Goal: Task Accomplishment & Management: Manage account settings

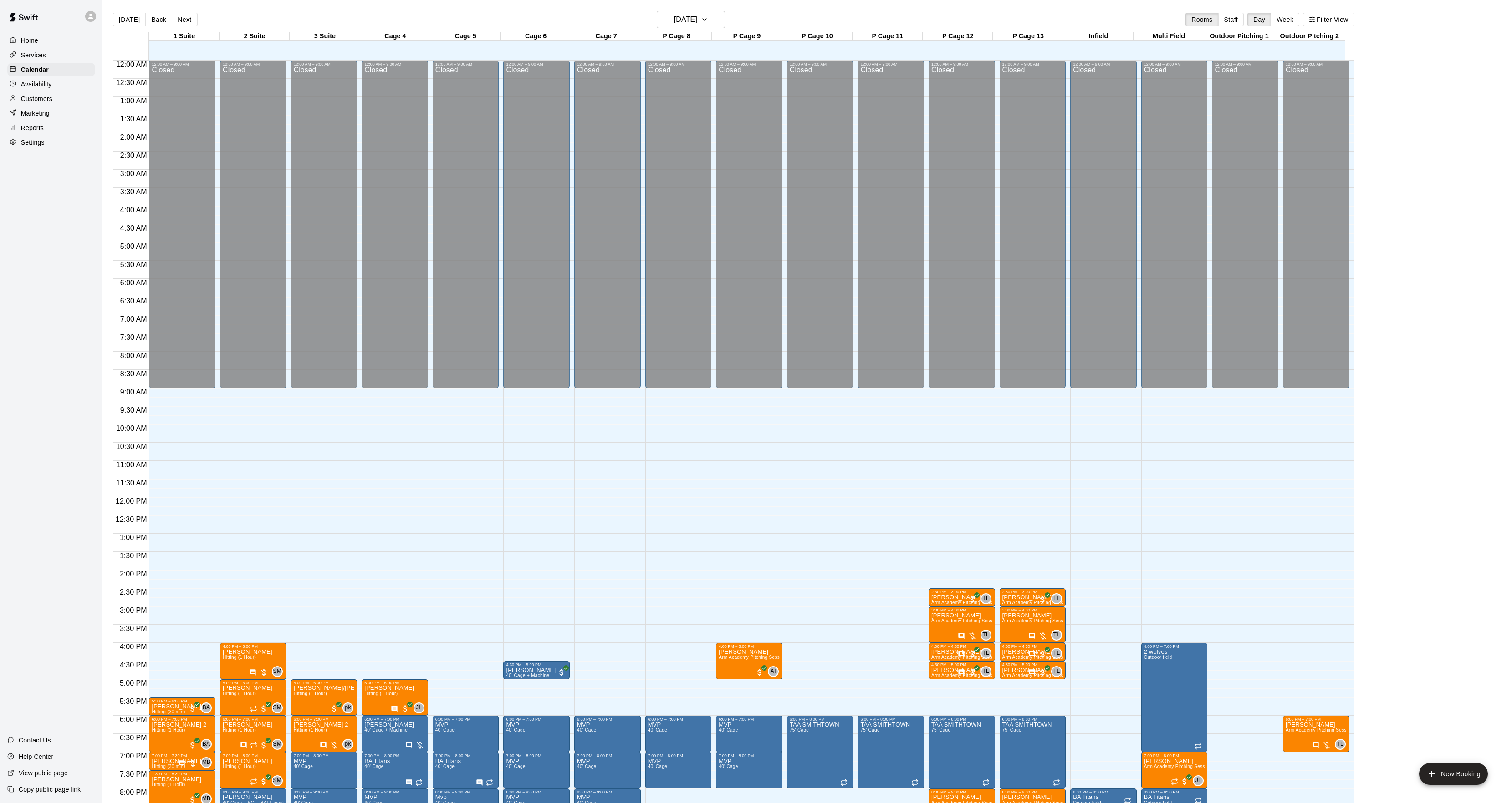
scroll to position [93, 0]
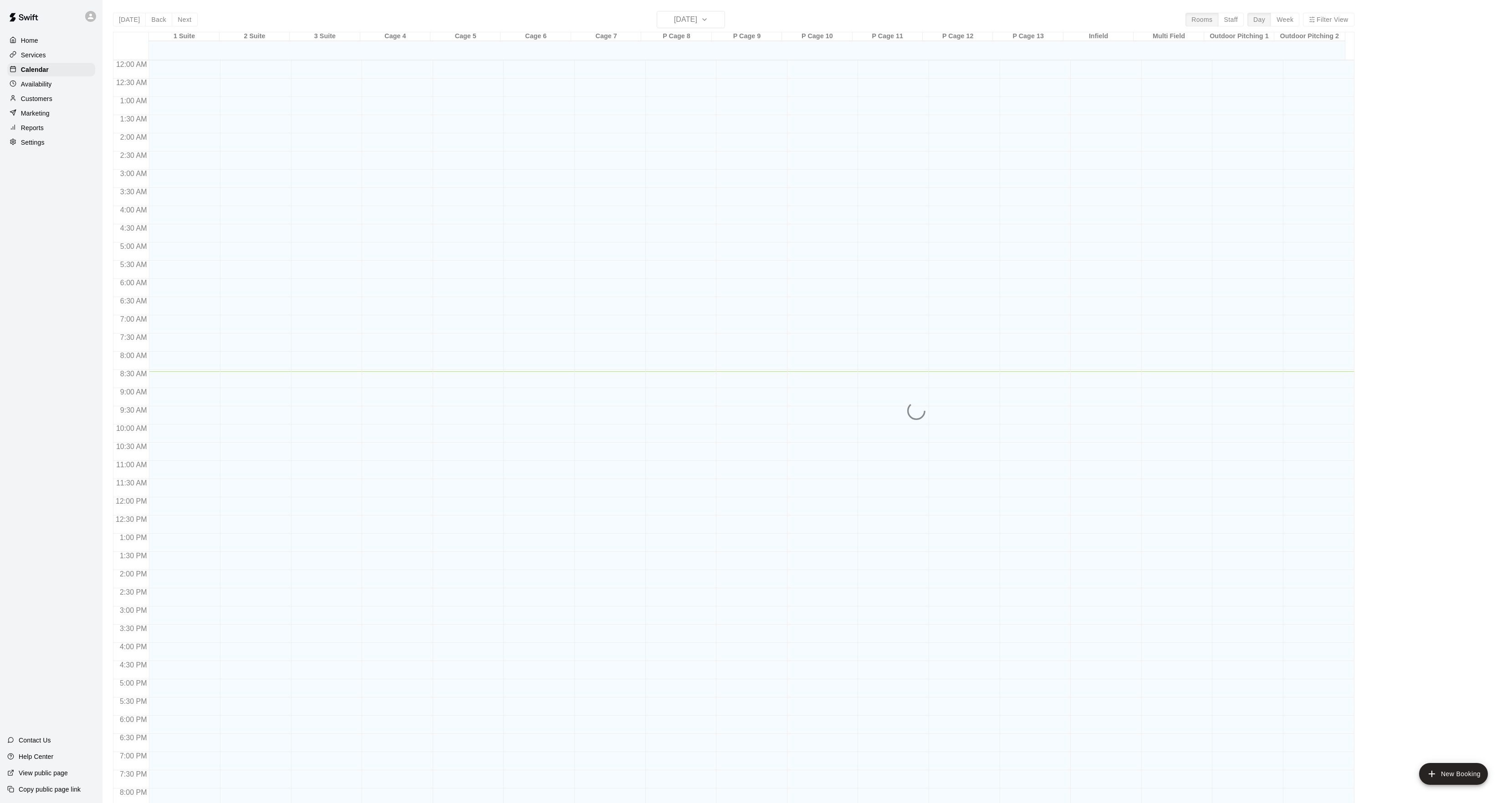
scroll to position [93, 0]
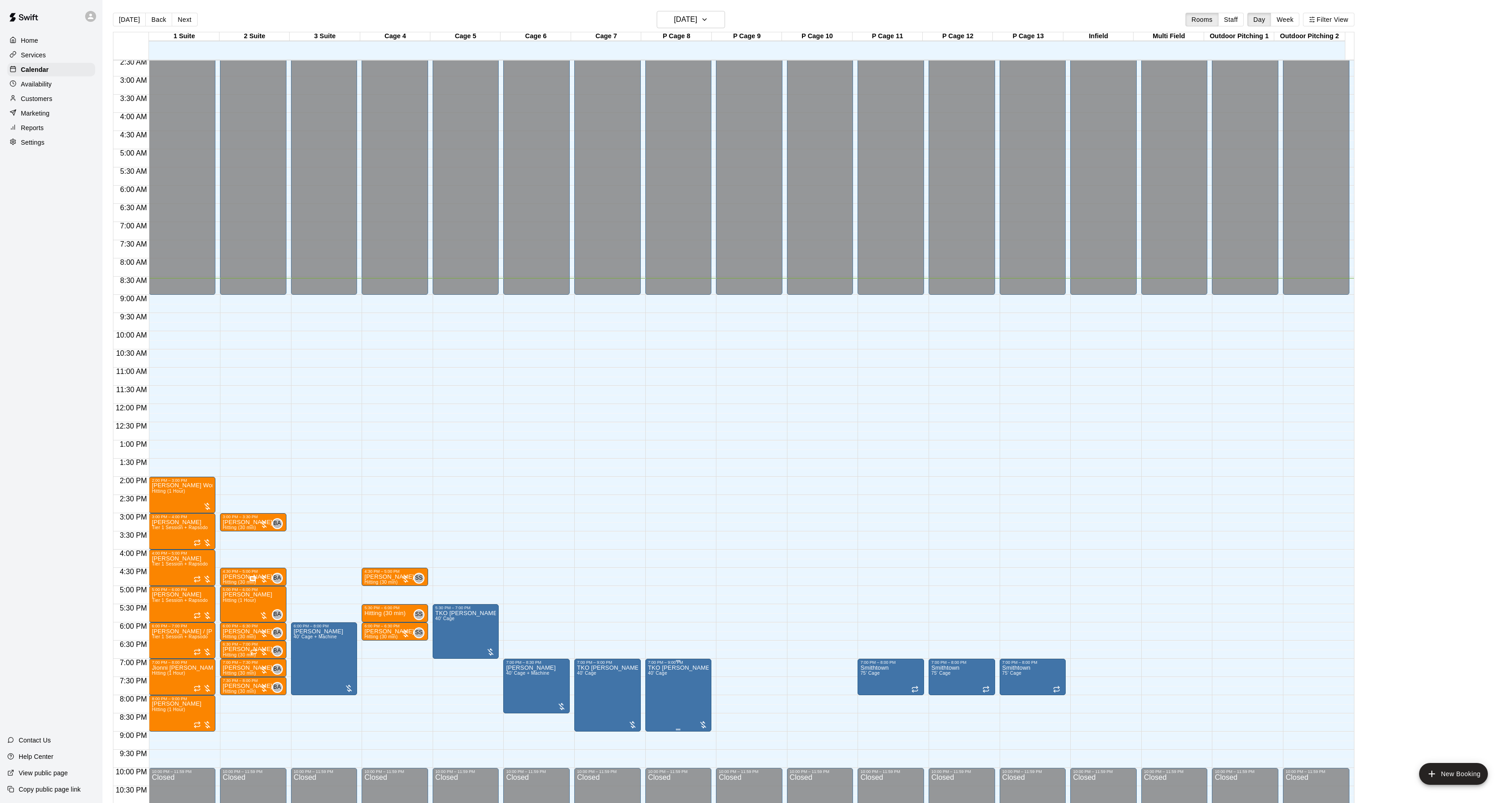
click at [657, 675] on span "40' Cage" at bounding box center [657, 673] width 19 height 5
click at [657, 677] on icon "edit" at bounding box center [656, 682] width 11 height 11
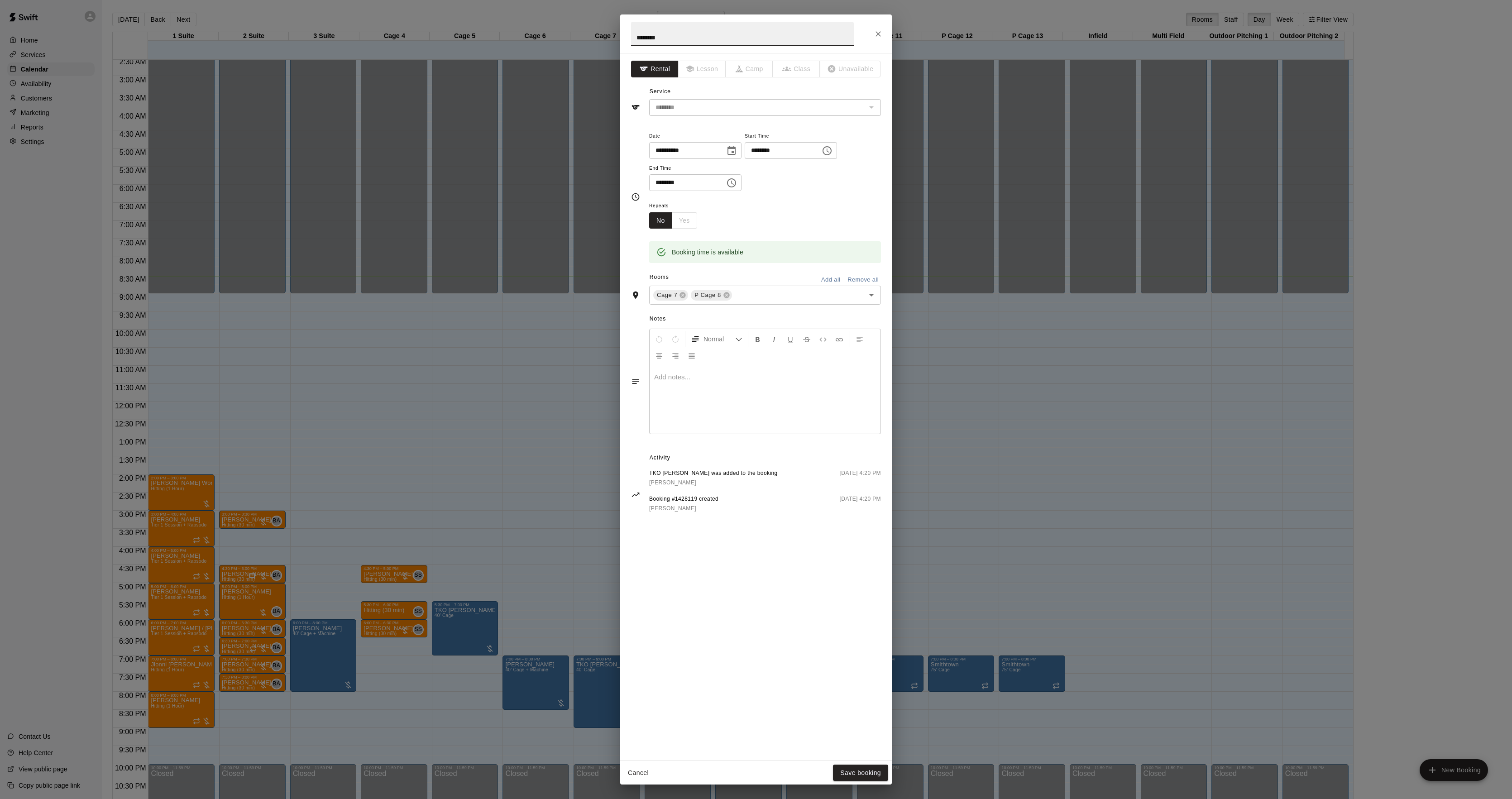
drag, startPoint x: 422, startPoint y: 325, endPoint x: 200, endPoint y: 299, distance: 223.5
click at [420, 325] on div "**********" at bounding box center [756, 400] width 1512 height 799
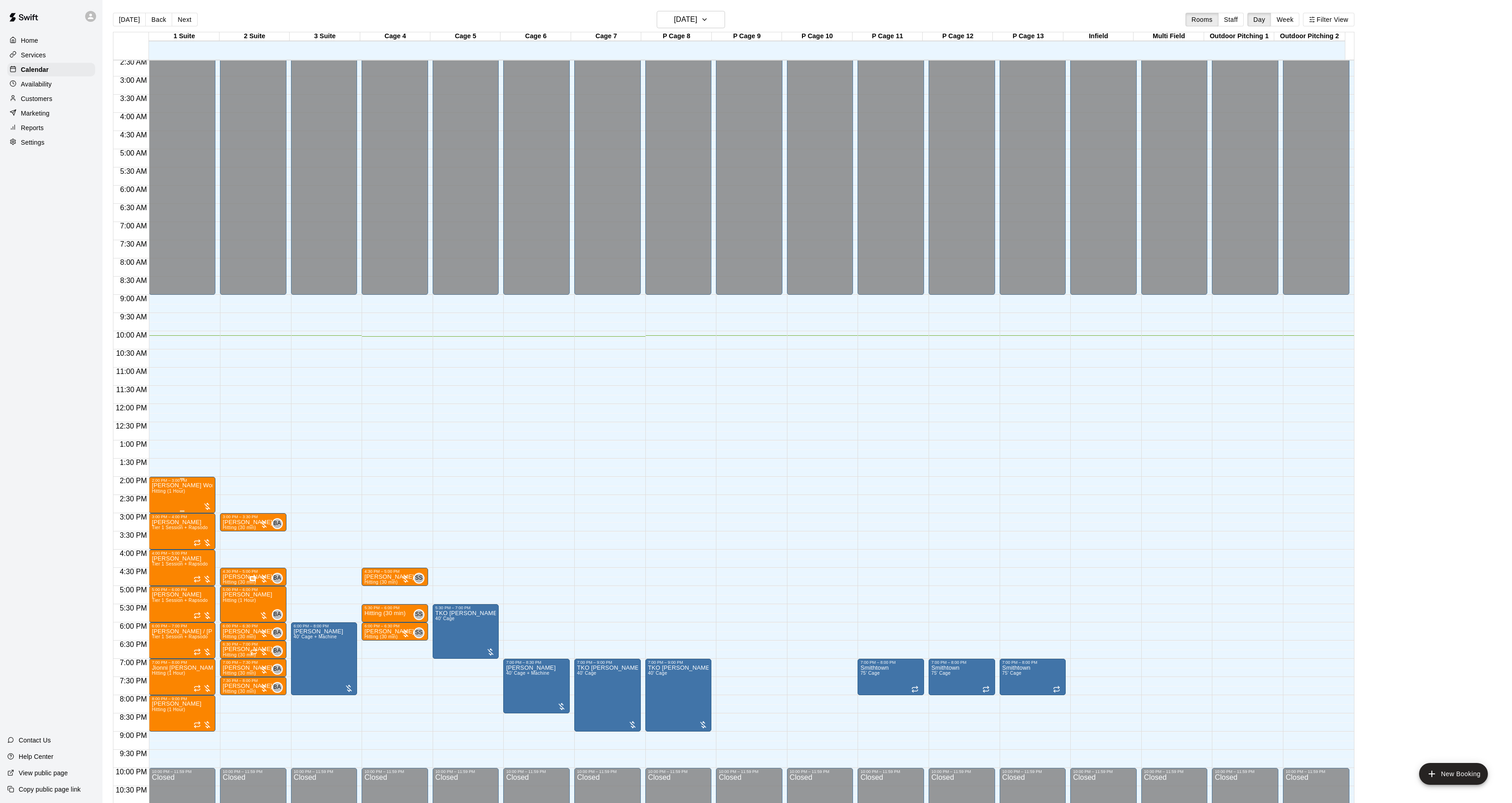
click at [160, 513] on img "edit" at bounding box center [160, 515] width 10 height 10
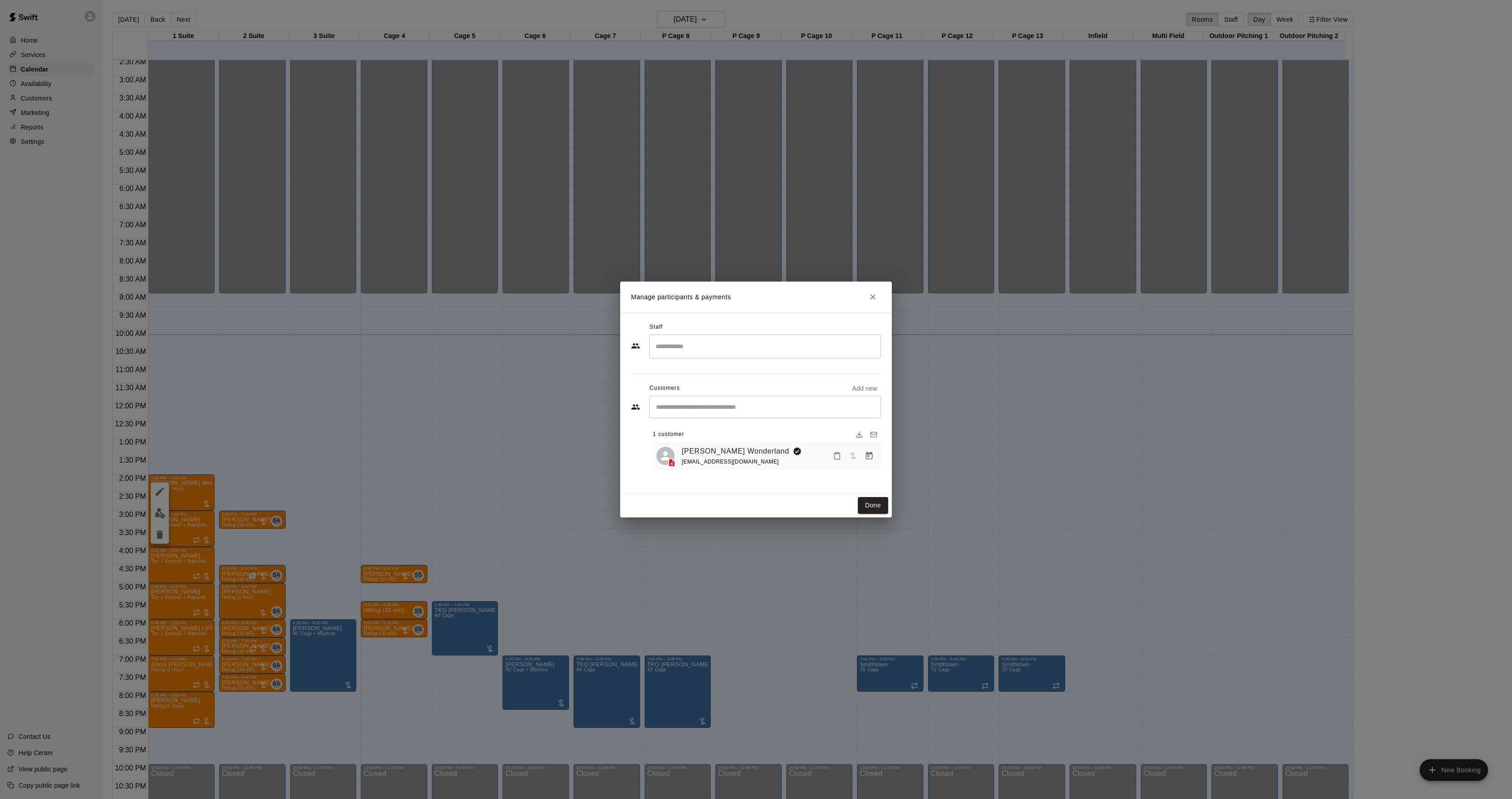
click at [862, 453] on button "Manage bookings & payment" at bounding box center [869, 456] width 16 height 16
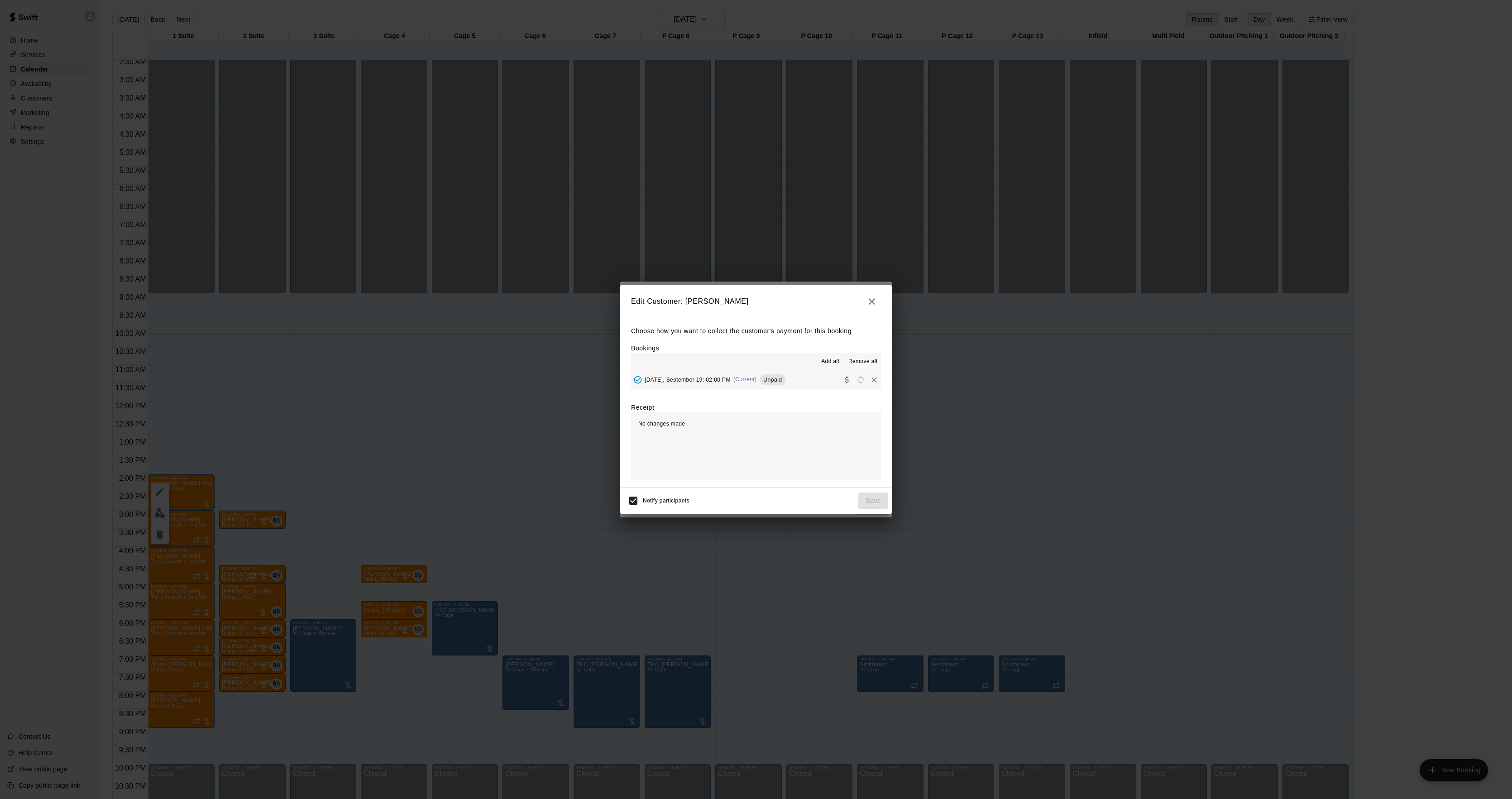
click at [760, 376] on div "Unpaid" at bounding box center [773, 380] width 26 height 11
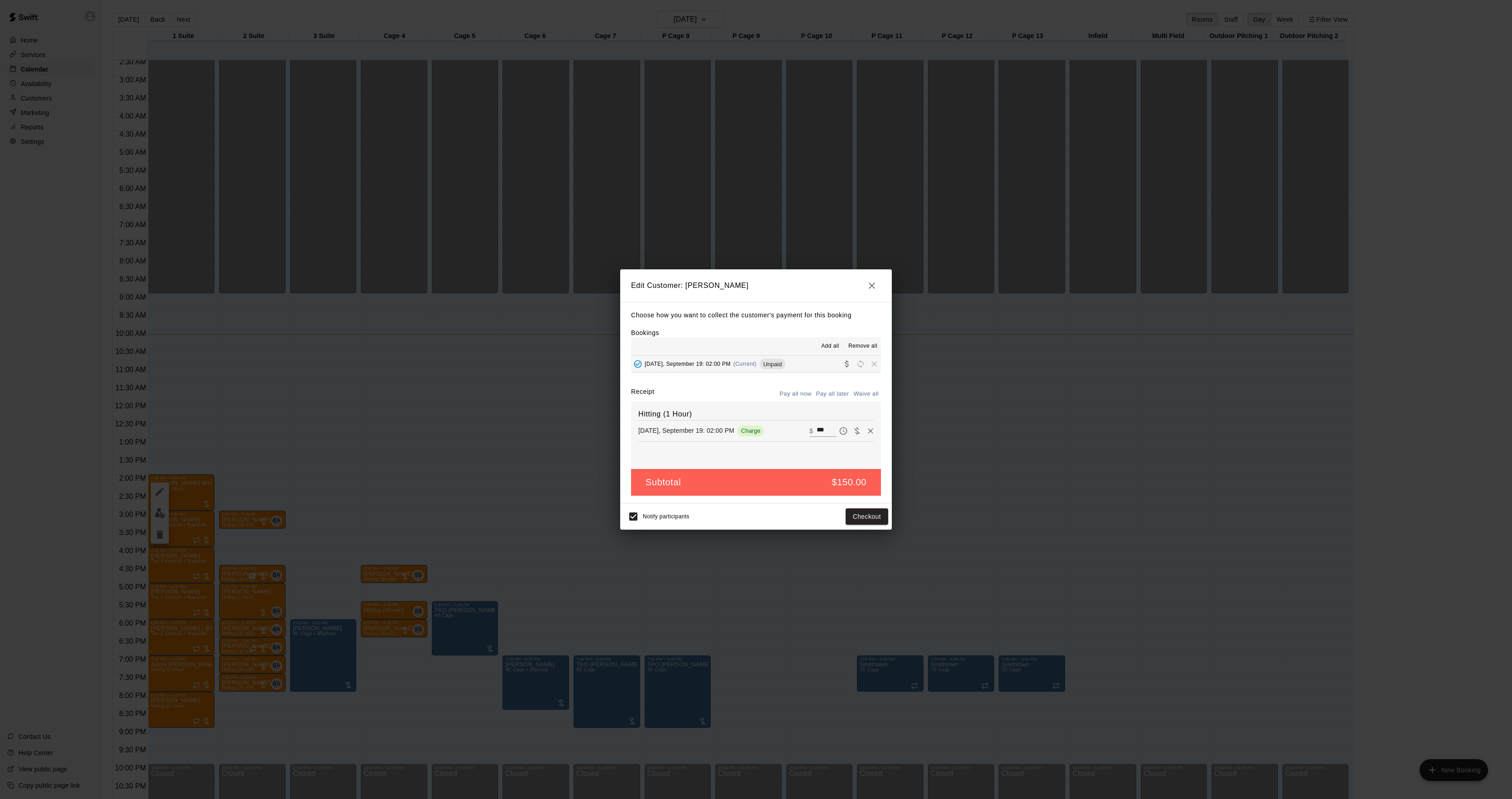
click at [855, 527] on div "Notify participants Checkout" at bounding box center [756, 517] width 272 height 26
click at [866, 512] on button "Checkout" at bounding box center [867, 517] width 43 height 17
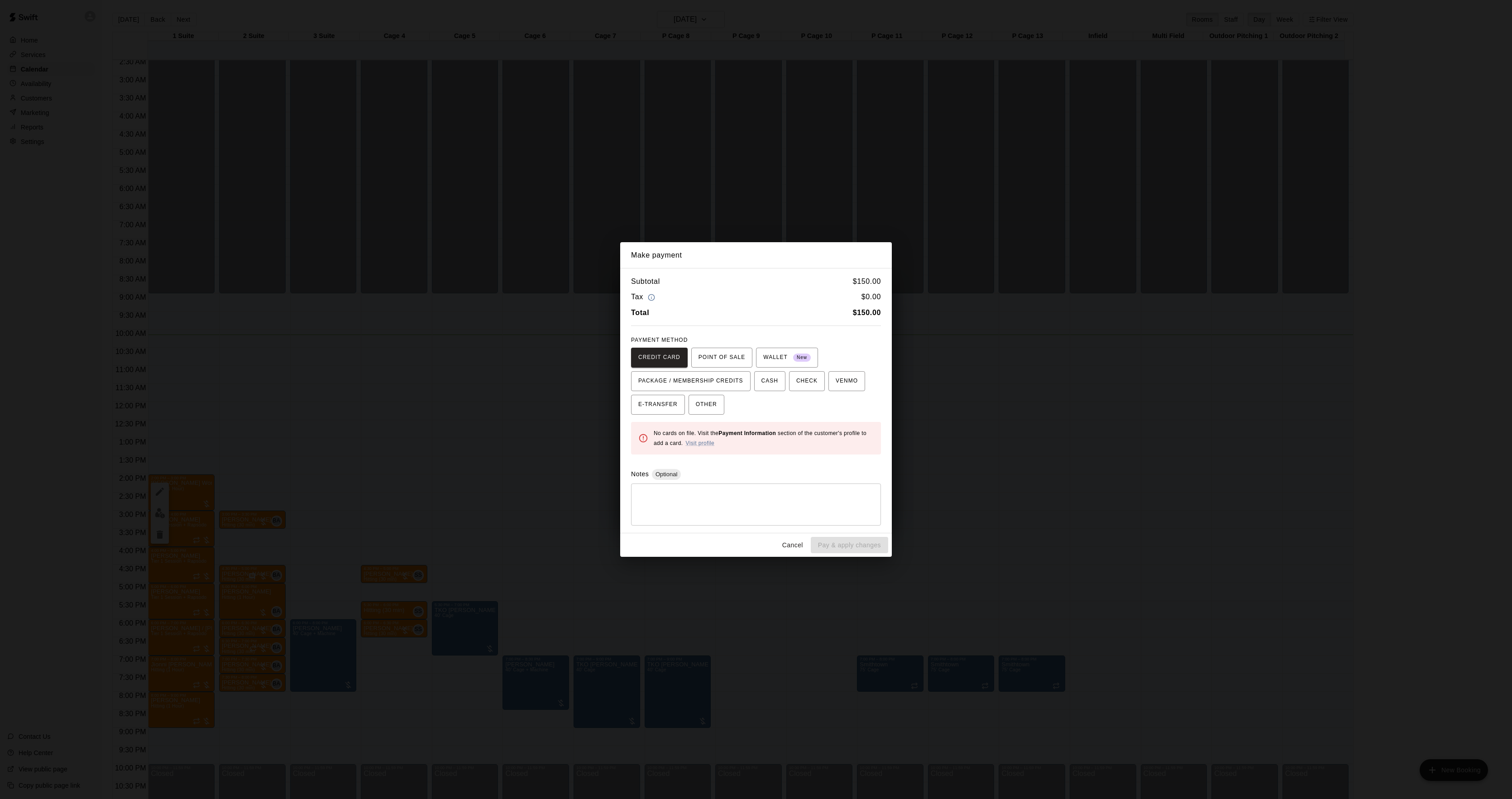
click at [951, 410] on div "Make payment Subtotal $ 150.00 Tax $ 0.00 Total $ 150.00 PAYMENT METHOD CREDIT …" at bounding box center [756, 400] width 1512 height 799
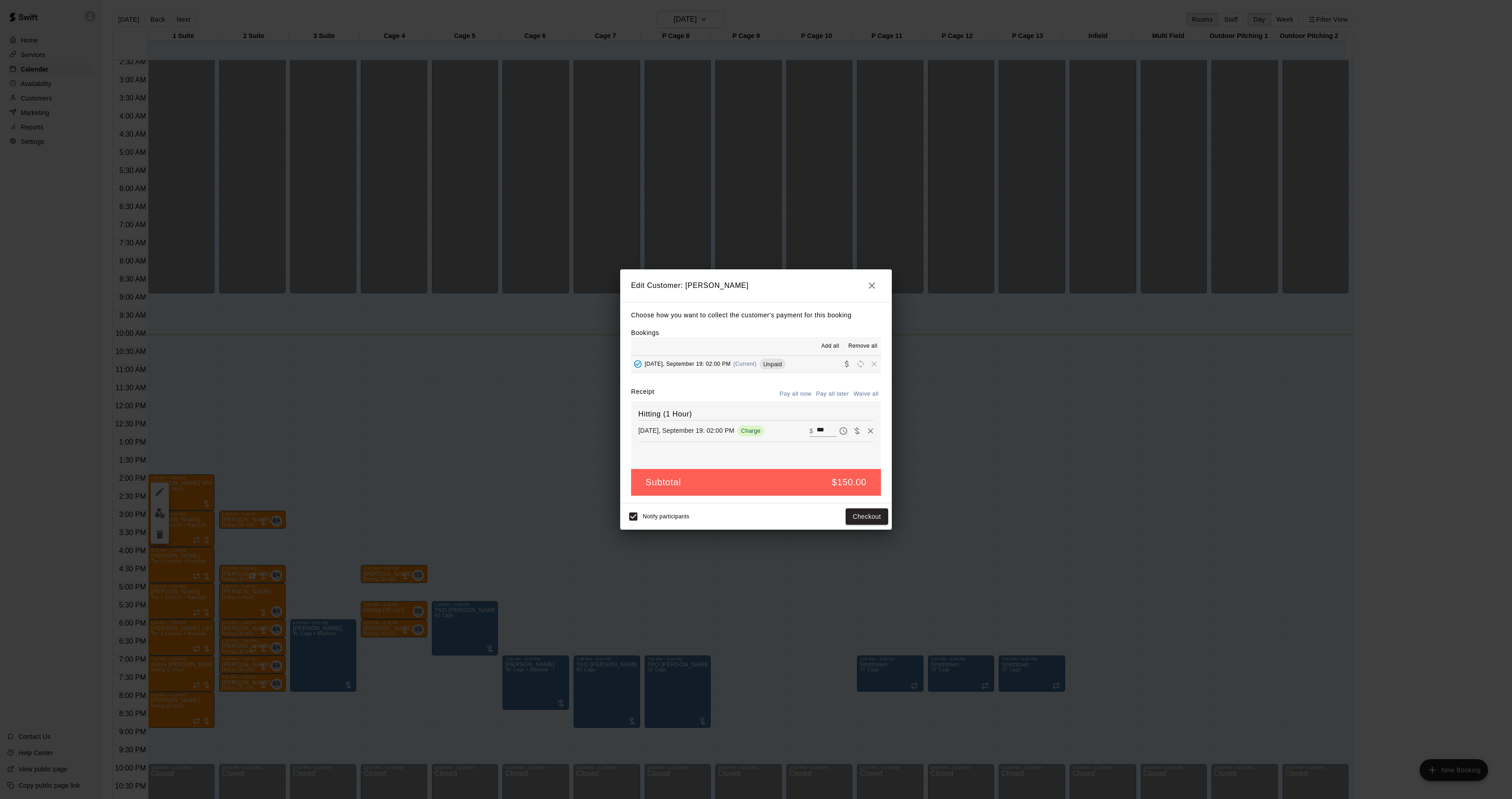
click at [951, 410] on div "Make payment Subtotal $ 150.00 Tax $ 0.00 Total $ 150.00 PAYMENT METHOD CREDIT …" at bounding box center [756, 400] width 1512 height 799
click at [951, 410] on div "Edit Customer: [PERSON_NAME] Choose how you want to collect the customer's paym…" at bounding box center [756, 400] width 1512 height 799
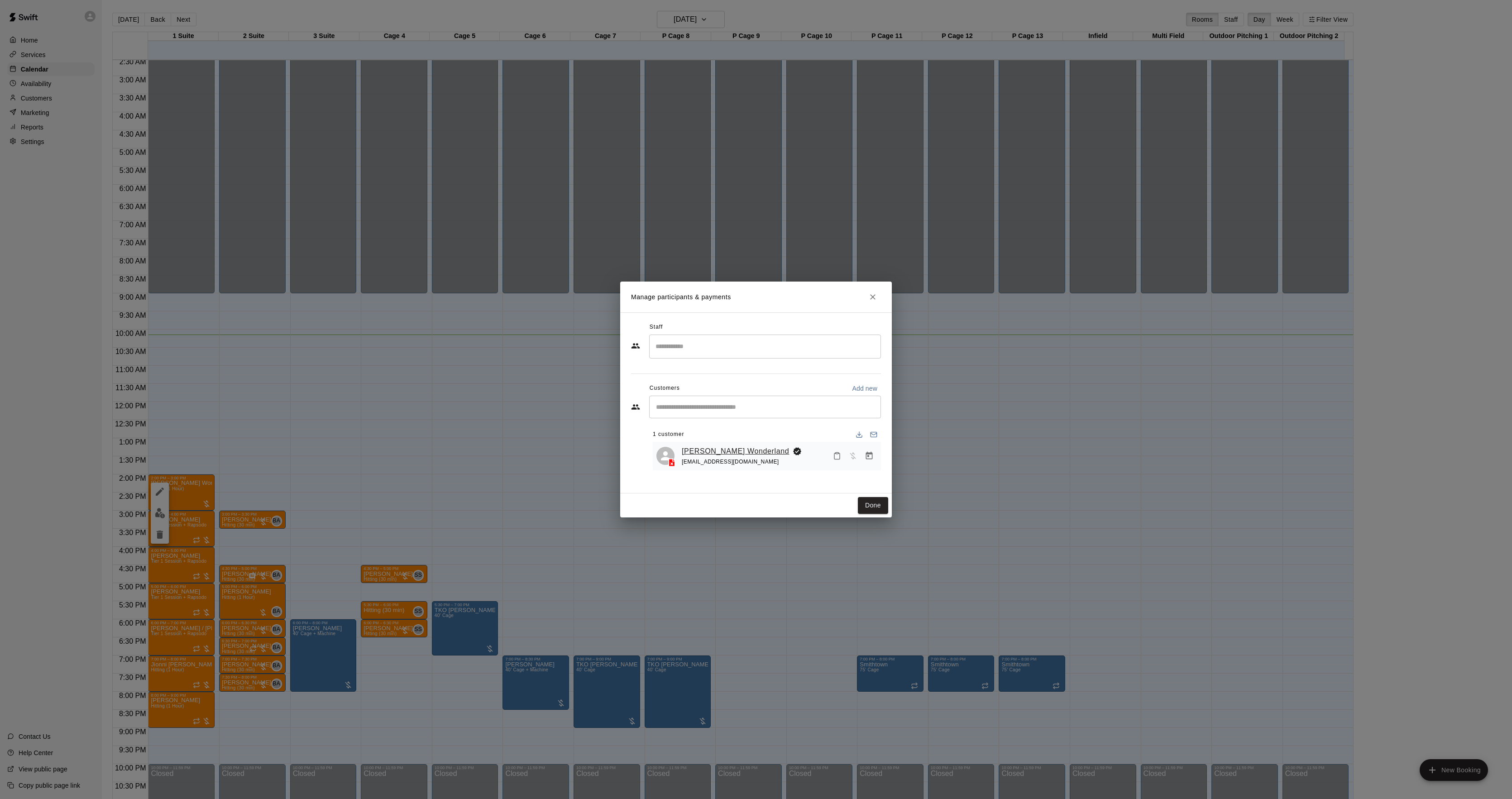
click at [721, 452] on link "[PERSON_NAME] Wonderland" at bounding box center [735, 451] width 107 height 12
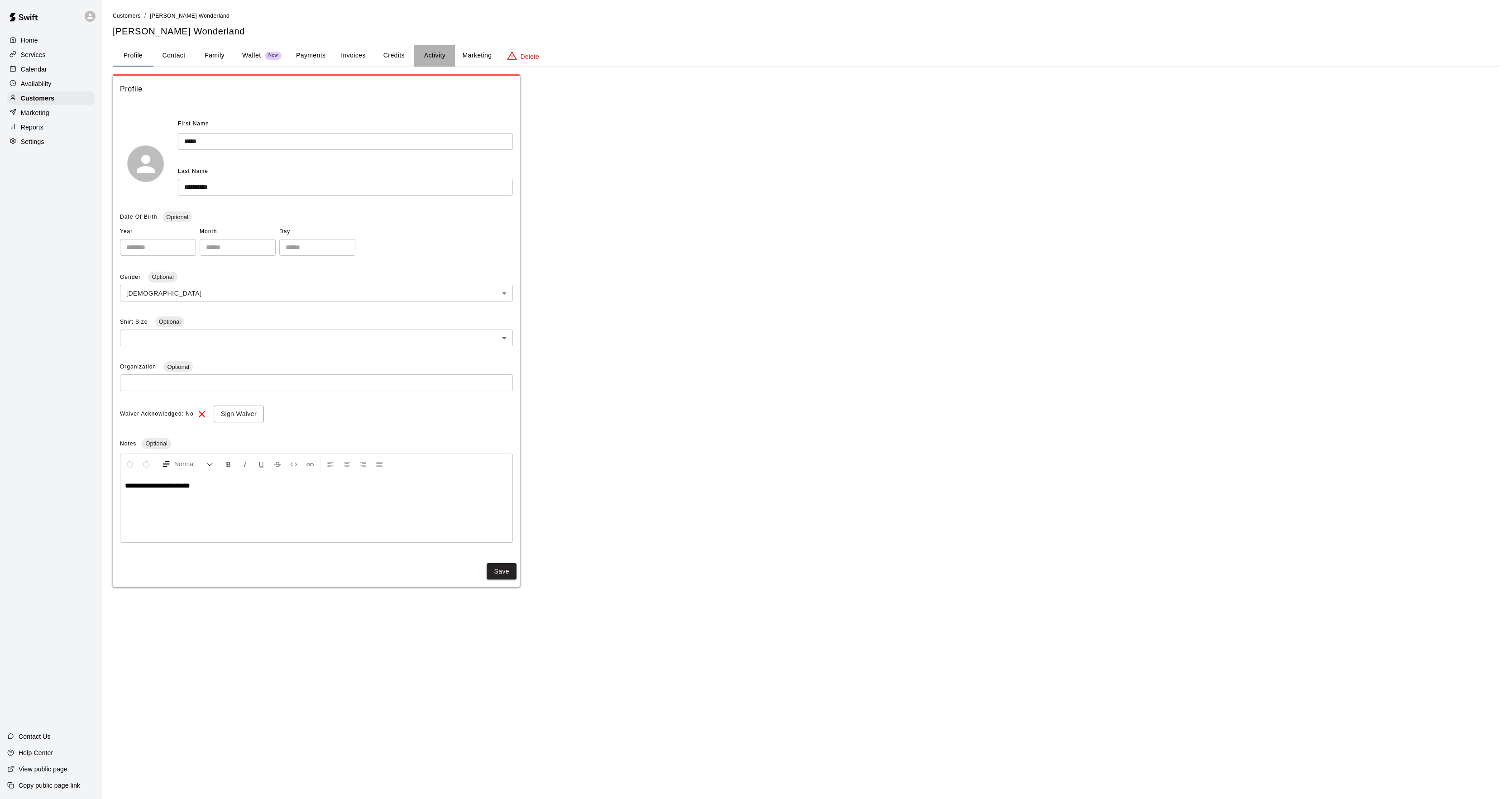
click at [436, 56] on button "Activity" at bounding box center [435, 55] width 41 height 21
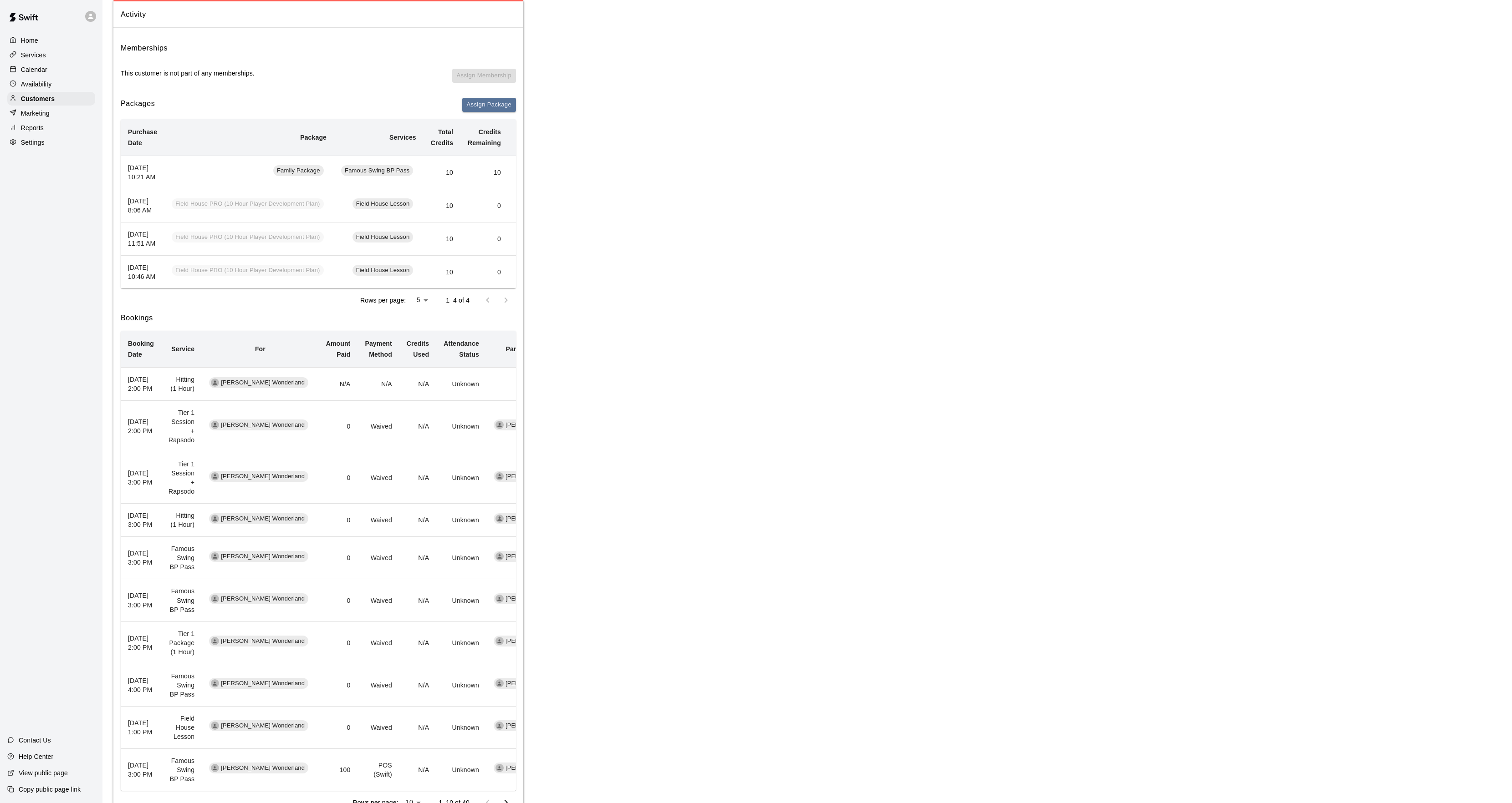
scroll to position [182, 0]
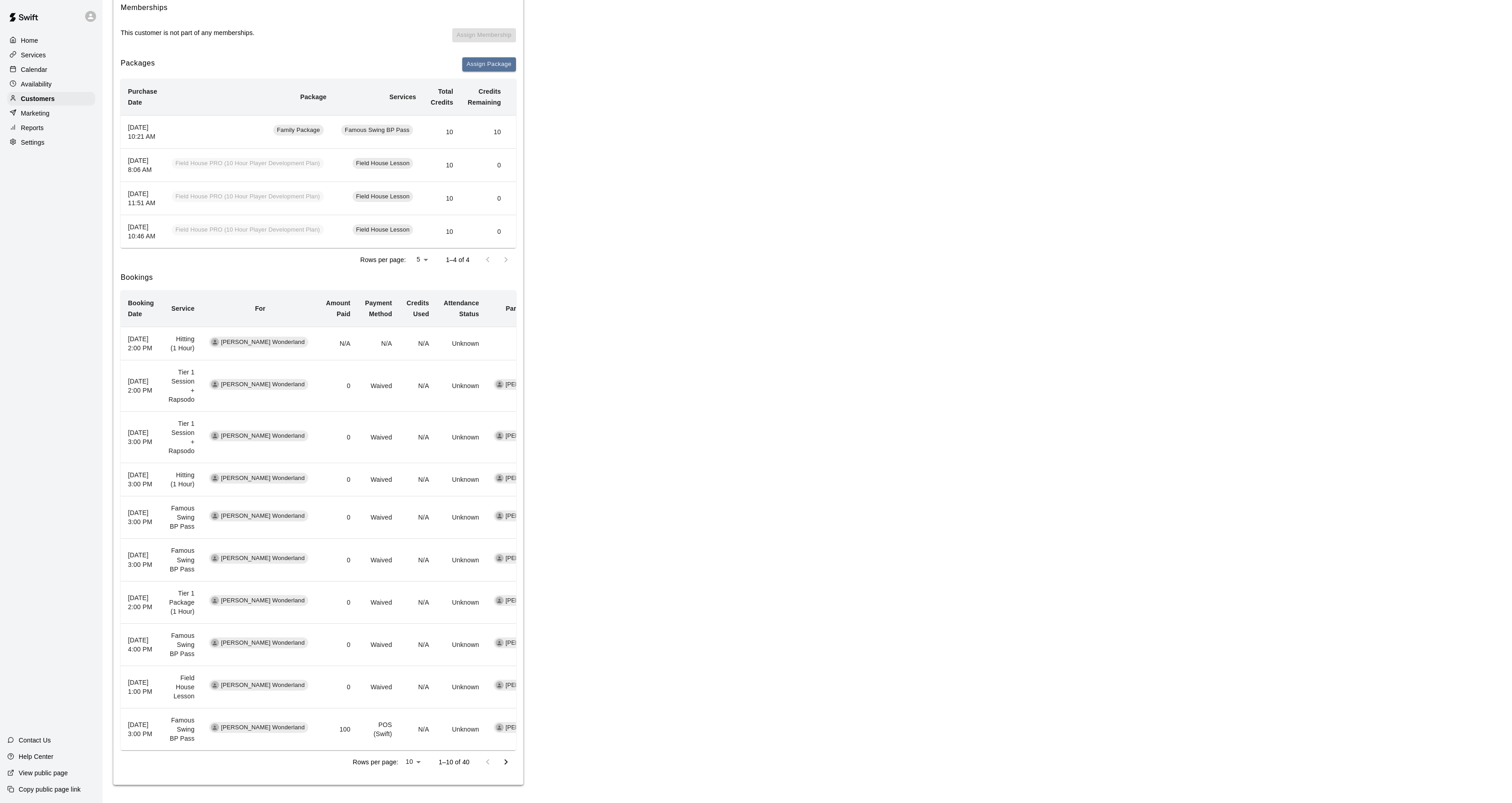
click at [503, 767] on icon "Go to next page" at bounding box center [506, 763] width 11 height 11
click at [507, 767] on icon "Go to next page" at bounding box center [506, 763] width 11 height 11
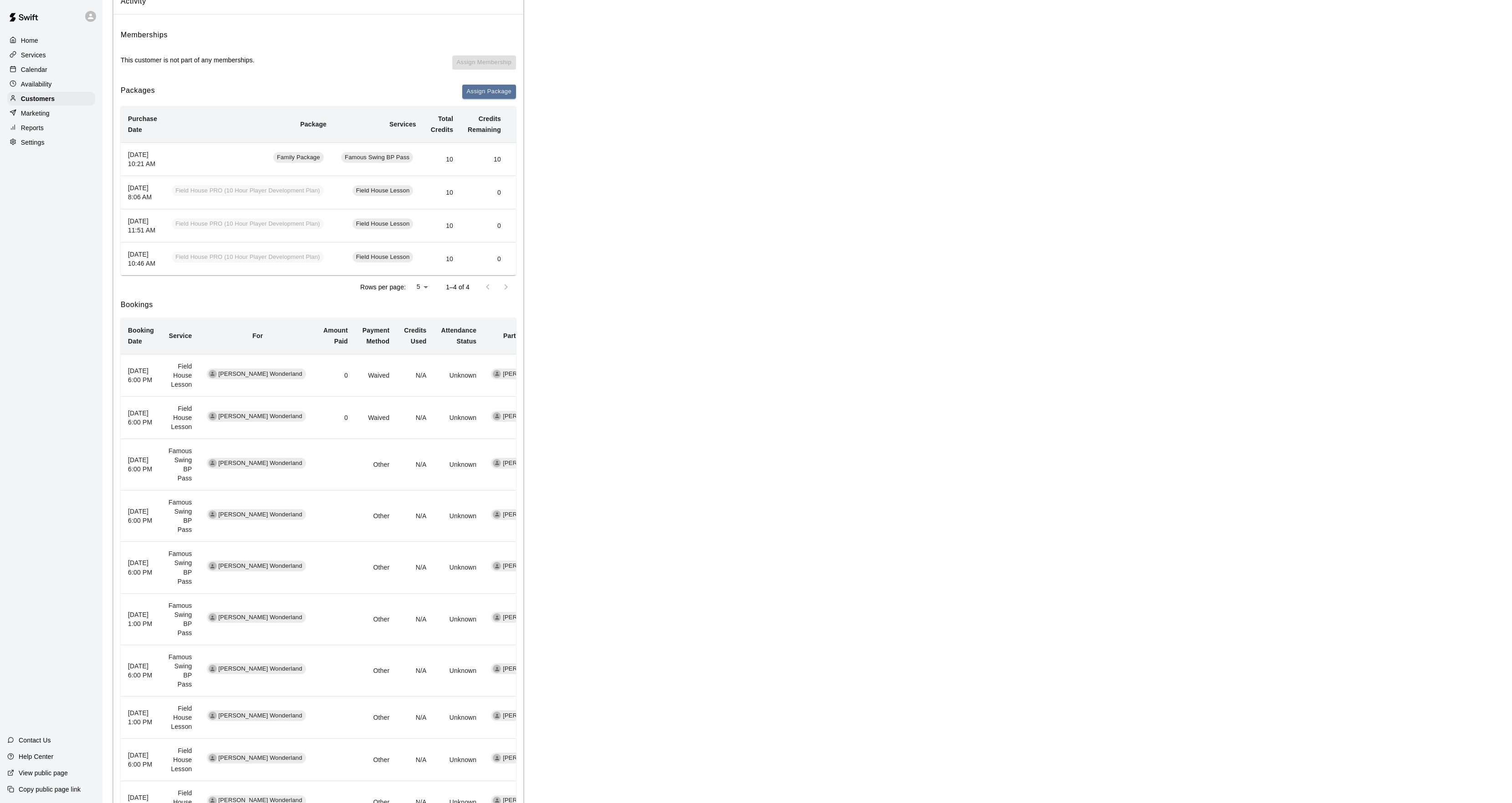
scroll to position [0, 0]
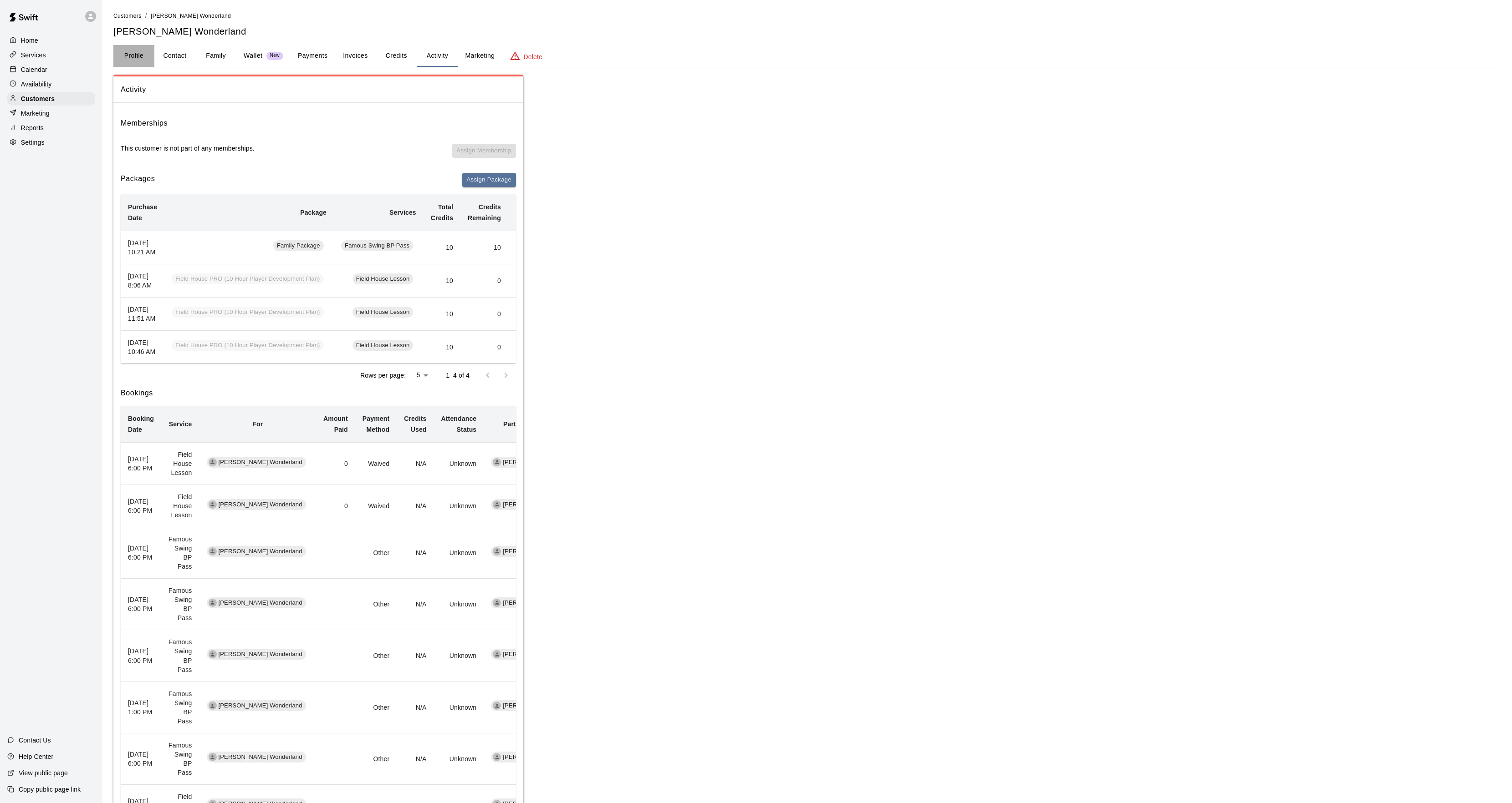
click at [134, 57] on button "Profile" at bounding box center [134, 55] width 41 height 22
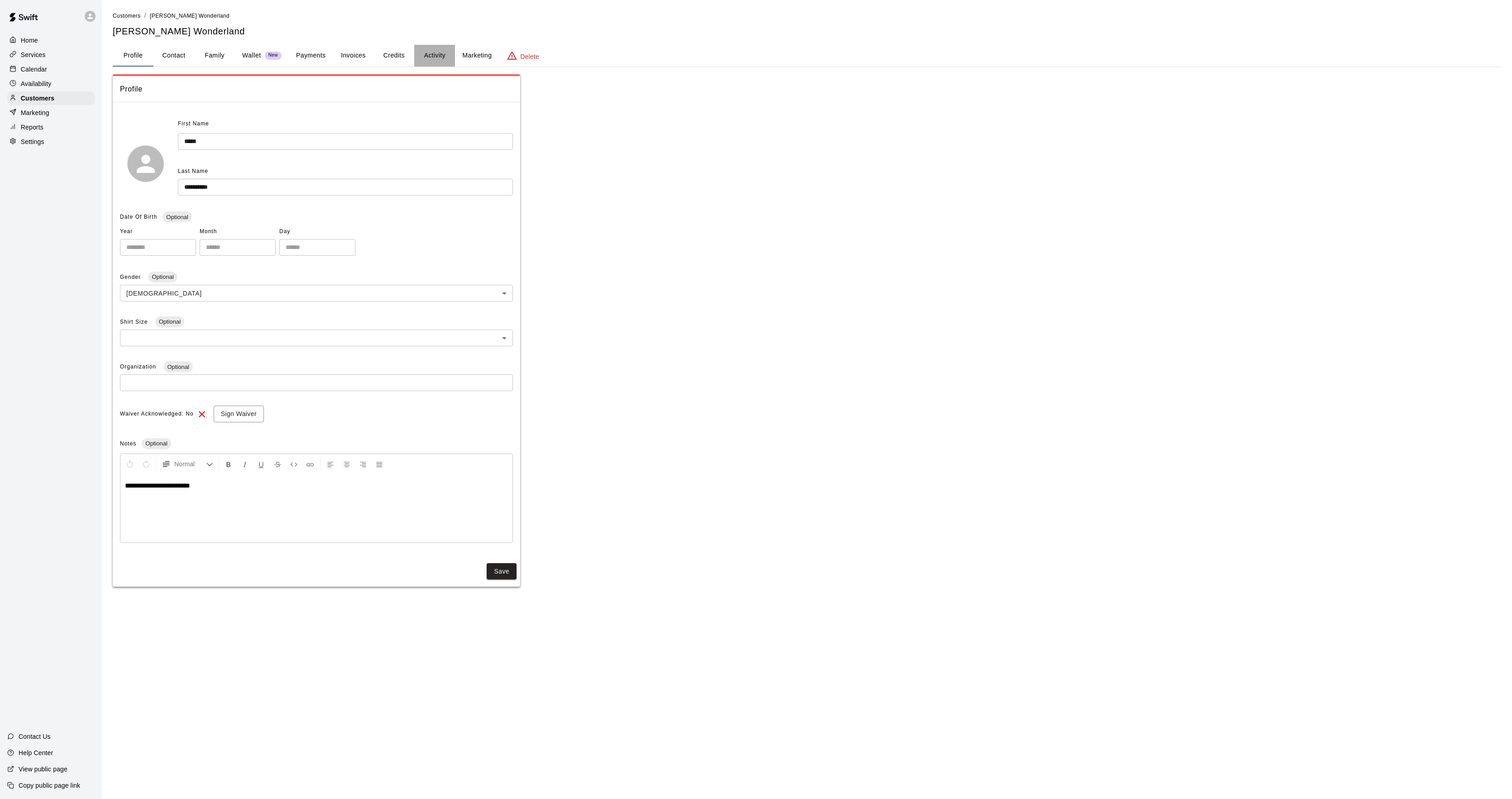
click at [446, 55] on button "Activity" at bounding box center [435, 55] width 41 height 21
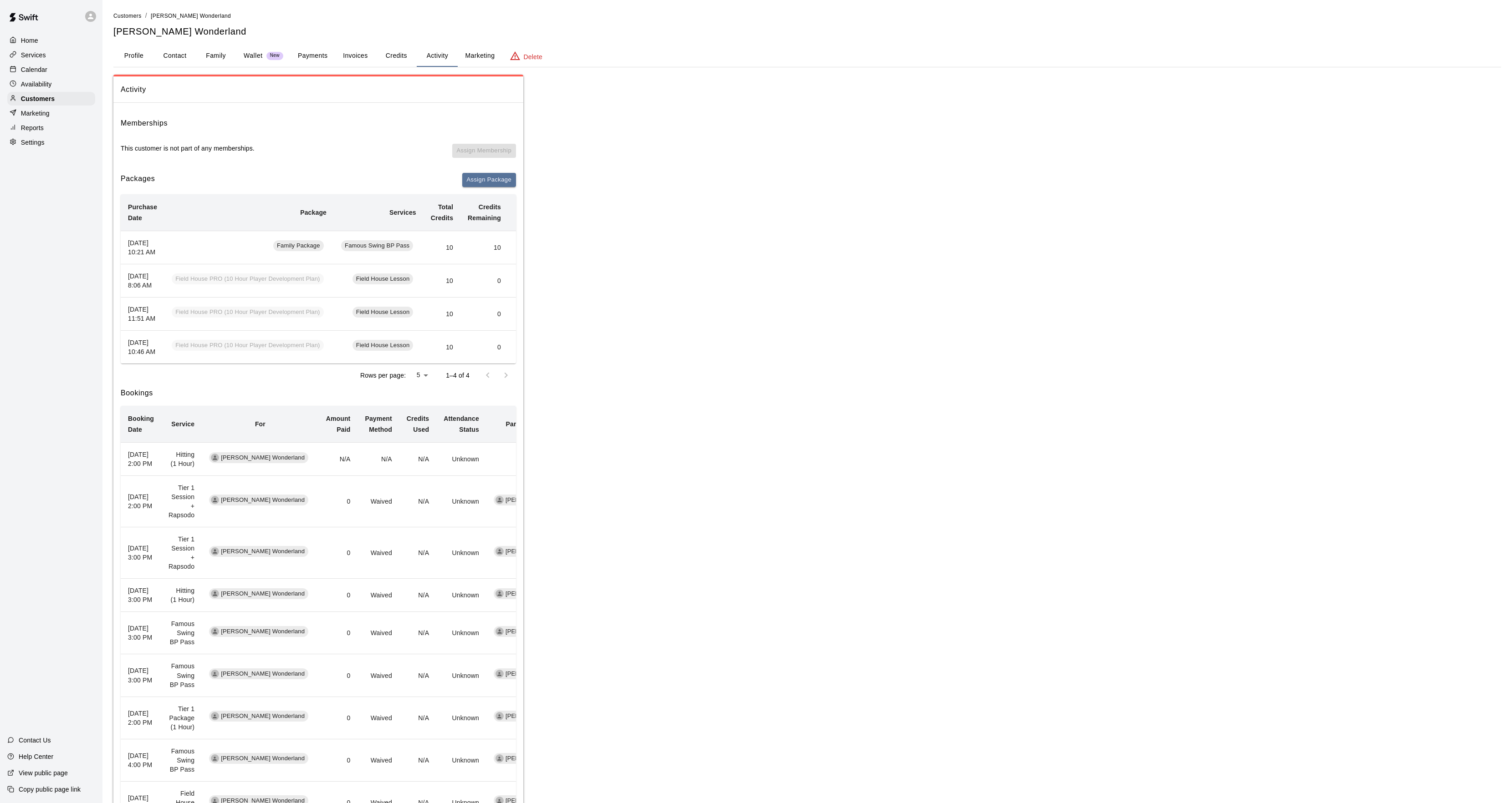
click at [320, 64] on button "Payments" at bounding box center [313, 55] width 44 height 22
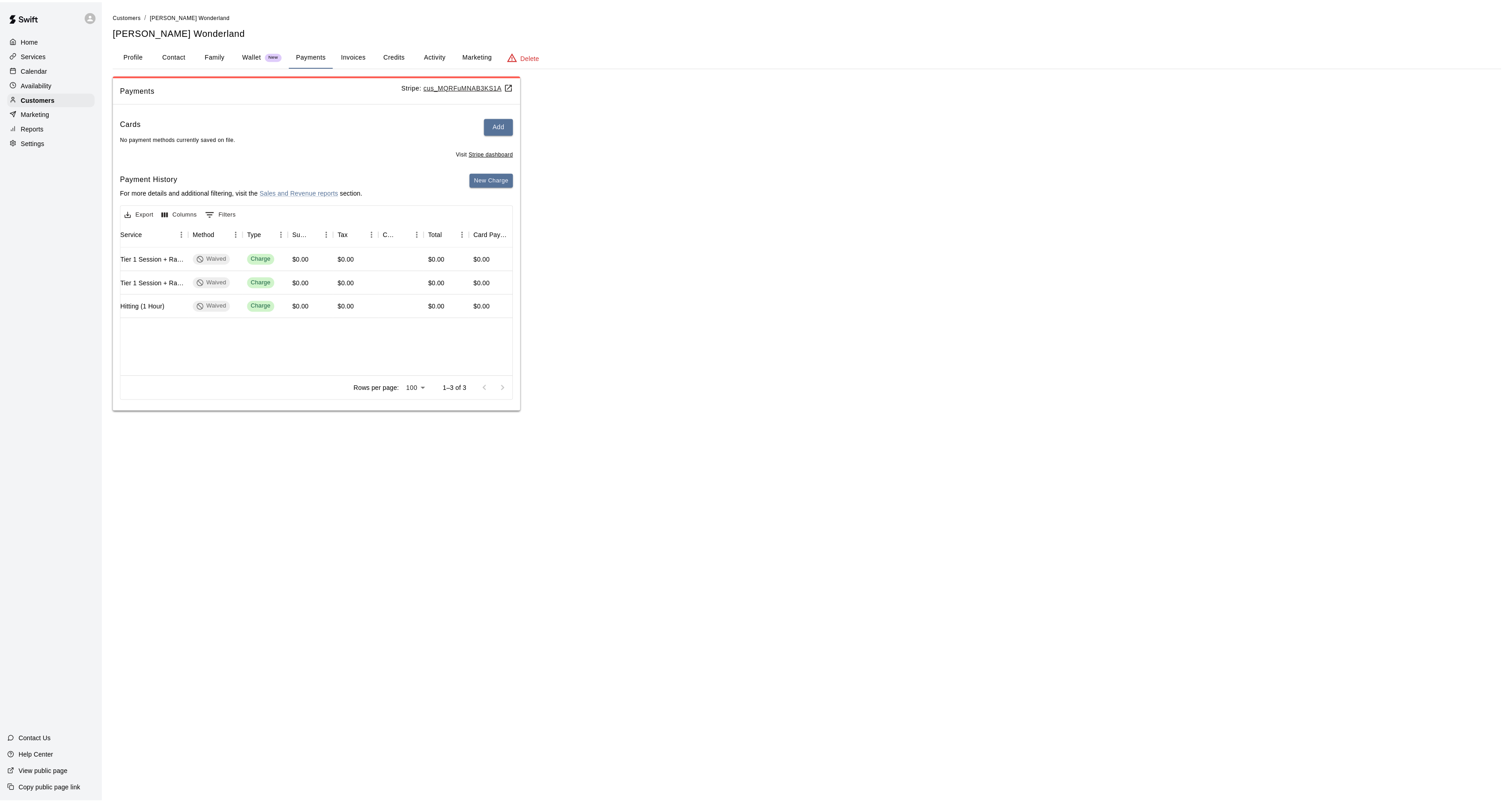
scroll to position [0, 222]
click at [423, 47] on button "Activity" at bounding box center [437, 55] width 41 height 22
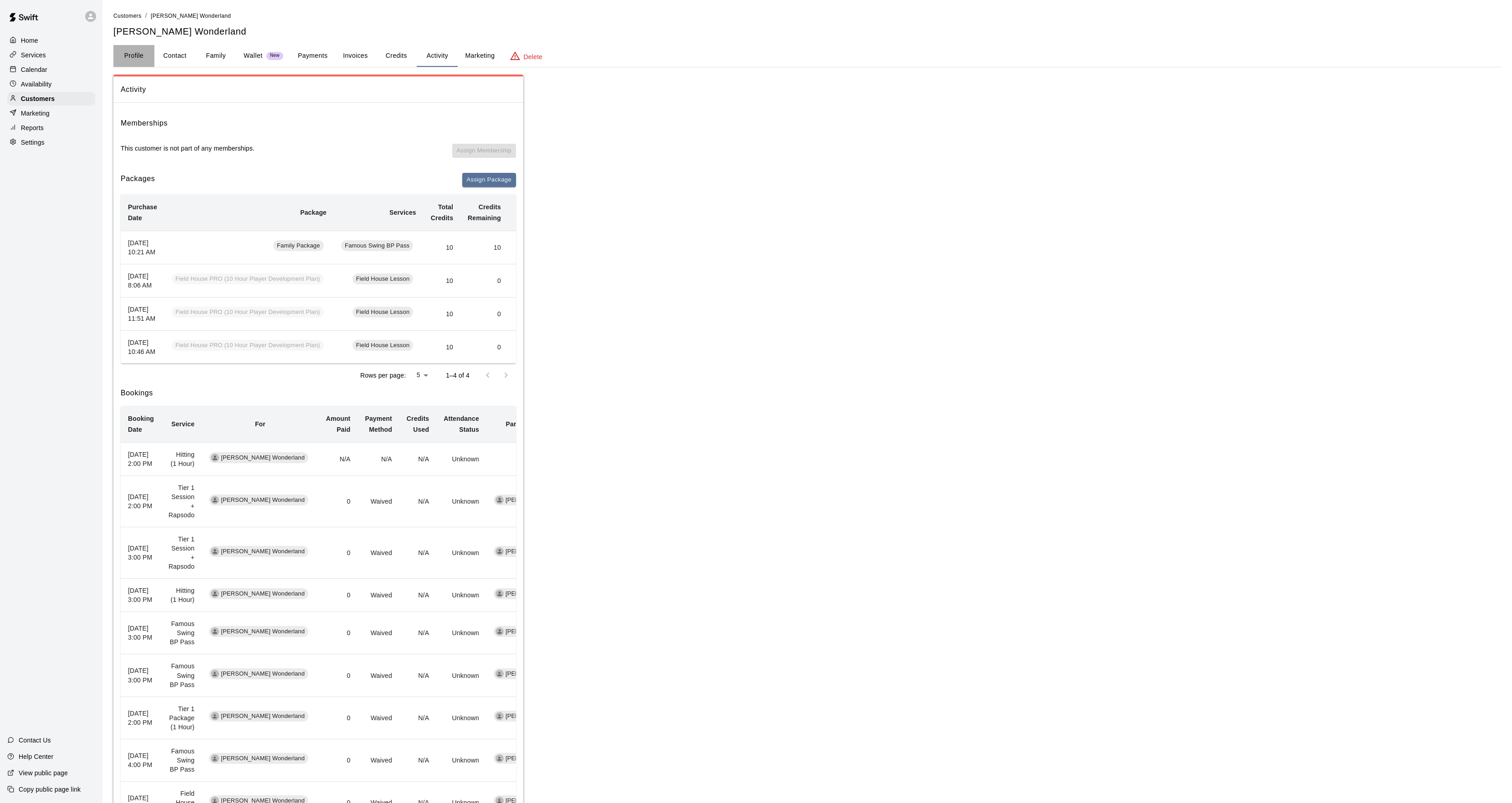
click at [141, 50] on button "Profile" at bounding box center [134, 55] width 41 height 22
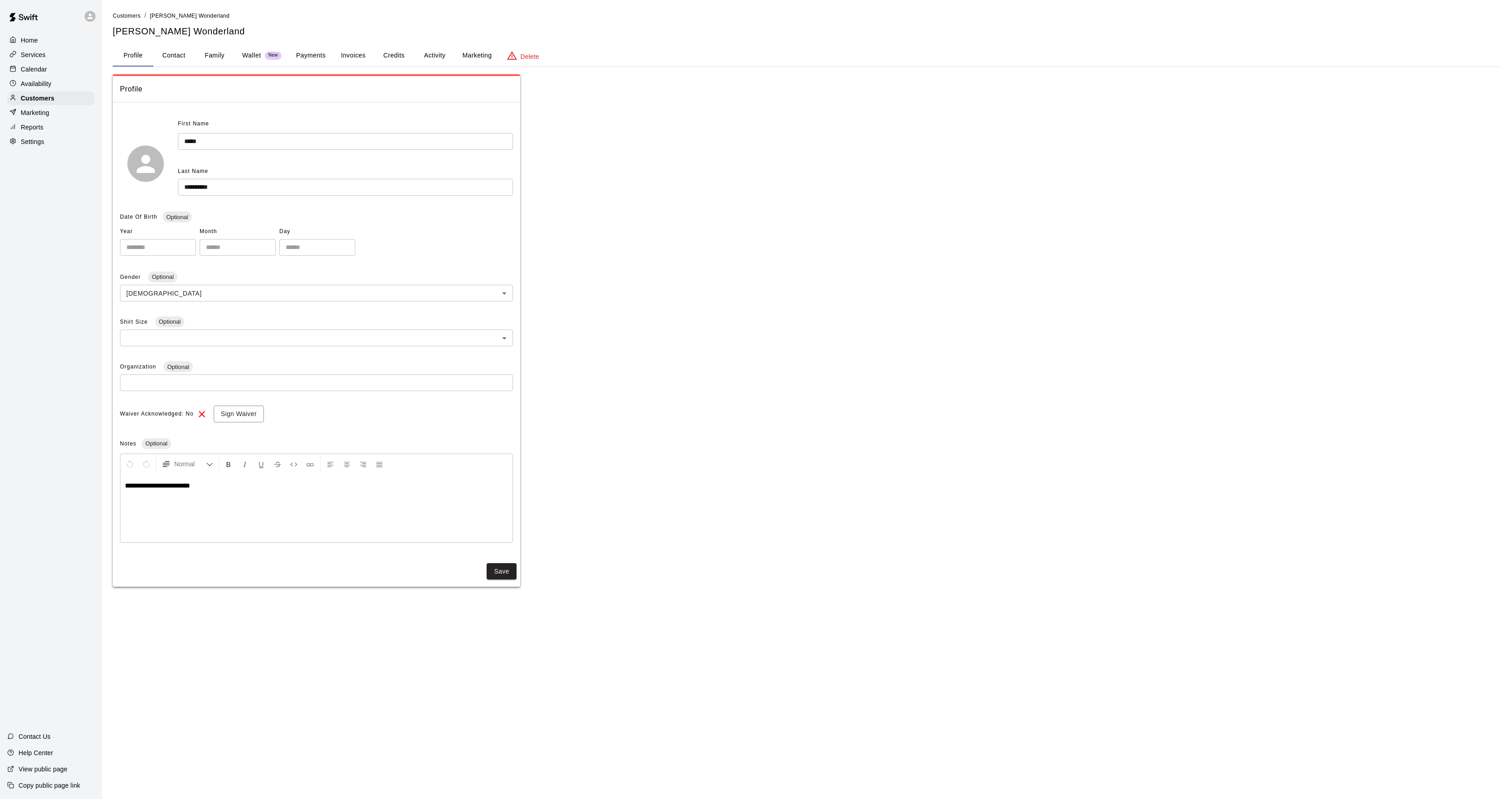
click at [427, 63] on button "Activity" at bounding box center [435, 55] width 41 height 21
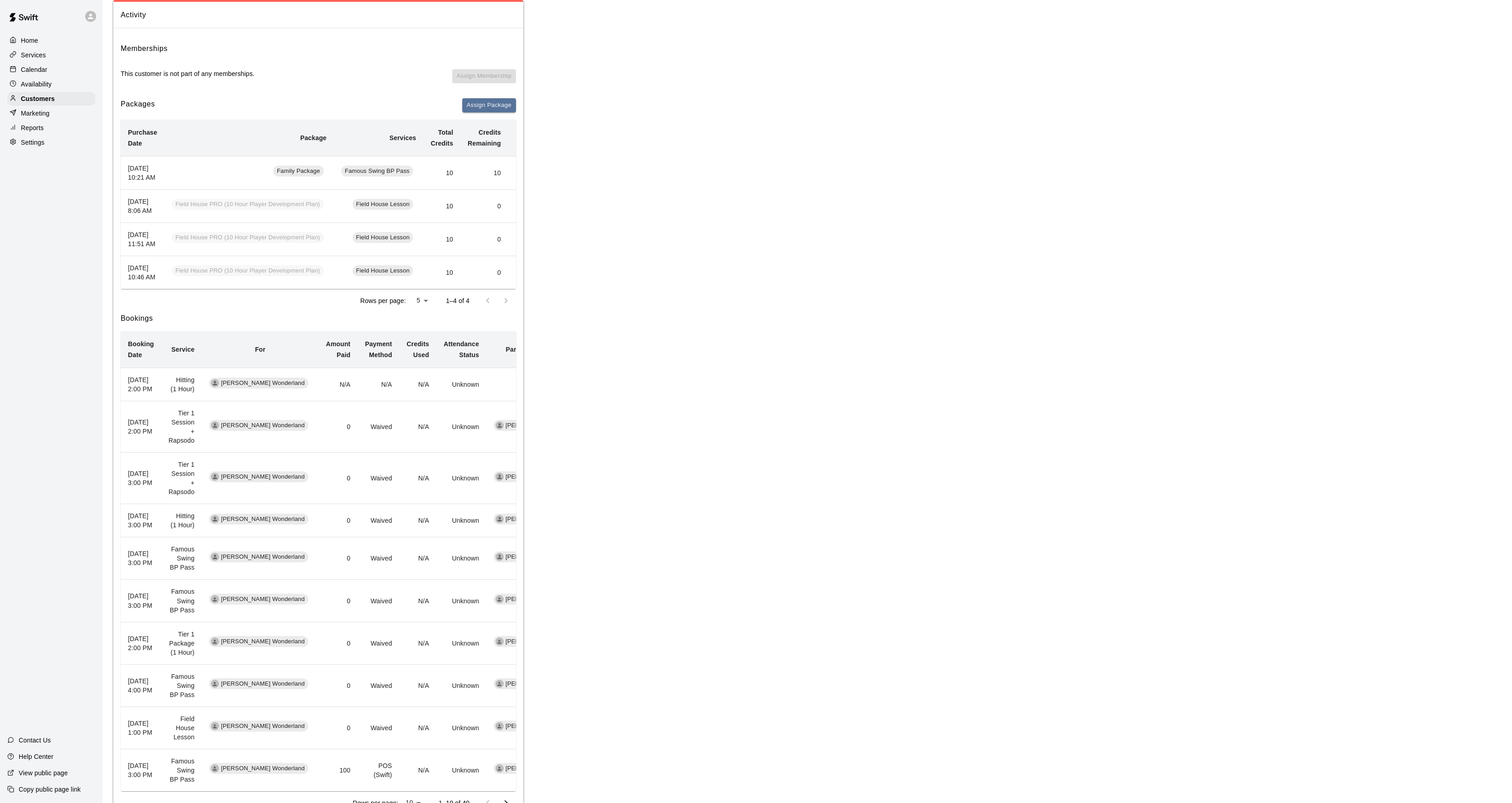
scroll to position [189, 0]
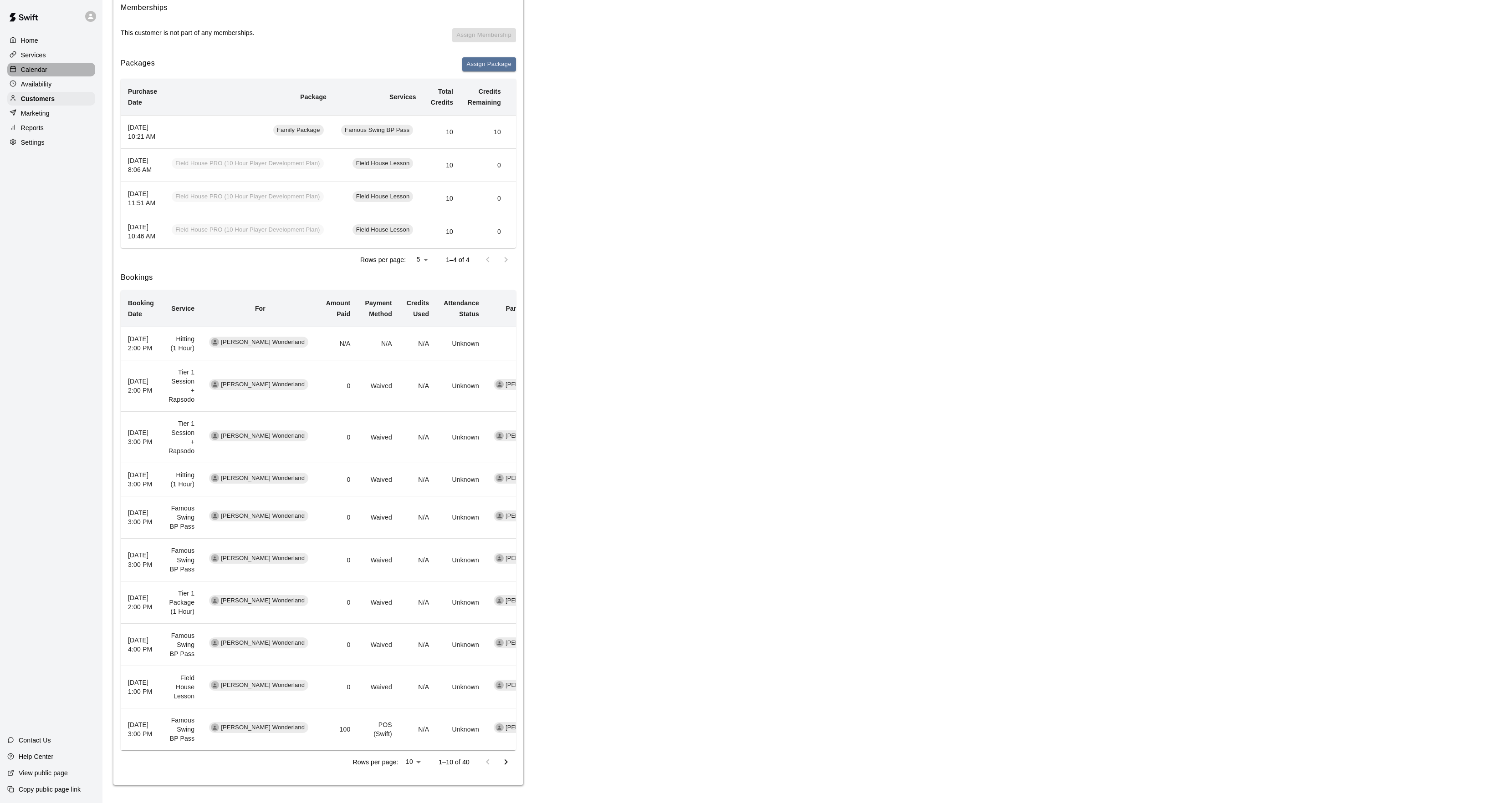
click at [64, 69] on div "Calendar" at bounding box center [52, 69] width 88 height 14
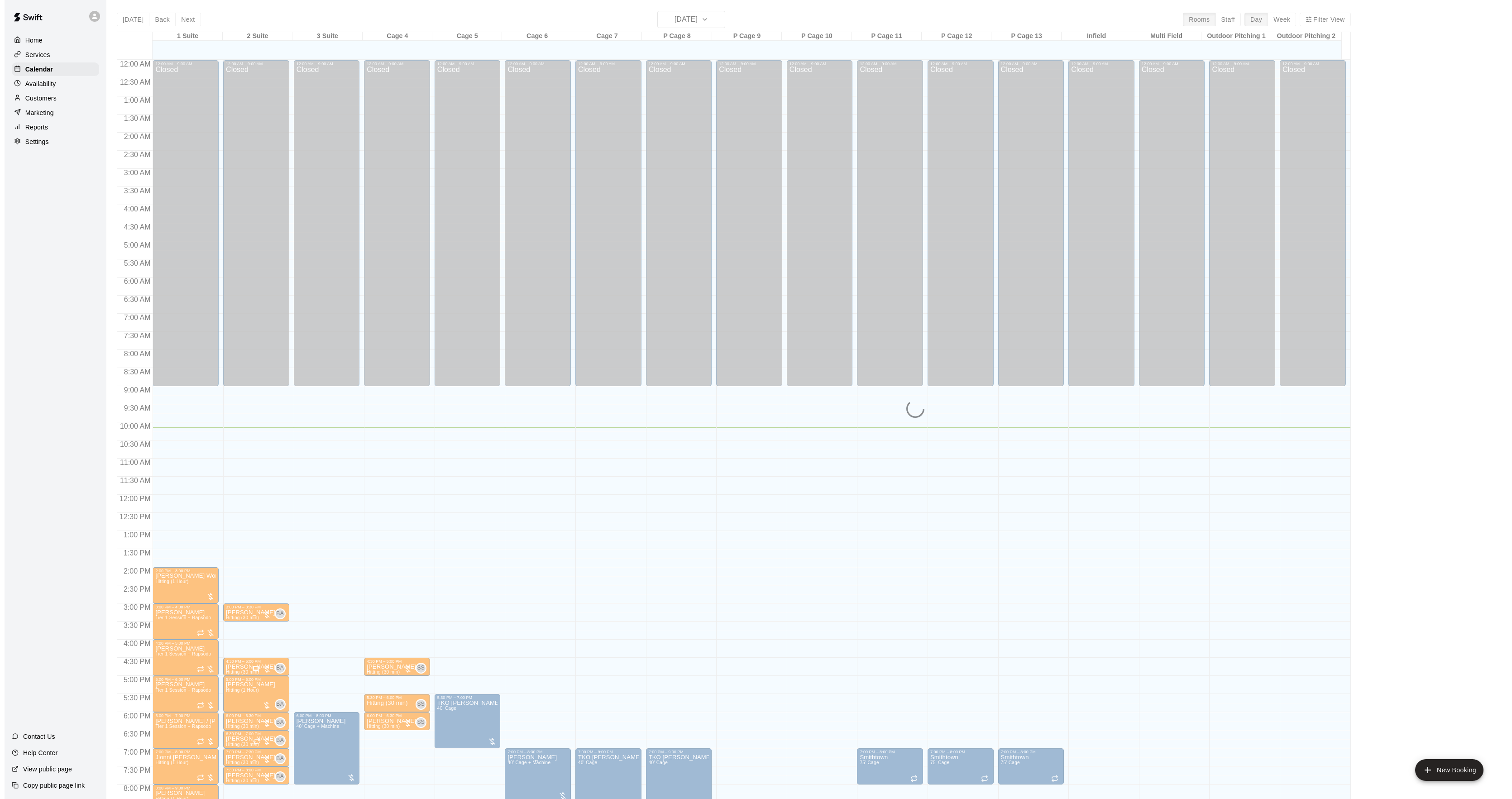
scroll to position [92, 0]
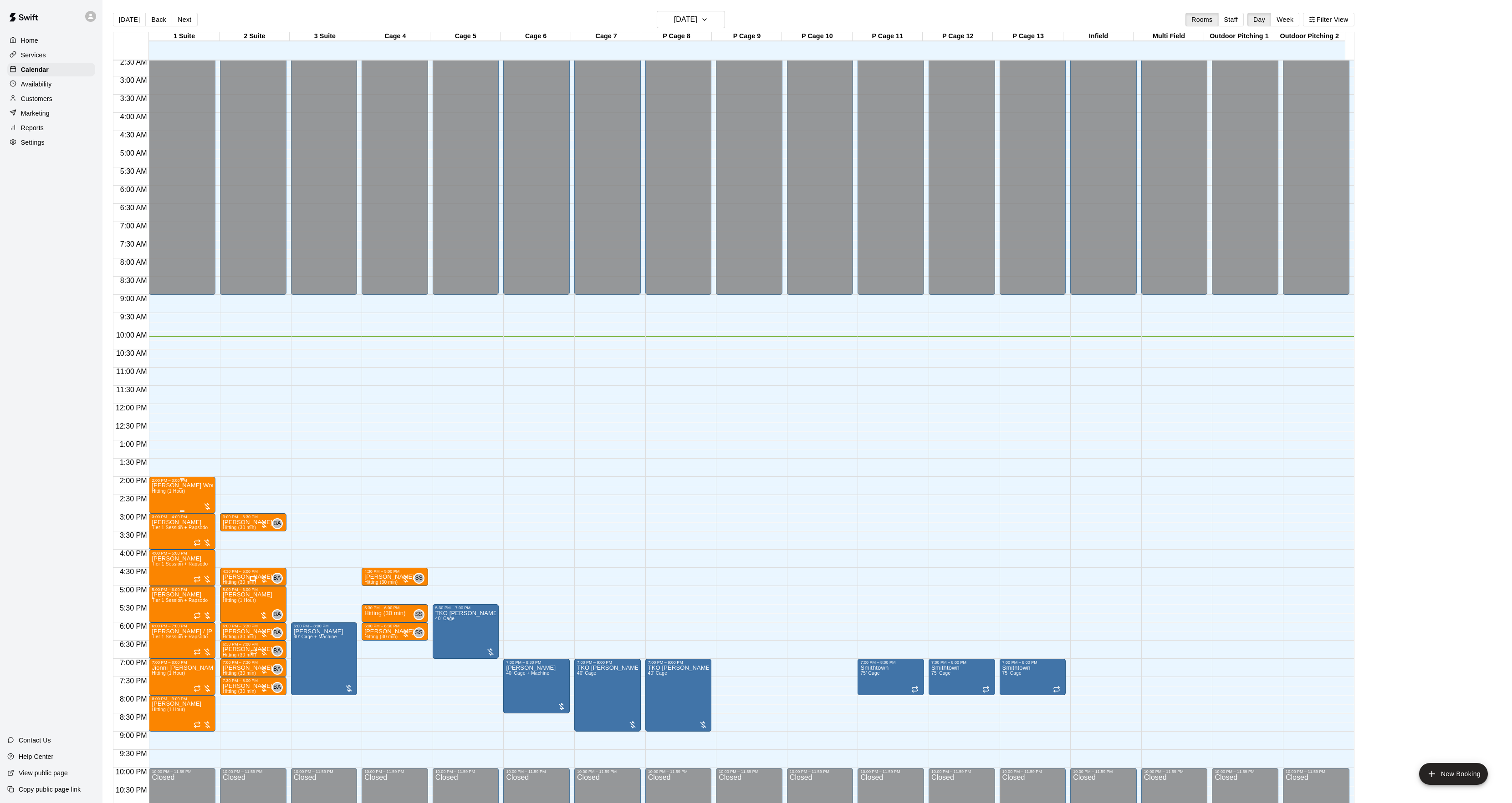
click at [170, 491] on span "Hitting (1 Hour)" at bounding box center [168, 491] width 33 height 5
click at [159, 510] on div at bounding box center [160, 521] width 18 height 61
click at [163, 524] on img "edit" at bounding box center [160, 521] width 10 height 10
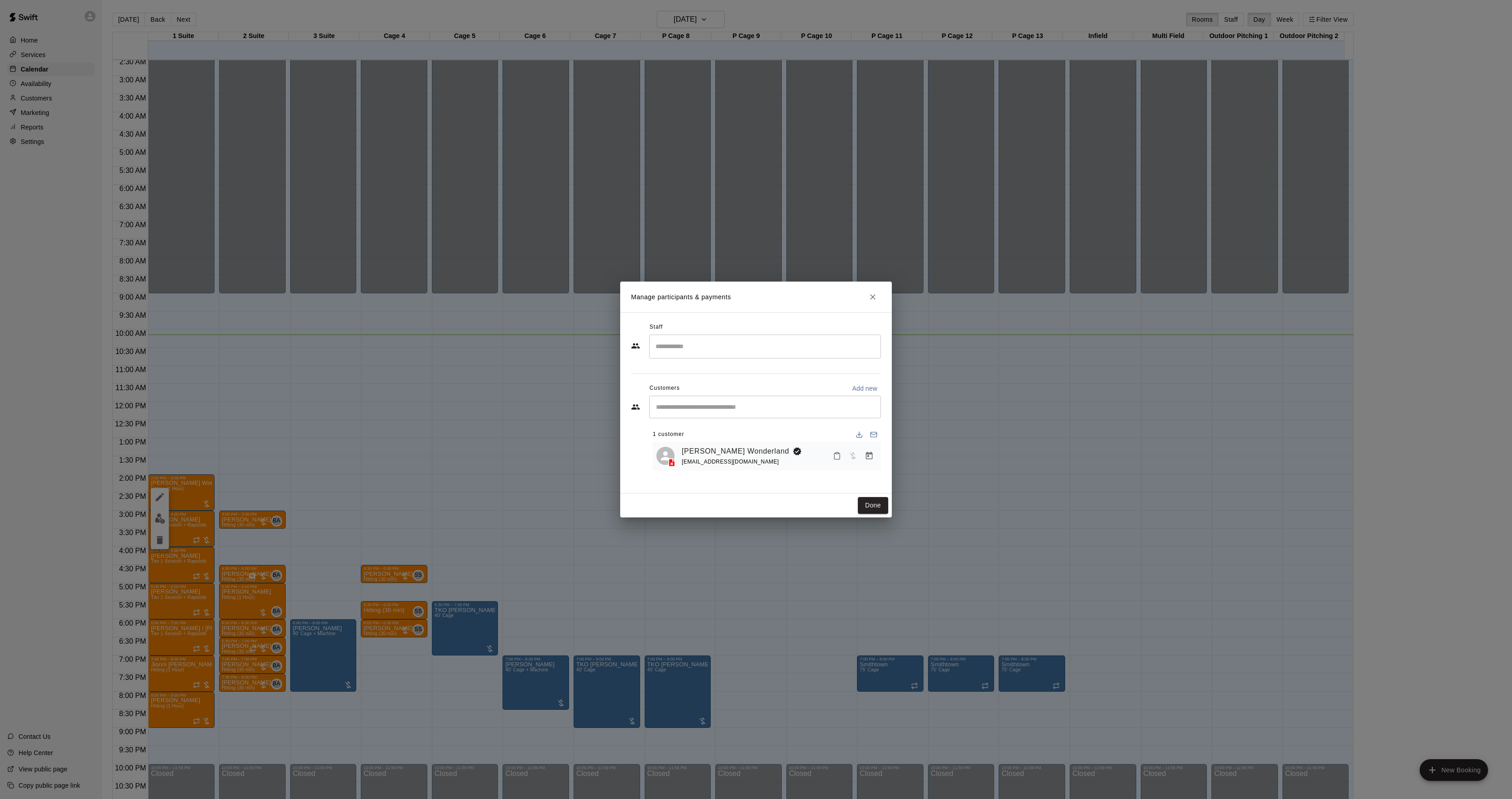
click at [872, 454] on icon "Manage bookings & payment" at bounding box center [869, 456] width 7 height 7
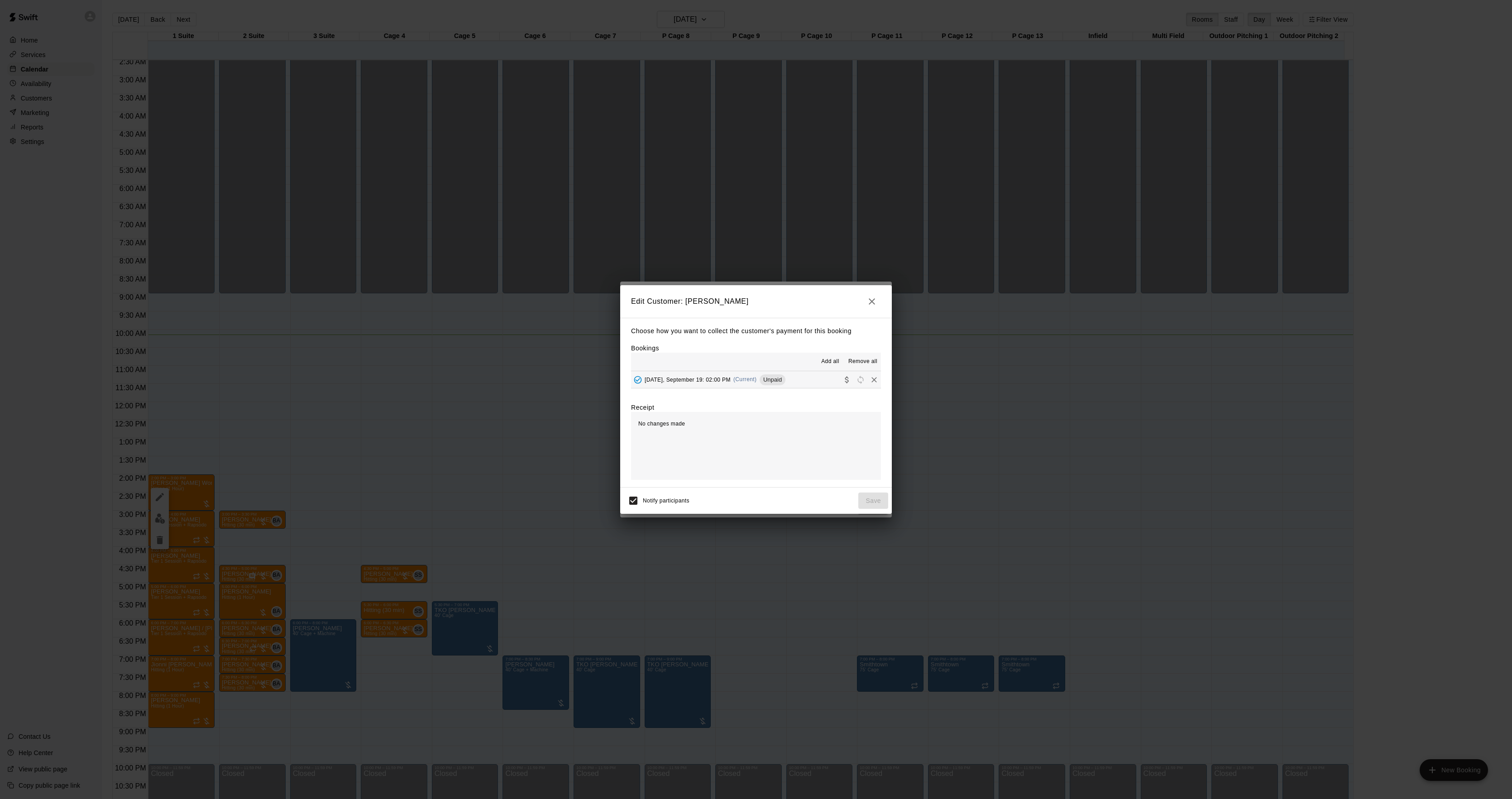
click at [734, 378] on span "(Current)" at bounding box center [745, 379] width 23 height 7
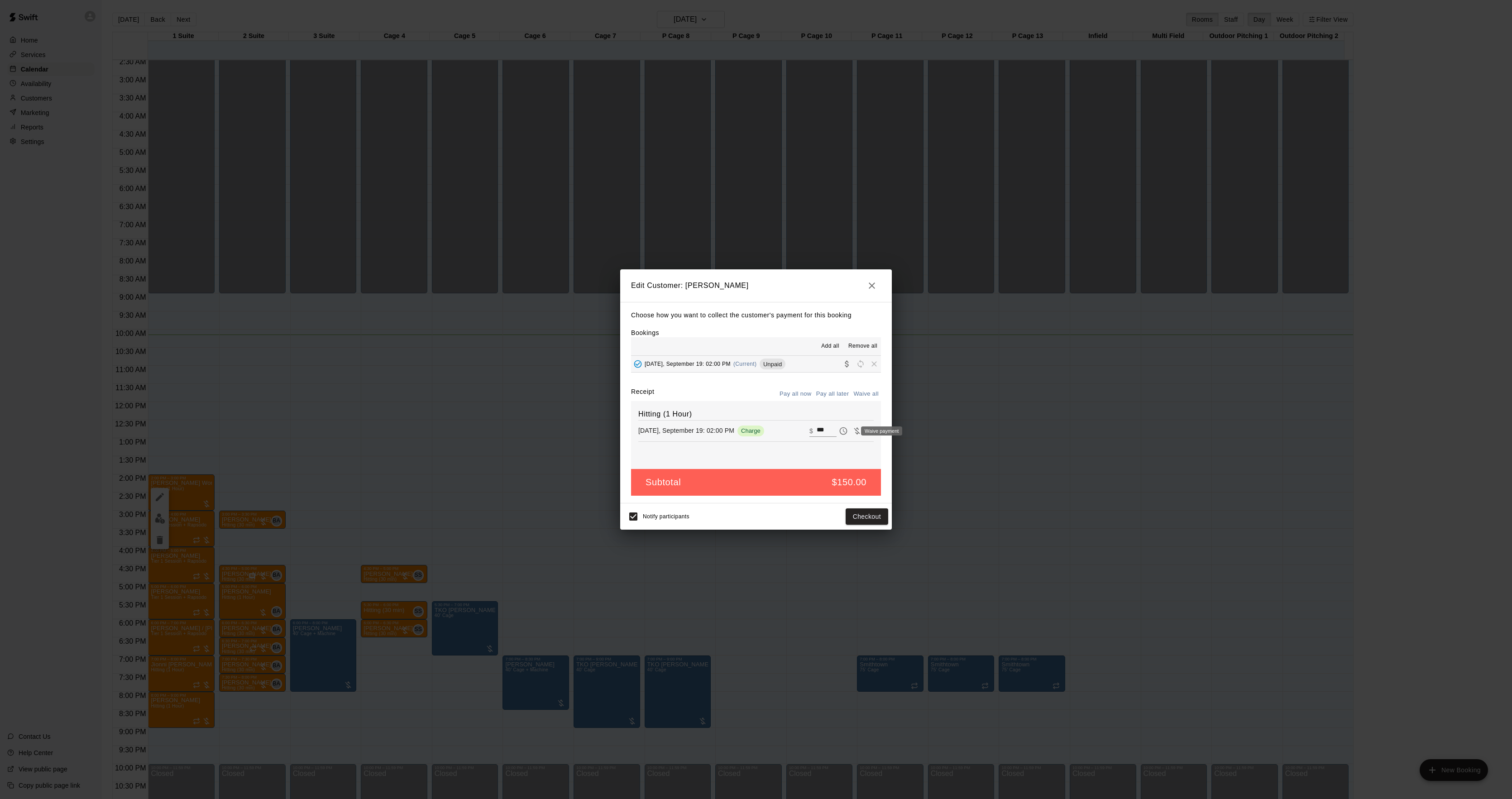
click at [853, 428] on icon "Waive payment" at bounding box center [858, 431] width 9 height 9
type input "*"
click at [870, 515] on button "Save" at bounding box center [874, 517] width 30 height 17
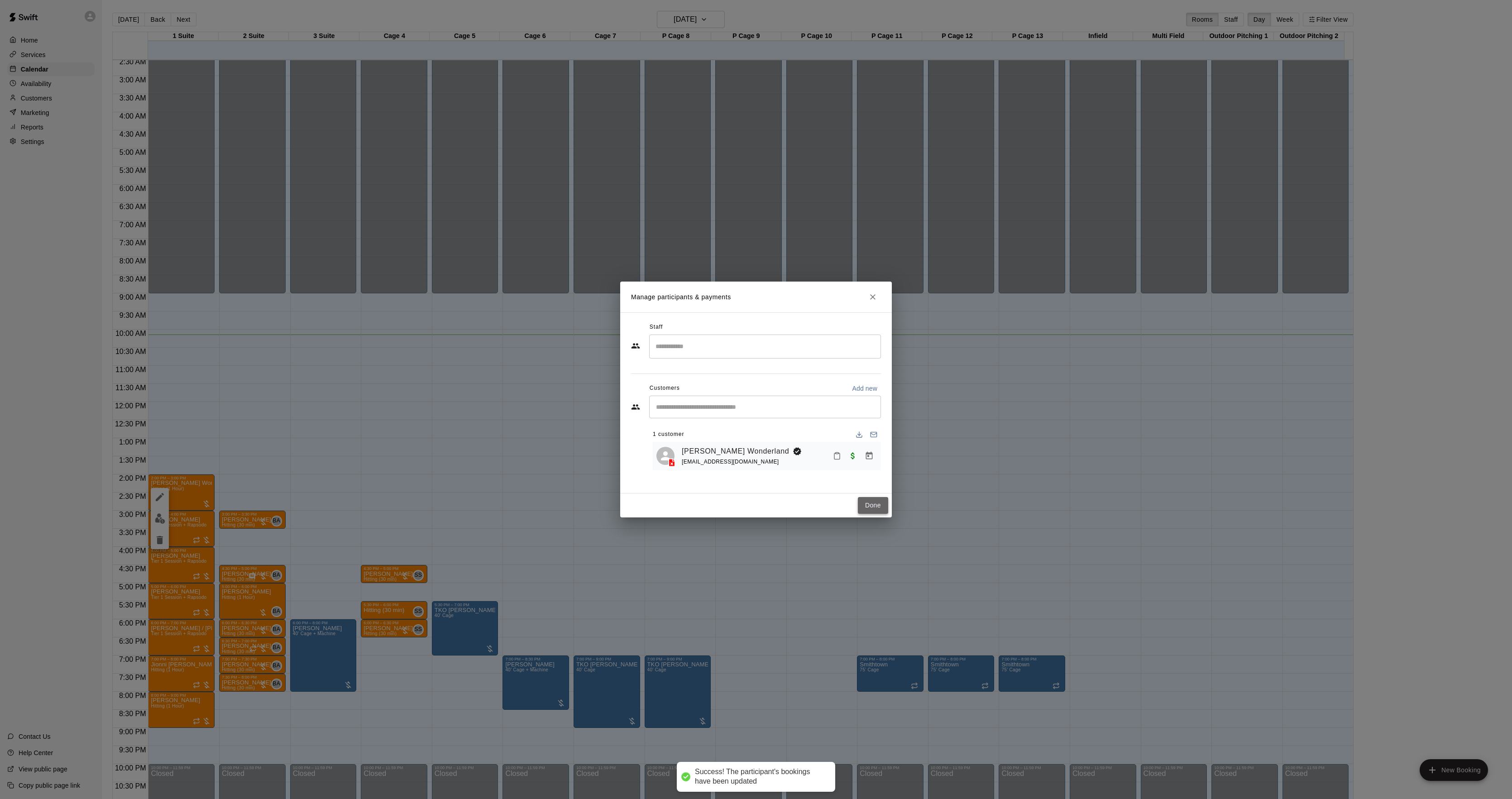
click at [874, 504] on button "Done" at bounding box center [873, 506] width 31 height 17
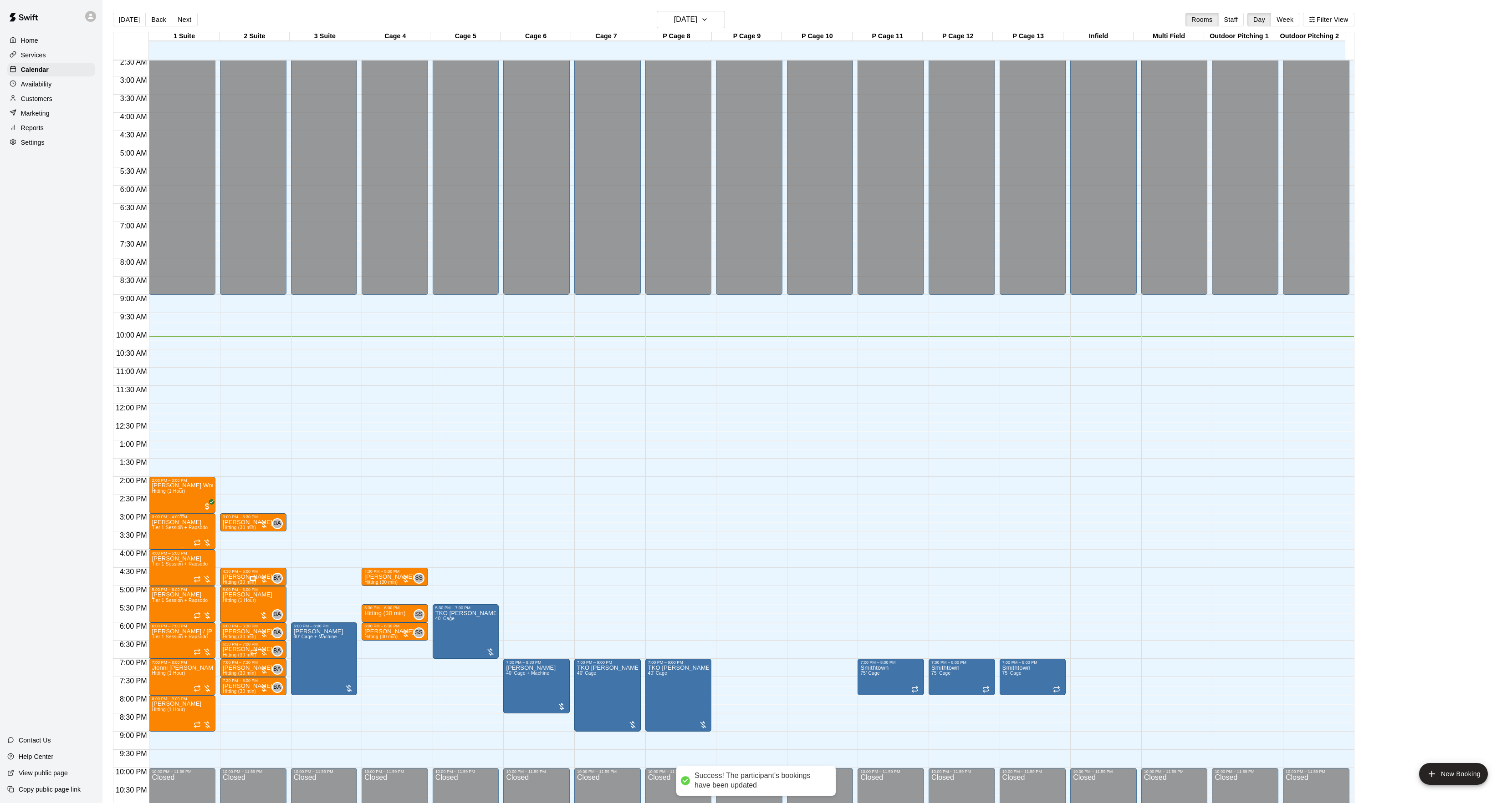
click at [171, 526] on span "Tier 1 Session + Rapsodo" at bounding box center [180, 527] width 56 height 5
click at [160, 551] on button "edit" at bounding box center [160, 557] width 18 height 18
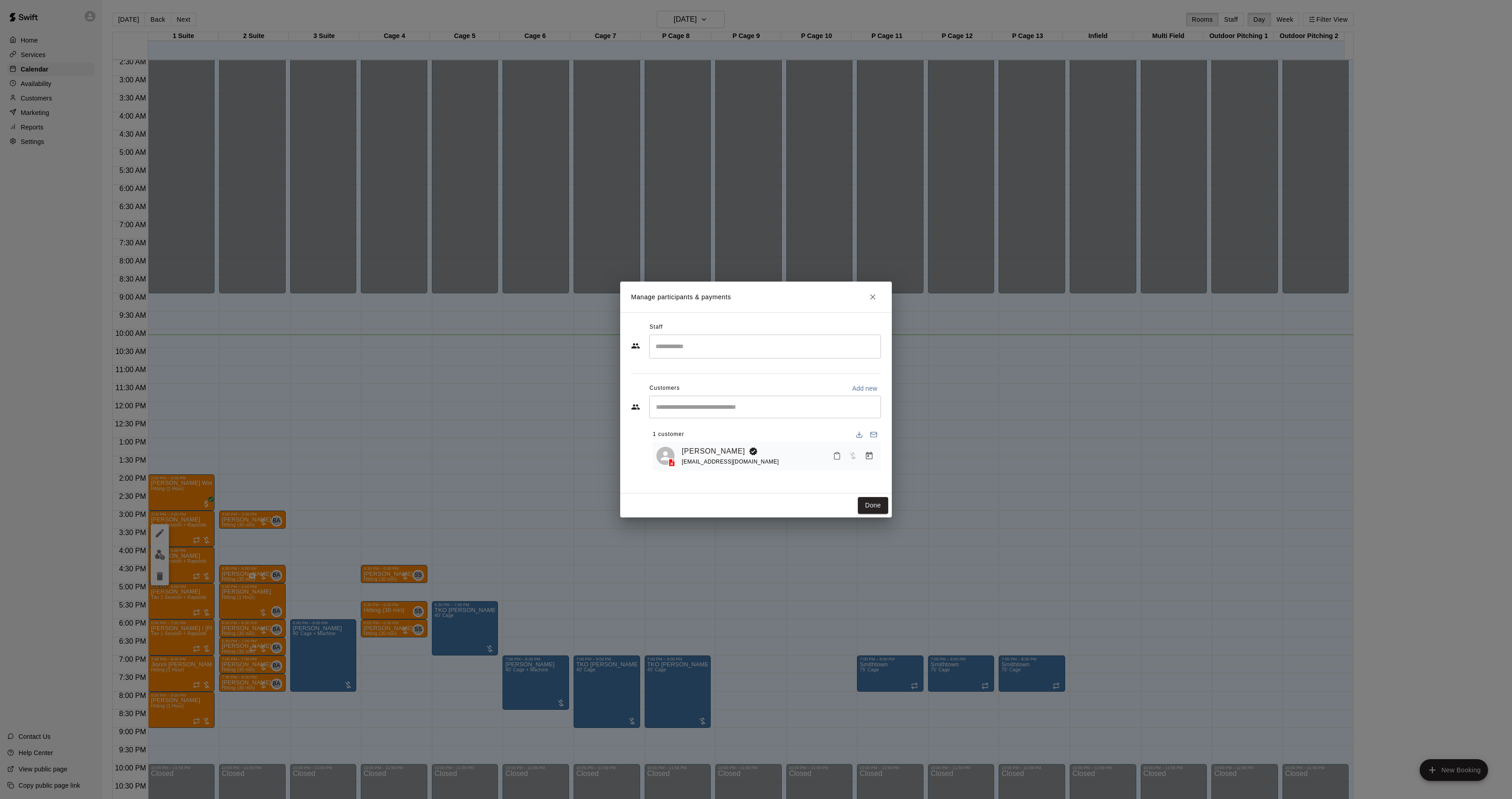
click at [702, 457] on div "[EMAIL_ADDRESS][DOMAIN_NAME]" at bounding box center [731, 462] width 97 height 9
click at [701, 449] on link "[PERSON_NAME]" at bounding box center [714, 451] width 63 height 12
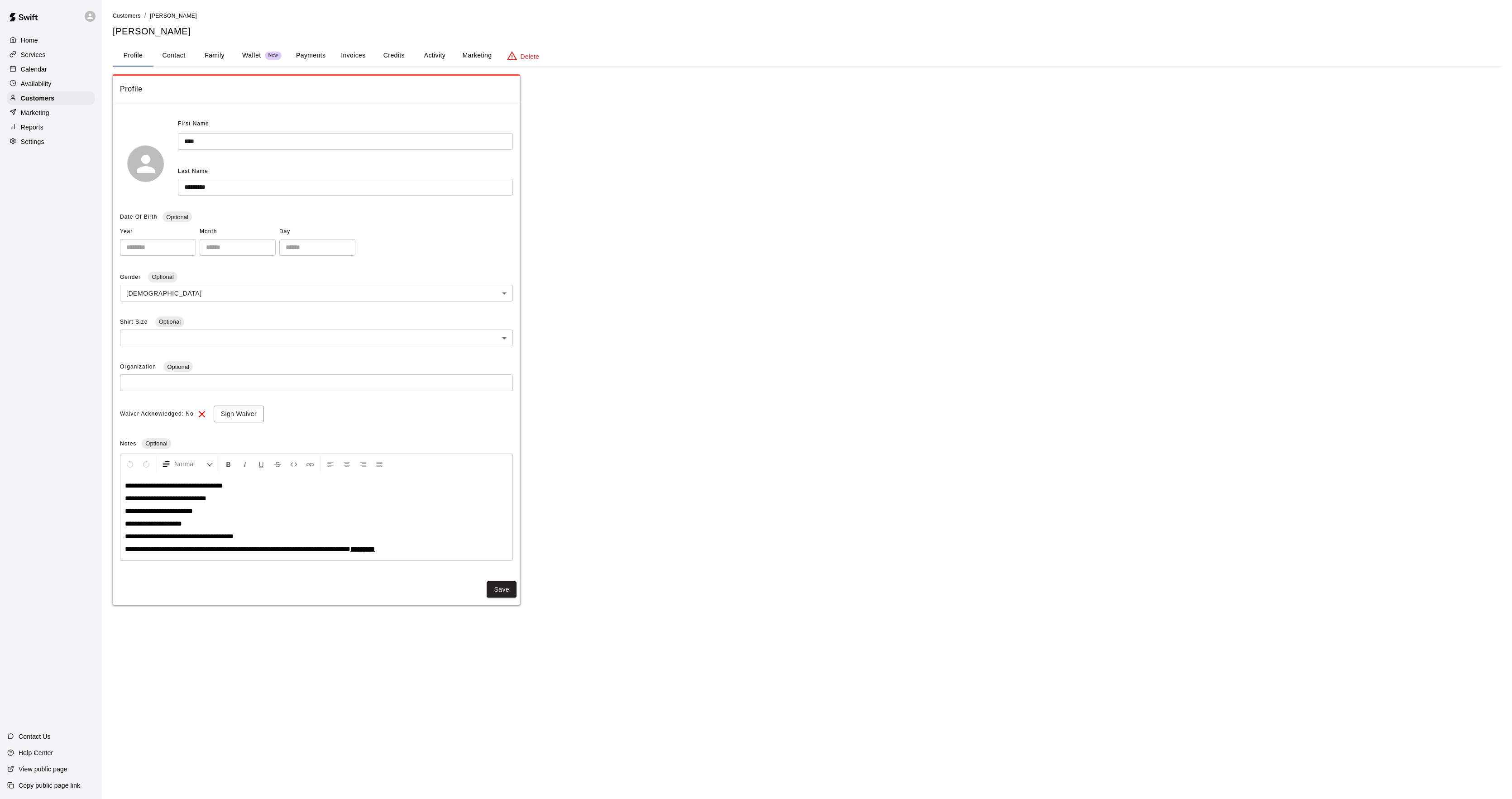
click at [315, 57] on button "Payments" at bounding box center [311, 55] width 44 height 21
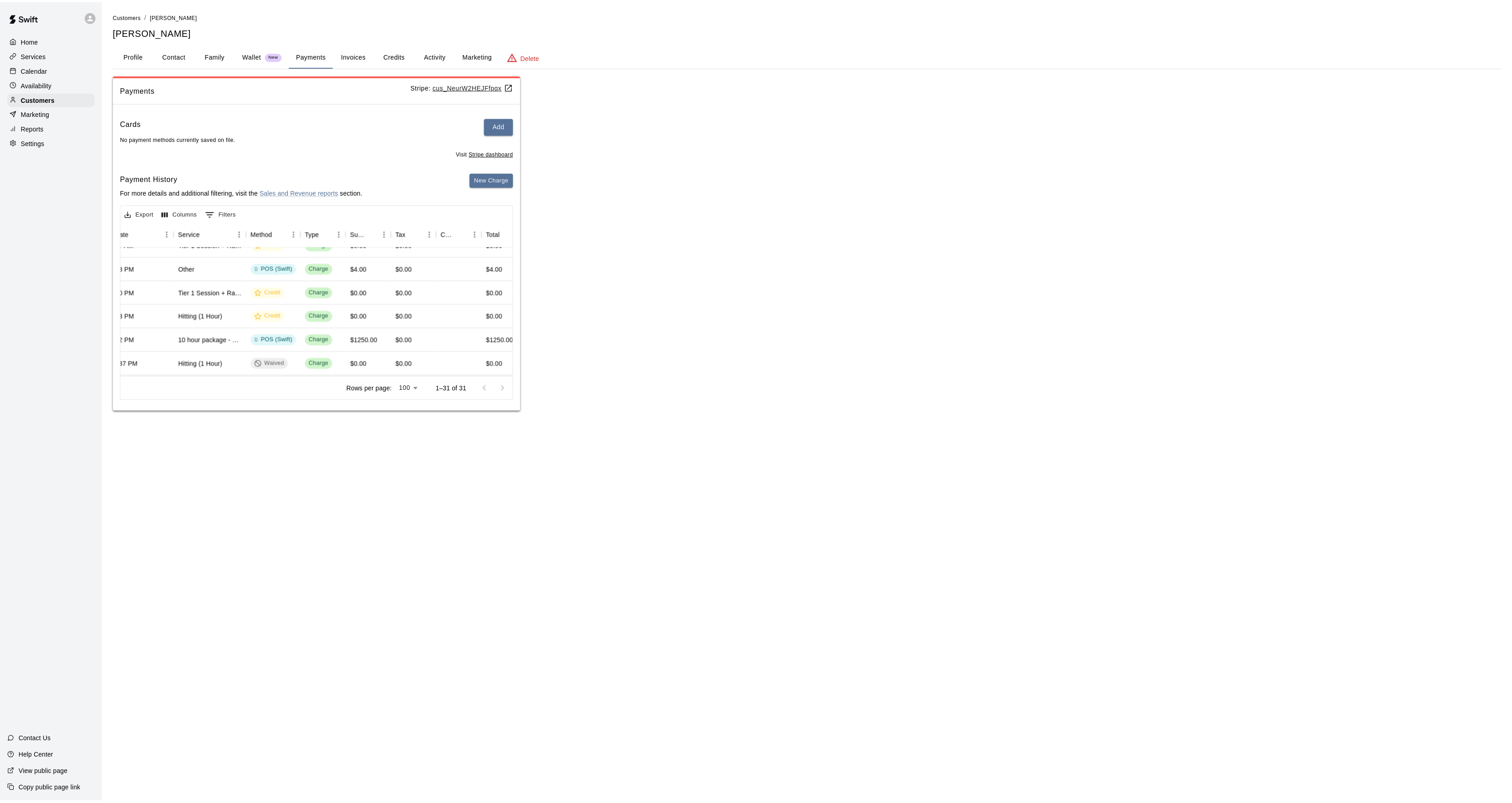
scroll to position [61, 85]
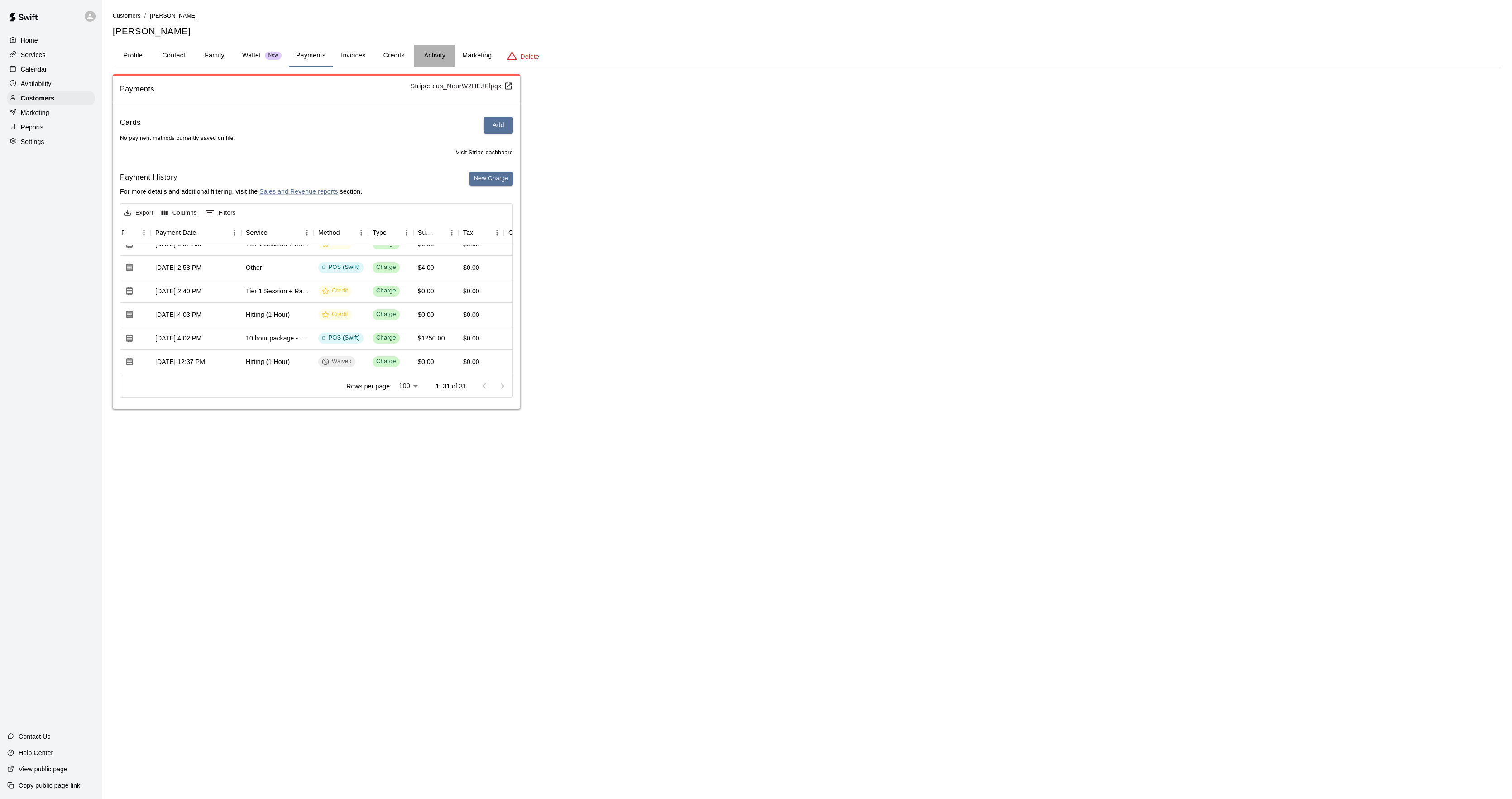
click at [435, 45] on button "Activity" at bounding box center [435, 55] width 41 height 21
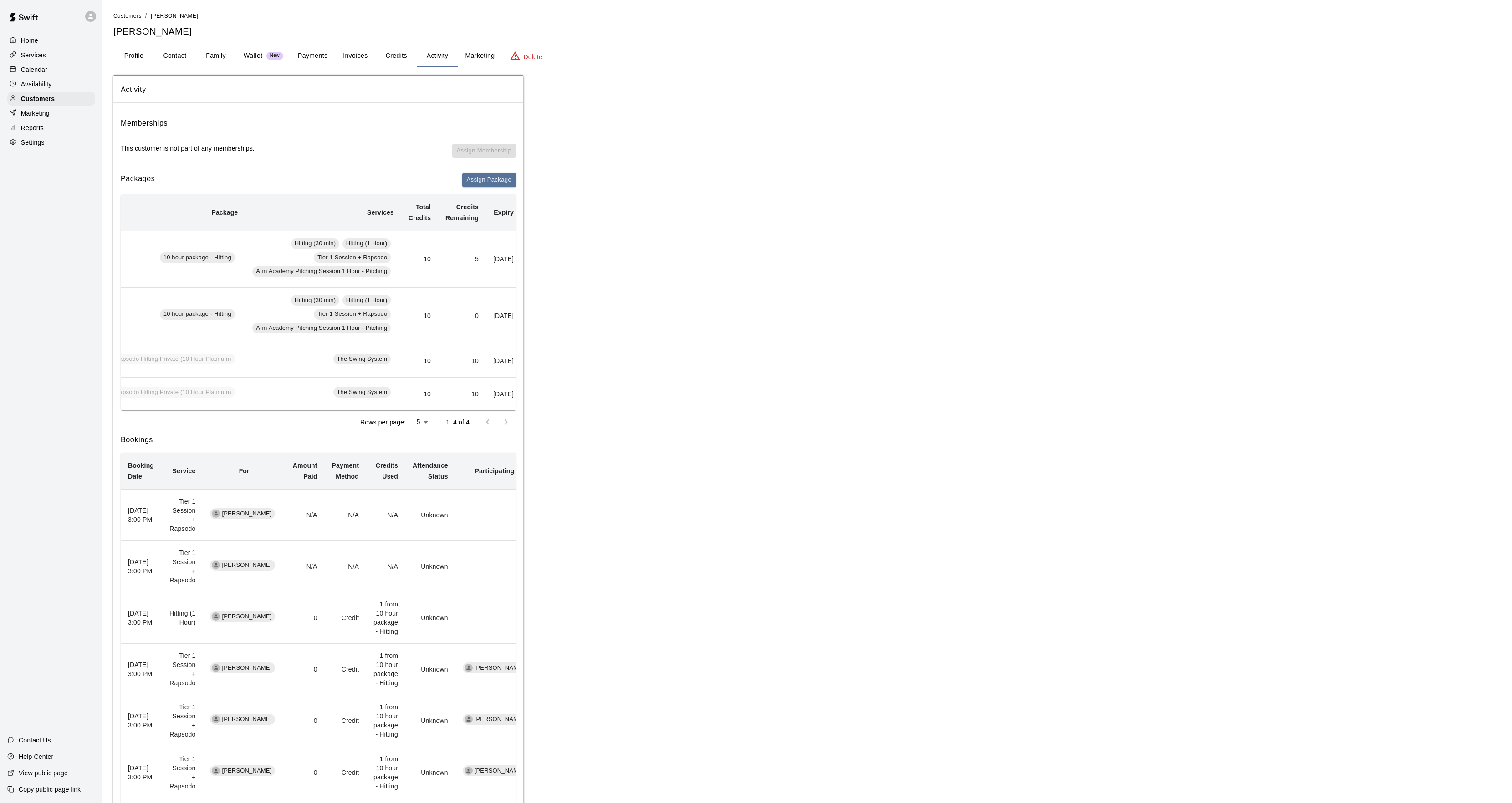
scroll to position [0, 64]
click at [34, 65] on div "Calendar" at bounding box center [52, 69] width 88 height 14
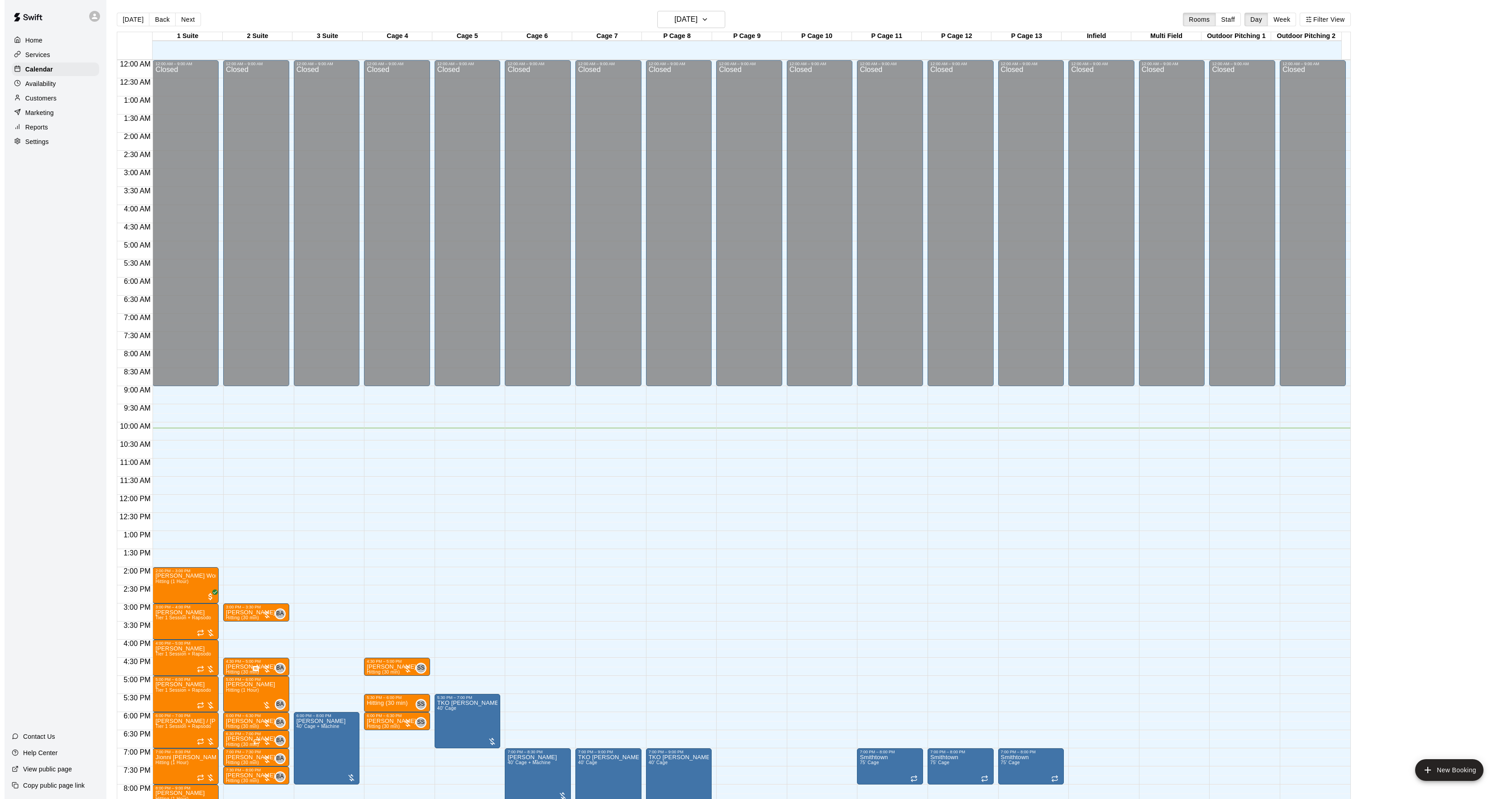
scroll to position [92, 0]
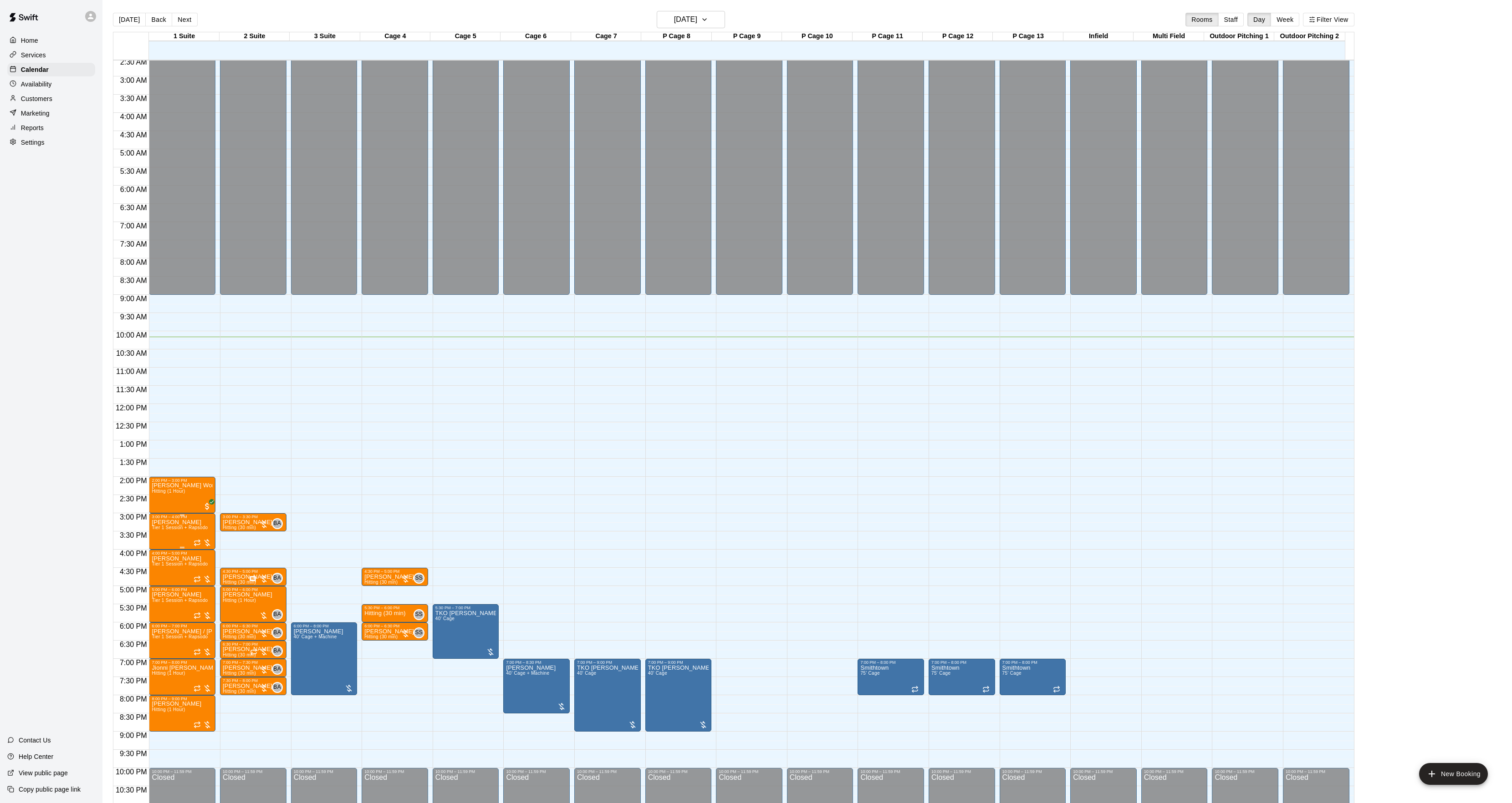
click at [161, 552] on img "edit" at bounding box center [160, 552] width 10 height 10
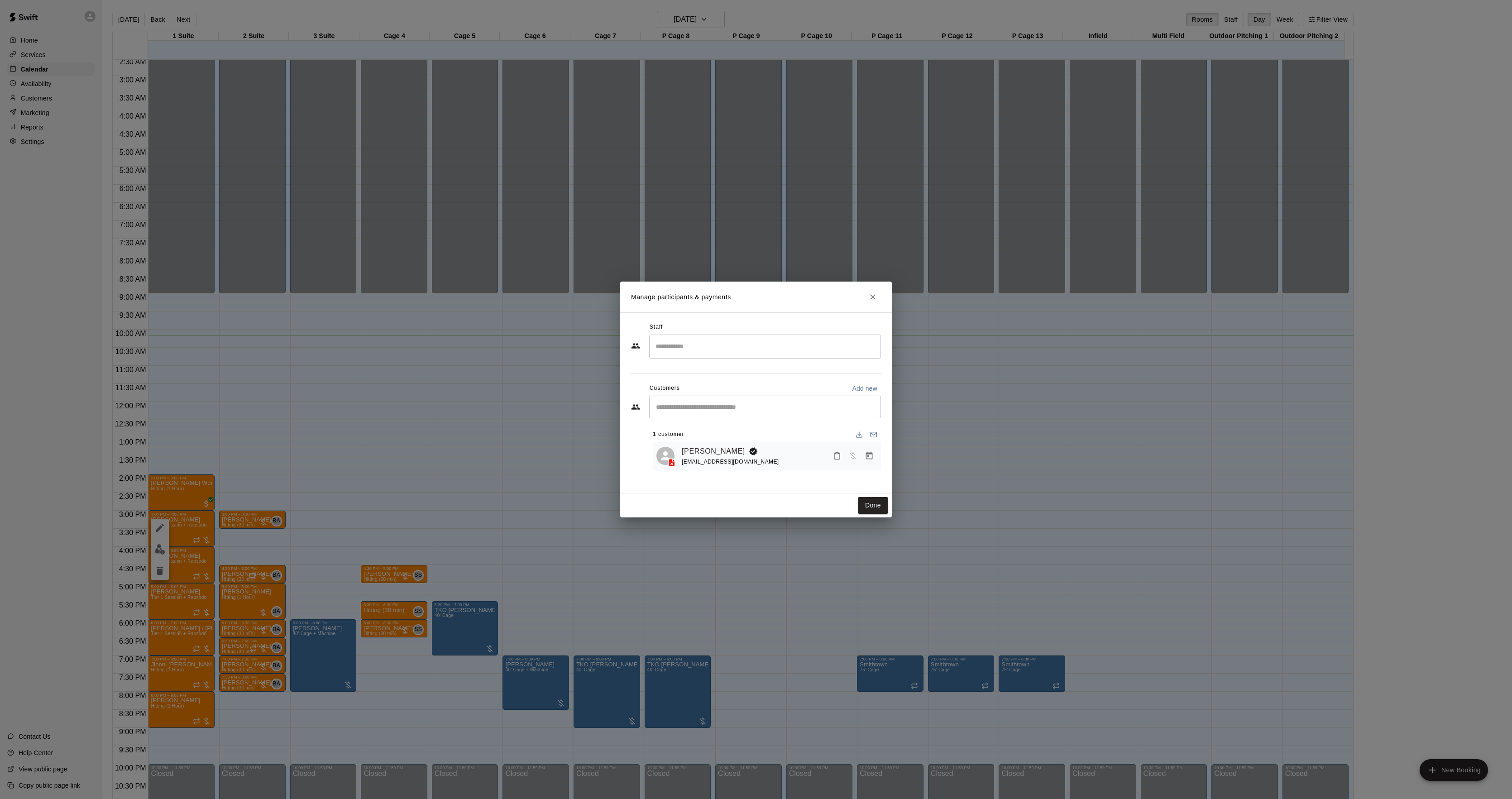
click at [865, 457] on icon "Manage bookings & payment" at bounding box center [870, 456] width 9 height 9
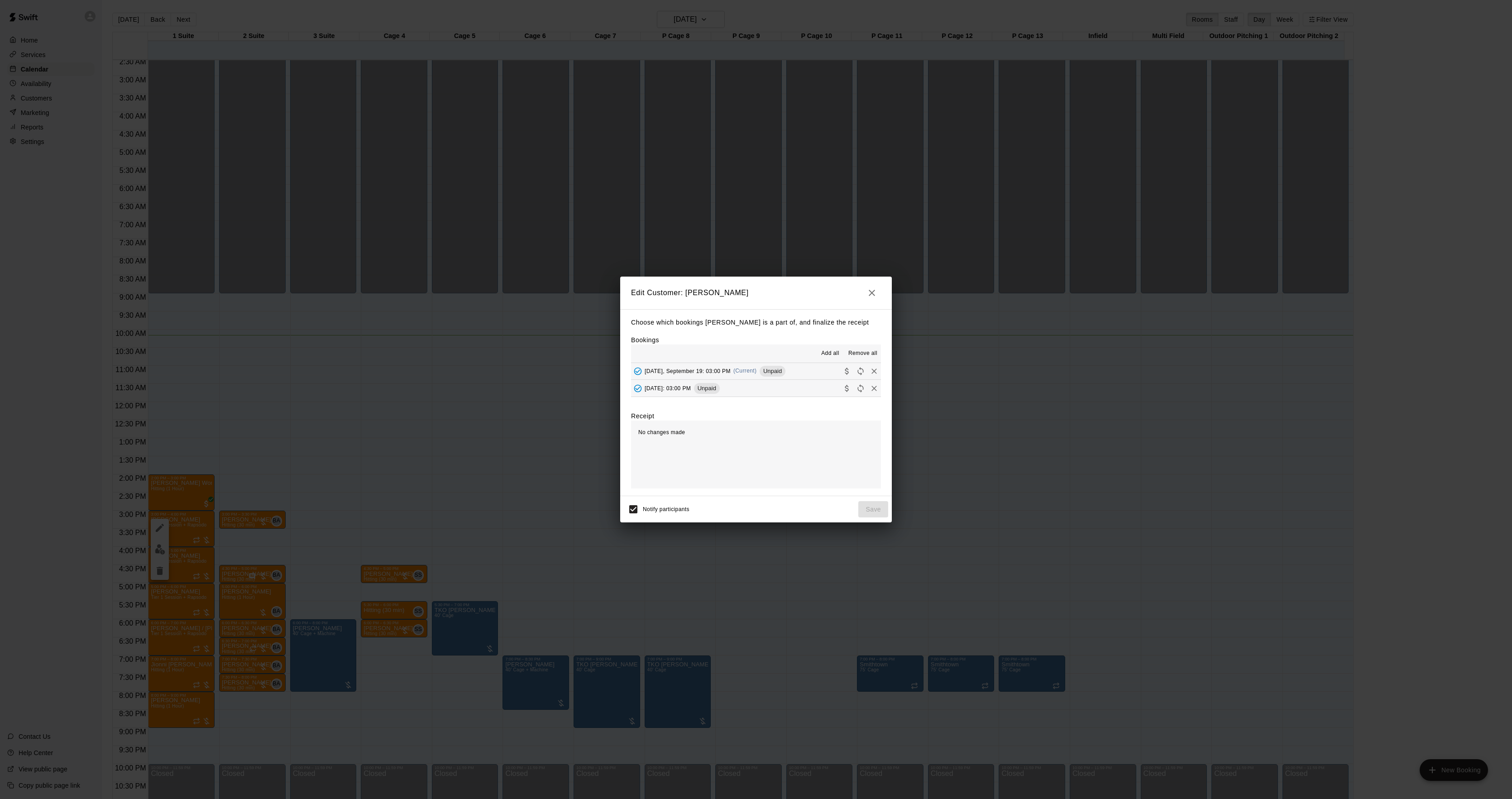
click at [779, 373] on span "Unpaid" at bounding box center [773, 371] width 26 height 7
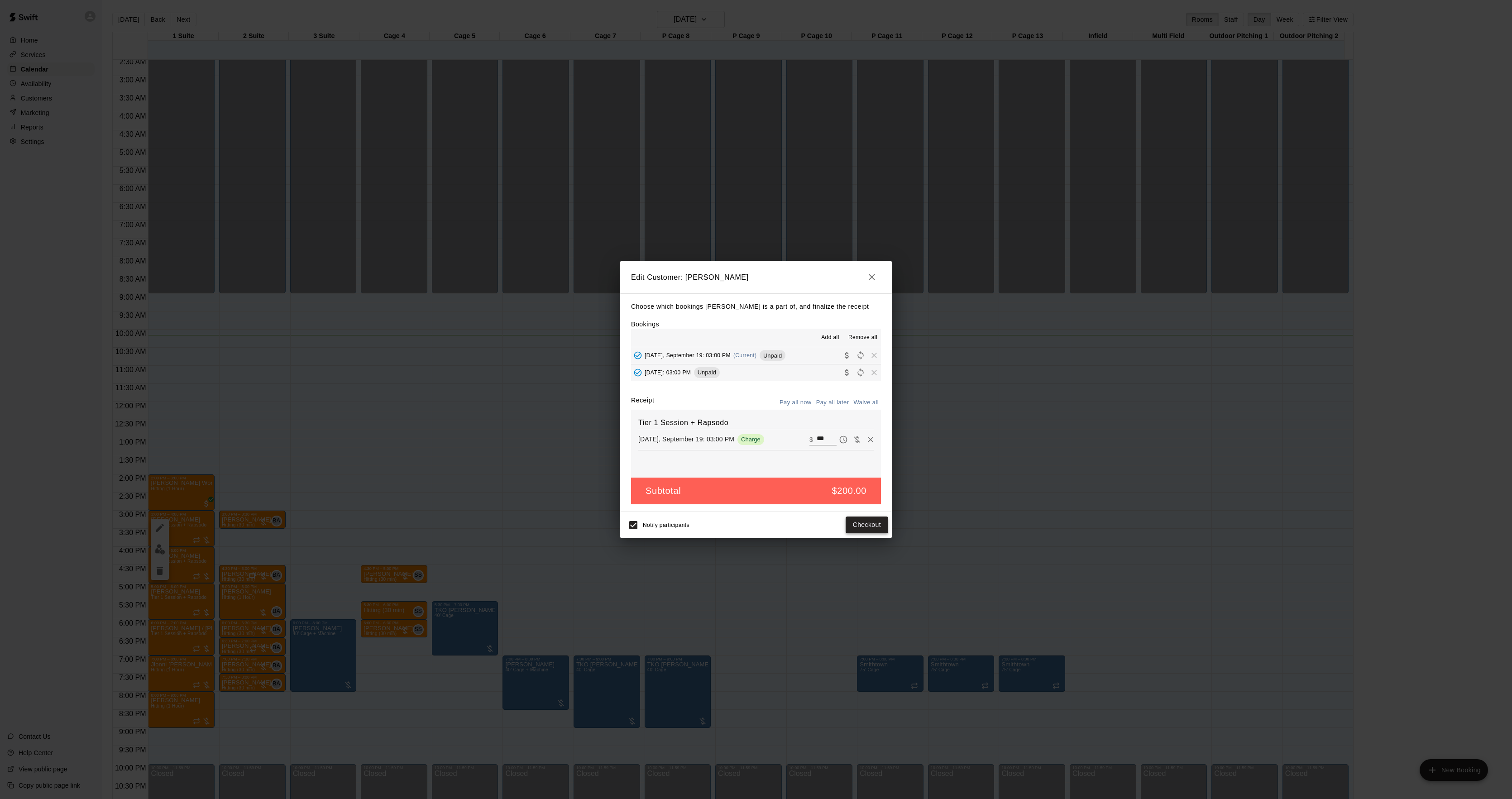
click at [867, 529] on button "Checkout" at bounding box center [867, 526] width 43 height 17
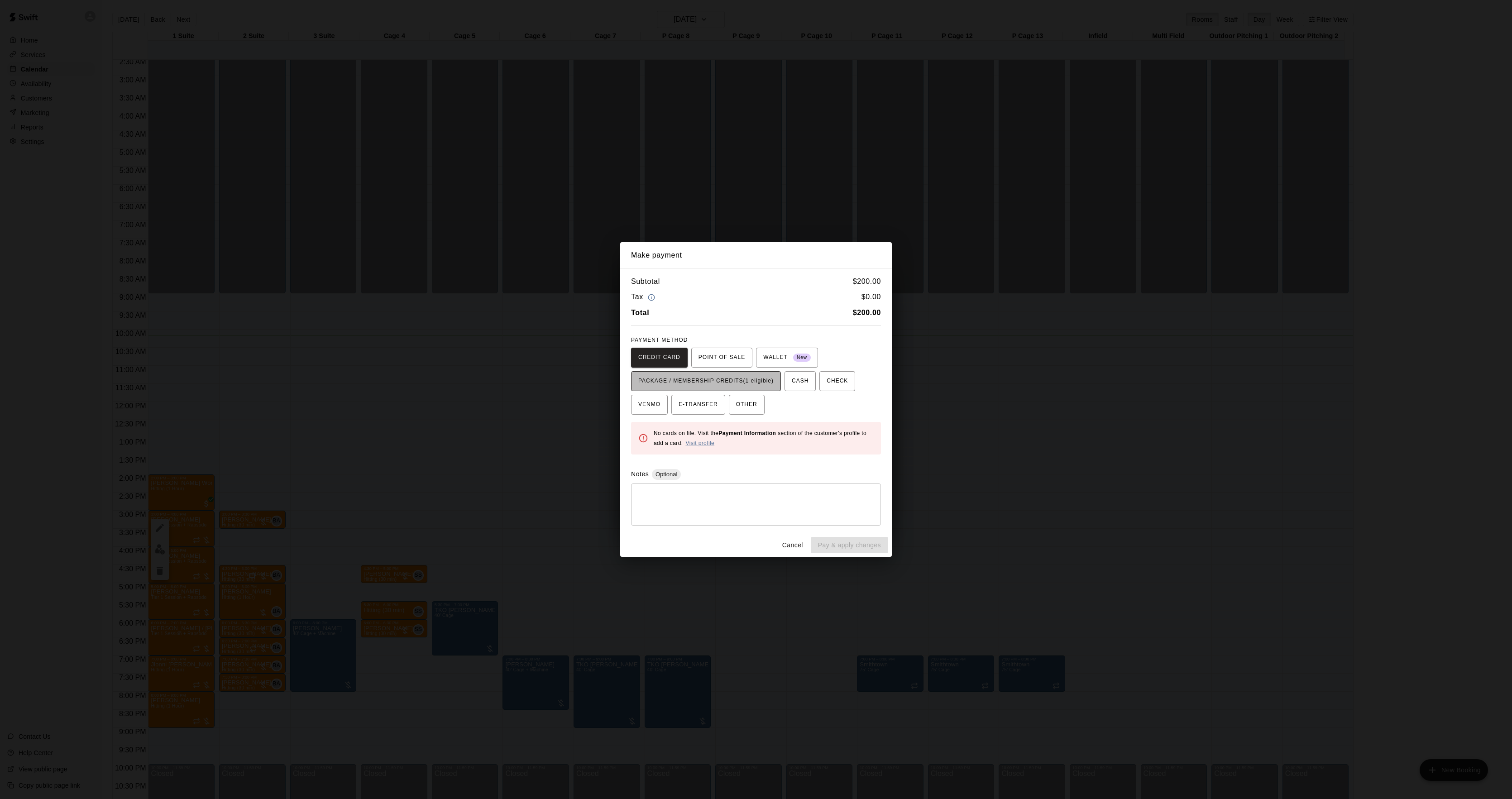
drag, startPoint x: 733, startPoint y: 379, endPoint x: 770, endPoint y: 390, distance: 38.6
click at [733, 381] on span "PACKAGE / MEMBERSHIP CREDITS (1 eligible)" at bounding box center [706, 382] width 135 height 15
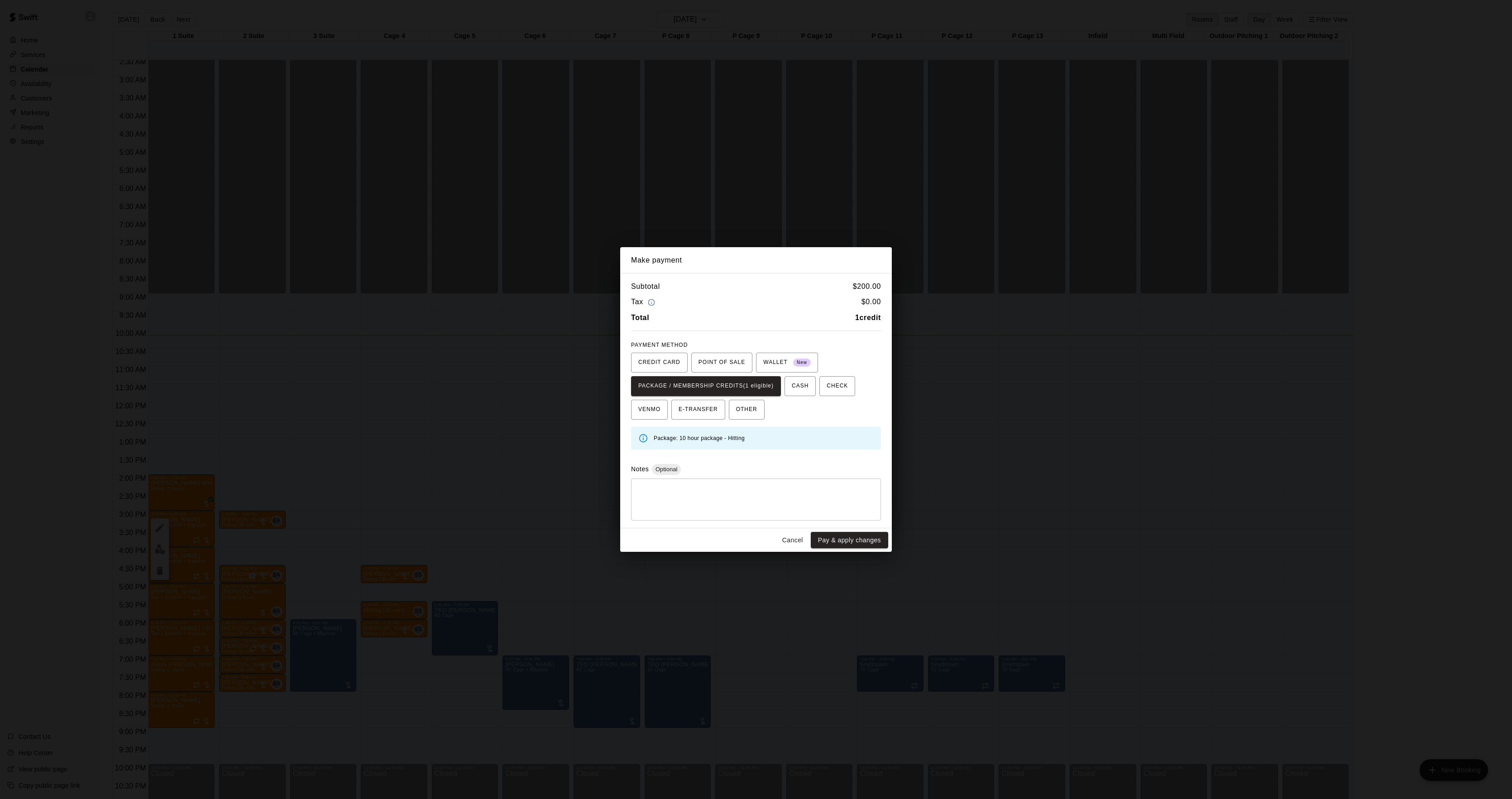
click at [871, 538] on button "Pay & apply changes" at bounding box center [849, 540] width 77 height 17
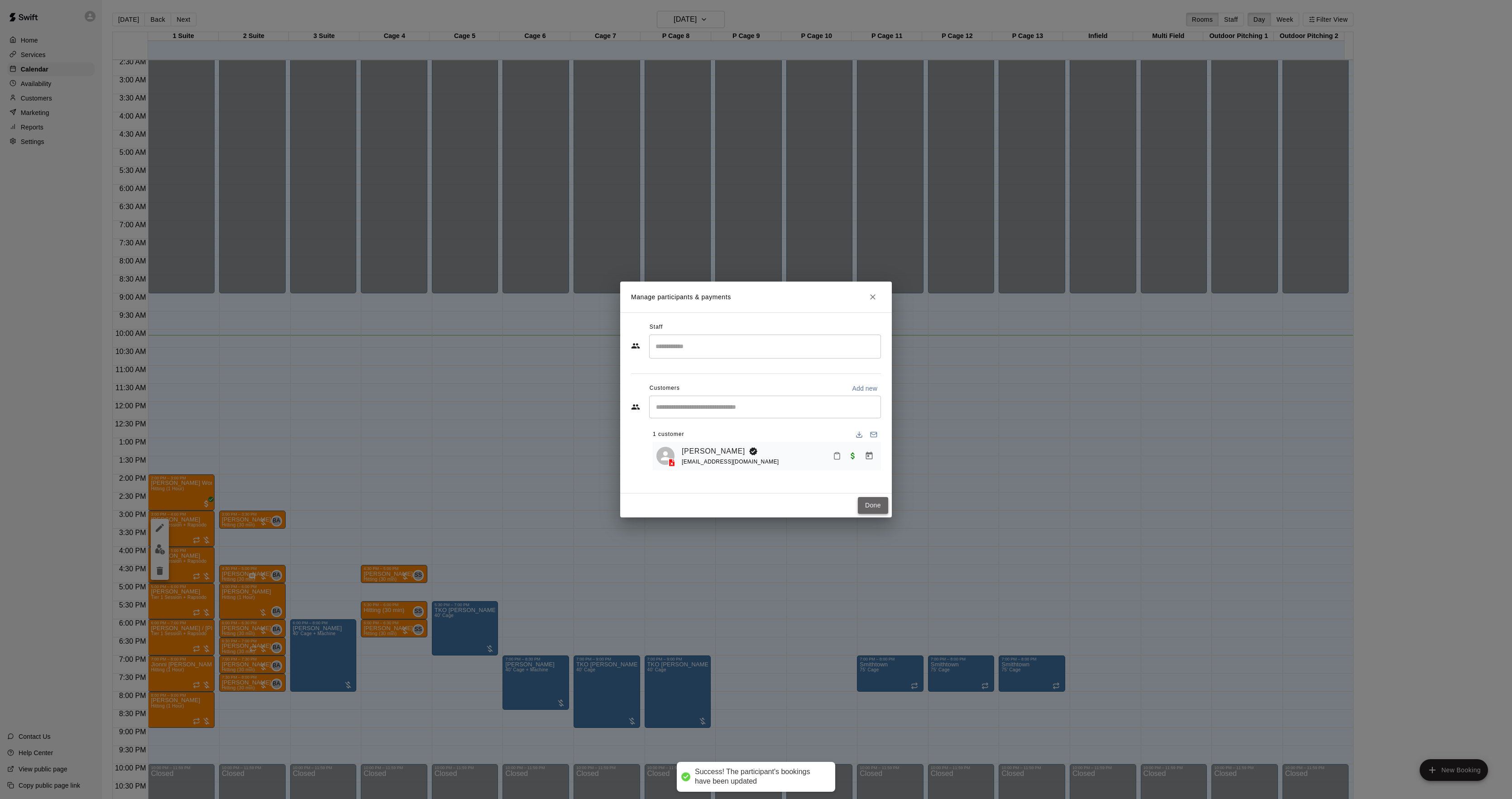
click at [874, 500] on button "Done" at bounding box center [873, 506] width 31 height 17
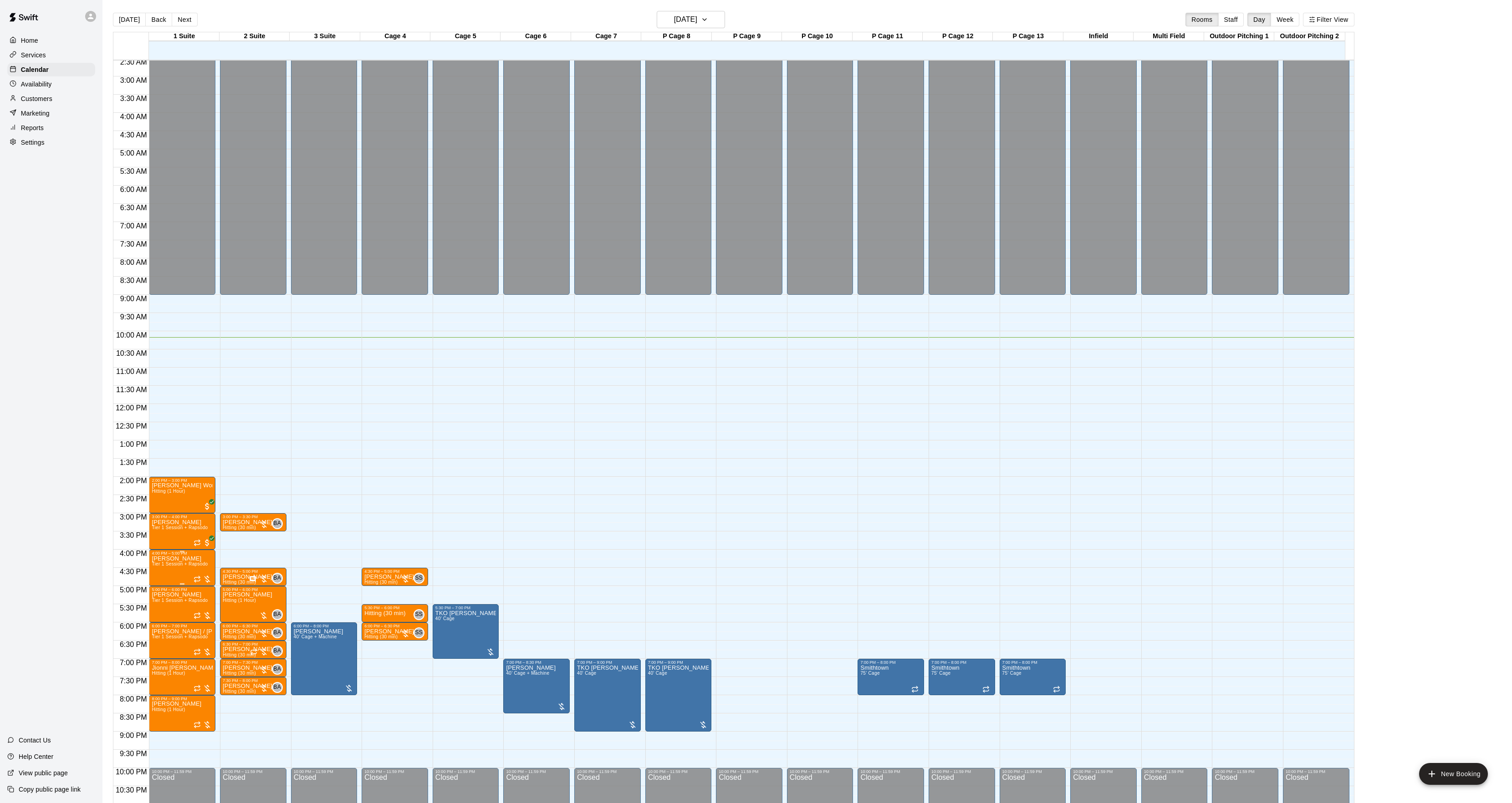
click at [159, 589] on img "edit" at bounding box center [160, 588] width 10 height 10
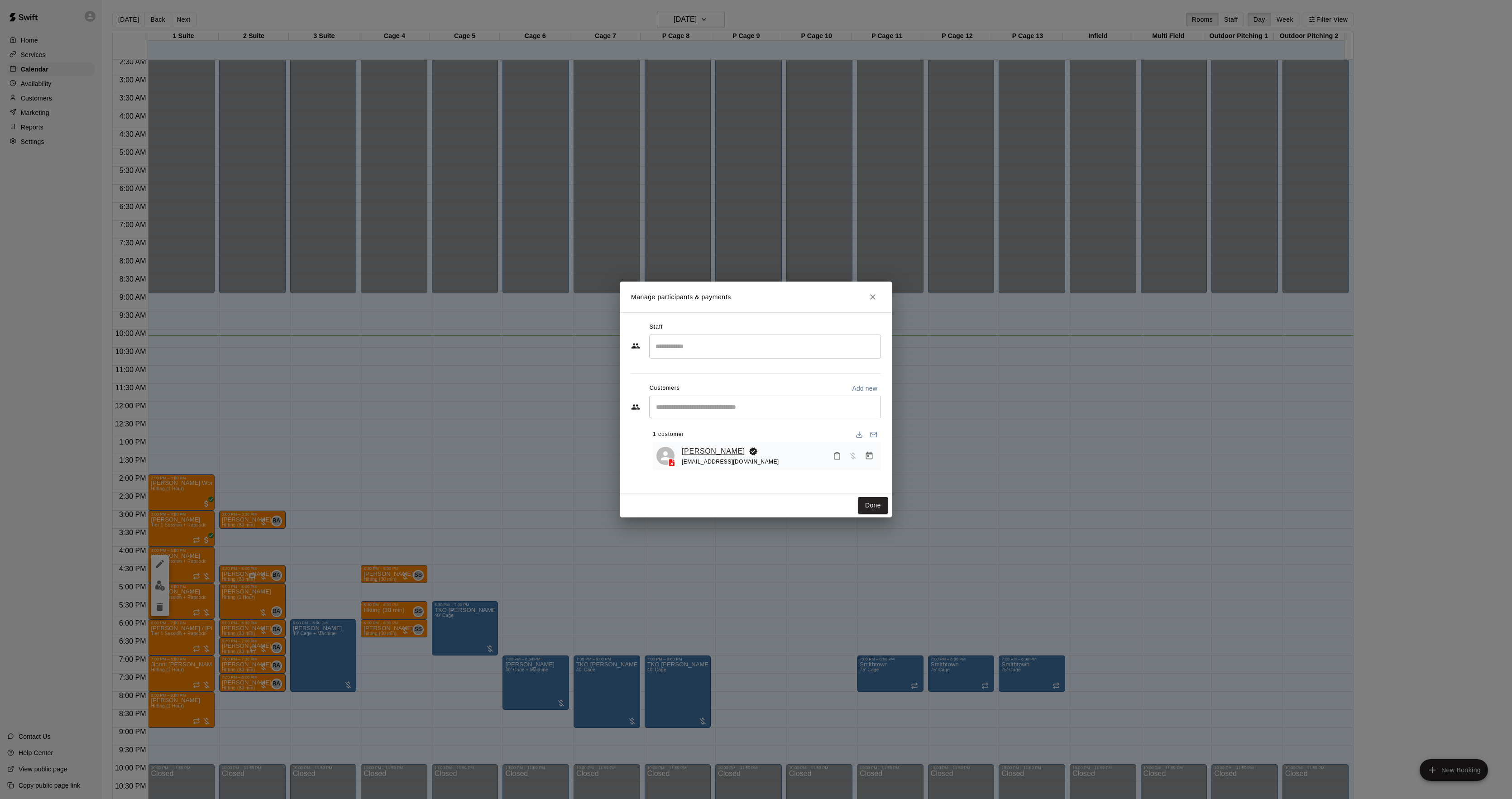
click at [712, 452] on link "[PERSON_NAME]" at bounding box center [714, 451] width 63 height 12
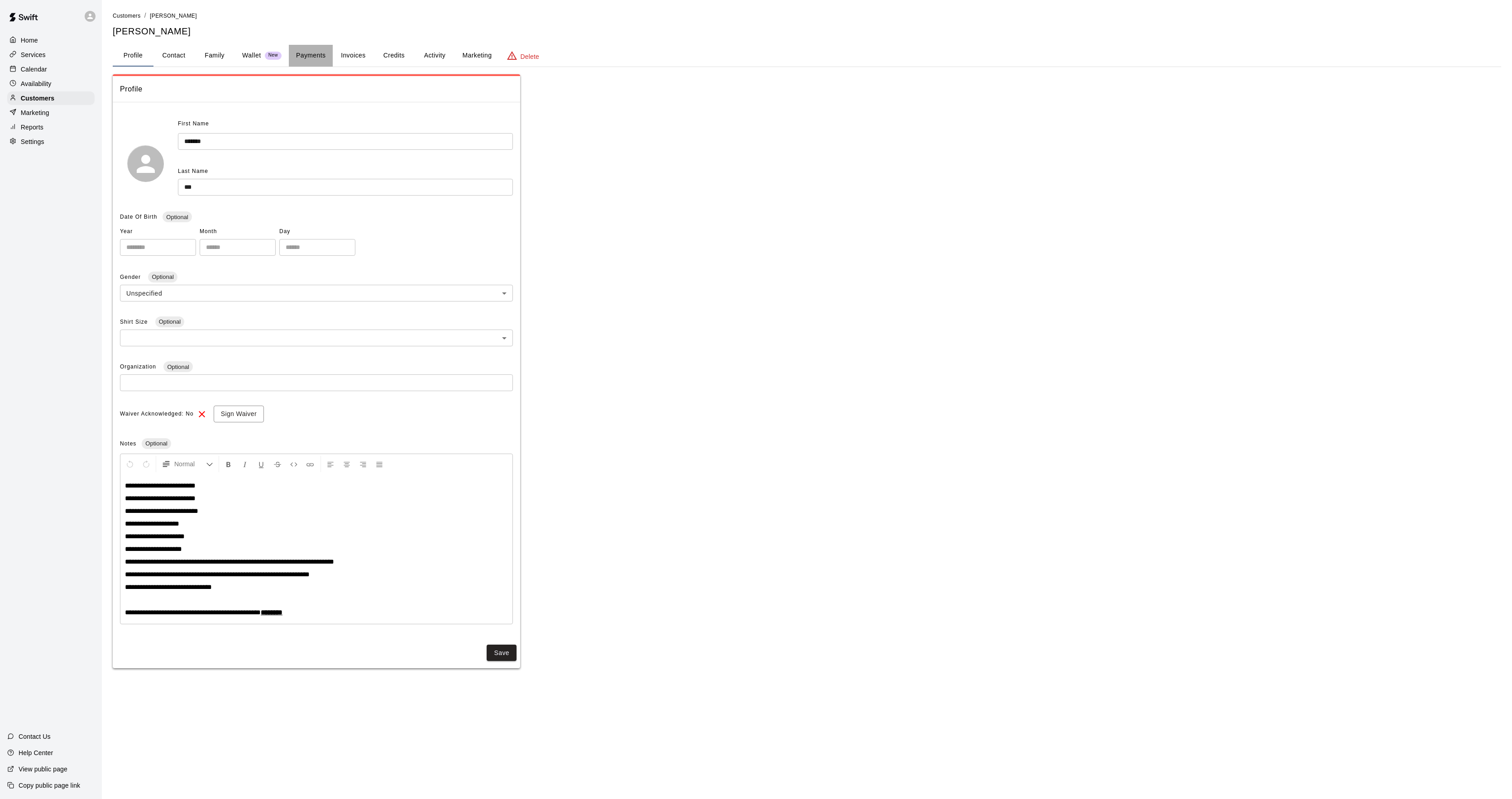
click at [316, 60] on button "Payments" at bounding box center [311, 55] width 44 height 21
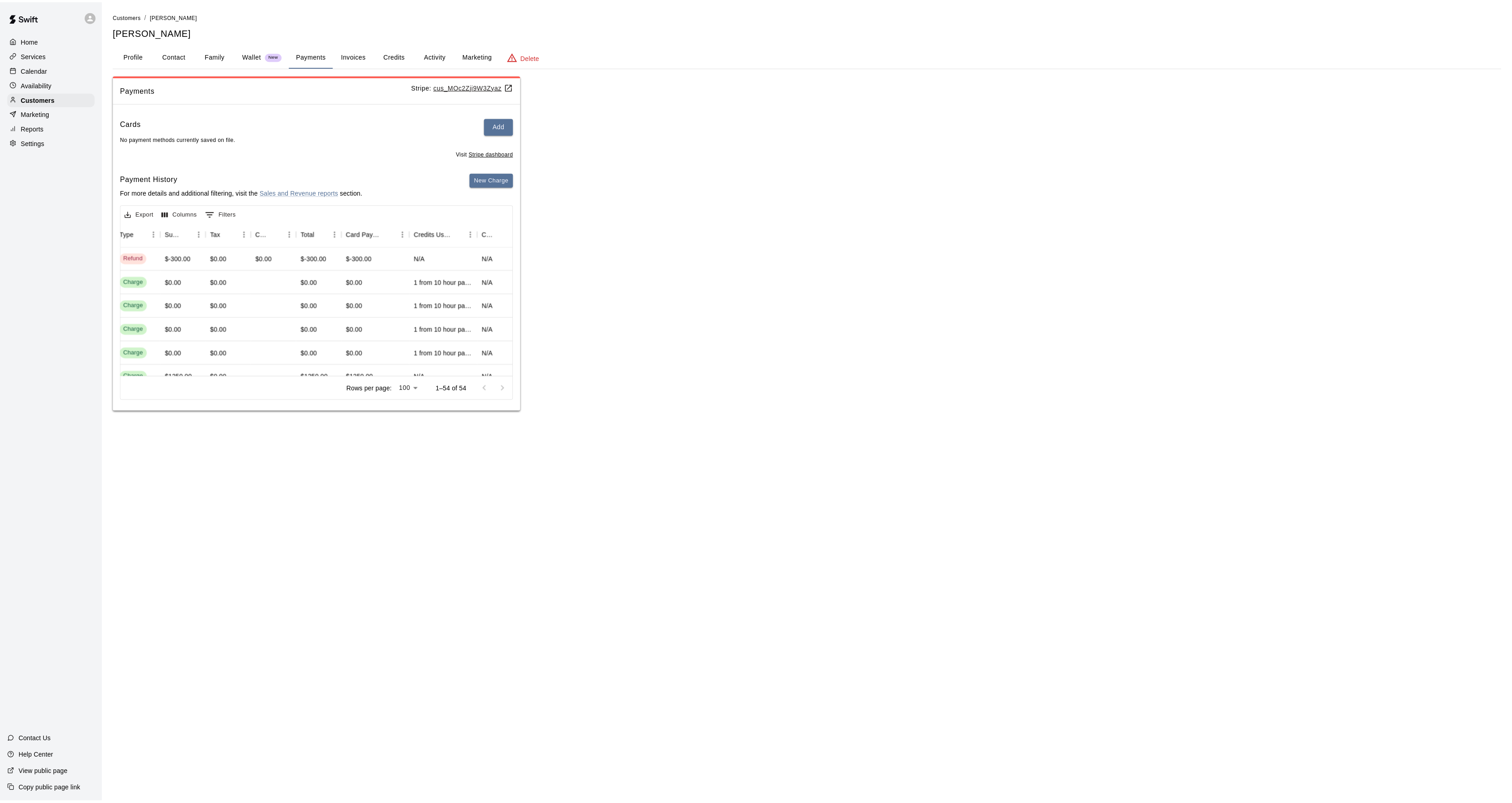
scroll to position [0, 323]
click at [437, 52] on button "Activity" at bounding box center [437, 55] width 41 height 22
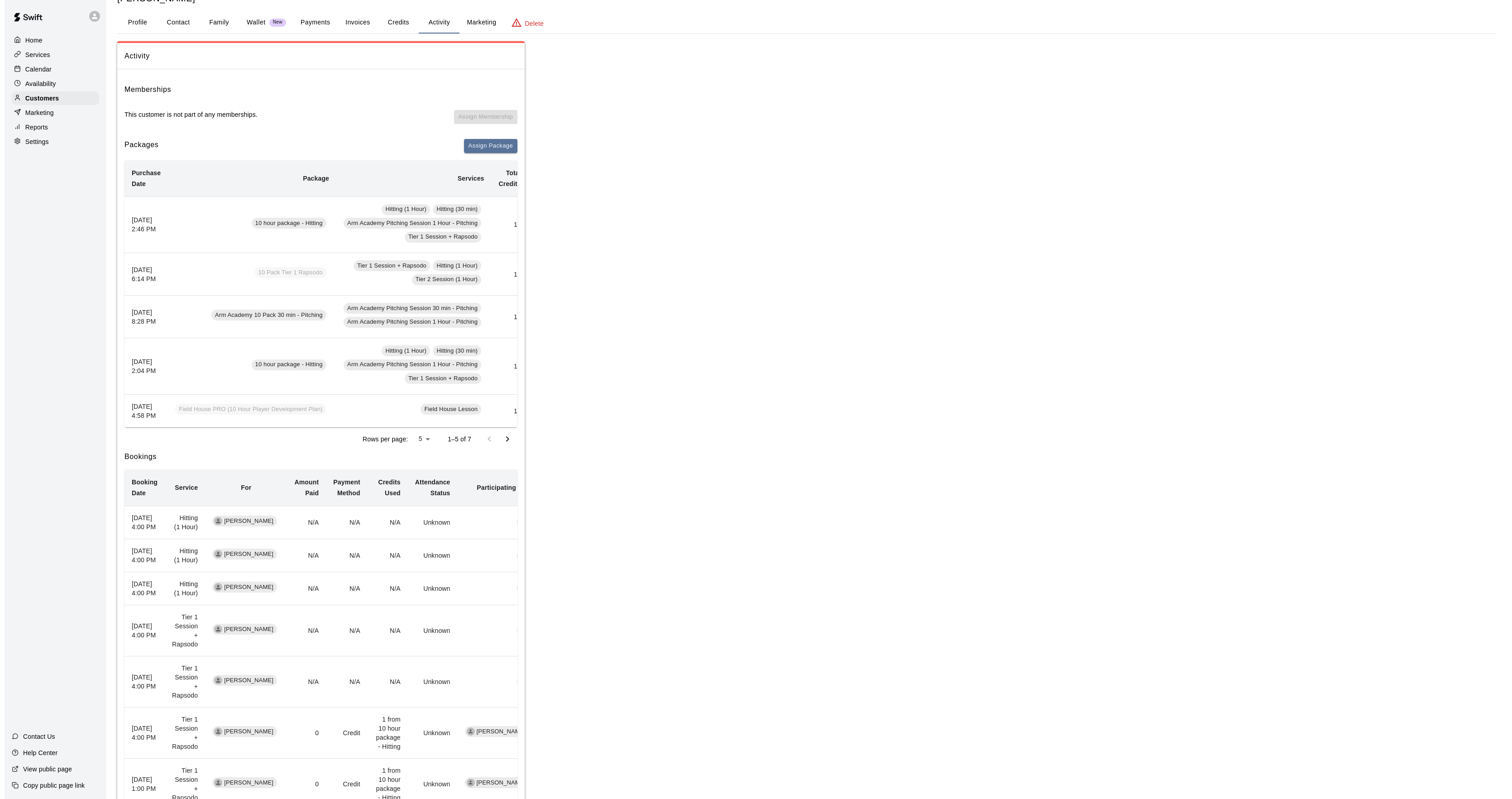
scroll to position [0, 0]
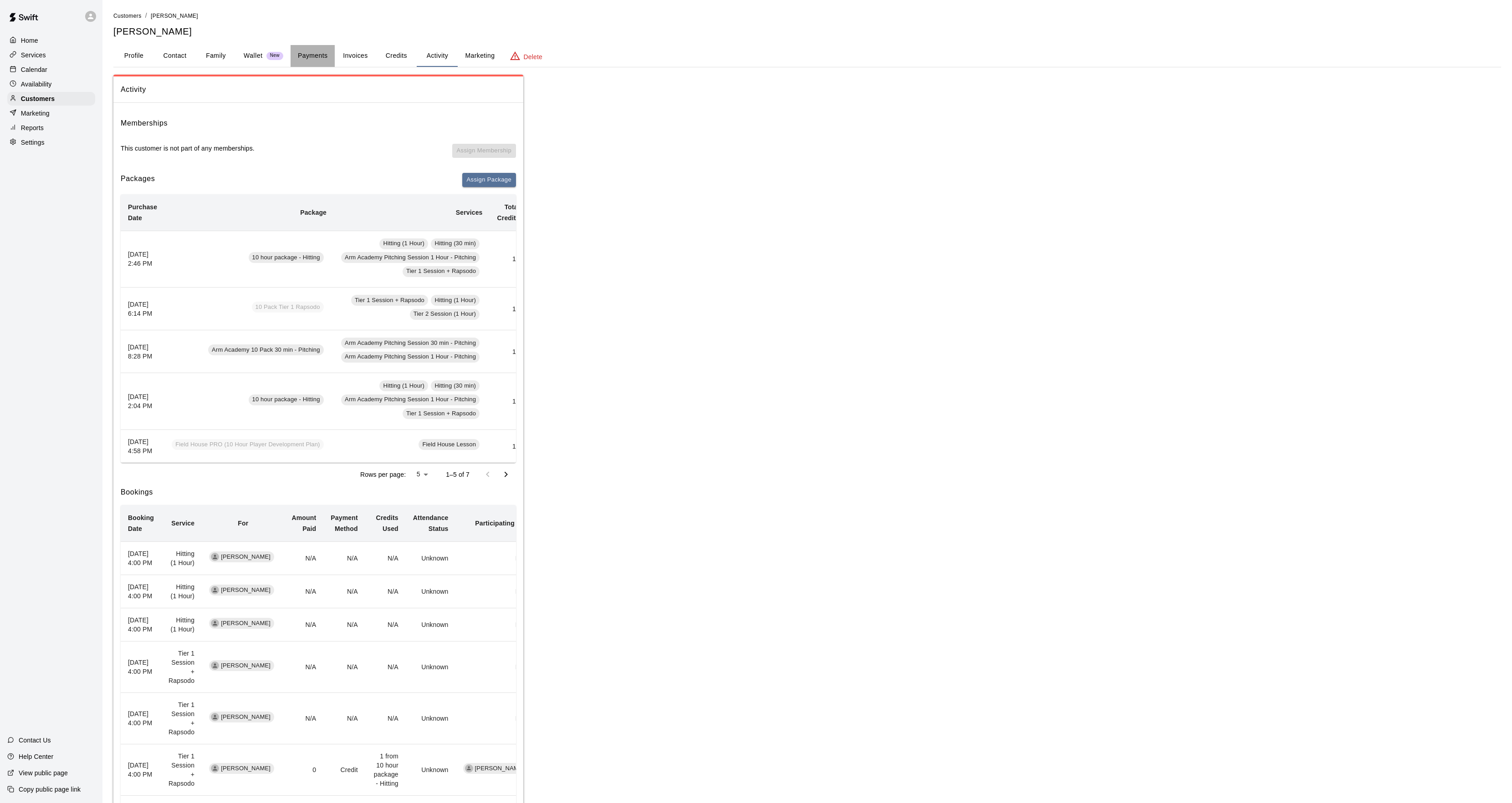
click at [310, 58] on button "Payments" at bounding box center [313, 55] width 44 height 22
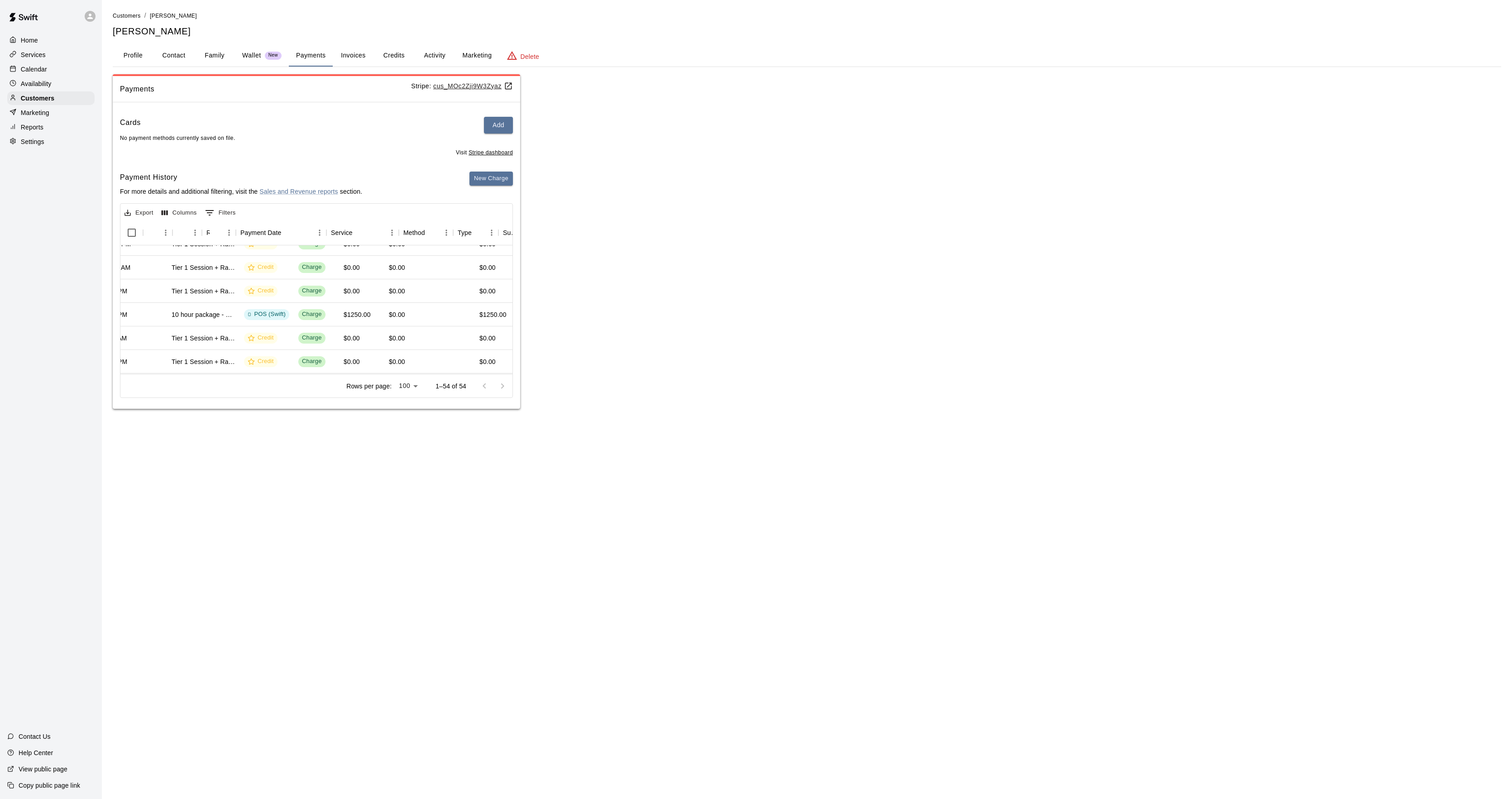
scroll to position [61, 0]
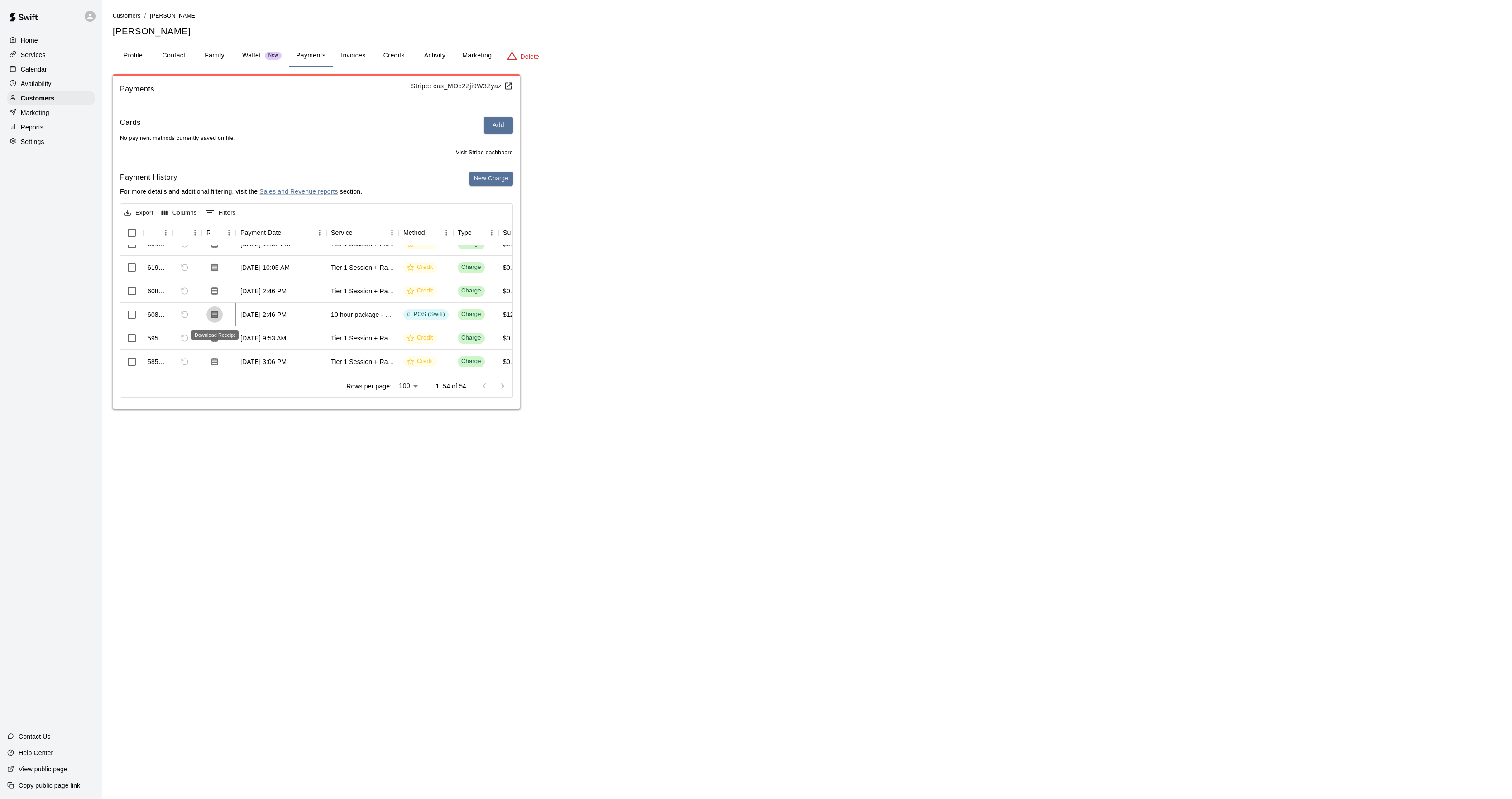
click at [217, 316] on icon "Download Receipt" at bounding box center [215, 315] width 7 height 7
click at [973, 163] on div "Payments Stripe: cus_MOc2Zji9W3Zyaz Cards Add No payment methods currently save…" at bounding box center [807, 242] width 1389 height 335
click at [186, 314] on span "This payment has already been refunded. The refund has ID 797683" at bounding box center [185, 315] width 15 height 15
click at [710, 310] on div "Payments Stripe: cus_MOc2Zji9W3Zyaz Cards Add No payment methods currently save…" at bounding box center [807, 242] width 1389 height 335
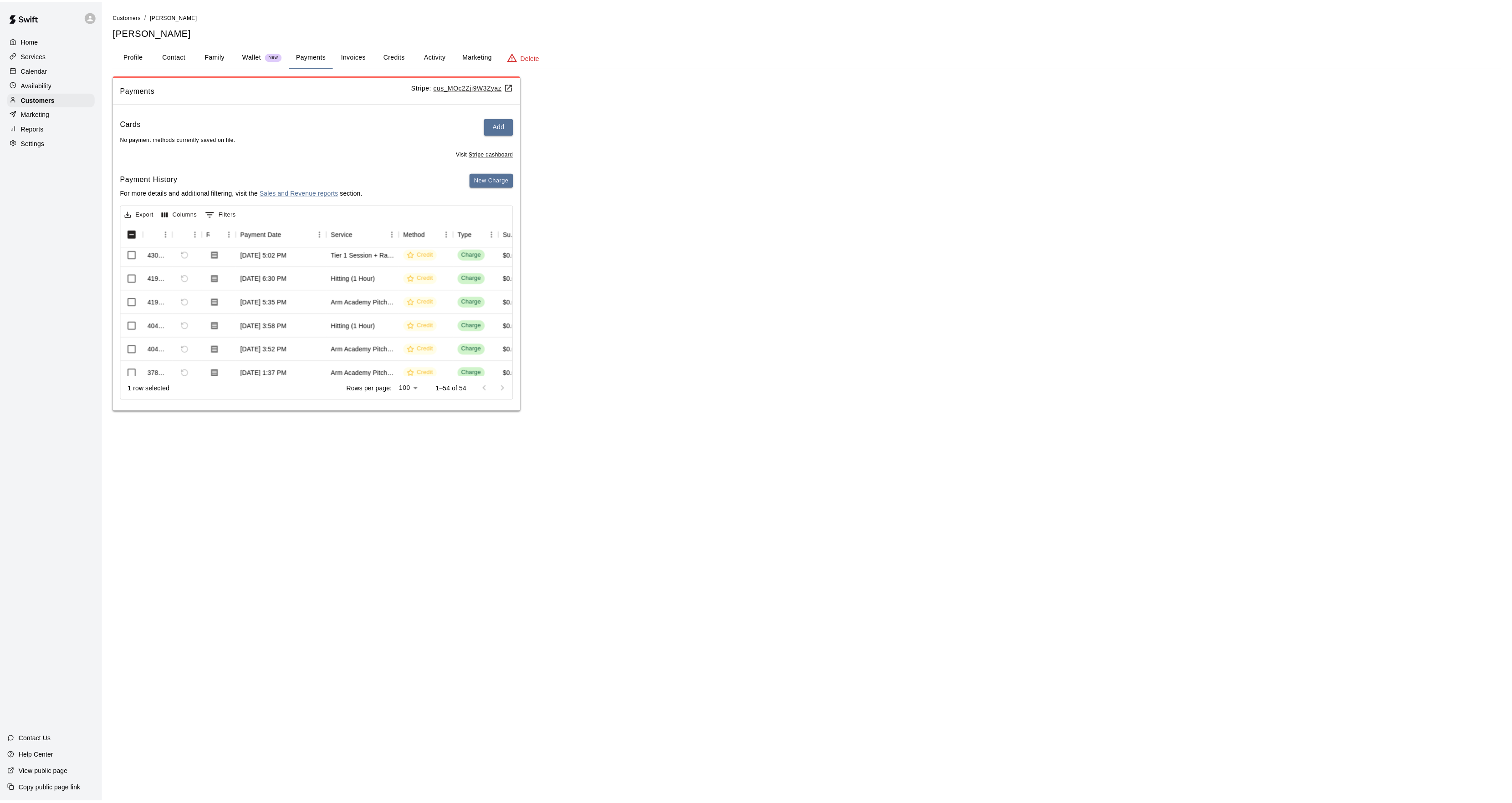
scroll to position [546, 0]
click at [53, 69] on div "Calendar" at bounding box center [52, 69] width 88 height 14
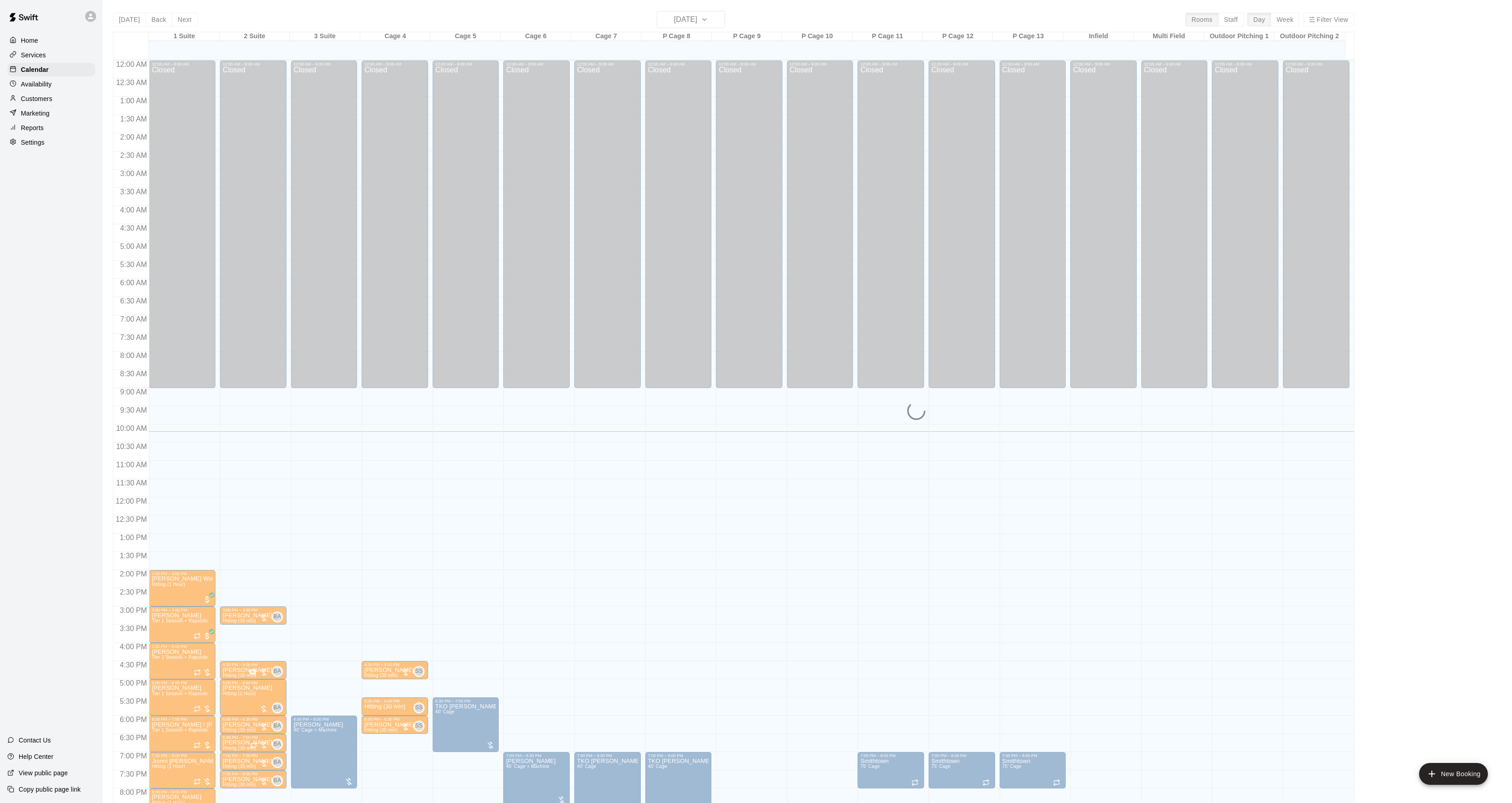
scroll to position [93, 0]
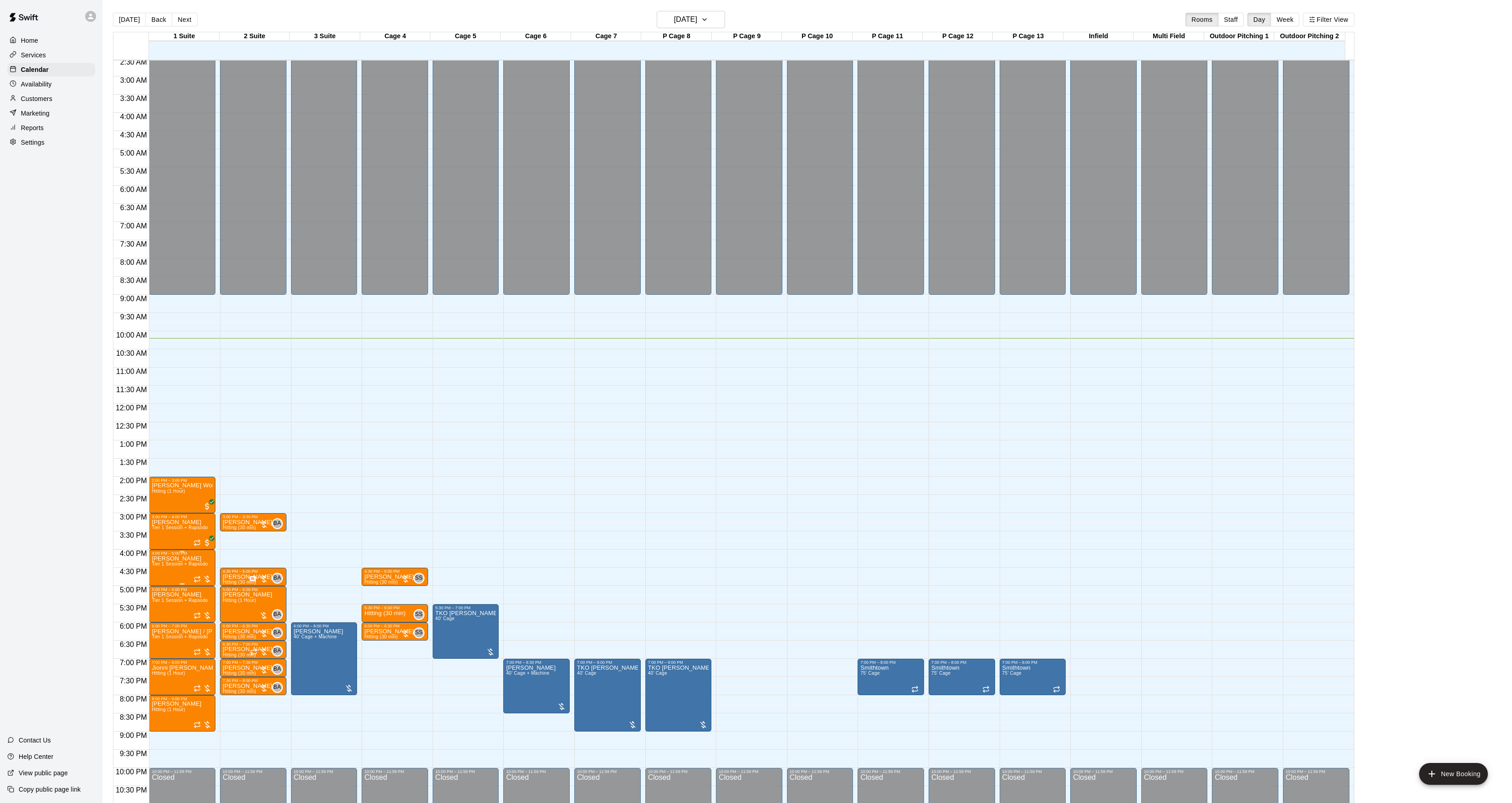
click at [160, 565] on span "Tier 1 Session + Rapsodo" at bounding box center [180, 564] width 56 height 5
click at [160, 565] on button "edit" at bounding box center [160, 572] width 18 height 18
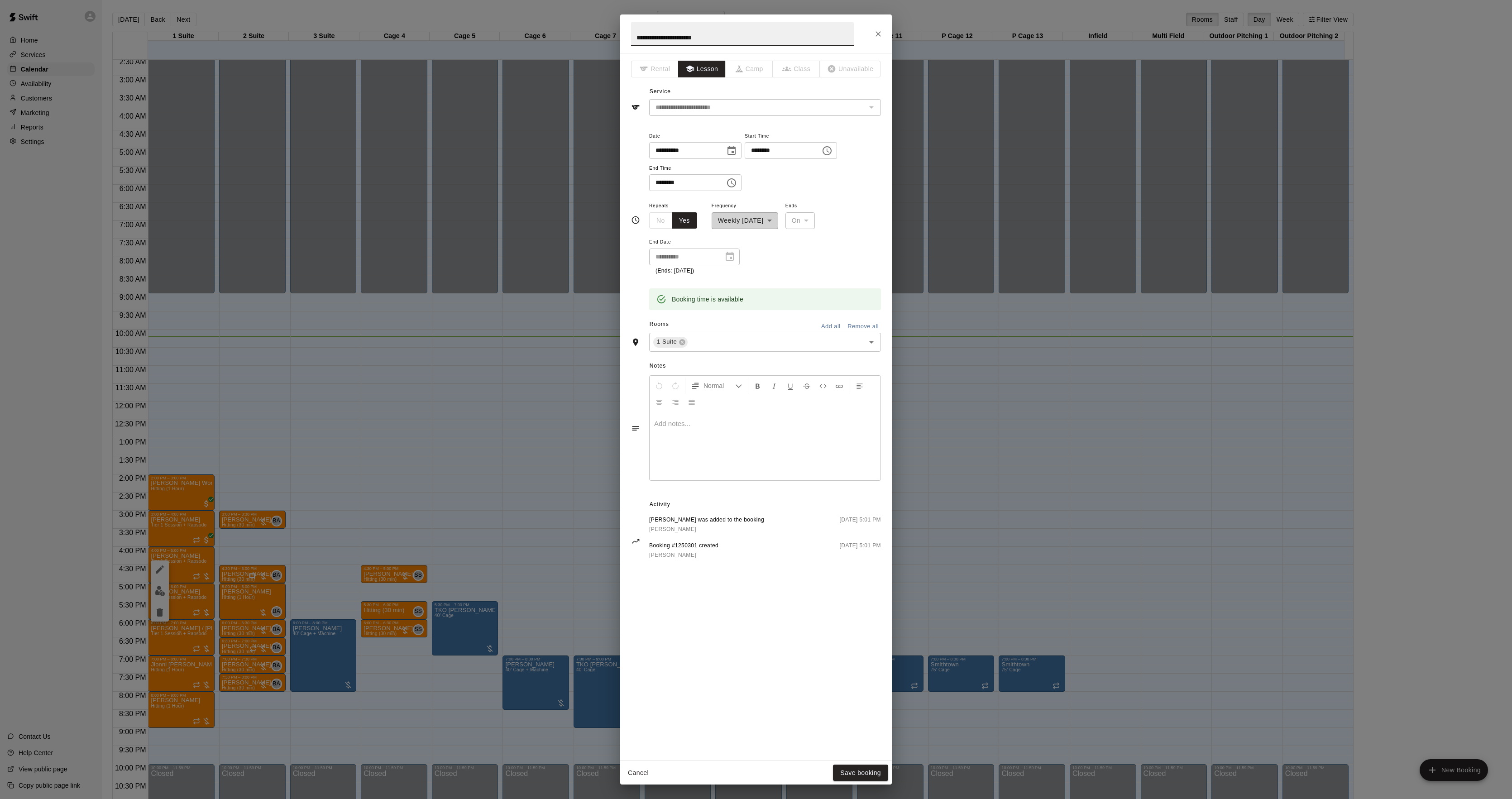
click at [779, 460] on div at bounding box center [764, 446] width 231 height 68
drag, startPoint x: 779, startPoint y: 428, endPoint x: 365, endPoint y: 352, distance: 420.9
click at [467, 386] on div "**********" at bounding box center [756, 400] width 1512 height 799
click at [855, 778] on button "Save booking" at bounding box center [861, 773] width 55 height 17
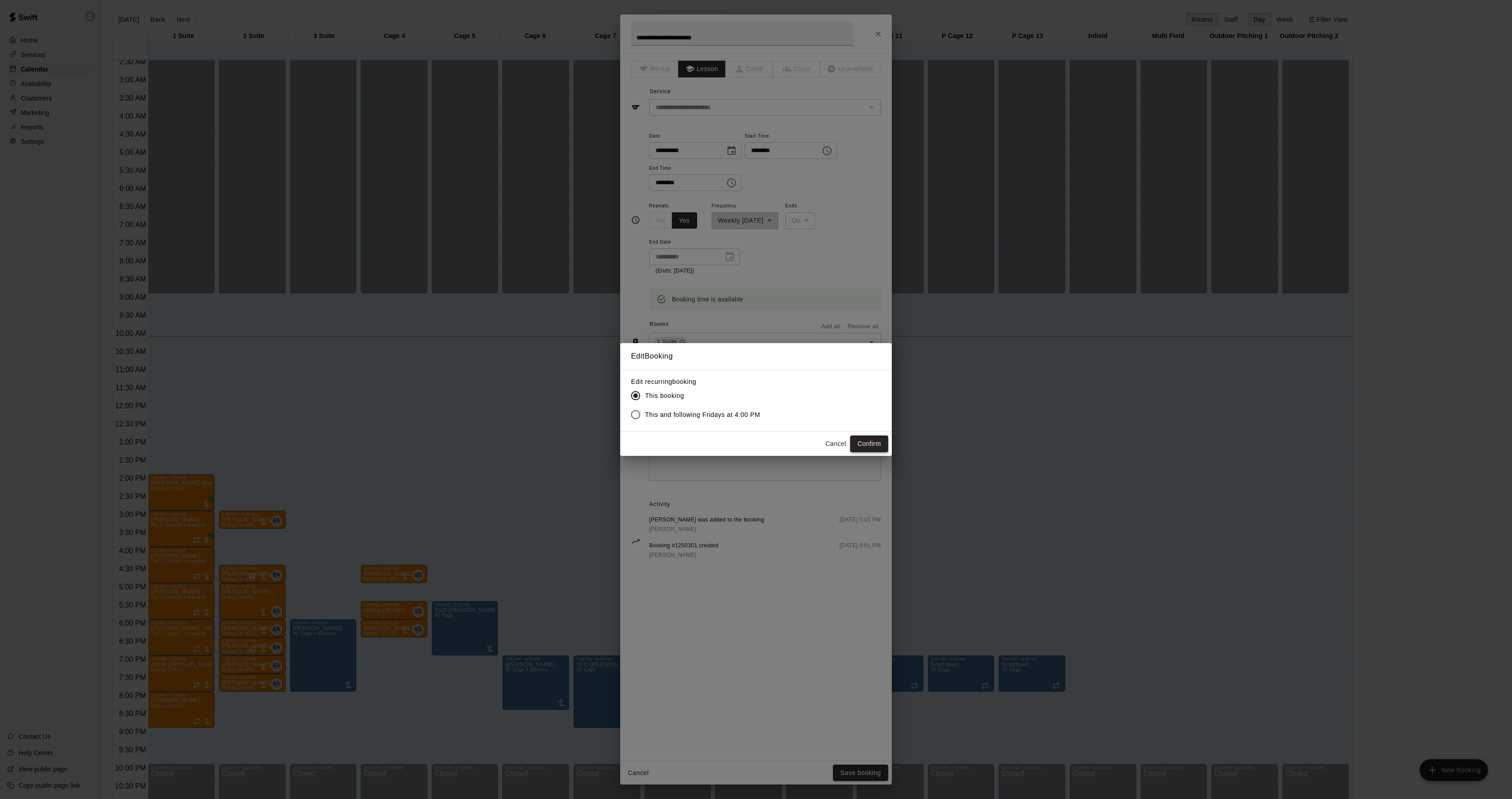
click at [883, 444] on button "Confirm" at bounding box center [869, 444] width 38 height 17
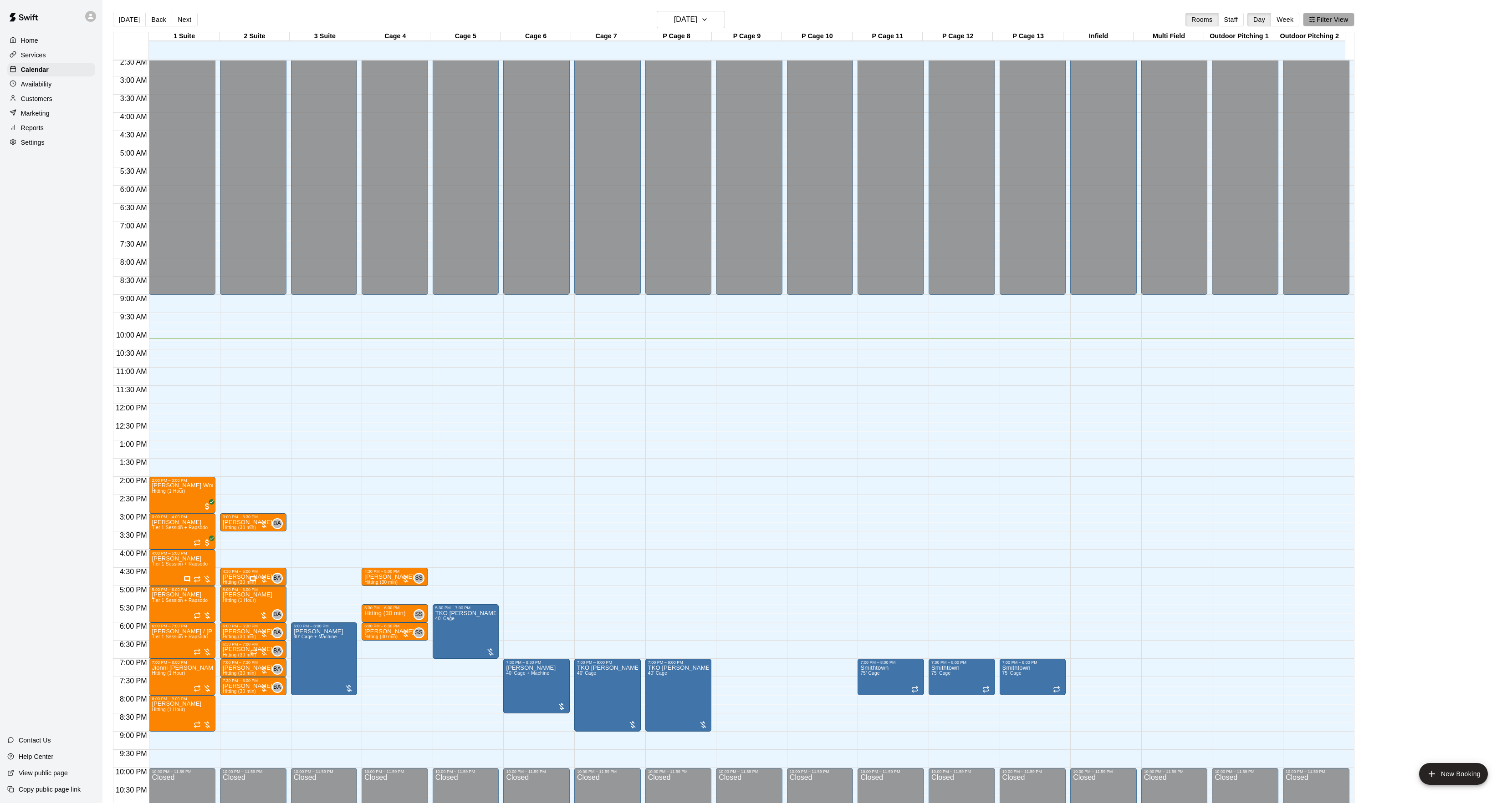
click at [1318, 13] on button "Filter View" at bounding box center [1328, 20] width 51 height 14
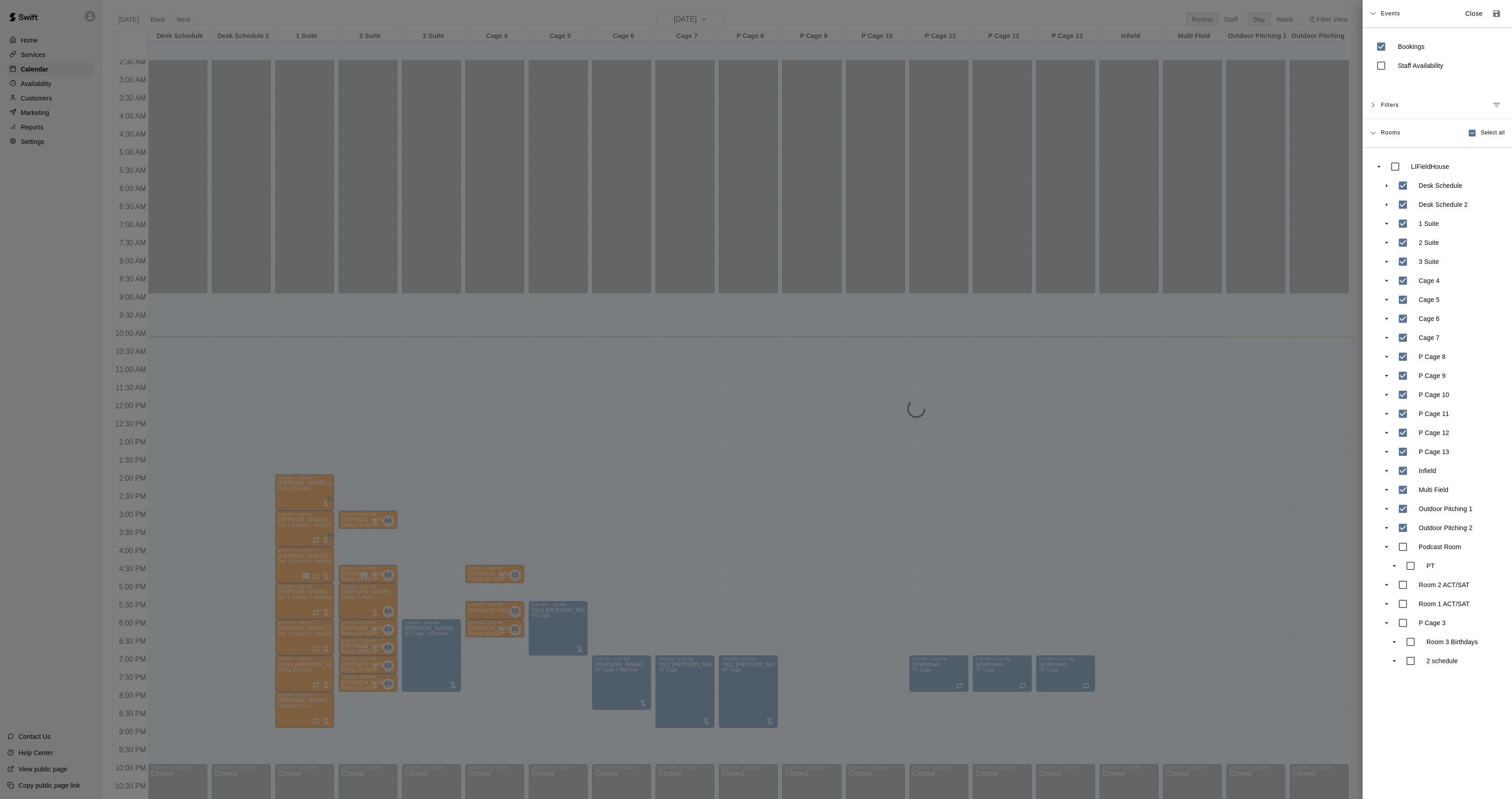
click at [623, 362] on div at bounding box center [756, 400] width 1512 height 799
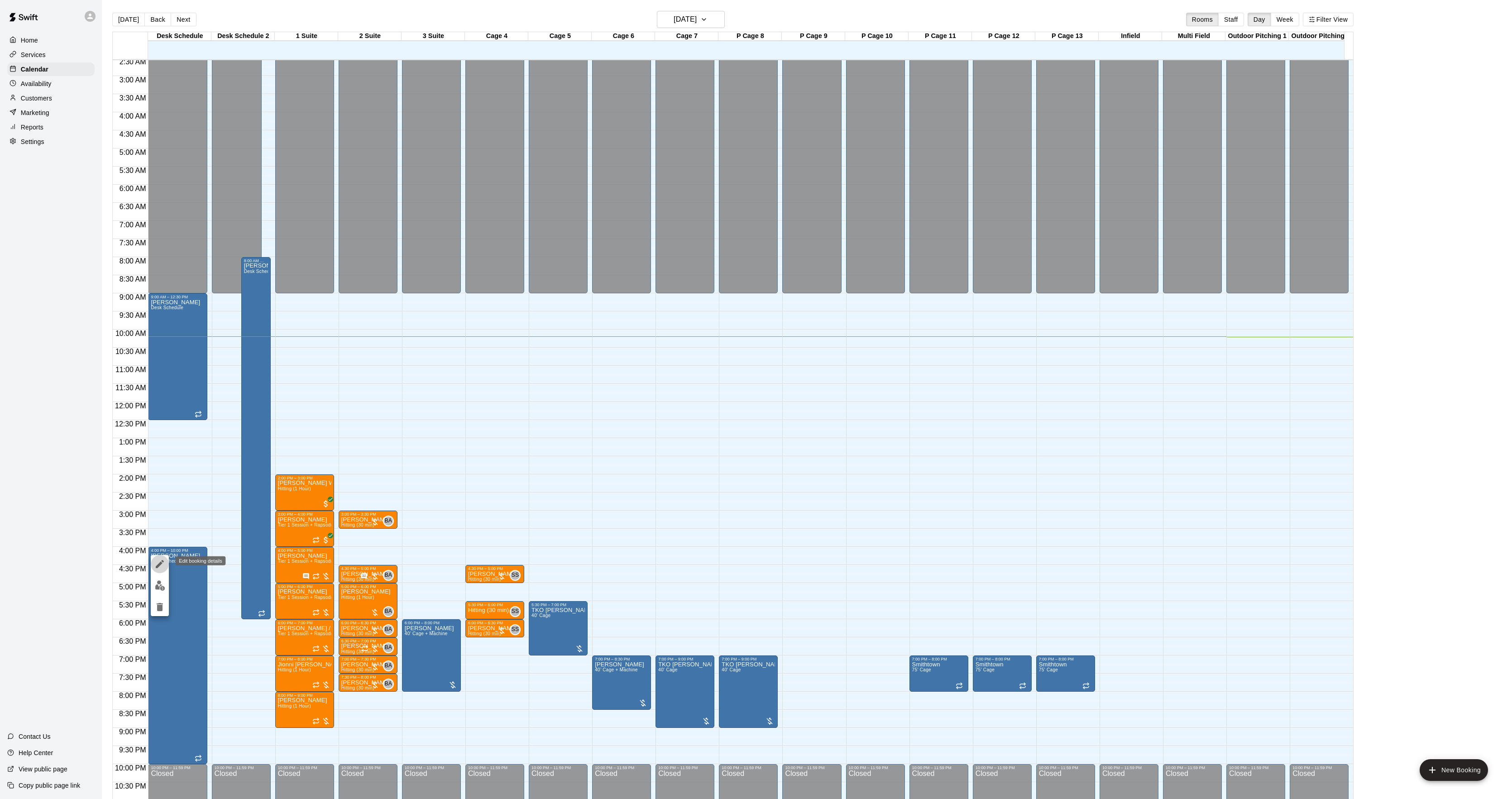
click at [158, 559] on icon "edit" at bounding box center [160, 565] width 11 height 11
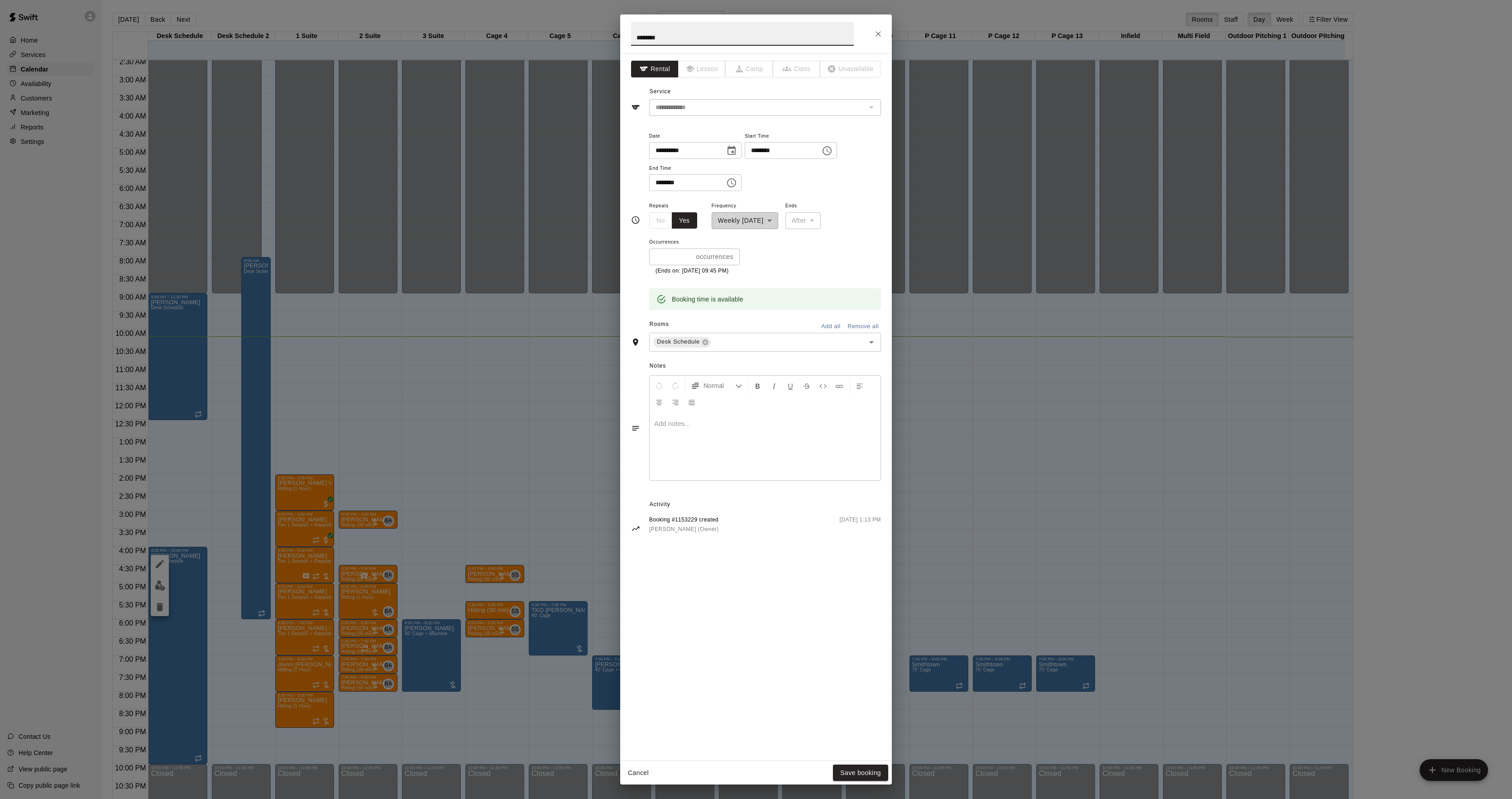
click at [750, 468] on div at bounding box center [764, 446] width 231 height 68
click at [669, 498] on span "*******" at bounding box center [664, 496] width 19 height 7
click at [760, 388] on icon "Format Bold" at bounding box center [758, 385] width 8 height 8
click at [880, 774] on button "Save booking" at bounding box center [861, 773] width 55 height 17
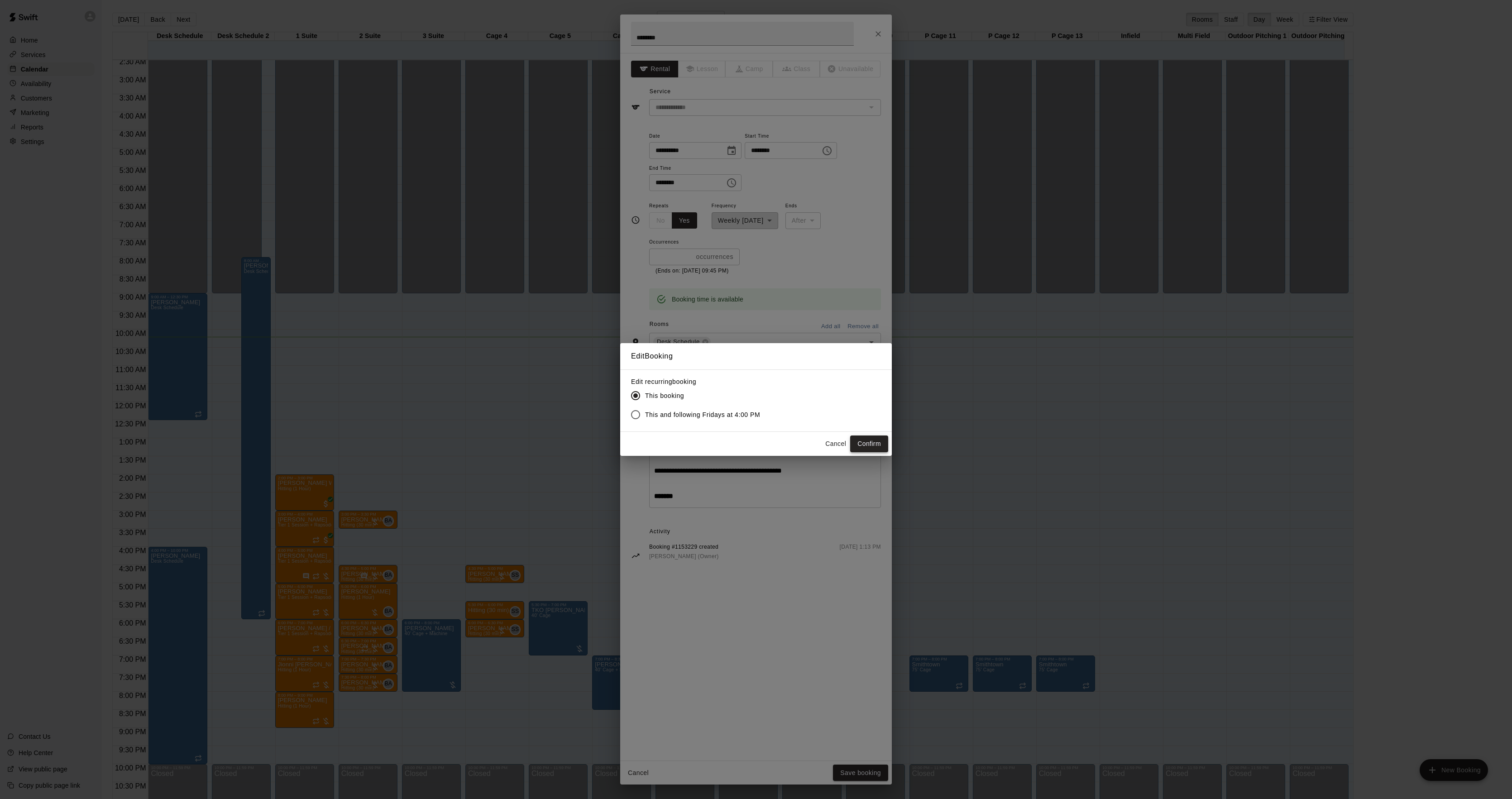
click at [877, 444] on button "Confirm" at bounding box center [869, 444] width 38 height 17
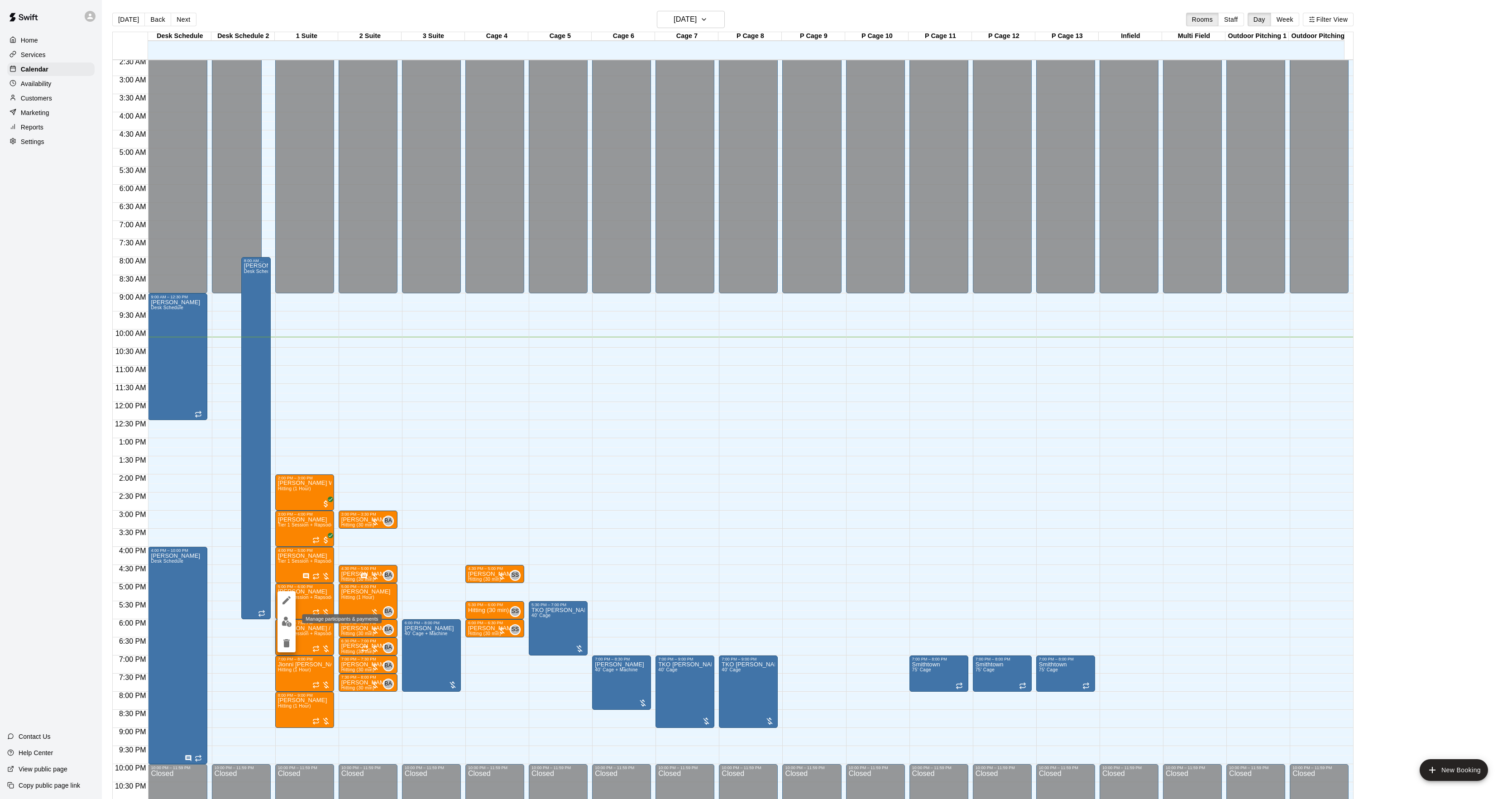
click at [288, 617] on img "edit" at bounding box center [287, 622] width 10 height 10
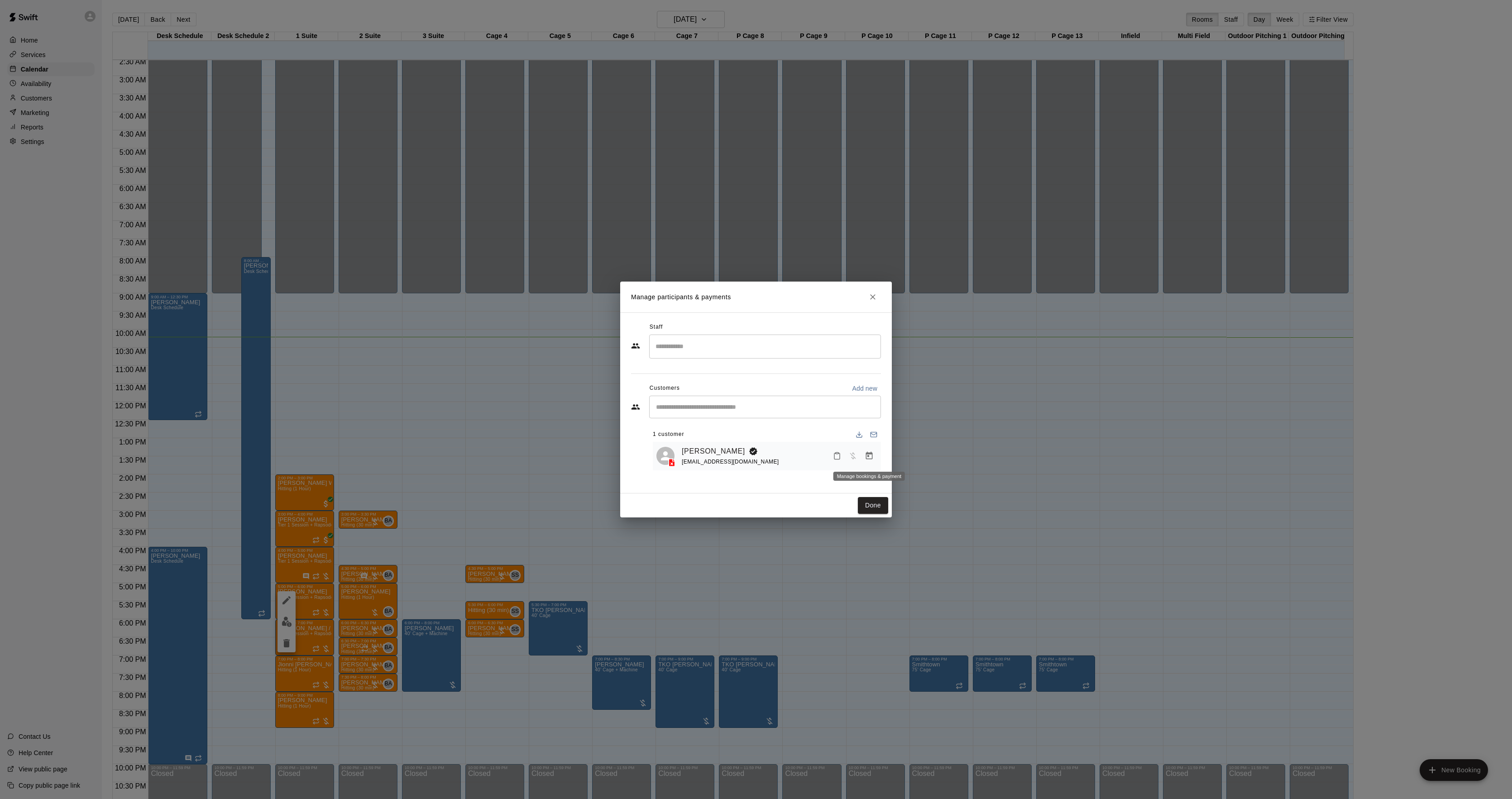
click at [871, 452] on button "Manage bookings & payment" at bounding box center [869, 456] width 16 height 16
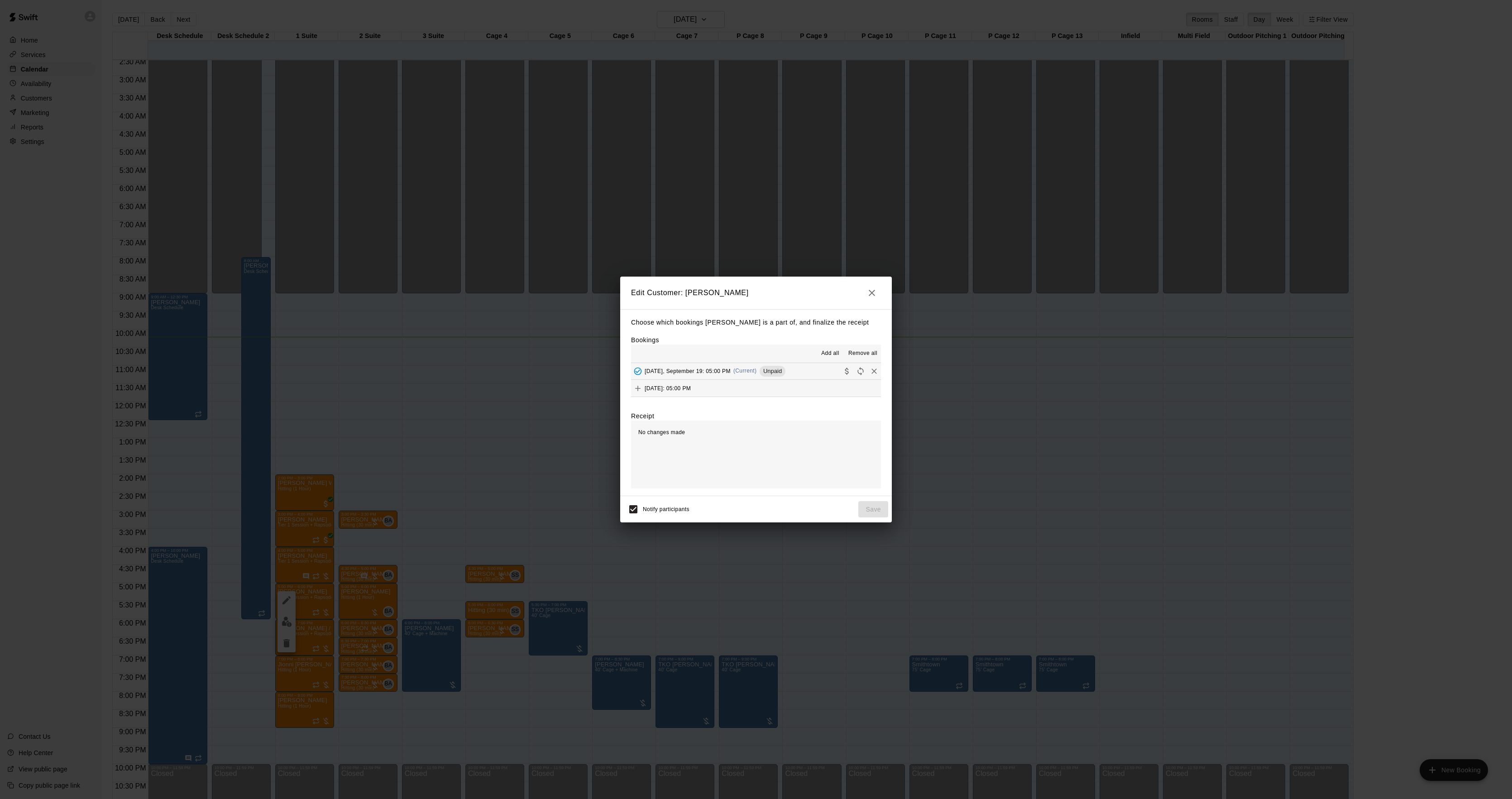
click at [762, 383] on button "[DATE]: 05:00 PM" at bounding box center [756, 388] width 250 height 17
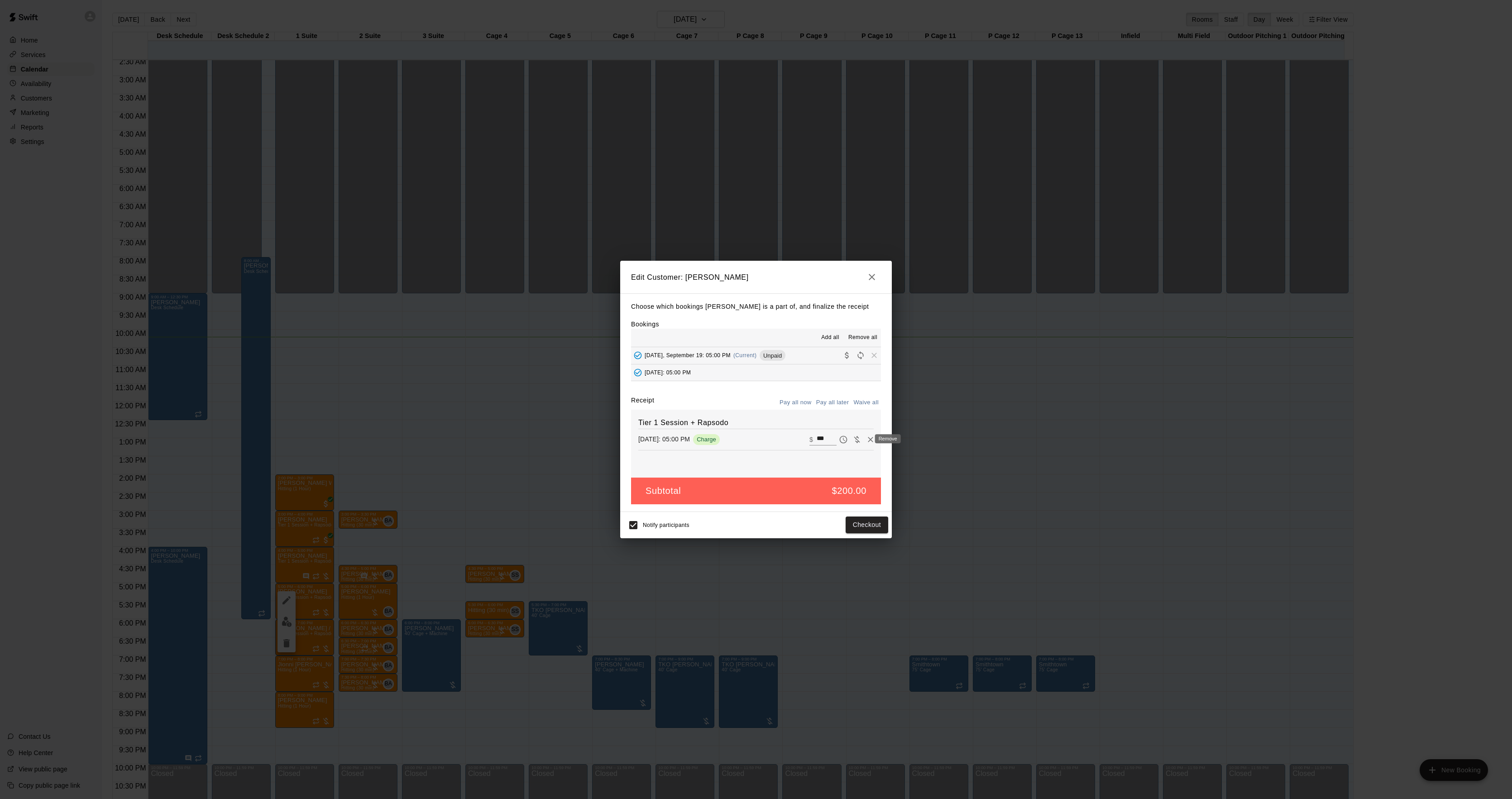
drag, startPoint x: 867, startPoint y: 437, endPoint x: 848, endPoint y: 390, distance: 50.7
click at [867, 439] on button "Remove" at bounding box center [871, 440] width 14 height 14
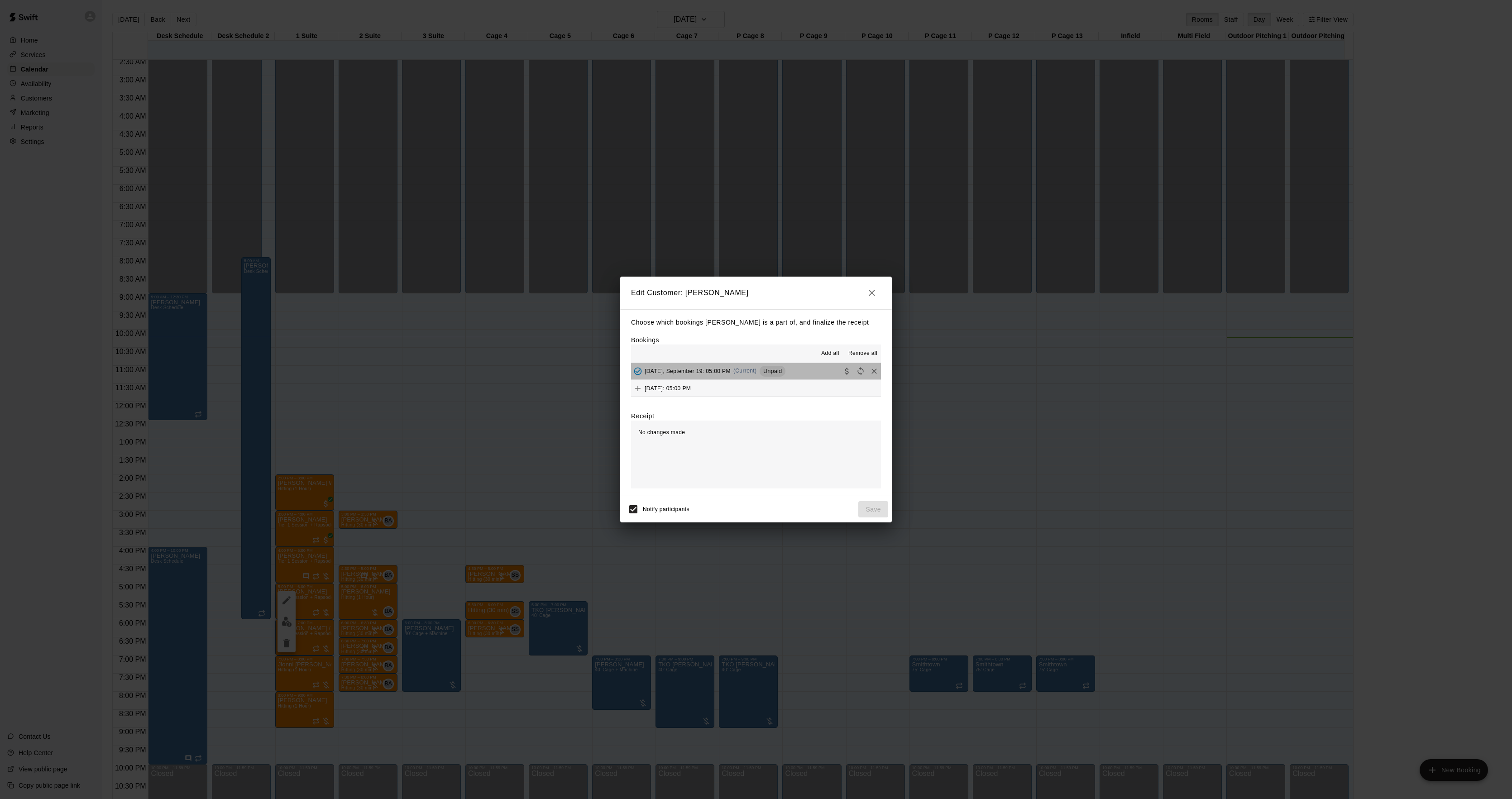
click at [794, 375] on button "[DATE], September 19: 05:00 PM (Current) Unpaid" at bounding box center [756, 371] width 250 height 17
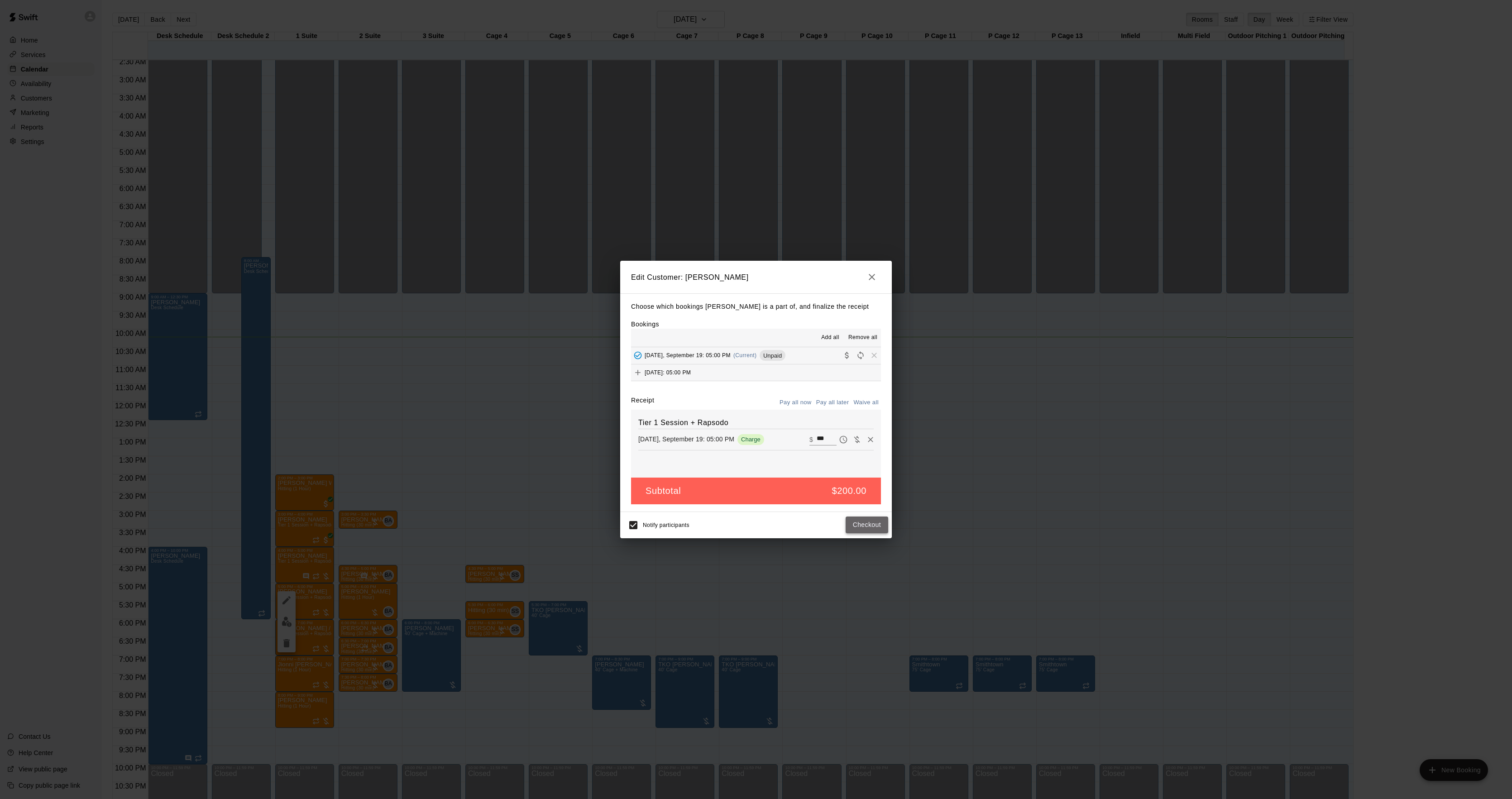
click at [862, 525] on button "Checkout" at bounding box center [867, 526] width 43 height 17
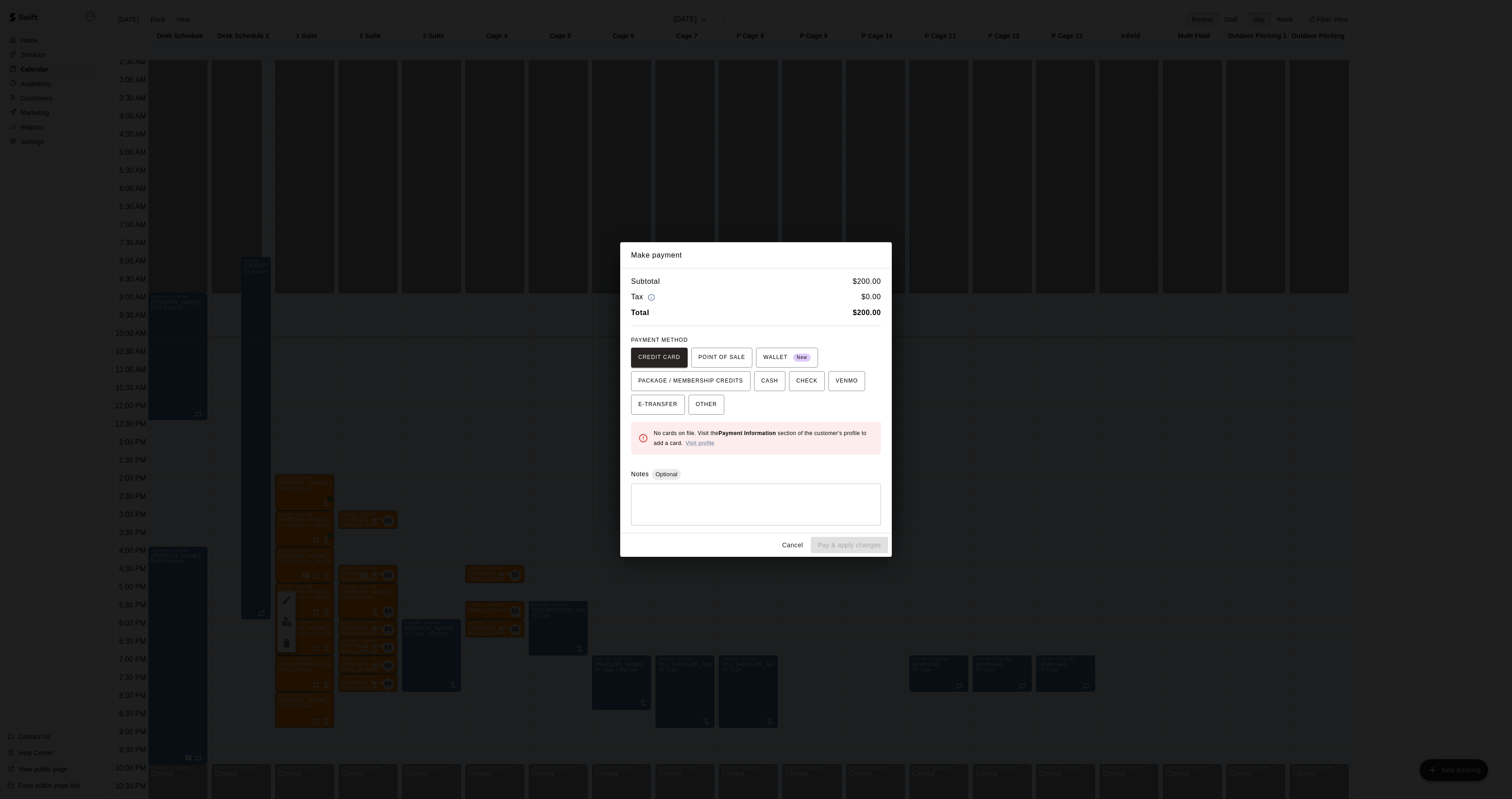
click at [984, 444] on div "Make payment Subtotal $ 200.00 Tax $ 0.00 Total $ 200.00 PAYMENT METHOD CREDIT …" at bounding box center [756, 400] width 1512 height 799
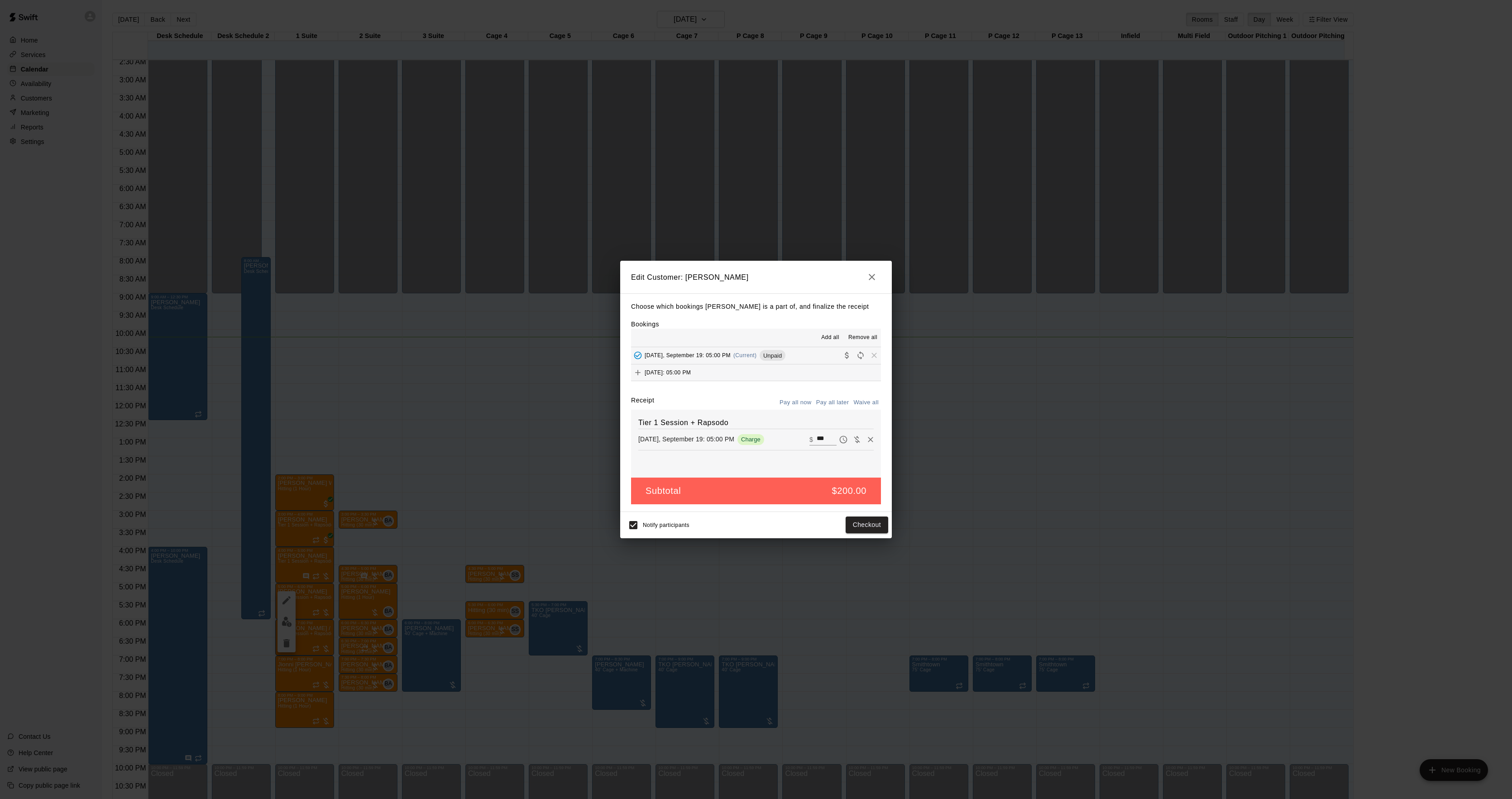
click at [977, 448] on div "Edit Customer: [PERSON_NAME] Choose which bookings [PERSON_NAME] is a part of, …" at bounding box center [756, 400] width 1512 height 799
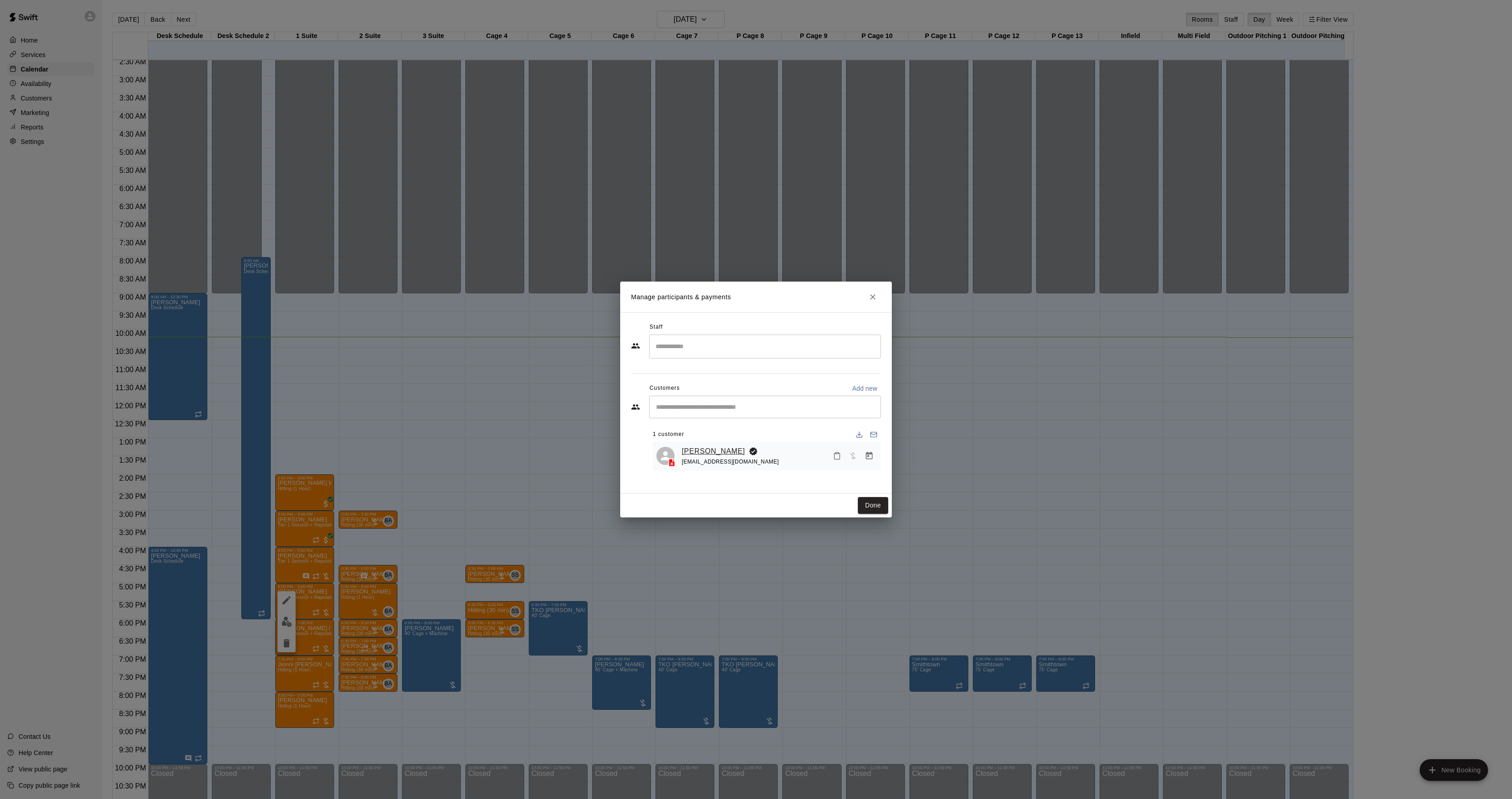
click at [696, 450] on link "[PERSON_NAME]" at bounding box center [714, 451] width 63 height 12
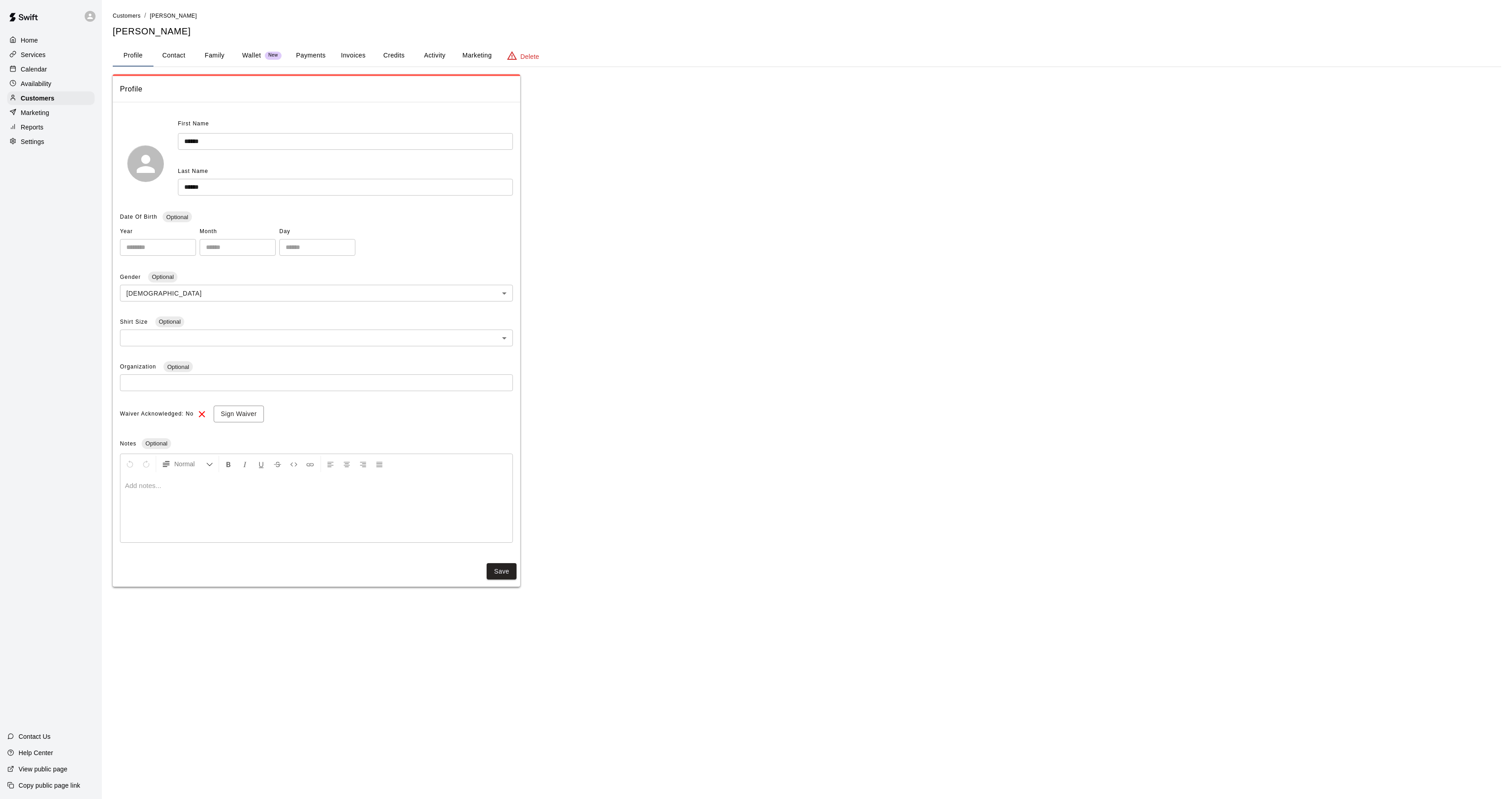
click at [437, 53] on button "Activity" at bounding box center [435, 55] width 41 height 21
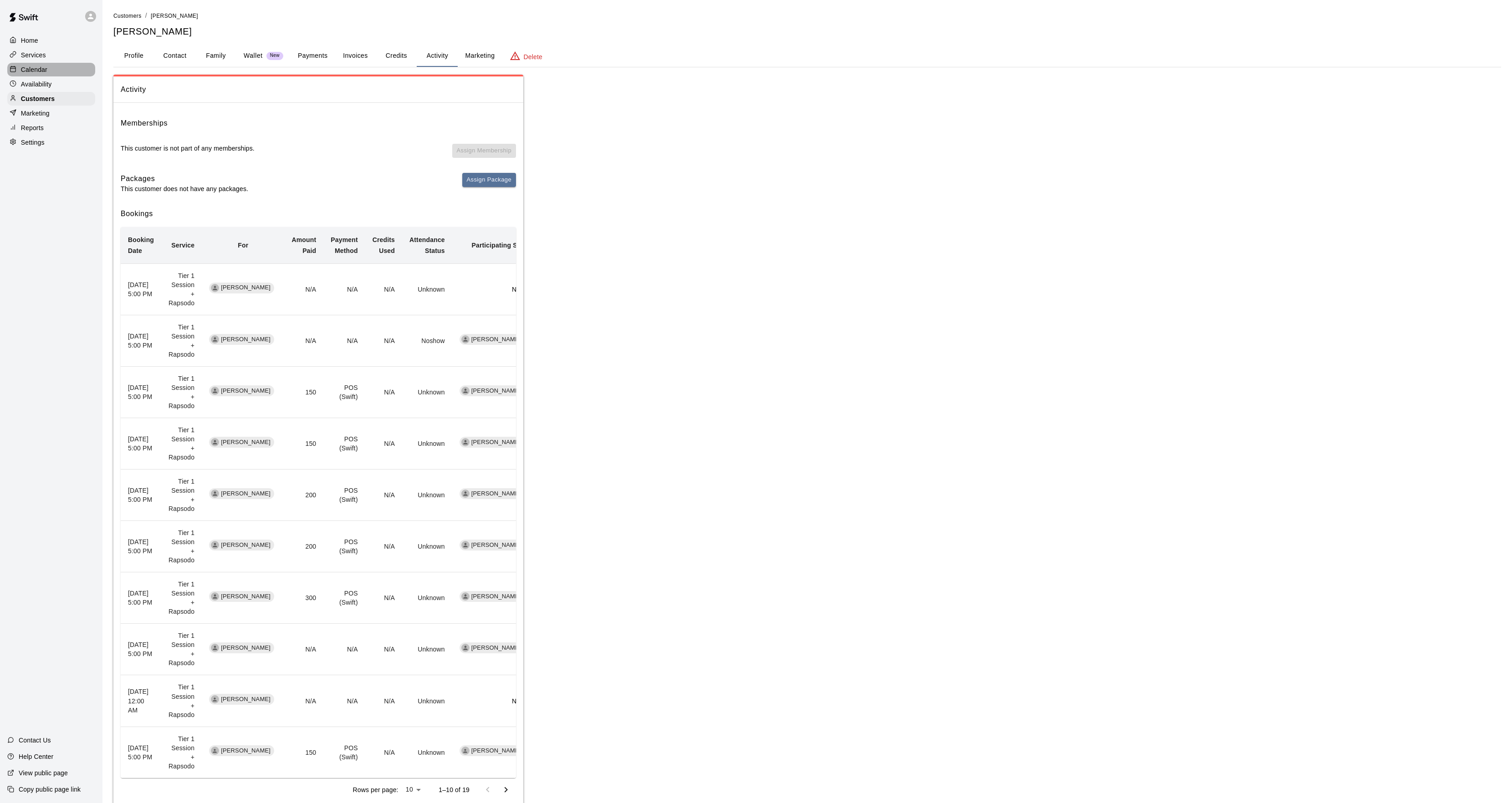
click at [75, 77] on div "Calendar" at bounding box center [52, 69] width 88 height 14
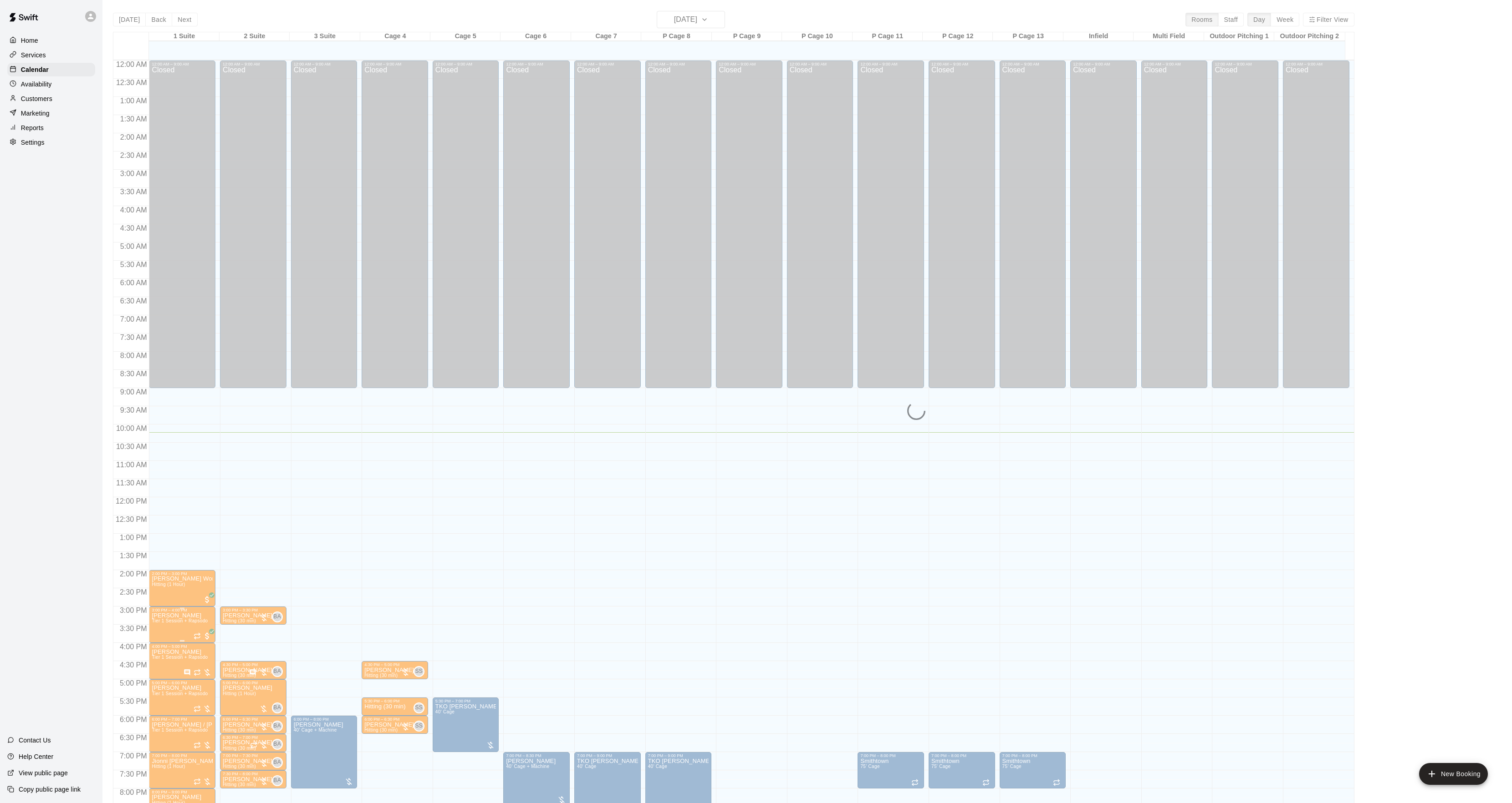
scroll to position [93, 0]
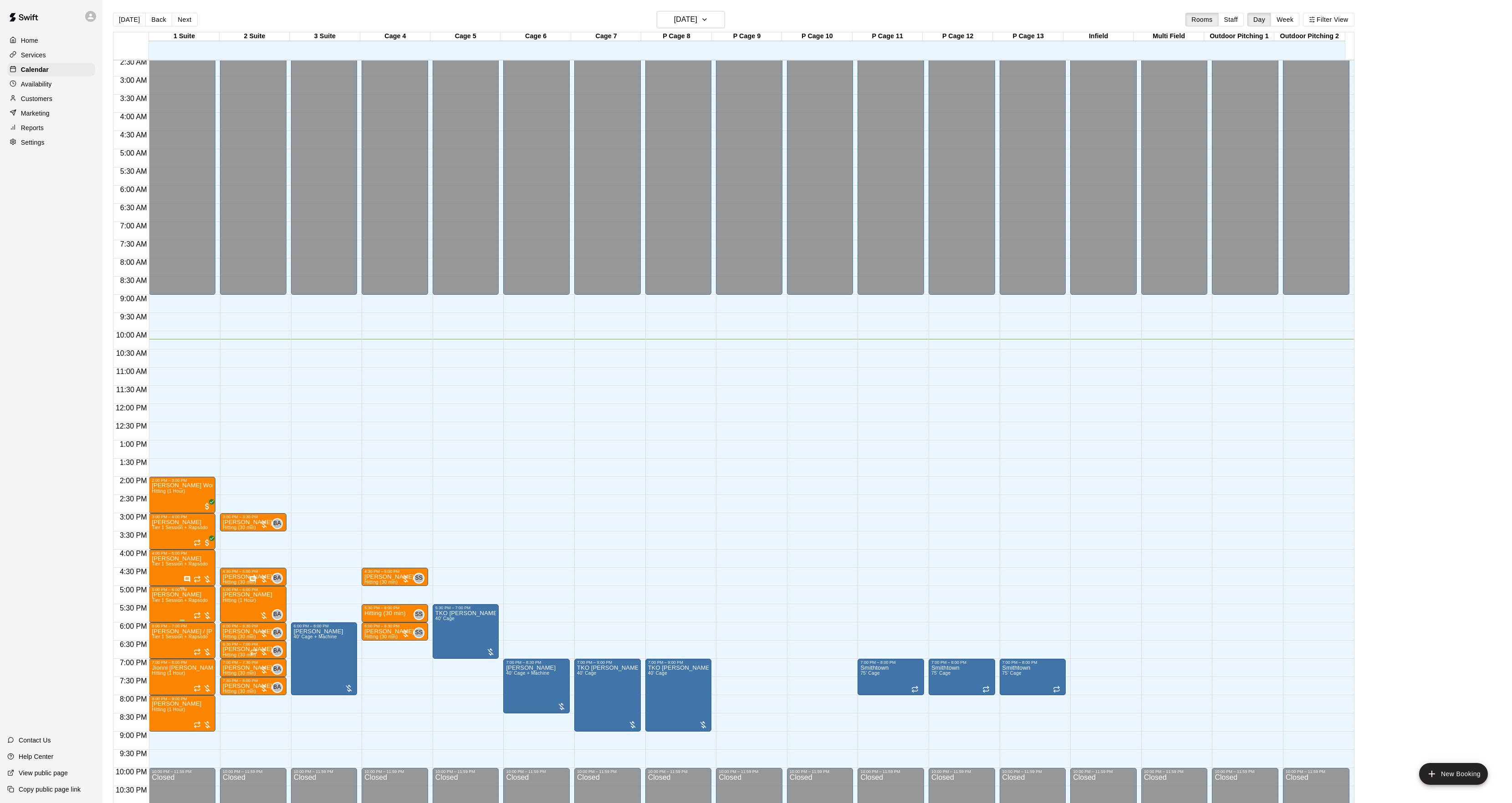
click at [167, 603] on span "Tier 1 Session + Rapsodo" at bounding box center [180, 600] width 56 height 5
click at [162, 608] on icon "edit" at bounding box center [160, 609] width 8 height 8
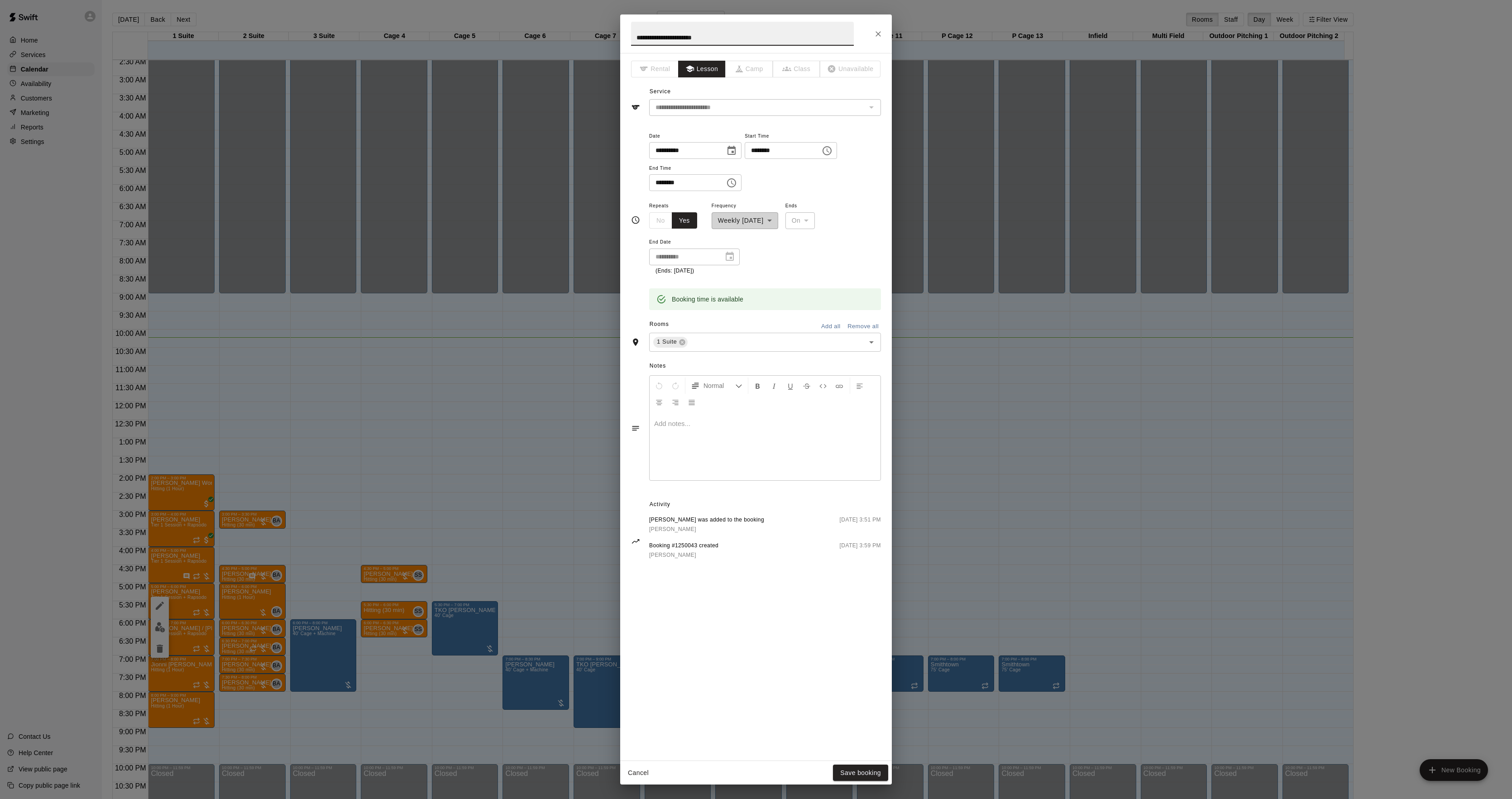
click at [687, 446] on div at bounding box center [764, 446] width 231 height 68
click at [862, 774] on button "Save booking" at bounding box center [861, 773] width 55 height 17
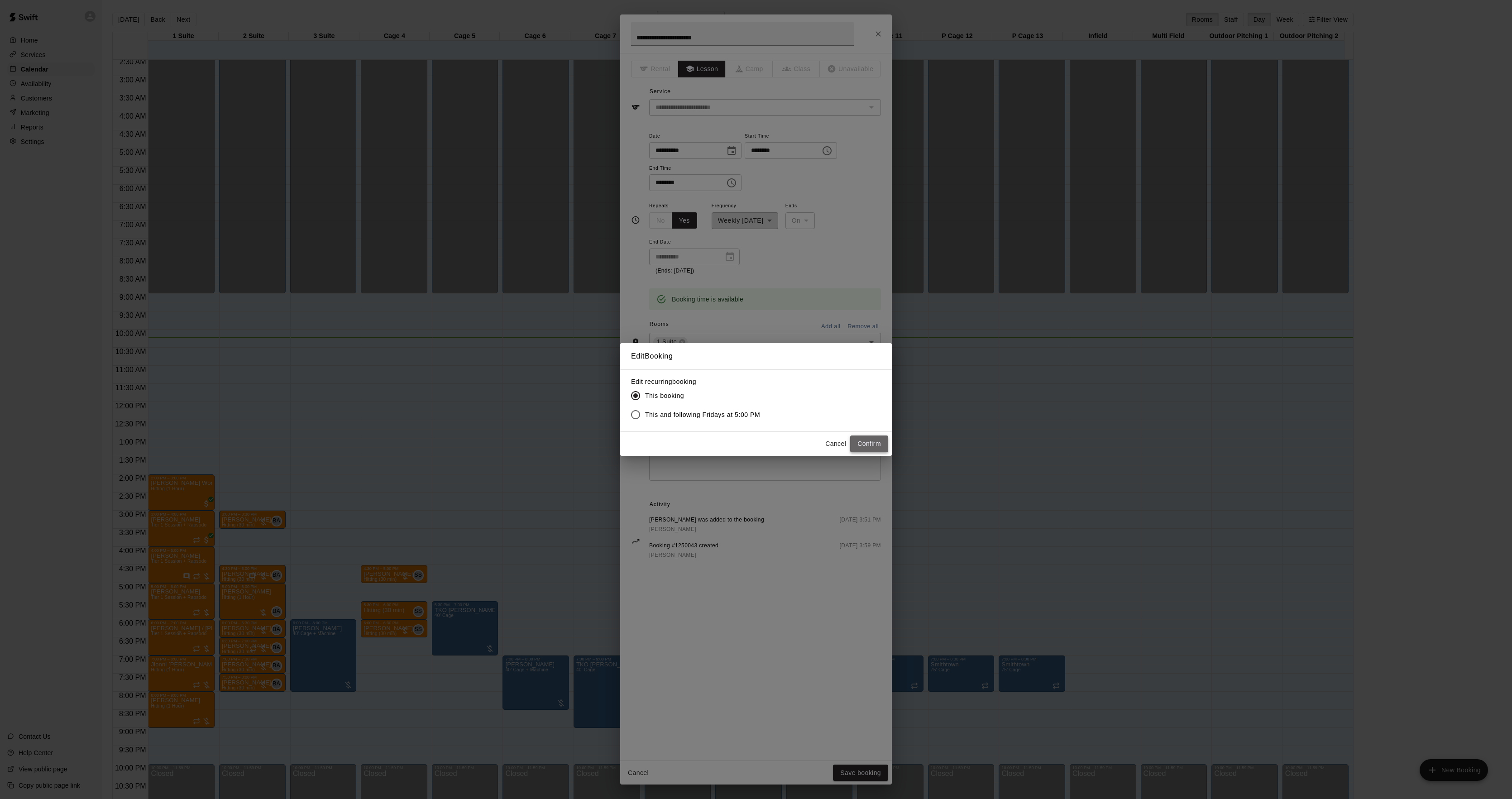
drag, startPoint x: 886, startPoint y: 437, endPoint x: 877, endPoint y: 442, distance: 10.3
click at [877, 442] on button "Confirm" at bounding box center [869, 444] width 38 height 17
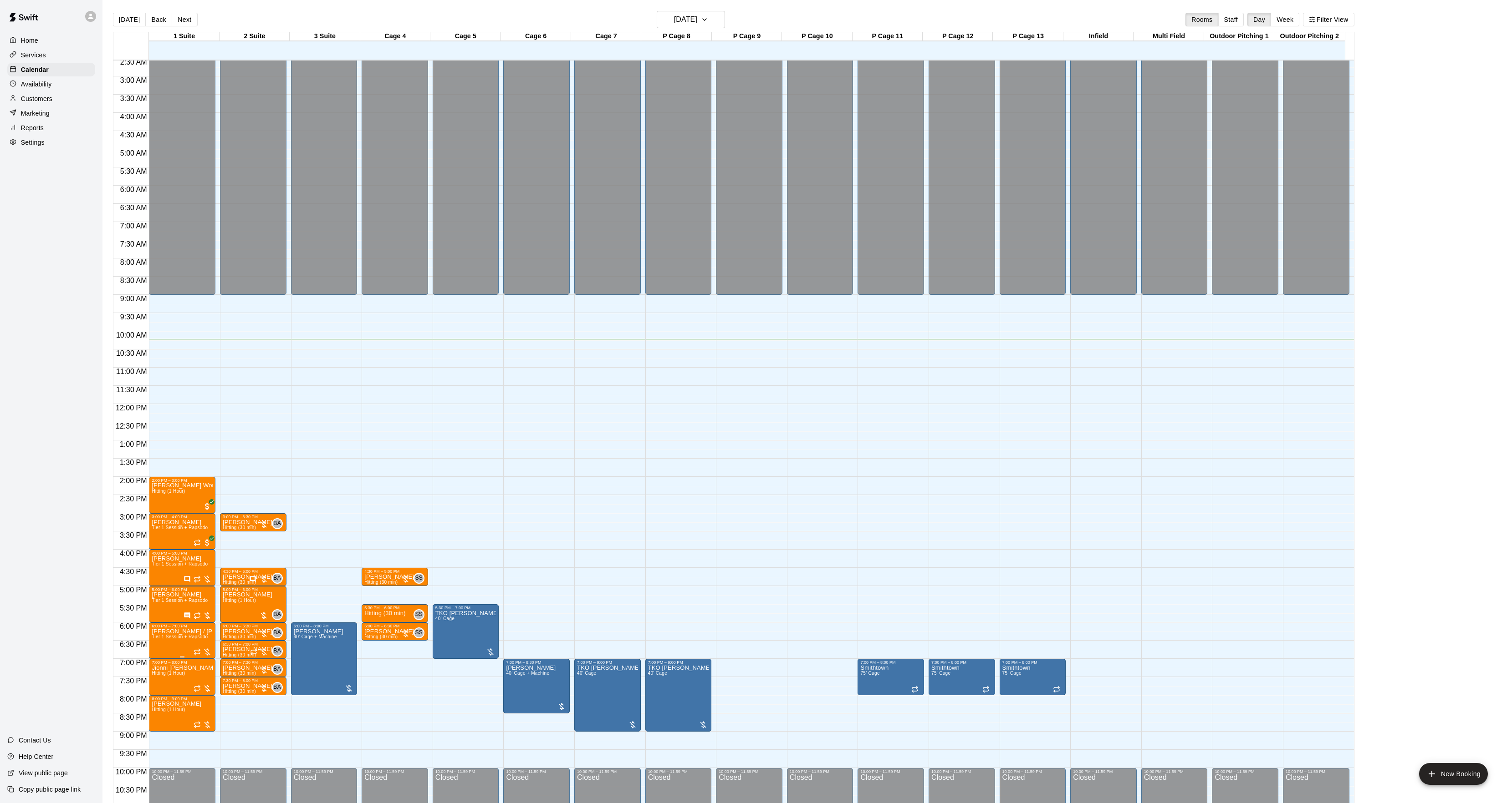
click at [161, 666] on img "edit" at bounding box center [160, 661] width 10 height 10
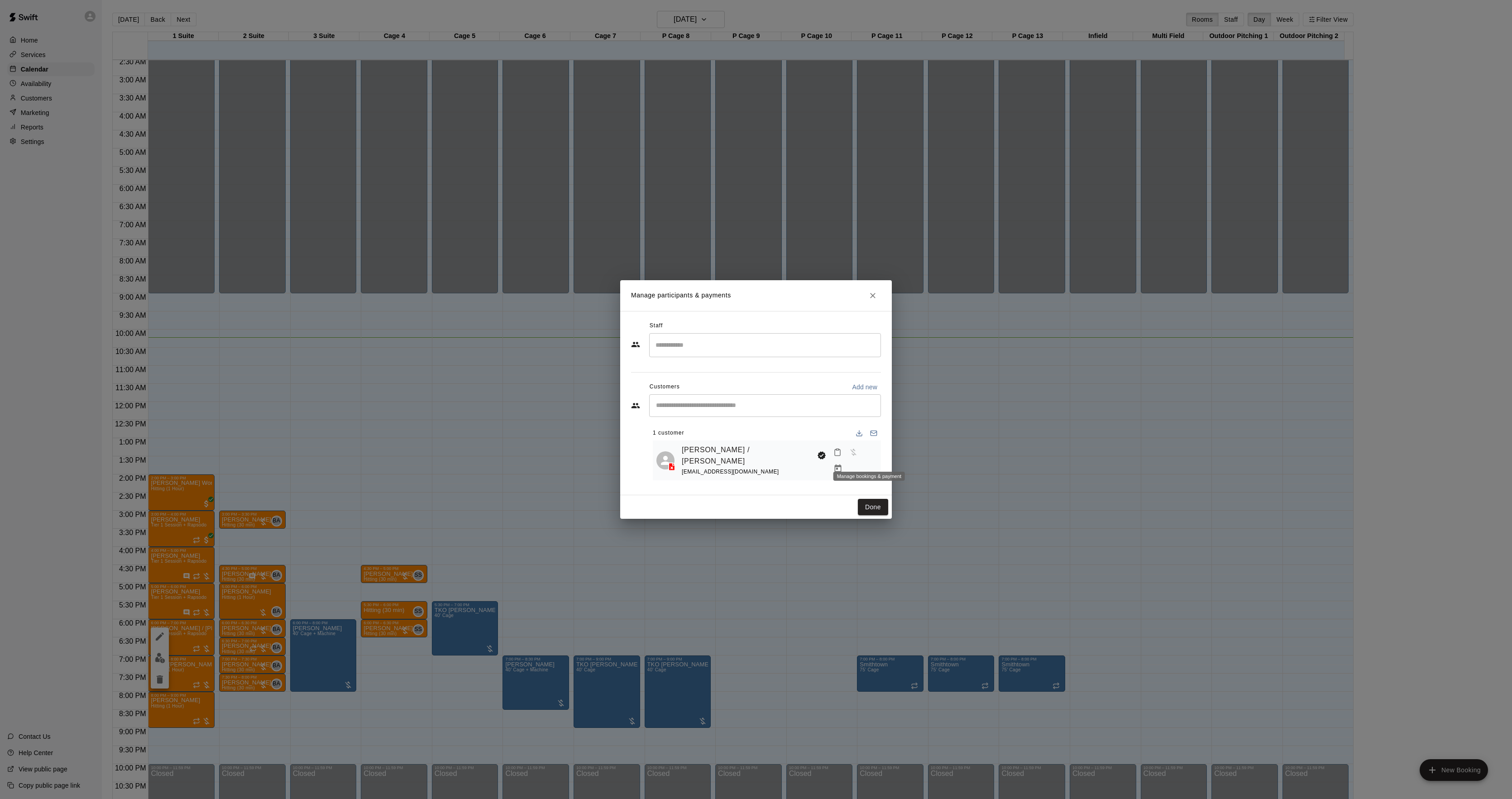
click at [842, 465] on icon "Manage bookings & payment" at bounding box center [838, 469] width 7 height 7
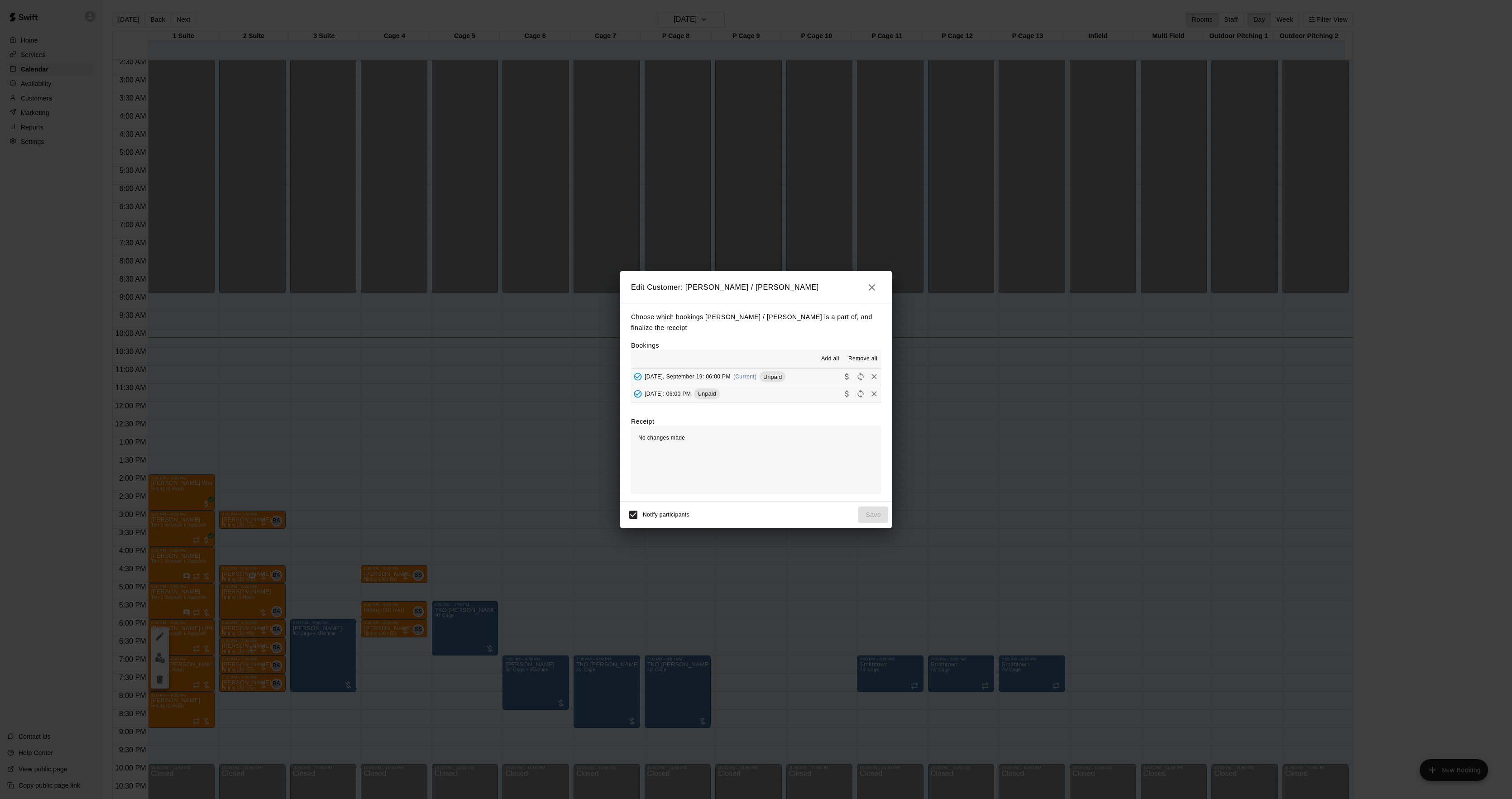
click at [760, 373] on span "Unpaid" at bounding box center [773, 376] width 26 height 7
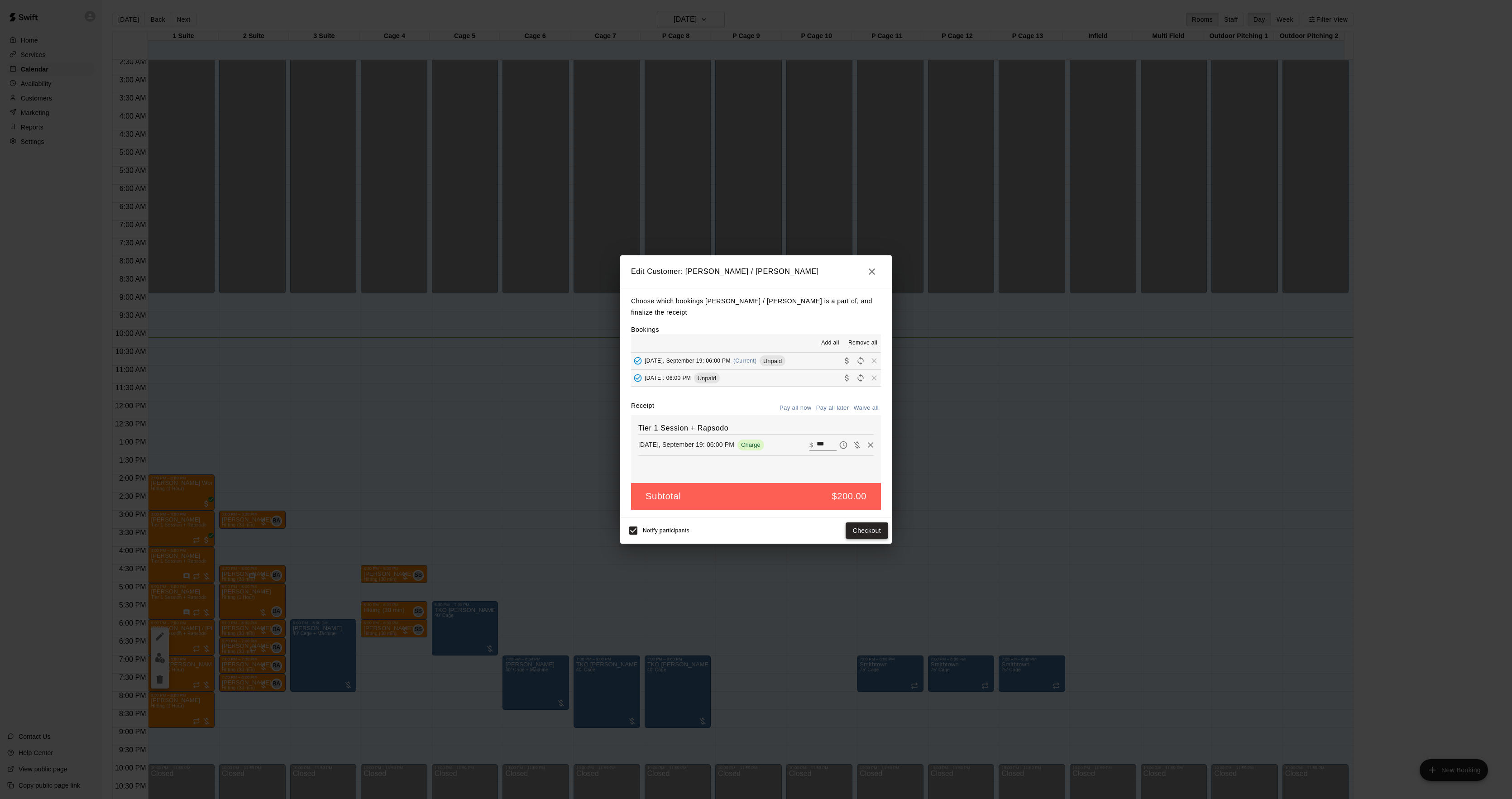
click at [852, 518] on div "Notify participants Checkout" at bounding box center [756, 531] width 272 height 26
click at [854, 523] on button "Checkout" at bounding box center [867, 531] width 43 height 17
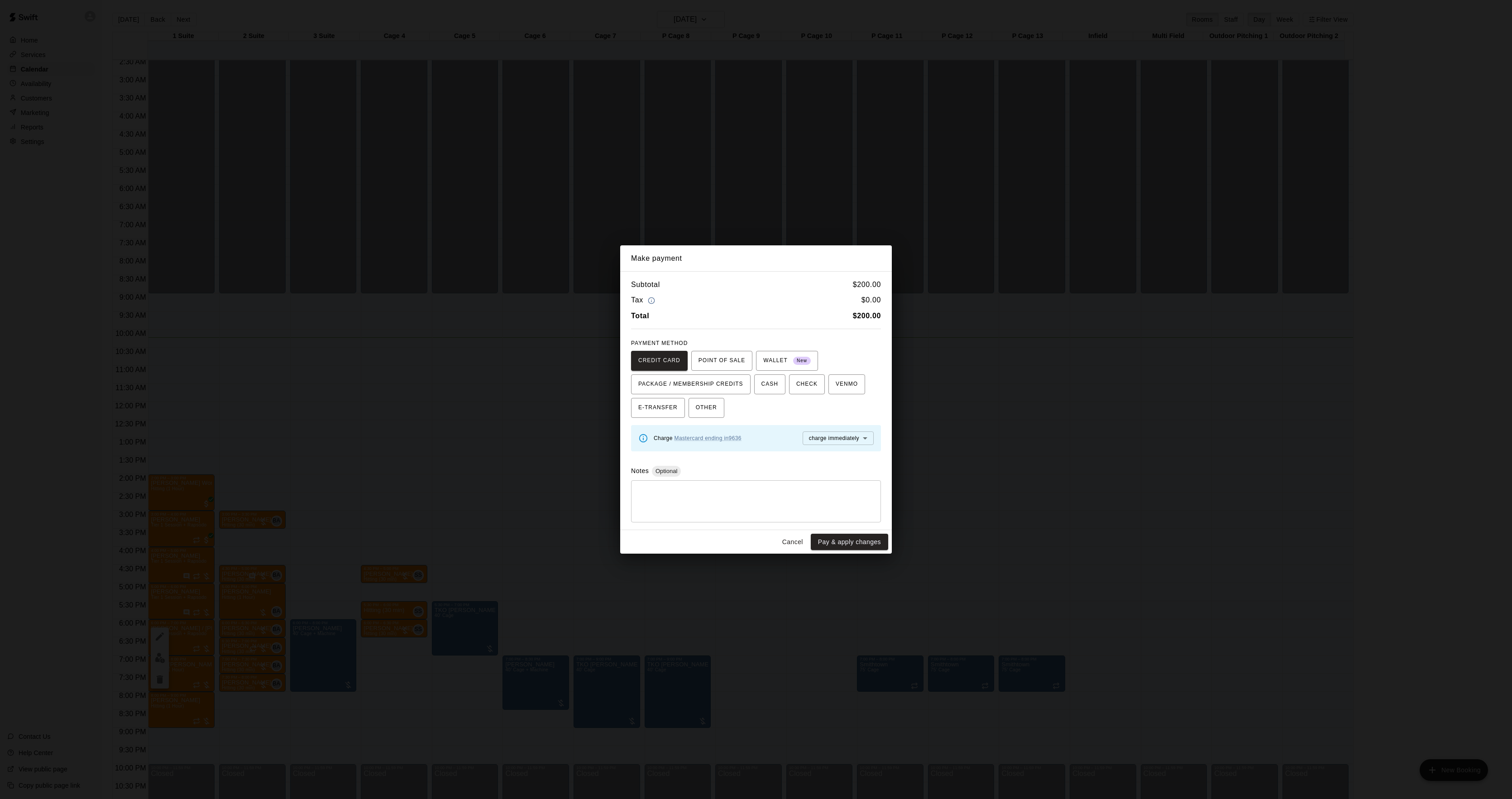
click at [1071, 435] on div "Make payment Subtotal $ 200.00 Tax $ 0.00 Total $ 200.00 PAYMENT METHOD CREDIT …" at bounding box center [756, 400] width 1512 height 799
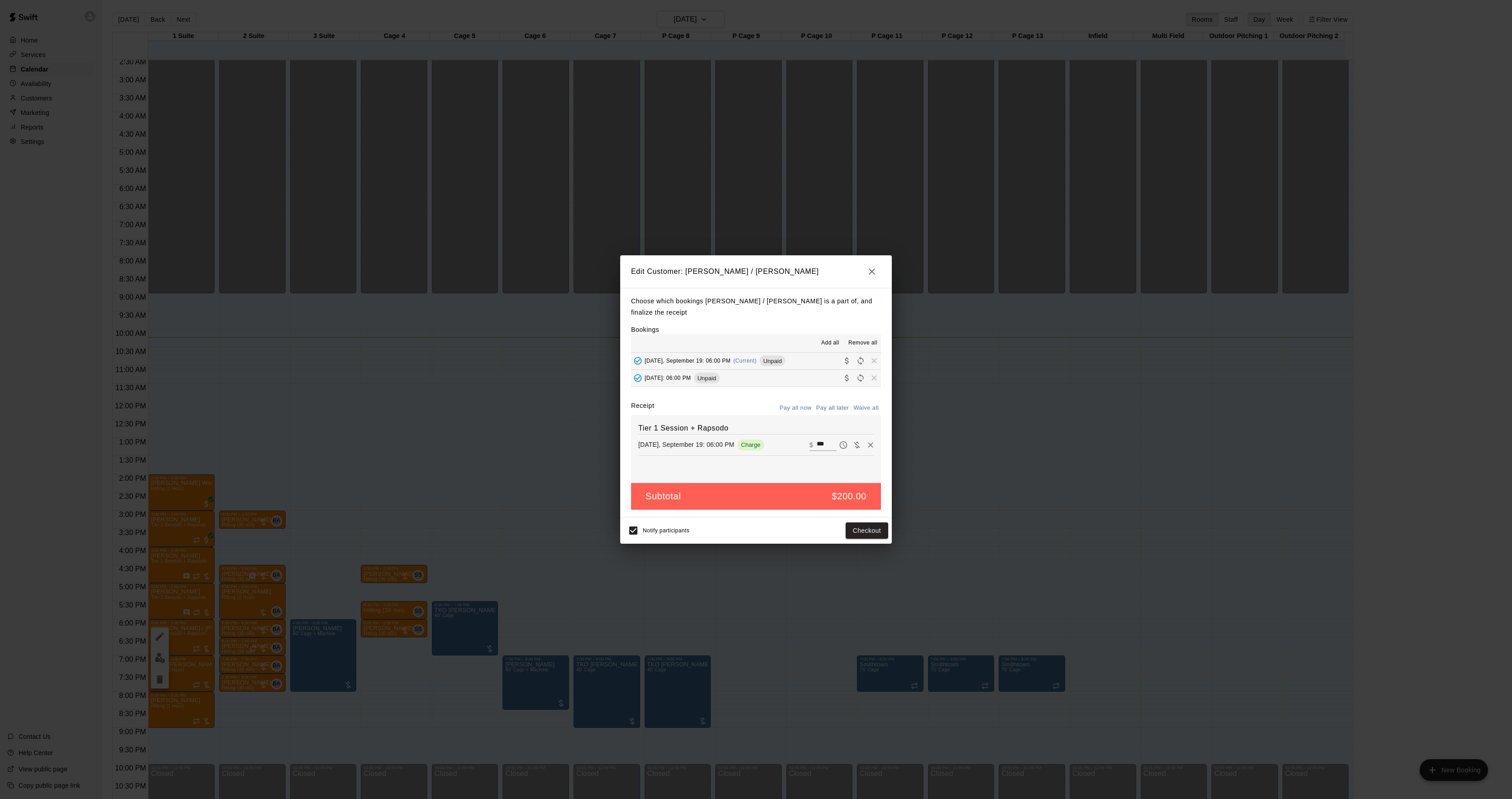
click at [1071, 435] on div "Edit Customer: [PERSON_NAME] / [PERSON_NAME] Choose which bookings [PERSON_NAME…" at bounding box center [756, 400] width 1512 height 799
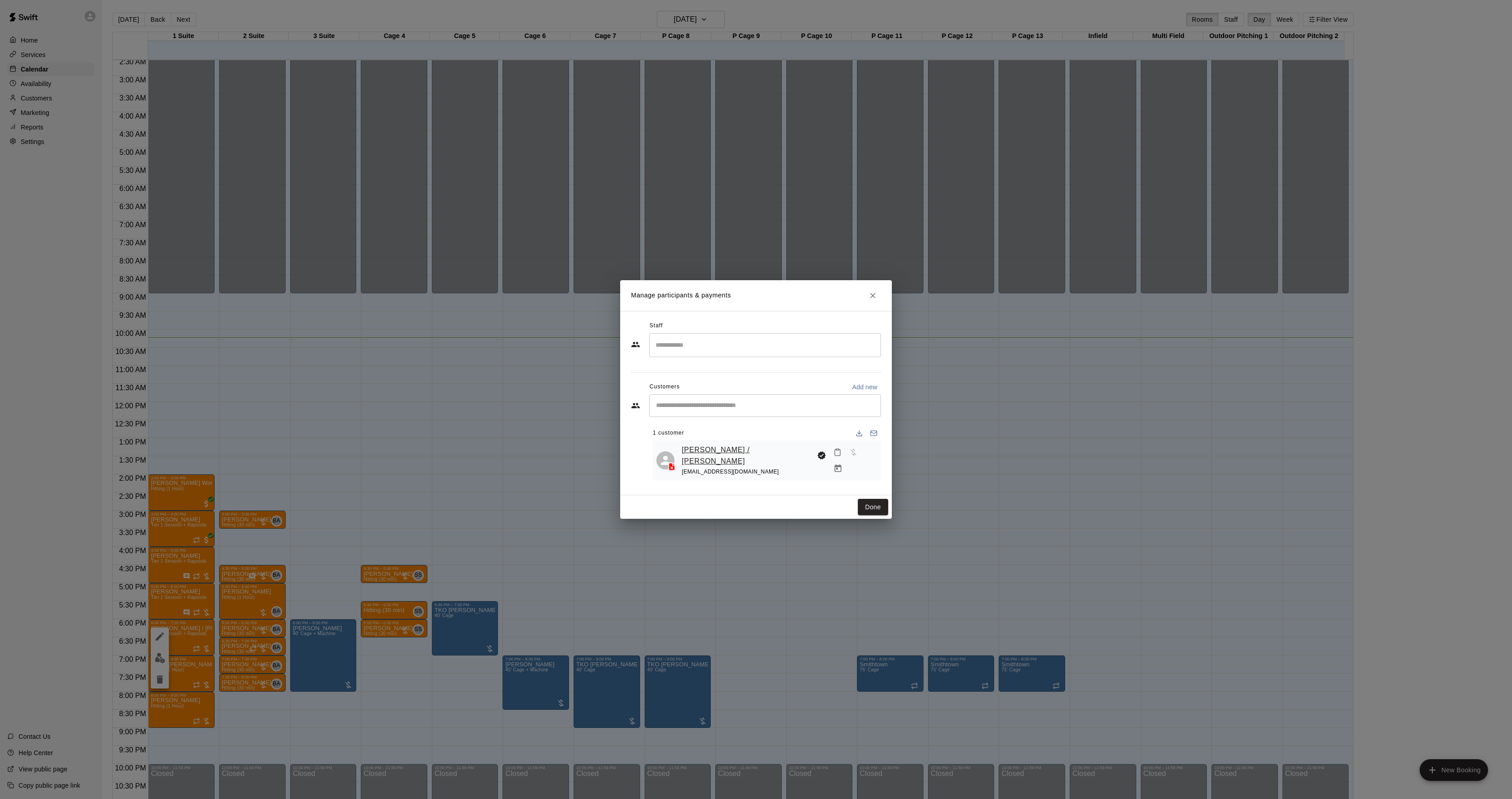
click at [715, 448] on link "[PERSON_NAME] / [PERSON_NAME]" at bounding box center [748, 456] width 132 height 23
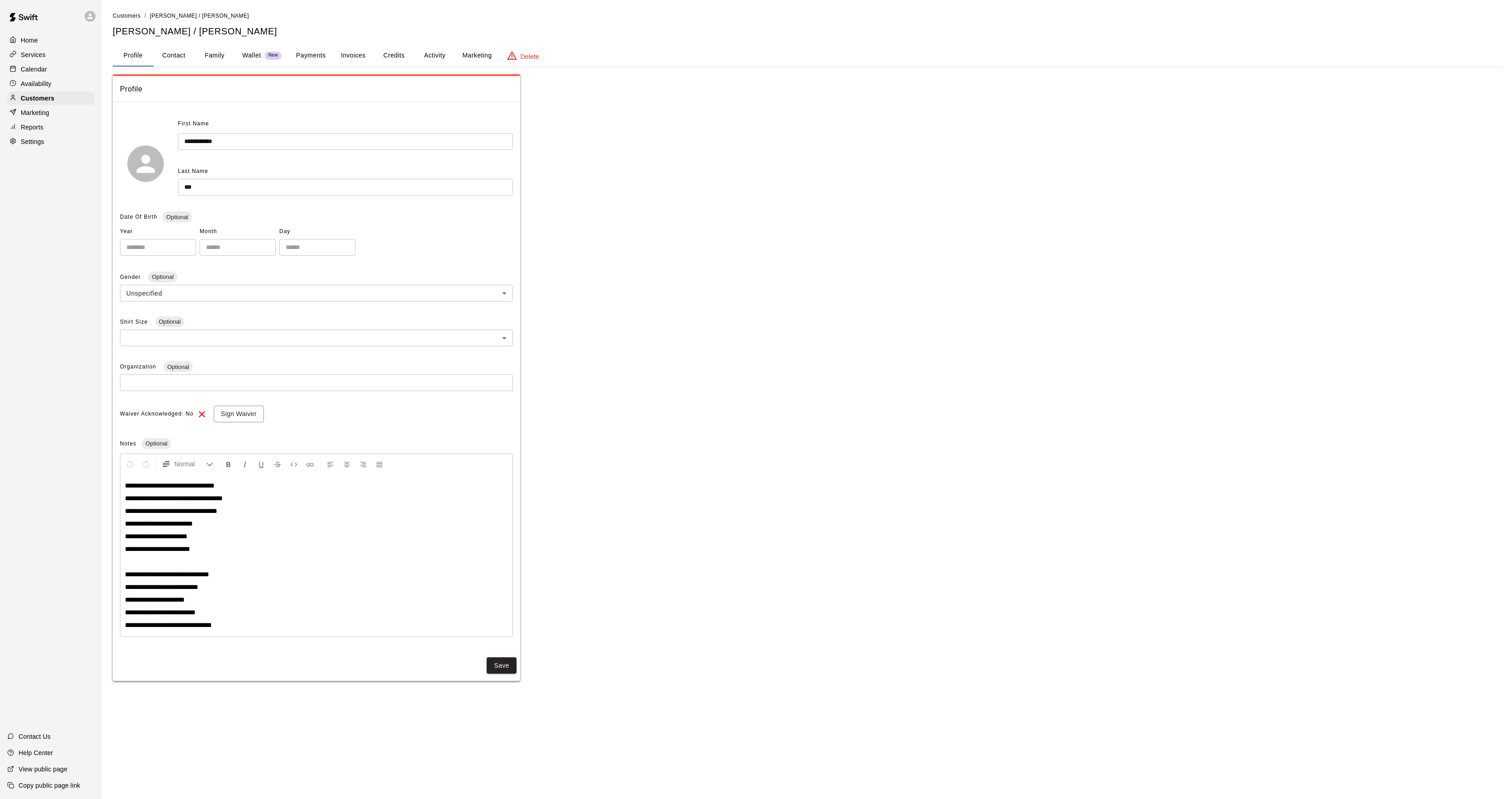
click at [423, 52] on button "Activity" at bounding box center [435, 55] width 41 height 21
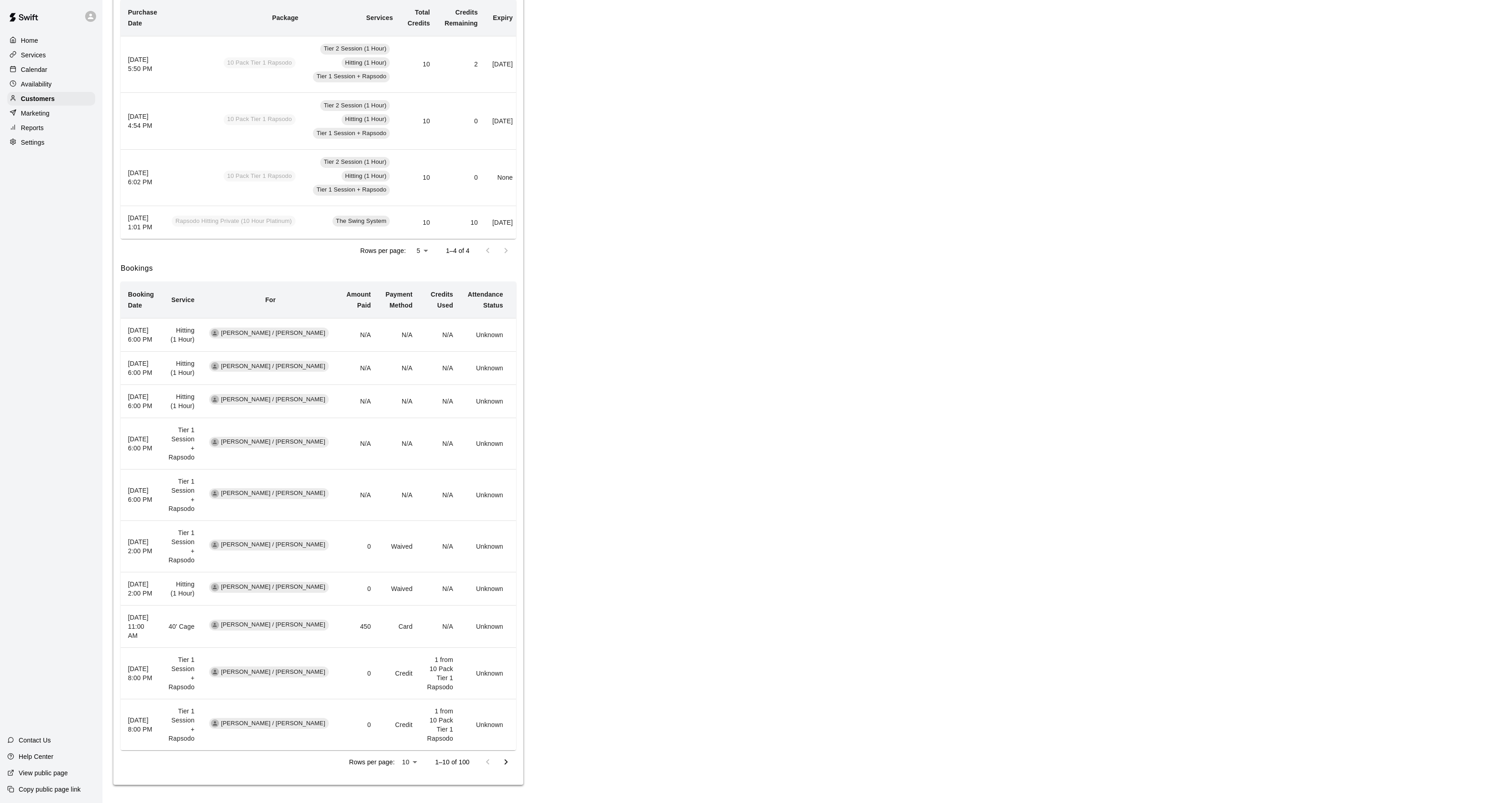
scroll to position [261, 0]
click at [510, 764] on icon "Go to next page" at bounding box center [506, 763] width 11 height 11
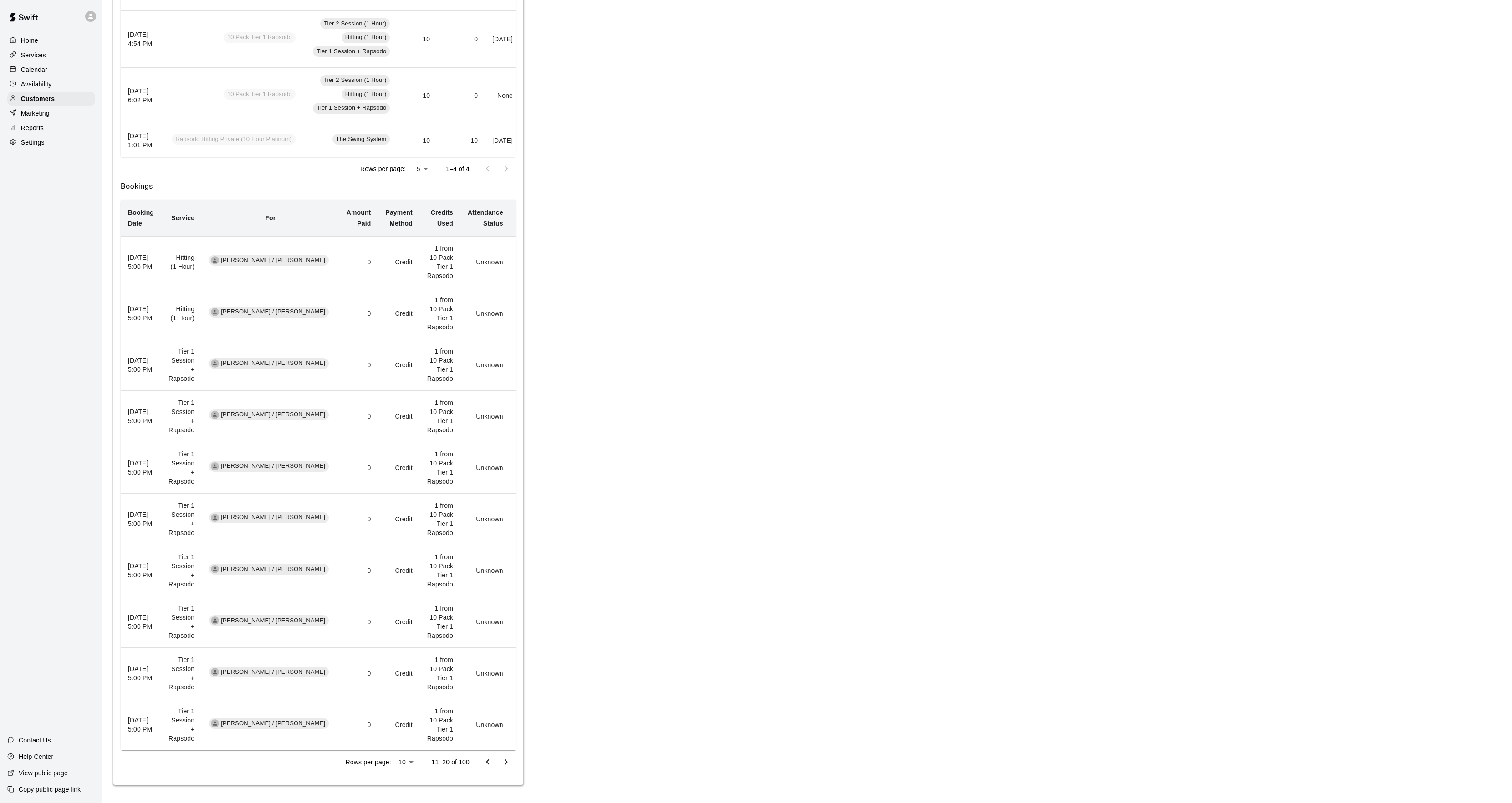
click at [488, 761] on icon "Go to previous page" at bounding box center [487, 763] width 3 height 6
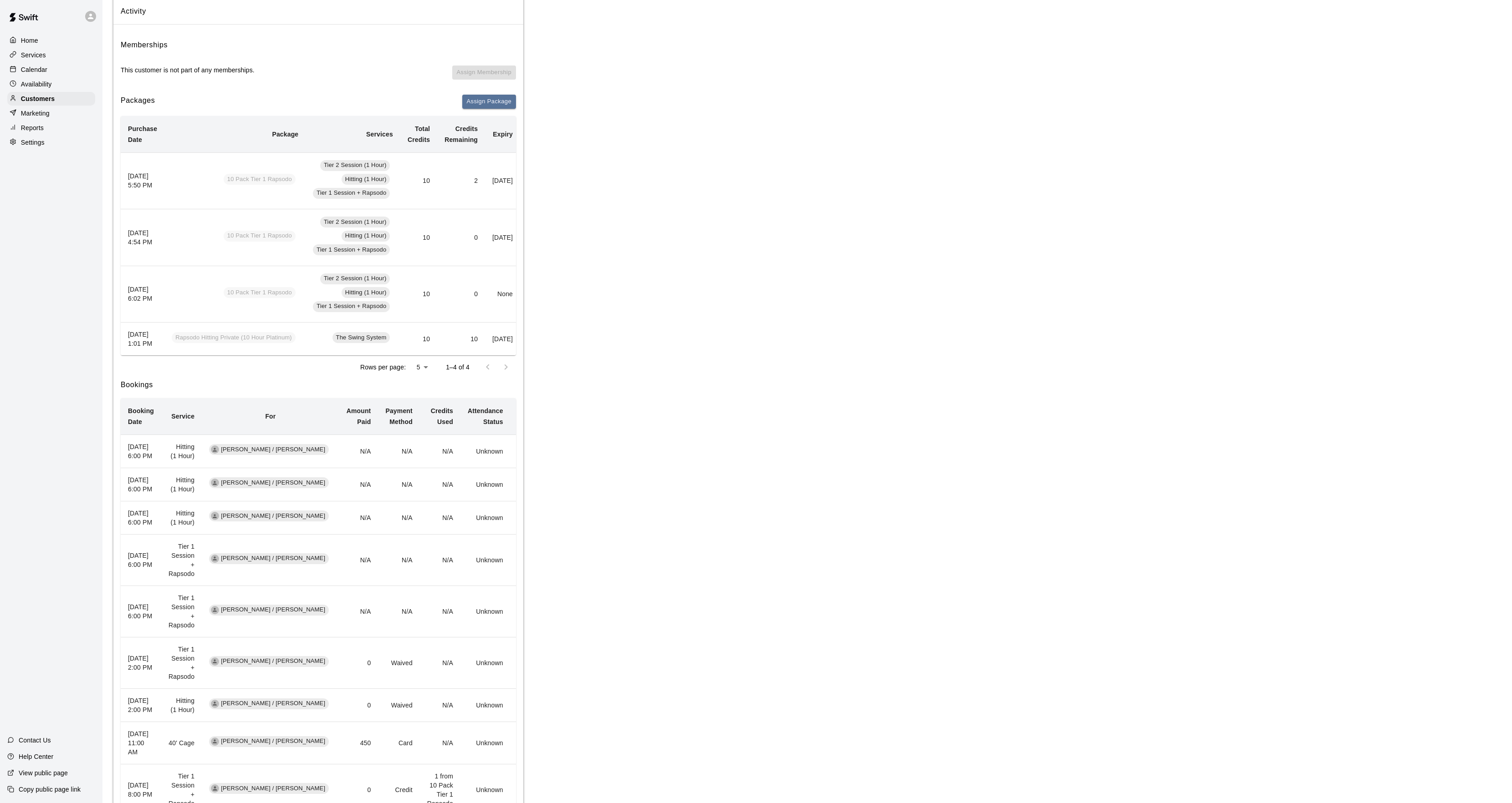
scroll to position [0, 59]
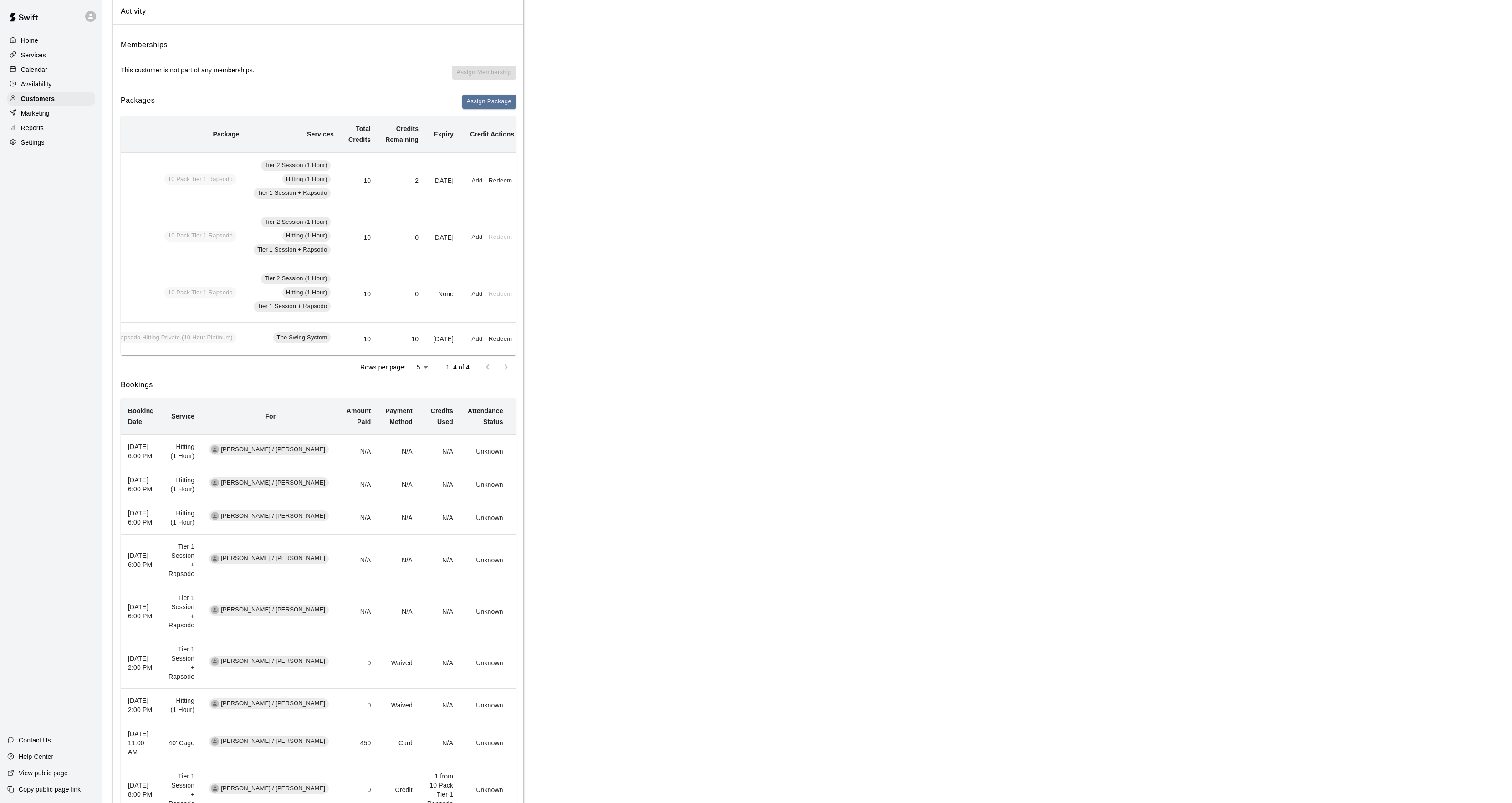
click at [496, 180] on button "Redeem" at bounding box center [500, 180] width 28 height 14
click at [494, 210] on input "text" at bounding box center [505, 217] width 32 height 17
type input "*"
click at [523, 237] on button "Redeem" at bounding box center [527, 241] width 77 height 17
click at [30, 73] on p "Calendar" at bounding box center [34, 69] width 26 height 9
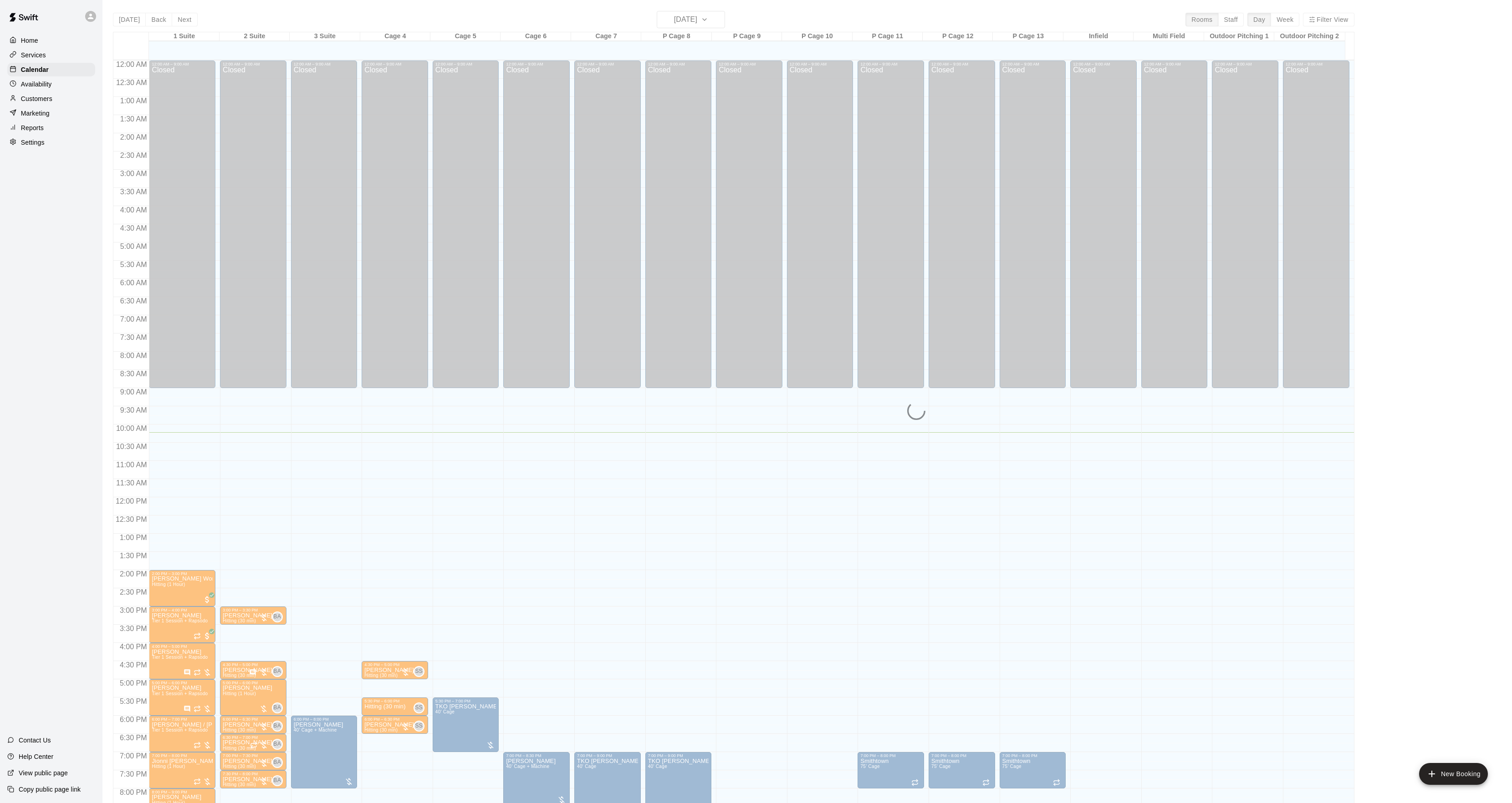
scroll to position [93, 0]
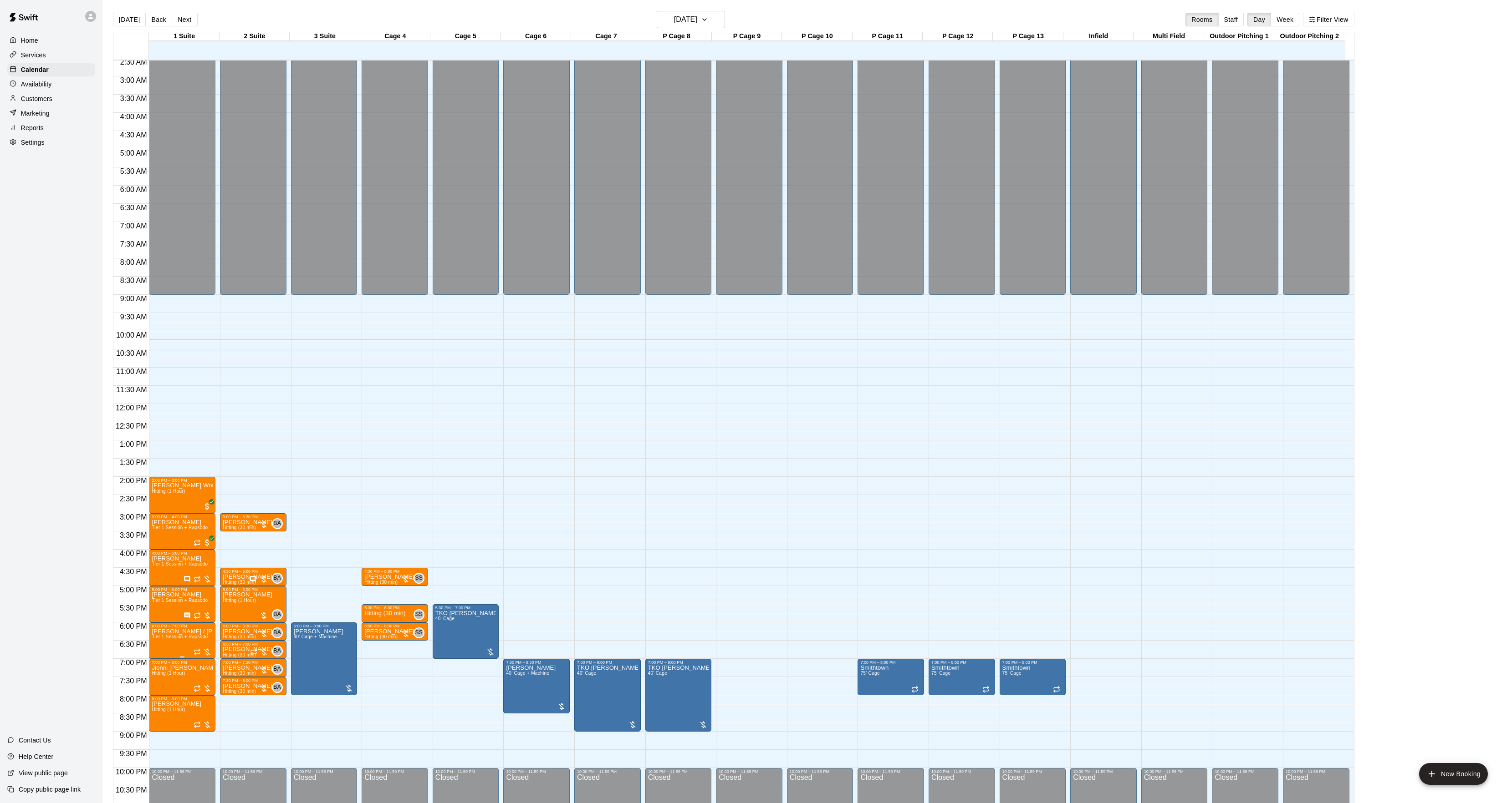
click at [161, 664] on img "edit" at bounding box center [160, 661] width 10 height 10
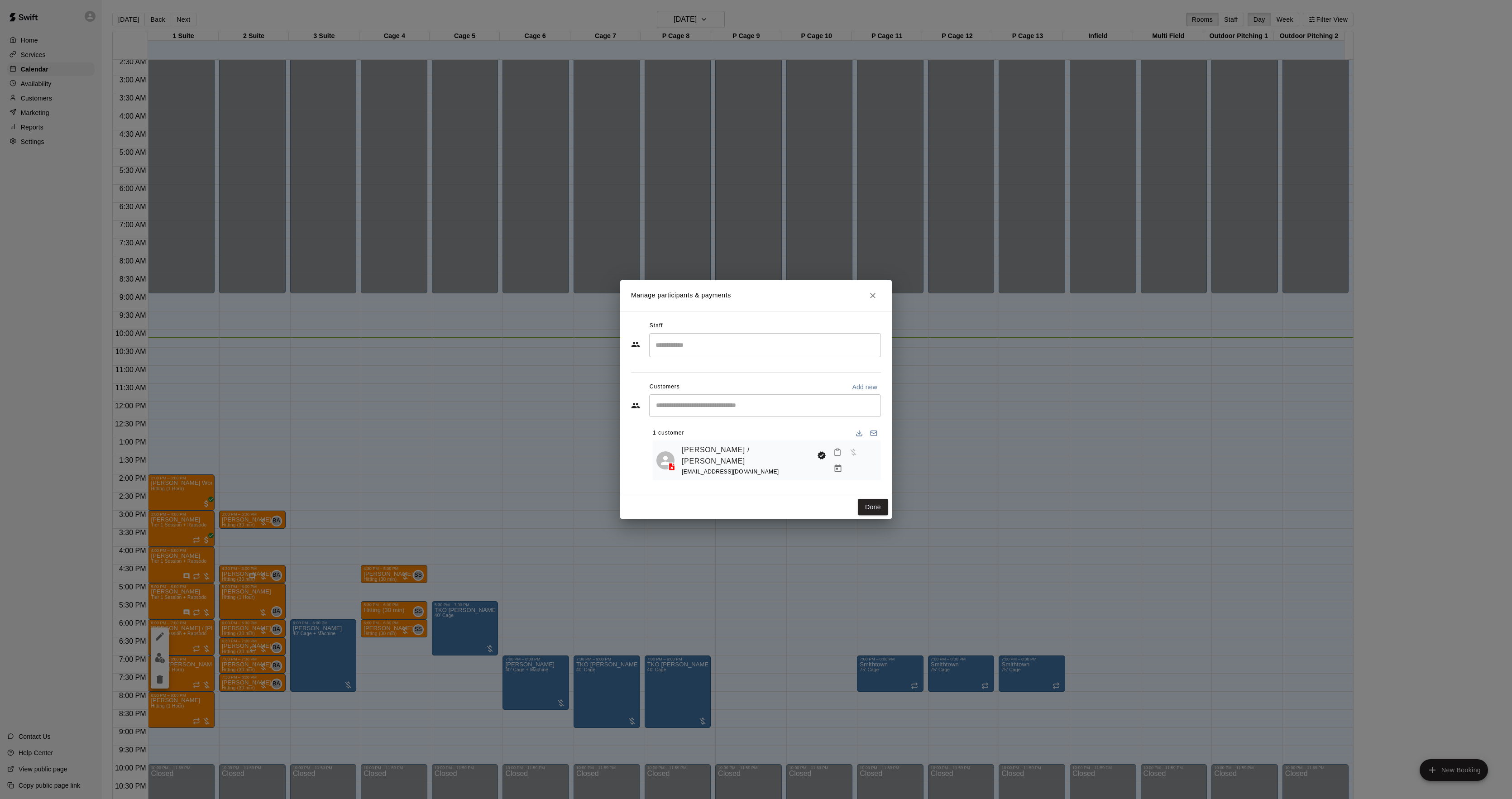
click at [877, 454] on div "[PERSON_NAME] / [PERSON_NAME] [EMAIL_ADDRESS][DOMAIN_NAME]" at bounding box center [767, 460] width 229 height 40
click at [842, 465] on icon "Manage bookings & payment" at bounding box center [838, 469] width 7 height 7
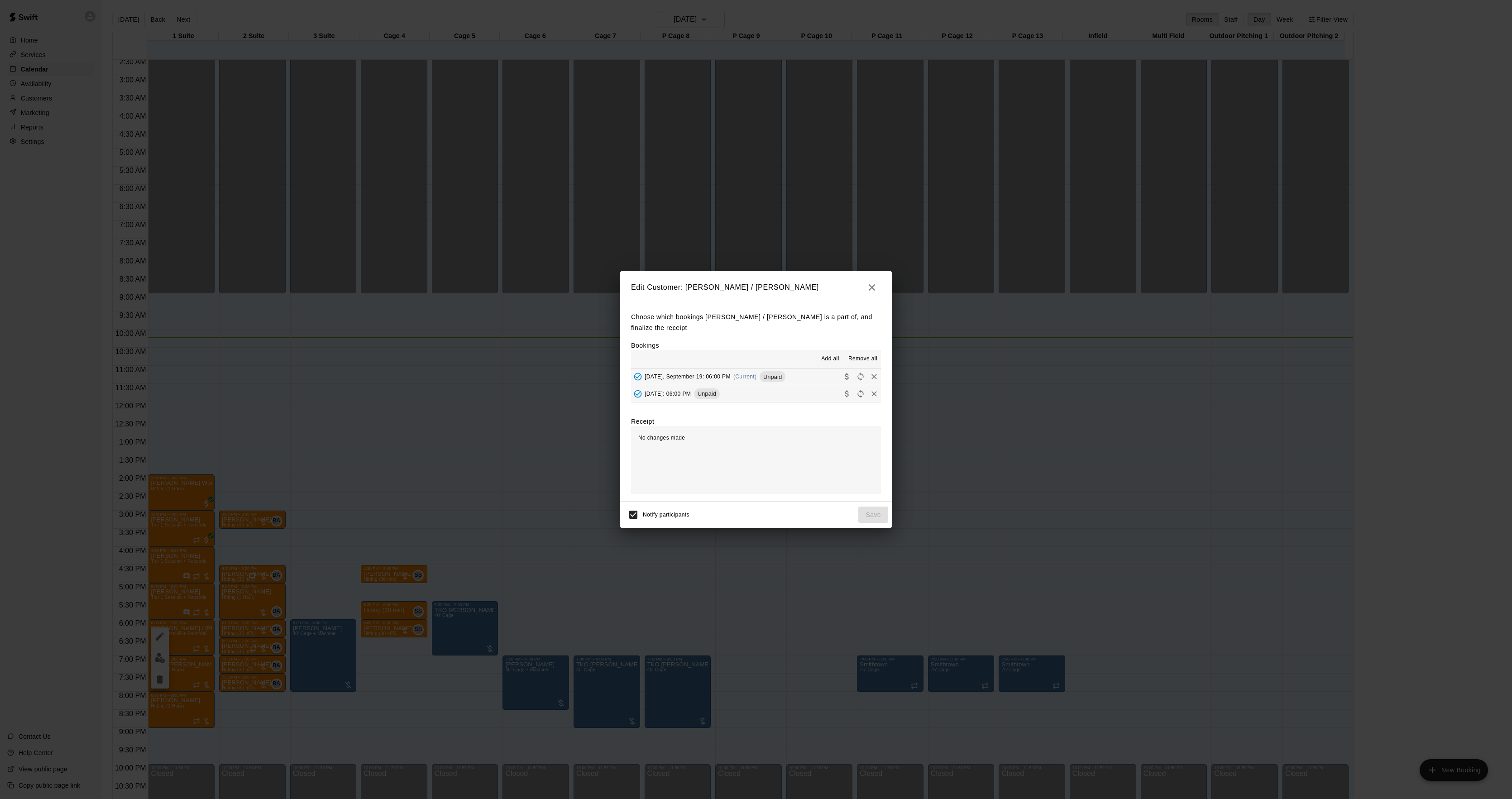
click at [749, 373] on span "(Current)" at bounding box center [745, 376] width 23 height 7
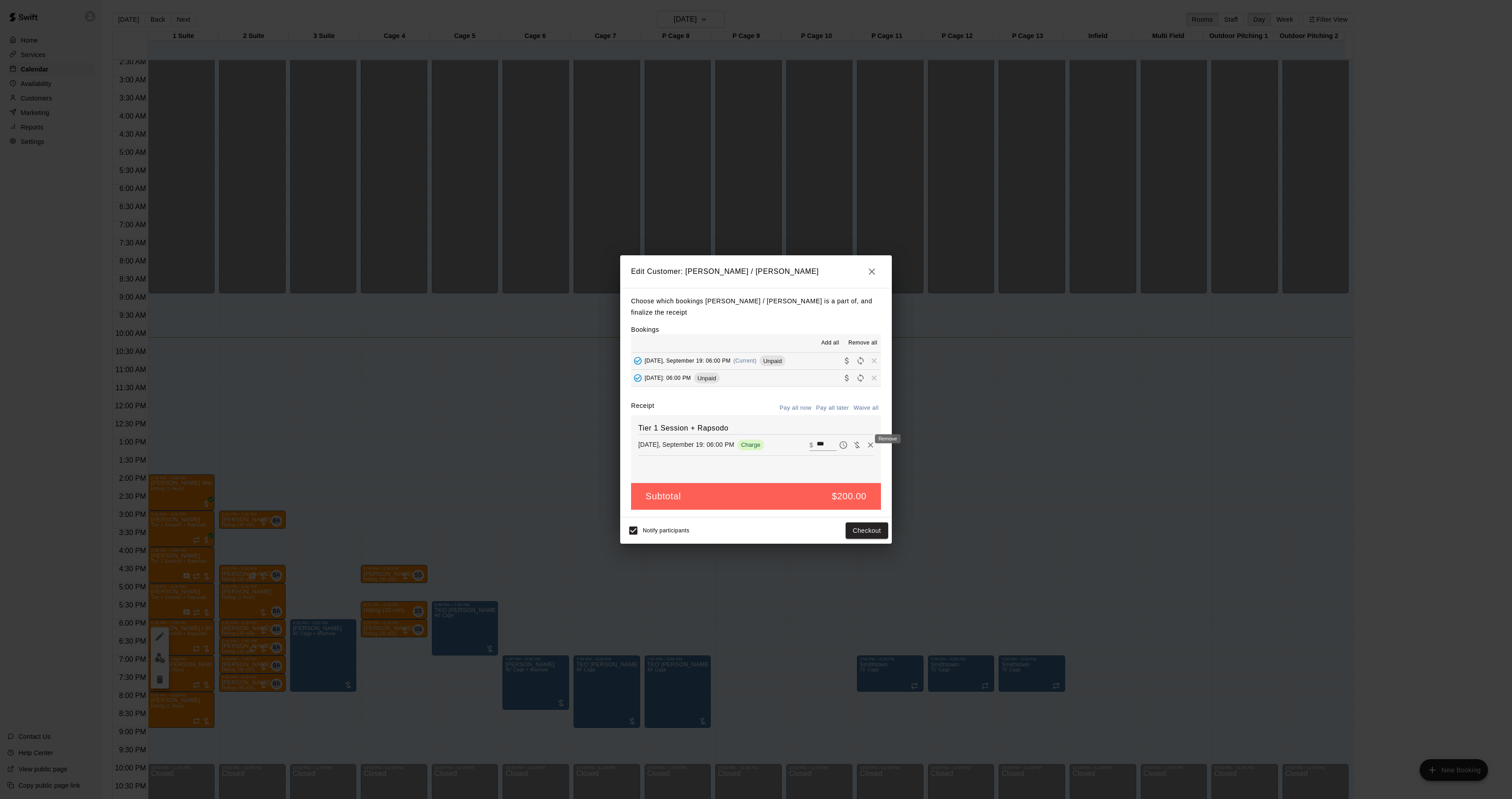
click at [864, 442] on button "Remove" at bounding box center [871, 445] width 14 height 14
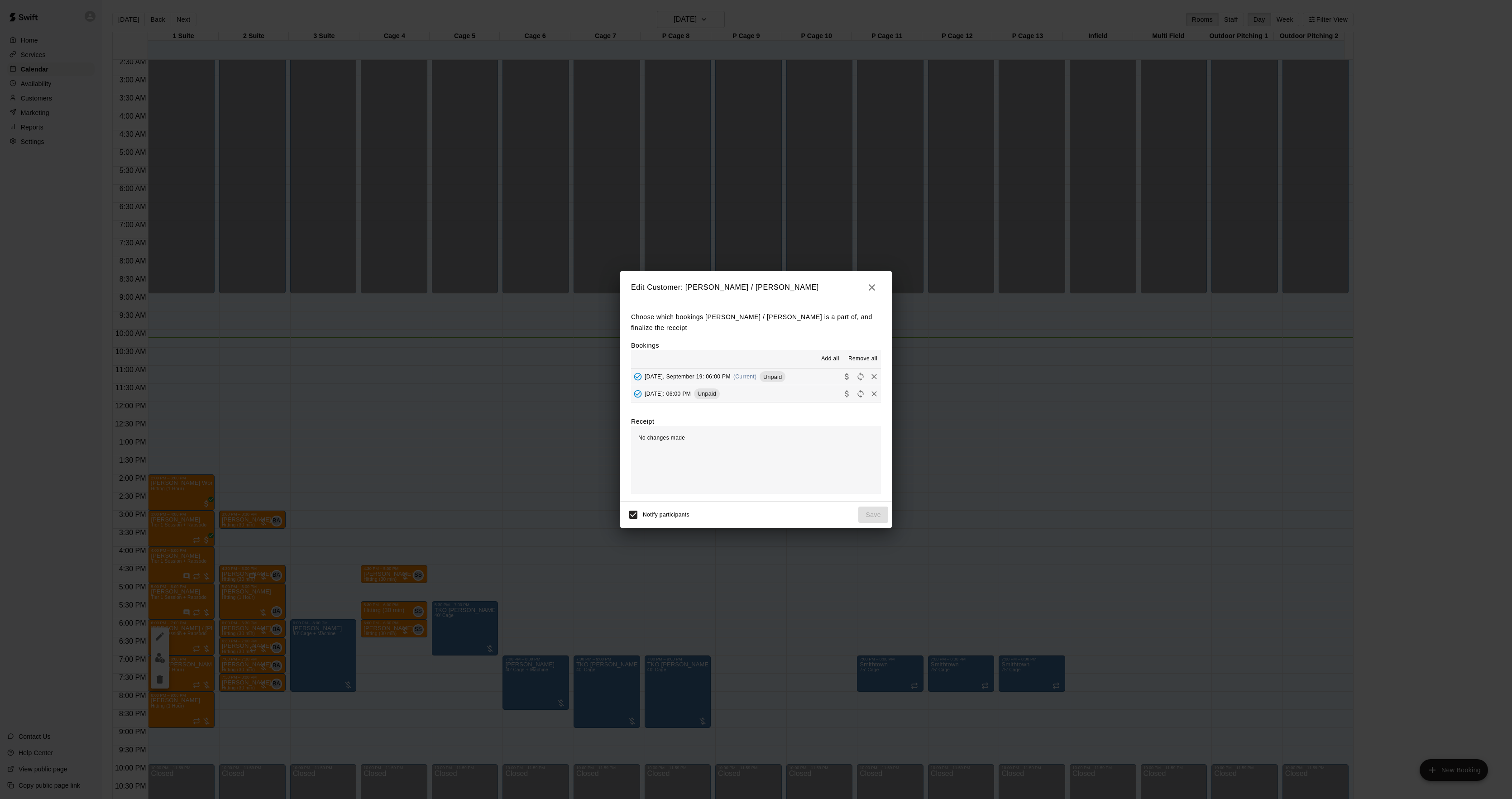
click at [791, 369] on button "[DATE], September 19: 06:00 PM (Current) Unpaid" at bounding box center [756, 377] width 250 height 17
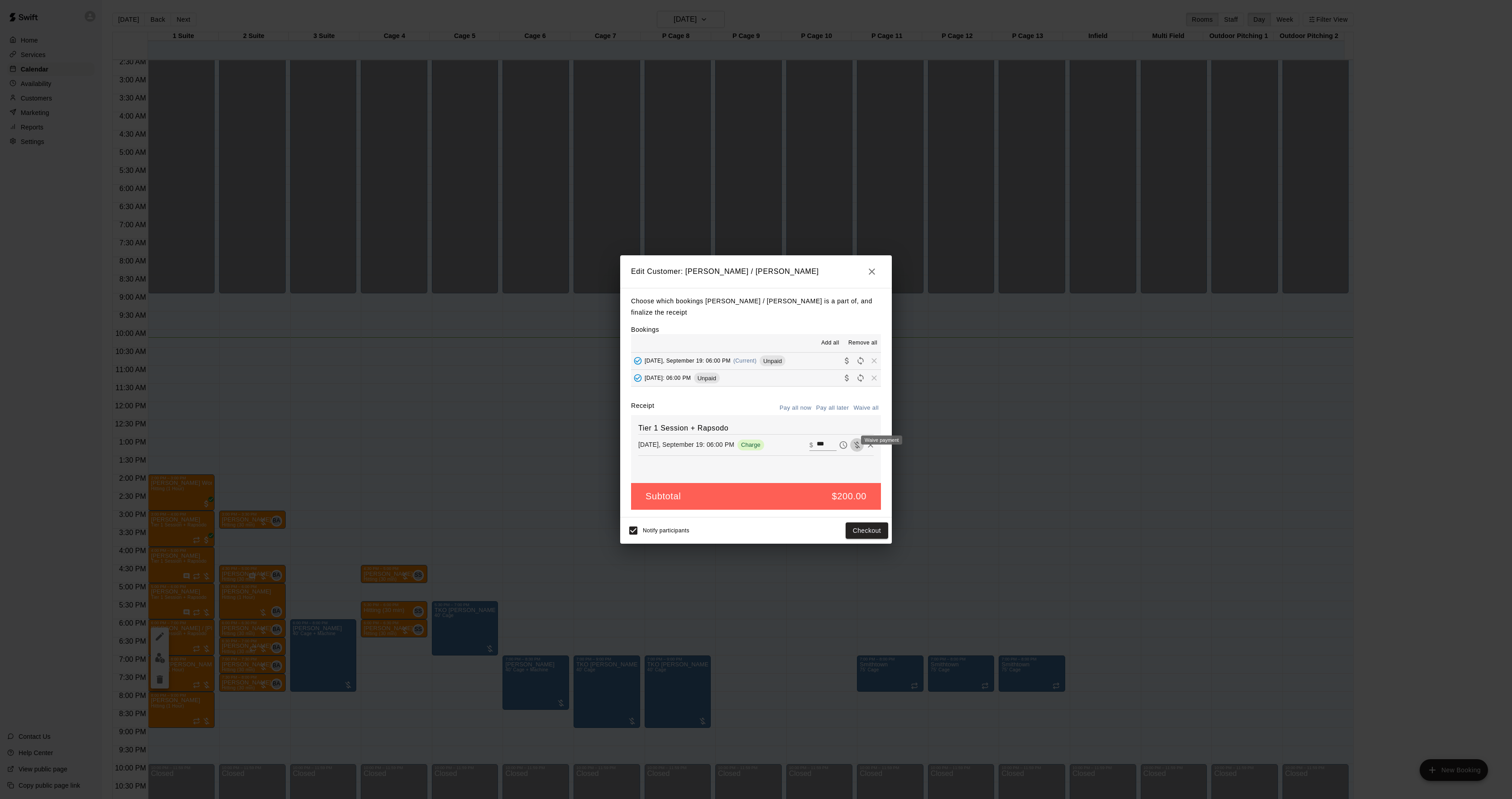
click at [853, 442] on icon "Waive payment" at bounding box center [858, 445] width 9 height 9
type input "*"
click at [877, 527] on button "Save" at bounding box center [874, 531] width 30 height 17
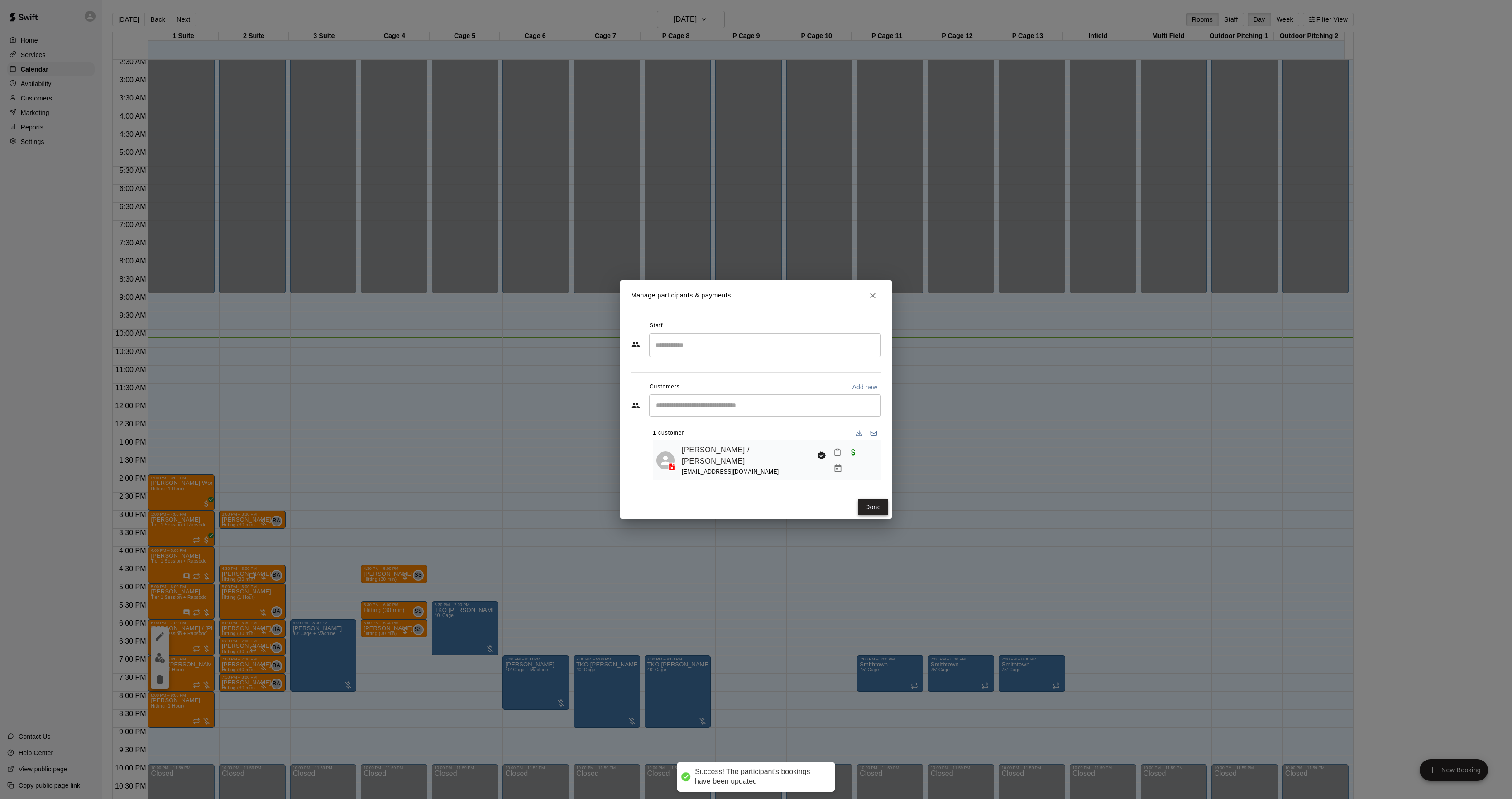
click at [875, 502] on button "Done" at bounding box center [873, 508] width 31 height 17
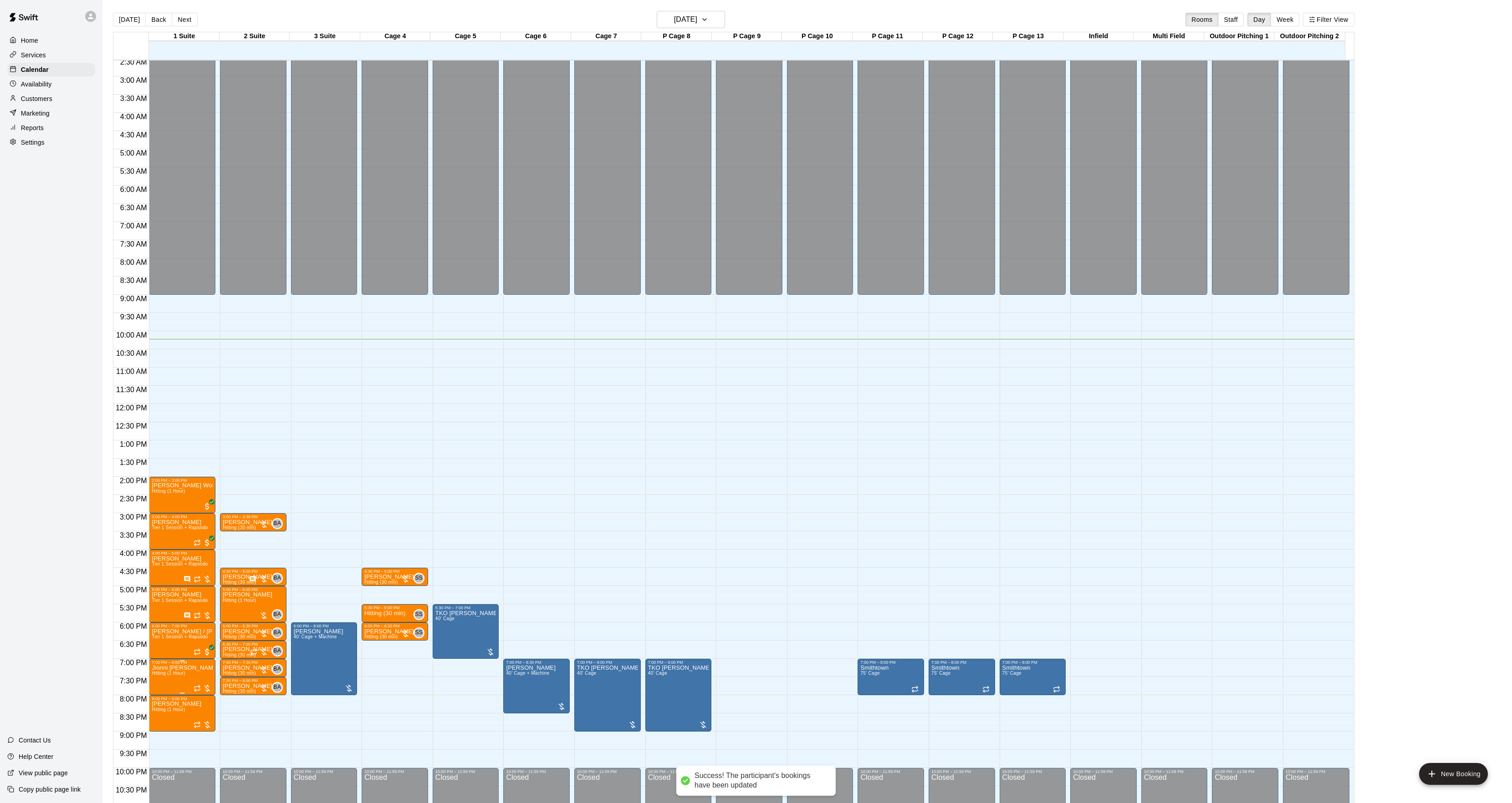
click at [158, 696] on img "edit" at bounding box center [160, 697] width 10 height 10
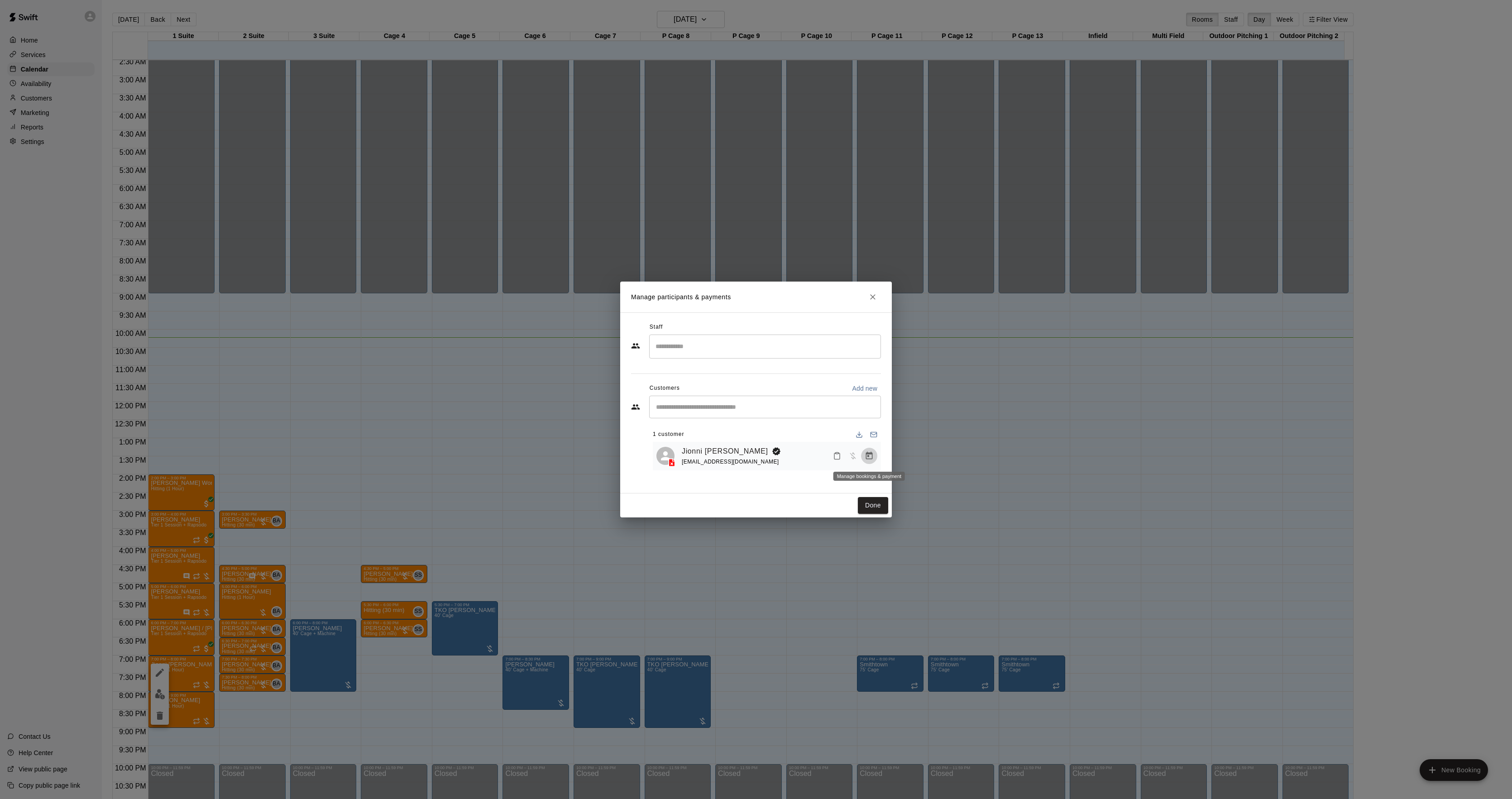
click at [862, 457] on button "Manage bookings & payment" at bounding box center [869, 456] width 16 height 16
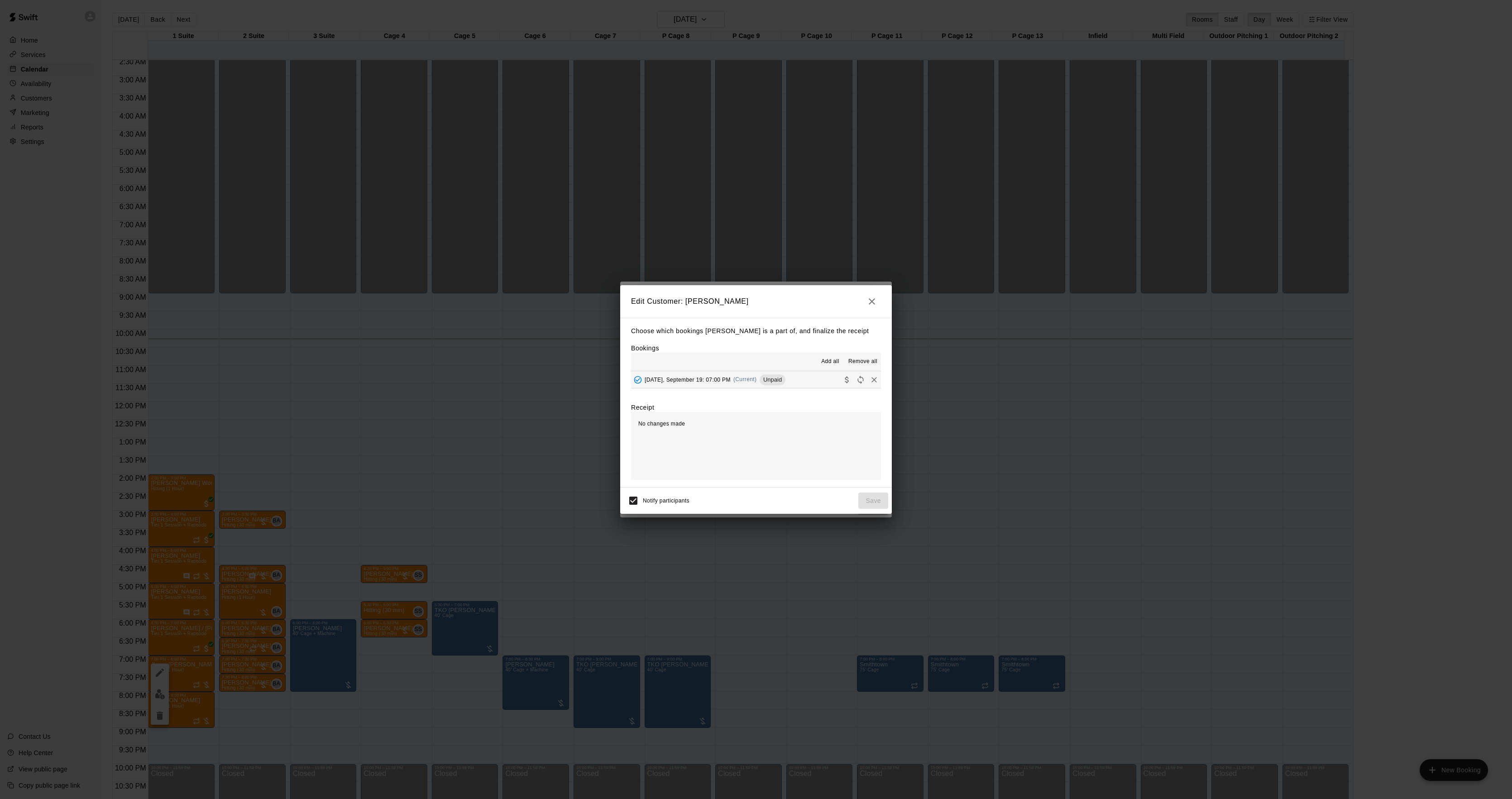
click at [729, 373] on div "[DATE], September 19: 07:00 PM (Current) Unpaid" at bounding box center [707, 380] width 154 height 14
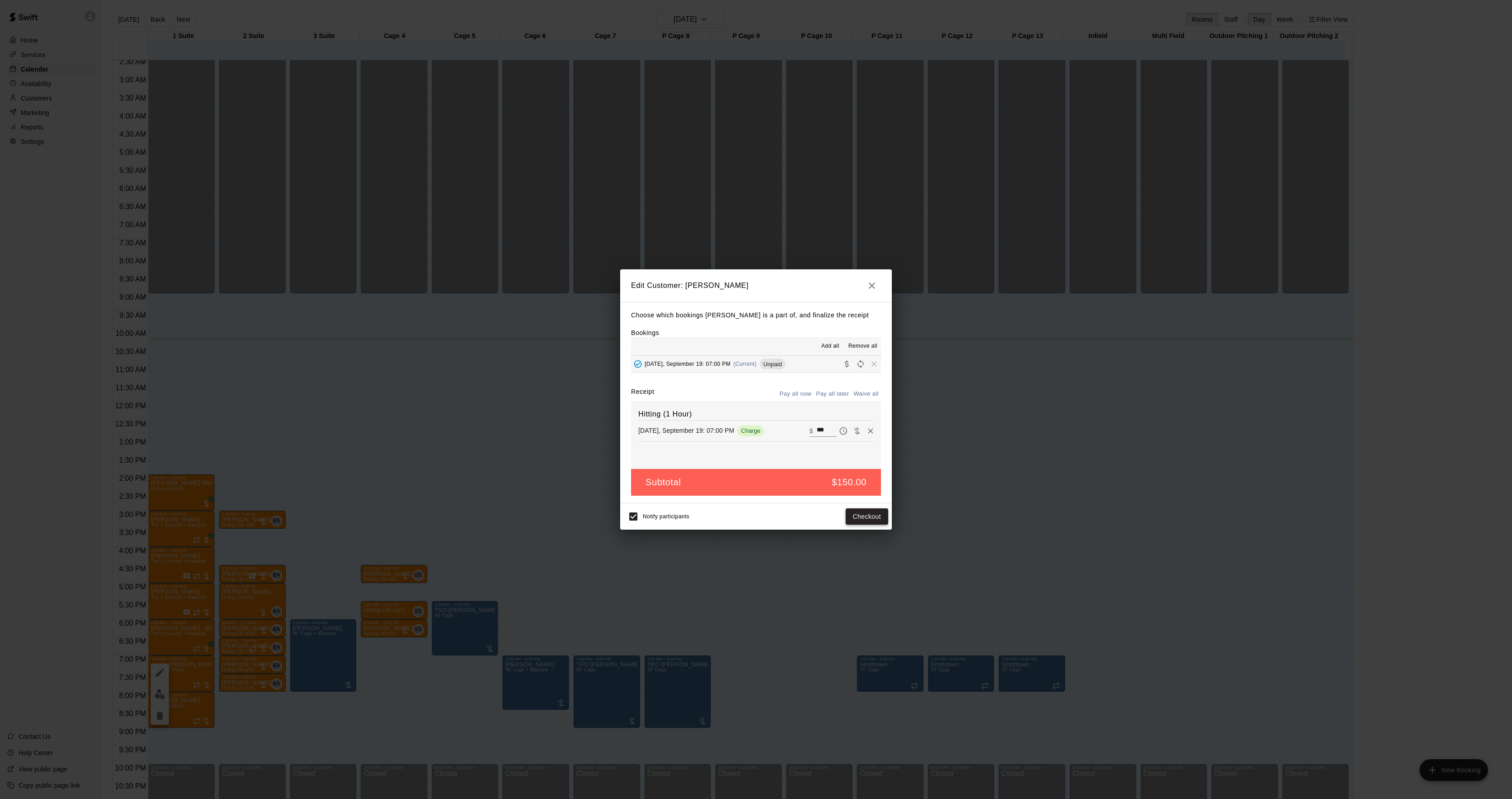
click at [876, 519] on button "Checkout" at bounding box center [867, 517] width 43 height 17
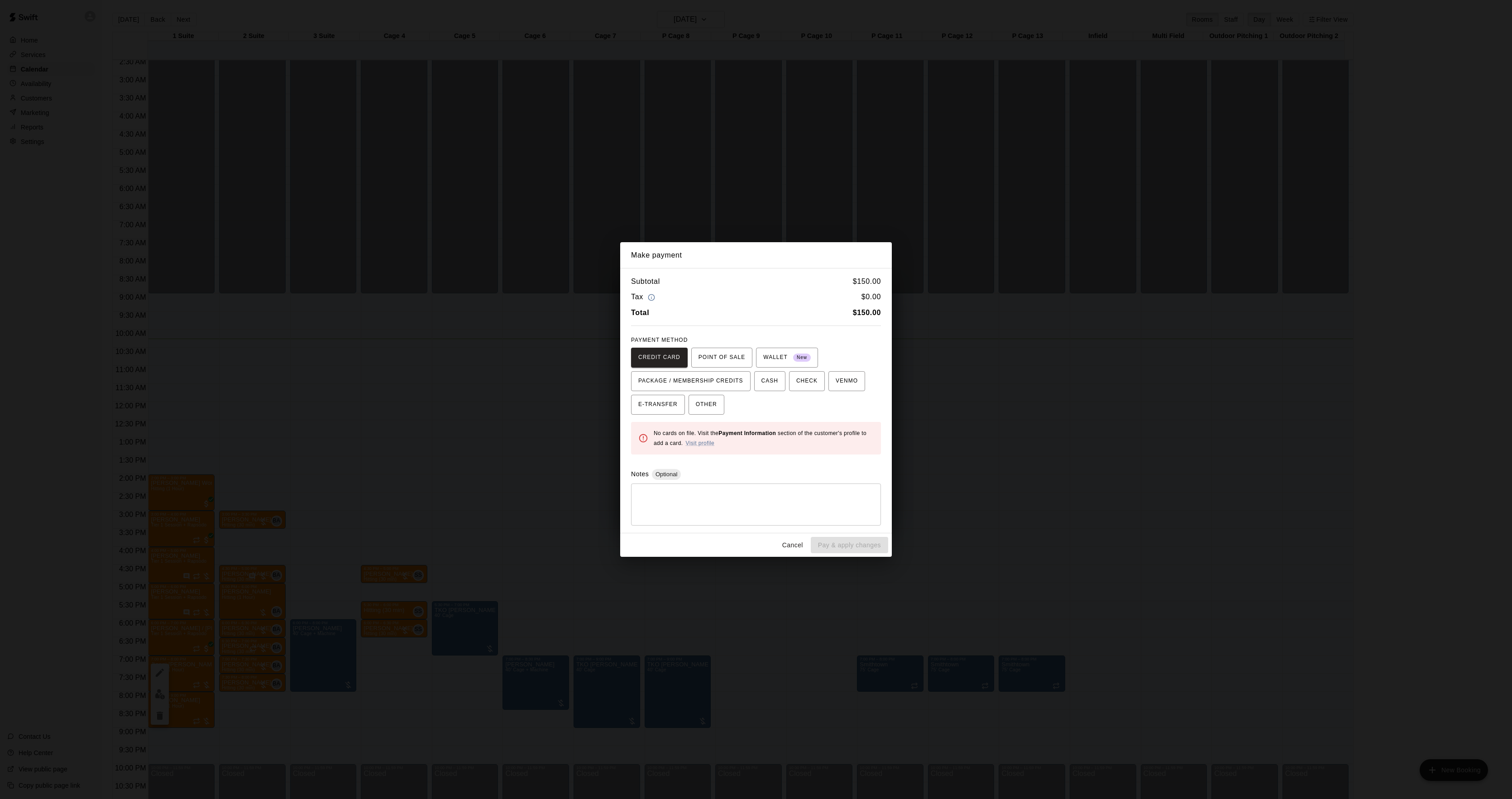
click at [1068, 385] on div "Make payment Subtotal $ 150.00 Tax $ 0.00 Total $ 150.00 PAYMENT METHOD CREDIT …" at bounding box center [756, 400] width 1512 height 799
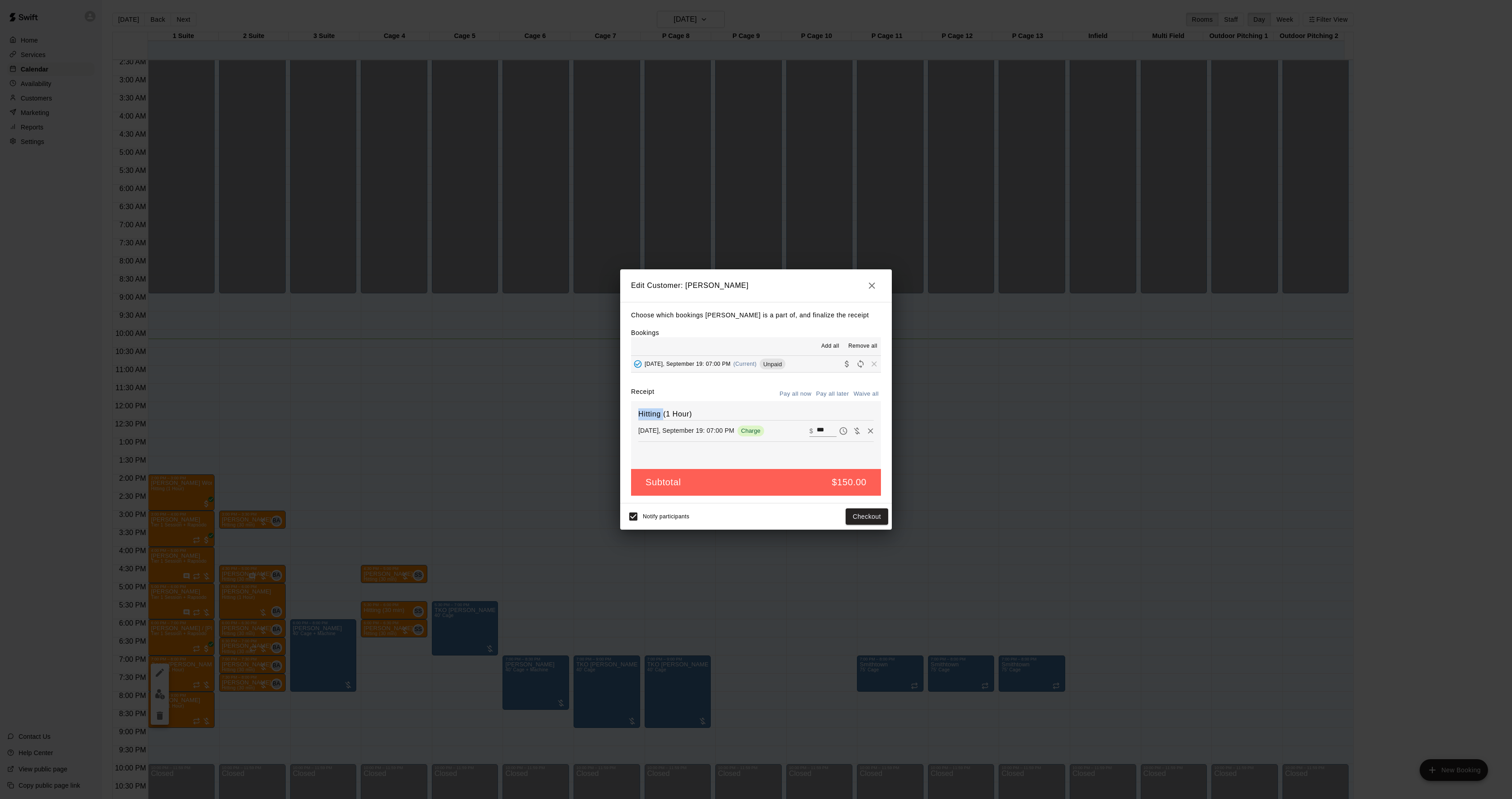
click at [1068, 385] on div "Edit Customer: Jionni [PERSON_NAME] Choose which bookings Jionni [PERSON_NAME] …" at bounding box center [756, 400] width 1512 height 799
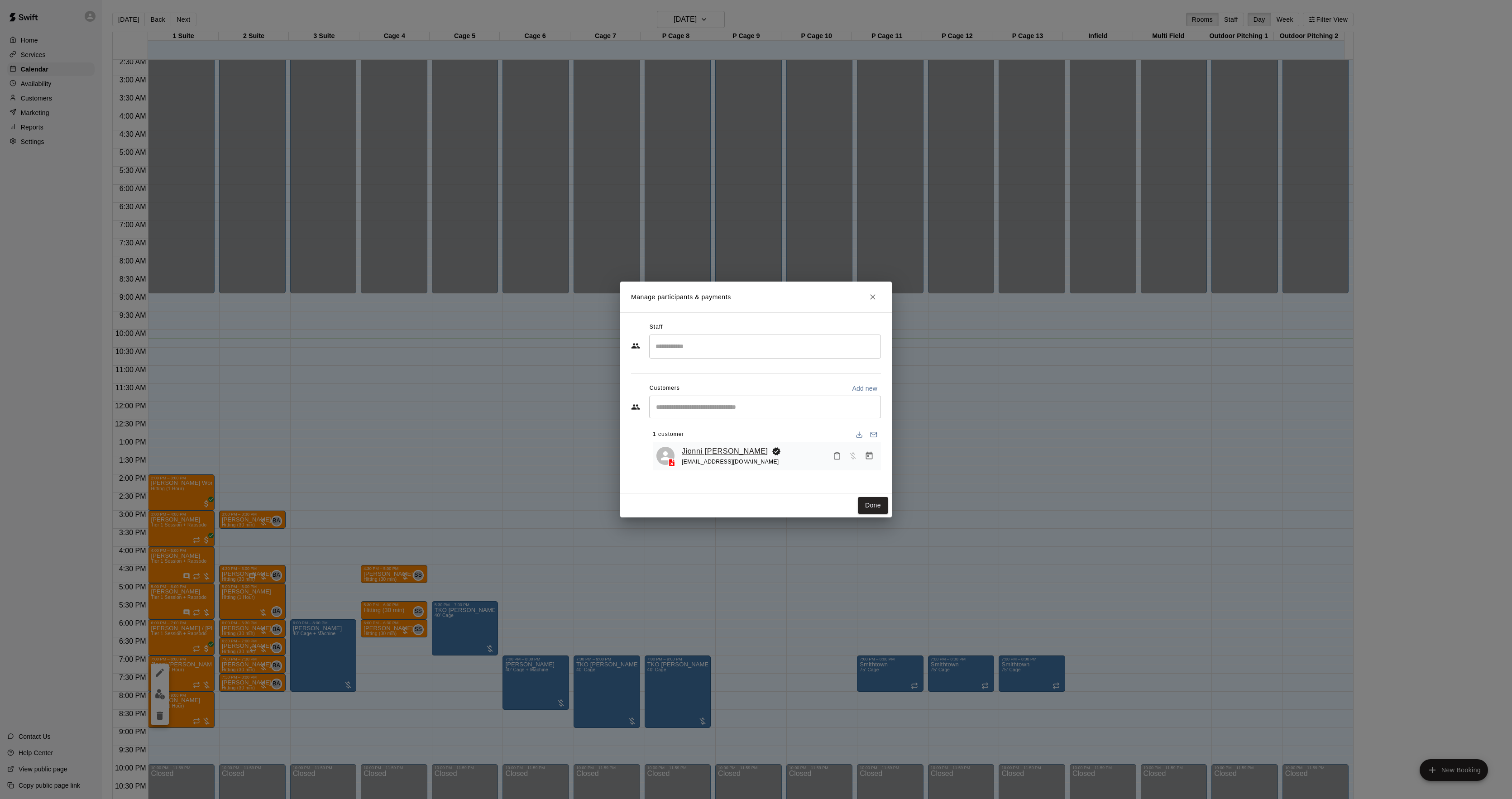
click at [687, 456] on link "Jionni [PERSON_NAME]" at bounding box center [725, 451] width 87 height 12
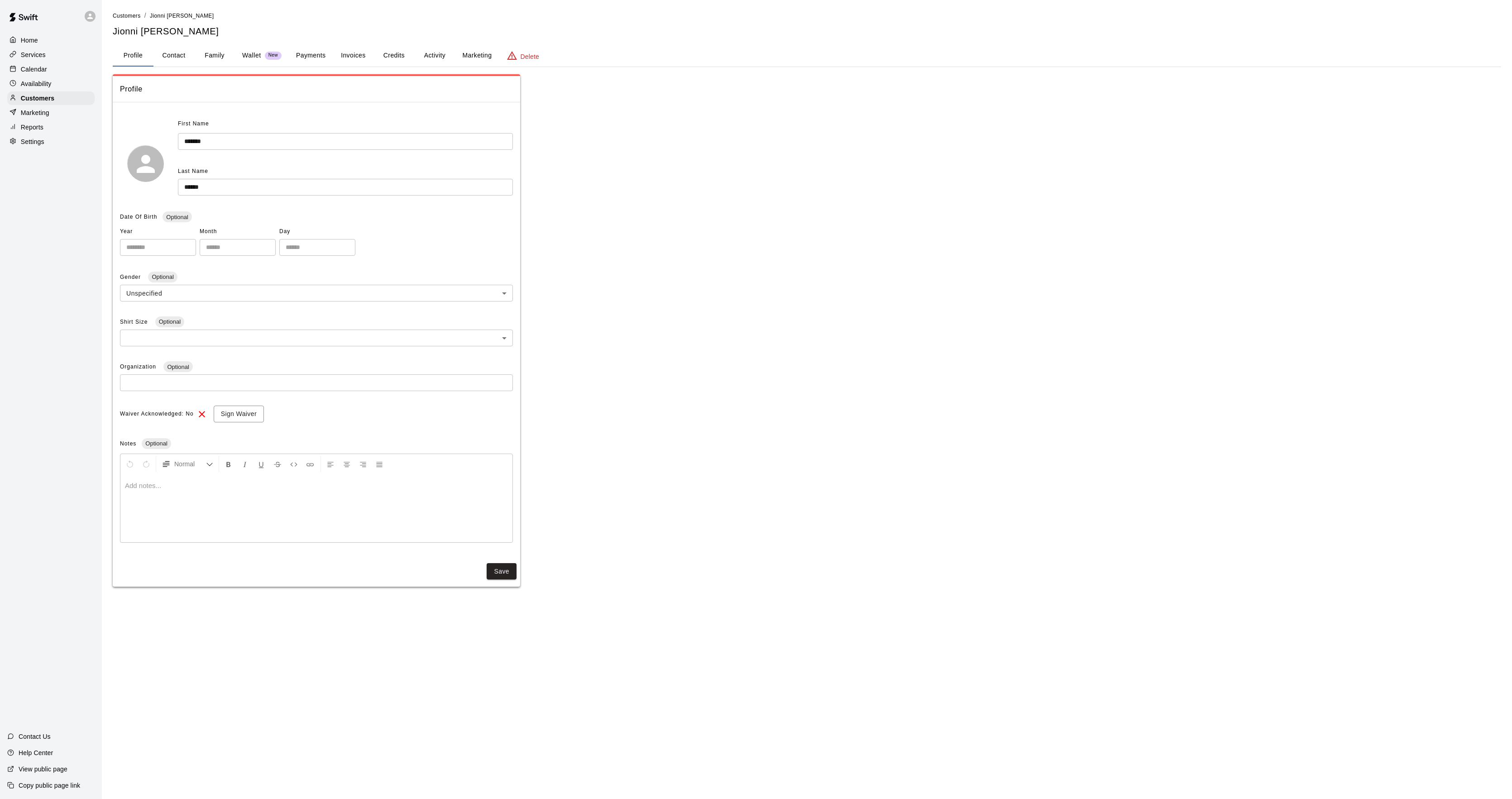
click at [428, 53] on button "Activity" at bounding box center [435, 55] width 41 height 21
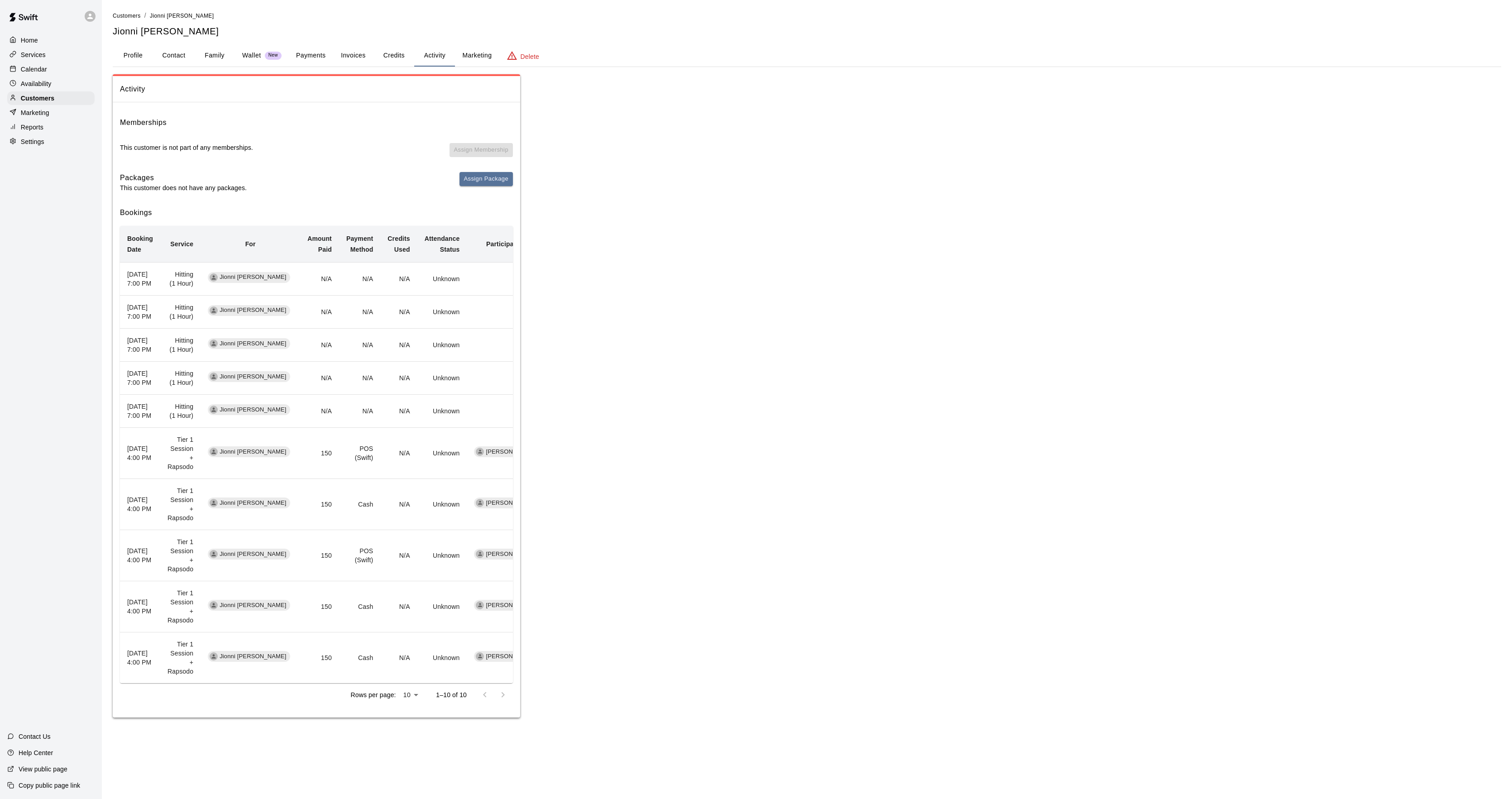
click at [30, 67] on p "Calendar" at bounding box center [34, 69] width 26 height 9
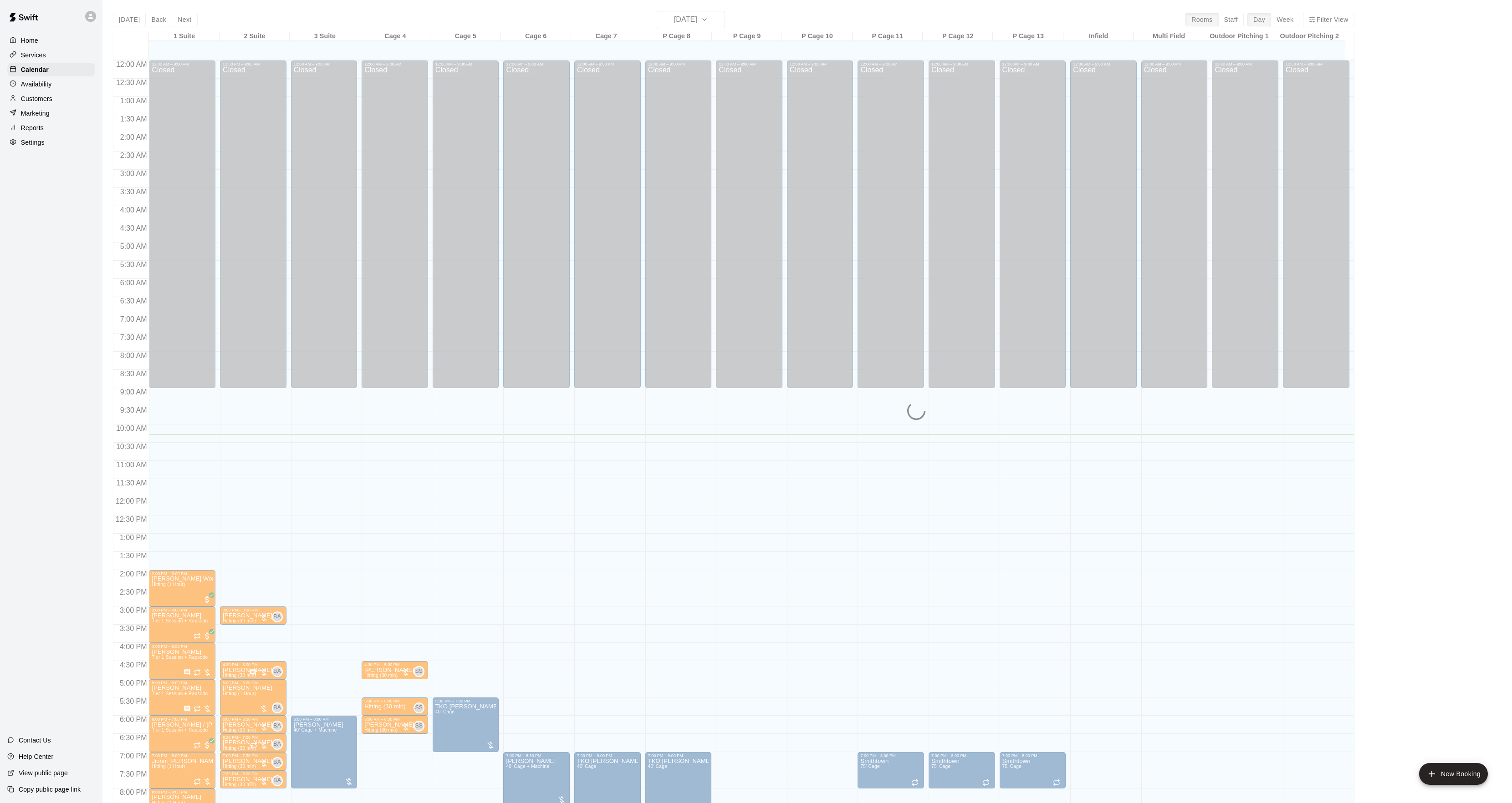
scroll to position [93, 0]
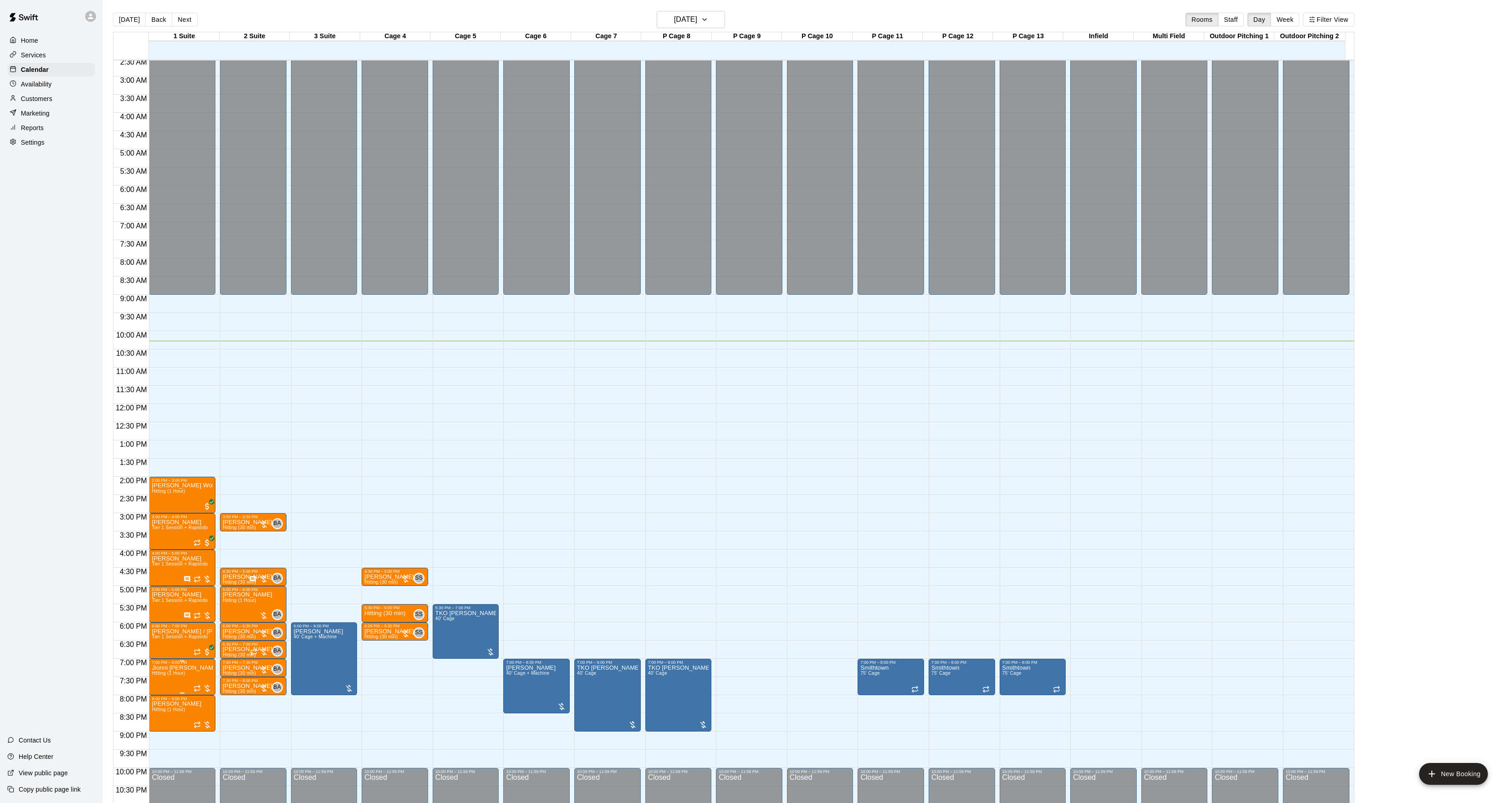
click at [181, 675] on span "Hitting (1 Hour)" at bounding box center [168, 673] width 33 height 5
click at [164, 676] on icon "edit" at bounding box center [160, 682] width 11 height 11
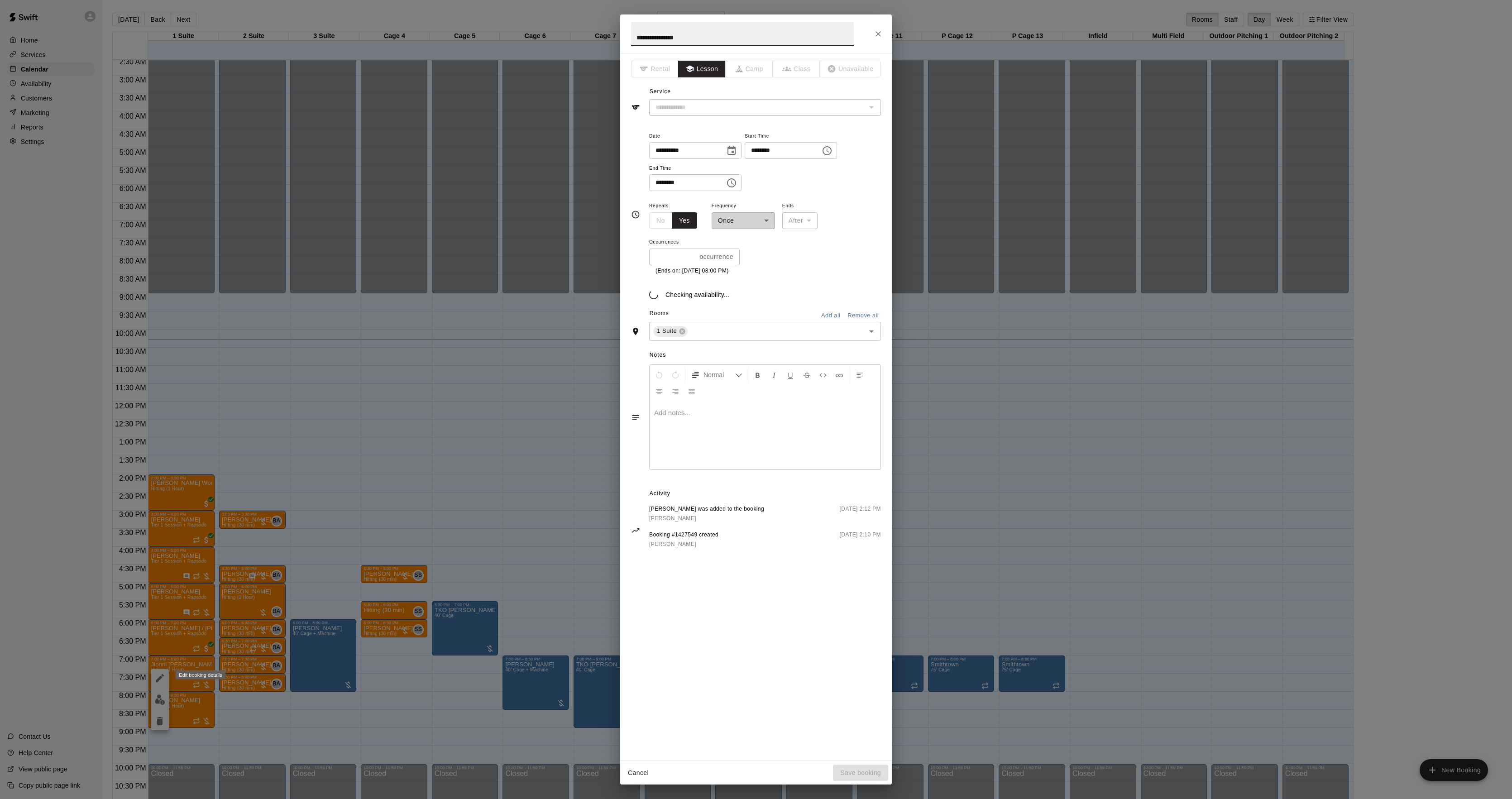
type input "**********"
click at [725, 446] on div at bounding box center [764, 446] width 231 height 68
click at [859, 766] on button "Save booking" at bounding box center [861, 773] width 55 height 17
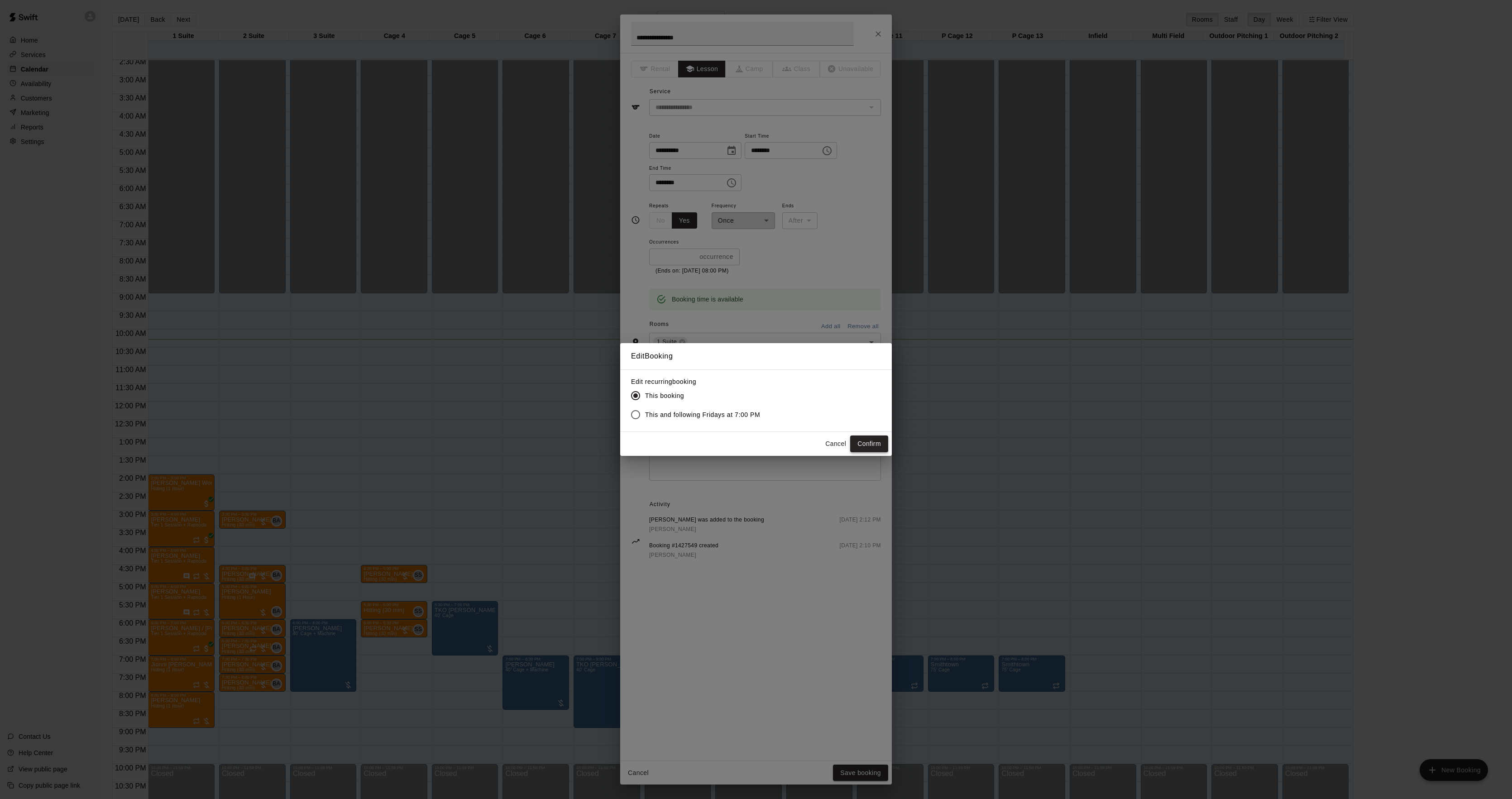
click at [870, 446] on button "Confirm" at bounding box center [869, 444] width 38 height 17
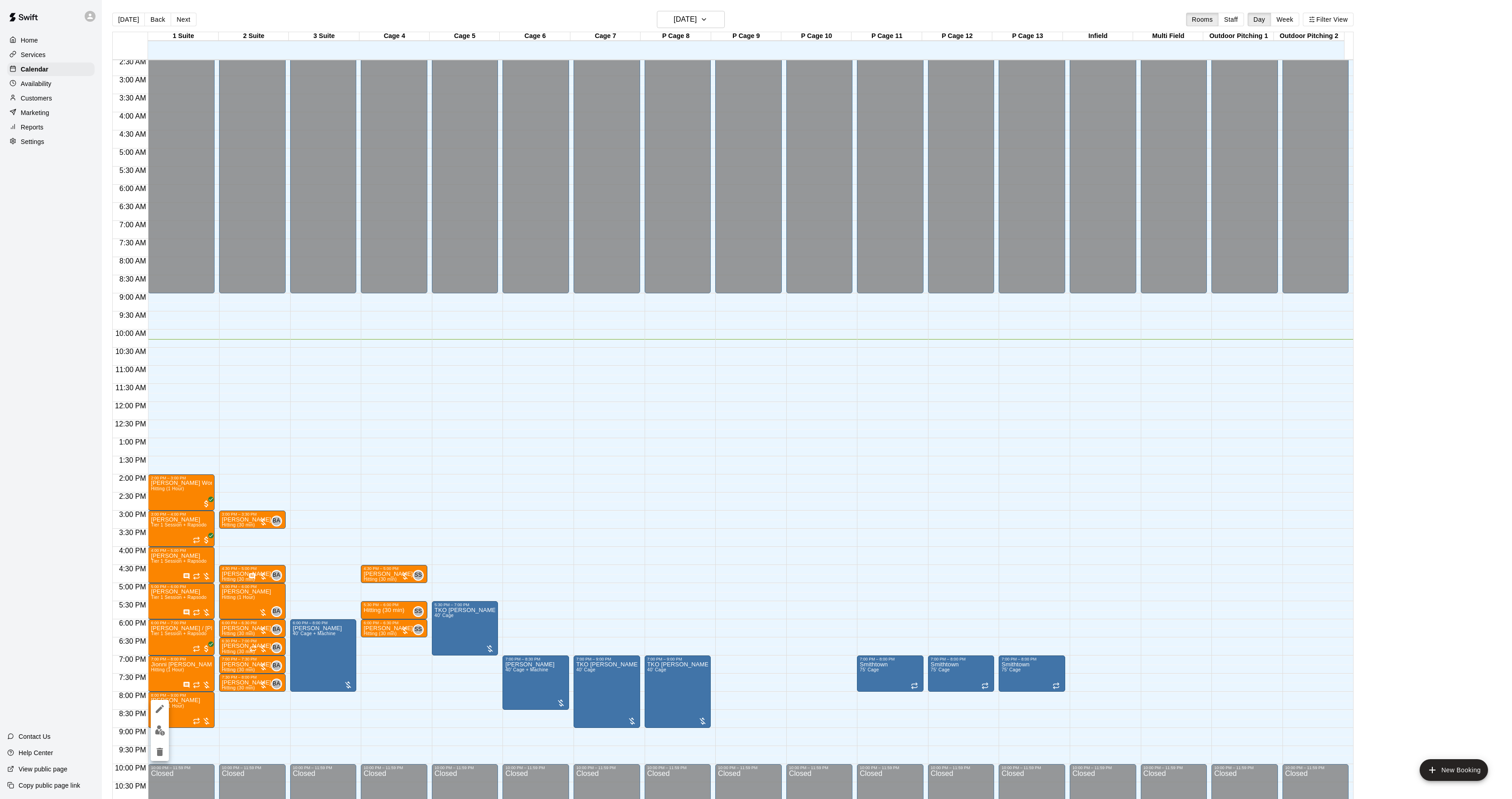
click at [160, 727] on img "edit" at bounding box center [160, 730] width 10 height 10
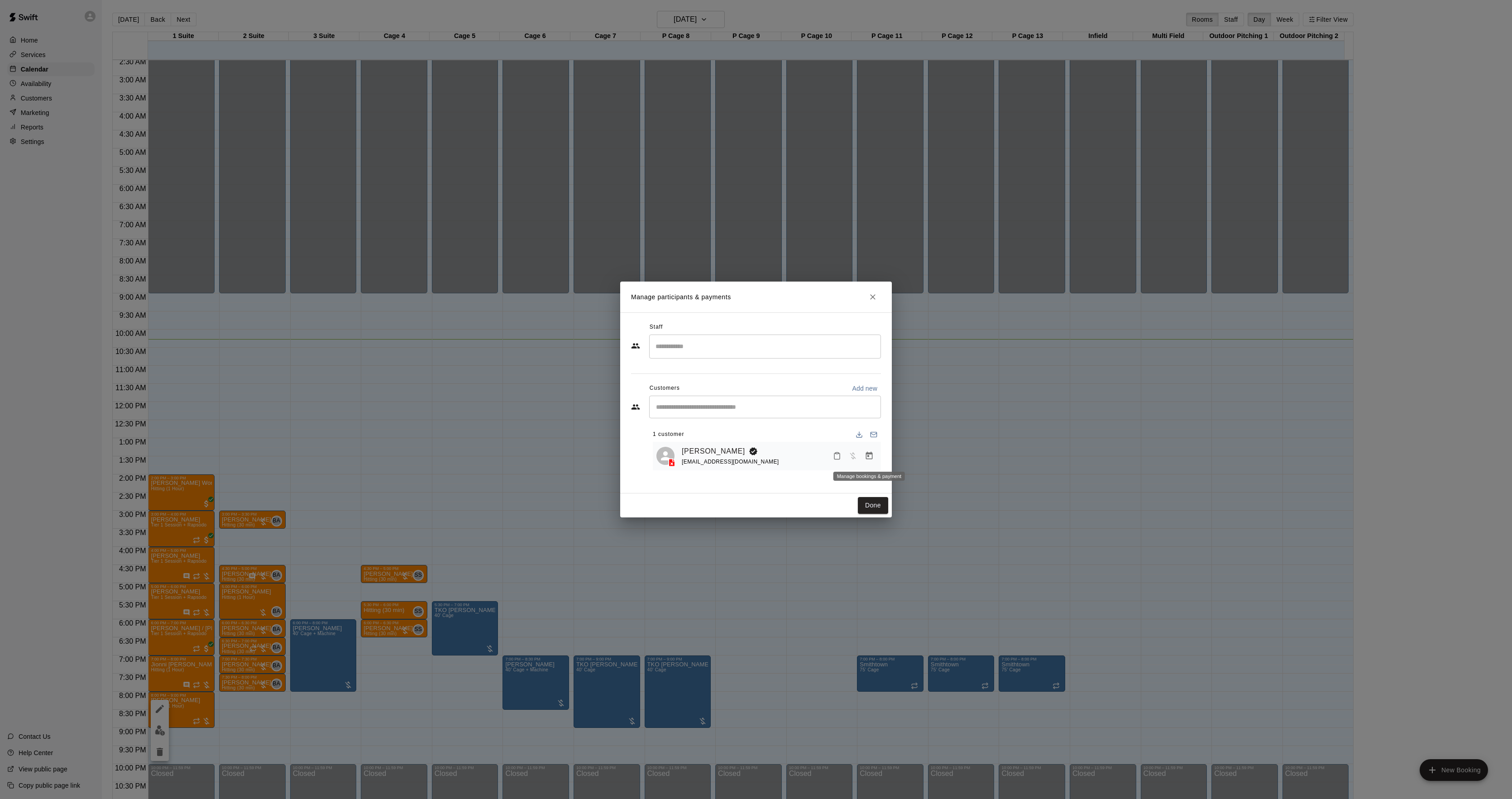
click at [871, 456] on icon "Manage bookings & payment" at bounding box center [869, 456] width 7 height 7
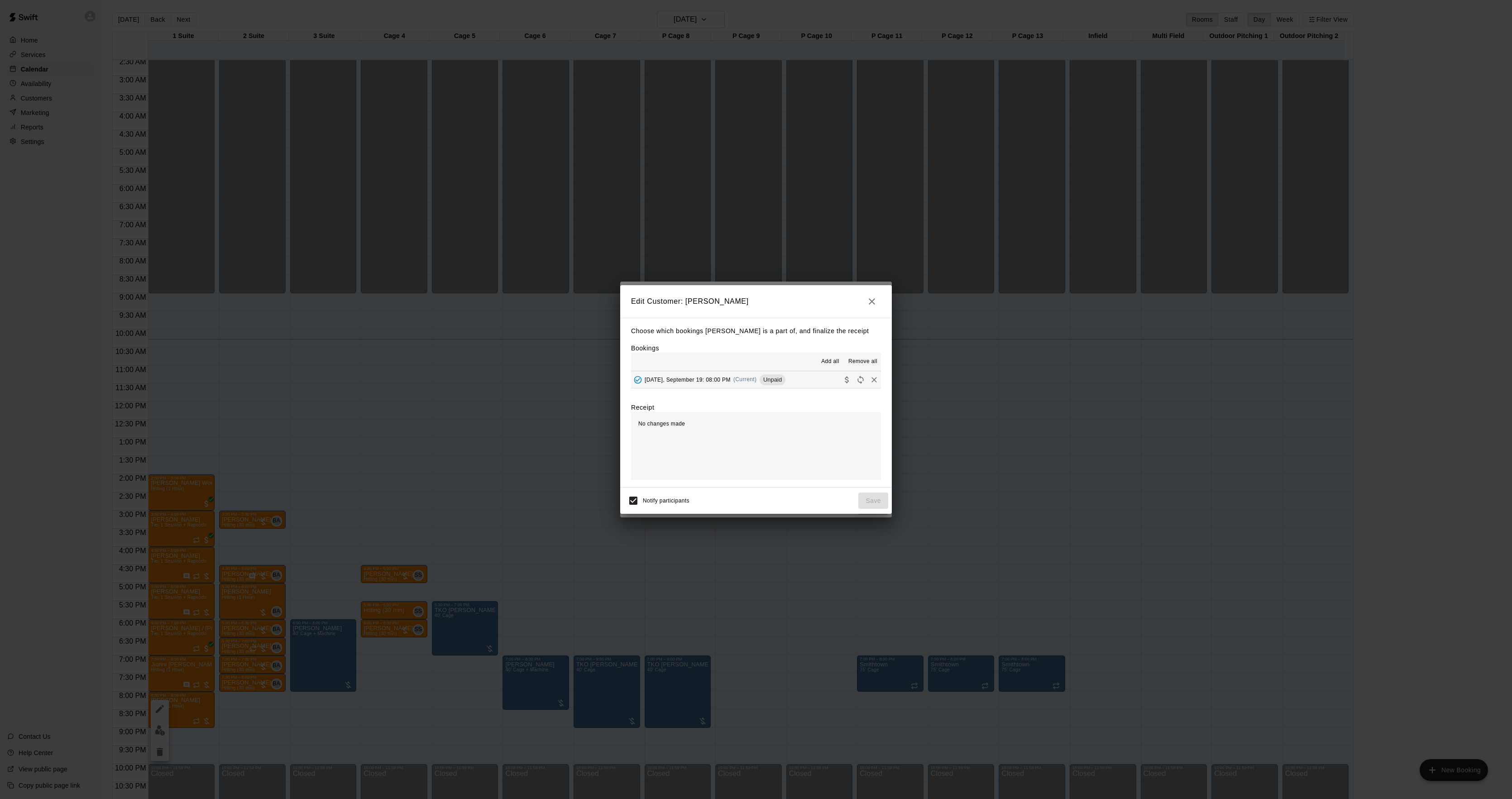
click at [743, 382] on span "(Current)" at bounding box center [745, 379] width 23 height 7
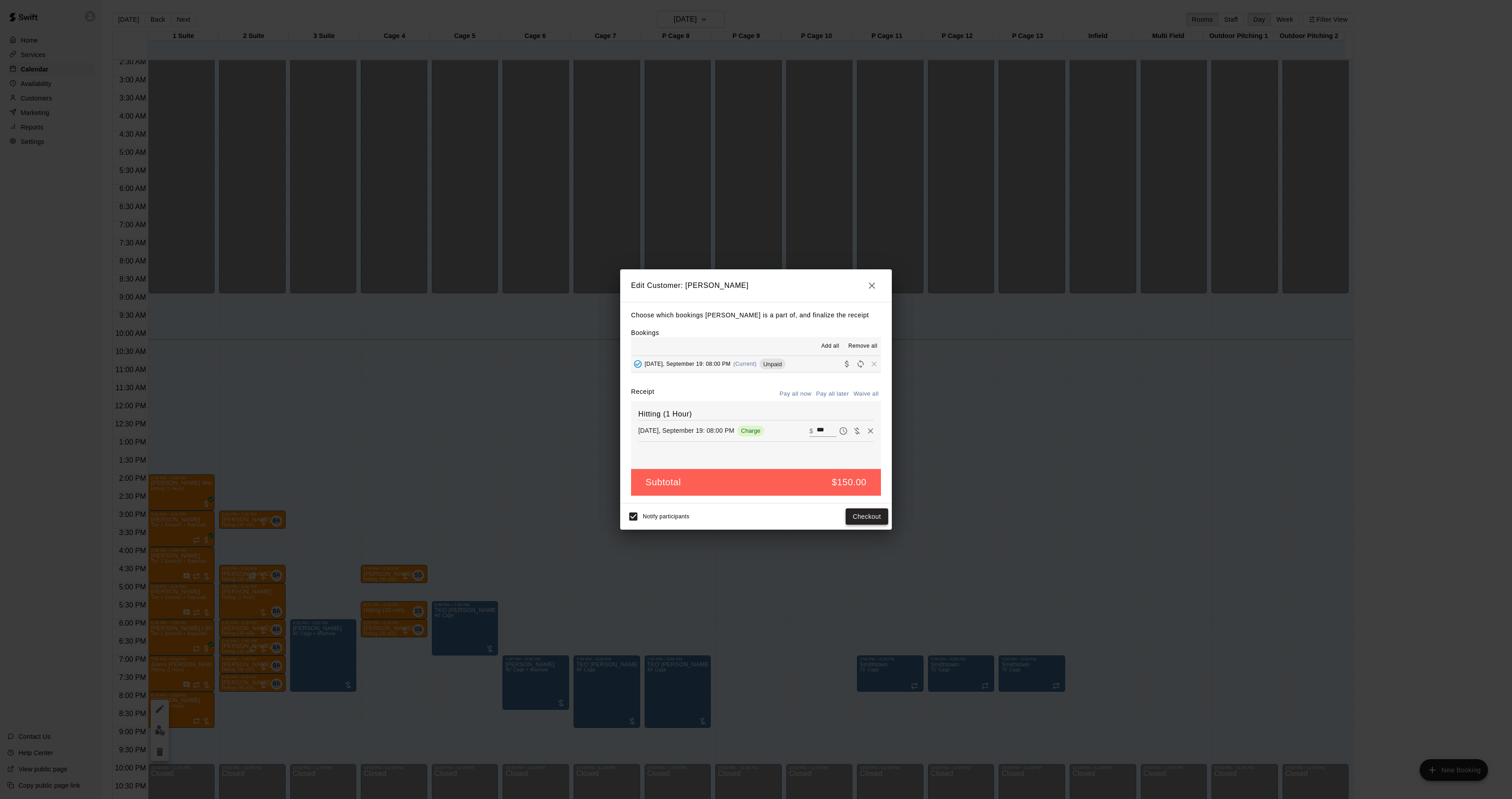
click at [849, 512] on button "Checkout" at bounding box center [867, 517] width 43 height 17
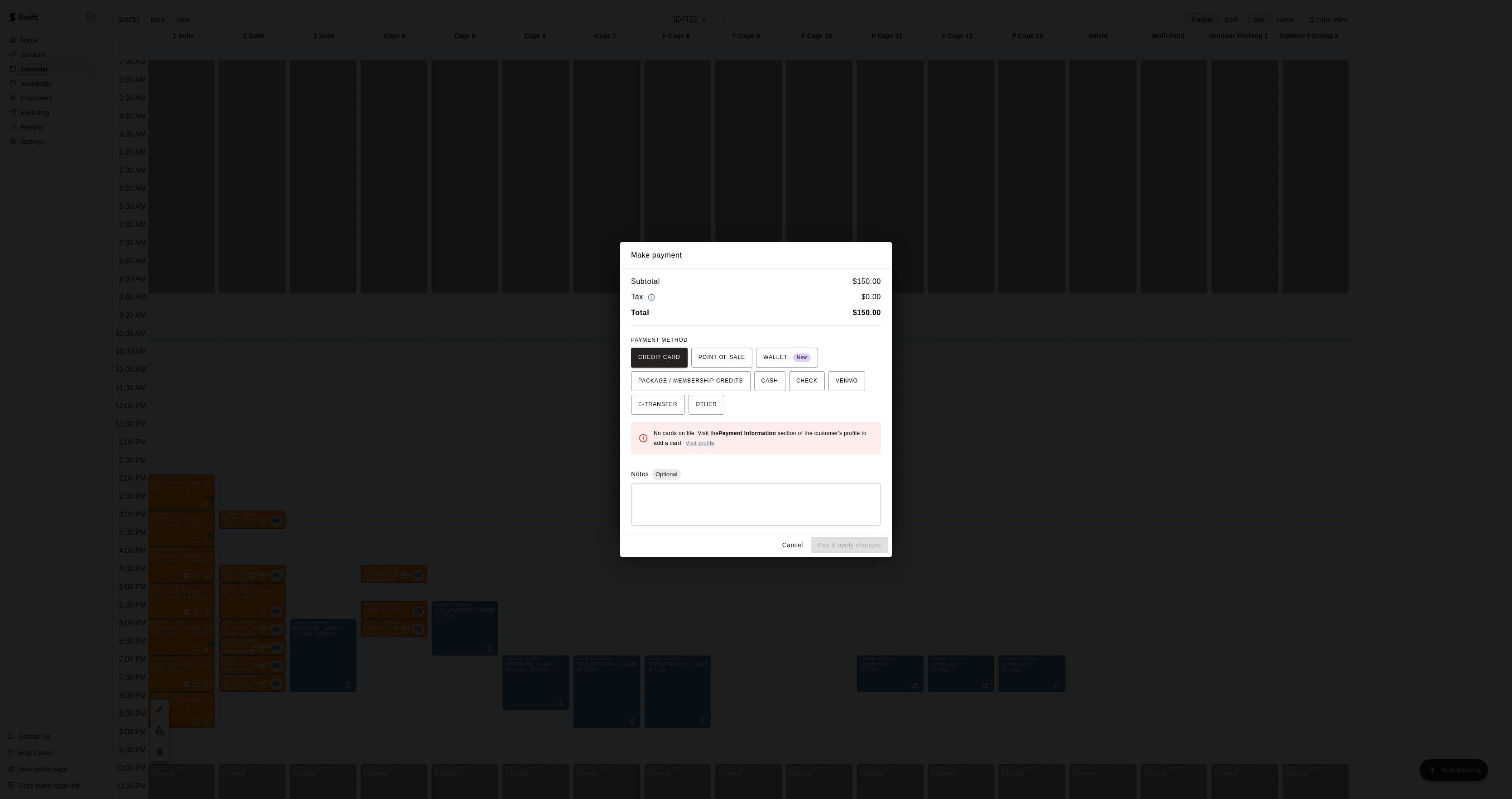
click at [1025, 421] on div "Make payment Subtotal $ 150.00 Tax $ 0.00 Total $ 150.00 PAYMENT METHOD CREDIT …" at bounding box center [756, 400] width 1512 height 799
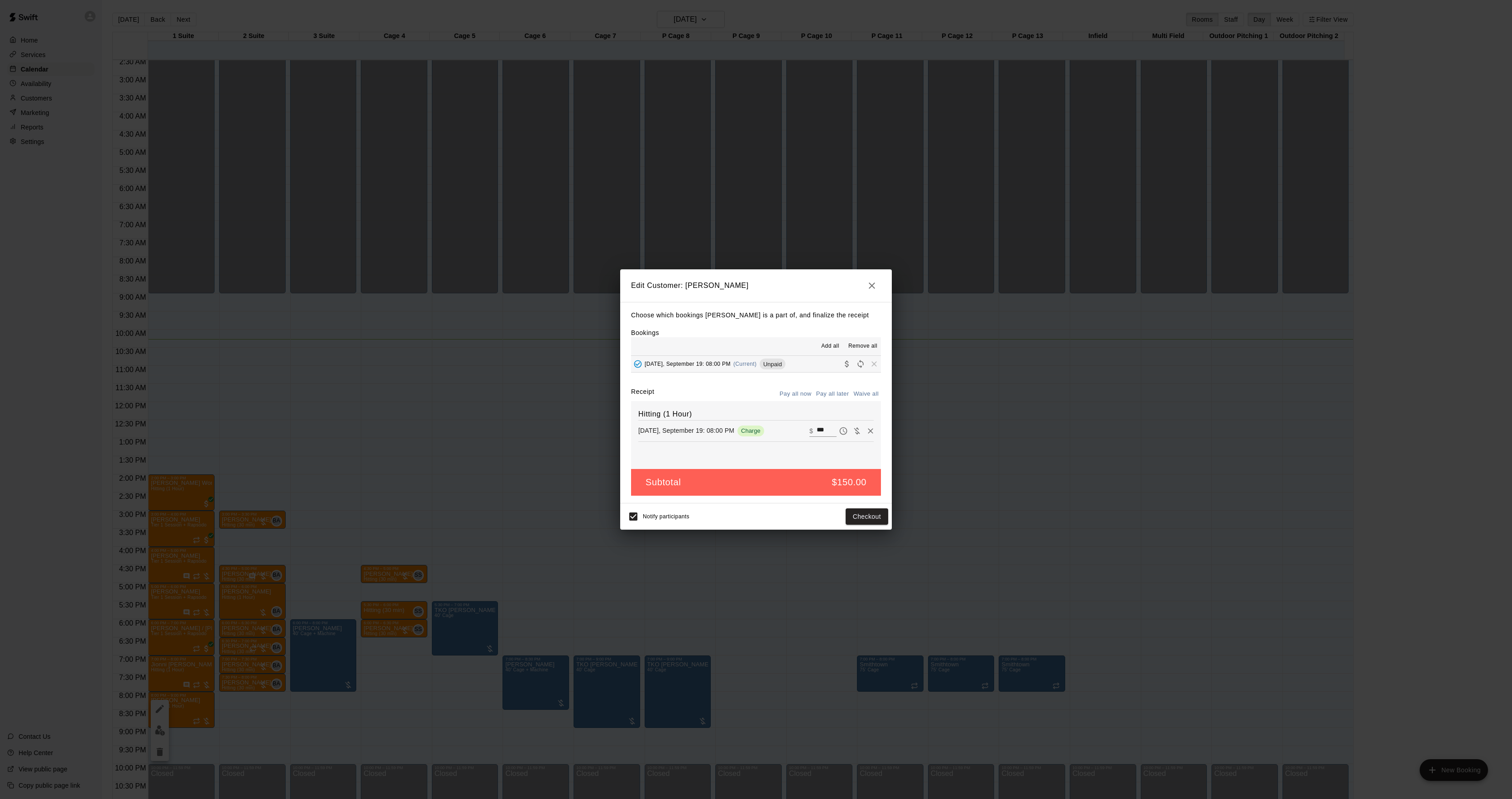
click at [1025, 421] on div "Edit Customer: [PERSON_NAME] Choose which bookings [PERSON_NAME] is a part of, …" at bounding box center [756, 400] width 1512 height 799
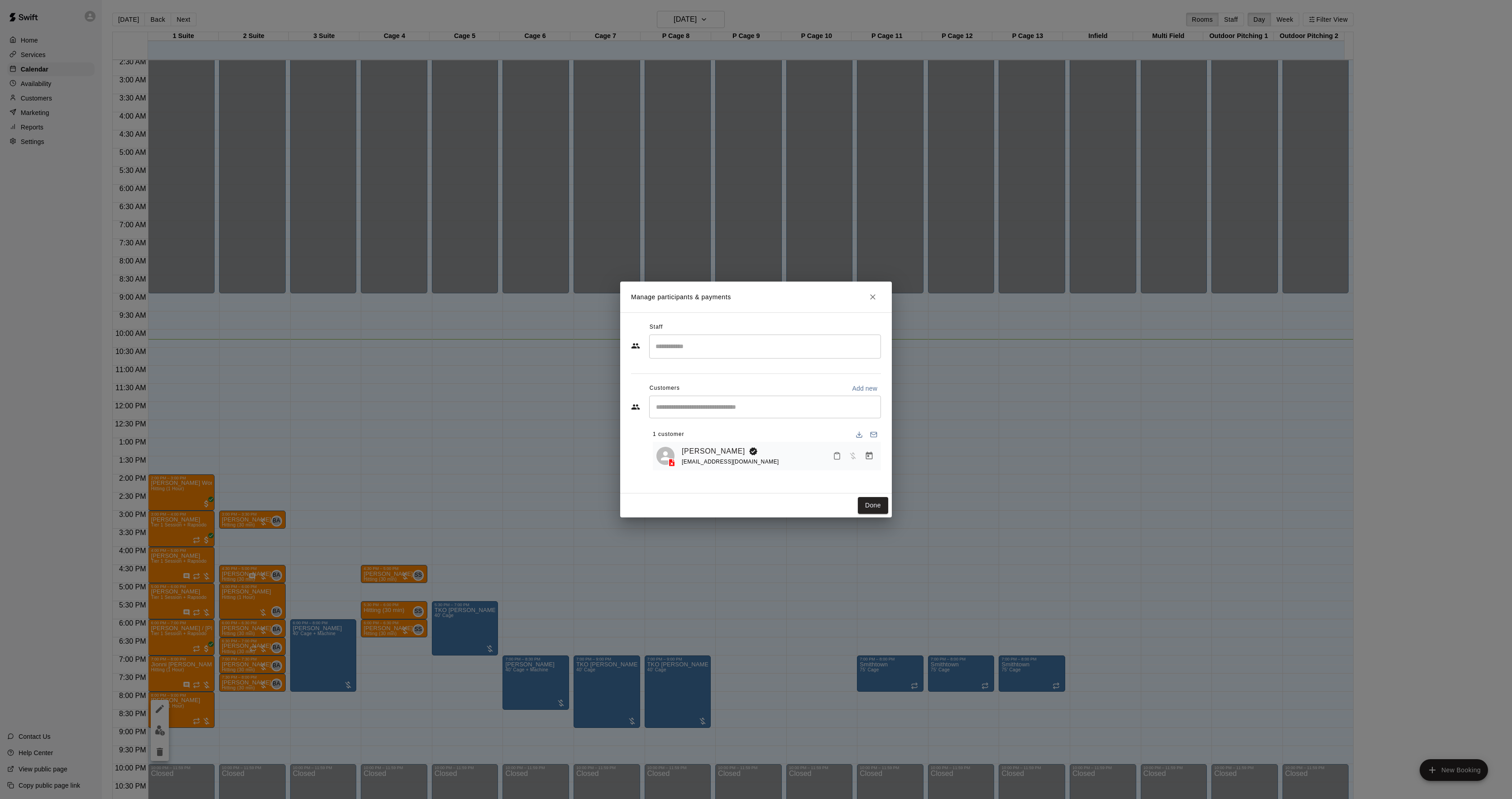
click at [695, 457] on div "[EMAIL_ADDRESS][DOMAIN_NAME]" at bounding box center [731, 462] width 97 height 9
click at [694, 446] on link "[PERSON_NAME]" at bounding box center [714, 451] width 63 height 12
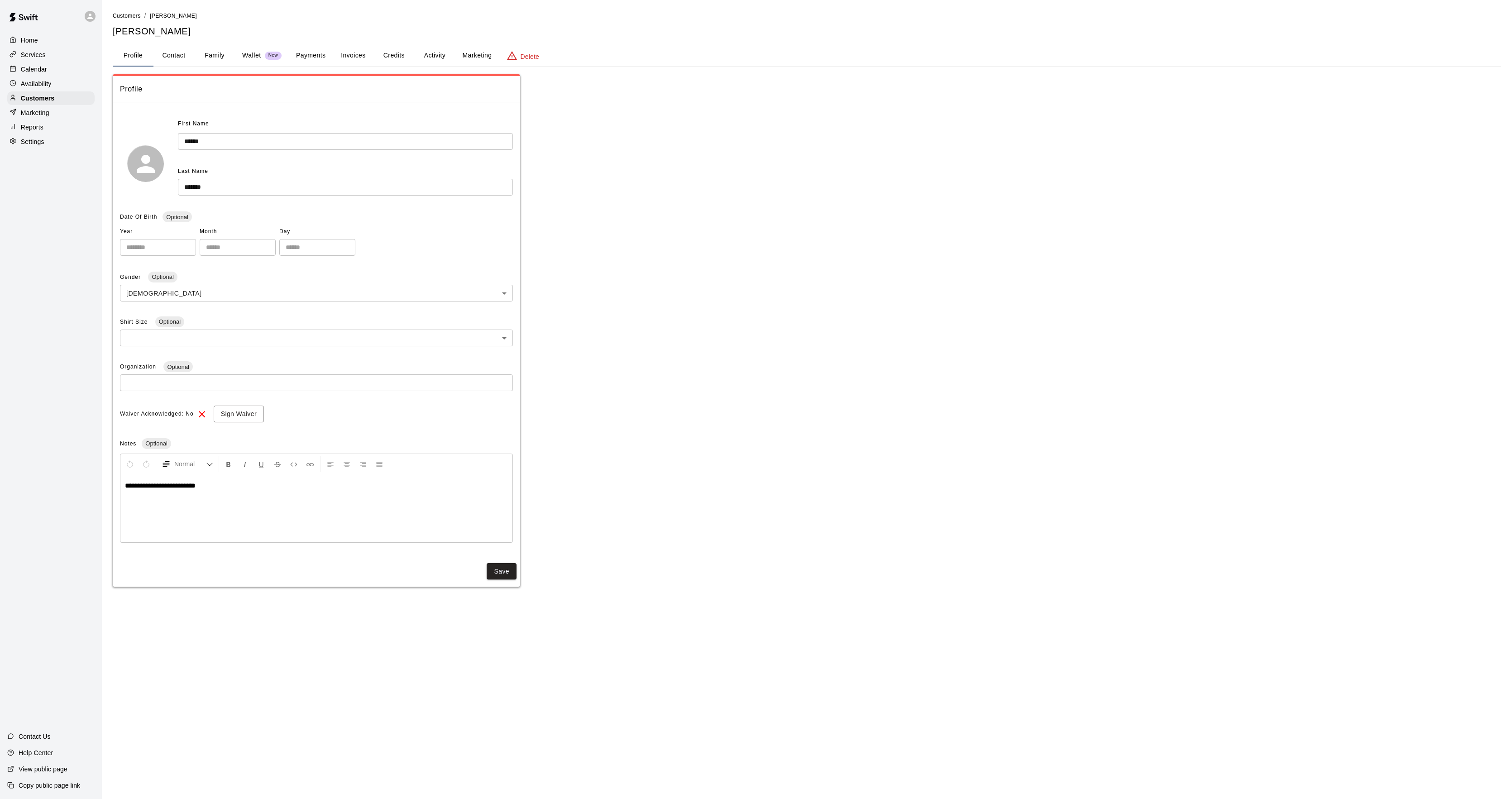
click at [423, 44] on div "**********" at bounding box center [807, 299] width 1389 height 576
click at [429, 49] on button "Activity" at bounding box center [435, 55] width 41 height 21
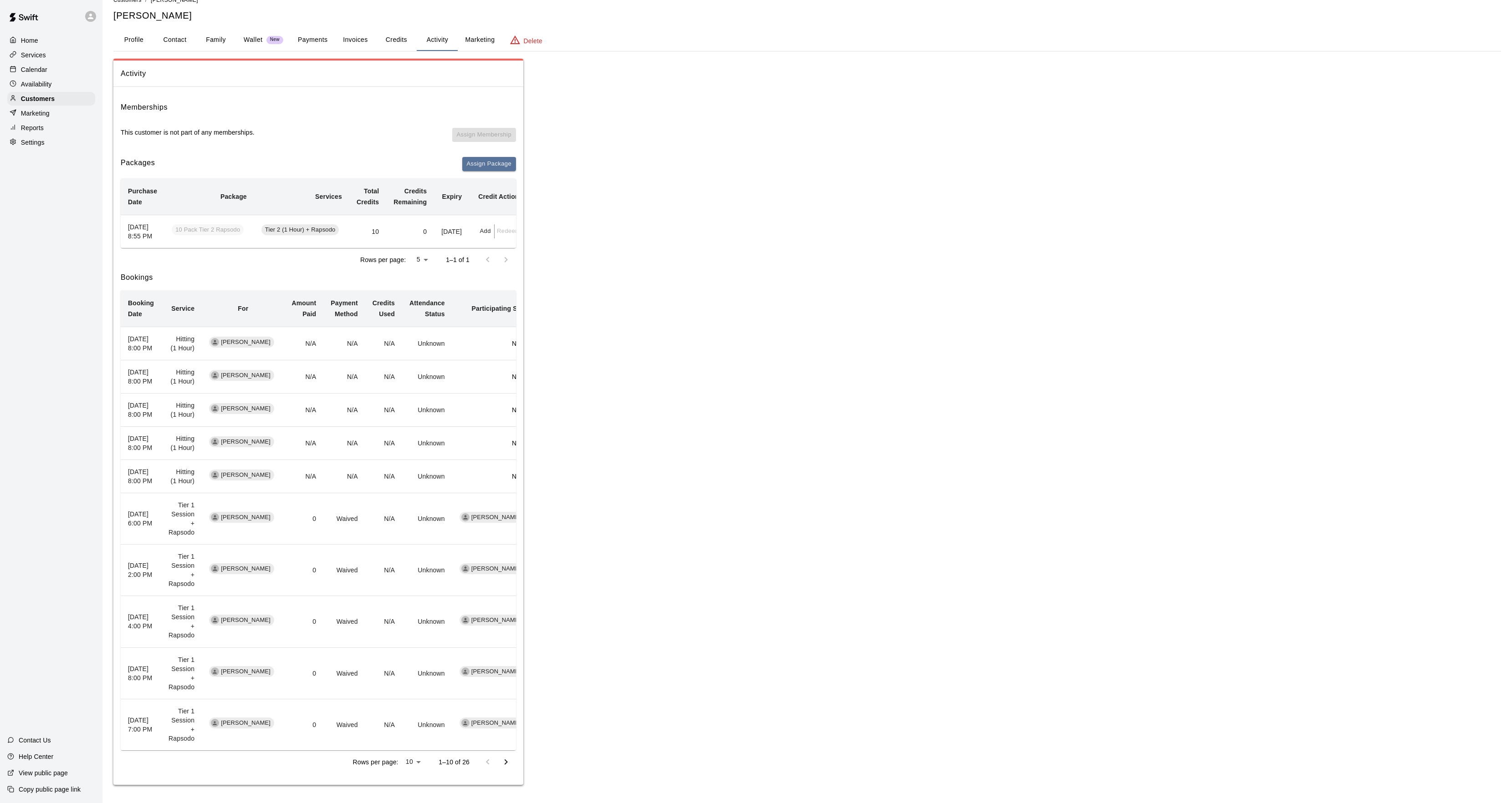
scroll to position [81, 0]
click at [510, 771] on div at bounding box center [496, 762] width 37 height 18
click at [510, 766] on icon "Go to next page" at bounding box center [506, 763] width 11 height 11
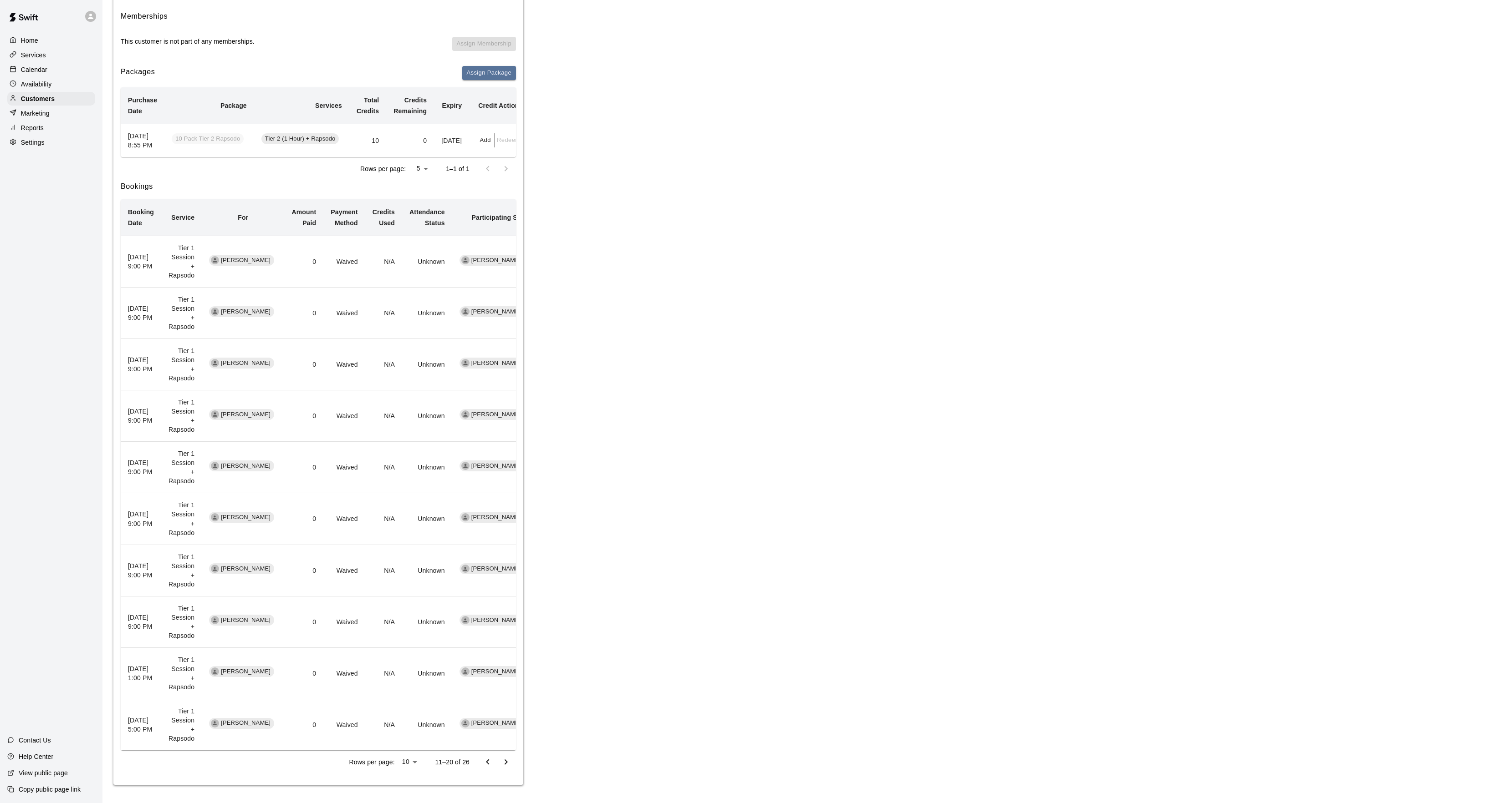
click at [482, 761] on icon "Go to previous page" at bounding box center [488, 763] width 11 height 11
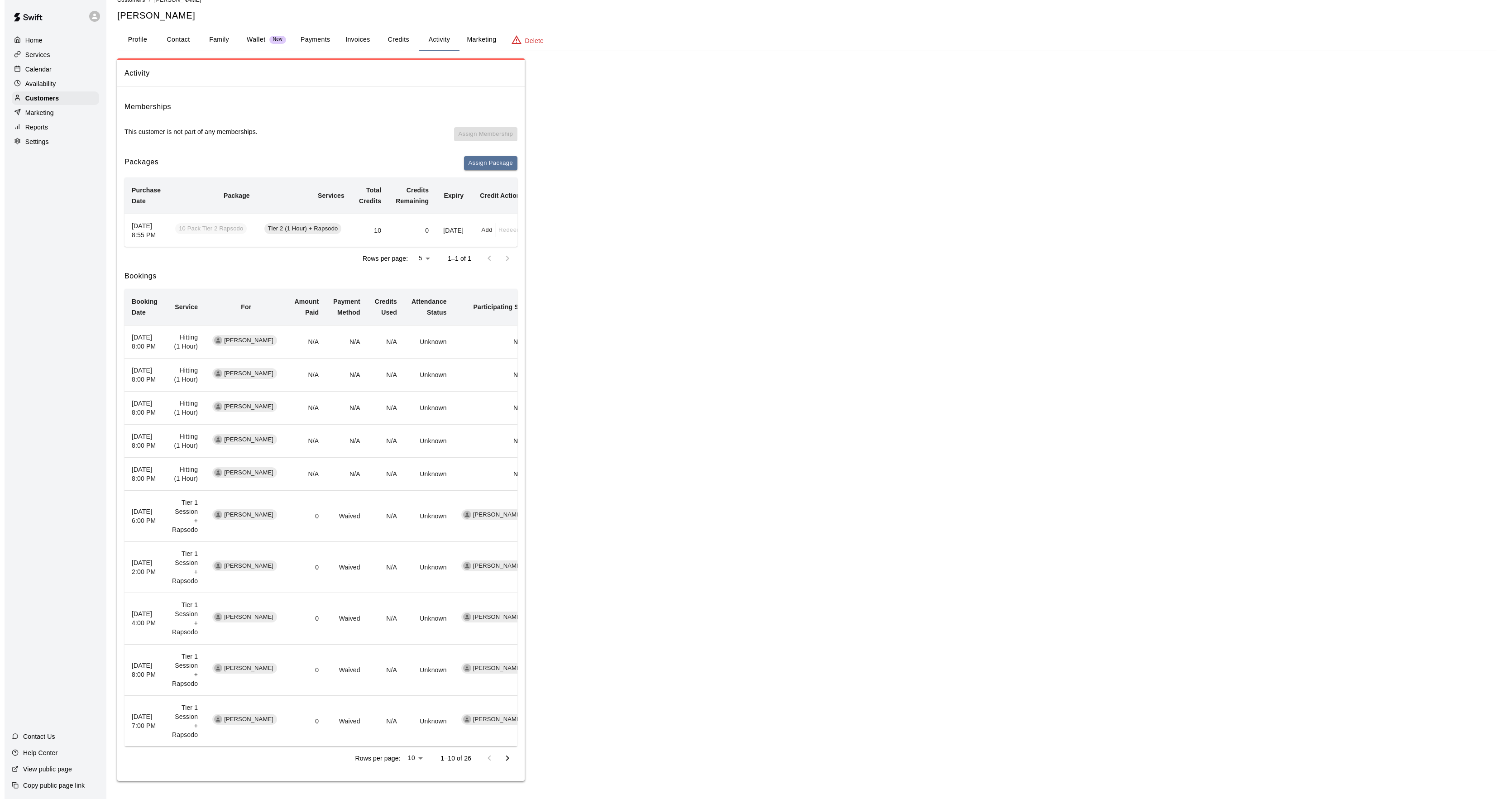
scroll to position [0, 0]
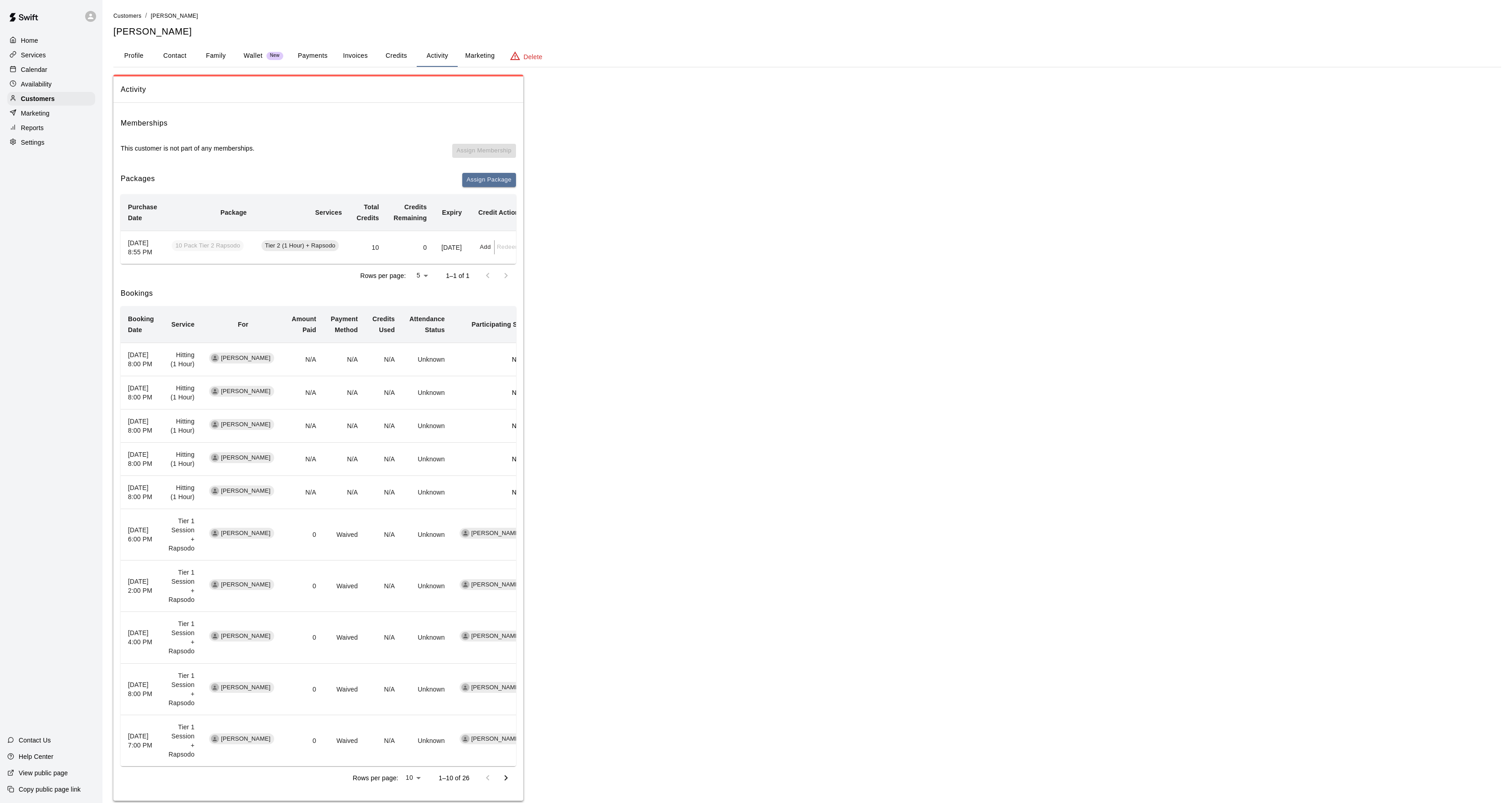
click at [138, 53] on button "Profile" at bounding box center [134, 55] width 41 height 22
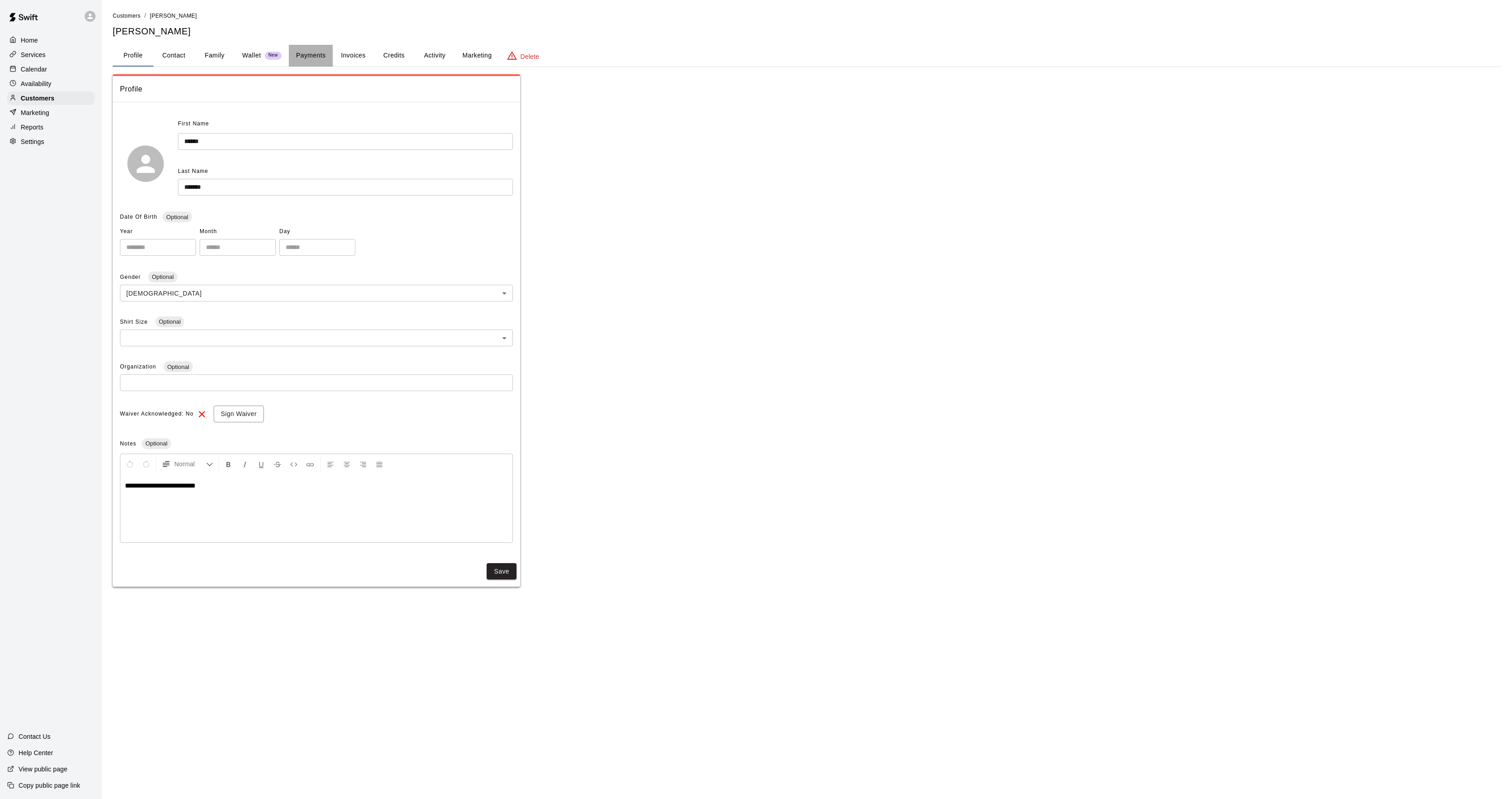
click at [296, 57] on button "Payments" at bounding box center [311, 55] width 44 height 21
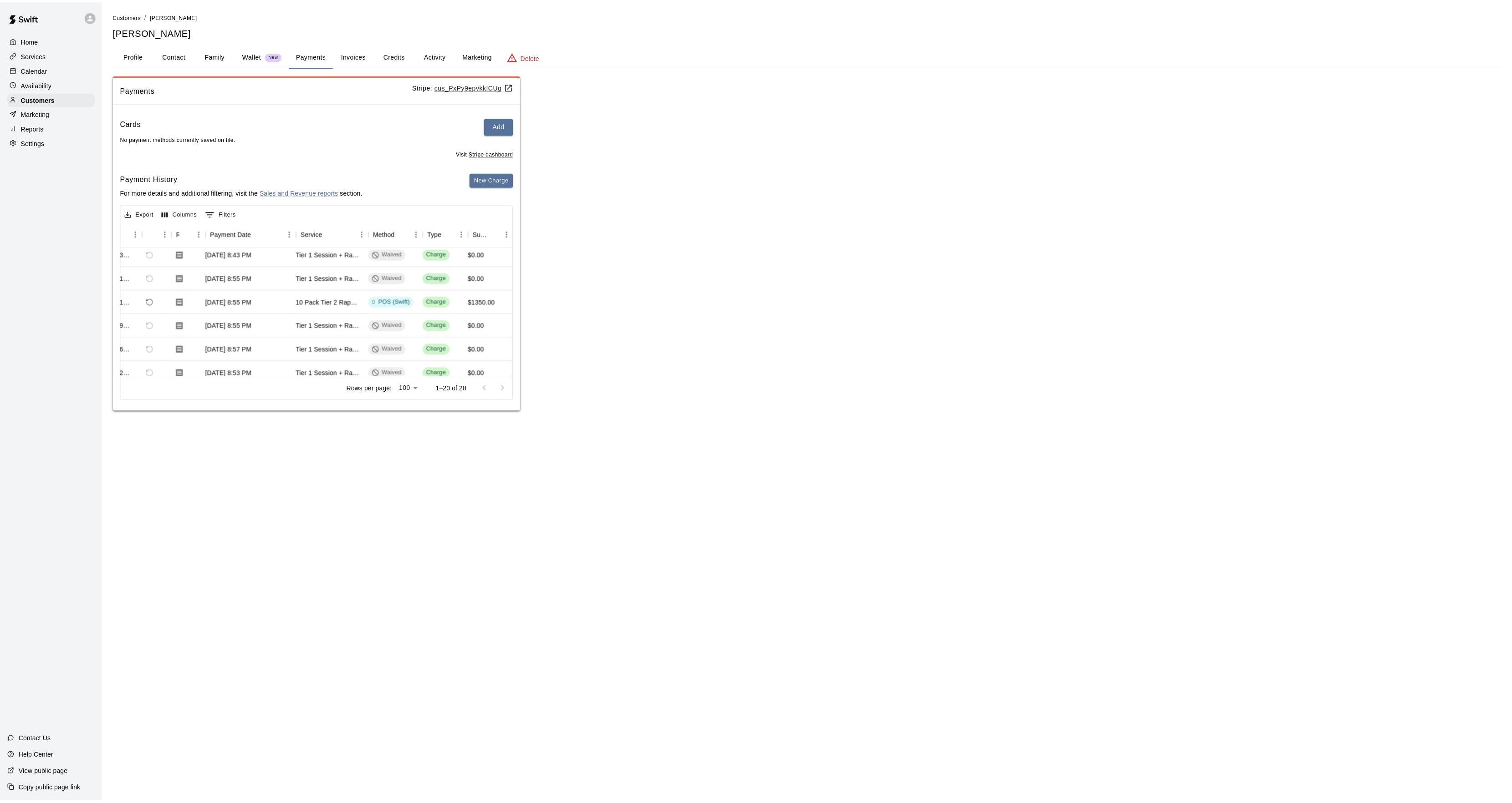
scroll to position [241, 30]
click at [427, 52] on button "Activity" at bounding box center [437, 55] width 41 height 22
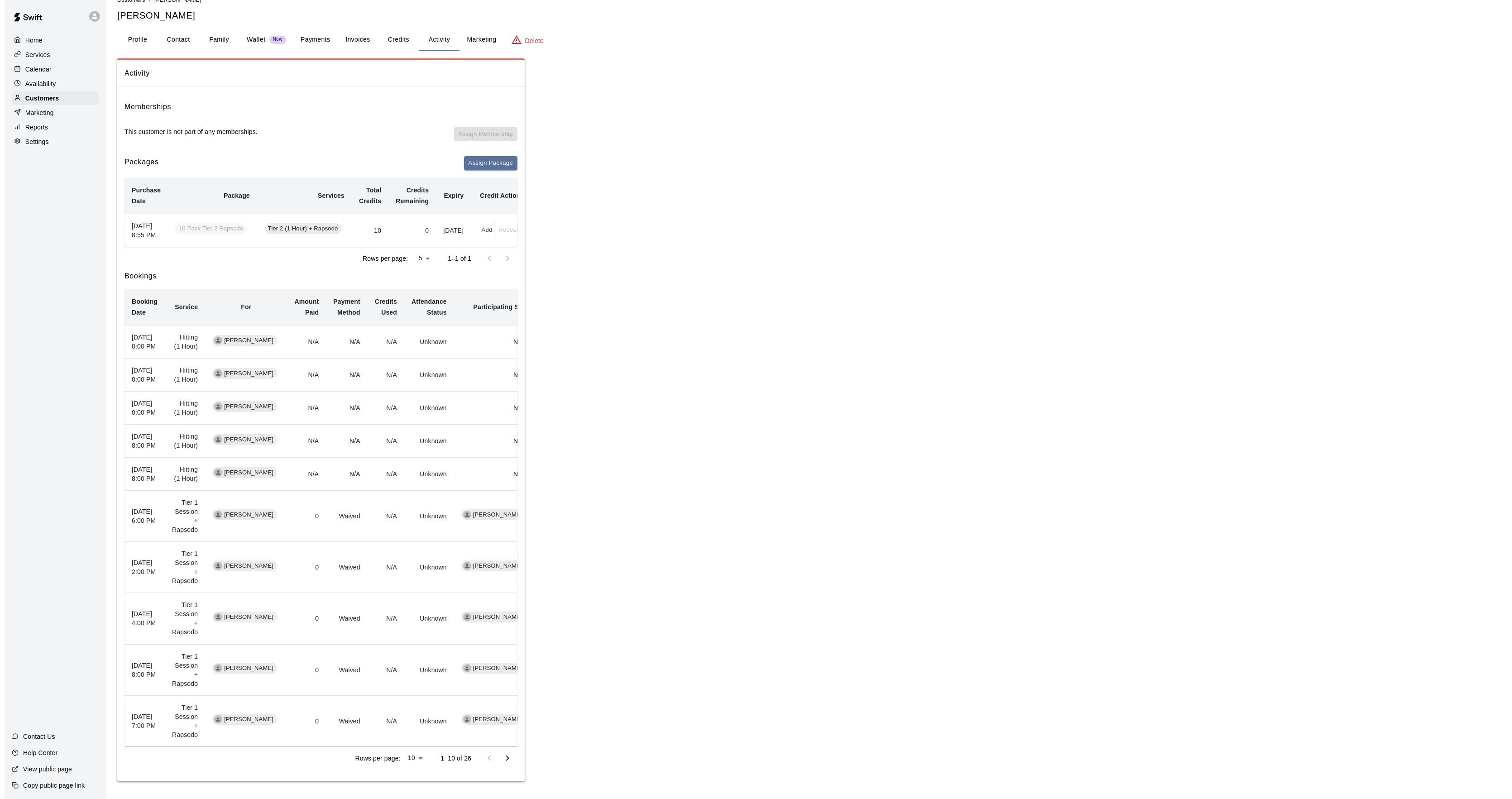
scroll to position [0, 0]
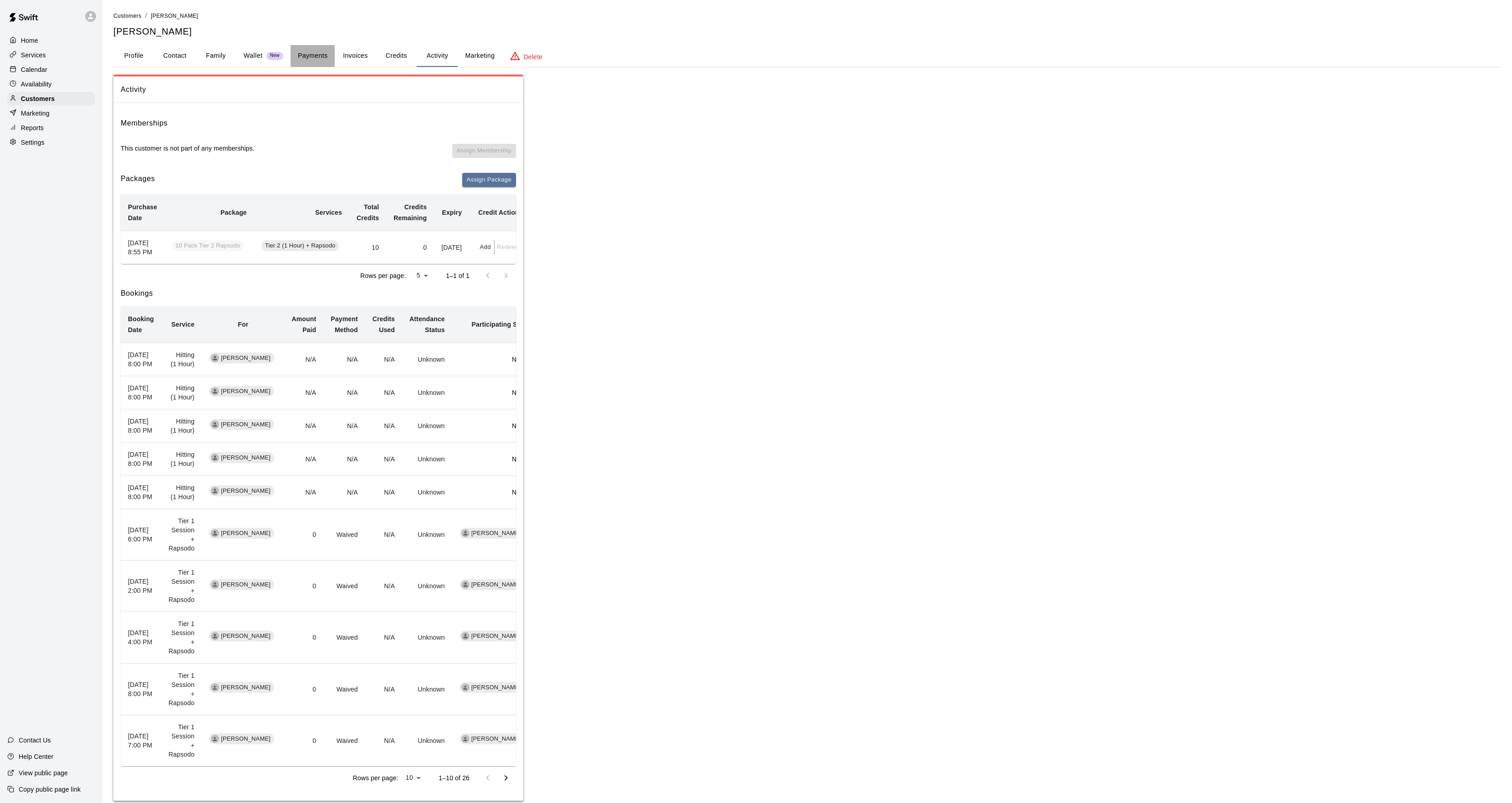
click at [312, 54] on button "Payments" at bounding box center [313, 55] width 44 height 22
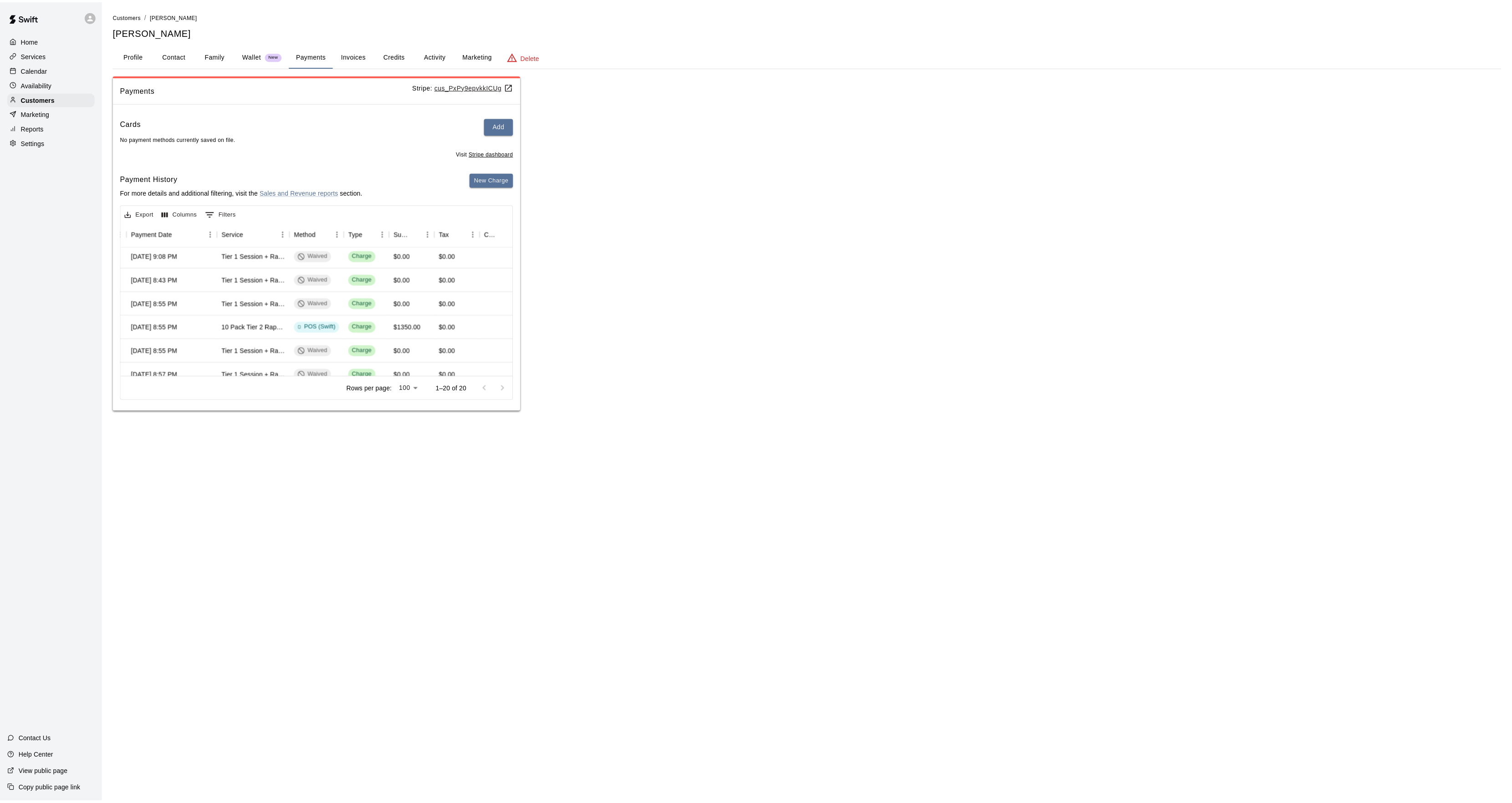
scroll to position [243, 110]
click at [430, 49] on button "Activity" at bounding box center [437, 55] width 41 height 22
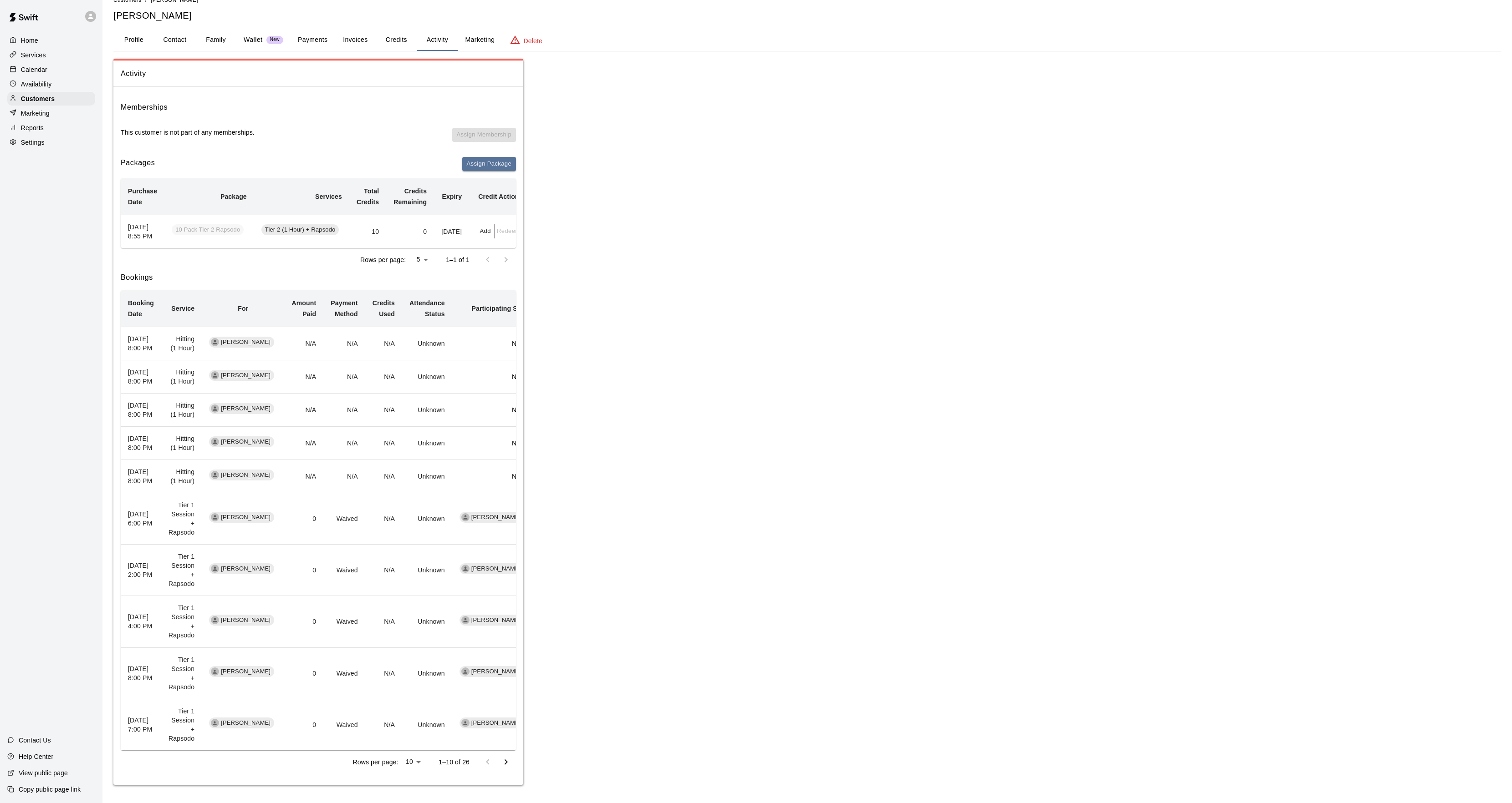
scroll to position [81, 0]
click at [496, 762] on button "Go to next page" at bounding box center [505, 762] width 18 height 18
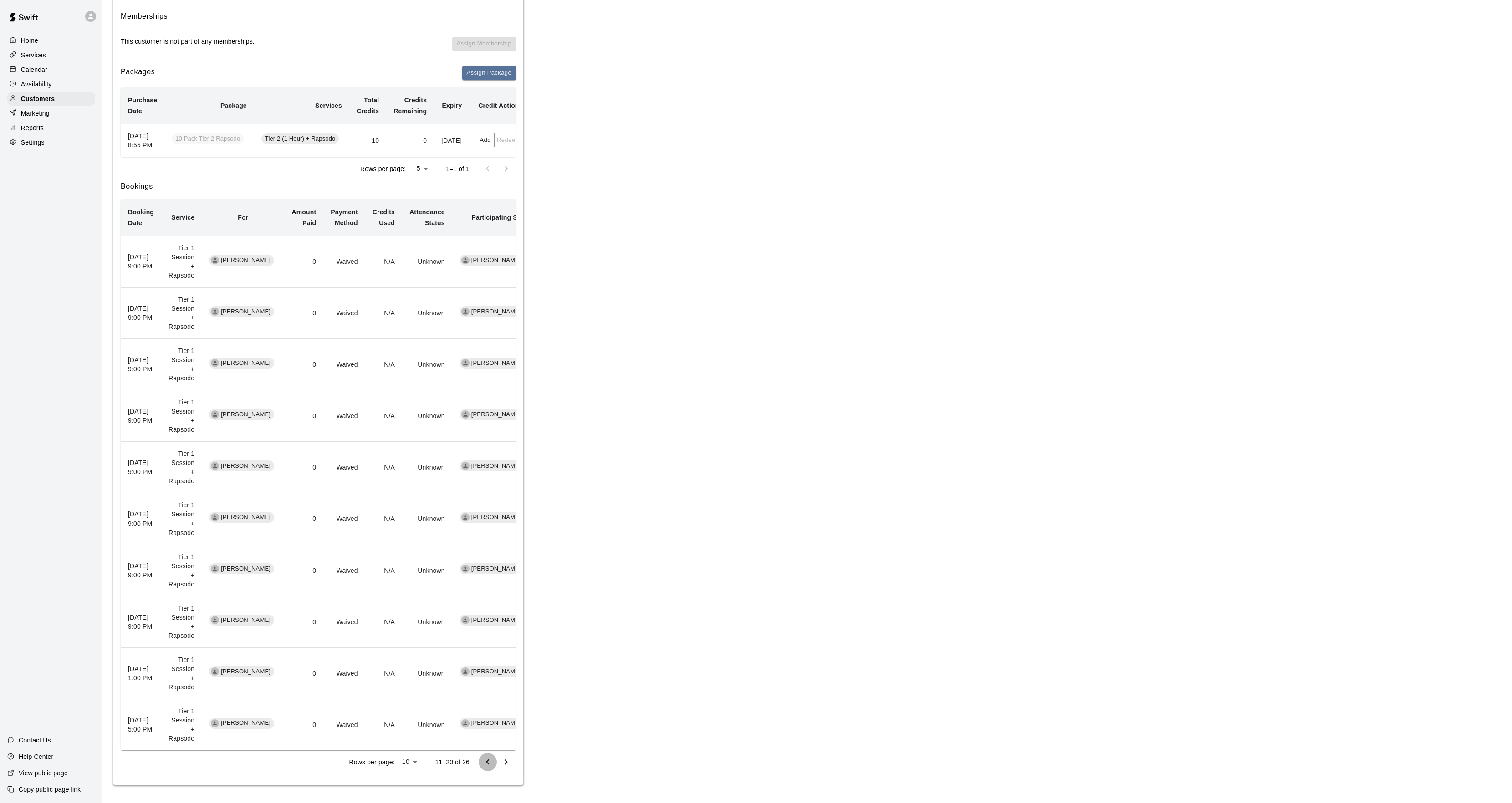
click at [481, 759] on button "Go to previous page" at bounding box center [487, 762] width 18 height 18
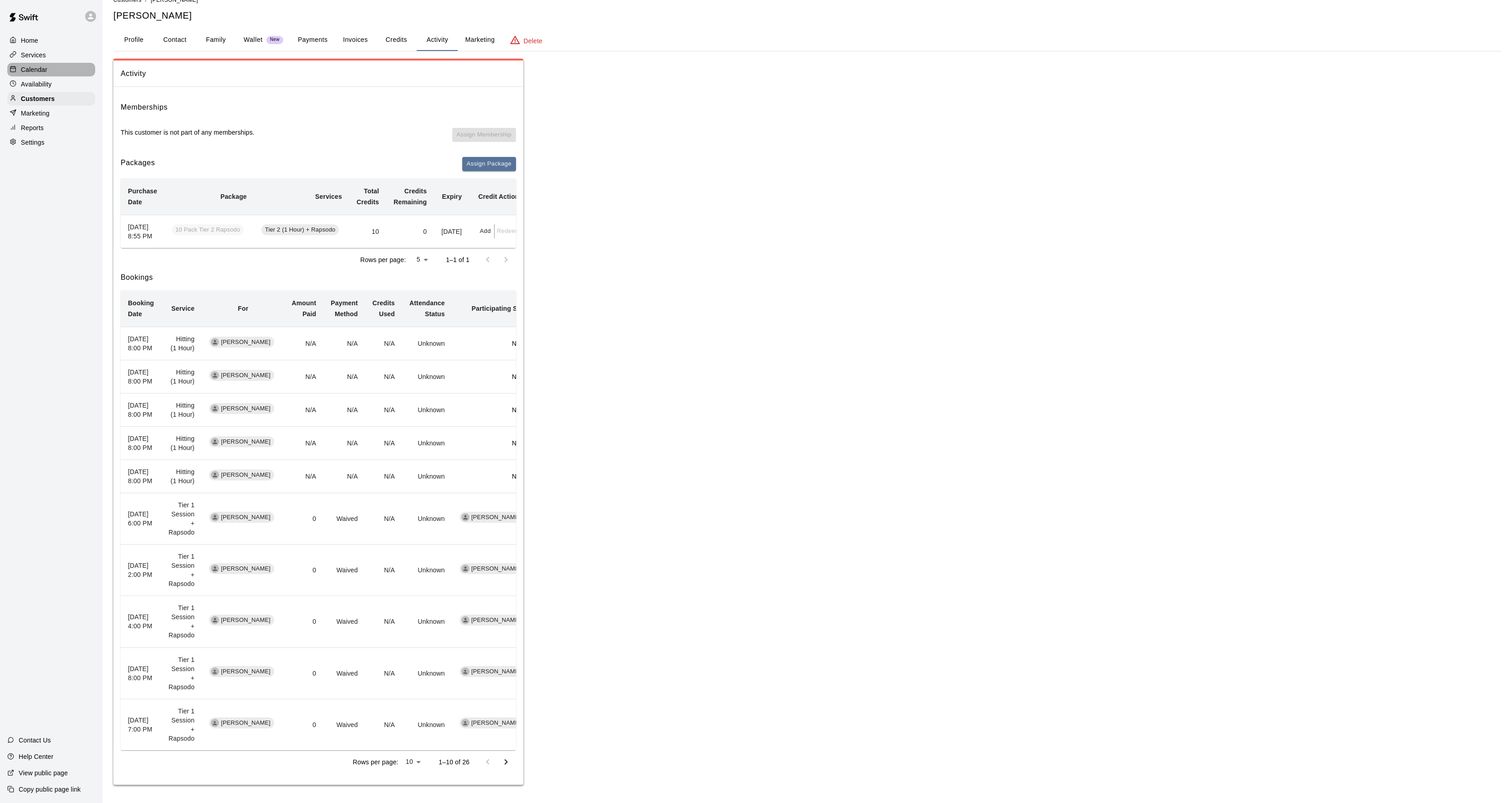
click at [33, 71] on p "Calendar" at bounding box center [34, 69] width 26 height 9
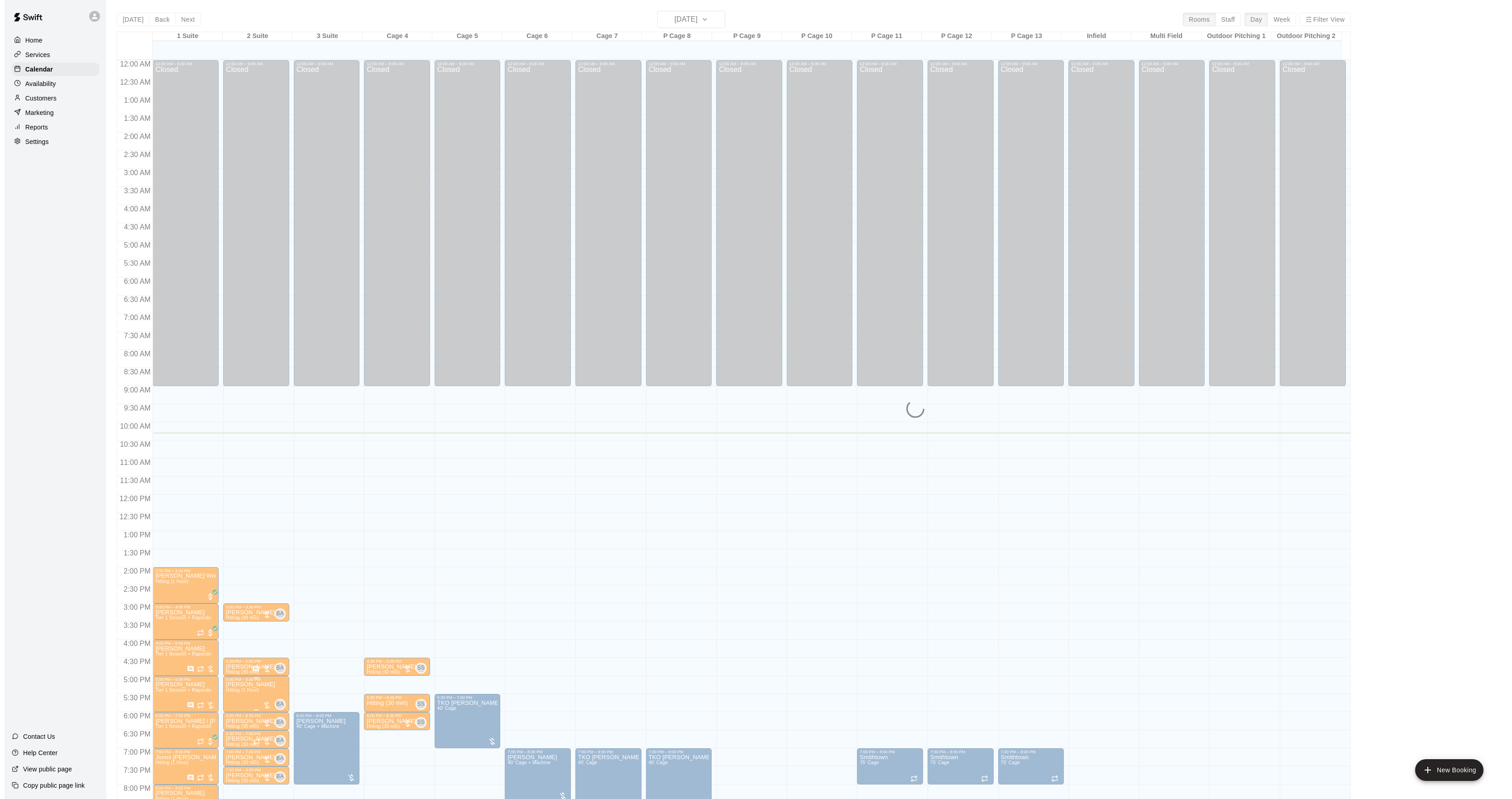
scroll to position [92, 0]
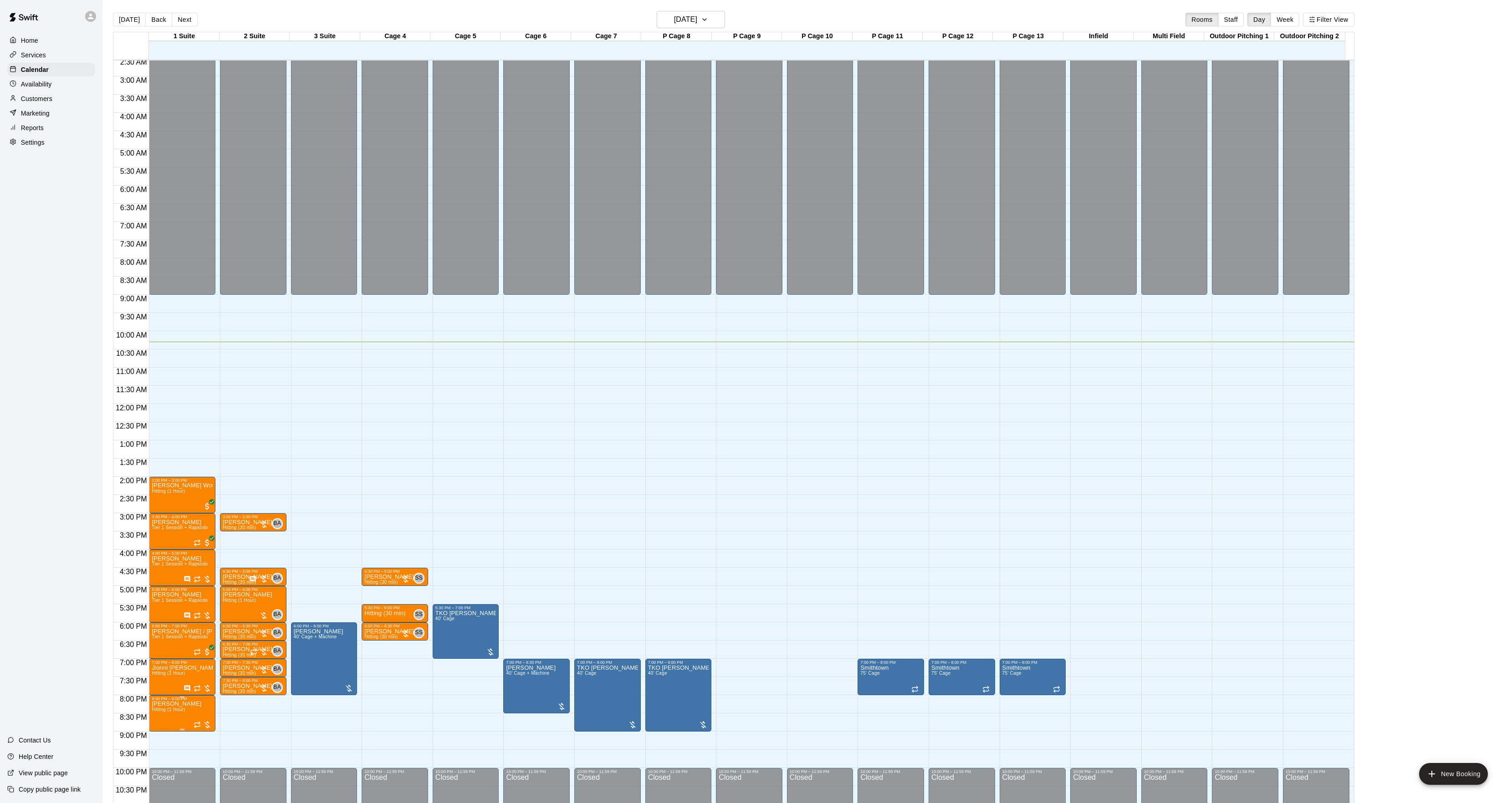
click at [157, 705] on p "[PERSON_NAME]" at bounding box center [176, 705] width 50 height 0
click at [157, 706] on div at bounding box center [160, 736] width 18 height 61
click at [157, 714] on icon "edit" at bounding box center [160, 716] width 11 height 11
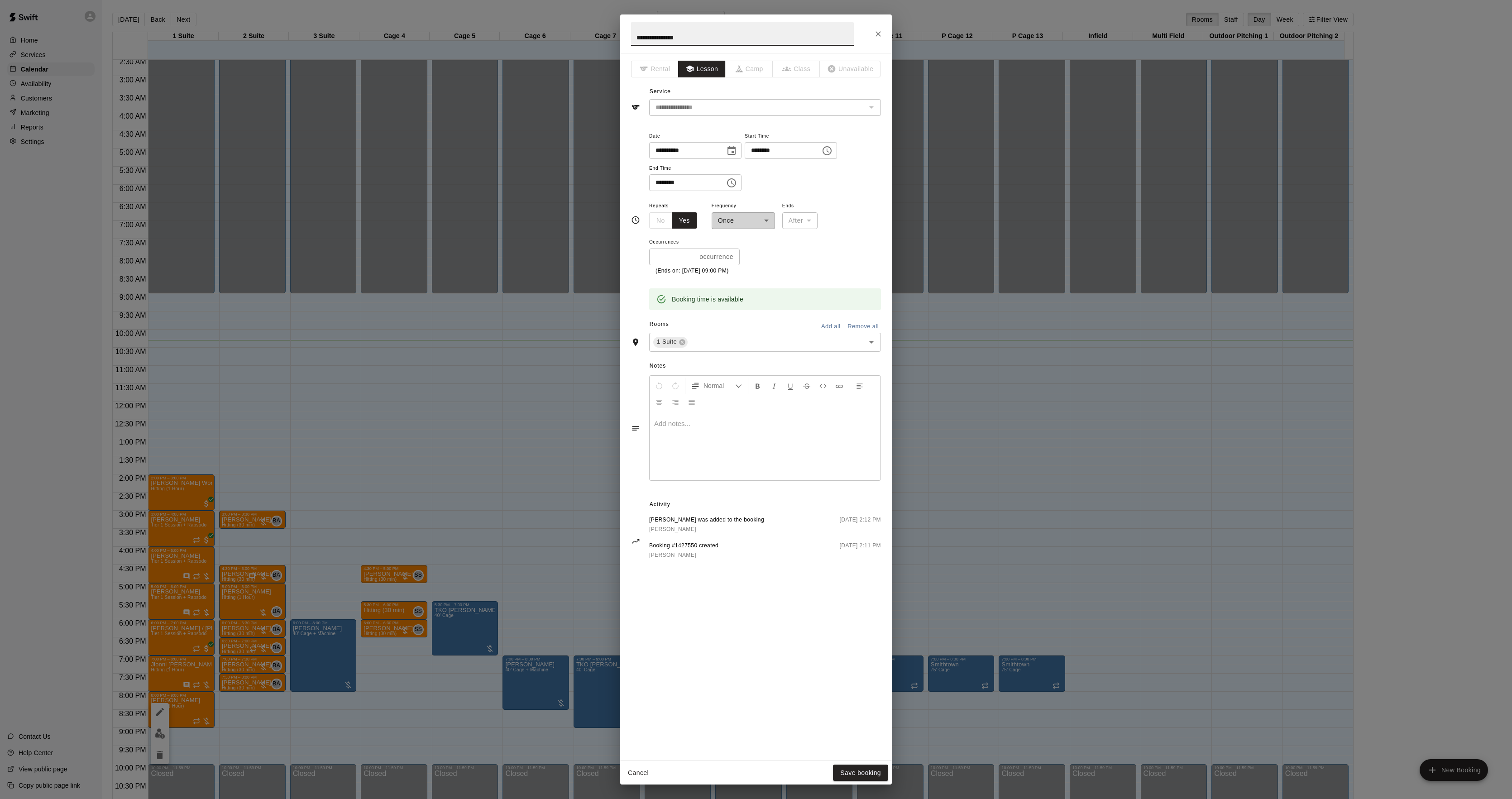
click at [715, 423] on p at bounding box center [765, 424] width 222 height 9
click at [865, 779] on button "Save booking" at bounding box center [861, 773] width 55 height 17
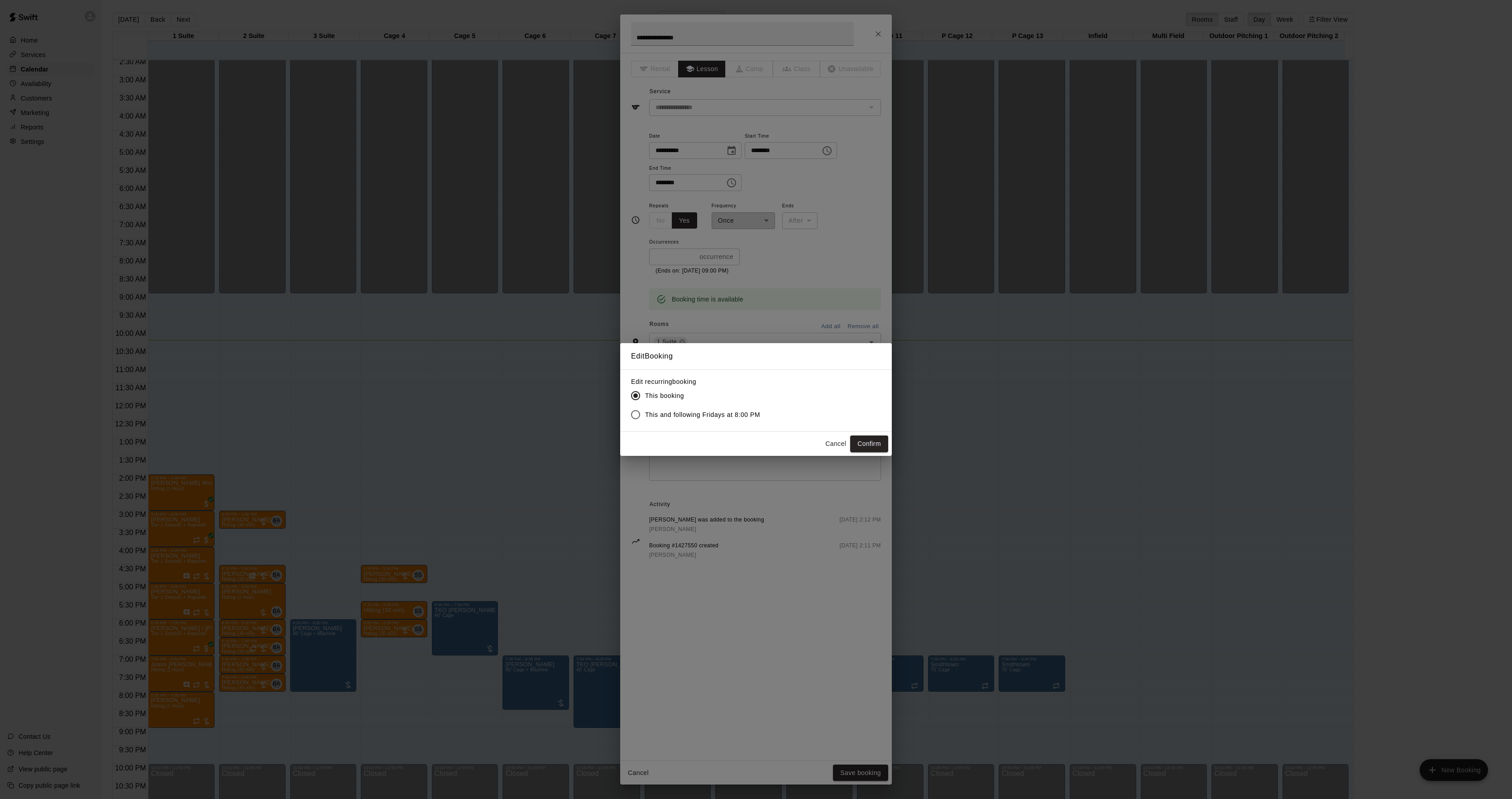
click at [868, 432] on div "Cancel Confirm" at bounding box center [756, 444] width 272 height 24
click at [866, 446] on button "Confirm" at bounding box center [869, 444] width 38 height 17
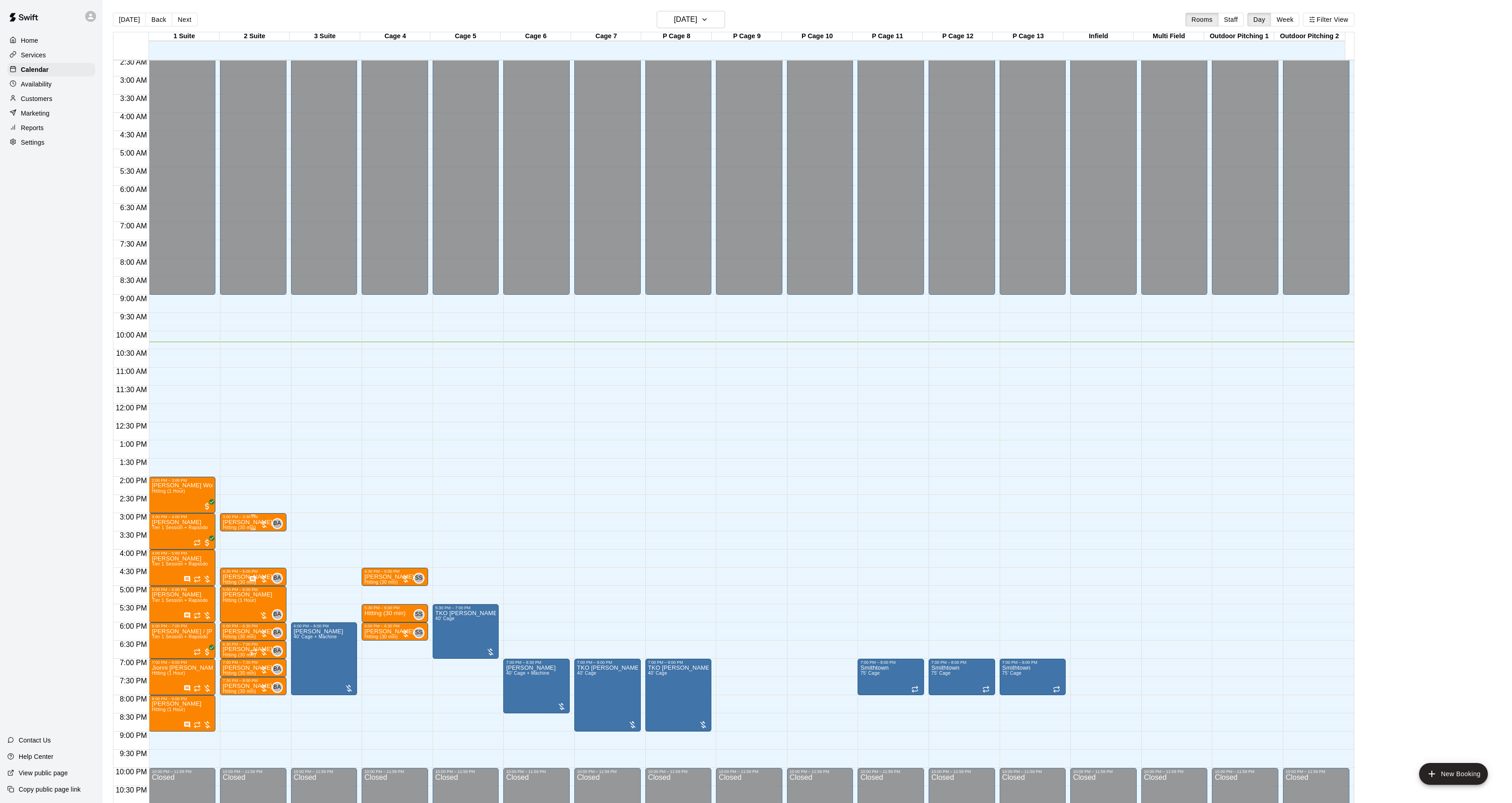
click at [220, 529] on div "3:00 PM – 3:30 PM [PERSON_NAME] Hitting (30 min) BA 0" at bounding box center [252, 522] width 67 height 18
click at [224, 525] on icon "edit" at bounding box center [229, 524] width 11 height 11
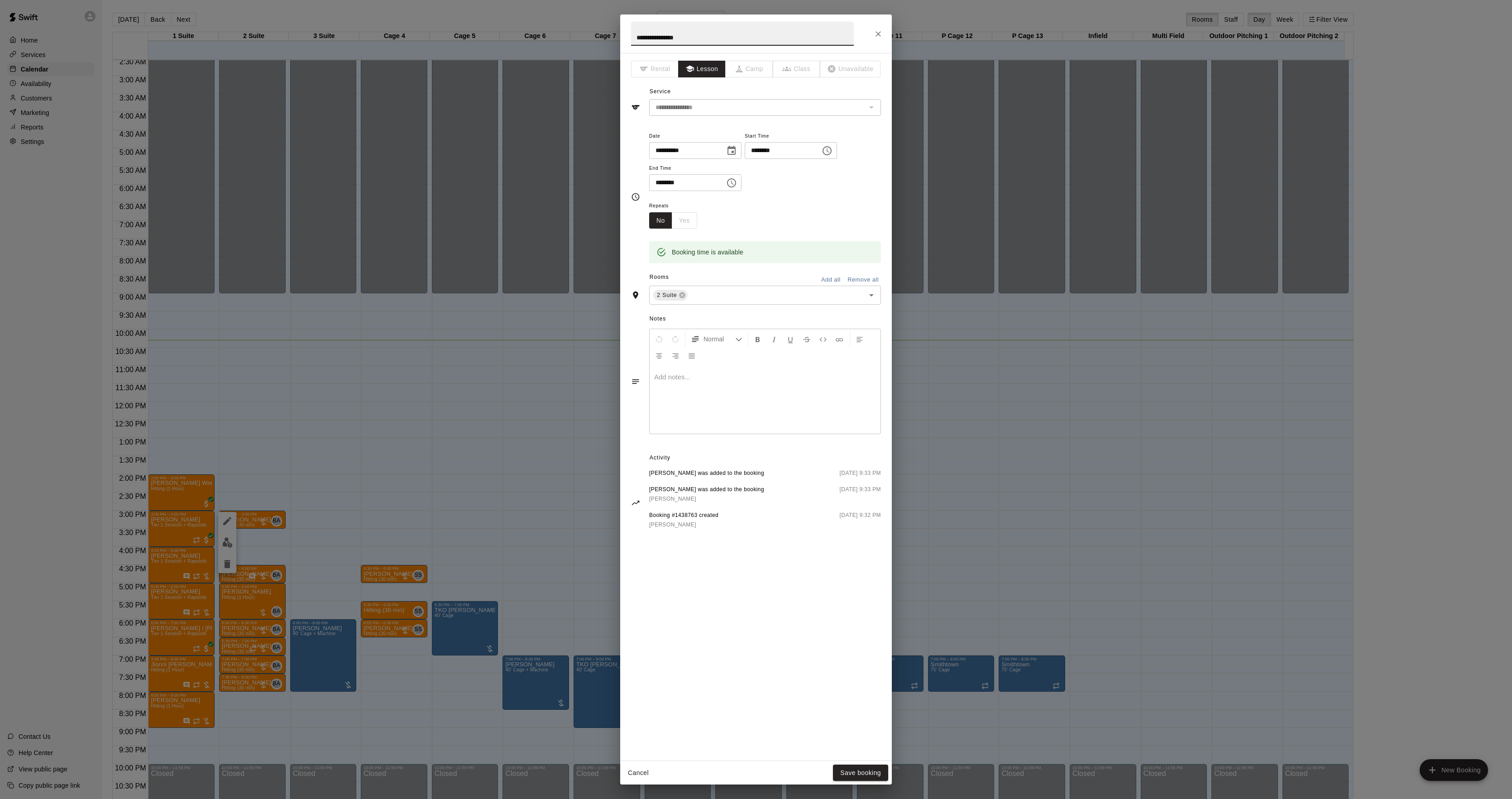
click at [1097, 556] on div "**********" at bounding box center [756, 400] width 1512 height 799
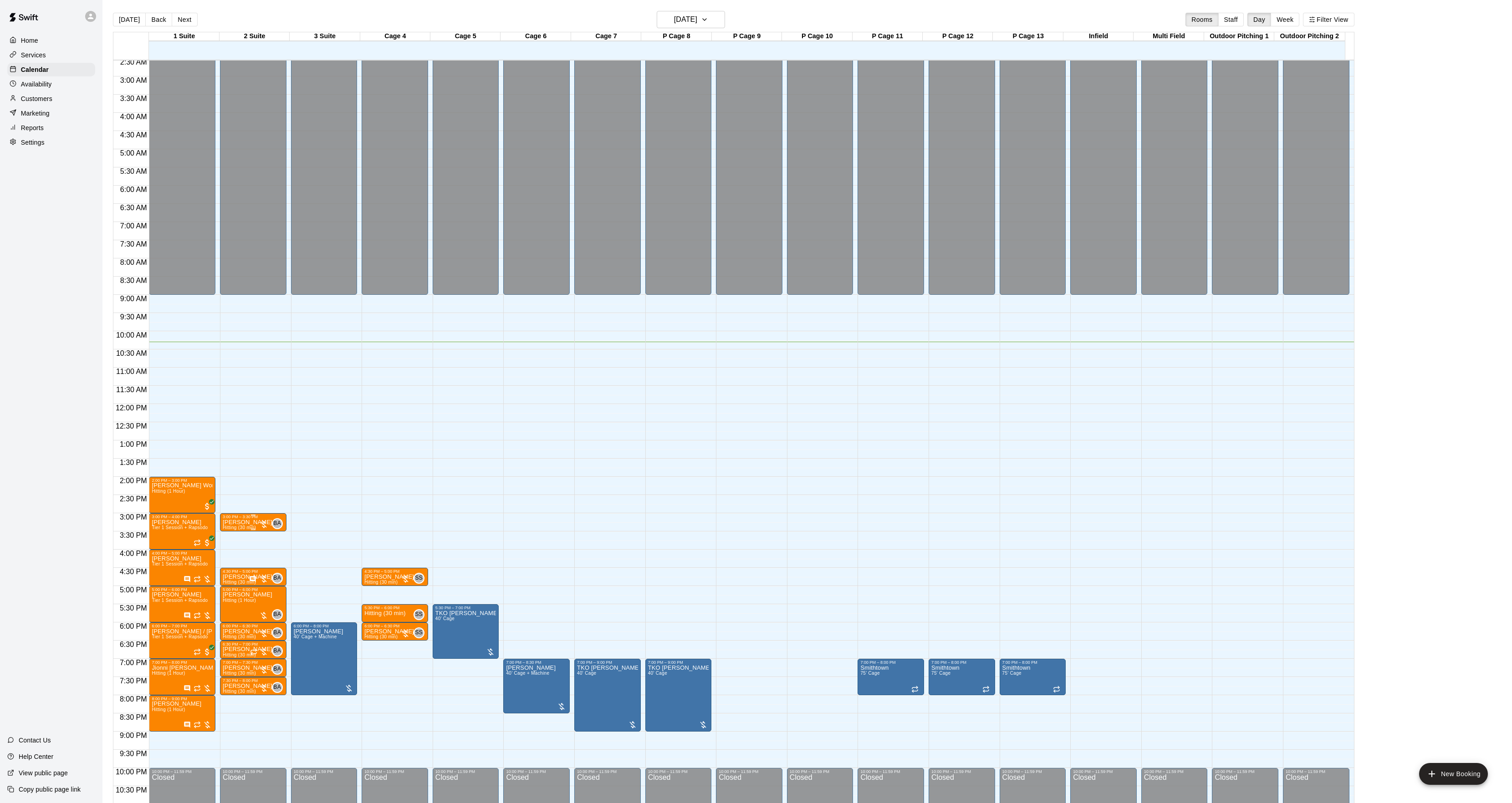
click at [234, 523] on p "[PERSON_NAME]" at bounding box center [247, 523] width 50 height 0
click at [238, 554] on button "edit" at bounding box center [231, 555] width 18 height 18
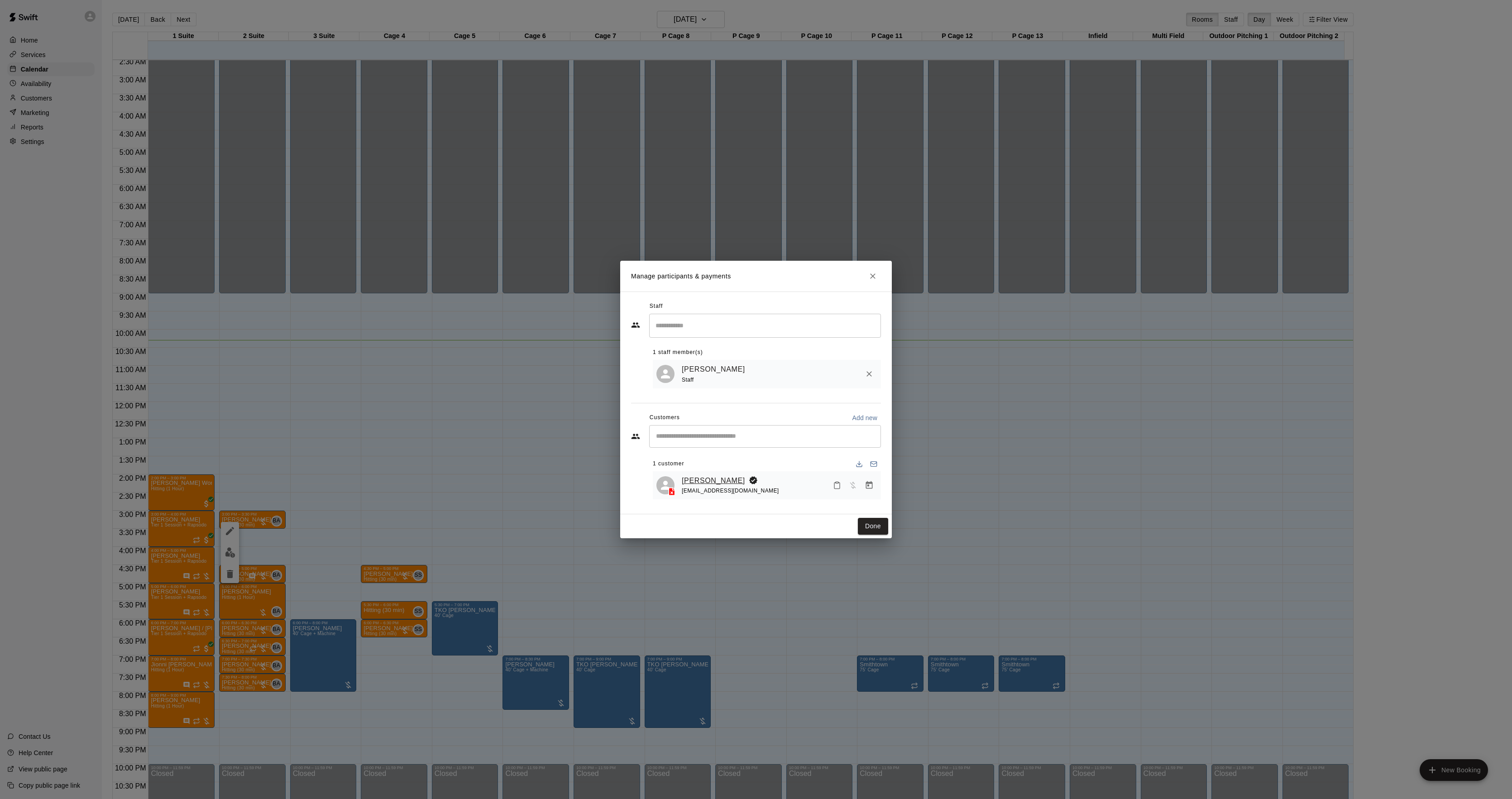
click at [709, 480] on link "[PERSON_NAME]" at bounding box center [714, 481] width 63 height 12
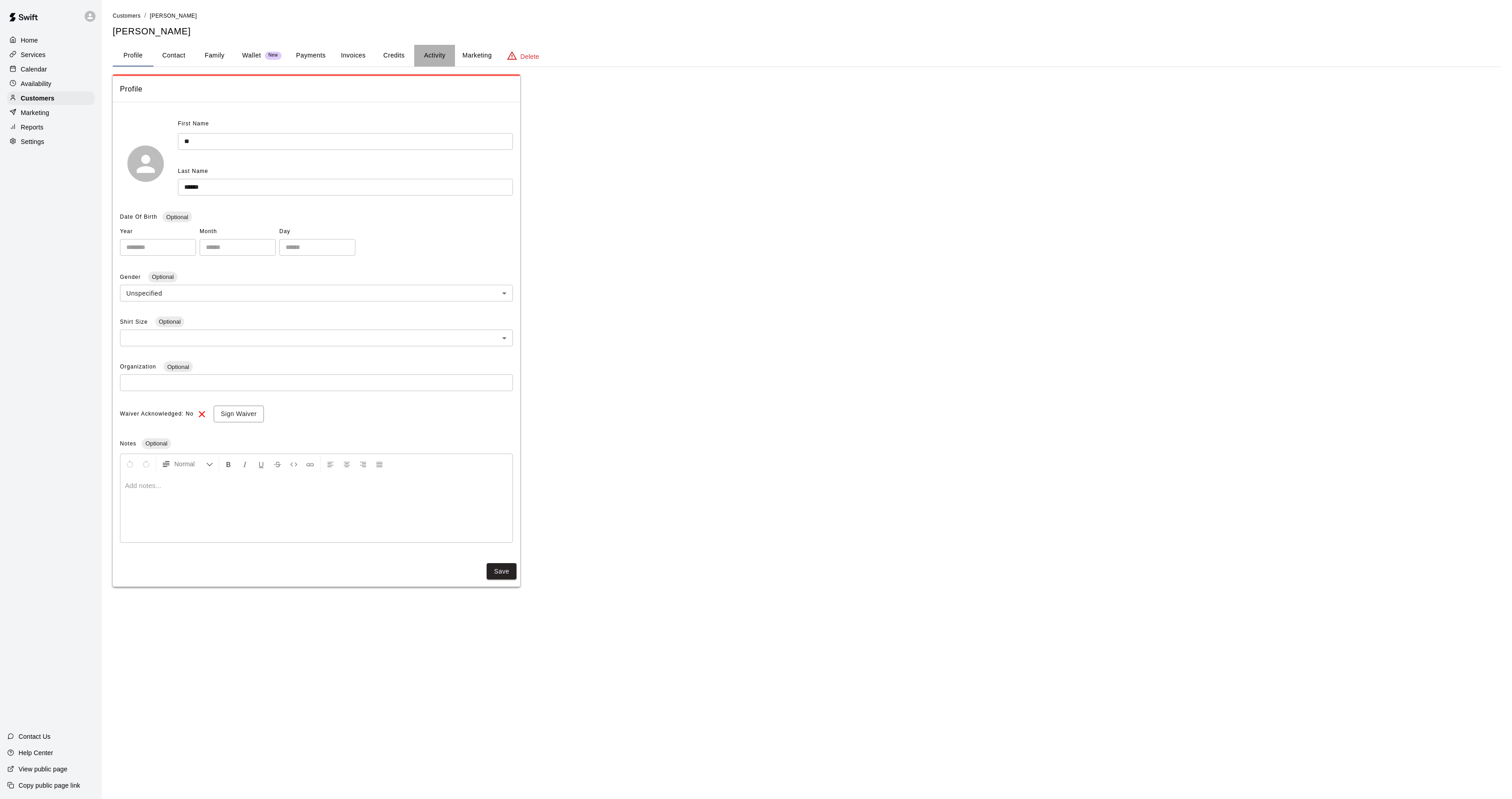
click at [437, 45] on button "Activity" at bounding box center [435, 55] width 41 height 21
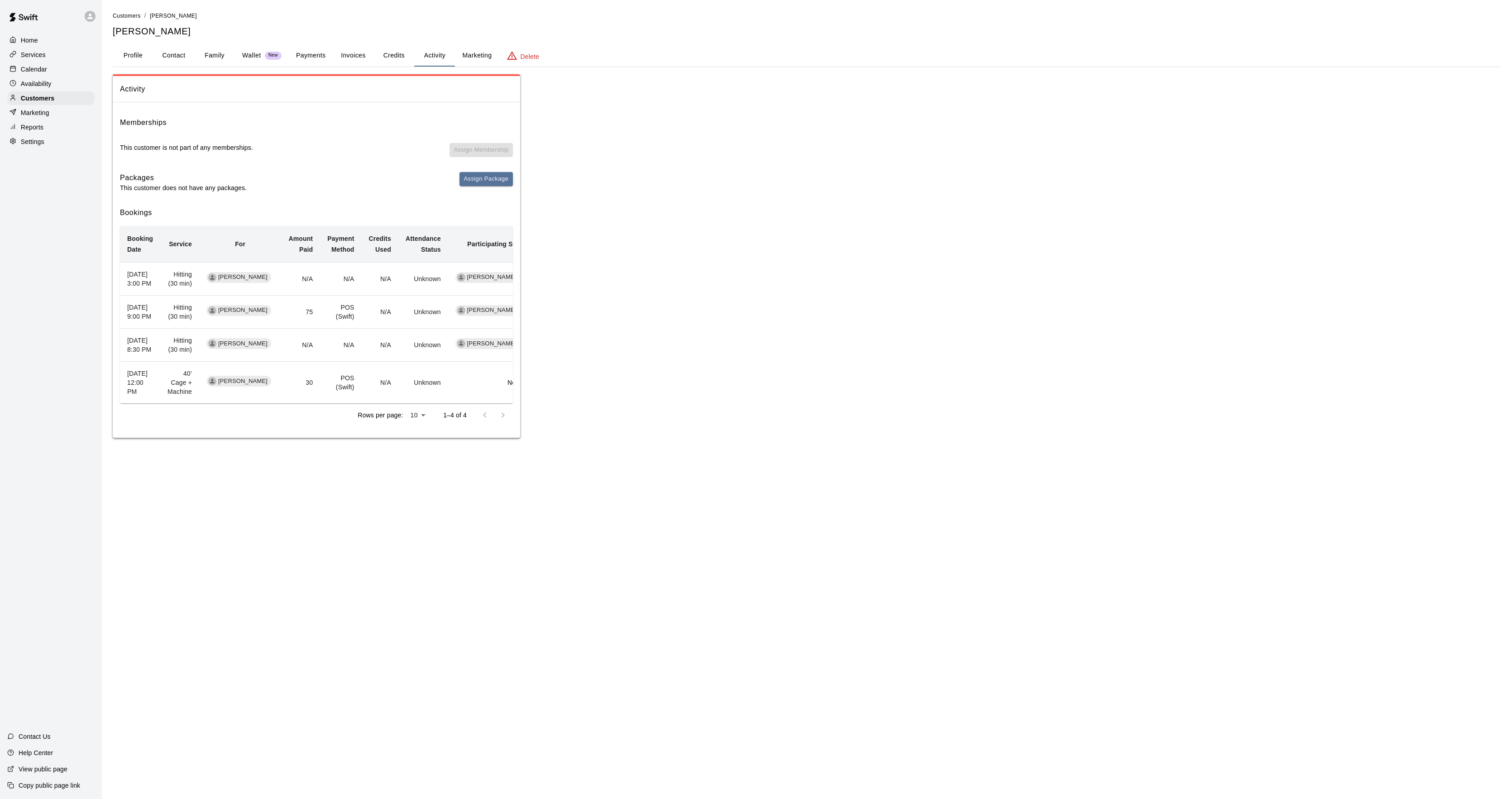
click at [296, 52] on button "Payments" at bounding box center [311, 55] width 44 height 21
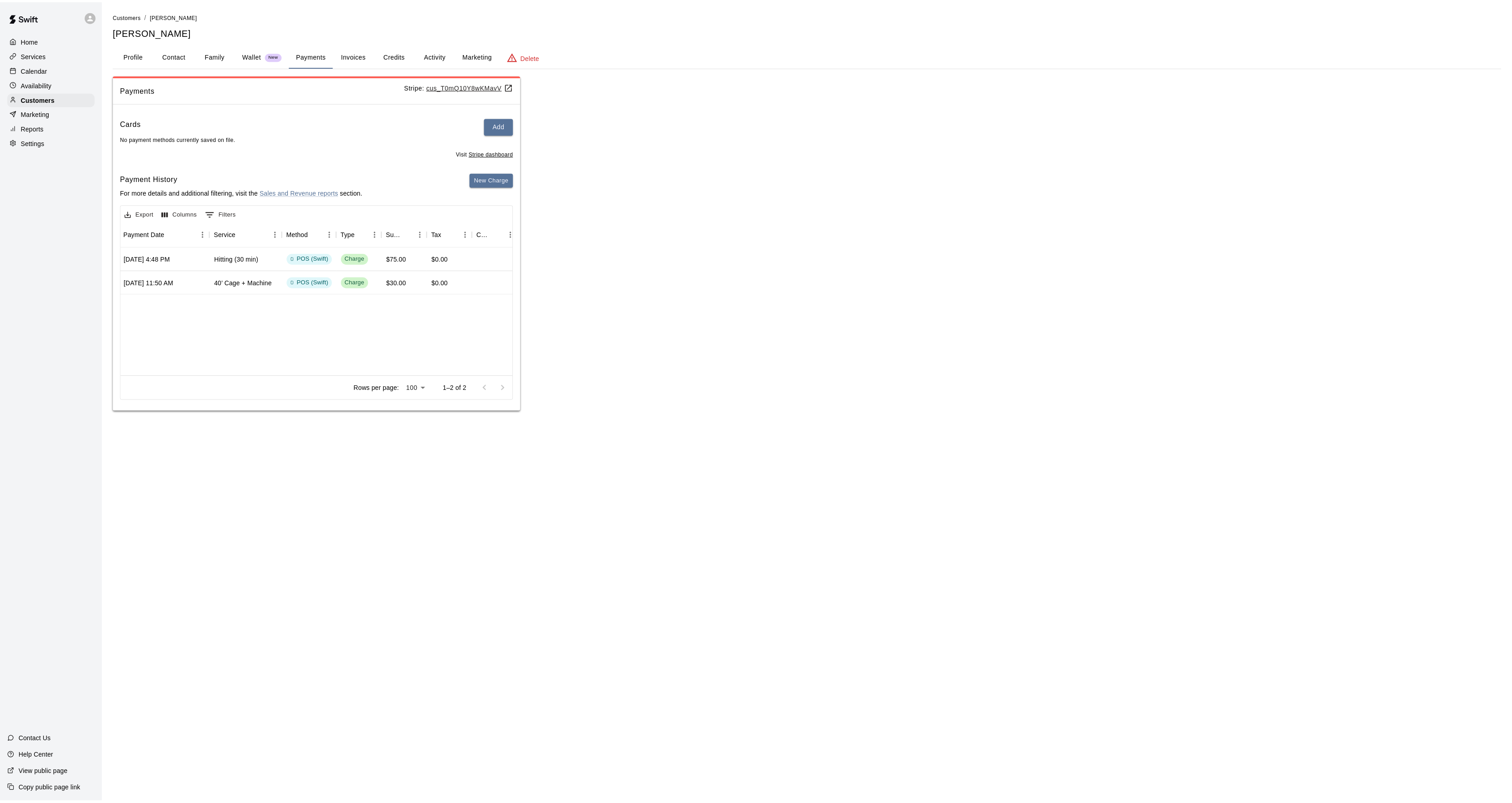
scroll to position [0, 53]
click at [448, 58] on button "Activity" at bounding box center [437, 55] width 41 height 22
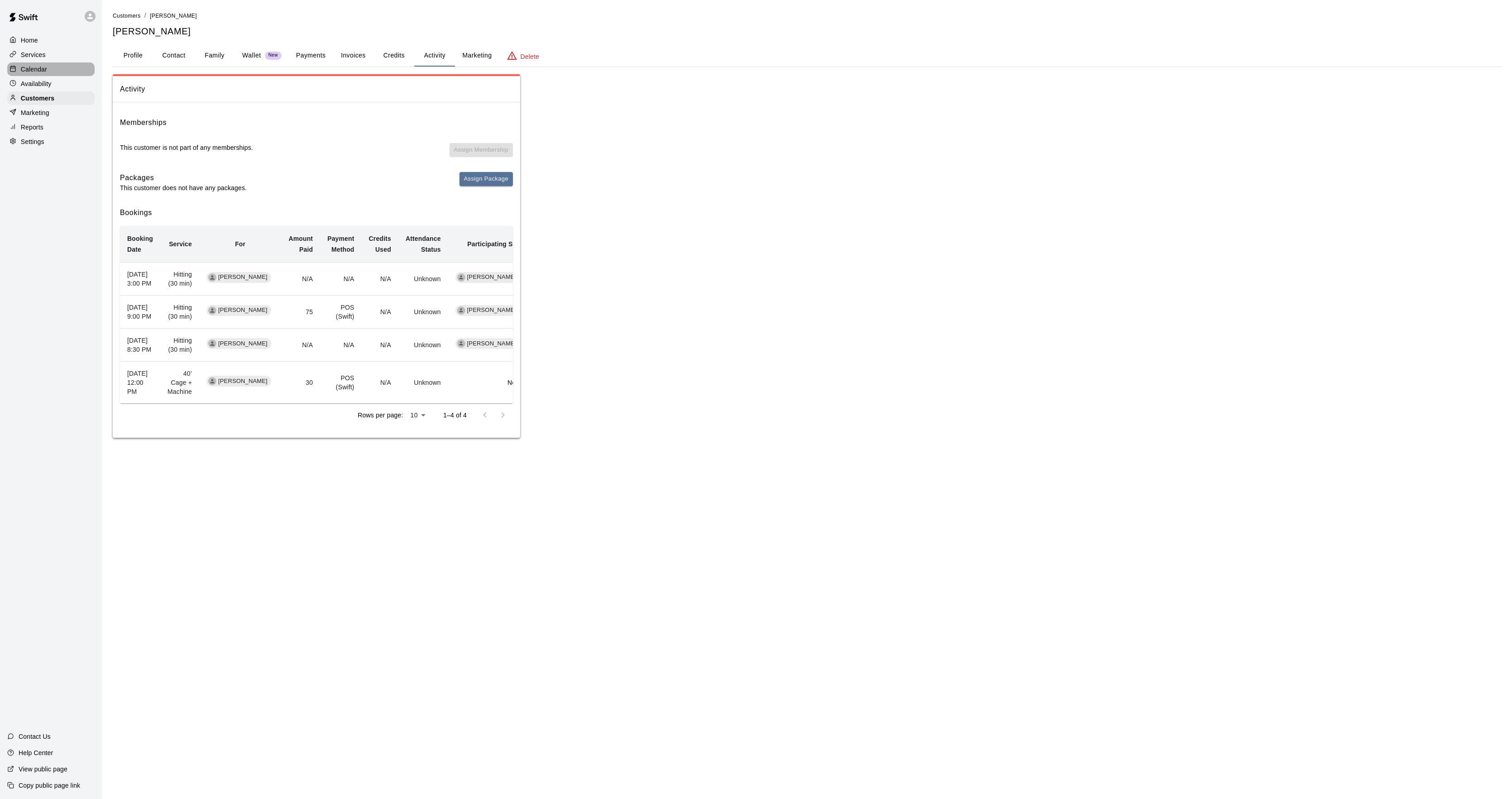
click at [55, 66] on div "Calendar" at bounding box center [51, 69] width 88 height 14
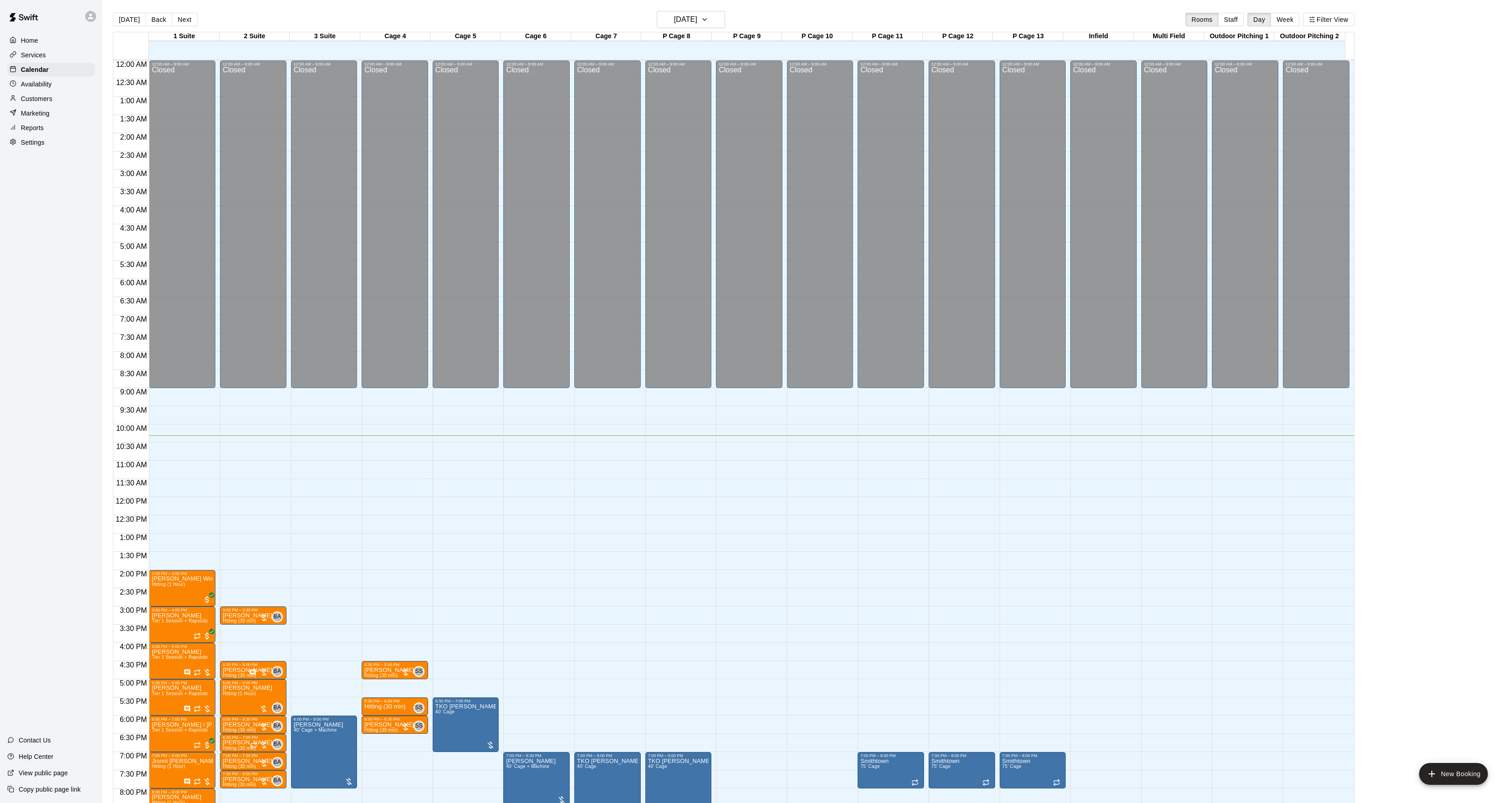
scroll to position [93, 0]
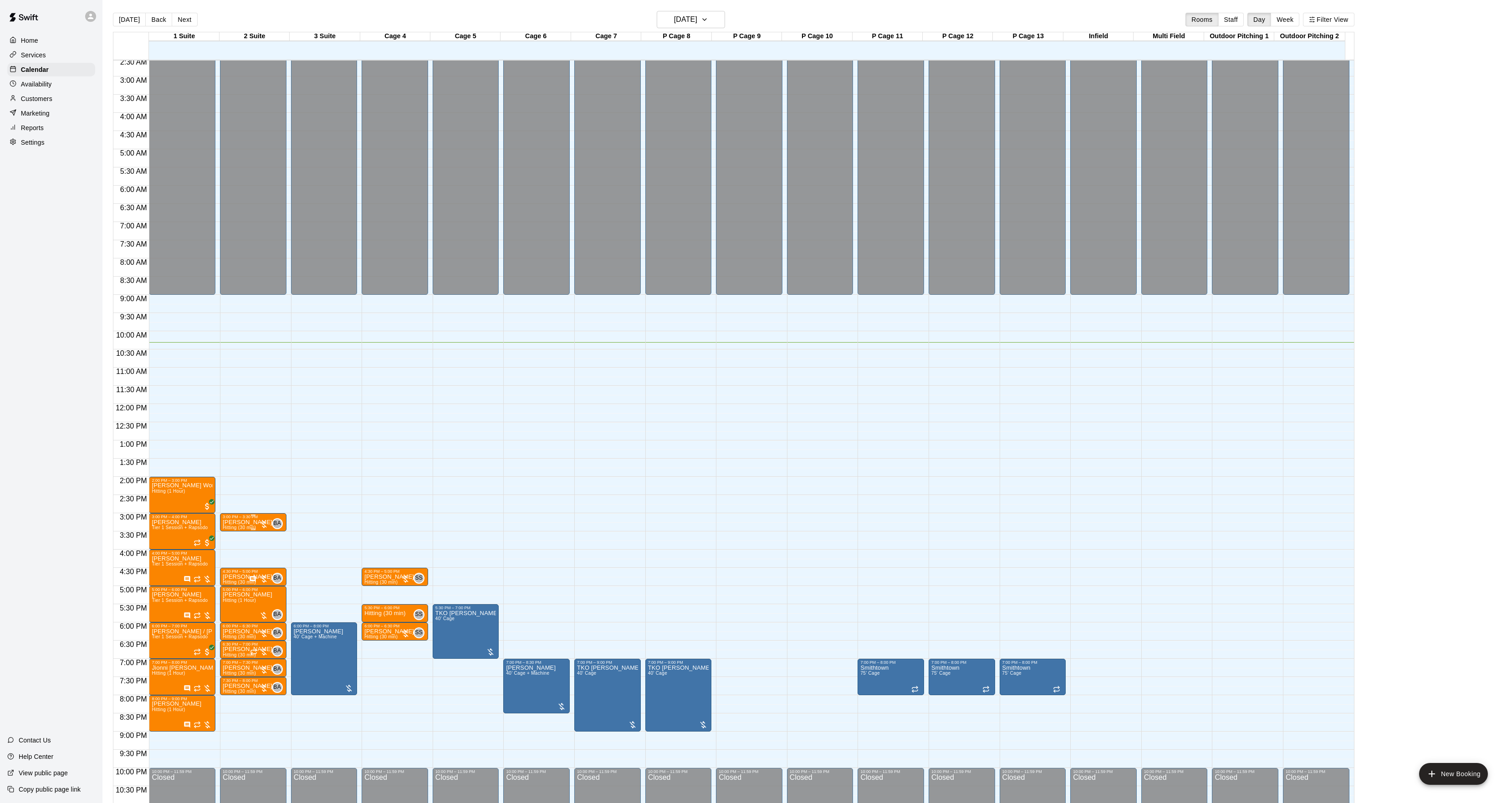
click at [248, 529] on span "Hitting (30 min)" at bounding box center [238, 527] width 33 height 5
drag, startPoint x: 238, startPoint y: 534, endPoint x: 236, endPoint y: 538, distance: 4.5
click at [236, 538] on button "edit" at bounding box center [231, 536] width 18 height 18
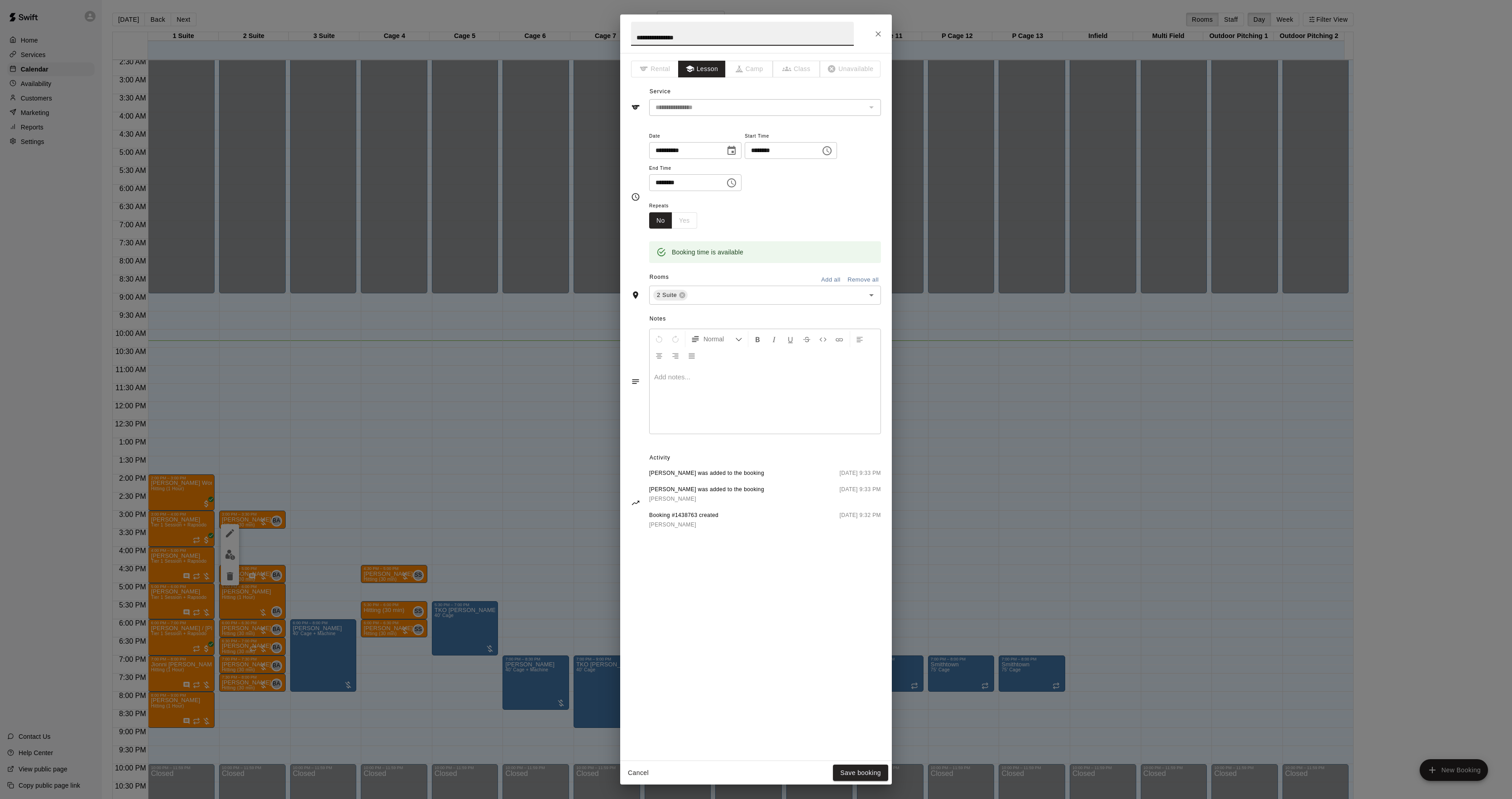
click at [708, 414] on div at bounding box center [764, 400] width 231 height 68
click at [862, 766] on button "Save booking" at bounding box center [861, 773] width 55 height 17
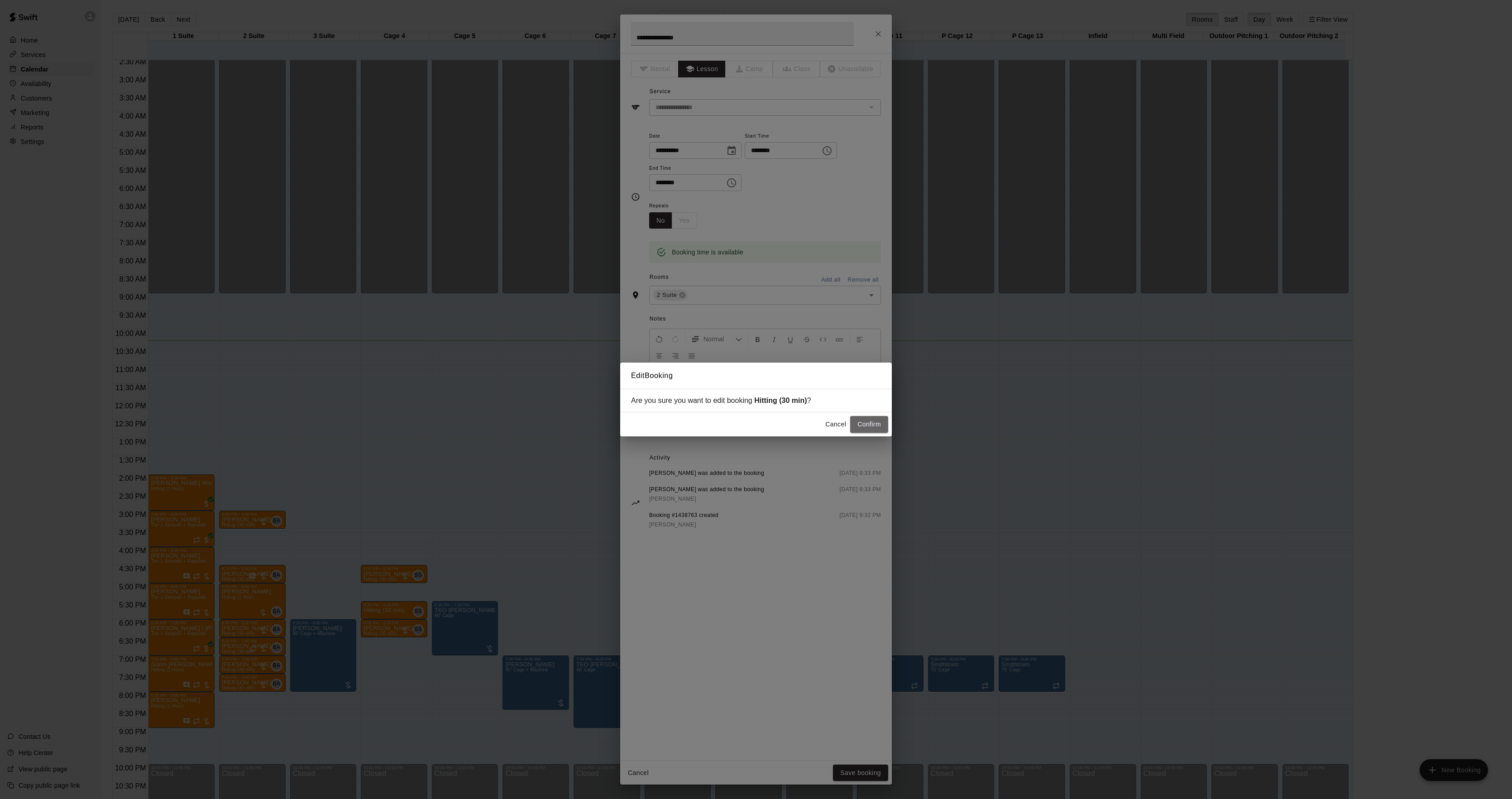
drag, startPoint x: 874, startPoint y: 422, endPoint x: 857, endPoint y: 429, distance: 18.4
click at [873, 423] on button "Confirm" at bounding box center [869, 425] width 38 height 17
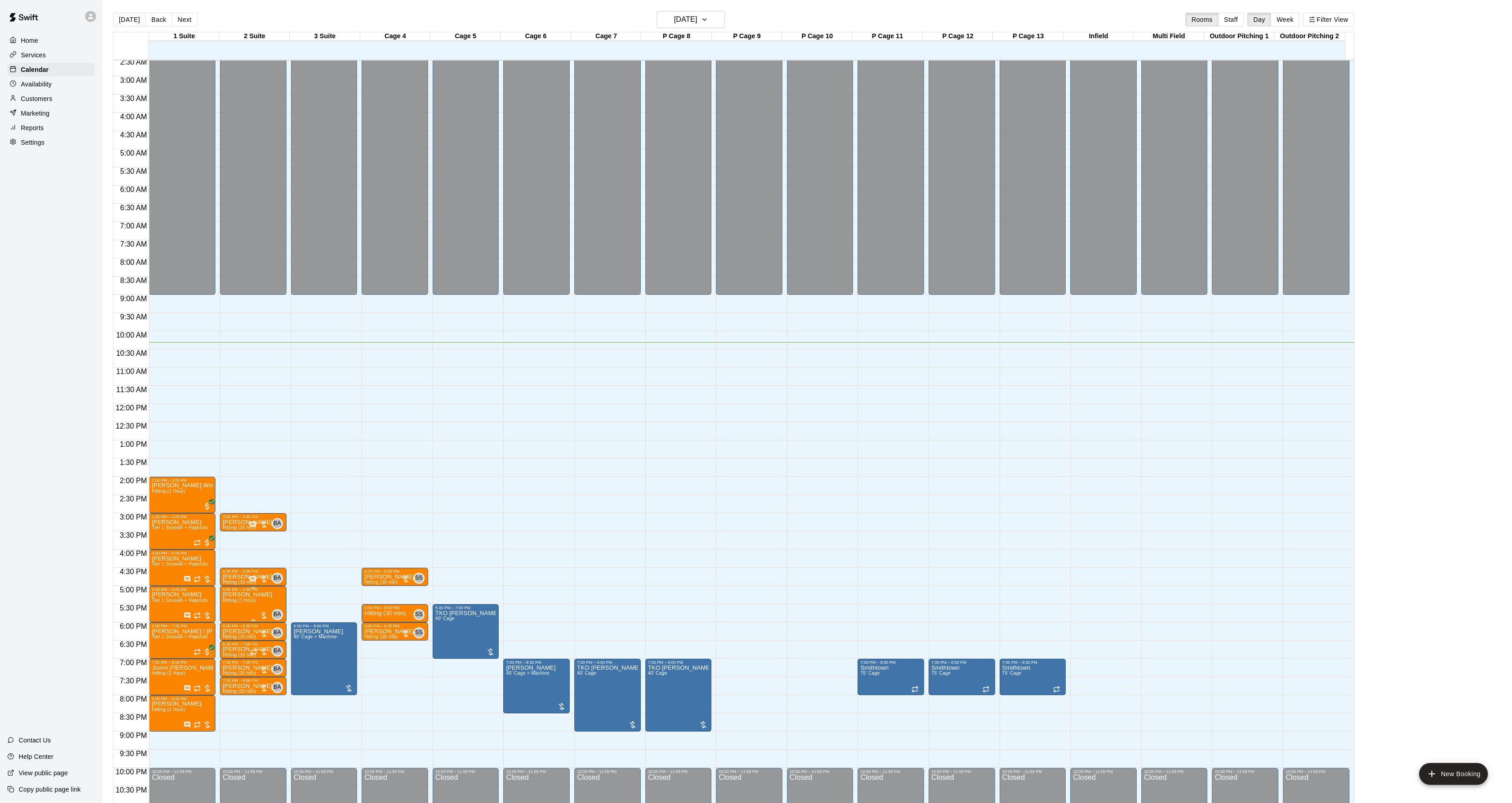
click at [243, 600] on span "Hitting (1 Hour)" at bounding box center [238, 600] width 33 height 5
click at [234, 627] on img "edit" at bounding box center [231, 630] width 10 height 10
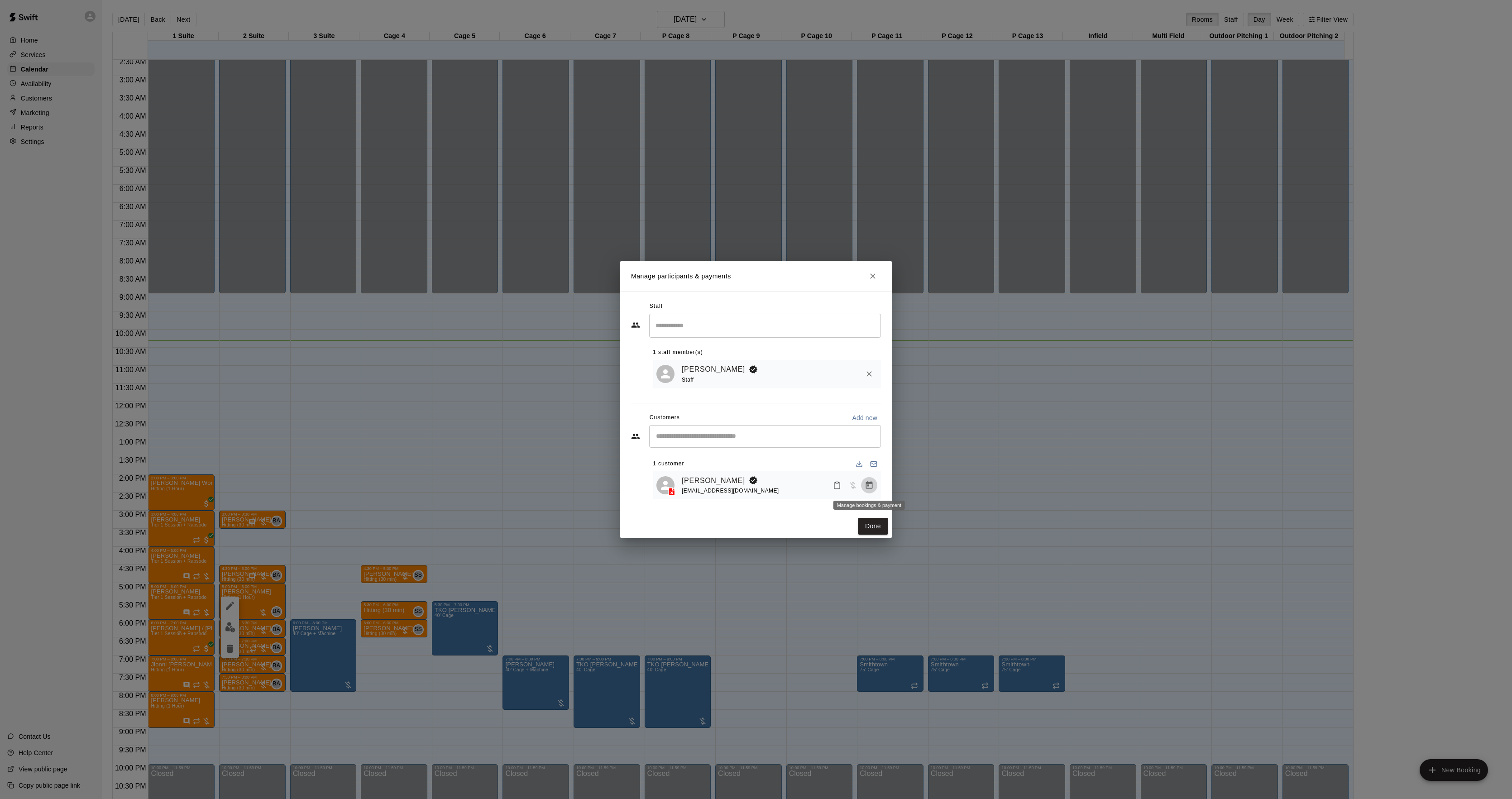
click at [874, 484] on button "Manage bookings & payment" at bounding box center [869, 484] width 16 height 16
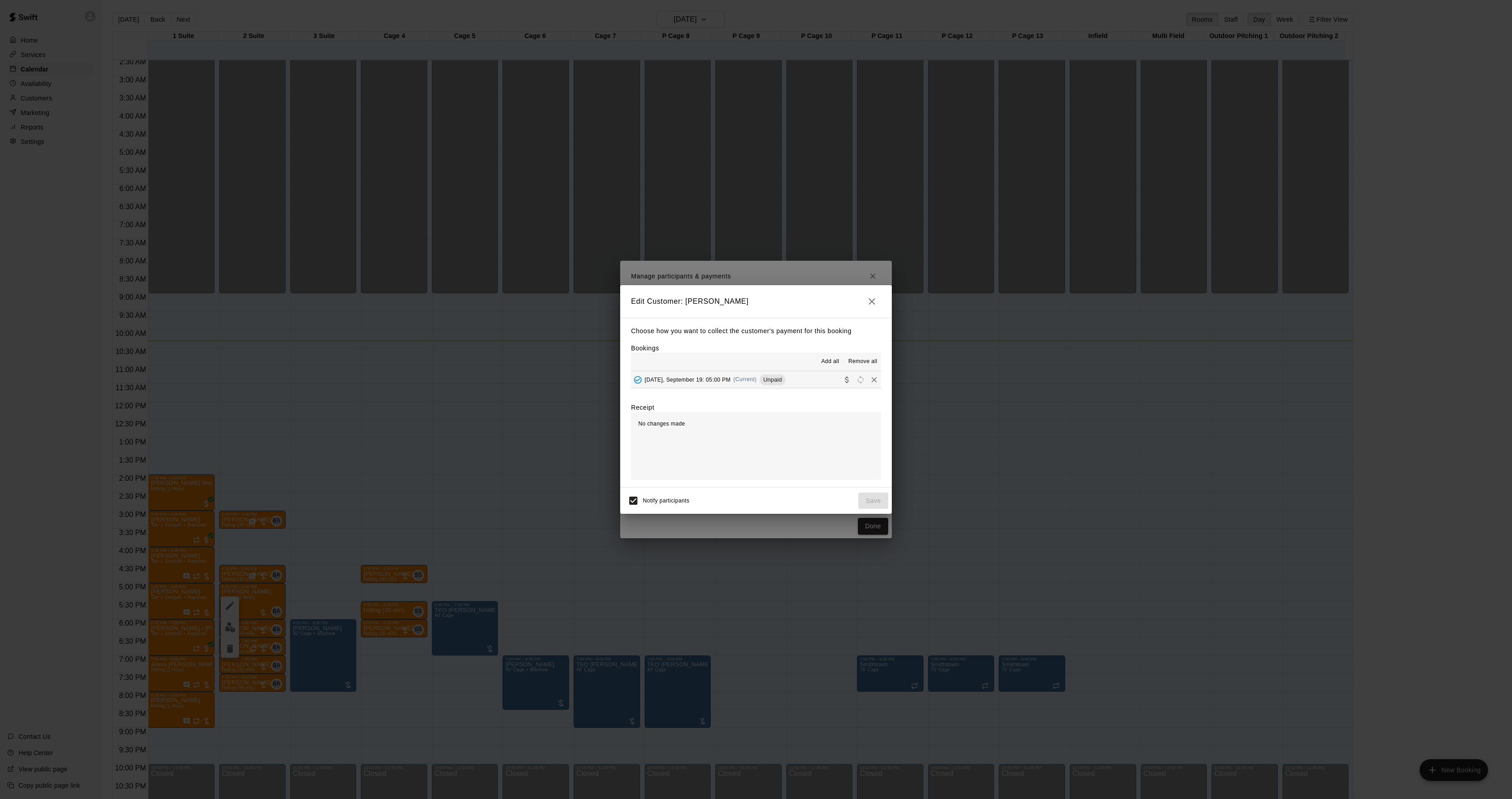
click at [764, 381] on span "Unpaid" at bounding box center [773, 379] width 26 height 7
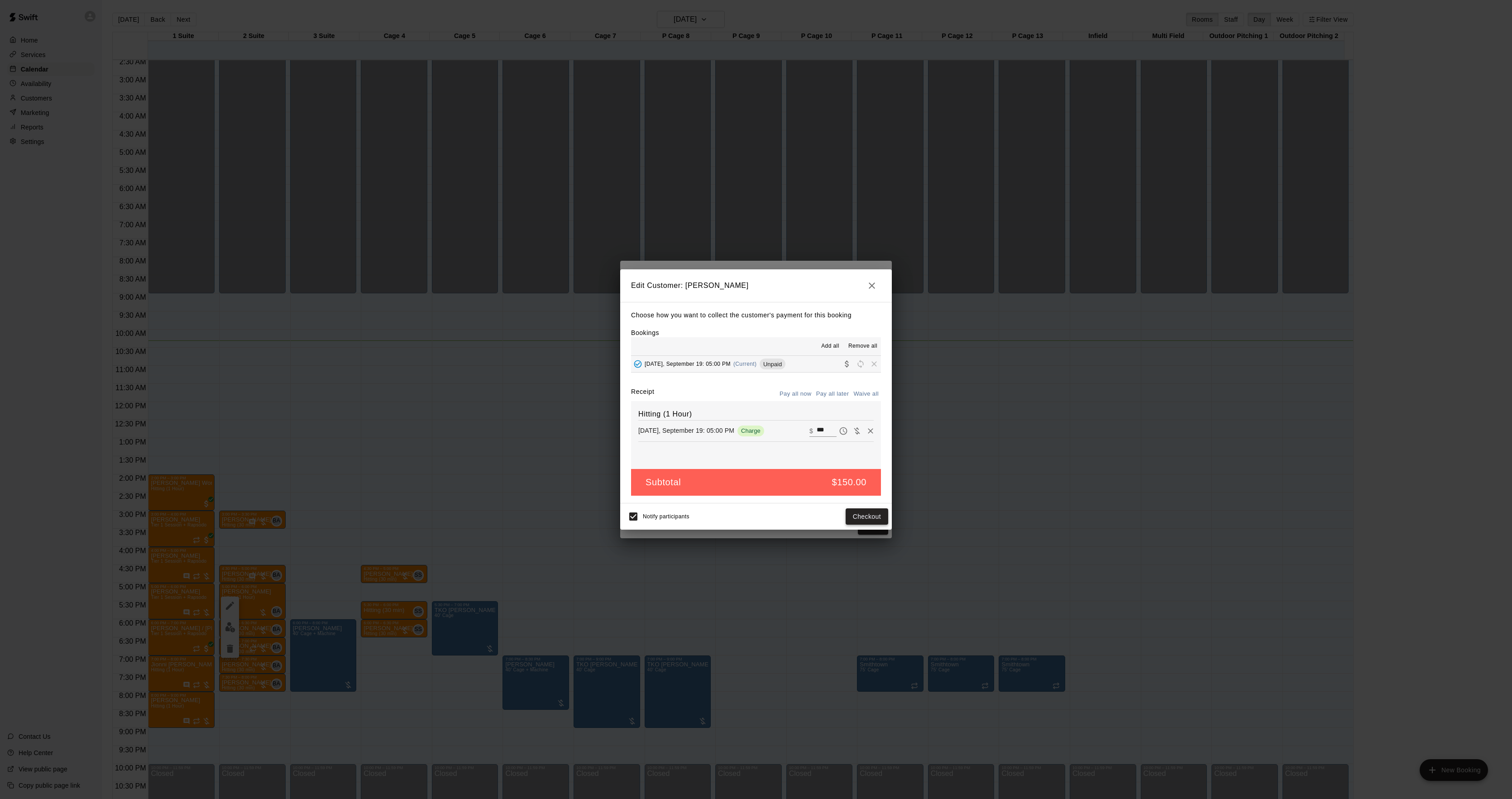
click at [848, 512] on button "Checkout" at bounding box center [867, 517] width 43 height 17
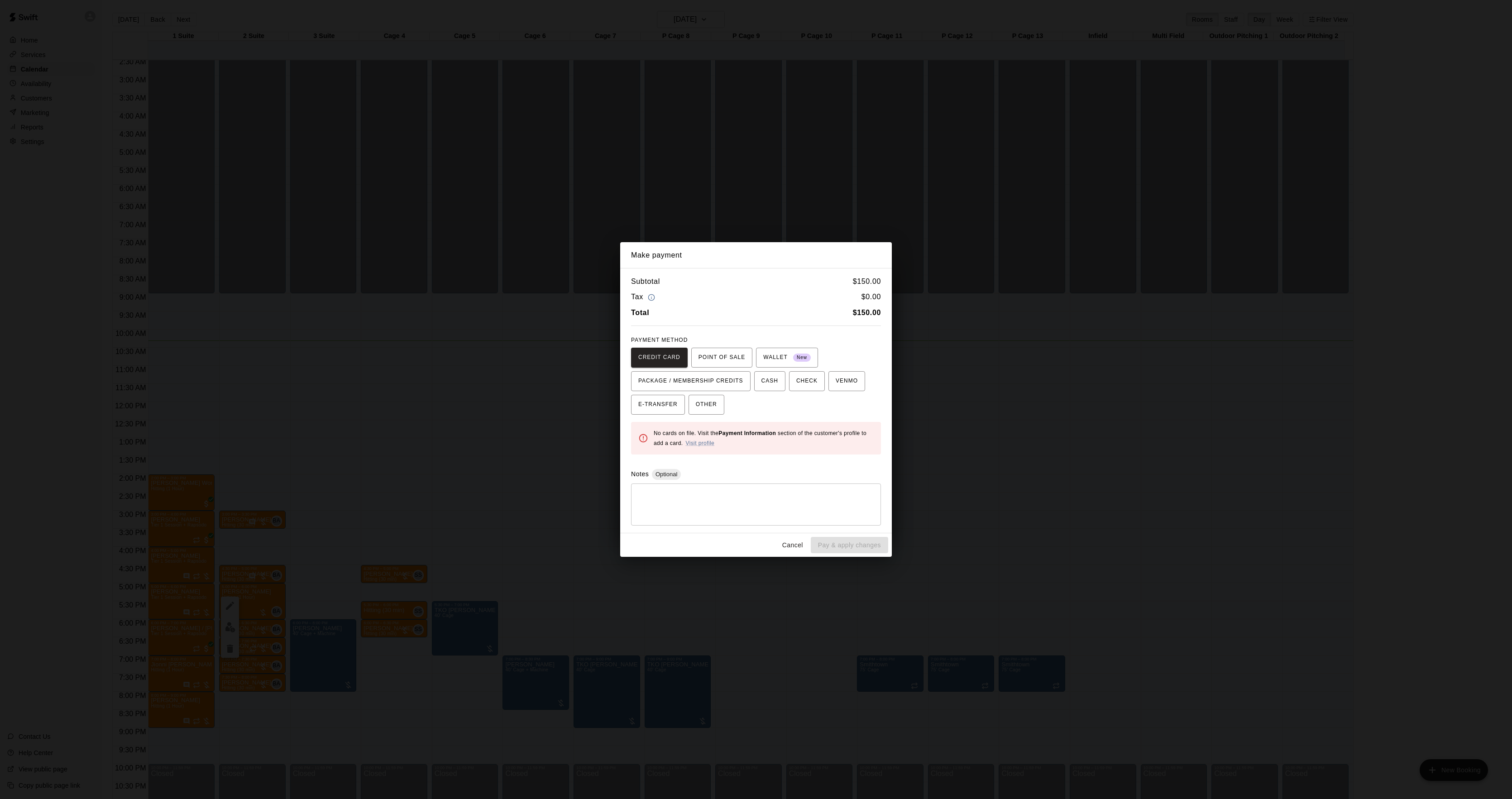
click at [998, 441] on div "Make payment Subtotal $ 150.00 Tax $ 0.00 Total $ 150.00 PAYMENT METHOD CREDIT …" at bounding box center [756, 400] width 1512 height 799
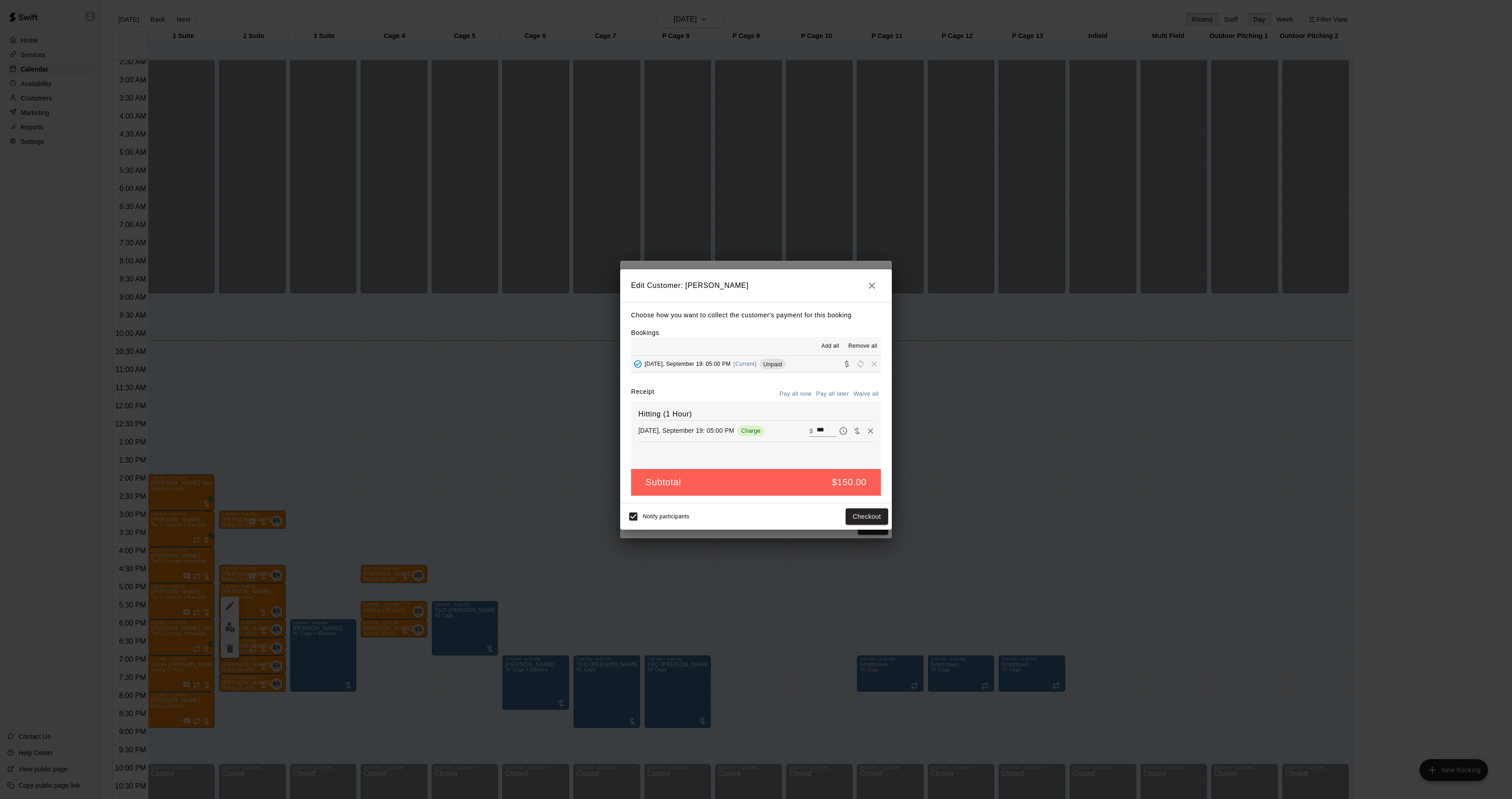
click at [998, 441] on div "Make payment Subtotal $ 150.00 Tax $ 0.00 Total $ 150.00 PAYMENT METHOD CREDIT …" at bounding box center [756, 400] width 1512 height 799
click at [998, 441] on div "Edit Customer: [PERSON_NAME] how you want to collect the customer's payment for…" at bounding box center [756, 400] width 1512 height 799
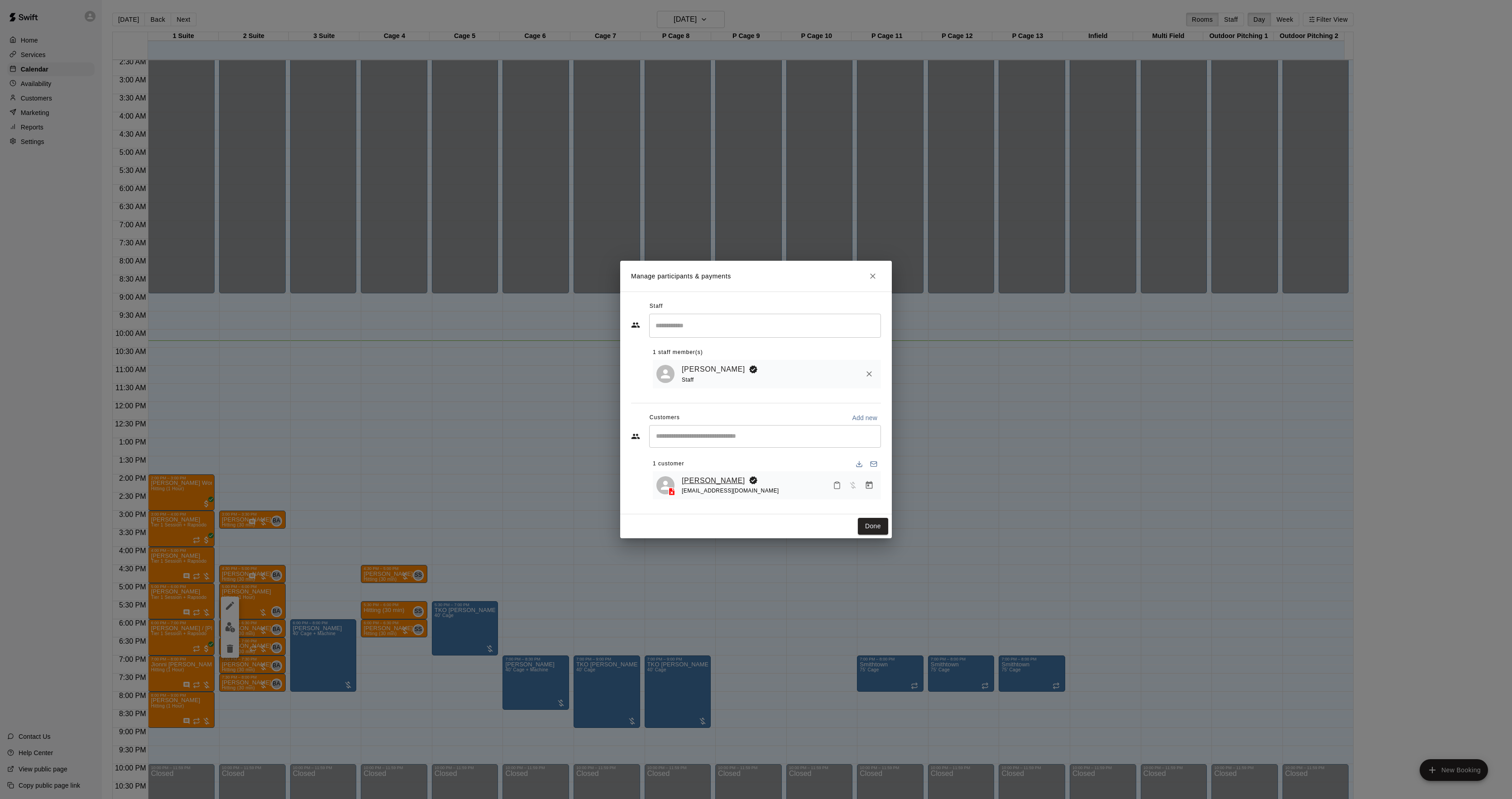
click at [711, 475] on link "[PERSON_NAME]" at bounding box center [714, 481] width 63 height 12
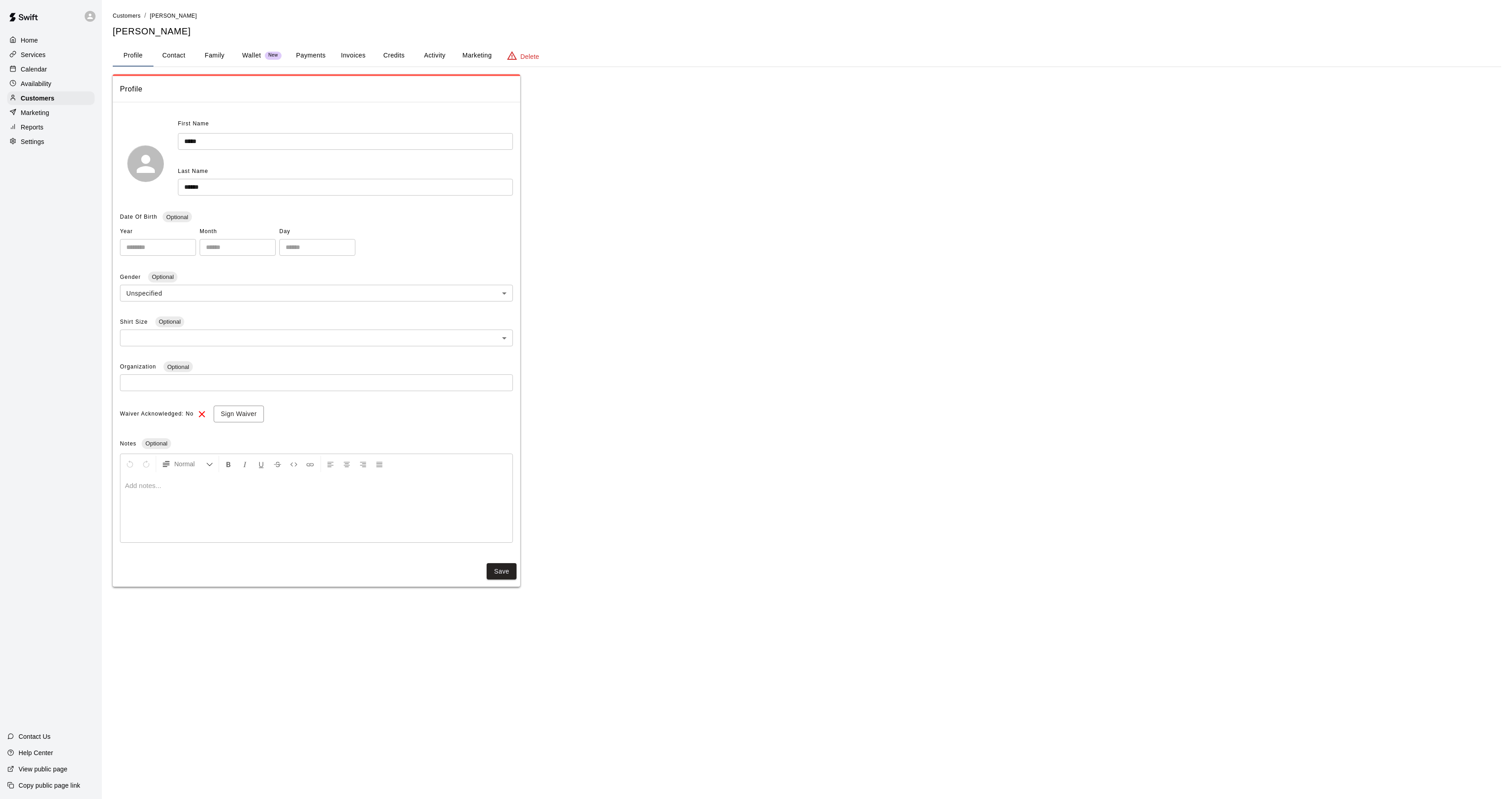
click at [436, 48] on button "Activity" at bounding box center [435, 55] width 41 height 21
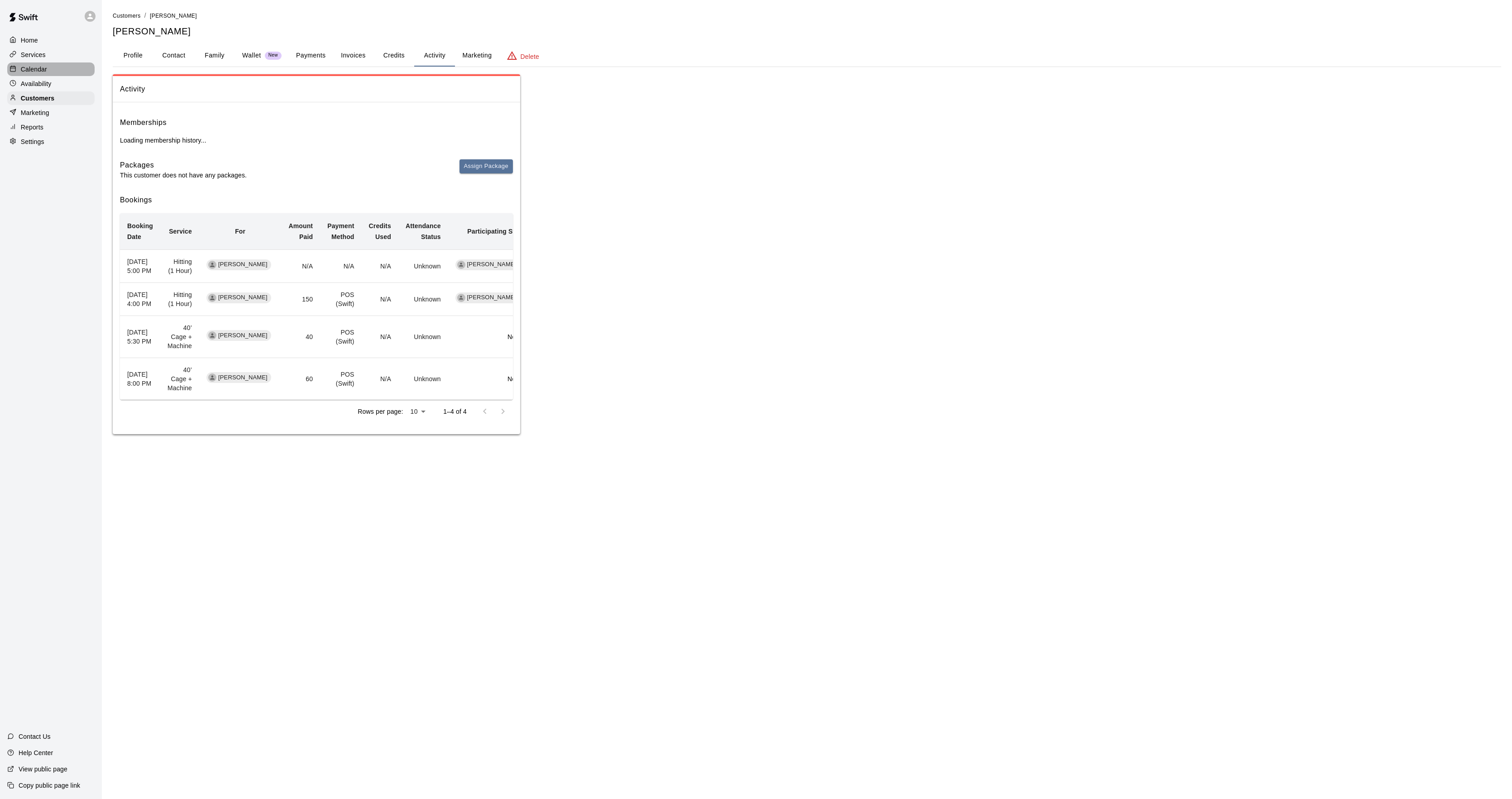
click at [57, 65] on div "Calendar" at bounding box center [51, 69] width 88 height 14
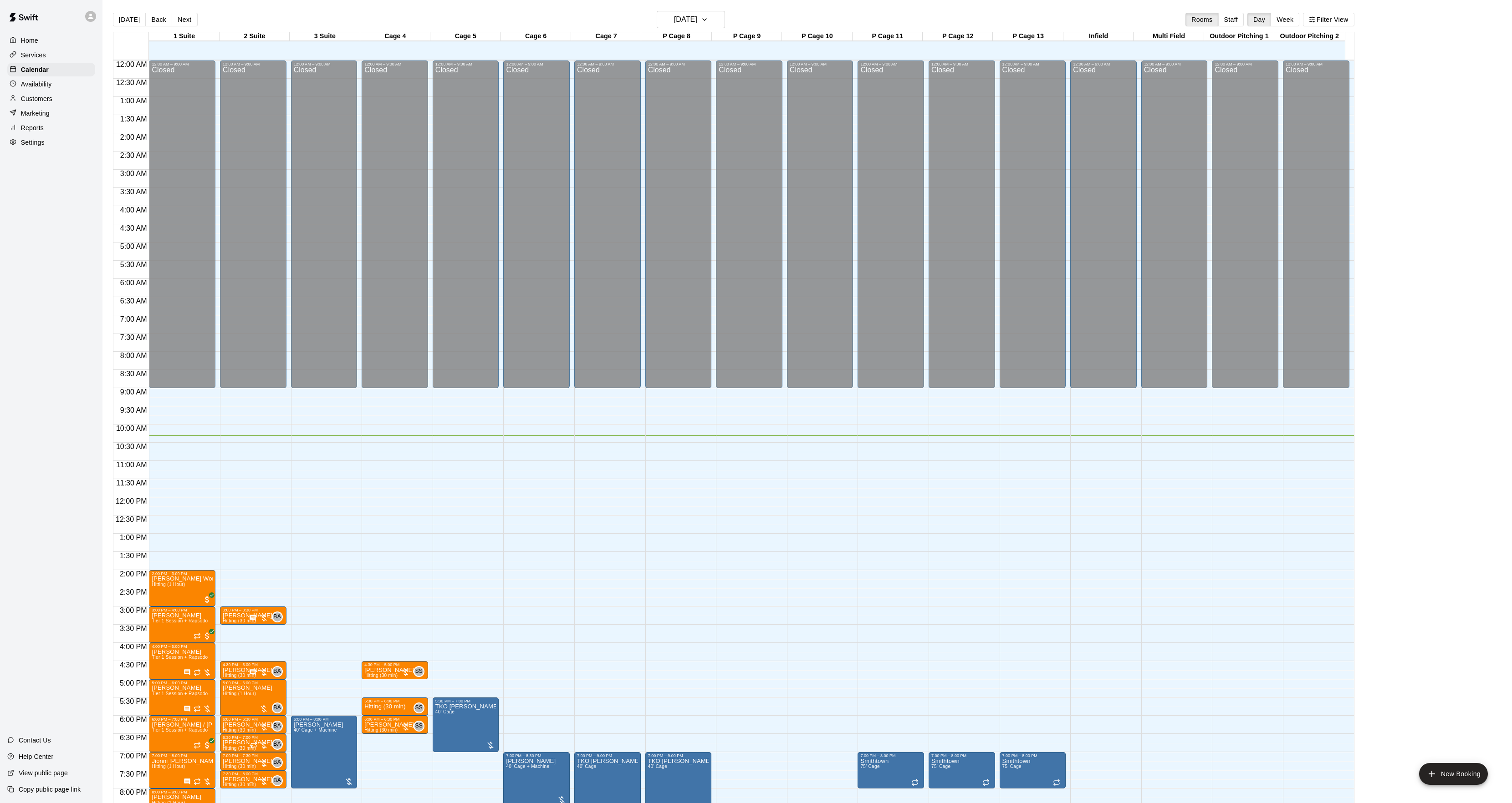
scroll to position [93, 0]
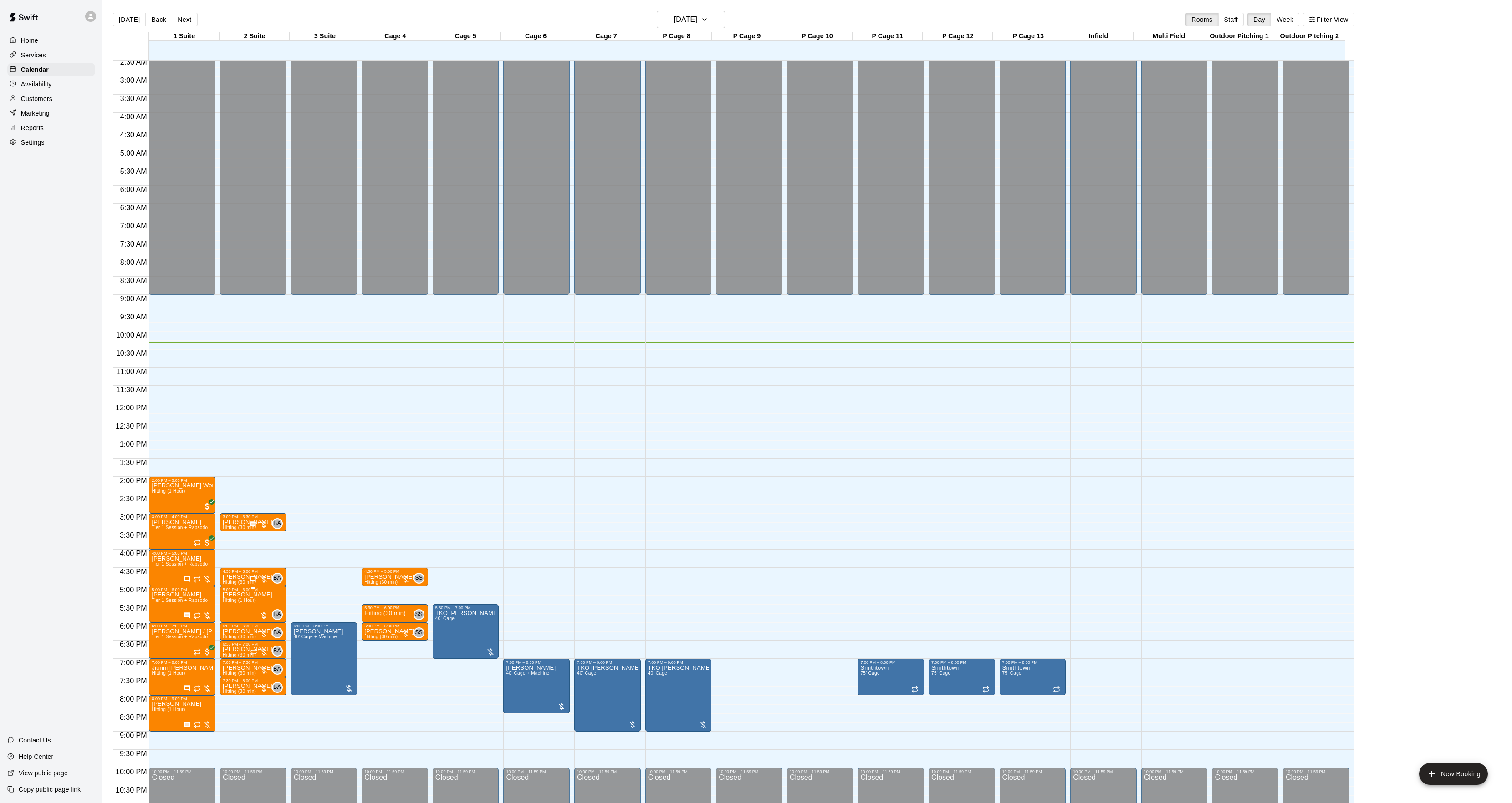
click at [237, 608] on button "edit" at bounding box center [231, 603] width 18 height 18
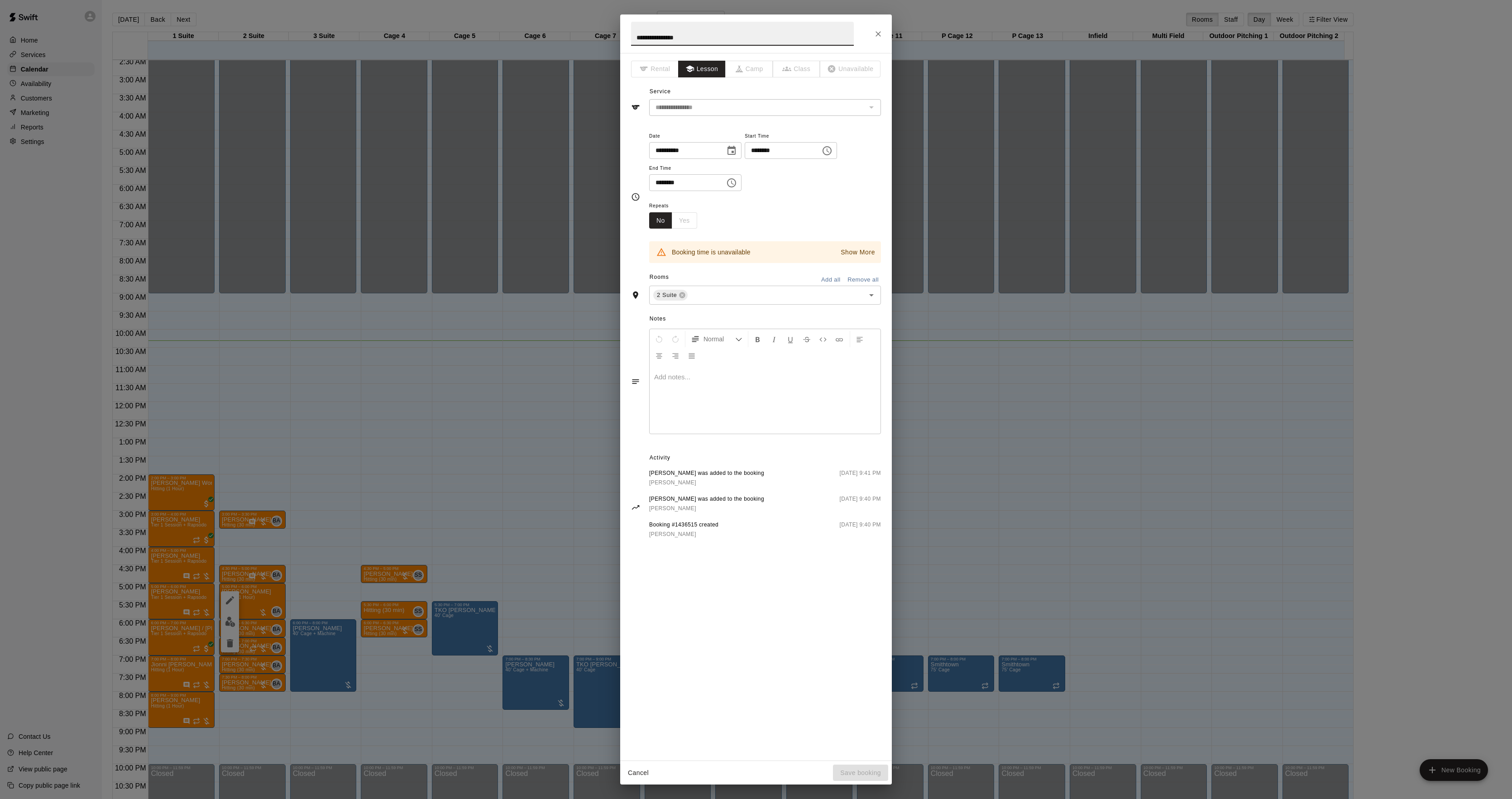
click at [696, 408] on div at bounding box center [764, 400] width 231 height 68
click at [839, 770] on button "Save booking" at bounding box center [861, 773] width 55 height 17
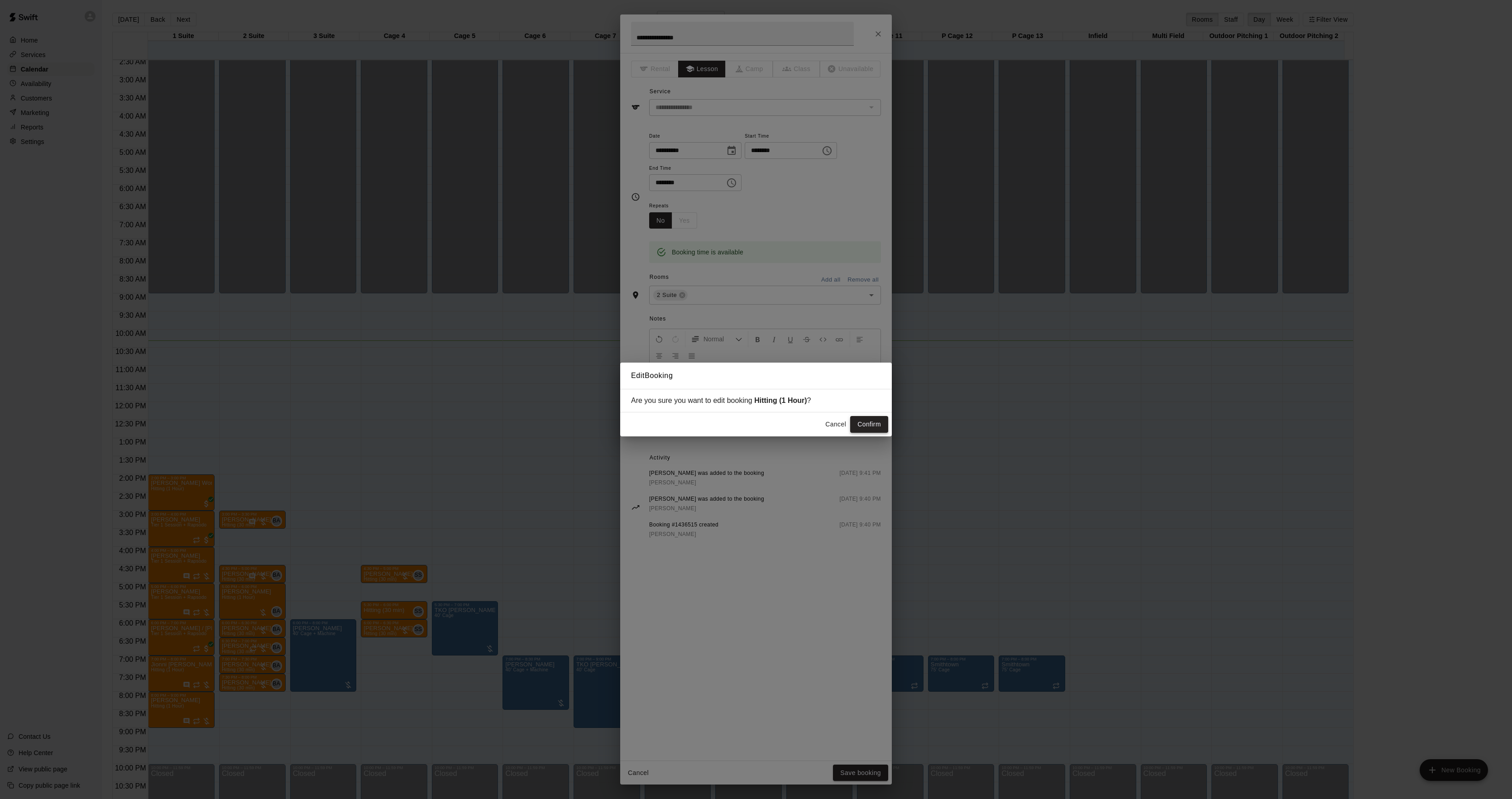
click at [870, 429] on button "Confirm" at bounding box center [869, 425] width 38 height 17
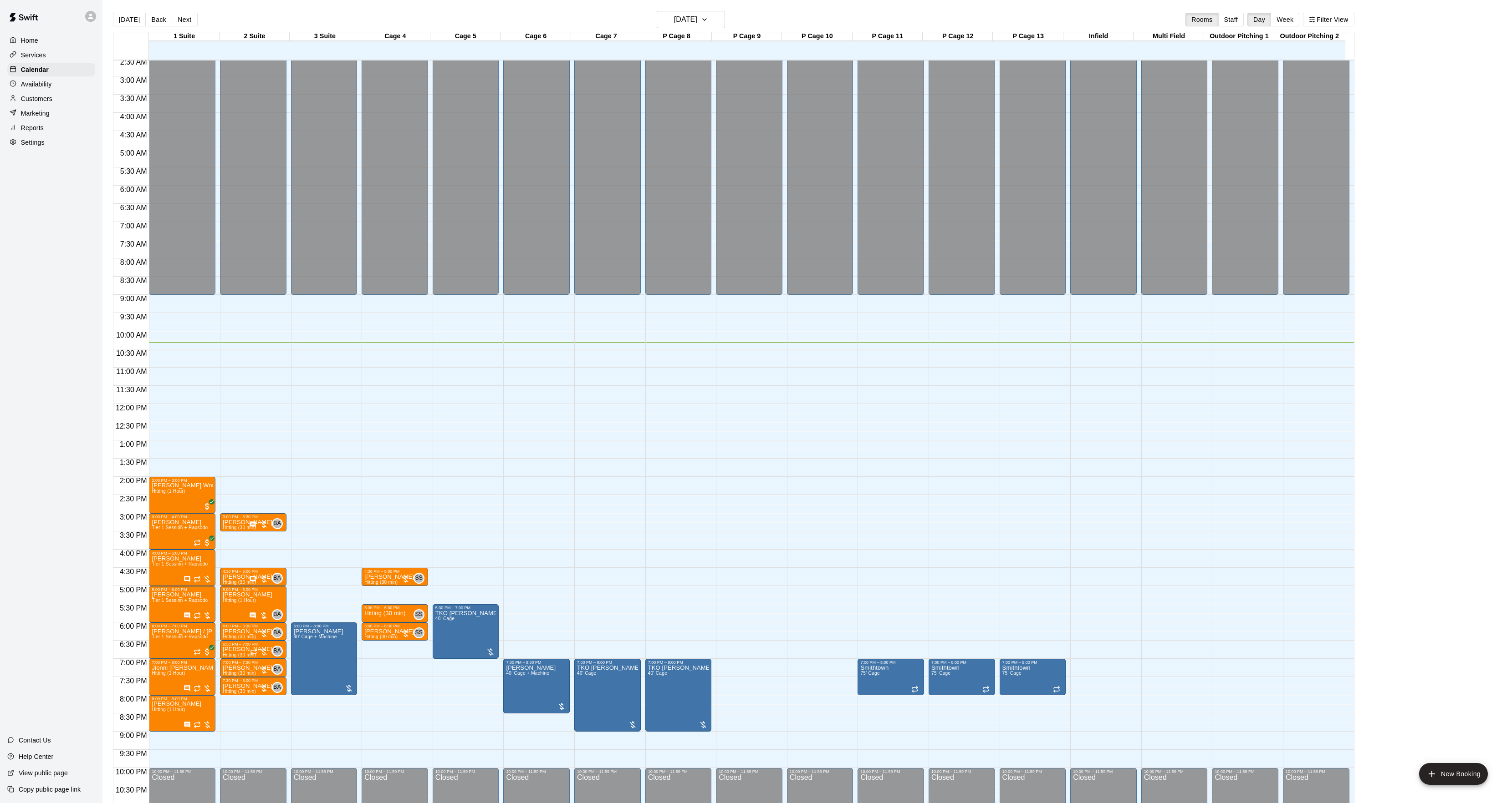
click at [241, 631] on p "[PERSON_NAME]" at bounding box center [247, 631] width 50 height 0
click at [234, 659] on img "edit" at bounding box center [231, 664] width 10 height 10
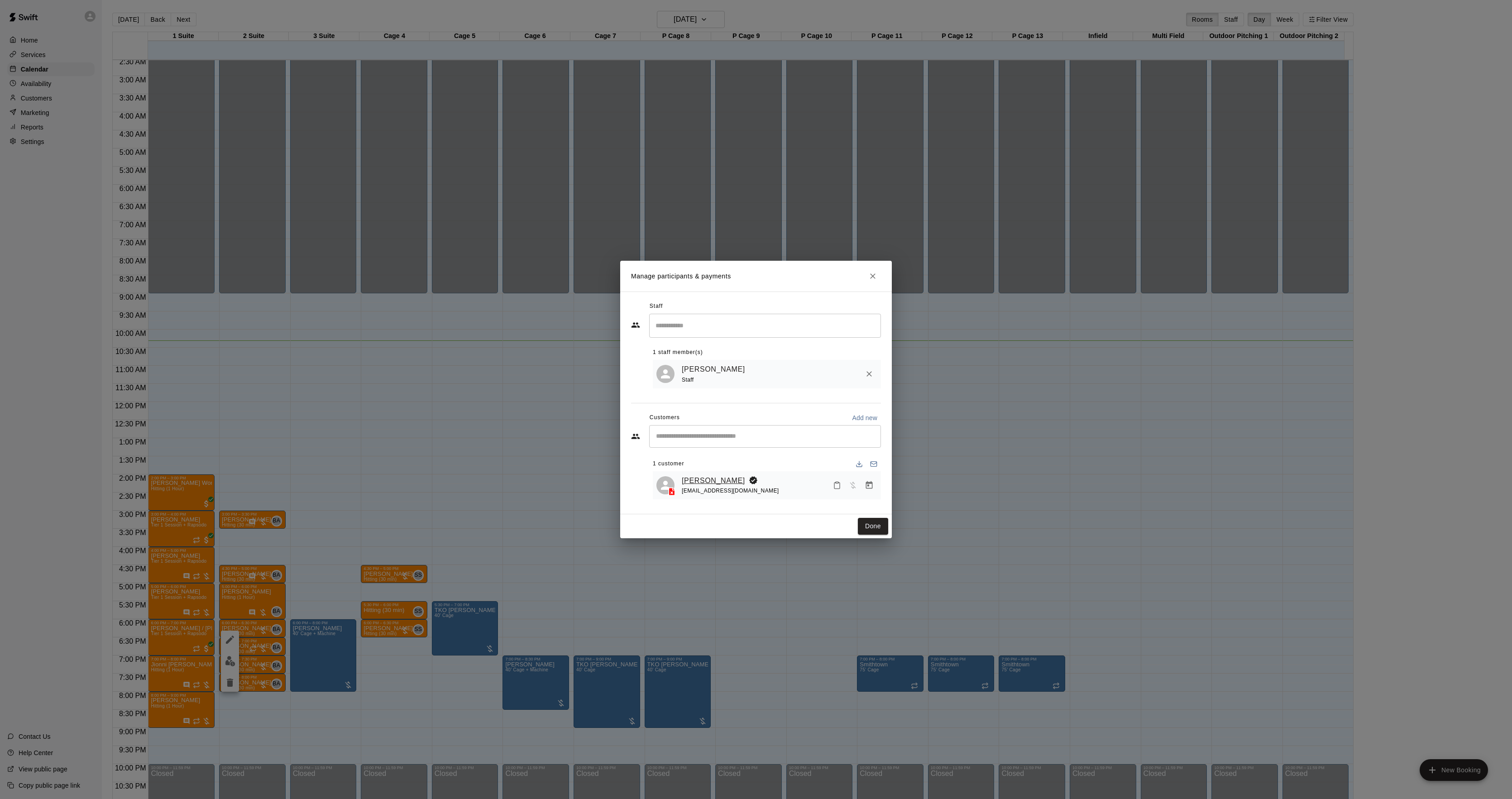
click at [696, 478] on link "[PERSON_NAME]" at bounding box center [714, 481] width 63 height 12
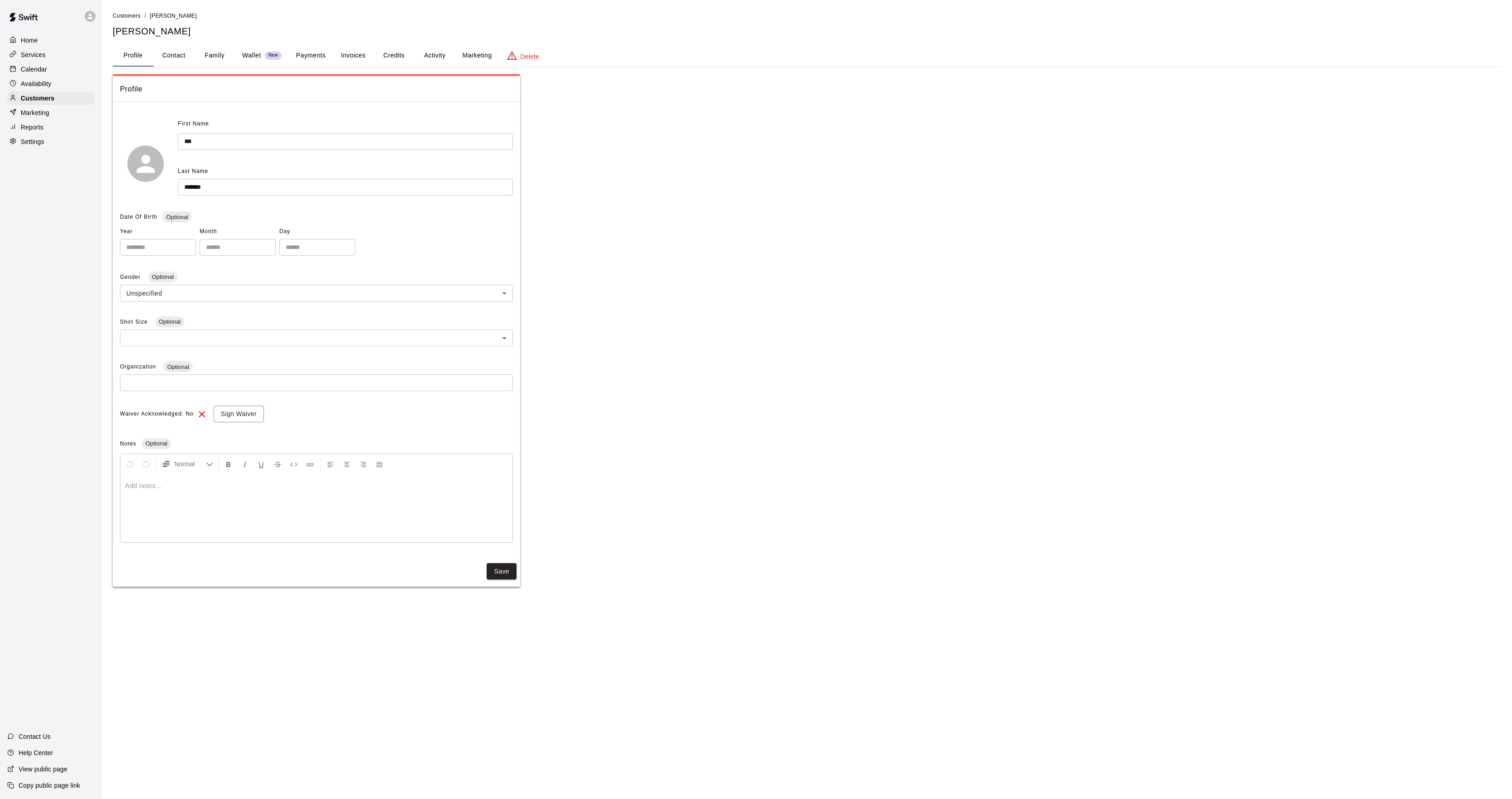
click at [444, 51] on button "Activity" at bounding box center [435, 55] width 41 height 21
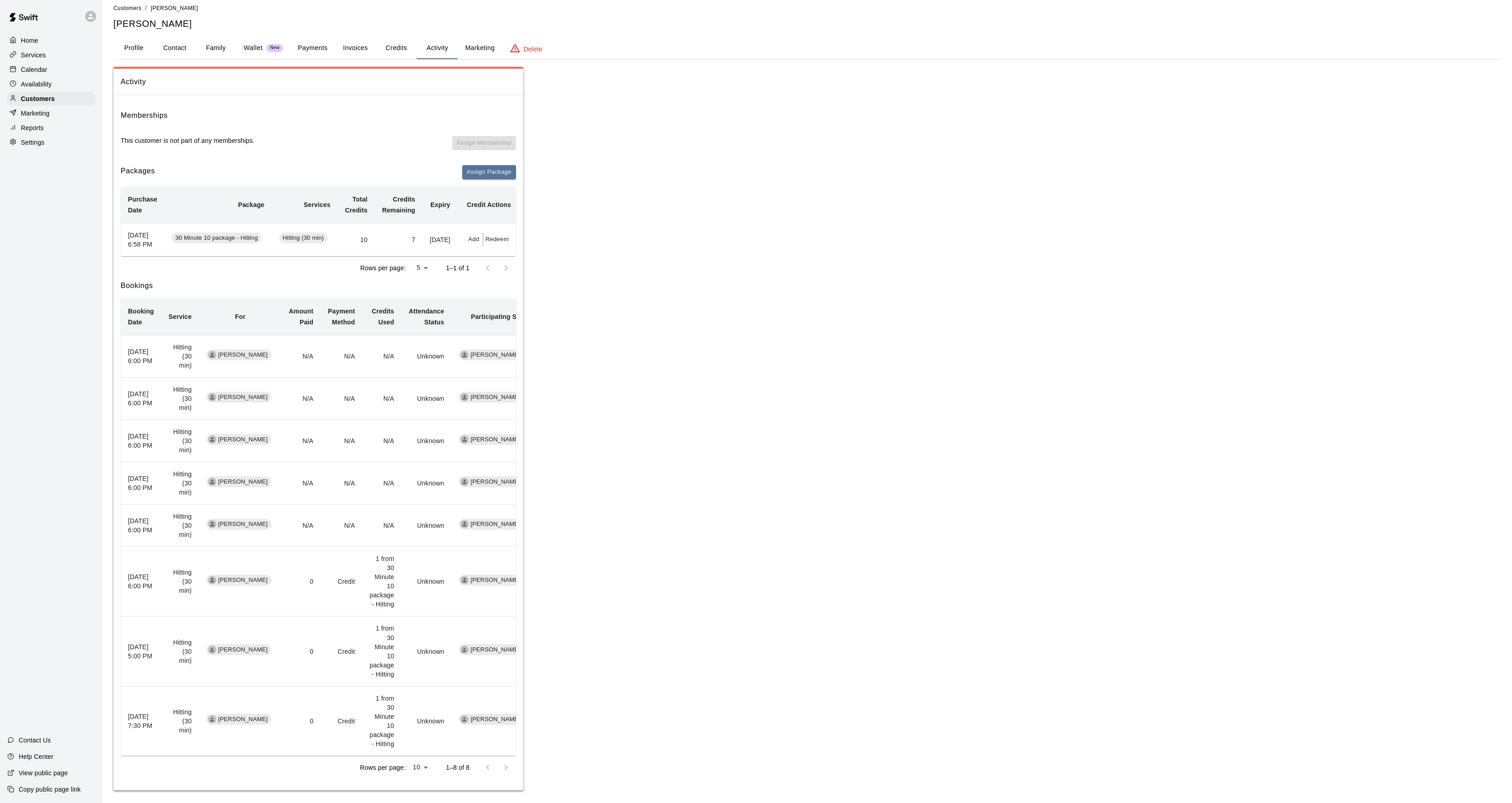
scroll to position [32, 0]
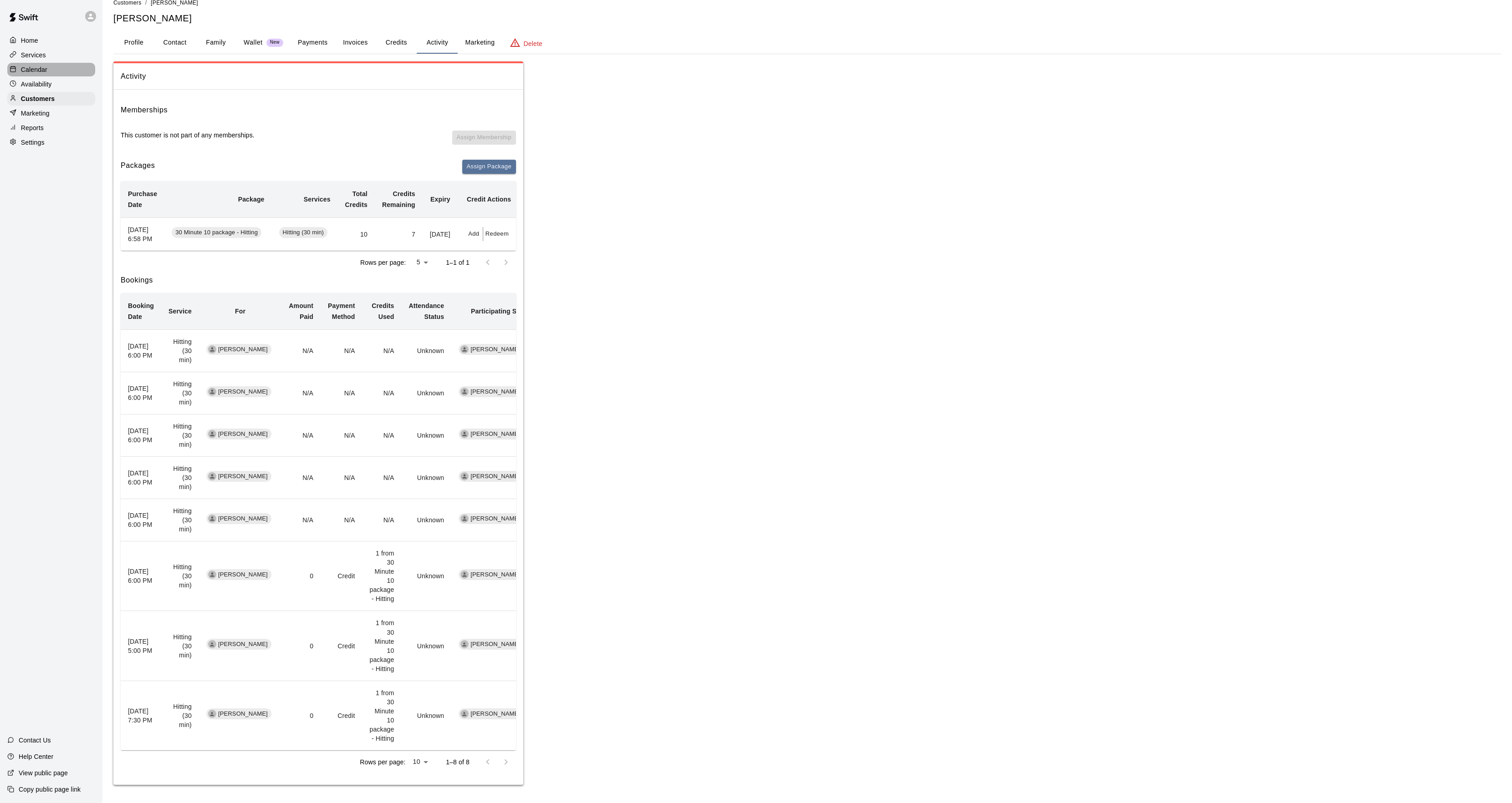
click at [62, 72] on div "Calendar" at bounding box center [52, 69] width 88 height 14
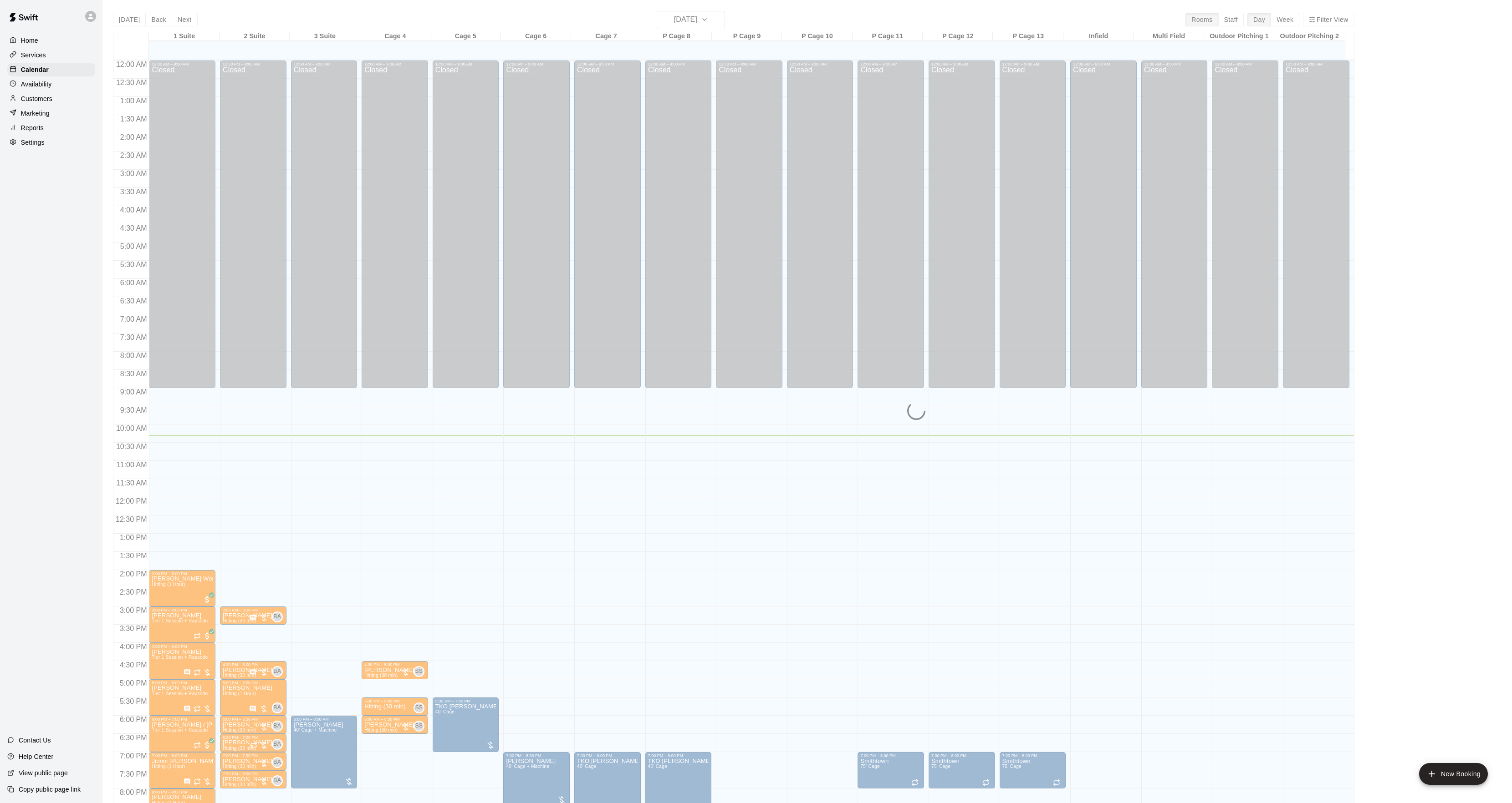
scroll to position [93, 0]
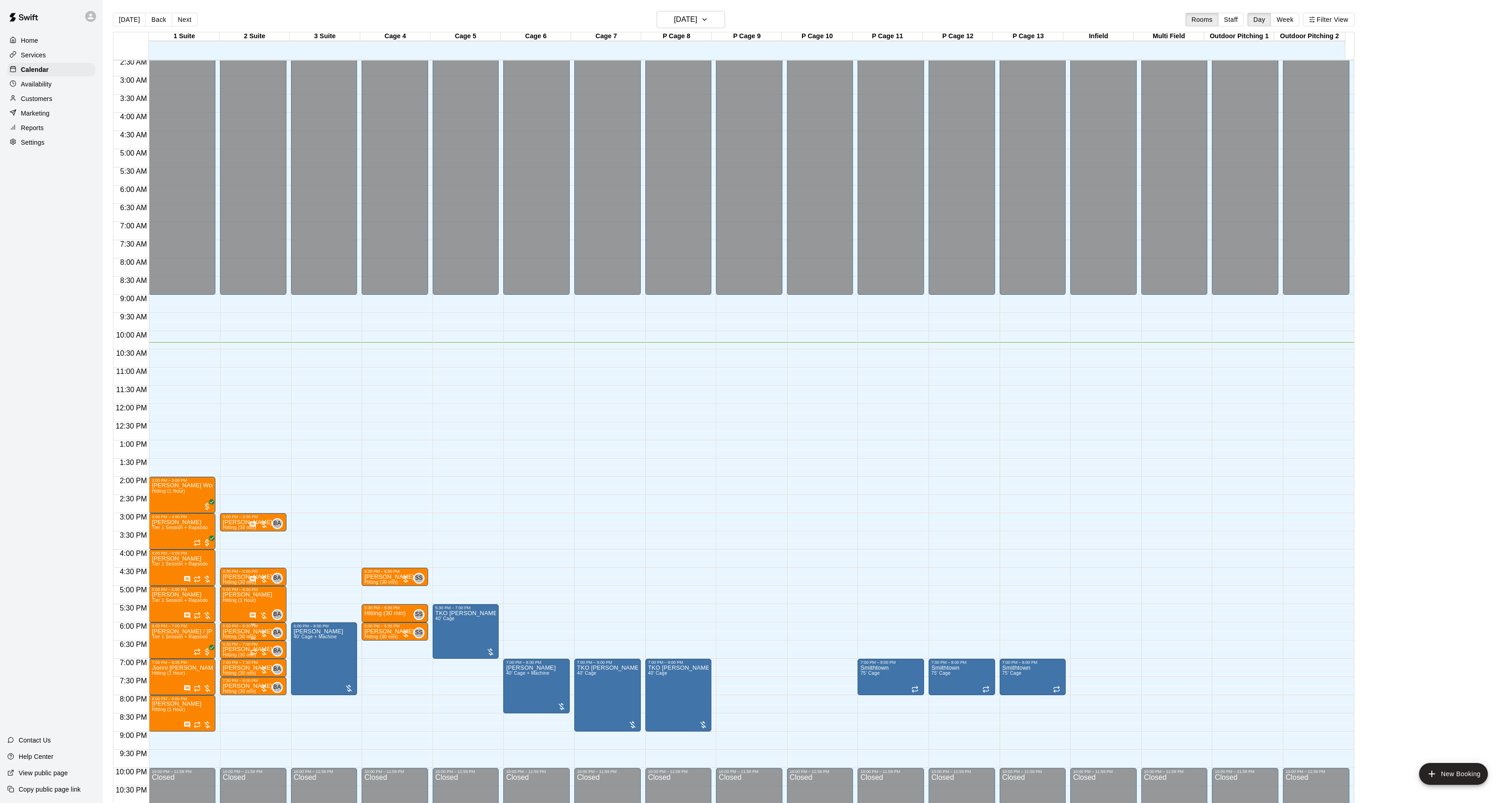
click at [240, 631] on p "[PERSON_NAME]" at bounding box center [247, 631] width 50 height 0
click at [236, 667] on img "edit" at bounding box center [231, 664] width 10 height 10
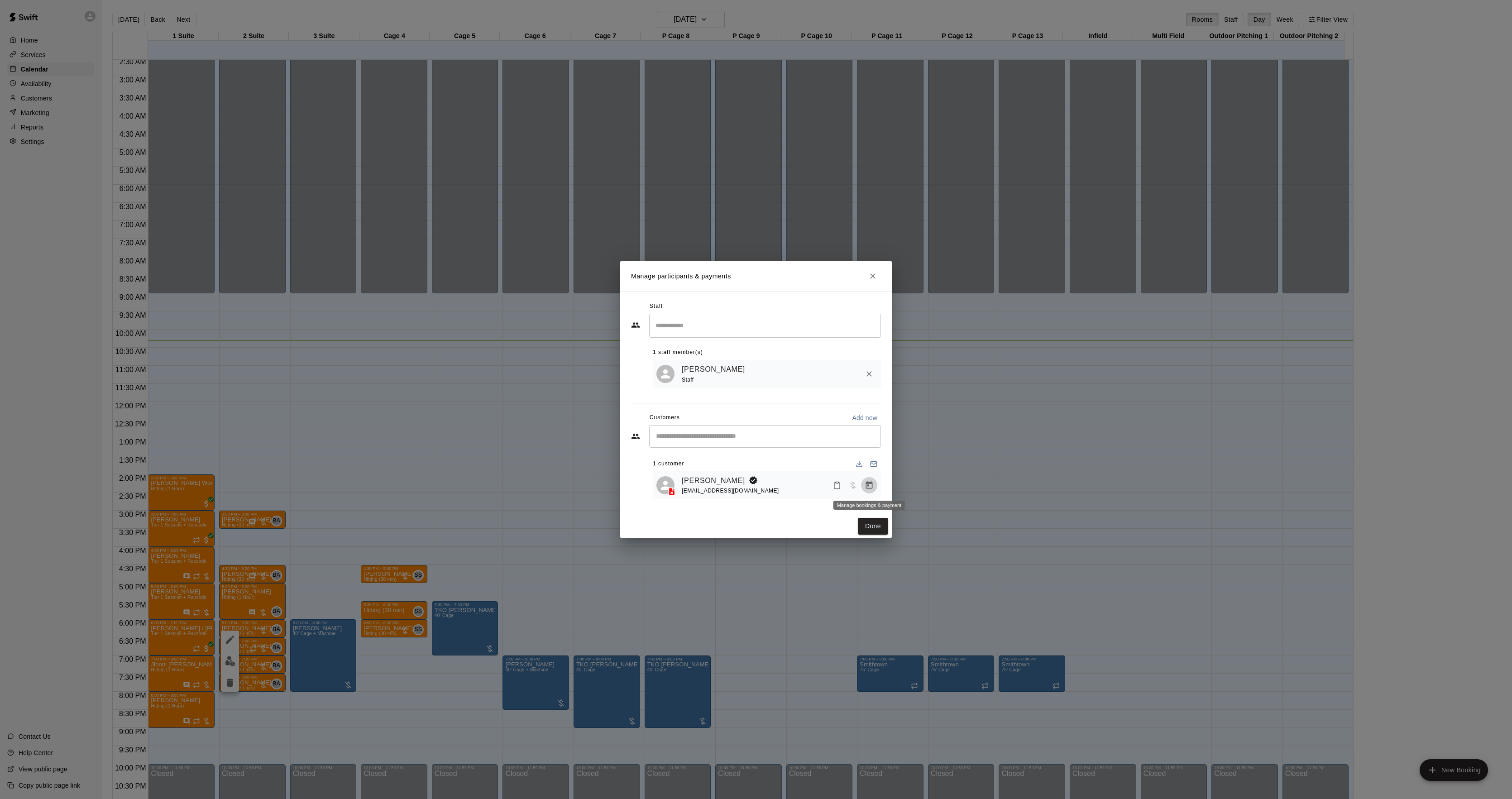
click at [875, 484] on button "Manage bookings & payment" at bounding box center [869, 484] width 16 height 16
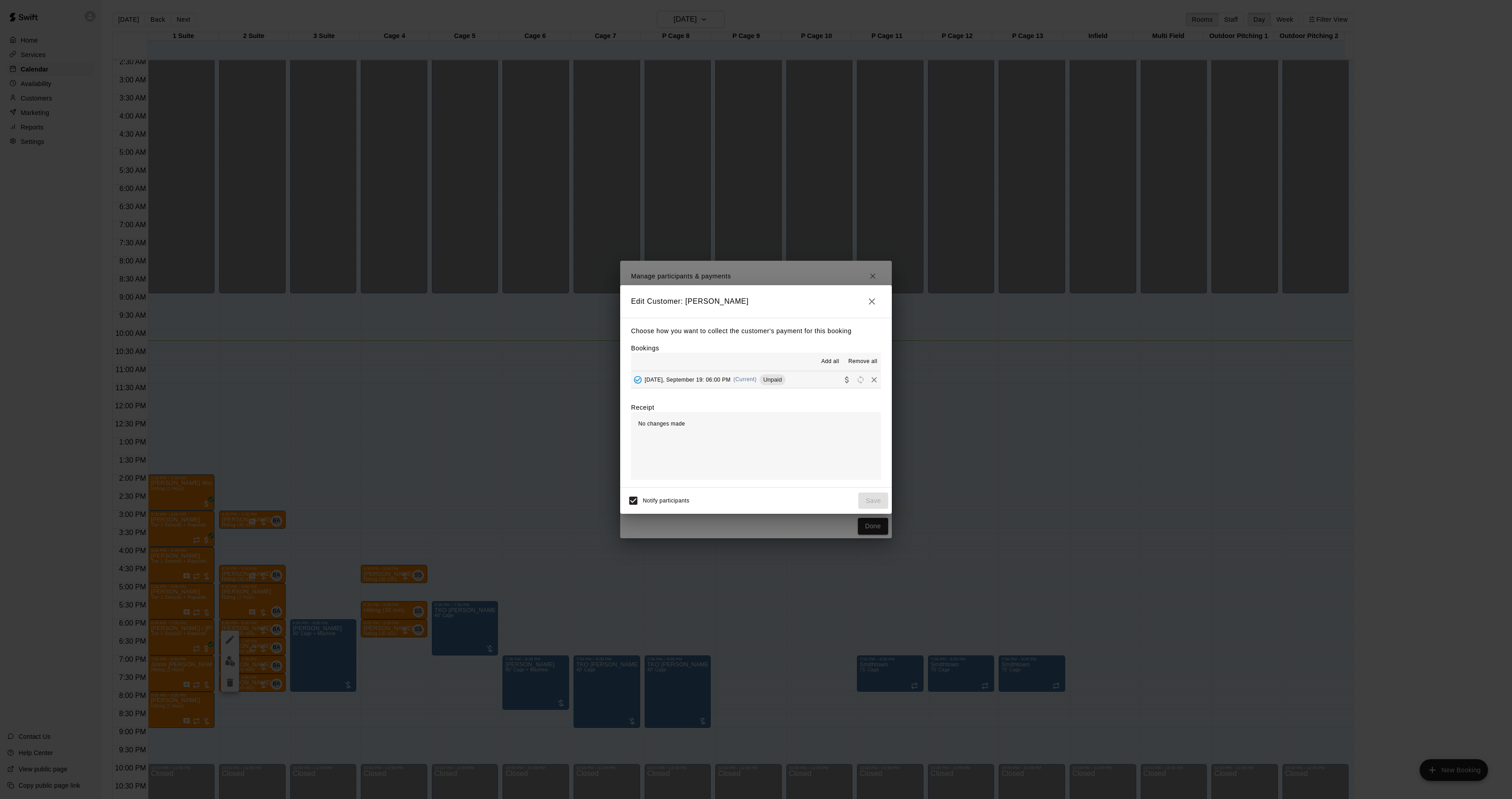
click at [752, 381] on div "[DATE], September 19: 06:00 PM (Current) Unpaid" at bounding box center [707, 380] width 154 height 14
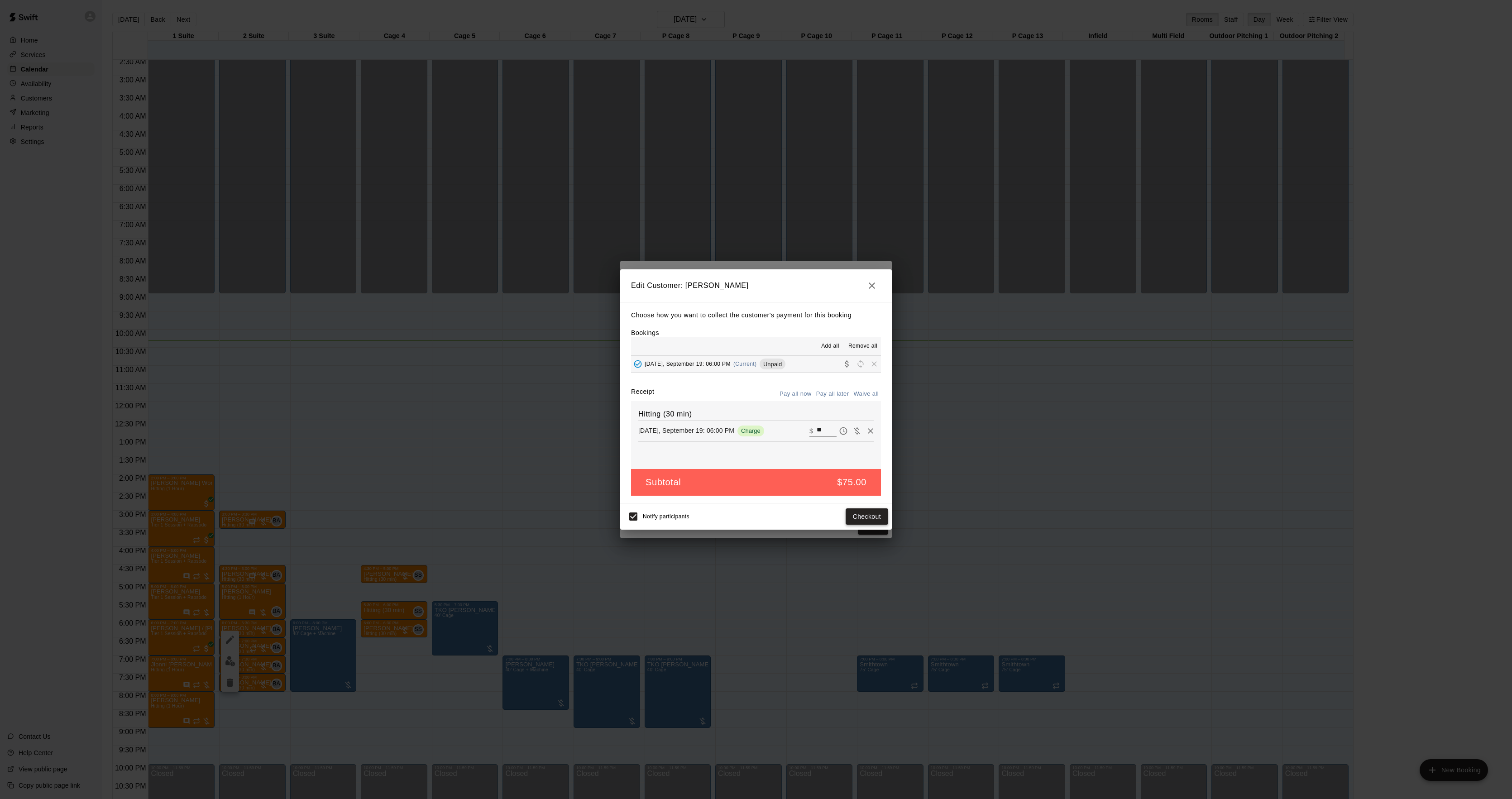
click at [862, 520] on button "Checkout" at bounding box center [867, 517] width 43 height 17
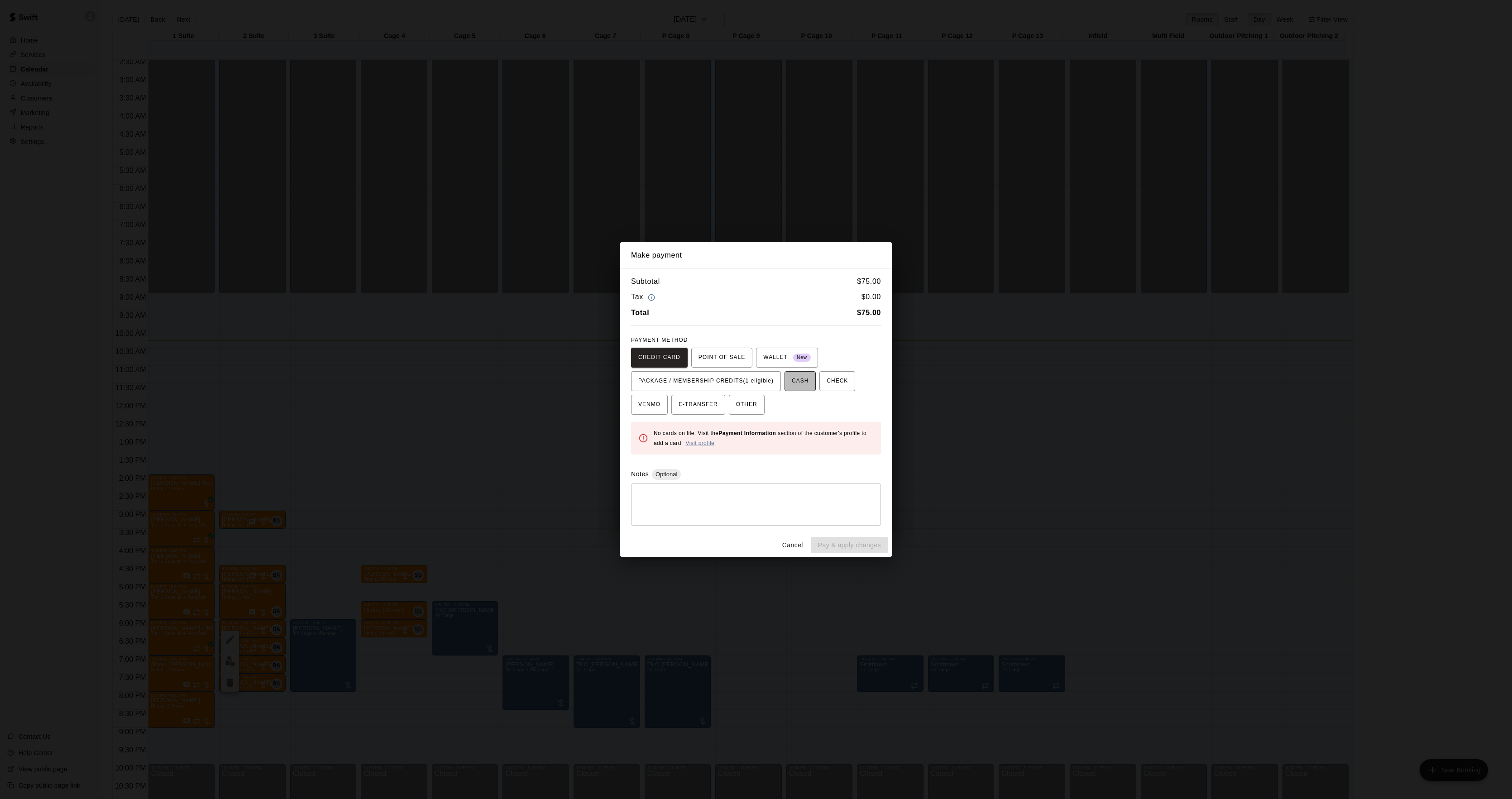
click at [785, 383] on button "CASH" at bounding box center [800, 381] width 31 height 20
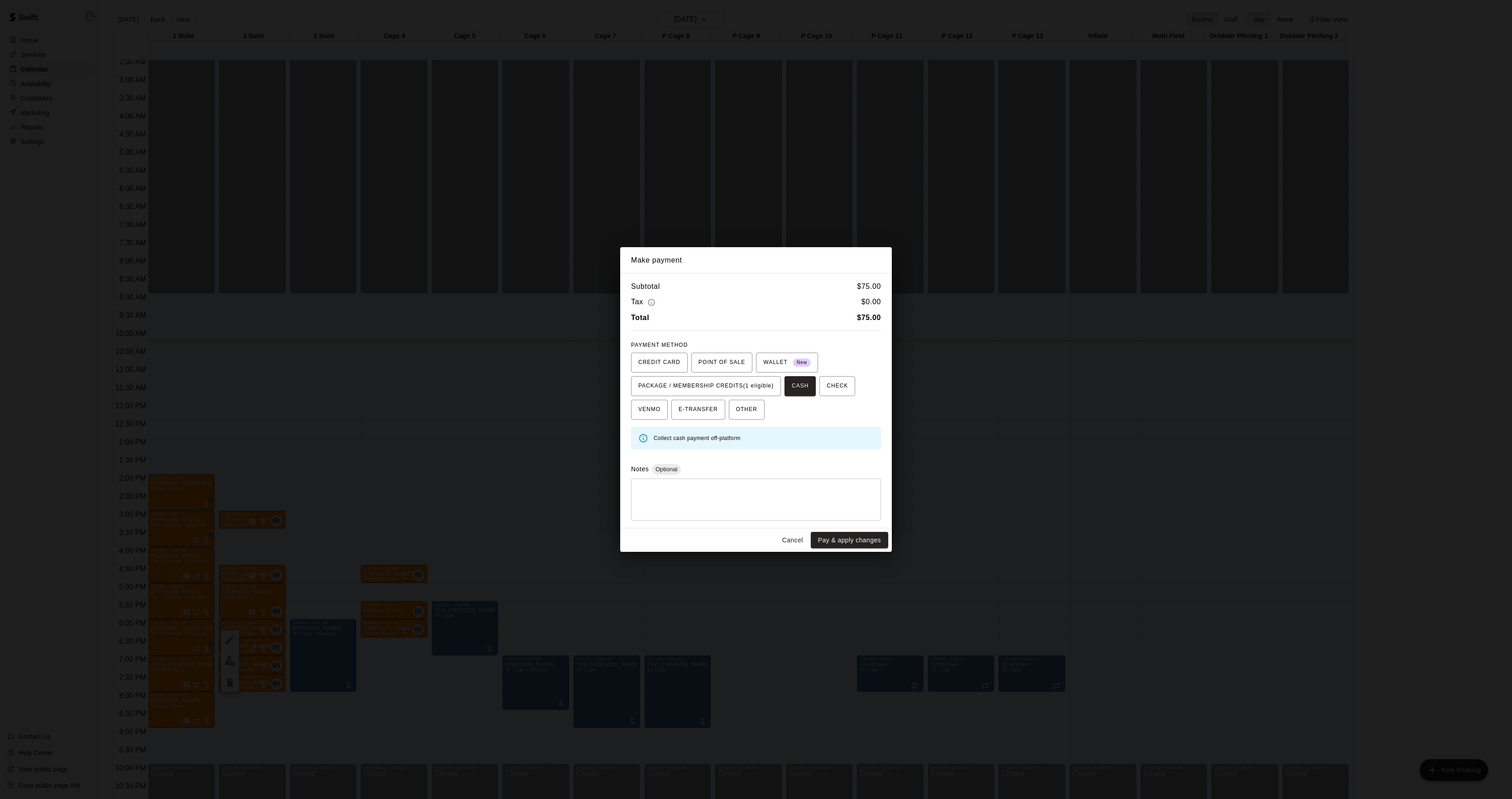
drag, startPoint x: 760, startPoint y: 384, endPoint x: 784, endPoint y: 409, distance: 34.7
click at [760, 383] on span "PACKAGE / MEMBERSHIP CREDITS (1 eligible)" at bounding box center [706, 386] width 135 height 15
click at [839, 545] on button "Pay & apply changes" at bounding box center [849, 540] width 77 height 17
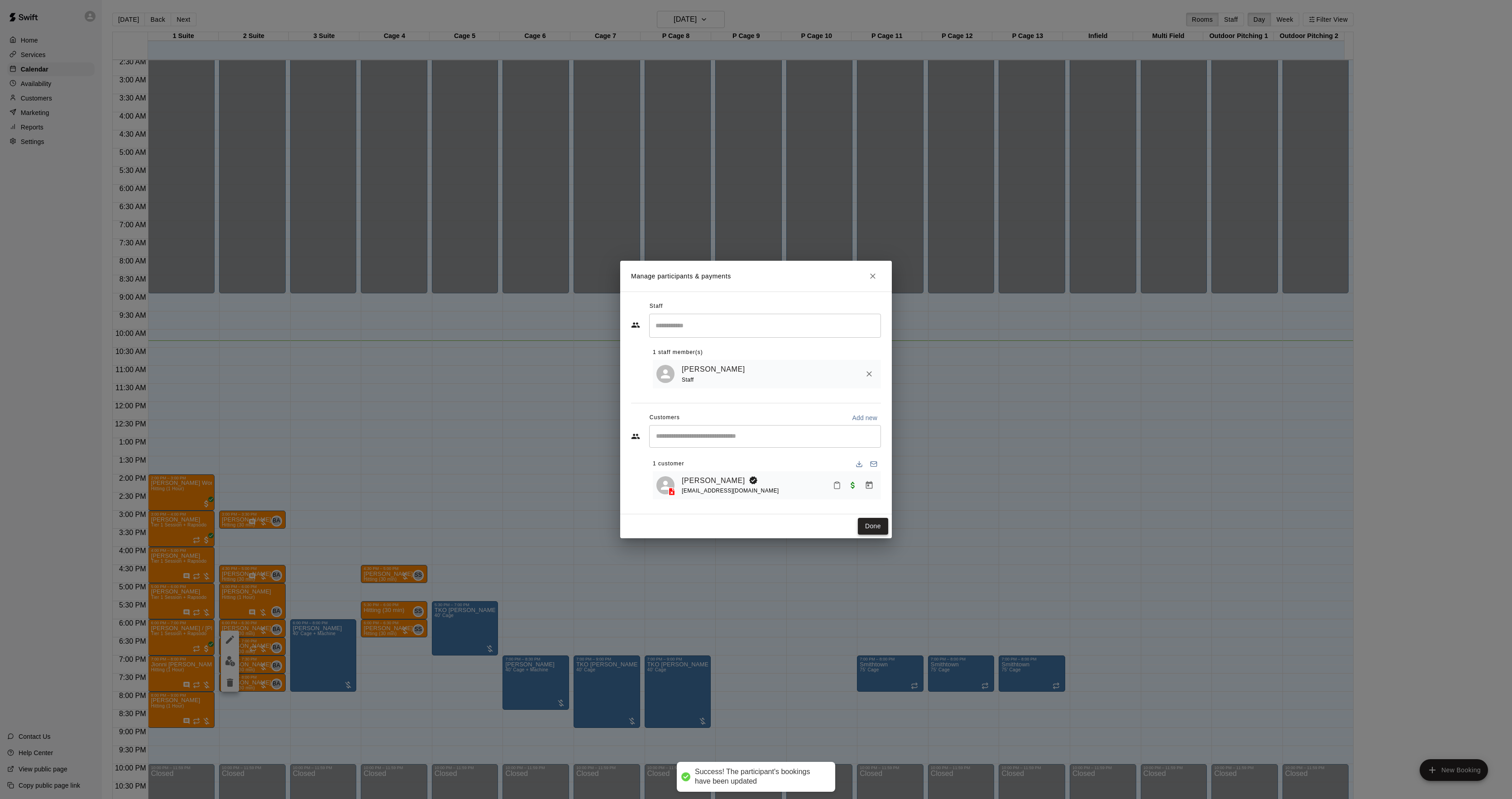
click at [879, 524] on button "Done" at bounding box center [873, 526] width 31 height 17
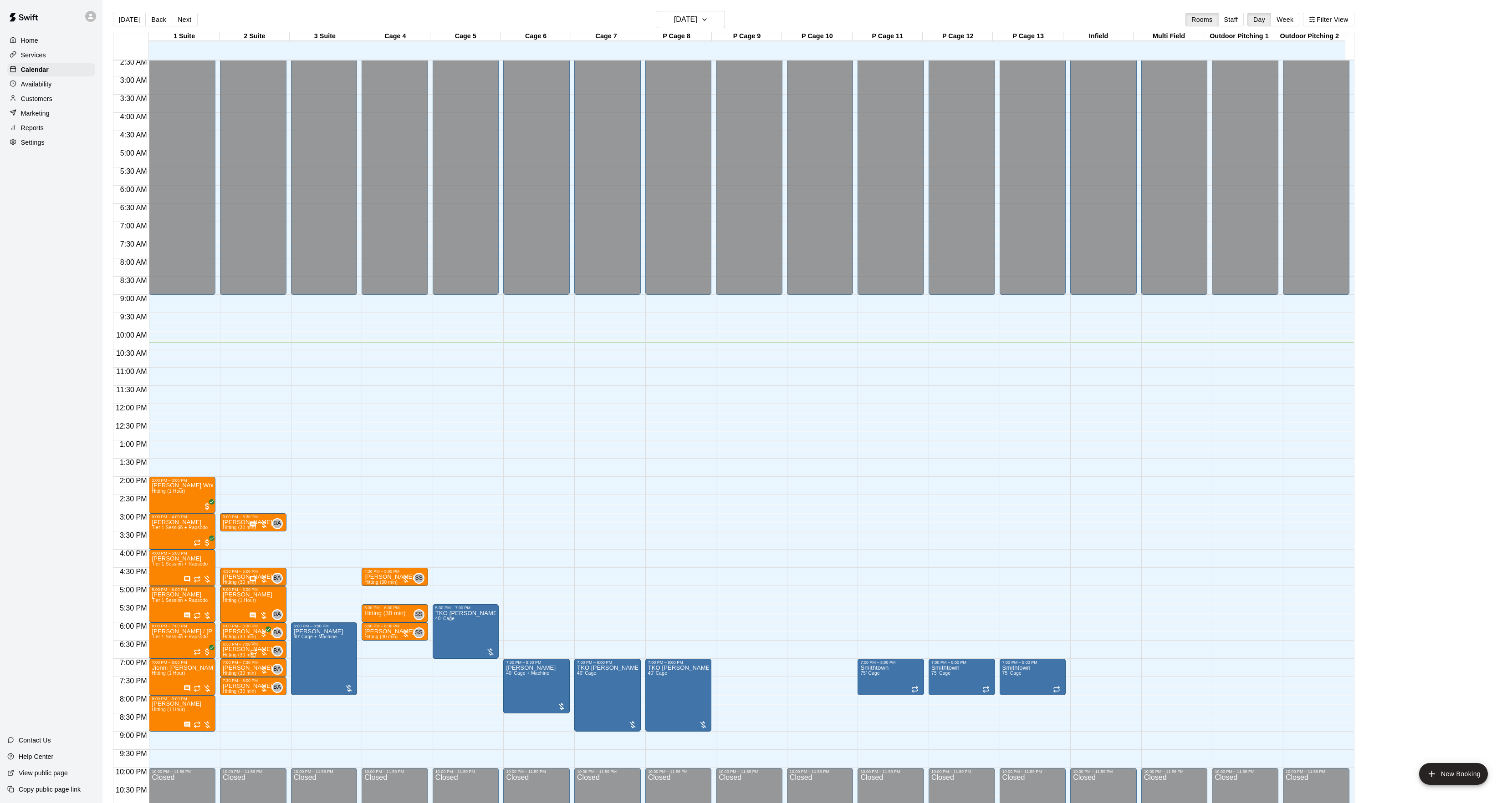
scroll to position [33, 0]
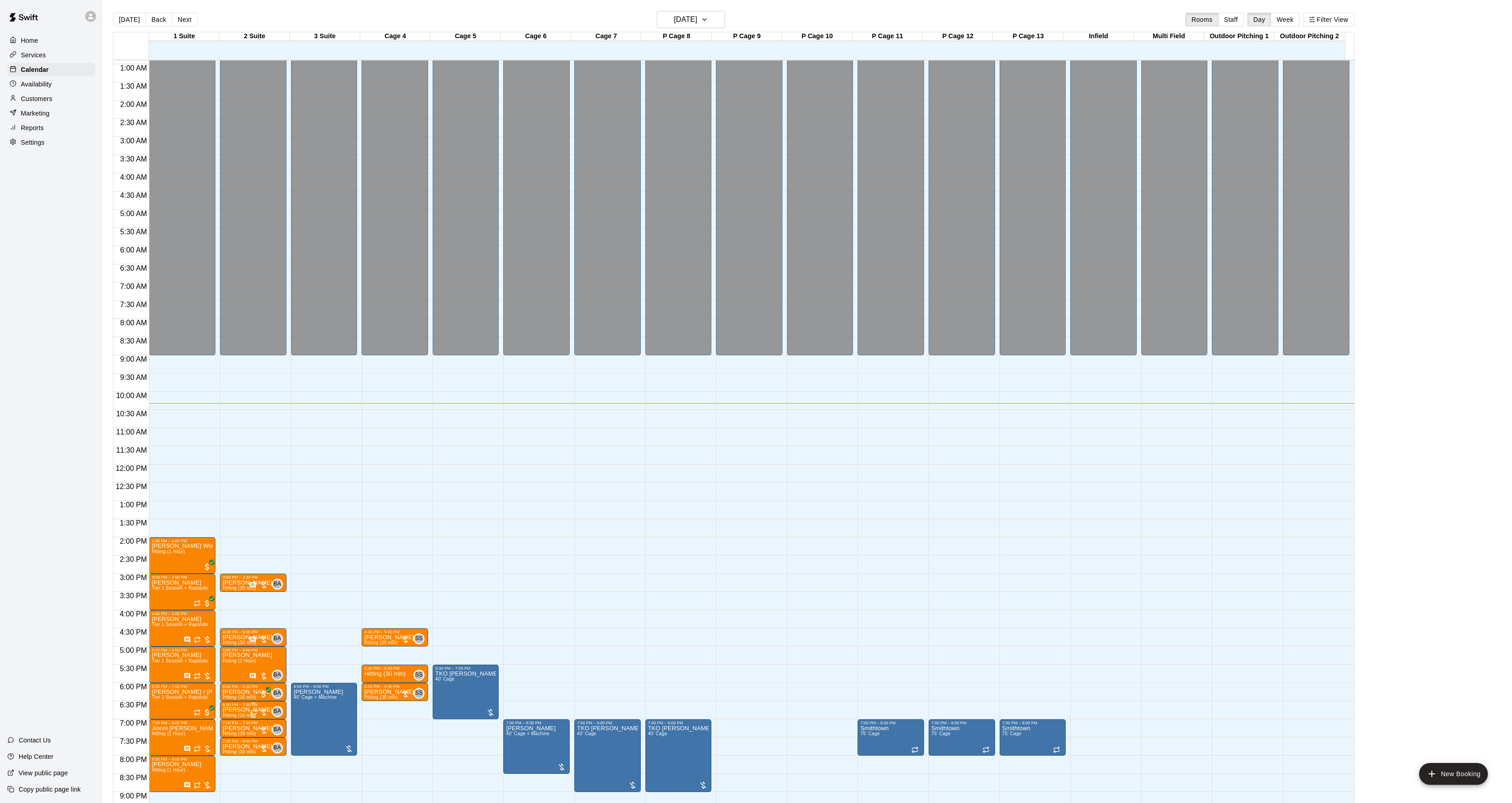
click at [246, 710] on p "[PERSON_NAME]" at bounding box center [247, 710] width 50 height 0
click at [236, 735] on div at bounding box center [231, 743] width 18 height 61
click at [236, 737] on button "edit" at bounding box center [231, 743] width 18 height 18
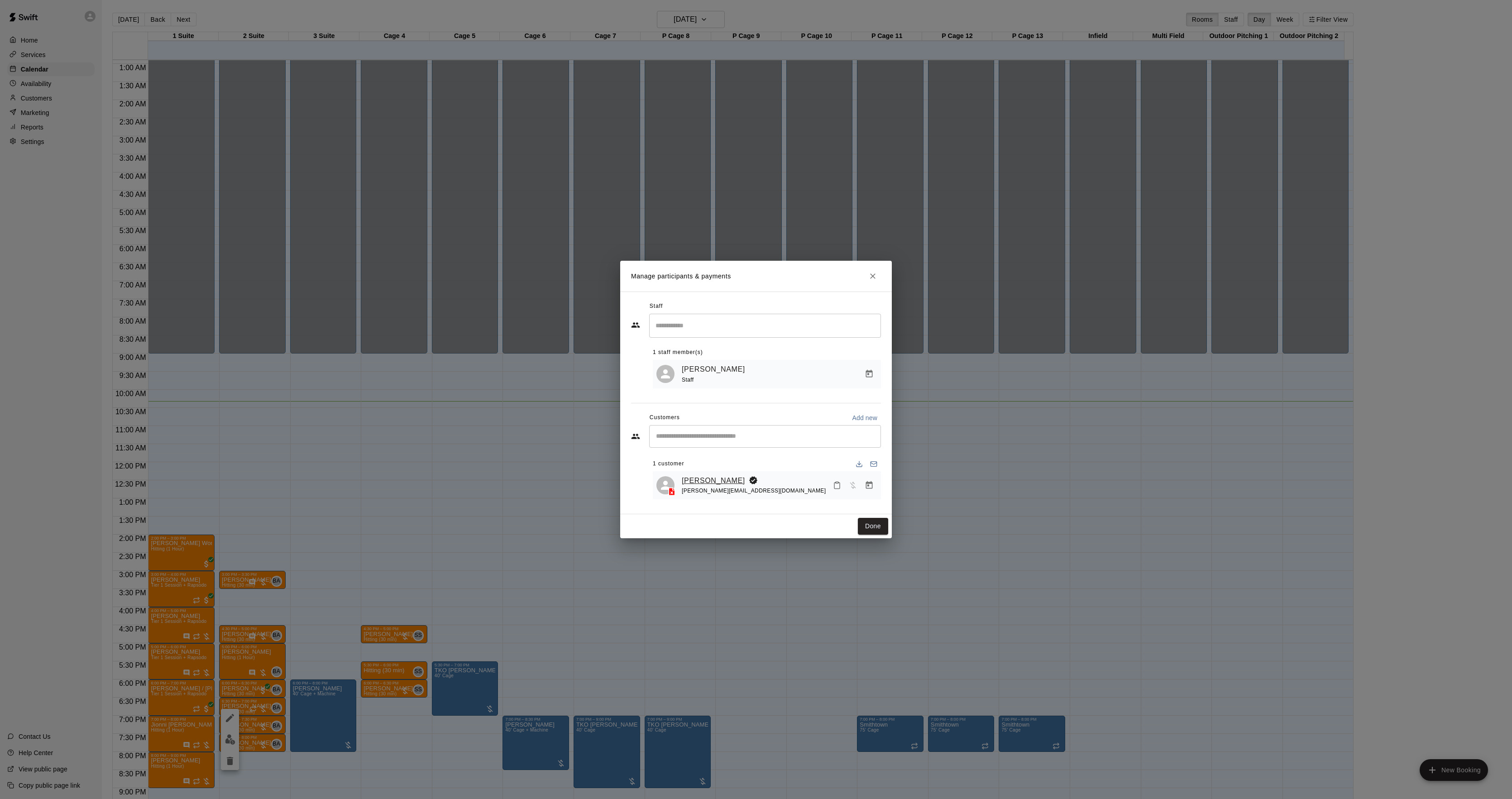
click at [714, 483] on link "[PERSON_NAME]" at bounding box center [714, 481] width 63 height 12
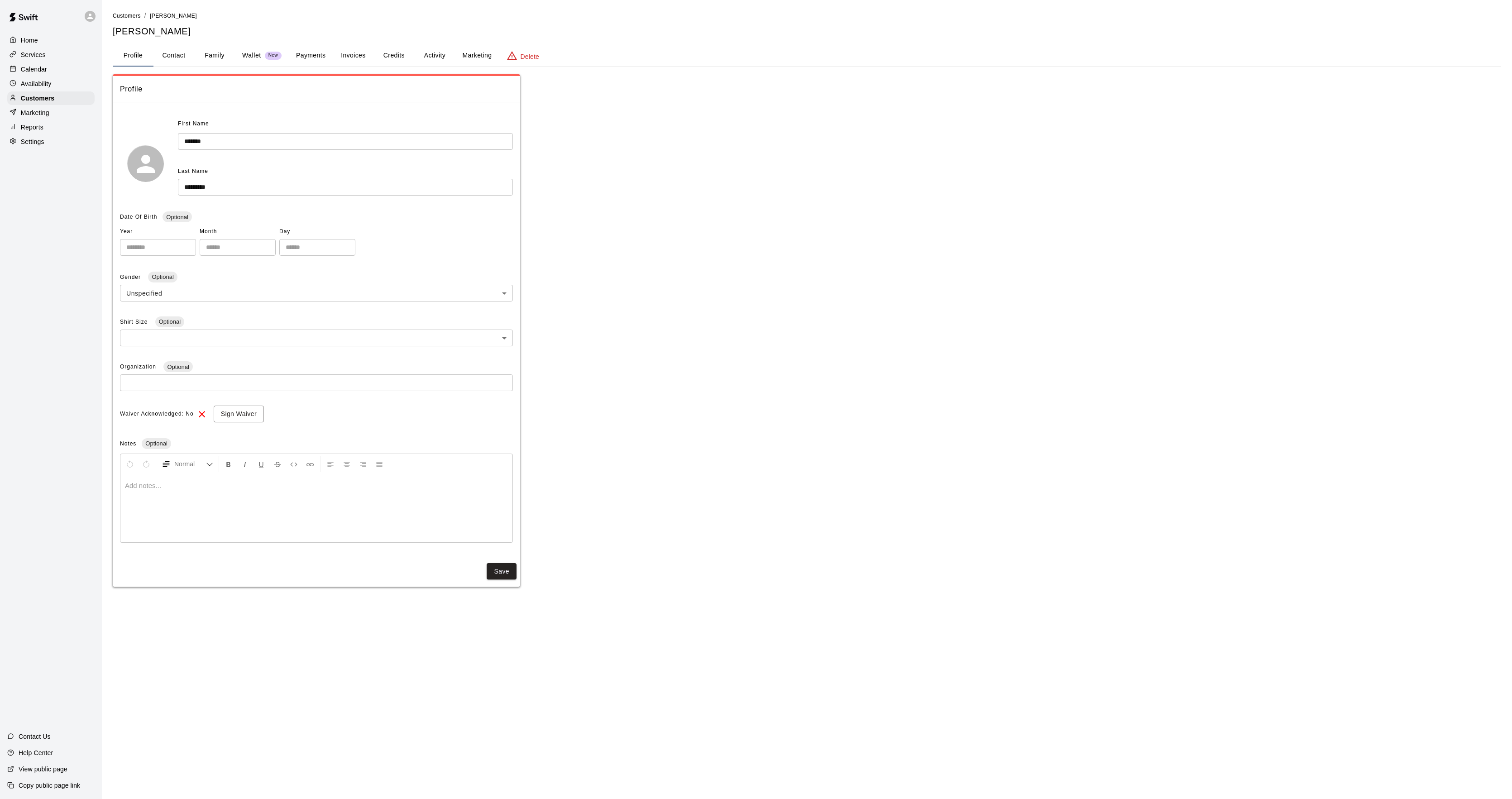
click at [434, 55] on button "Activity" at bounding box center [435, 55] width 41 height 21
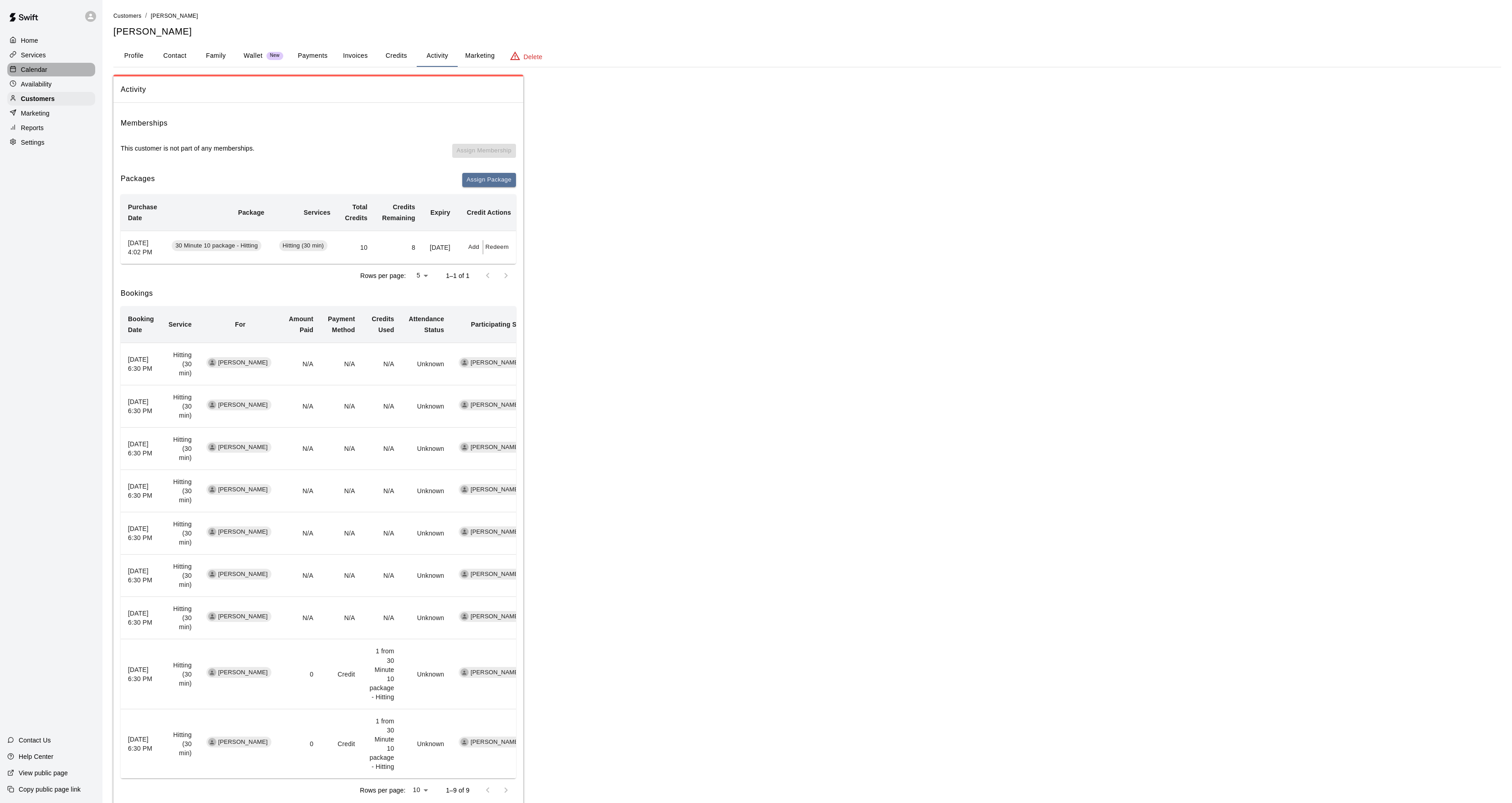
click at [55, 71] on div "Calendar" at bounding box center [52, 69] width 88 height 14
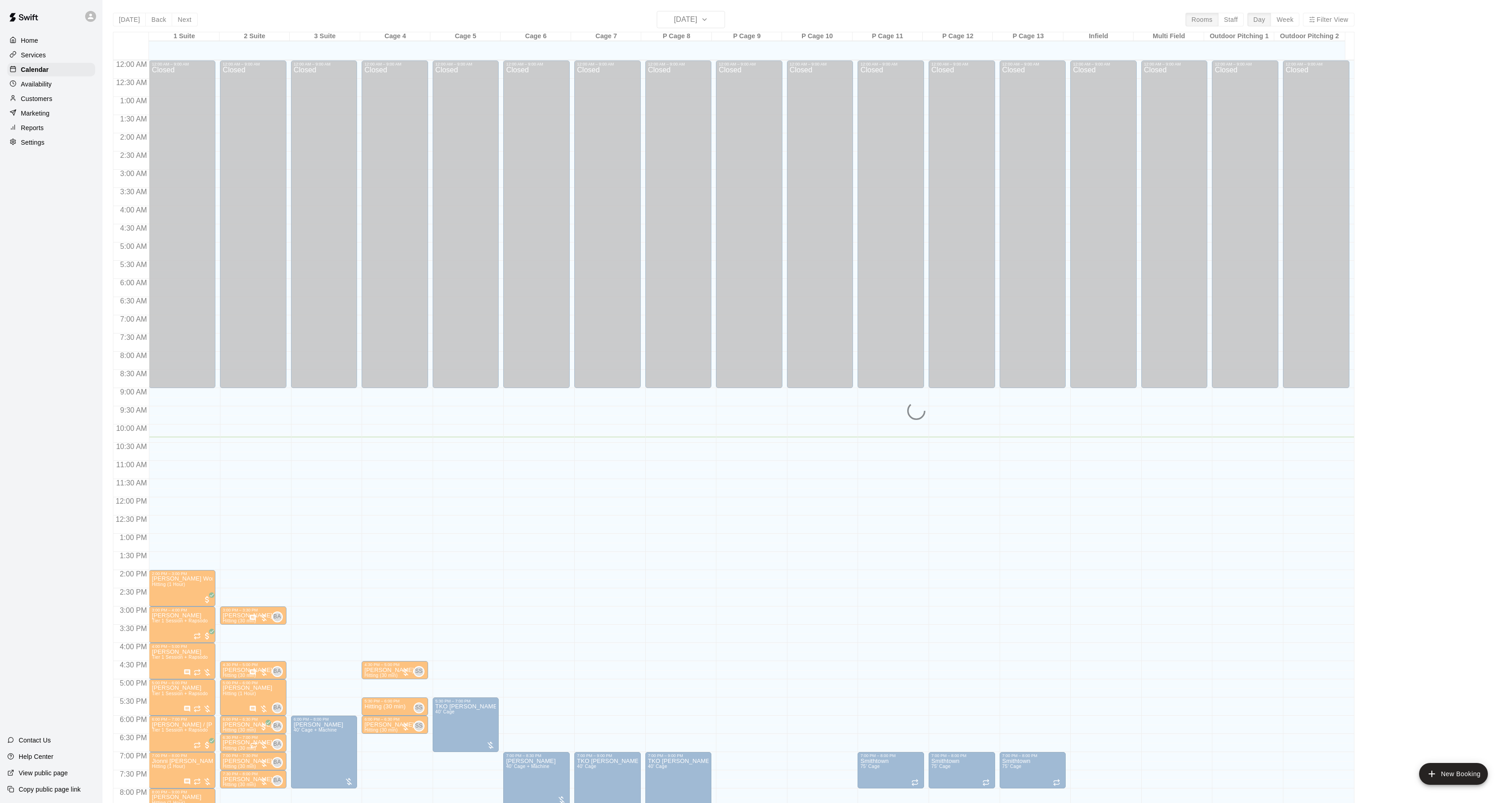
scroll to position [93, 0]
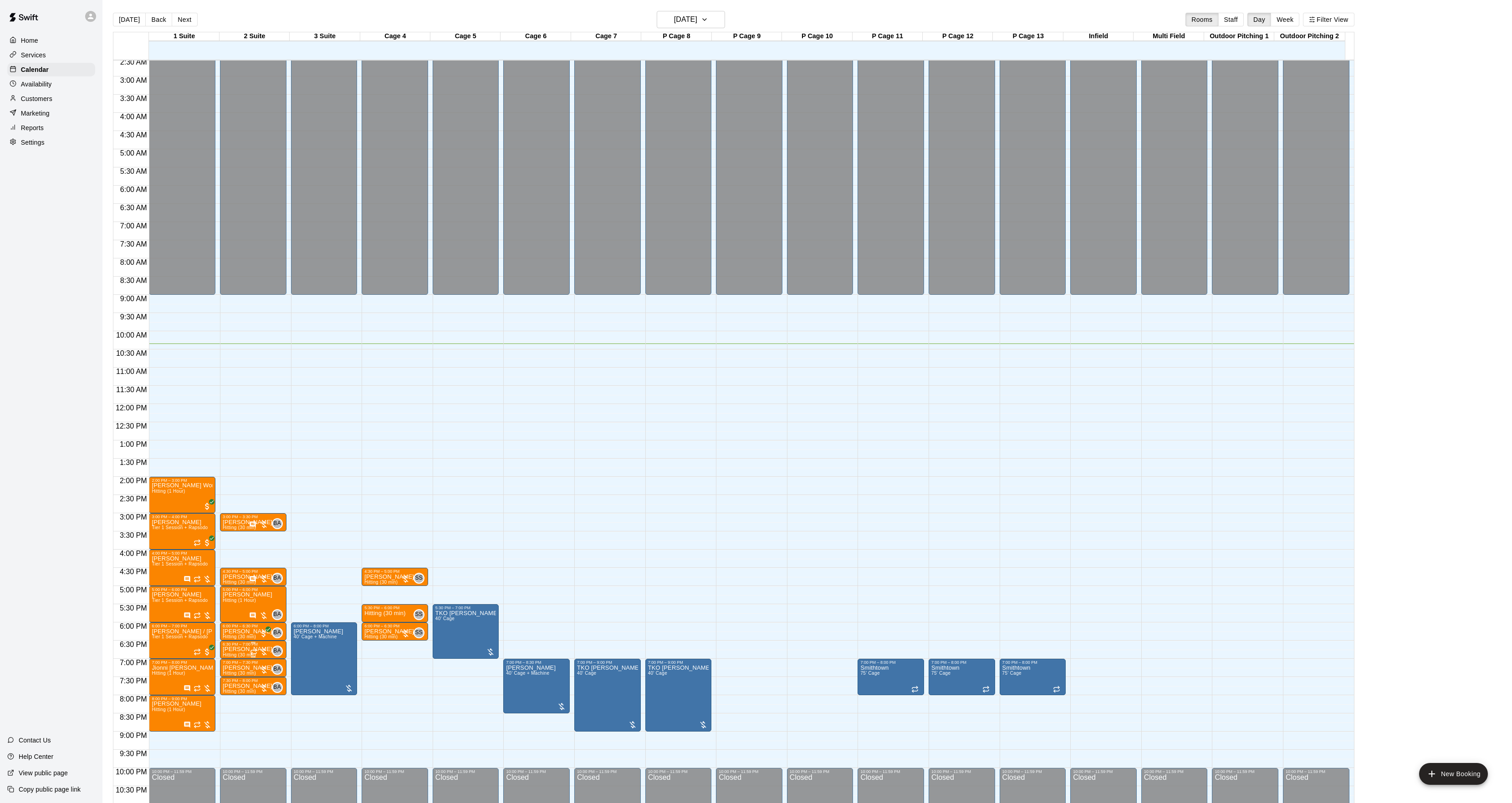
click at [244, 649] on p "[PERSON_NAME]" at bounding box center [247, 649] width 50 height 0
click at [230, 672] on div at bounding box center [231, 682] width 18 height 61
click at [228, 676] on button "edit" at bounding box center [231, 683] width 18 height 18
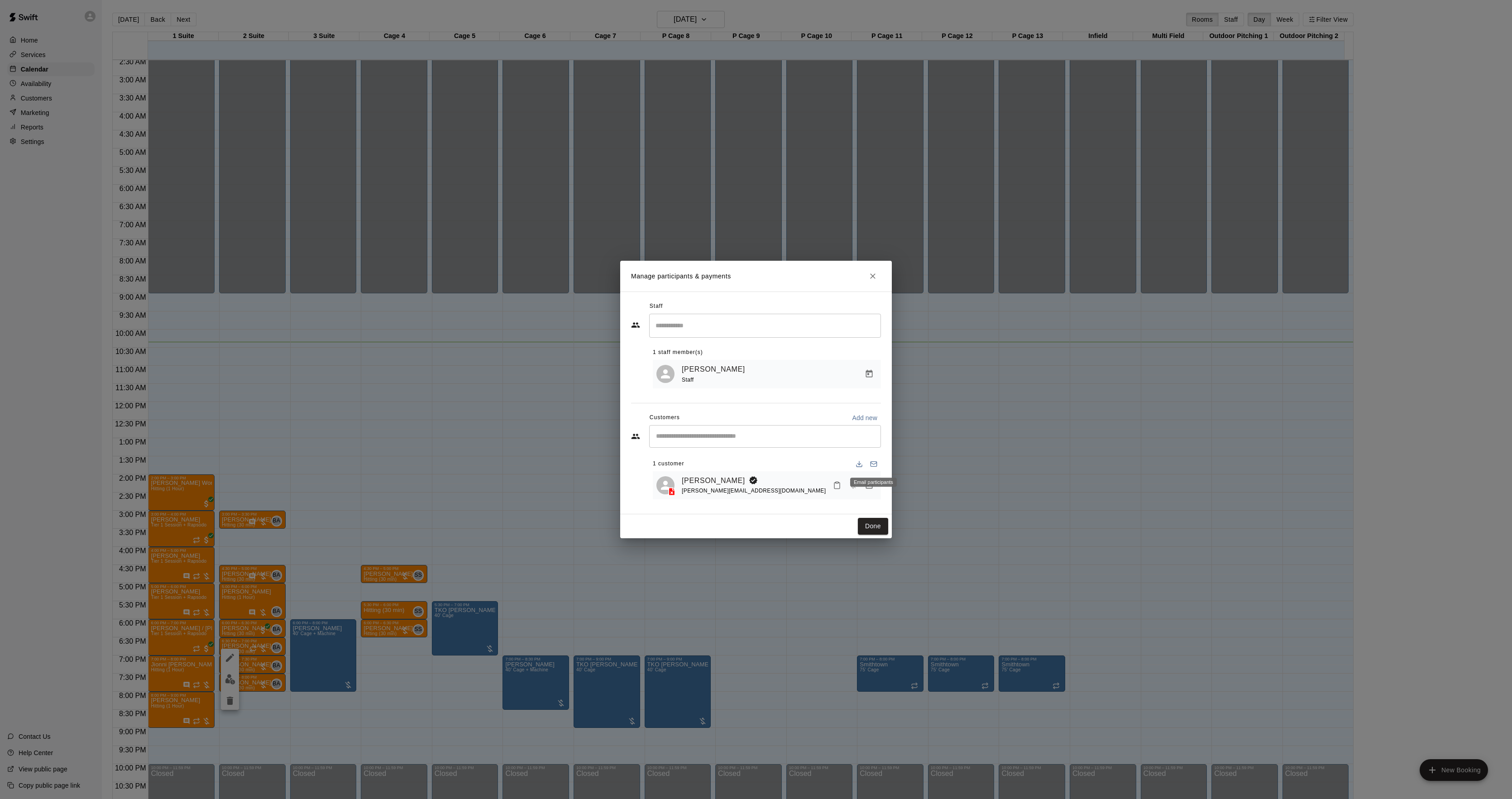
click at [870, 478] on div "Email participants" at bounding box center [874, 483] width 47 height 9
click at [874, 491] on button "Manage bookings & payment" at bounding box center [869, 484] width 16 height 16
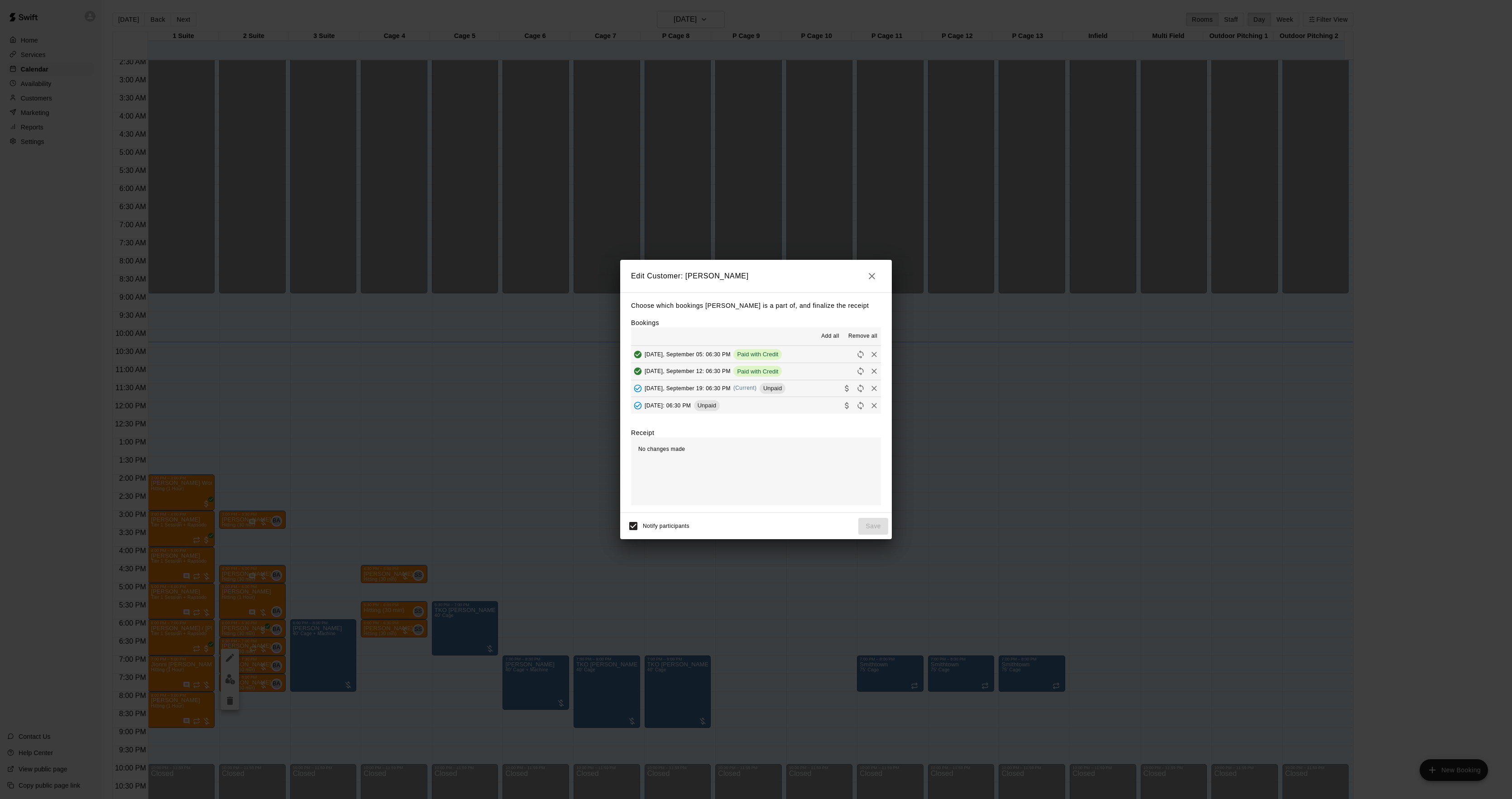
click at [750, 391] on span "(Current)" at bounding box center [745, 387] width 23 height 7
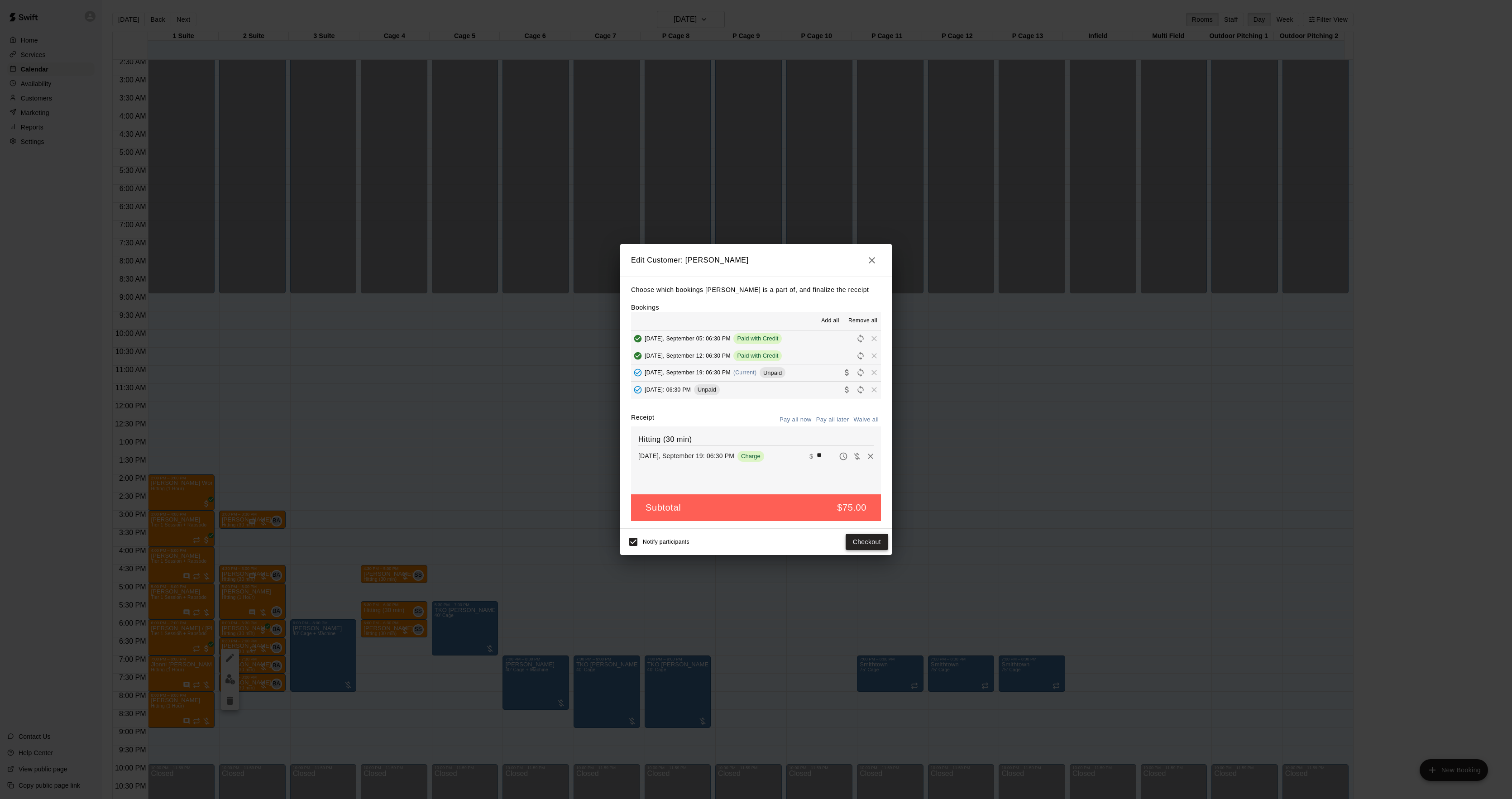
click at [857, 537] on button "Checkout" at bounding box center [867, 542] width 43 height 17
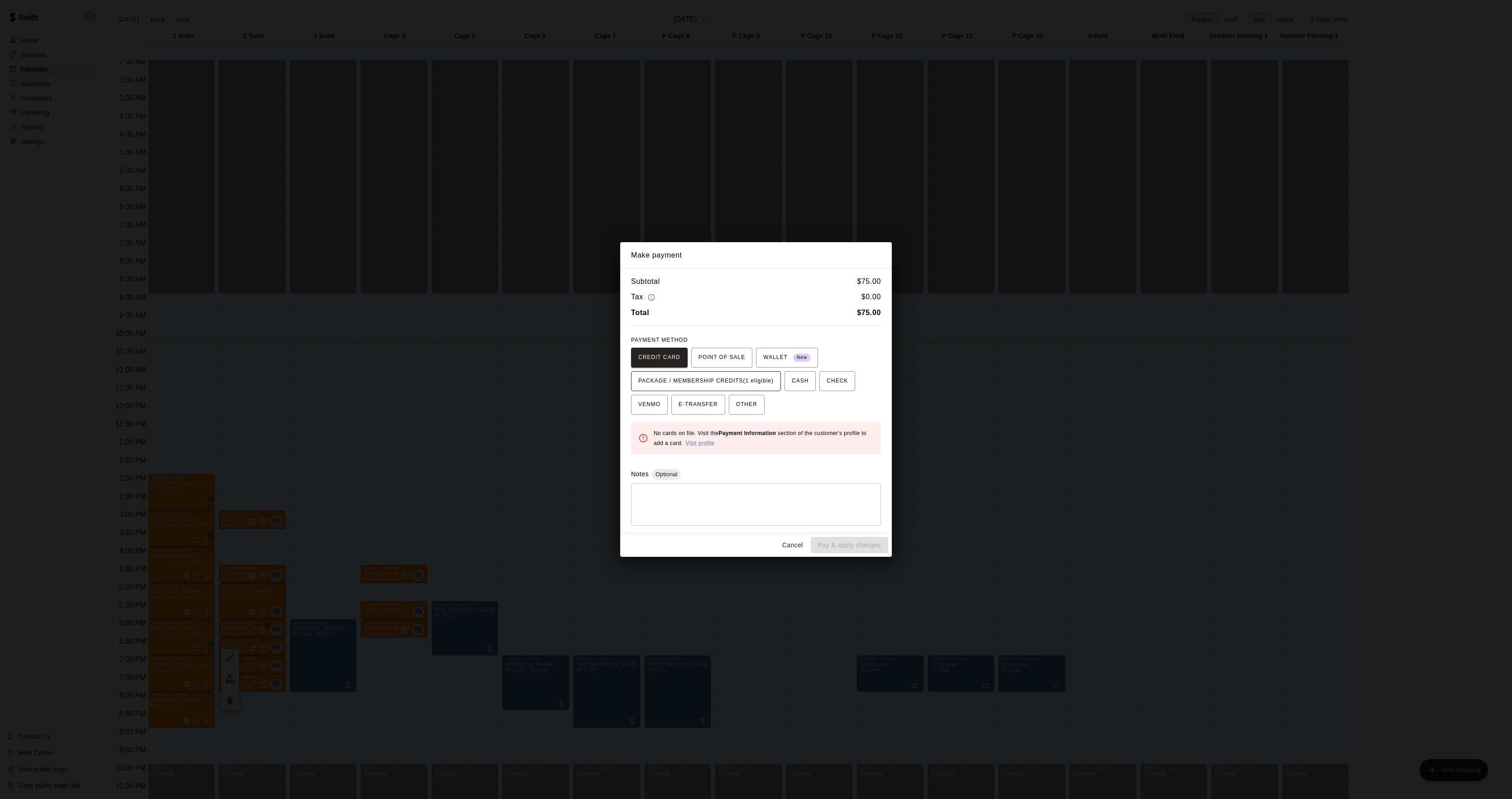
click at [741, 373] on button "PACKAGE / MEMBERSHIP CREDITS (1 eligible)" at bounding box center [706, 381] width 150 height 20
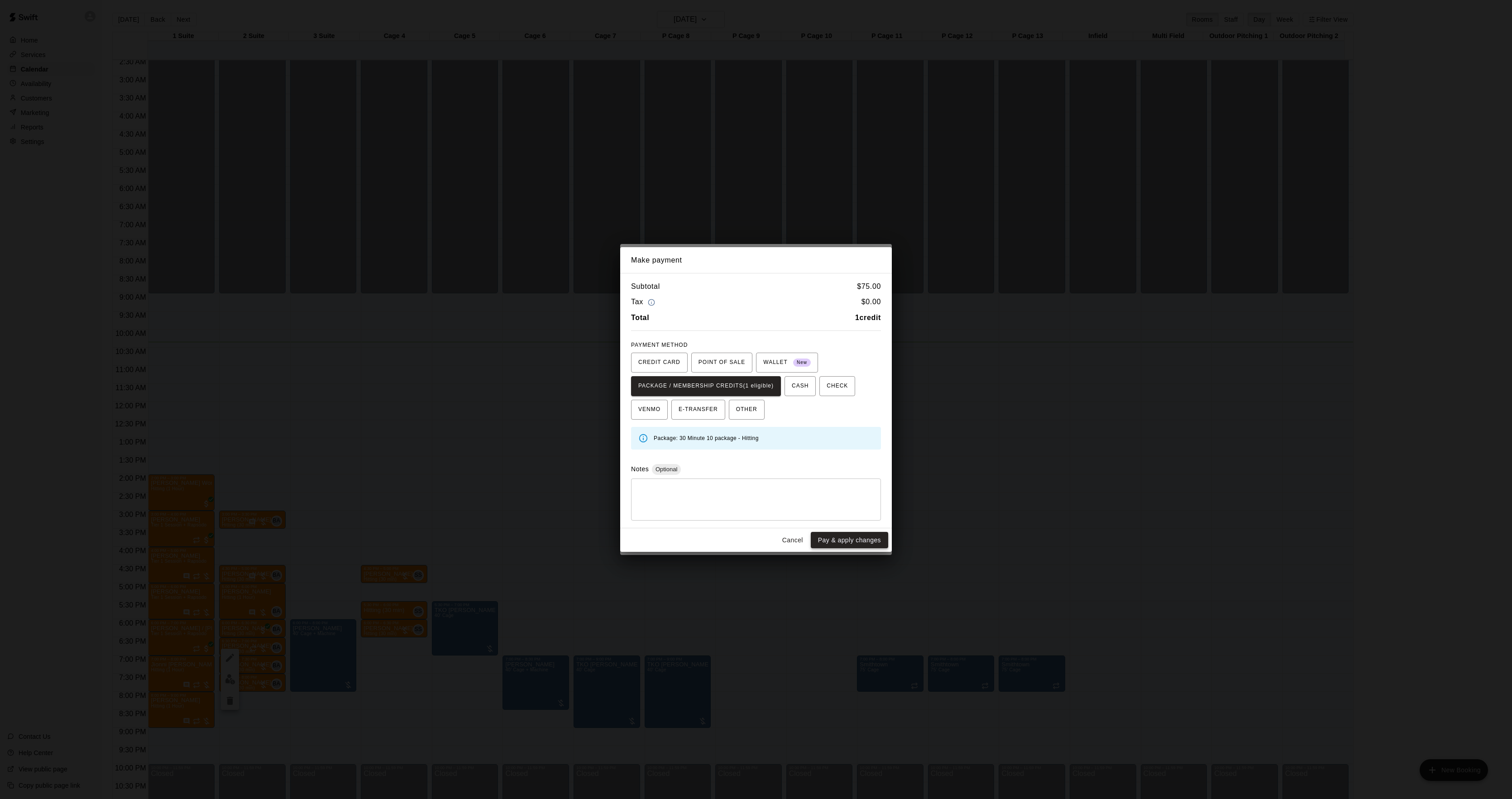
click at [828, 542] on button "Pay & apply changes" at bounding box center [849, 540] width 77 height 17
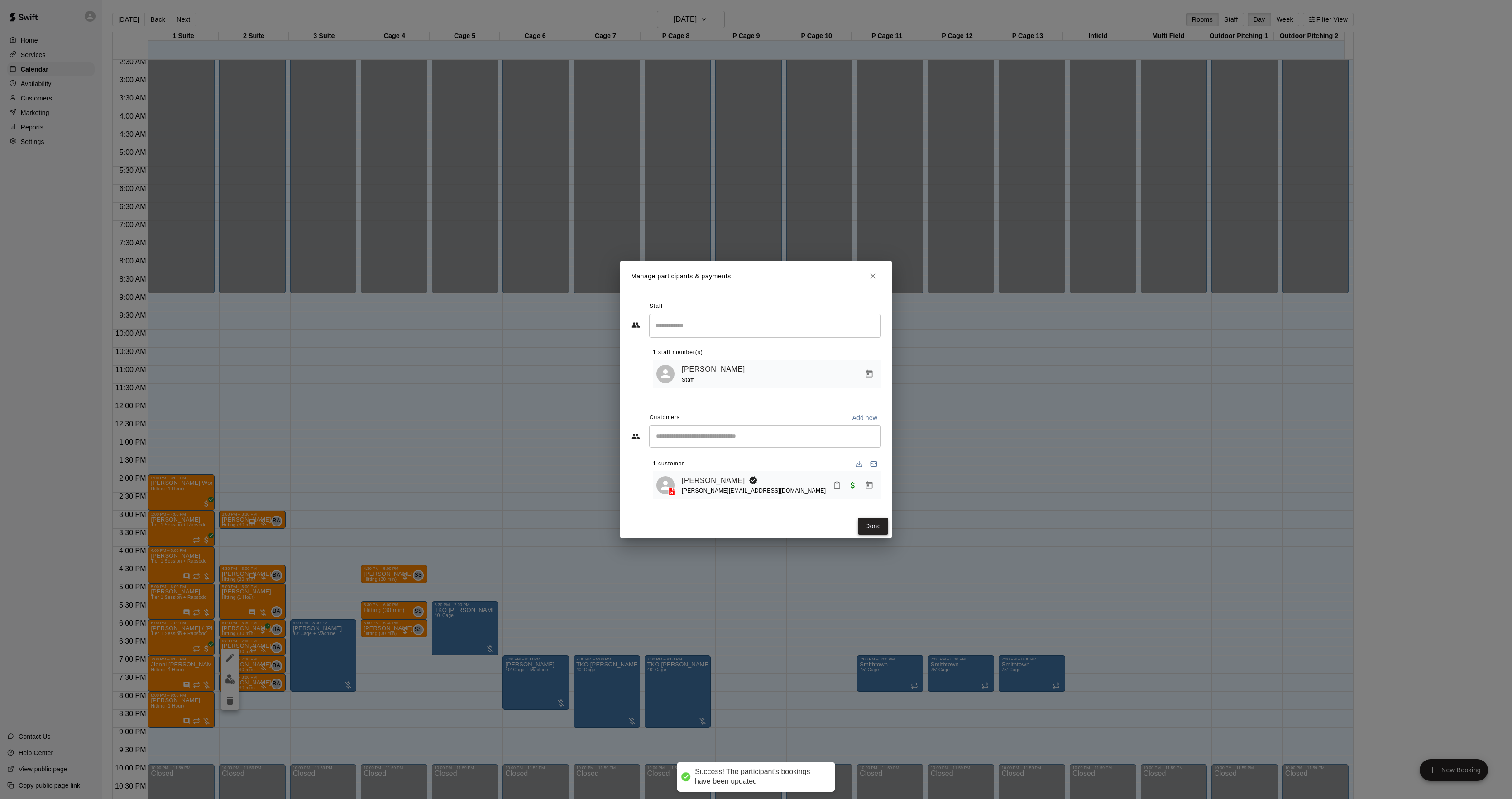
click at [872, 527] on button "Done" at bounding box center [873, 526] width 31 height 17
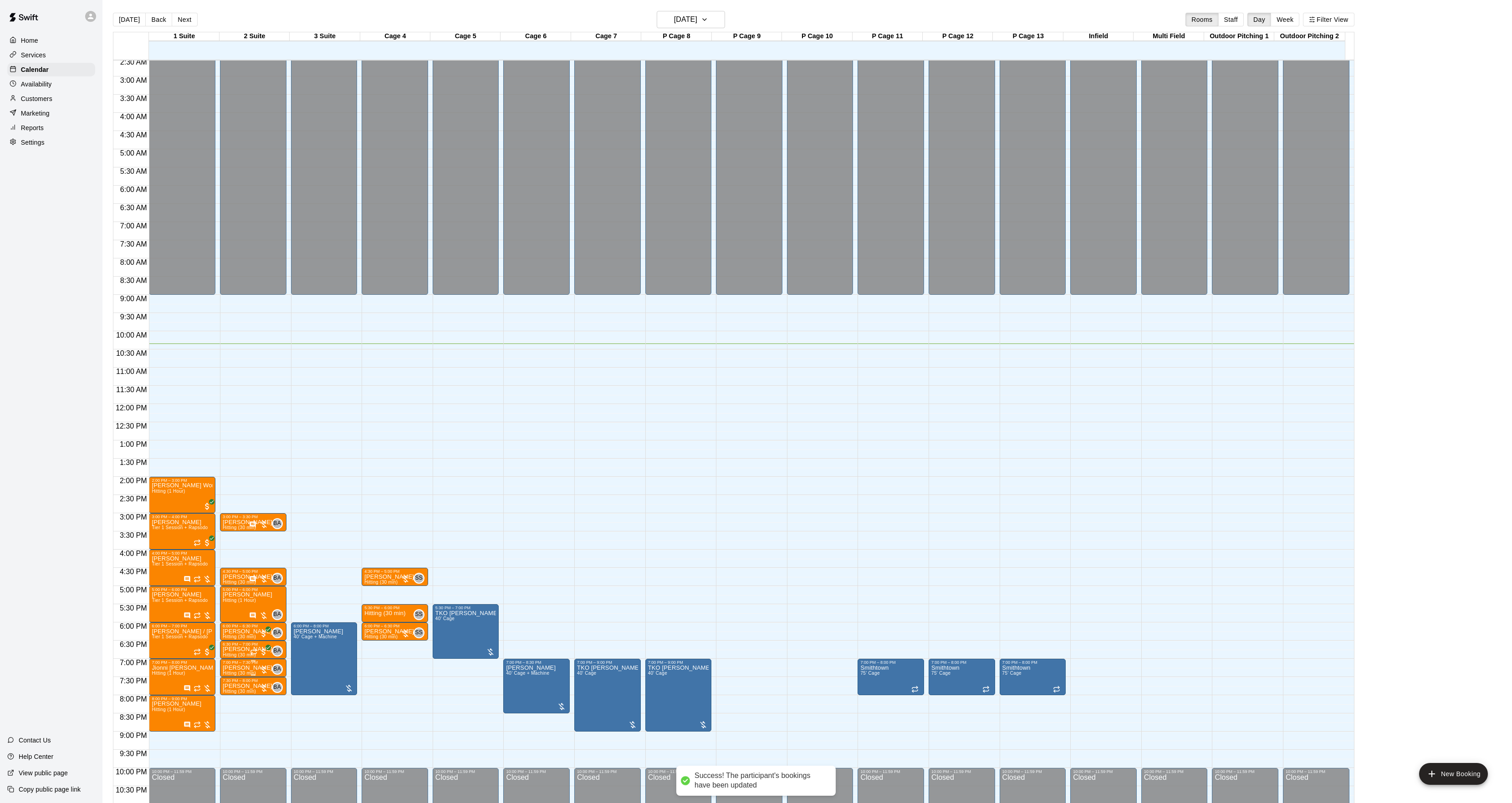
click at [230, 668] on p "[PERSON_NAME]" at bounding box center [247, 668] width 50 height 0
click at [227, 693] on button "edit" at bounding box center [231, 701] width 18 height 18
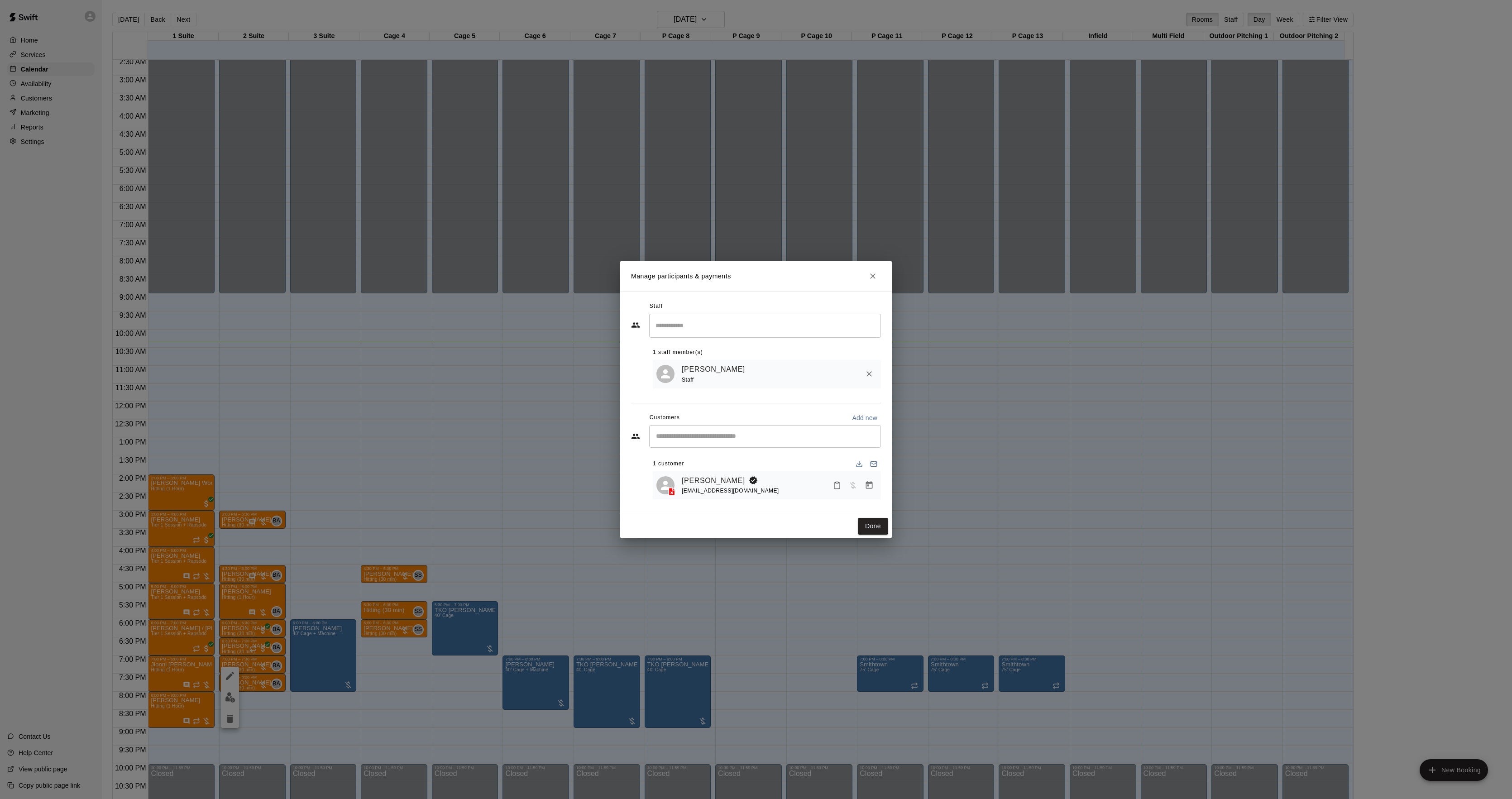
click at [865, 483] on icon "Manage bookings & payment" at bounding box center [870, 485] width 9 height 9
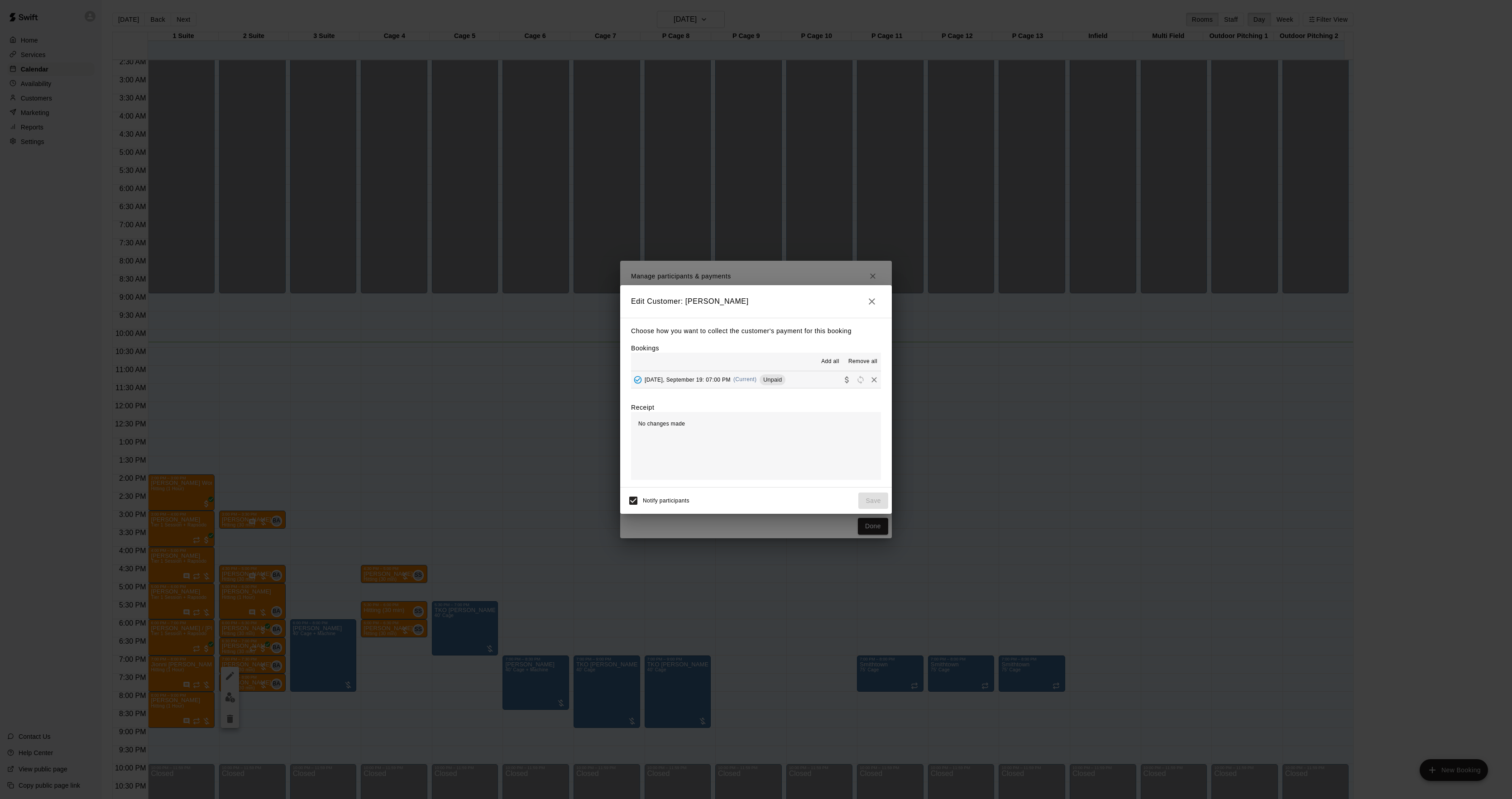
click at [728, 390] on div "Choose how you want to collect the customer's payment for this booking Bookings…" at bounding box center [756, 403] width 272 height 170
click at [737, 383] on div "[DATE], September 19: 07:00 PM (Current) Unpaid" at bounding box center [707, 380] width 154 height 14
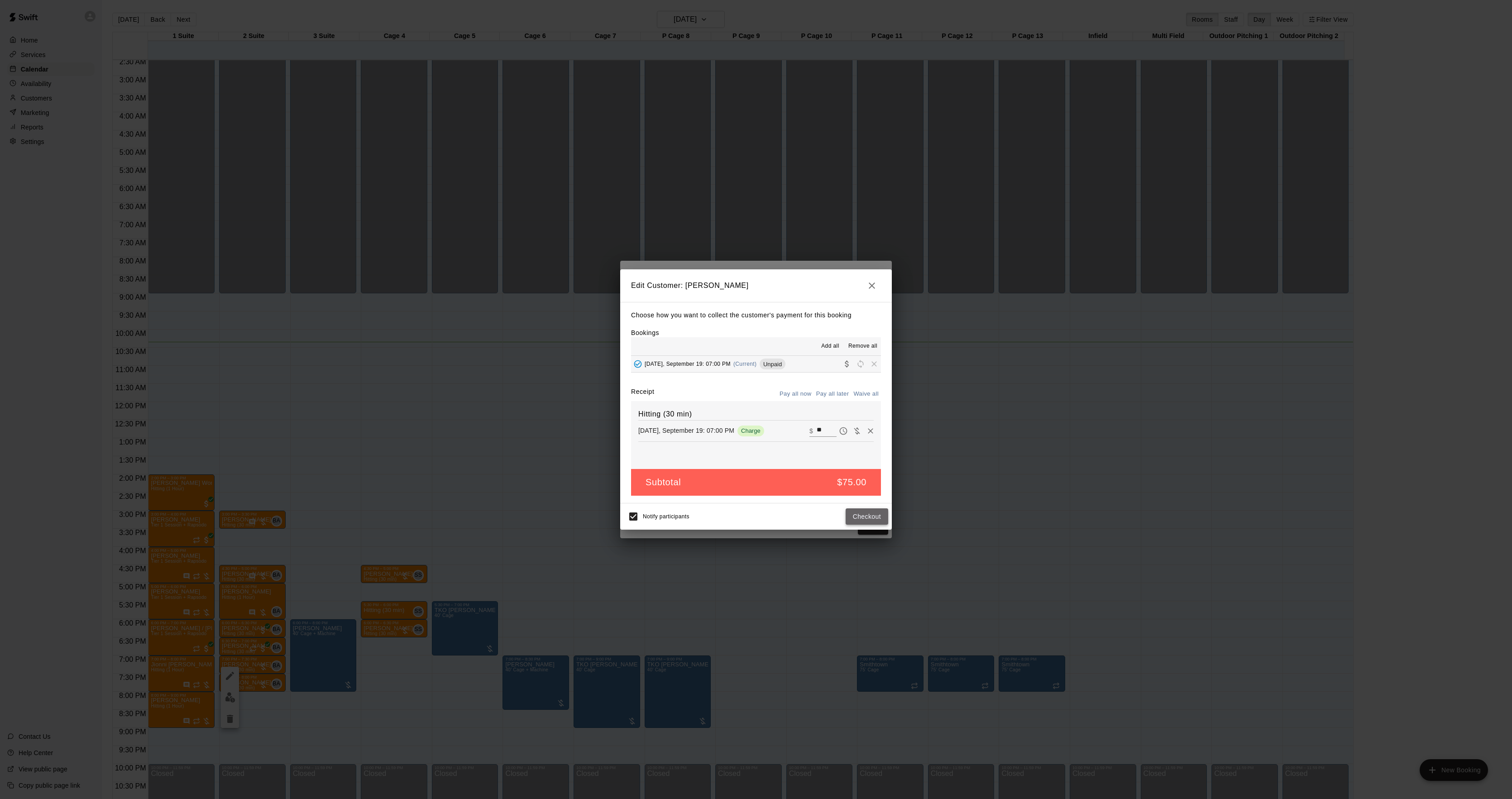
click at [853, 517] on button "Checkout" at bounding box center [867, 517] width 43 height 17
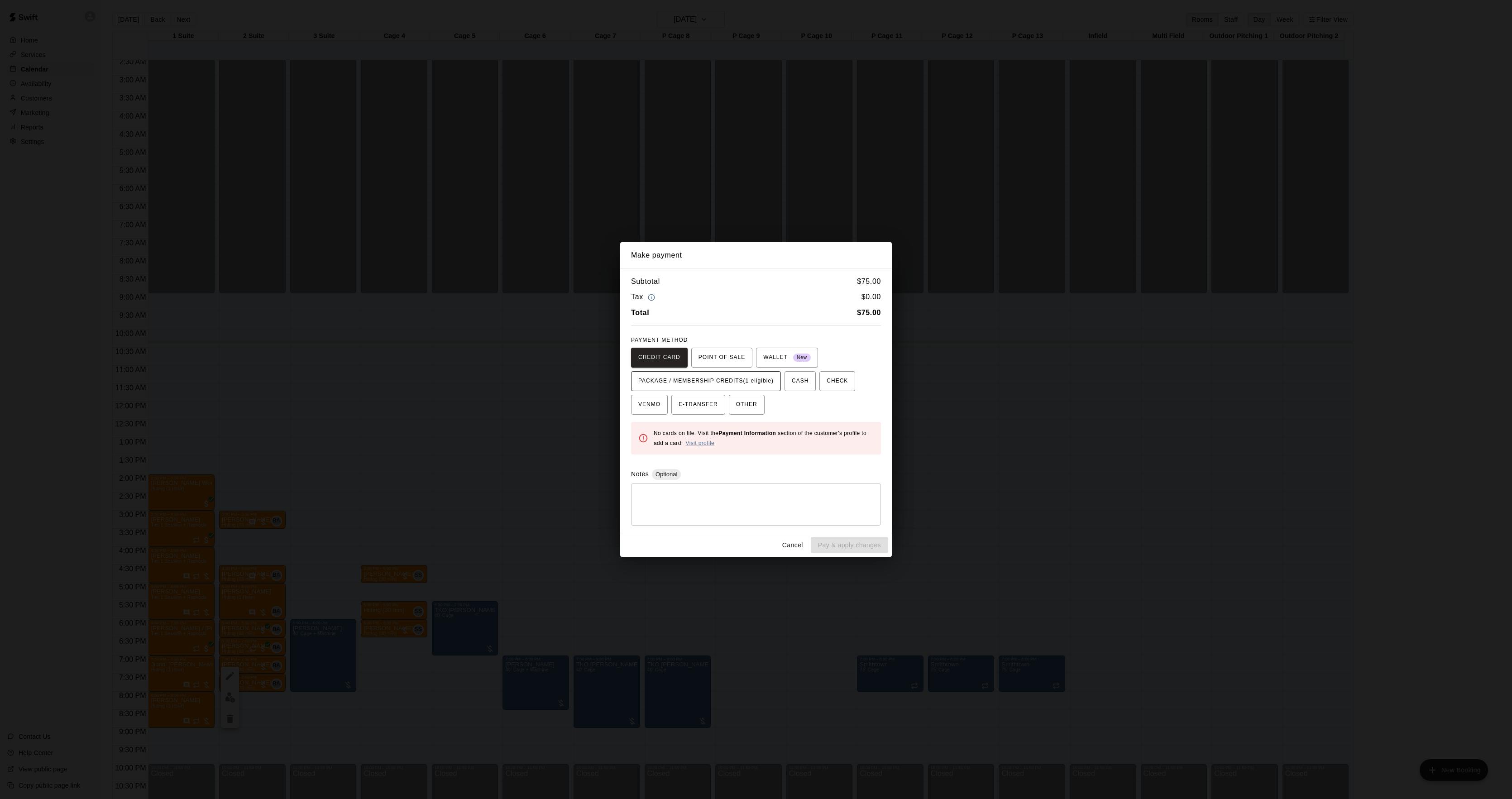
click at [708, 377] on span "PACKAGE / MEMBERSHIP CREDITS (1 eligible)" at bounding box center [706, 382] width 135 height 15
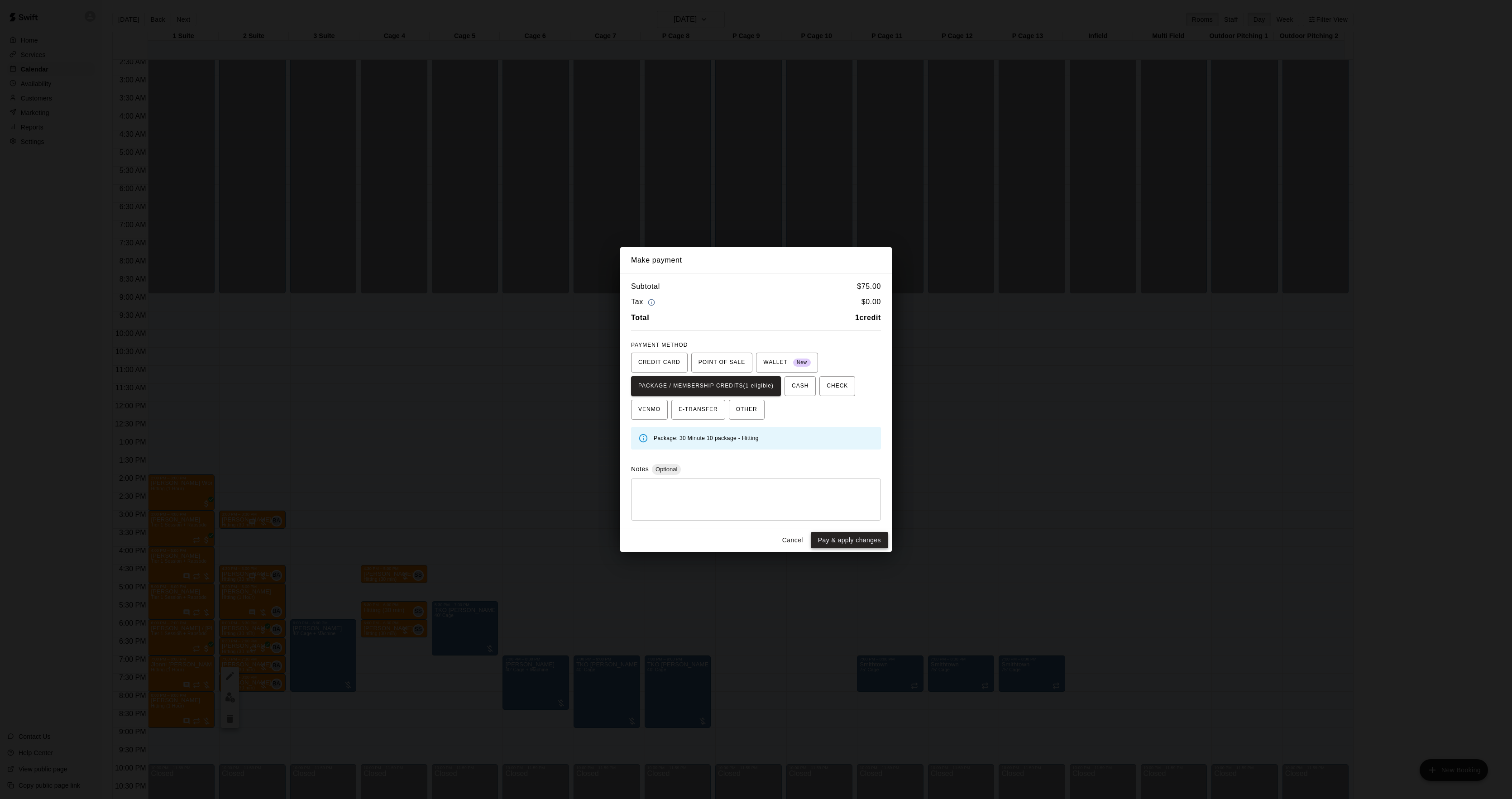
click at [844, 541] on button "Pay & apply changes" at bounding box center [849, 540] width 77 height 17
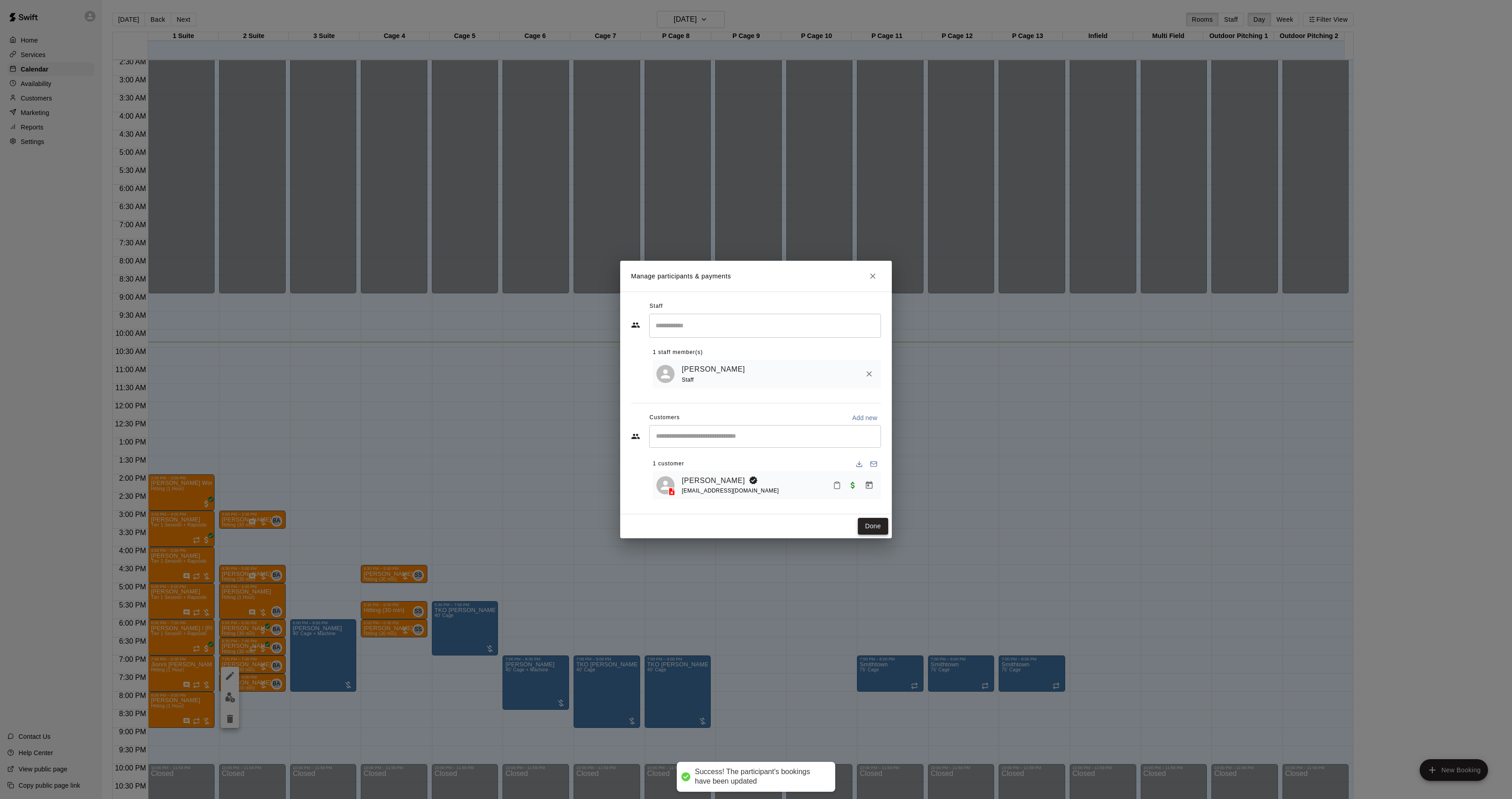
click at [881, 522] on button "Done" at bounding box center [873, 526] width 31 height 17
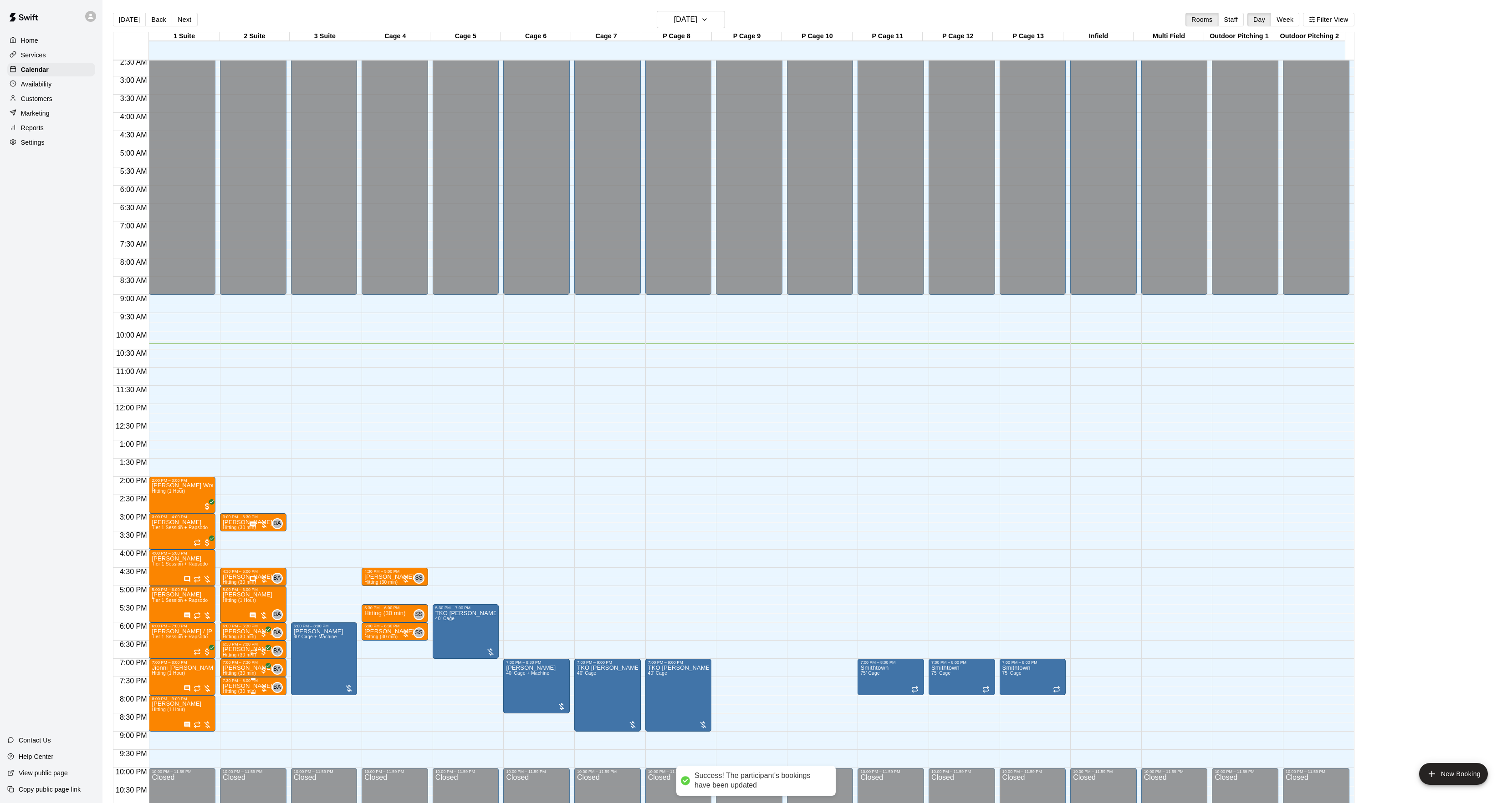
click at [234, 683] on div "7:30 PM – 8:00 PM" at bounding box center [252, 680] width 61 height 5
click at [231, 705] on img "edit" at bounding box center [231, 710] width 10 height 10
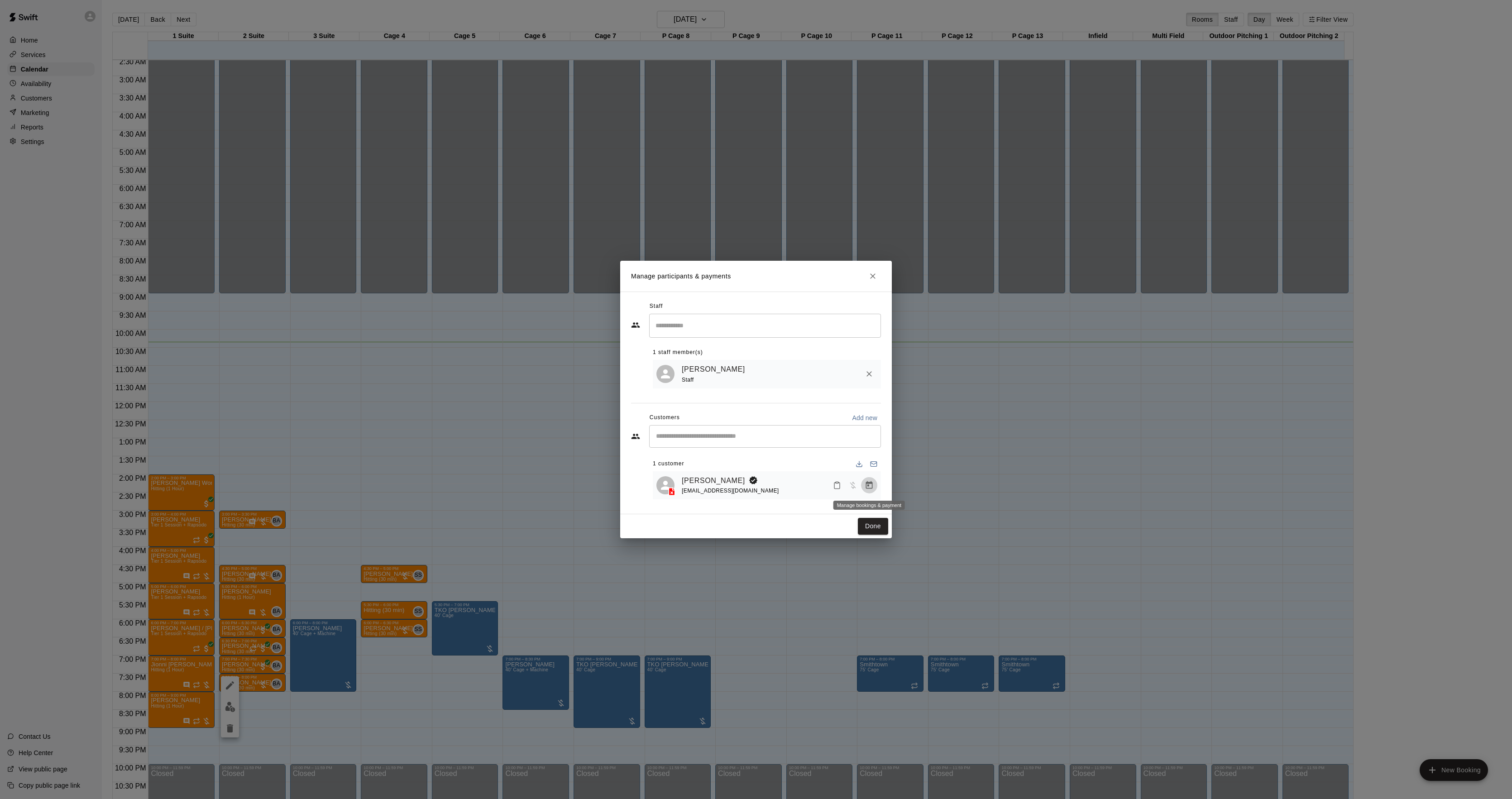
click at [869, 484] on icon "Manage bookings & payment" at bounding box center [869, 485] width 7 height 7
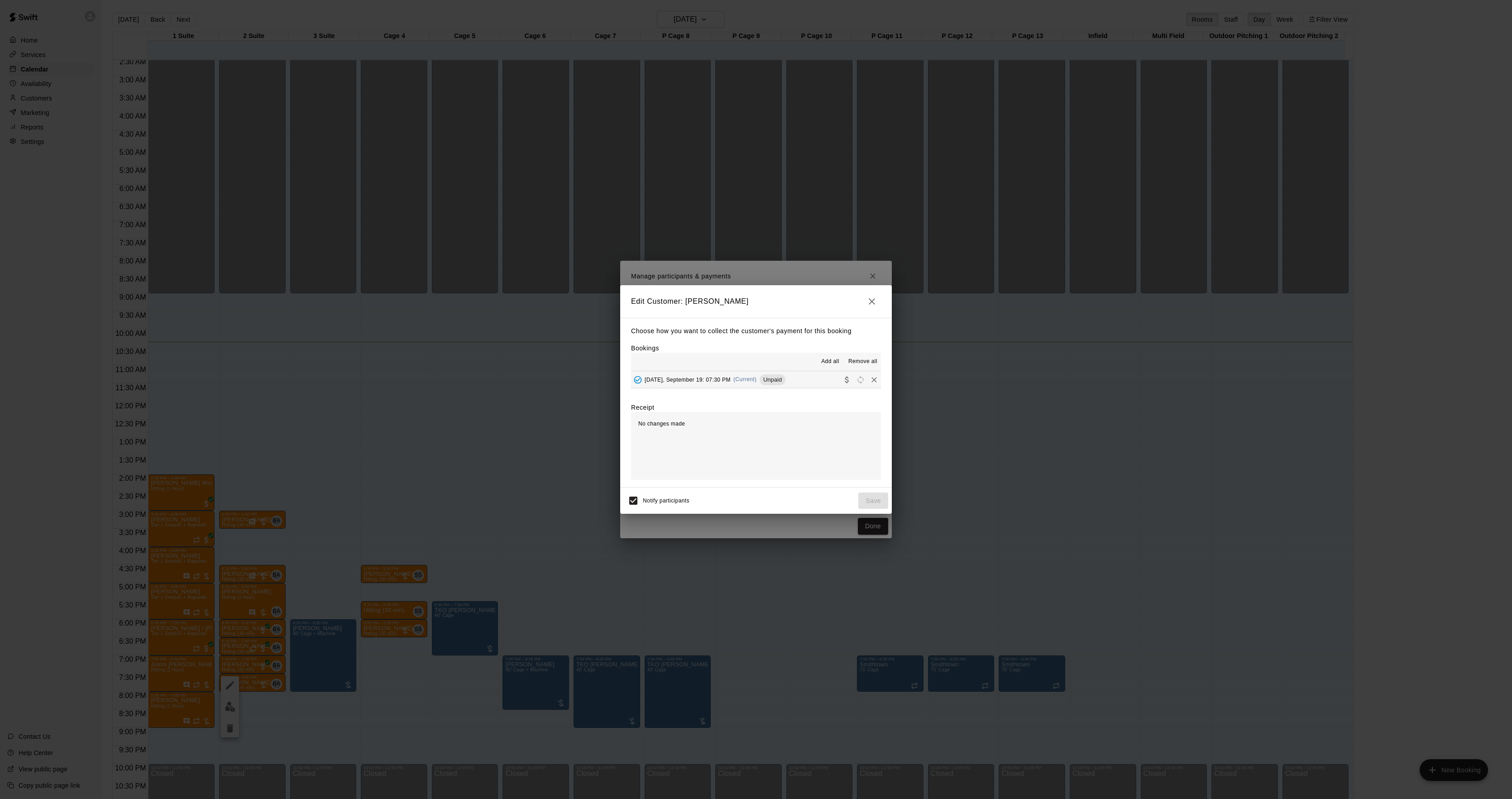
click at [727, 379] on div "[DATE], September 19: 07:30 PM (Current) Unpaid" at bounding box center [707, 380] width 154 height 14
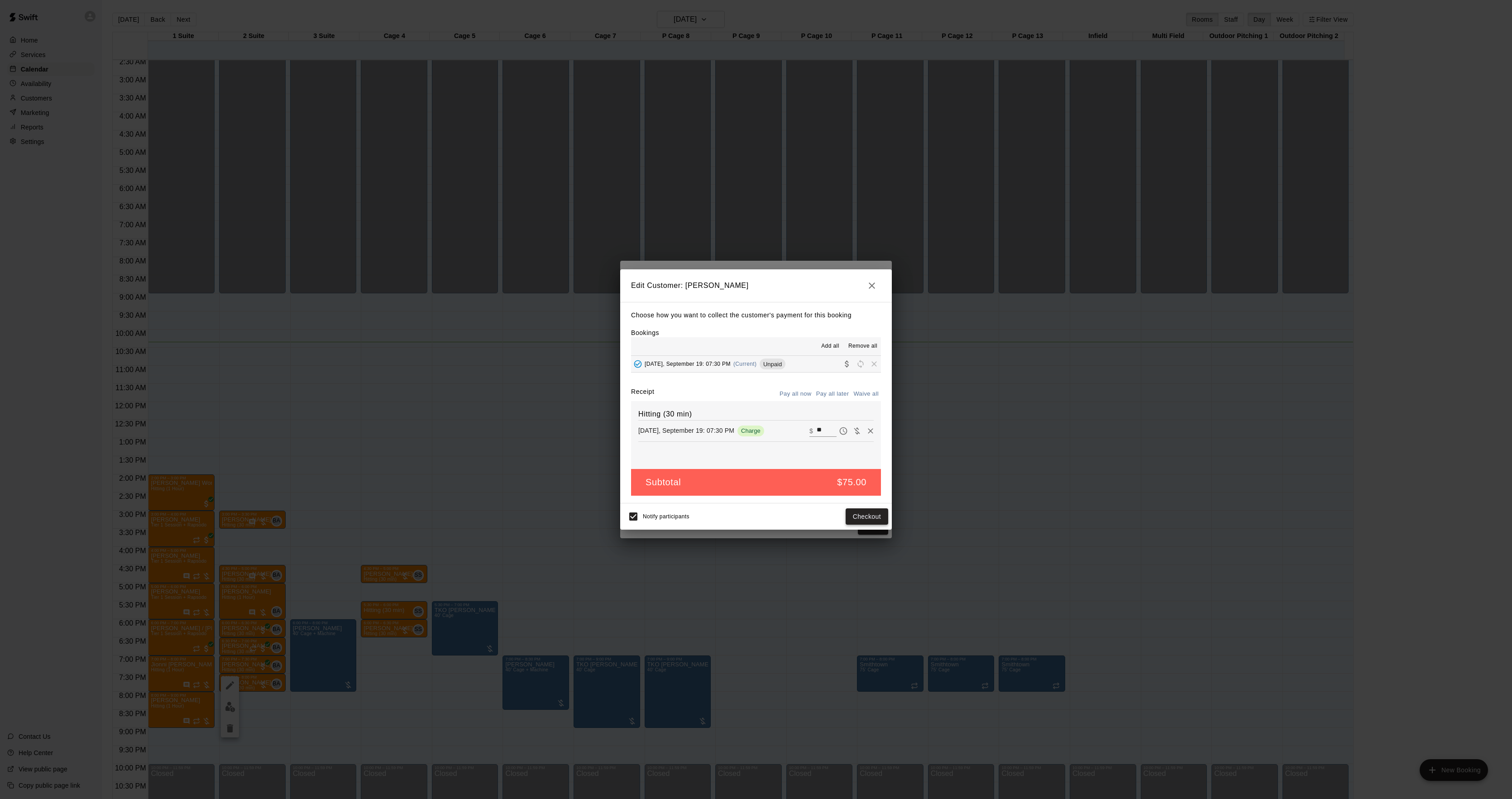
click at [859, 513] on button "Checkout" at bounding box center [867, 517] width 43 height 17
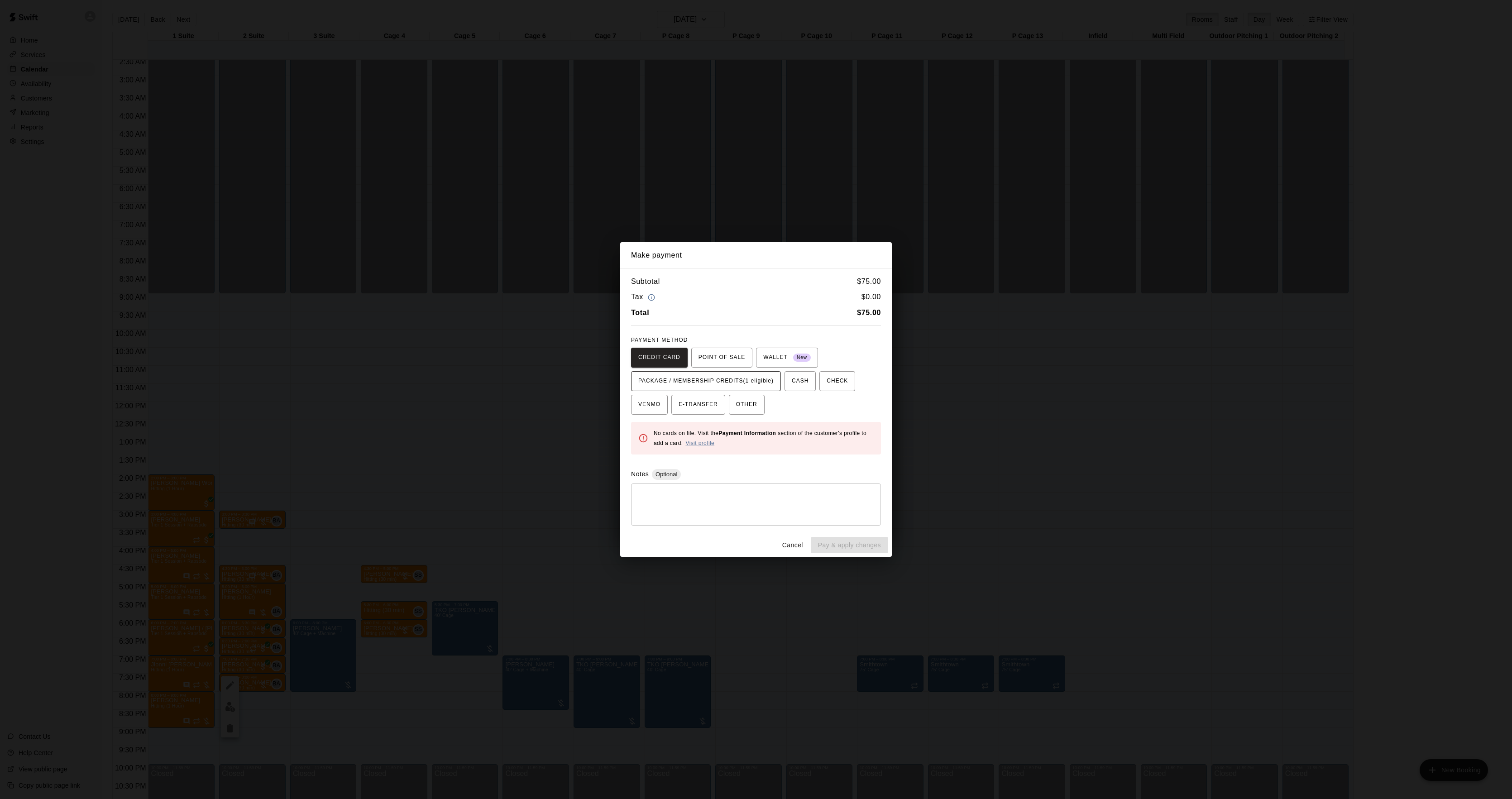
click at [731, 378] on span "PACKAGE / MEMBERSHIP CREDITS (1 eligible)" at bounding box center [706, 382] width 135 height 15
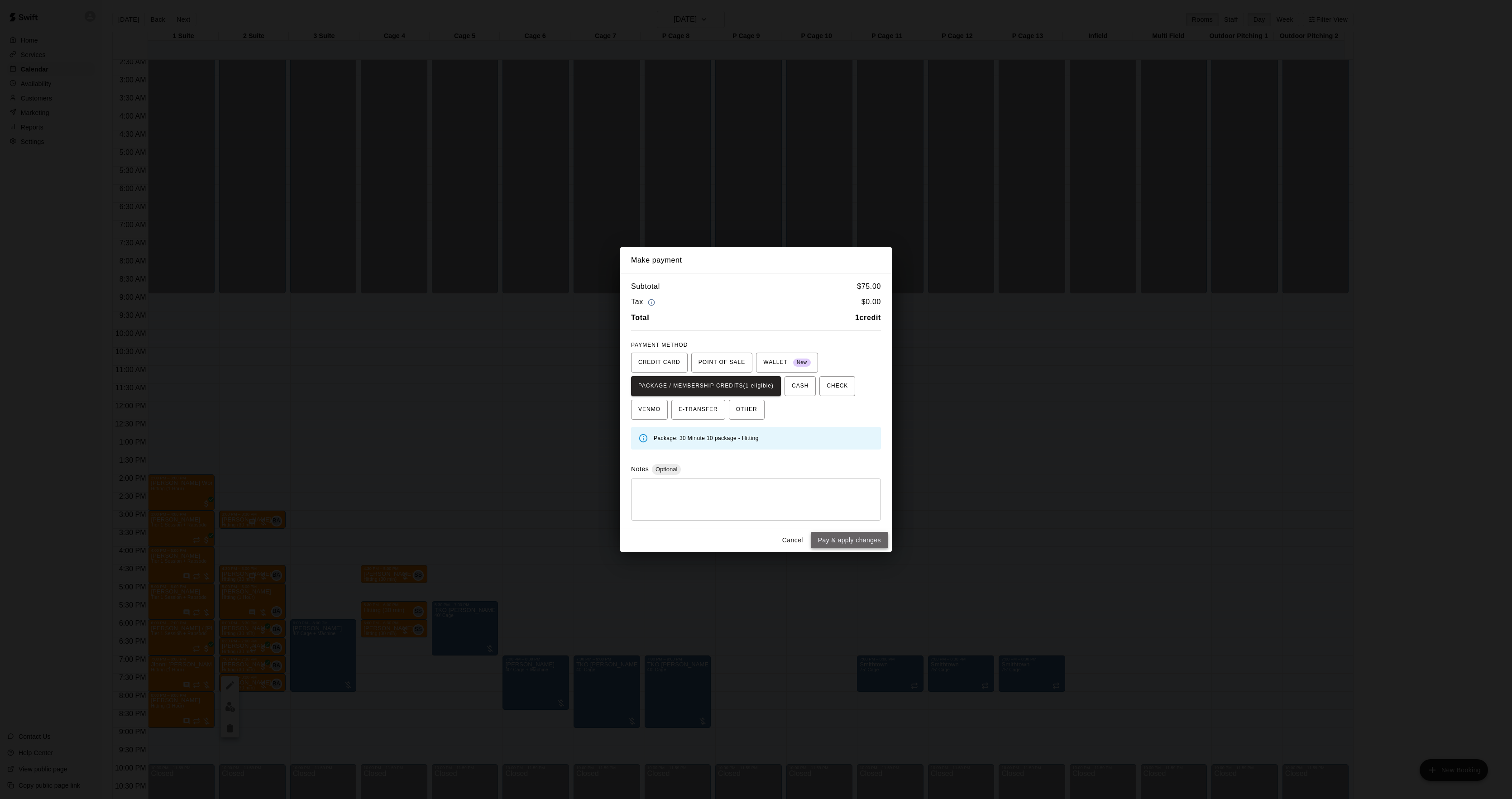
click at [838, 537] on button "Pay & apply changes" at bounding box center [849, 540] width 77 height 17
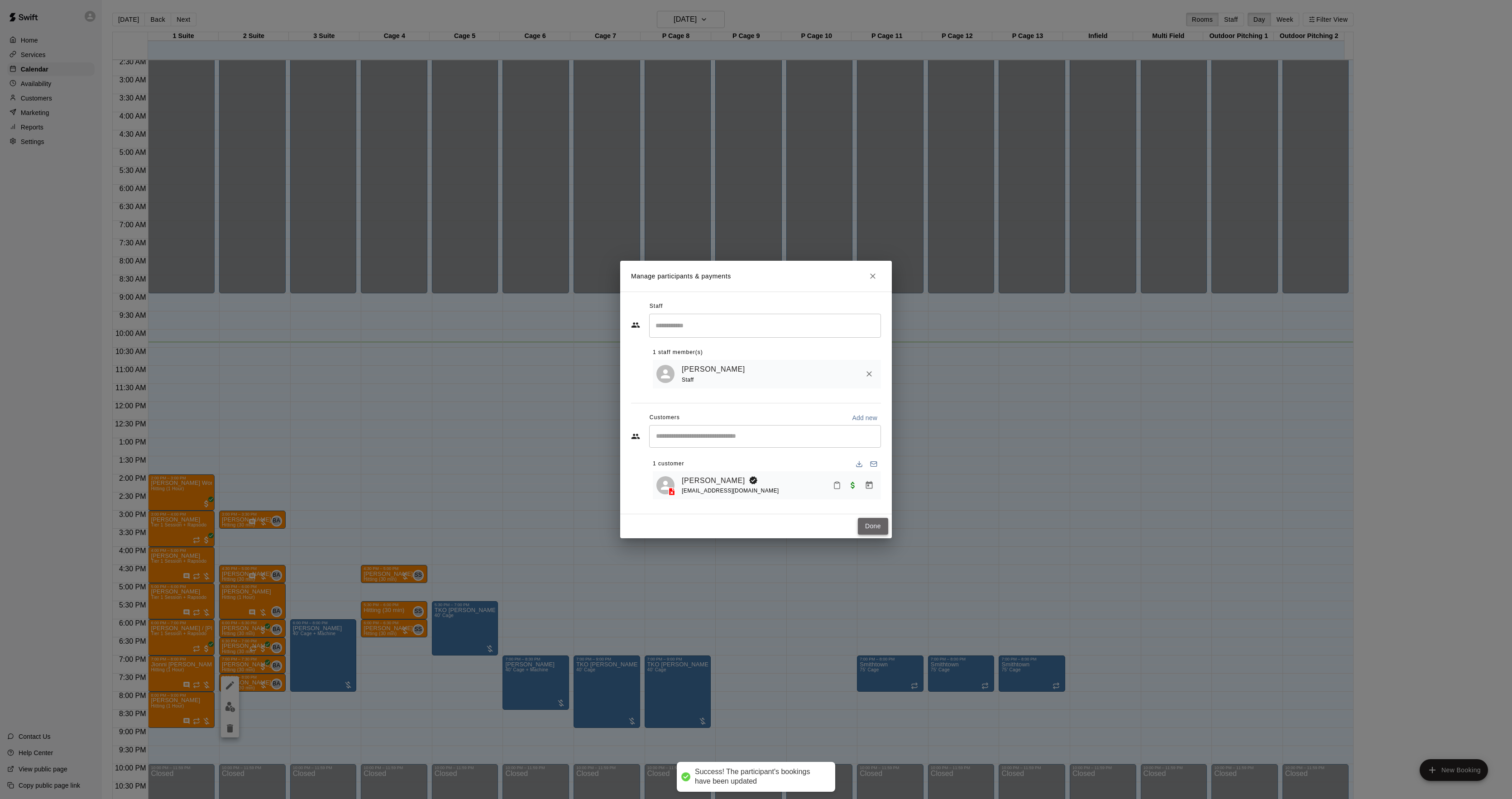
click at [875, 531] on button "Done" at bounding box center [873, 526] width 31 height 17
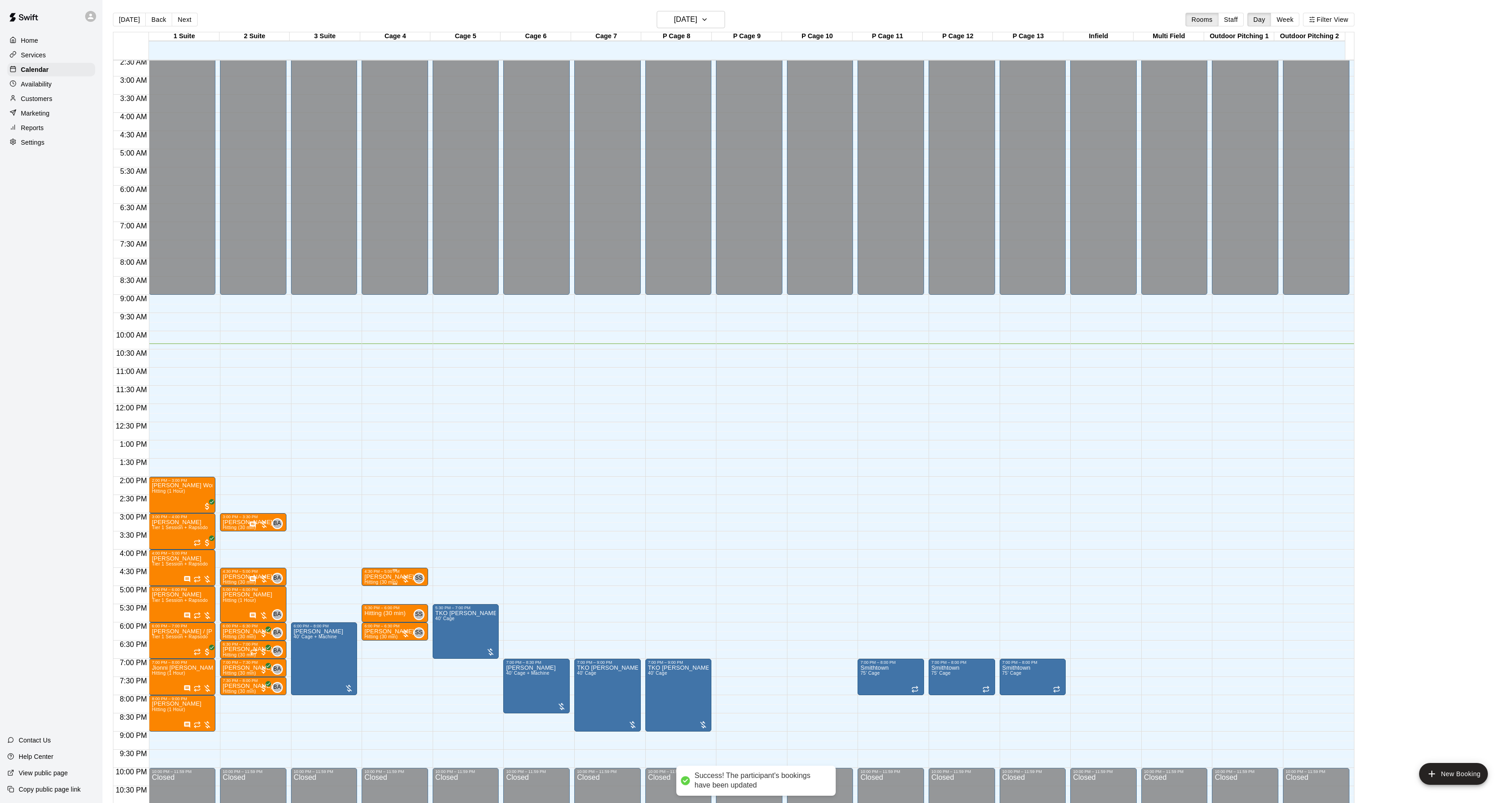
click at [384, 574] on div "4:30 PM – 5:00 PM" at bounding box center [394, 571] width 61 height 5
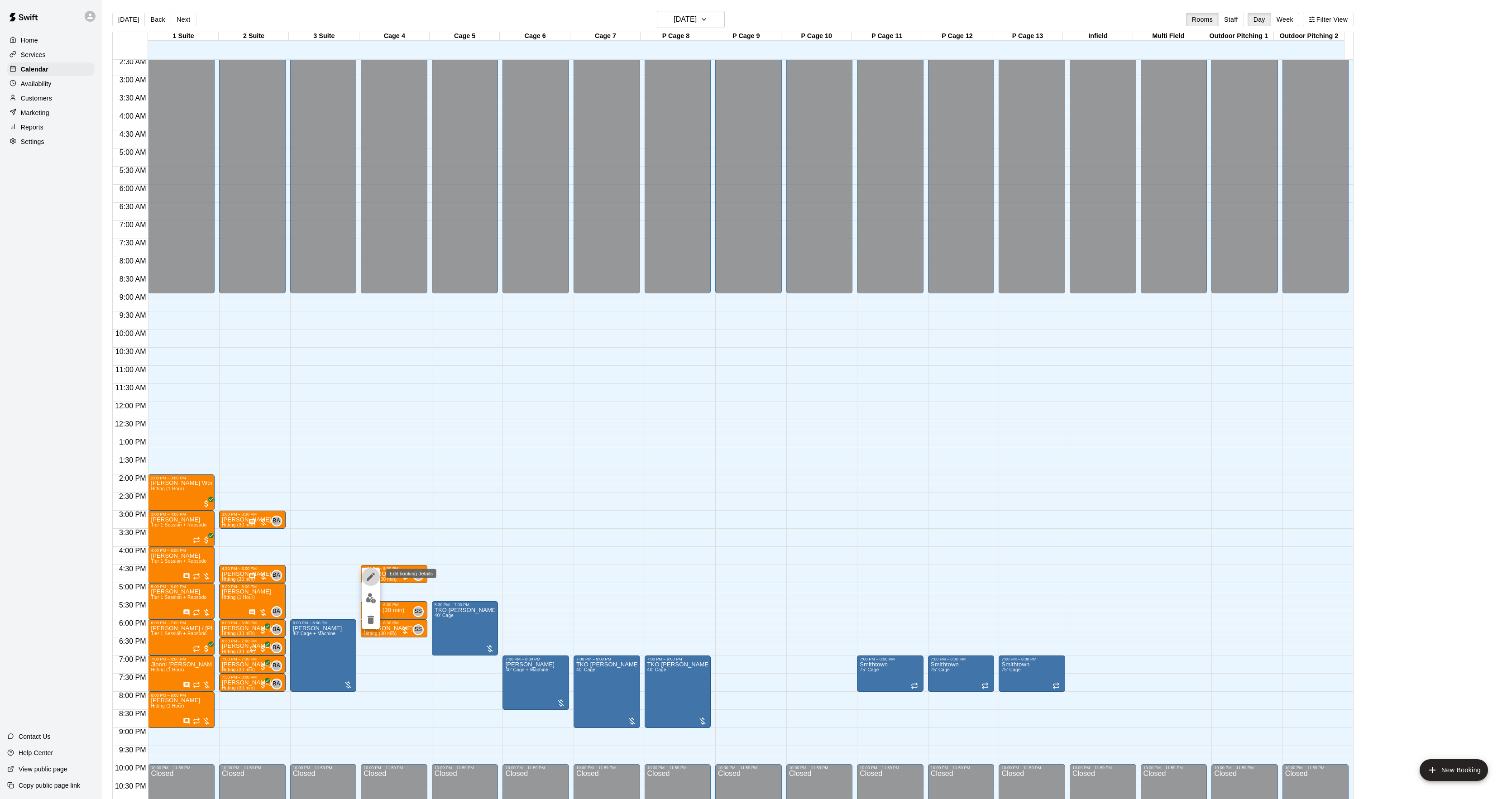
click at [371, 581] on icon "edit" at bounding box center [371, 577] width 11 height 11
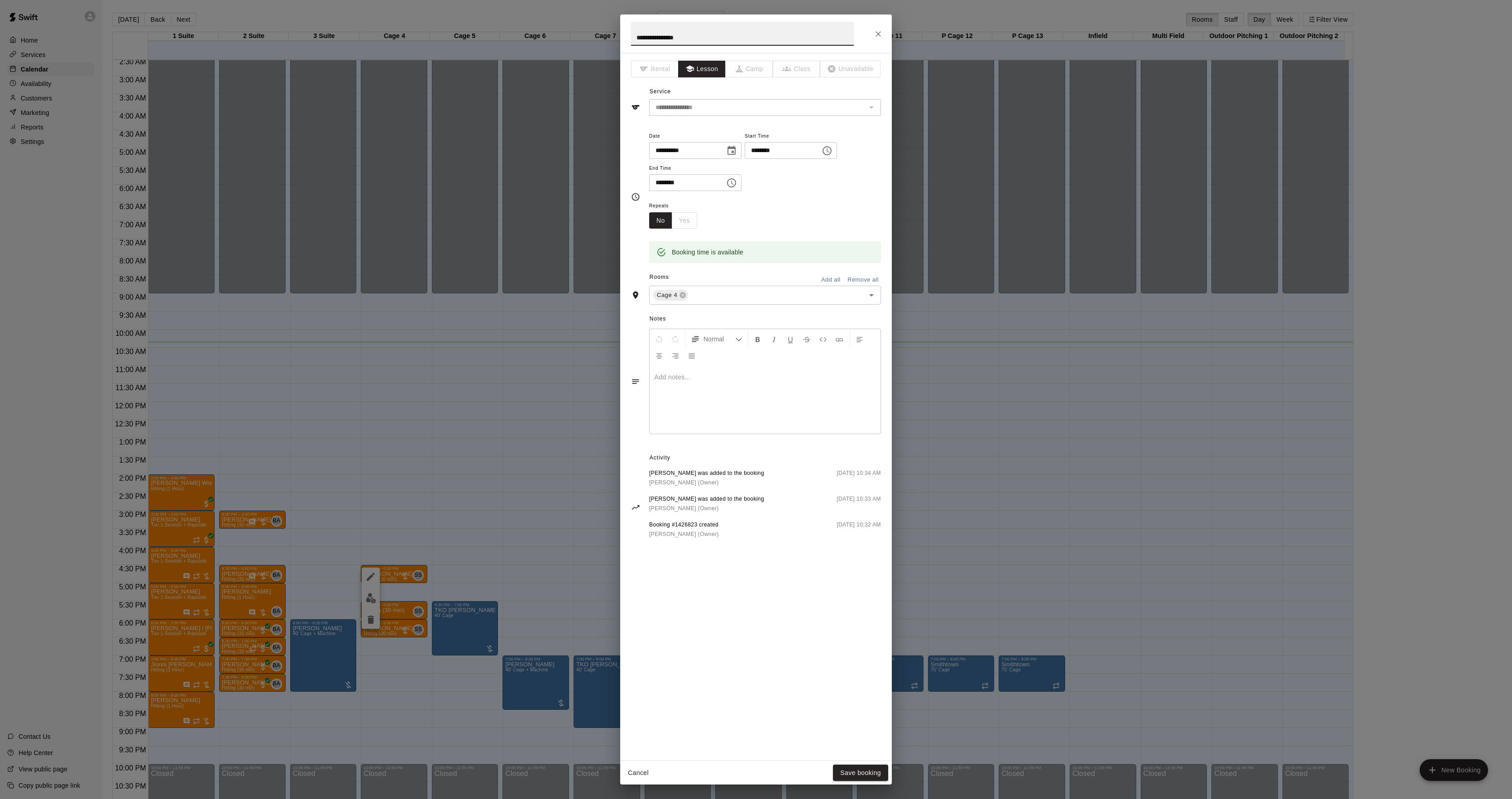
click at [727, 379] on p at bounding box center [765, 377] width 222 height 9
click at [867, 771] on button "Save booking" at bounding box center [861, 773] width 55 height 17
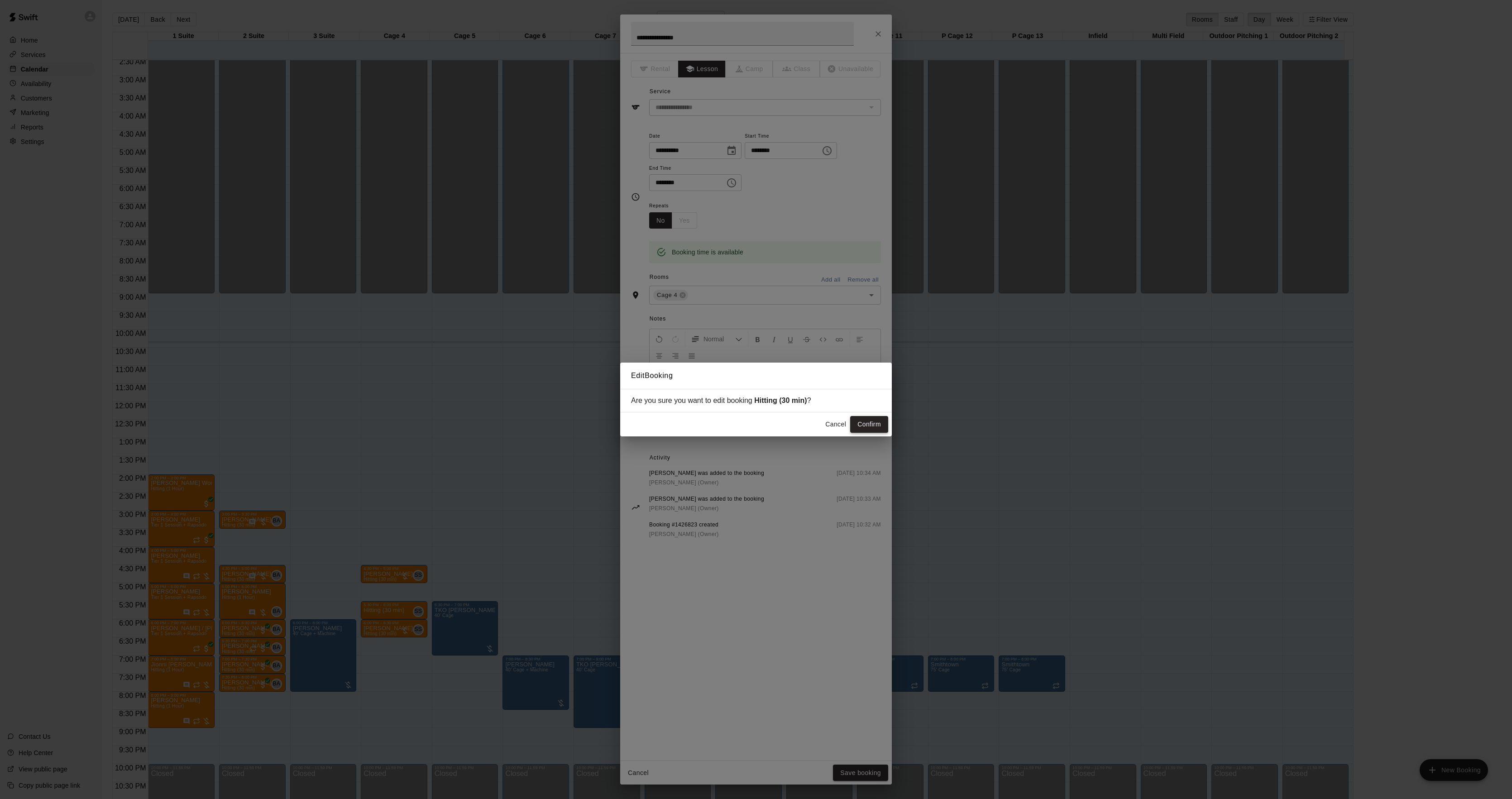
click at [872, 426] on button "Confirm" at bounding box center [869, 425] width 38 height 17
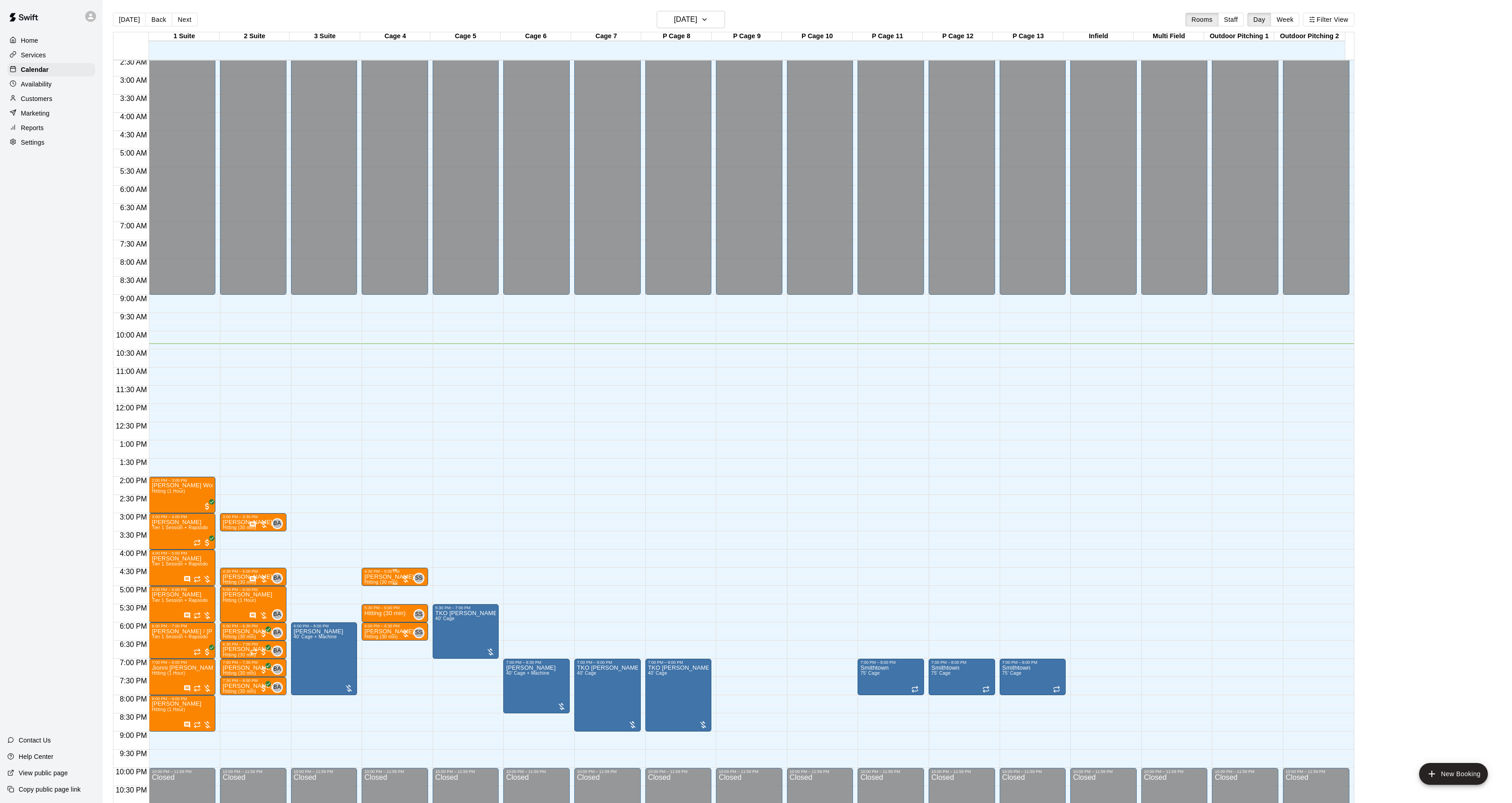
click at [392, 577] on p "[PERSON_NAME]" at bounding box center [389, 577] width 50 height 0
click at [374, 614] on img "edit" at bounding box center [373, 610] width 10 height 10
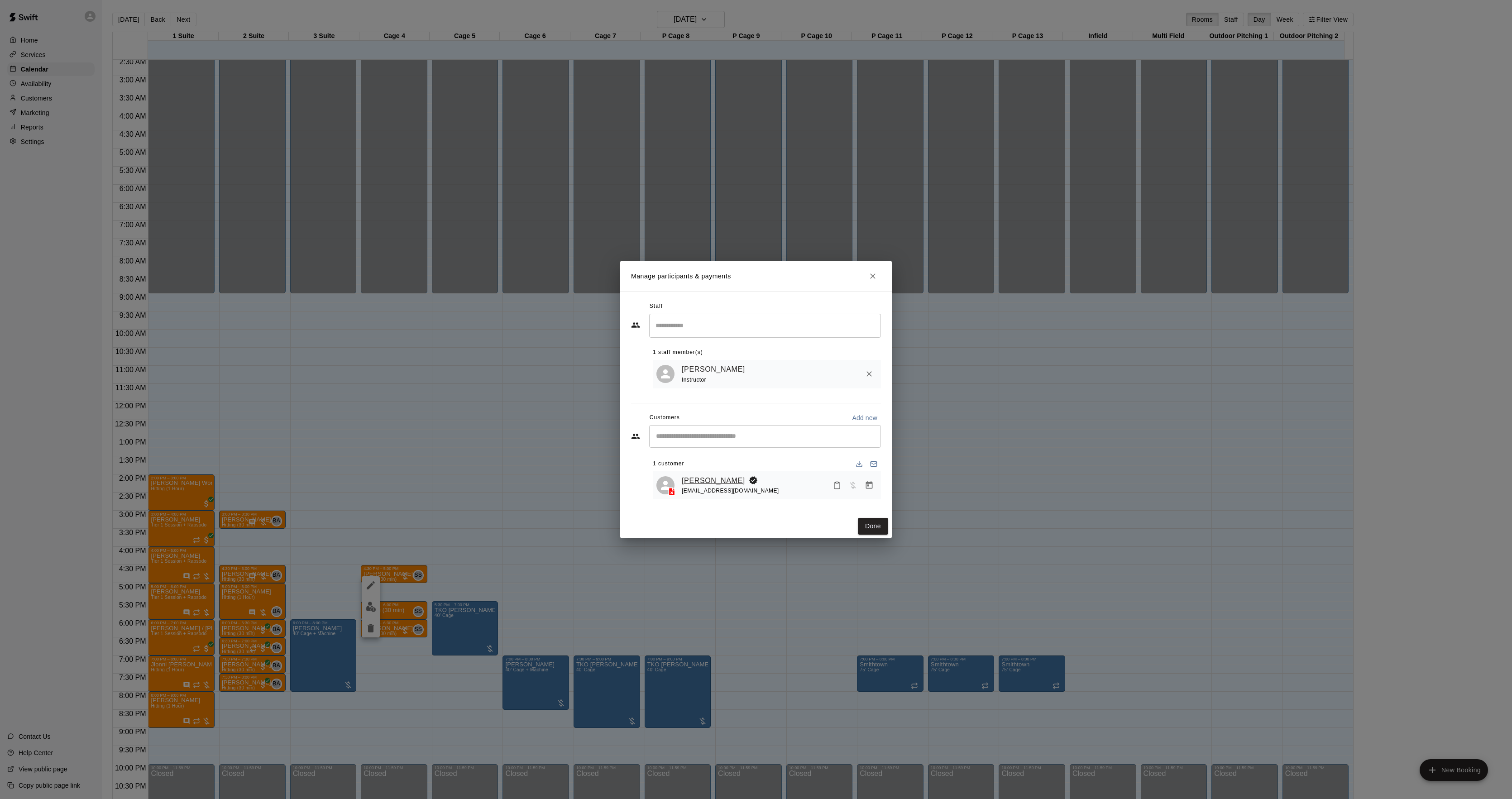
click at [693, 483] on link "[PERSON_NAME]" at bounding box center [714, 481] width 63 height 12
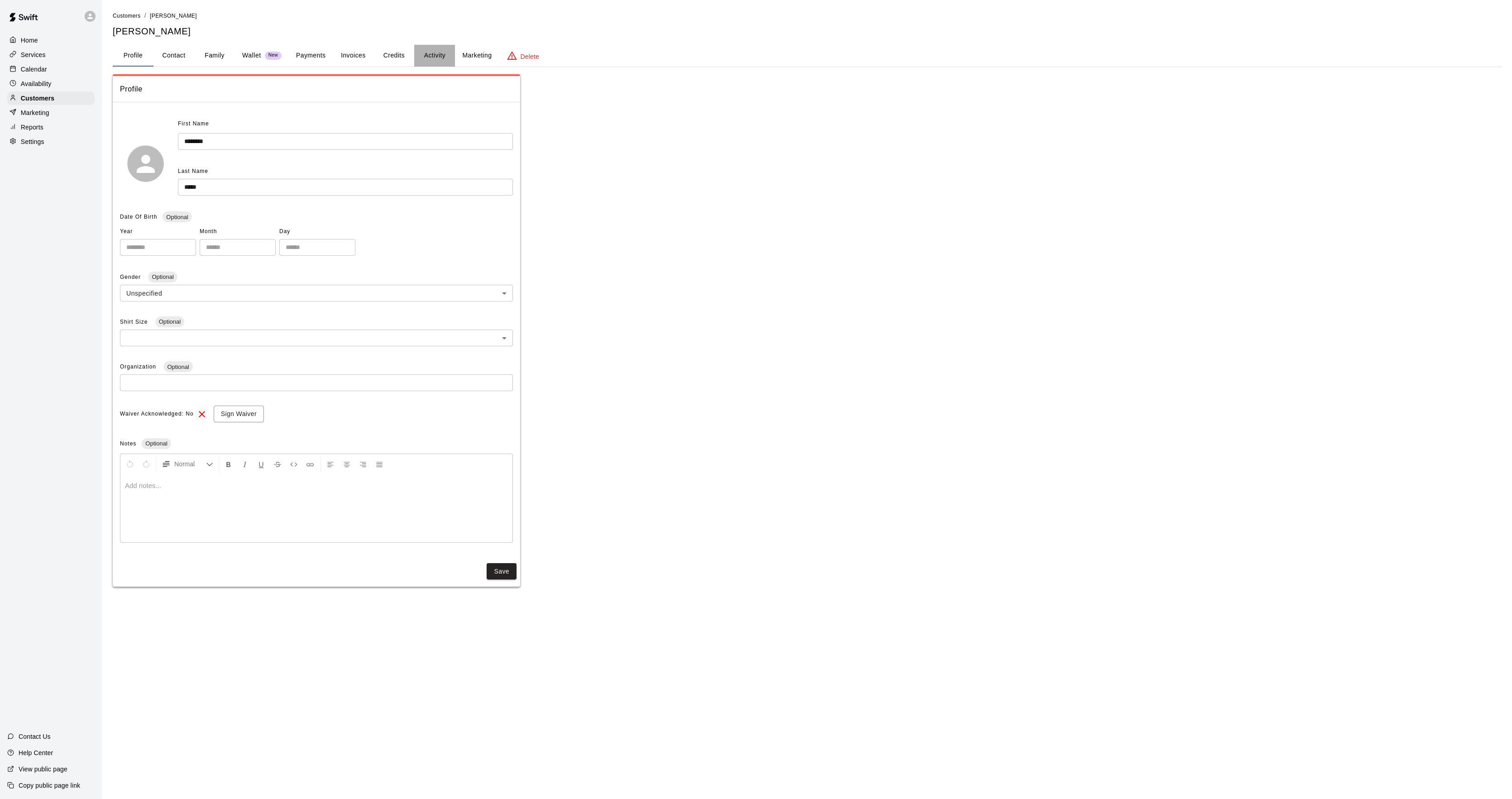
click at [436, 59] on button "Activity" at bounding box center [435, 55] width 41 height 21
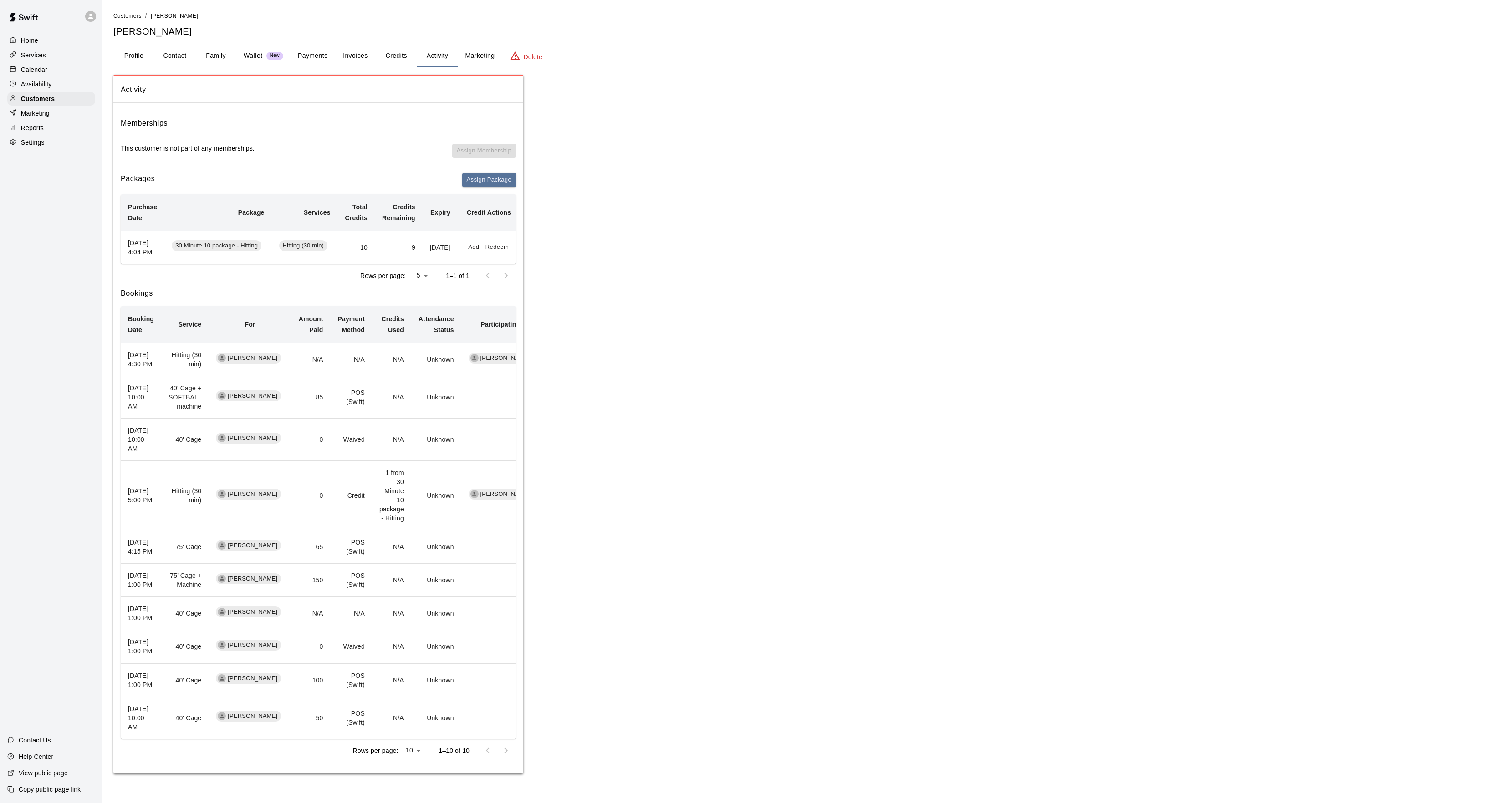
click at [29, 72] on p "Calendar" at bounding box center [34, 69] width 26 height 9
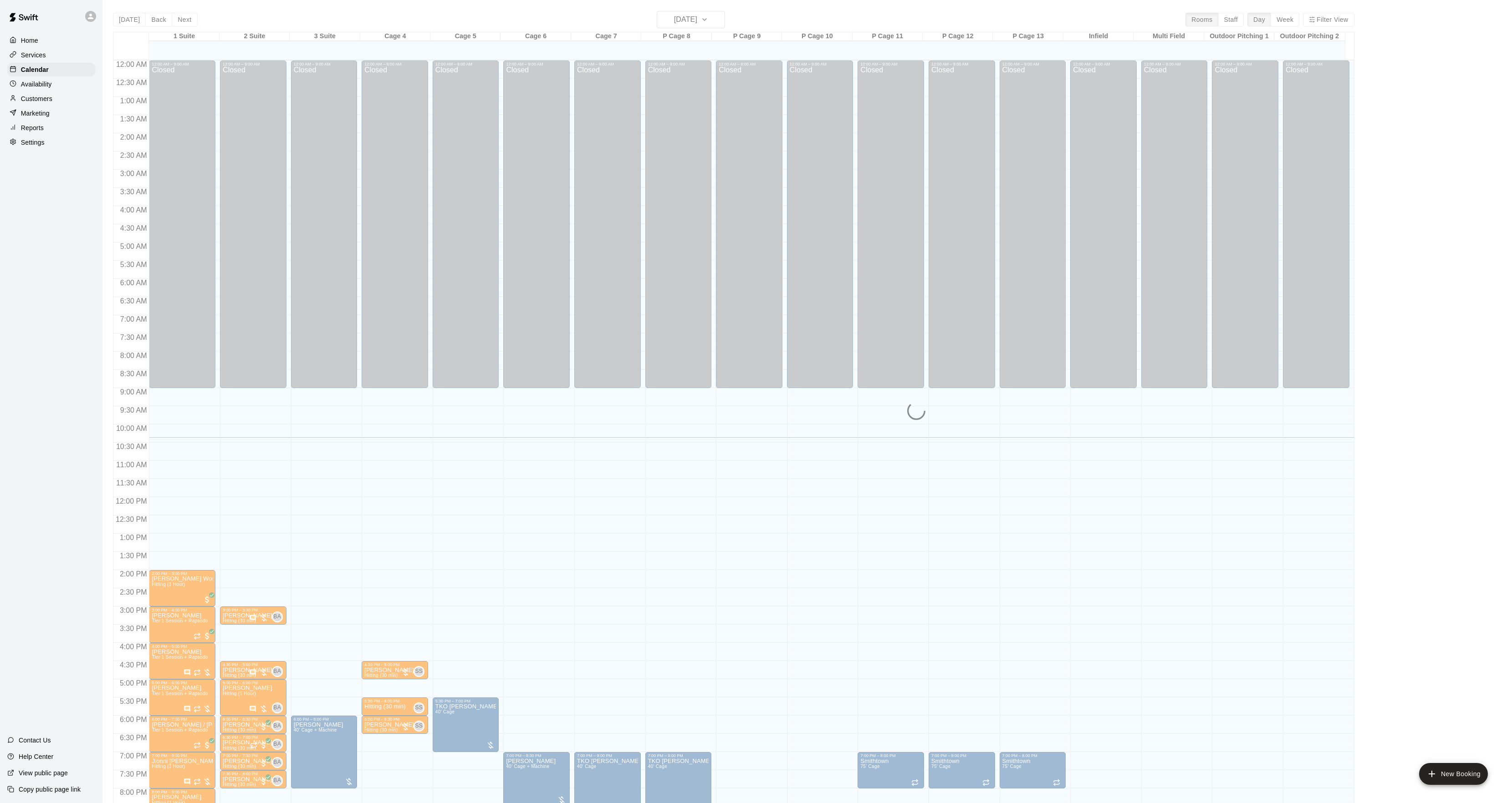
scroll to position [93, 0]
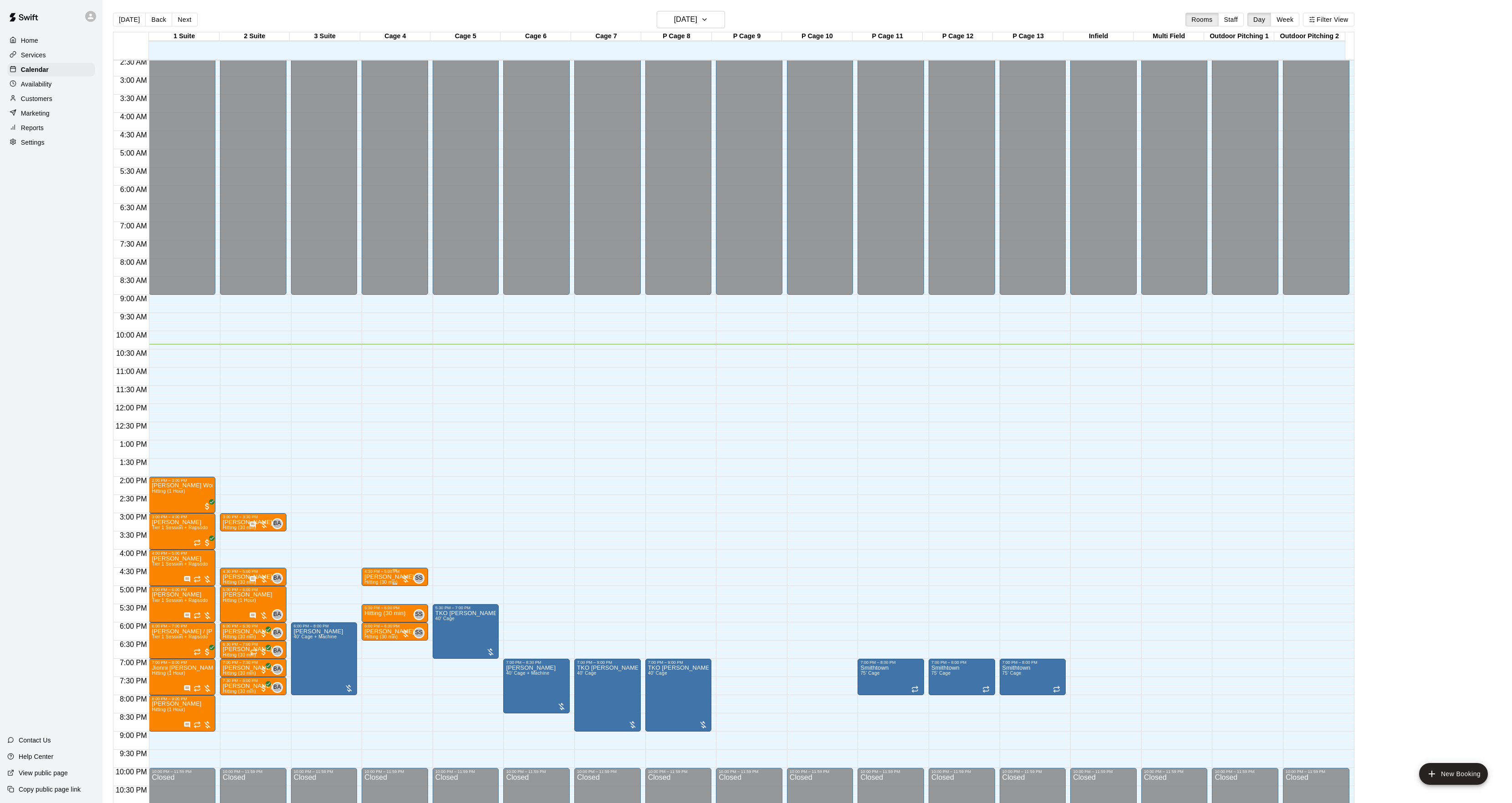
click at [376, 582] on span "Hitting (30 min)" at bounding box center [380, 582] width 33 height 5
click at [372, 587] on icon "edit" at bounding box center [374, 591] width 11 height 11
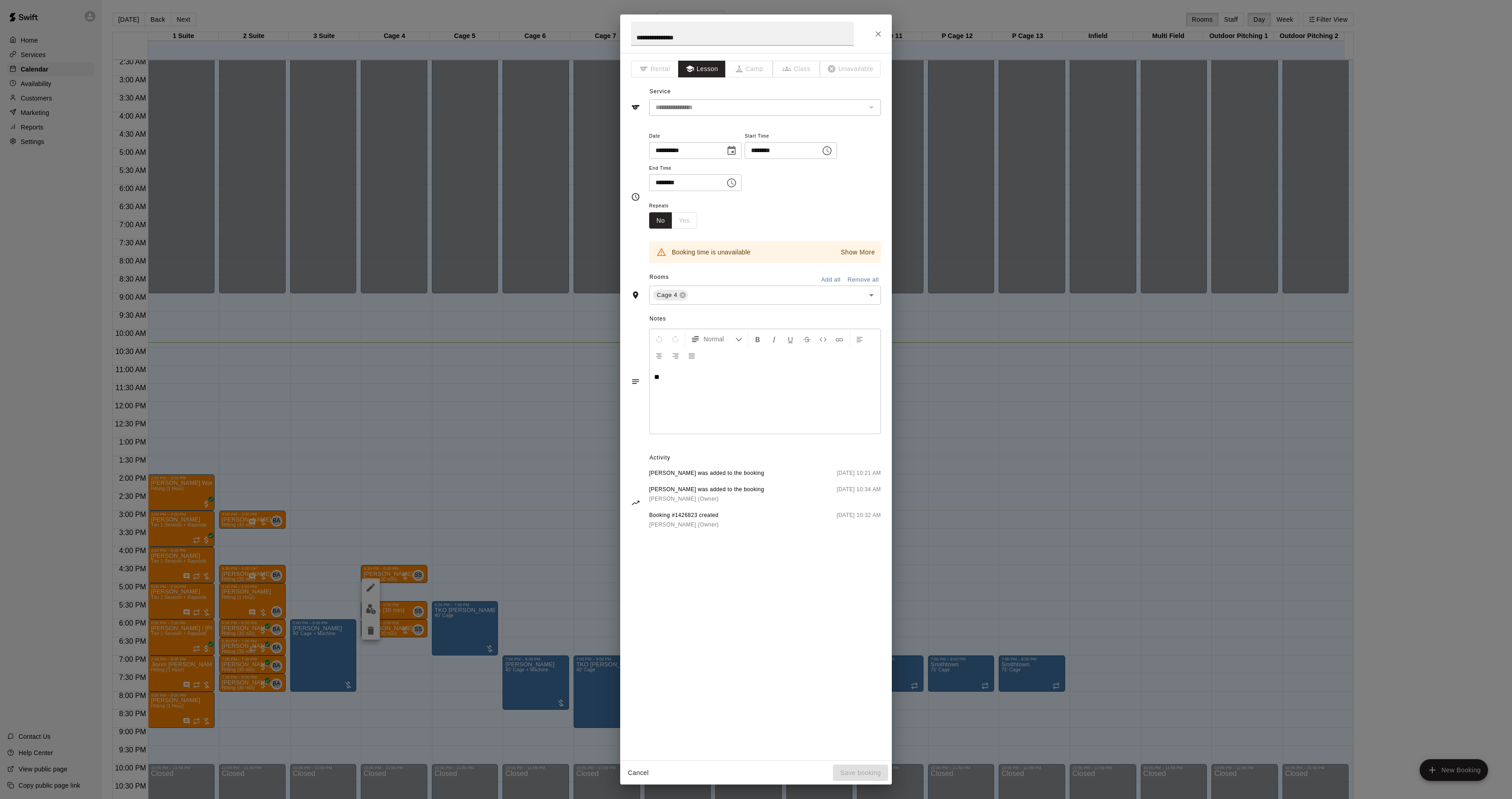
drag, startPoint x: 602, startPoint y: 390, endPoint x: 492, endPoint y: 348, distance: 117.7
click at [522, 363] on div "**********" at bounding box center [756, 400] width 1512 height 799
click at [1222, 633] on div "**********" at bounding box center [756, 400] width 1512 height 799
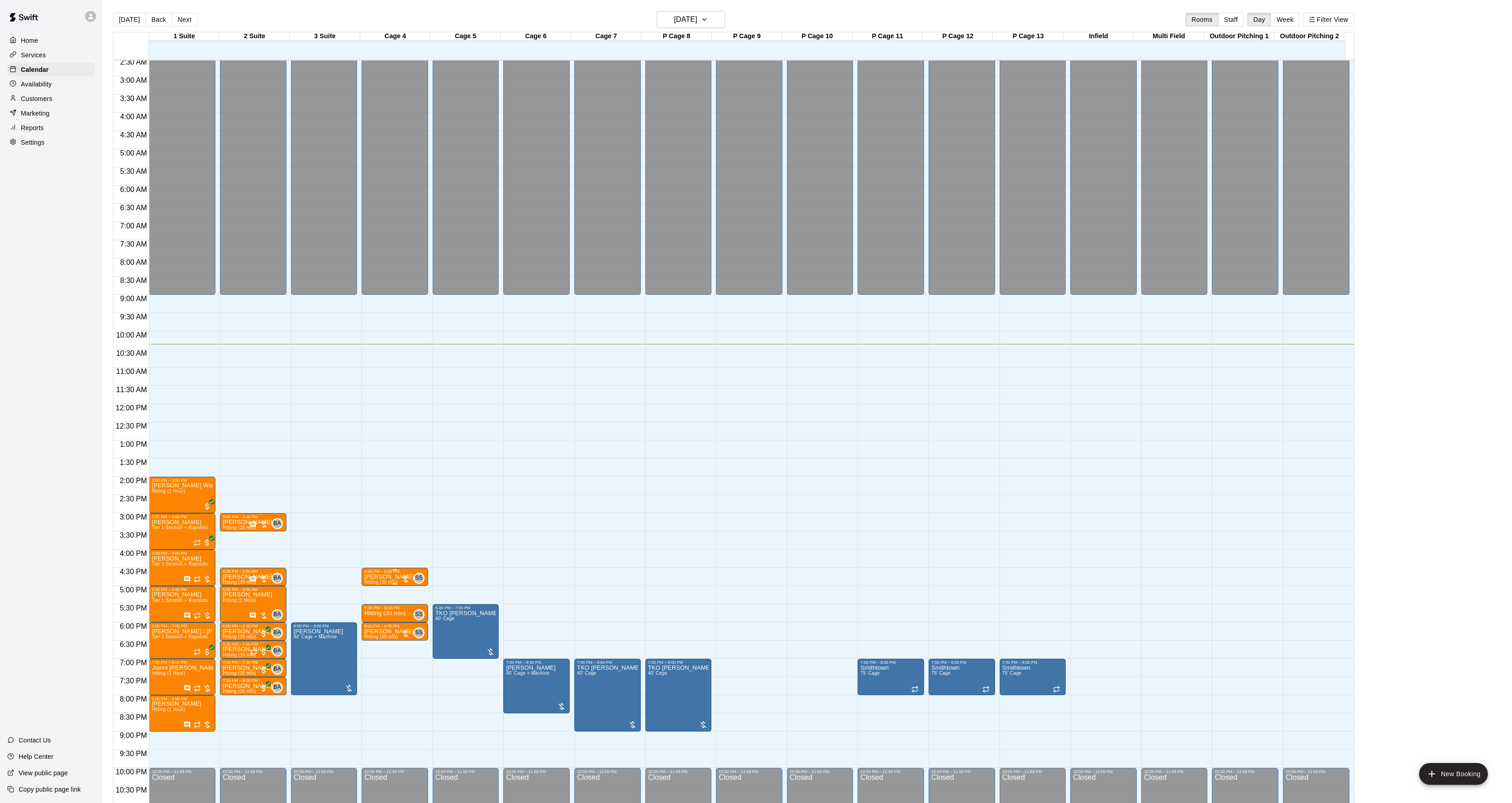
click at [387, 577] on p "[PERSON_NAME]" at bounding box center [389, 577] width 50 height 0
click at [377, 582] on button "edit" at bounding box center [373, 588] width 18 height 18
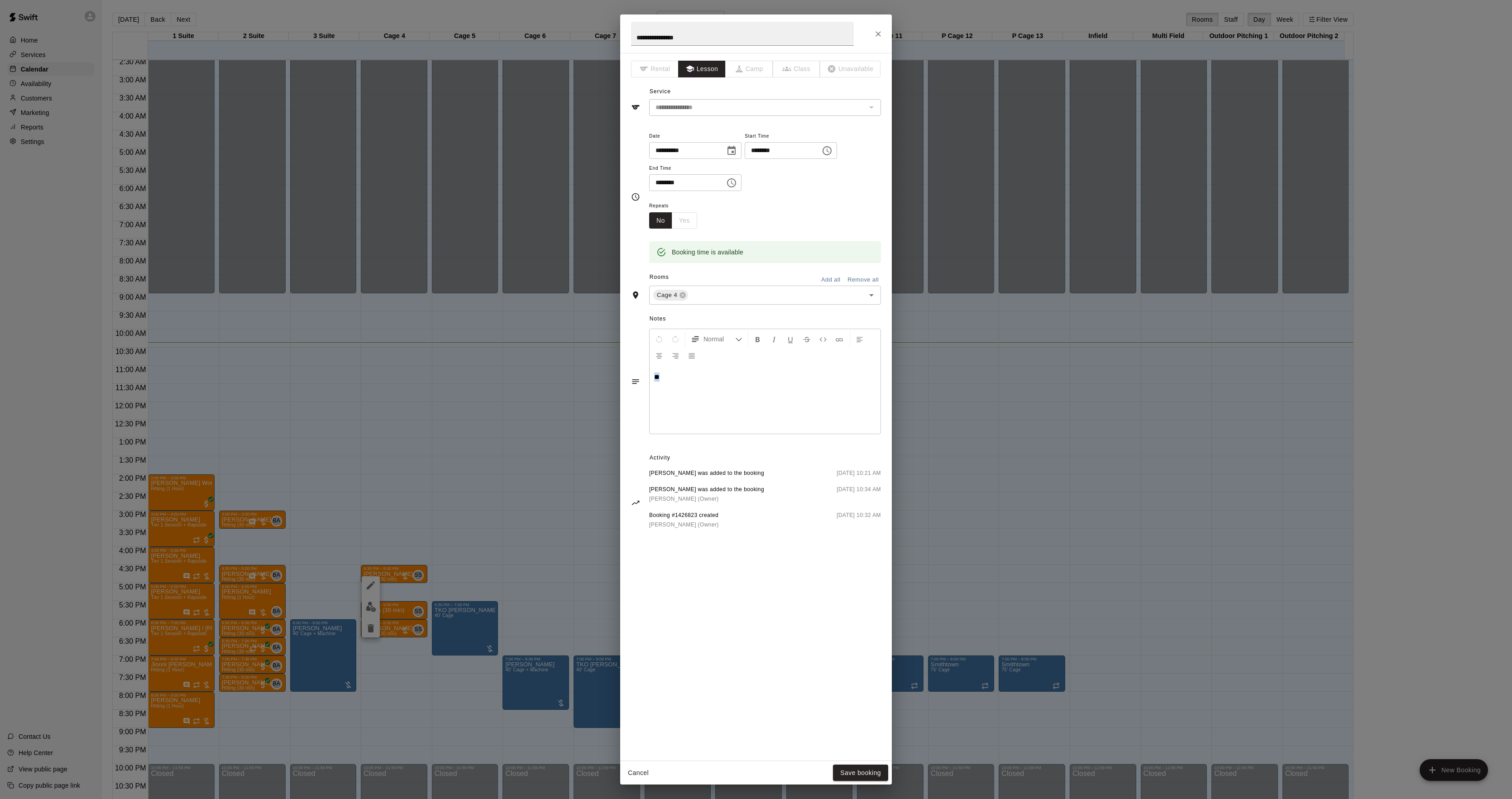
drag, startPoint x: 712, startPoint y: 410, endPoint x: 634, endPoint y: 401, distance: 78.5
click at [634, 401] on div "Normal **" at bounding box center [756, 382] width 250 height 110
click at [855, 770] on button "Save booking" at bounding box center [861, 773] width 55 height 17
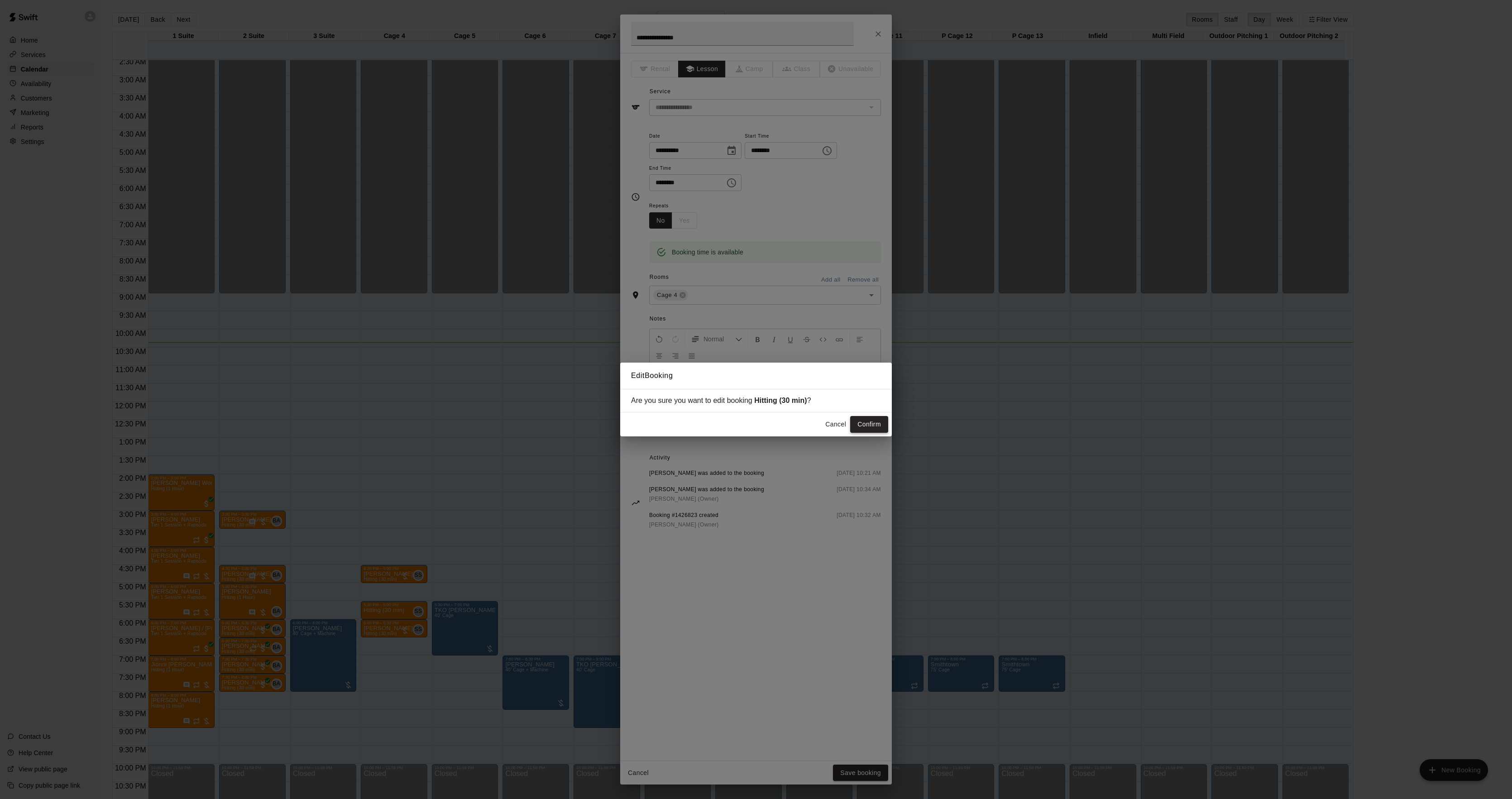
click at [860, 425] on button "Confirm" at bounding box center [869, 425] width 38 height 17
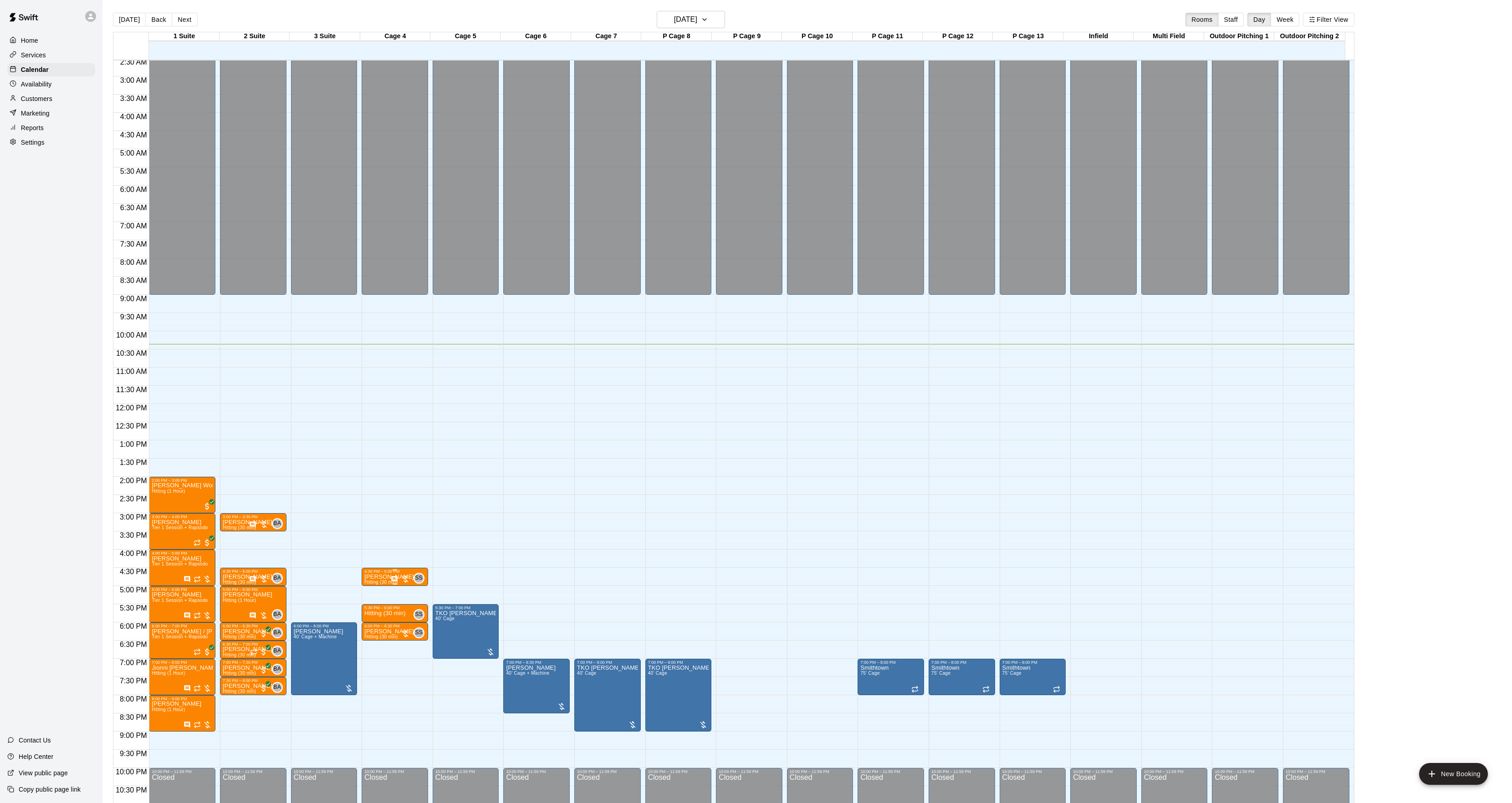
click at [390, 576] on div at bounding box center [400, 580] width 19 height 9
click at [398, 604] on img "edit" at bounding box center [399, 606] width 10 height 10
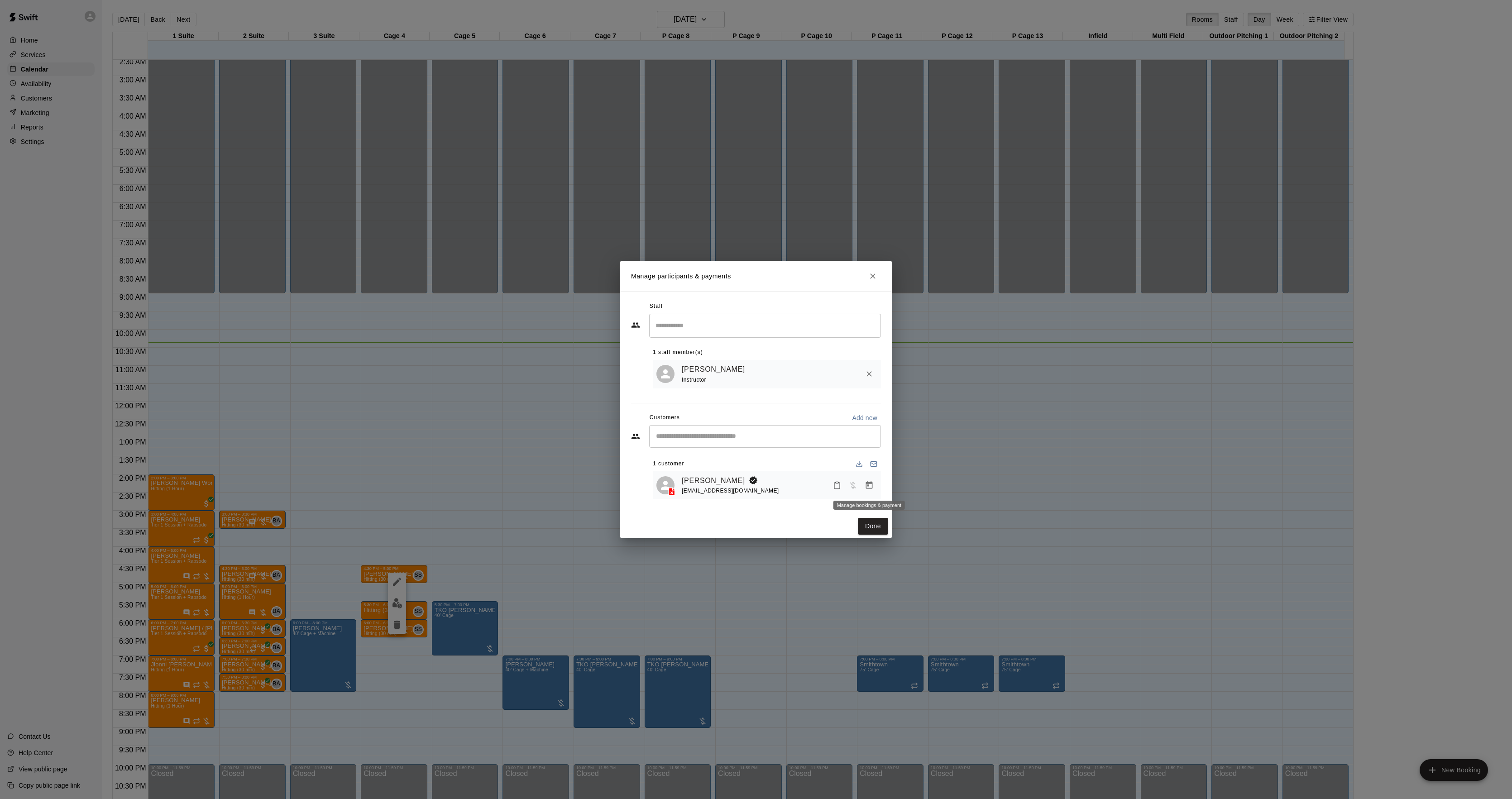
click at [867, 484] on icon "Manage bookings & payment" at bounding box center [870, 485] width 9 height 9
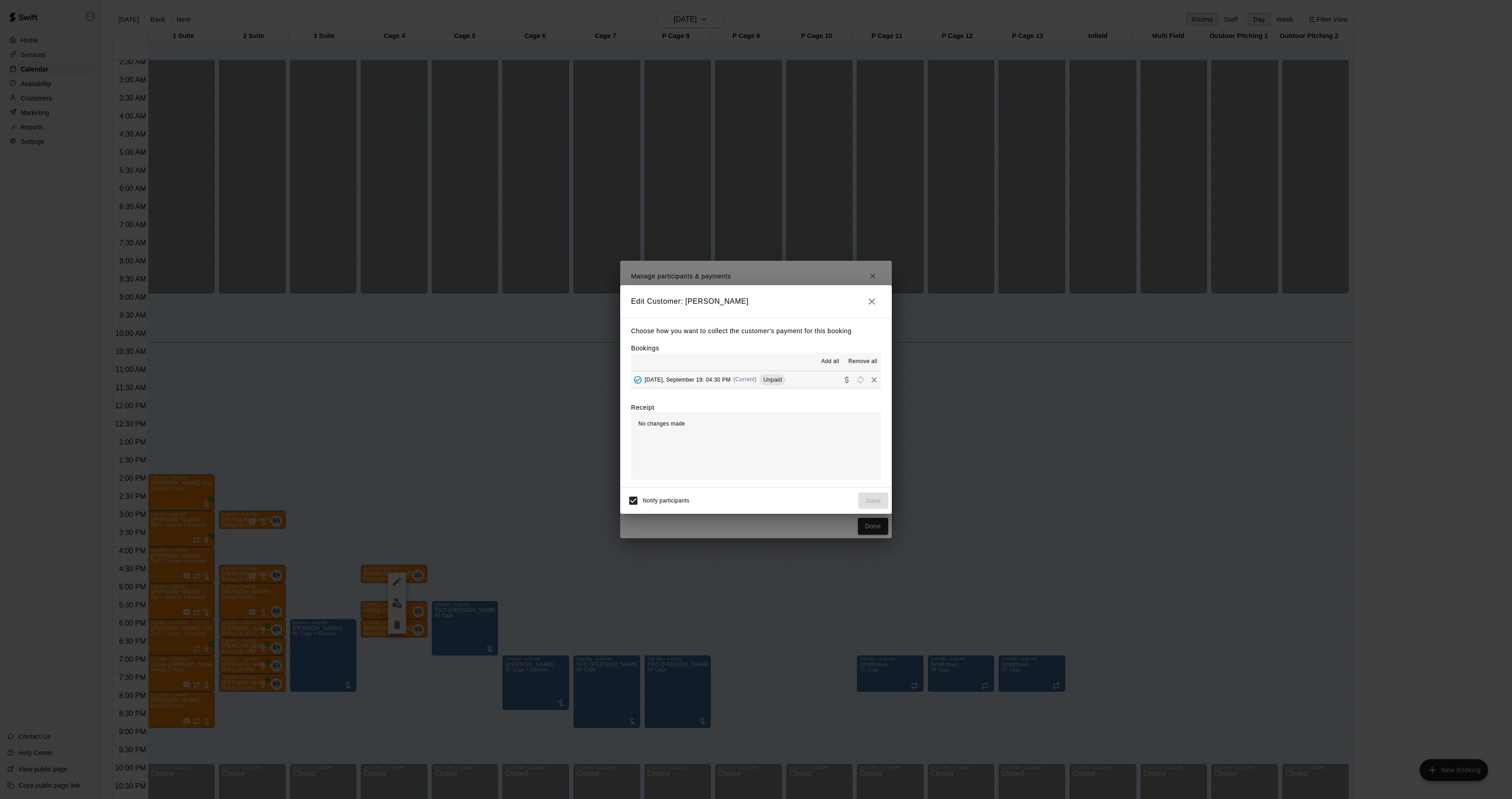
drag, startPoint x: 735, startPoint y: 373, endPoint x: 730, endPoint y: 377, distance: 6.4
click at [730, 376] on div "[DATE], September 19: 04:30 PM (Current) Unpaid" at bounding box center [707, 380] width 154 height 14
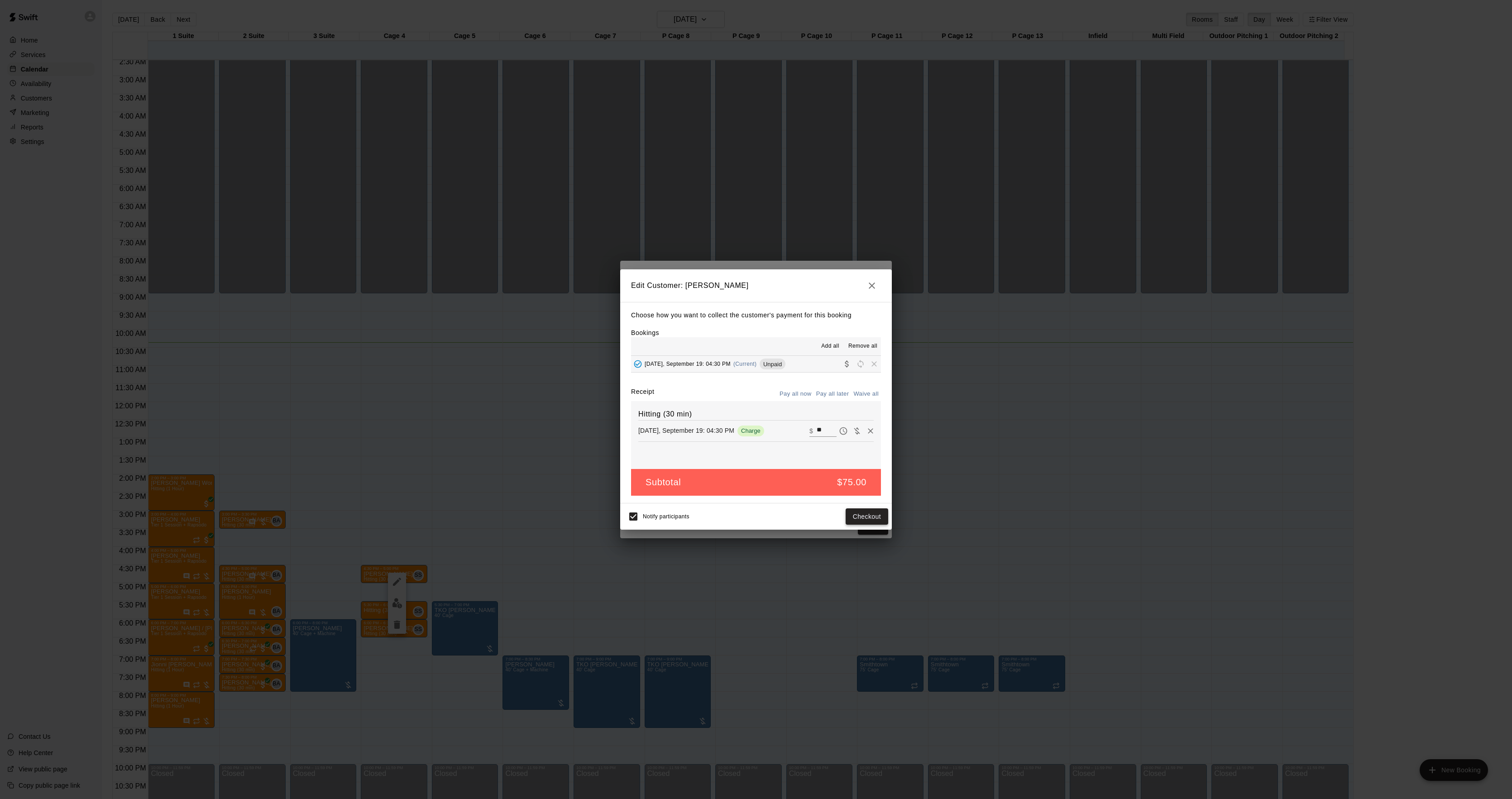
click at [861, 518] on button "Checkout" at bounding box center [867, 517] width 43 height 17
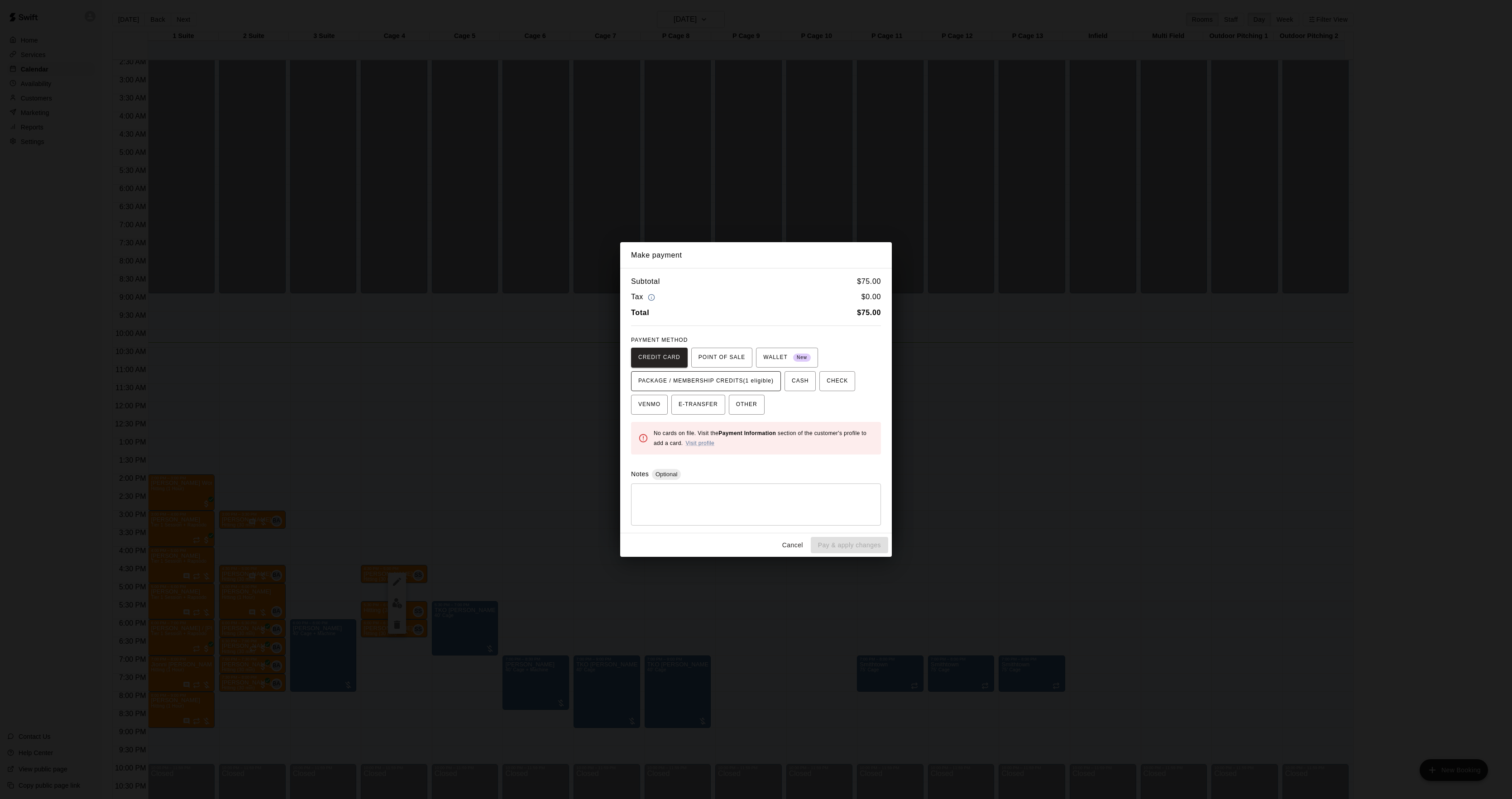
click at [762, 381] on span "PACKAGE / MEMBERSHIP CREDITS (1 eligible)" at bounding box center [706, 382] width 135 height 15
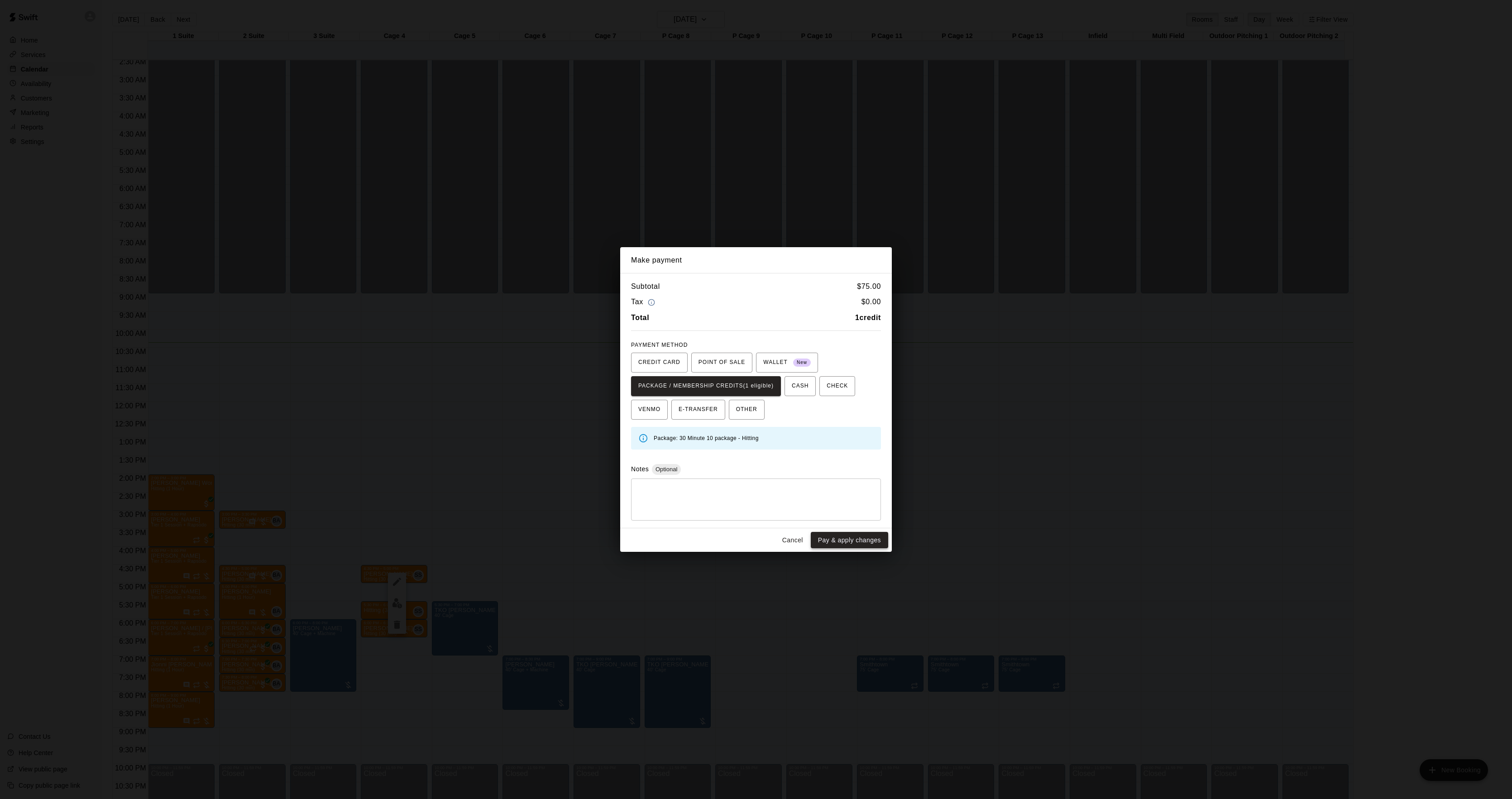
click at [859, 540] on button "Pay & apply changes" at bounding box center [849, 540] width 77 height 17
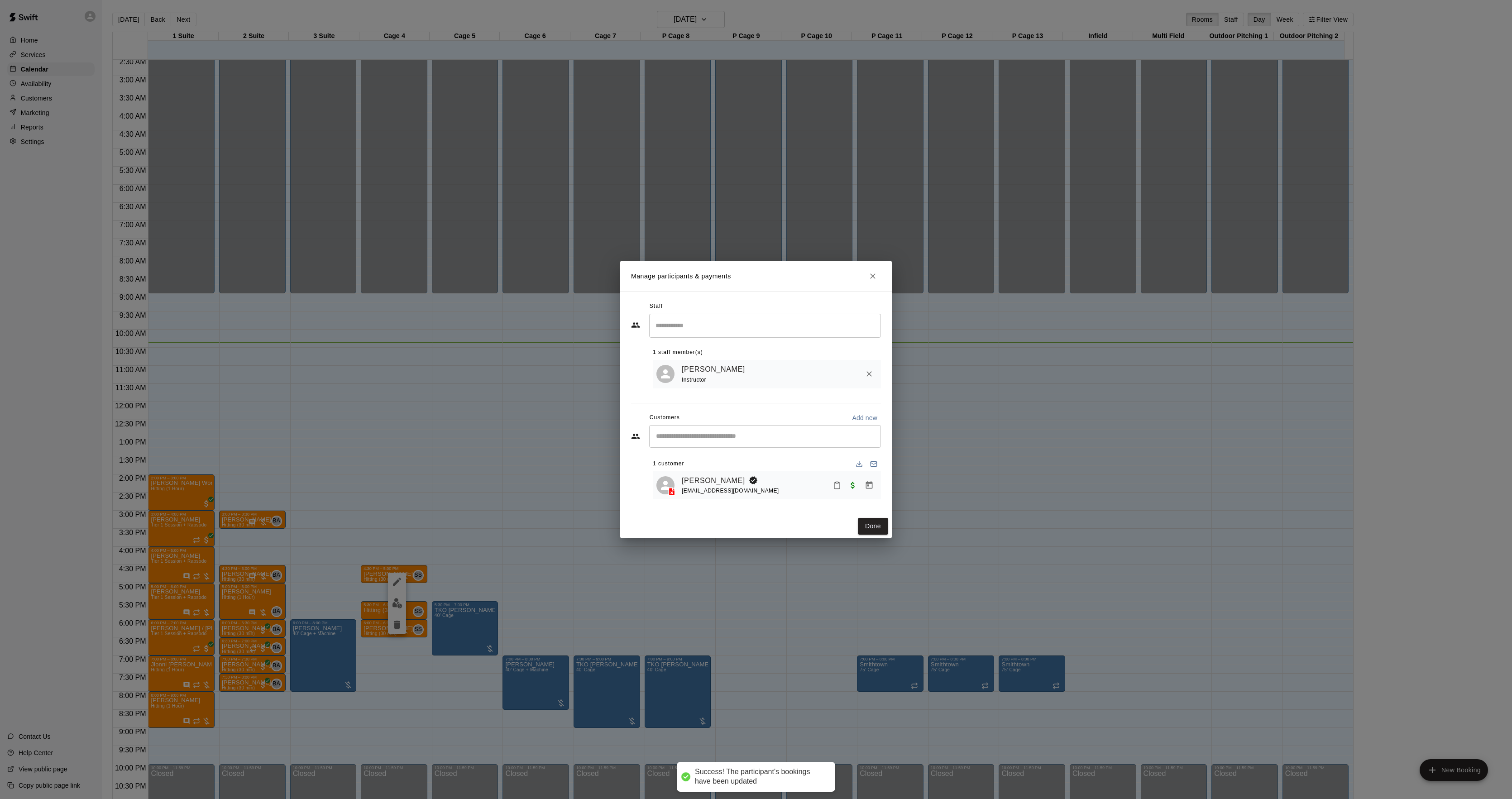
click at [875, 528] on button "Done" at bounding box center [873, 526] width 31 height 17
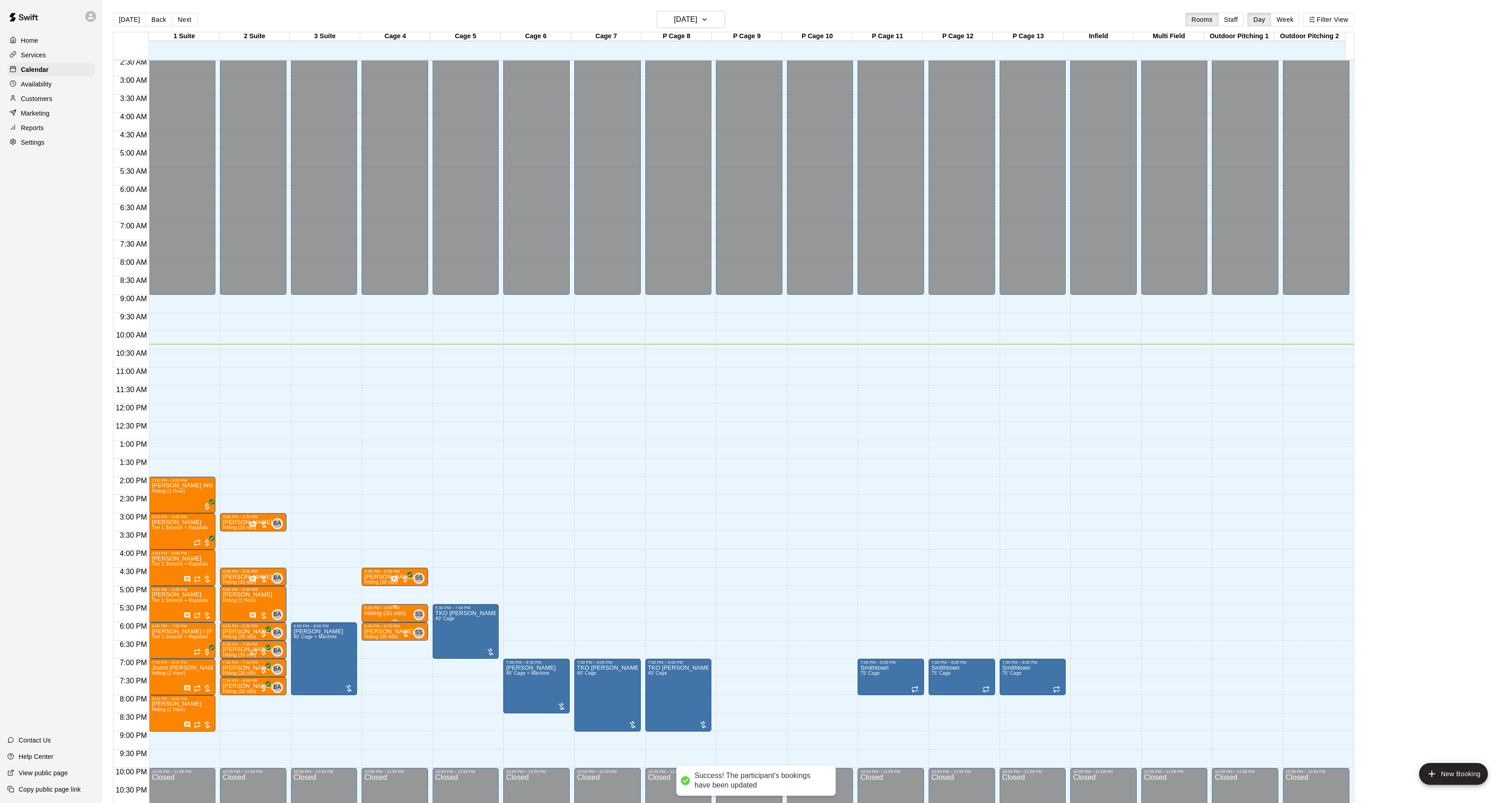
click at [382, 614] on p "Hitting (30 min)" at bounding box center [385, 614] width 41 height 0
click at [370, 644] on img "edit" at bounding box center [373, 646] width 10 height 10
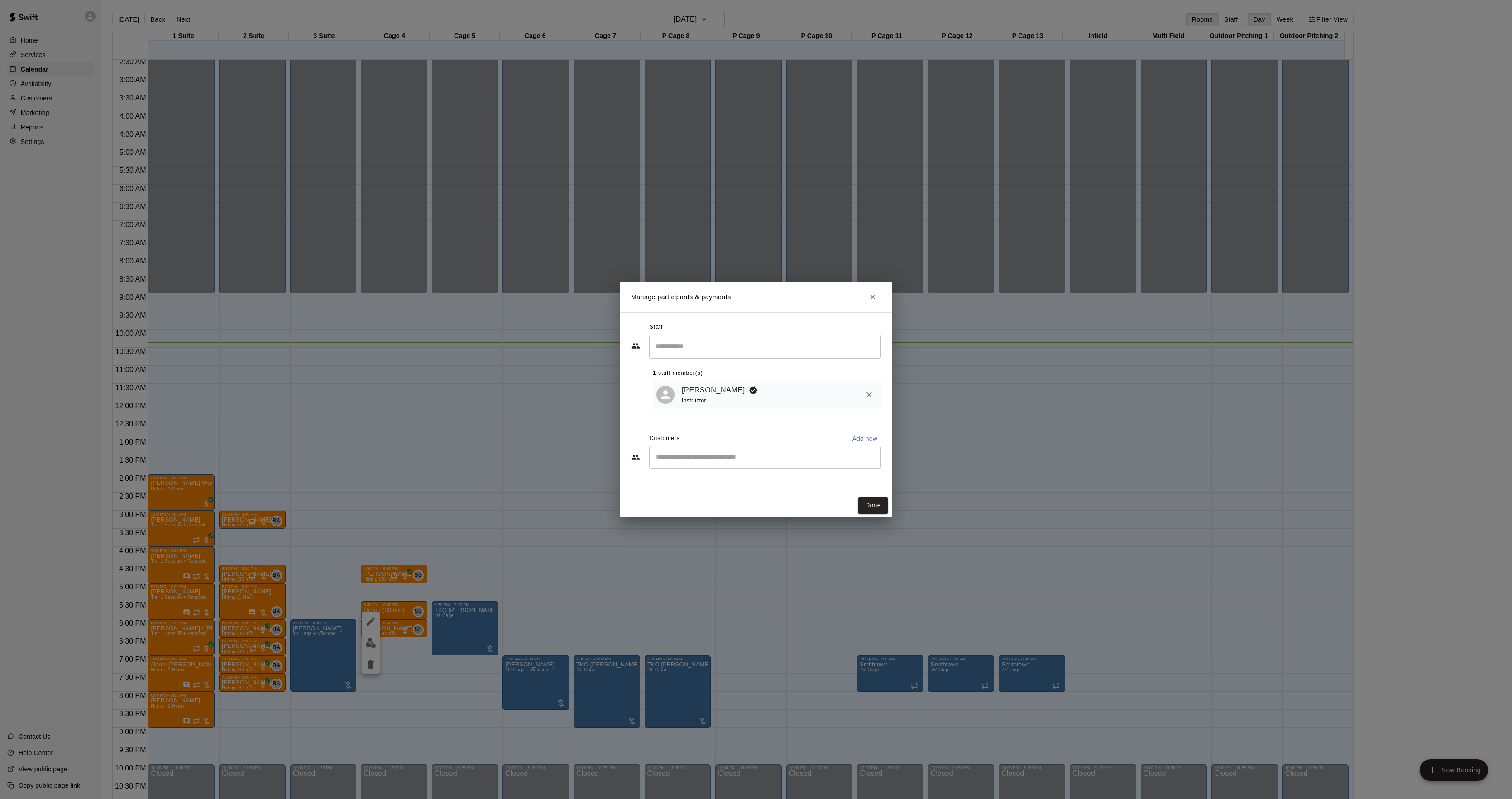
click at [503, 548] on div "Manage participants & payments Staff ​ 1 staff member(s) [PERSON_NAME] Instruct…" at bounding box center [756, 400] width 1512 height 799
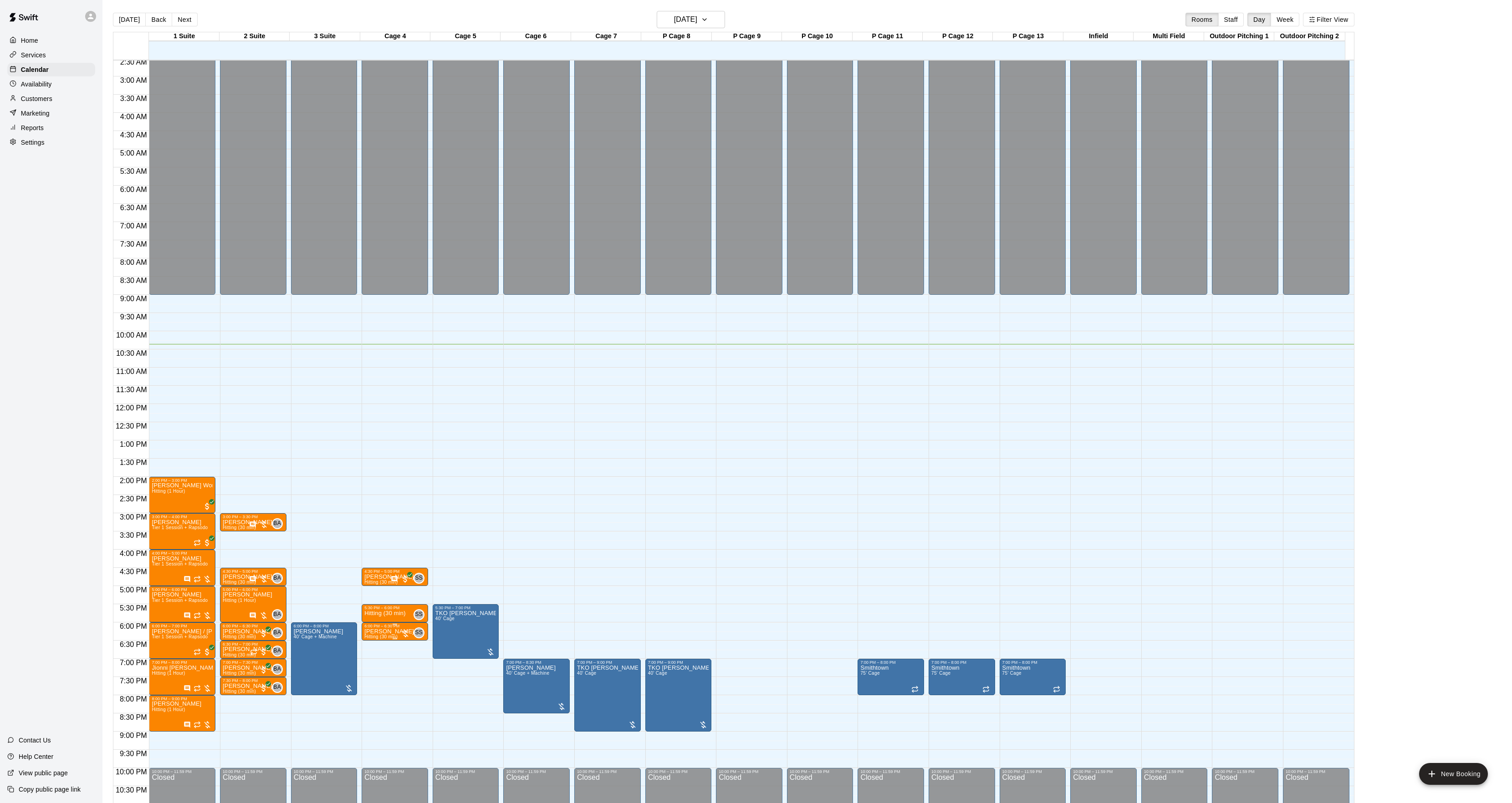
click at [376, 636] on span "Hitting (30 min)" at bounding box center [380, 636] width 33 height 5
click at [374, 672] on img "edit" at bounding box center [373, 666] width 10 height 10
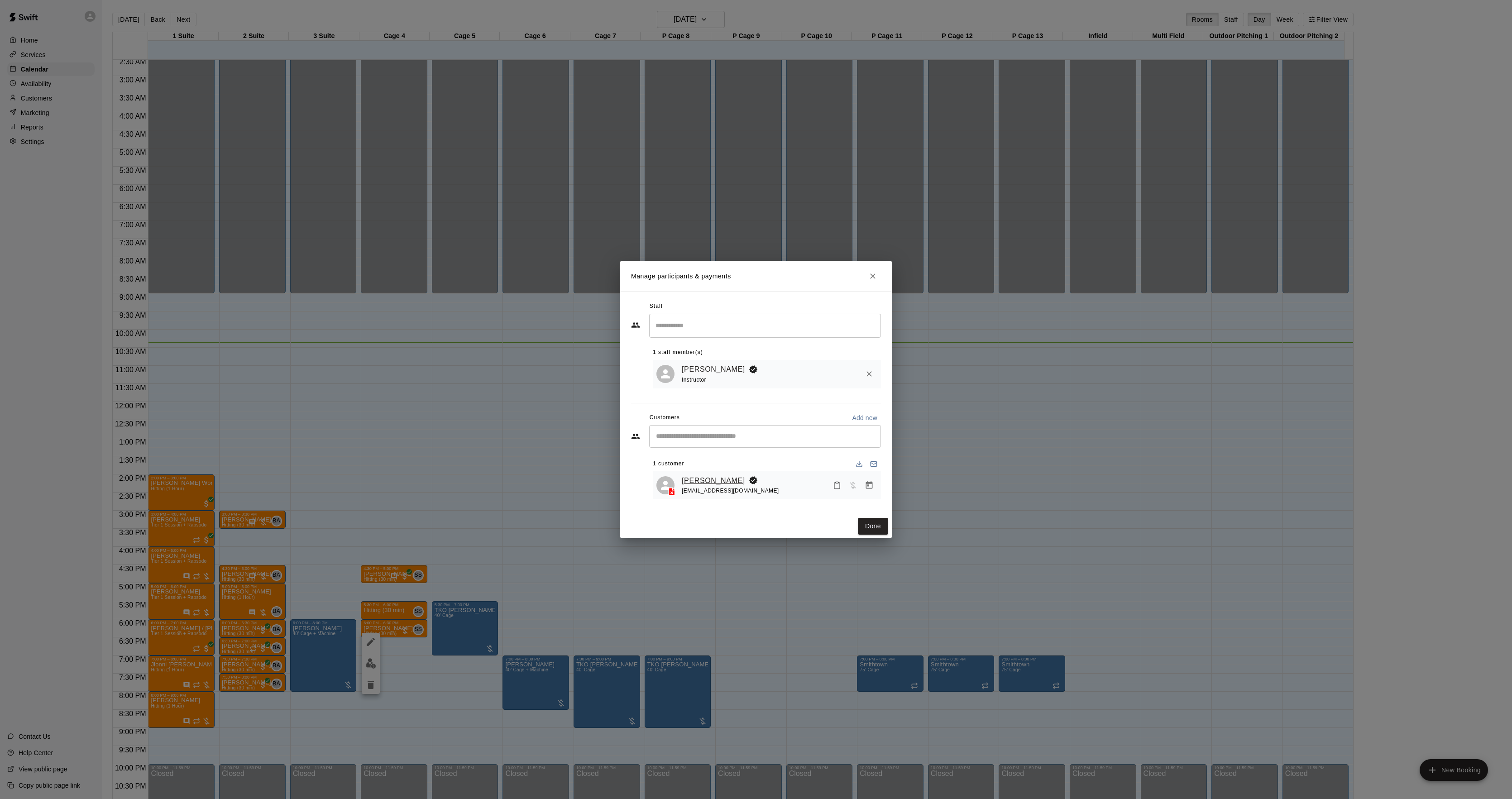
click at [693, 481] on link "[PERSON_NAME]" at bounding box center [714, 481] width 63 height 12
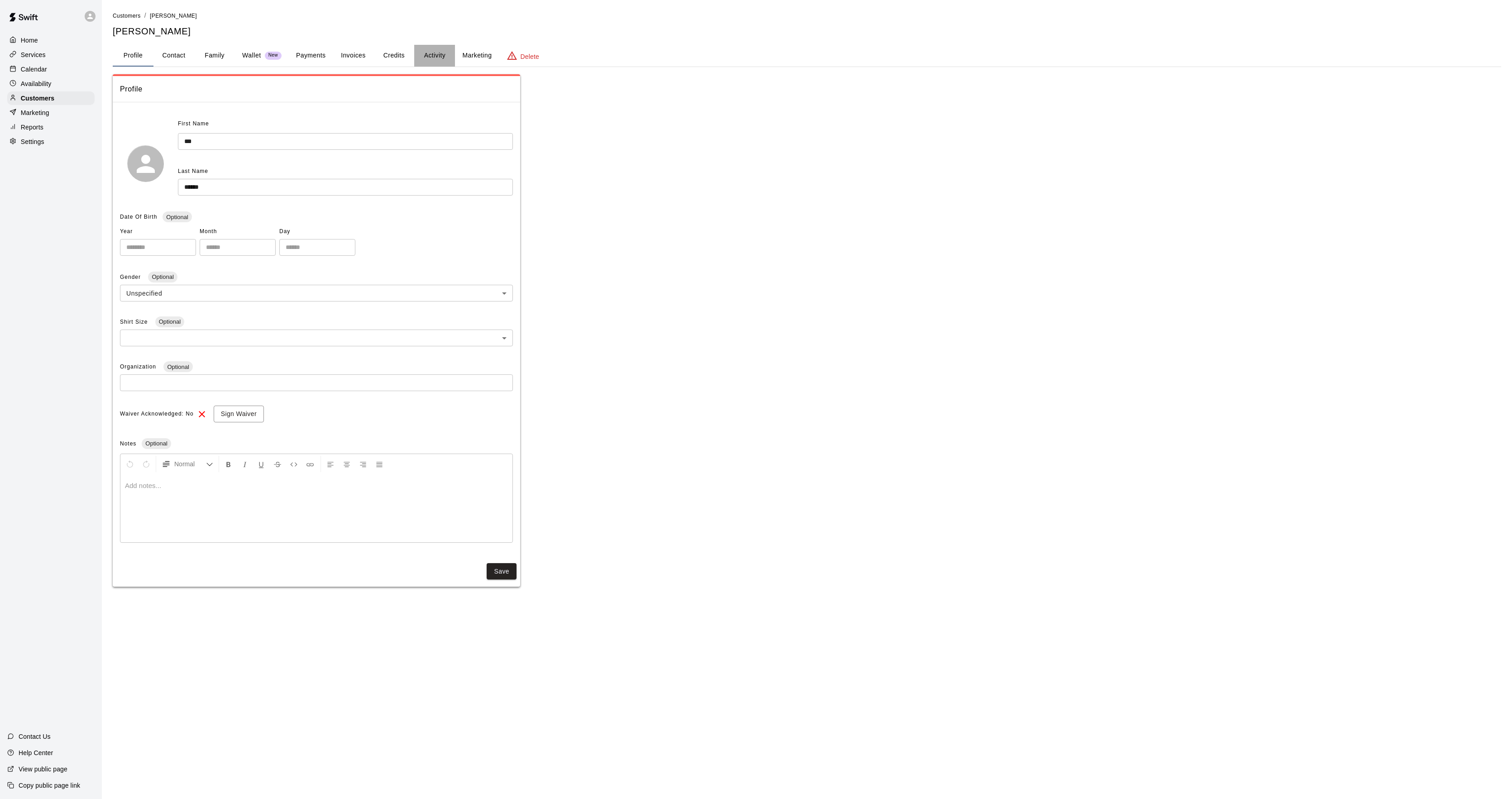
click at [431, 50] on button "Activity" at bounding box center [435, 55] width 41 height 21
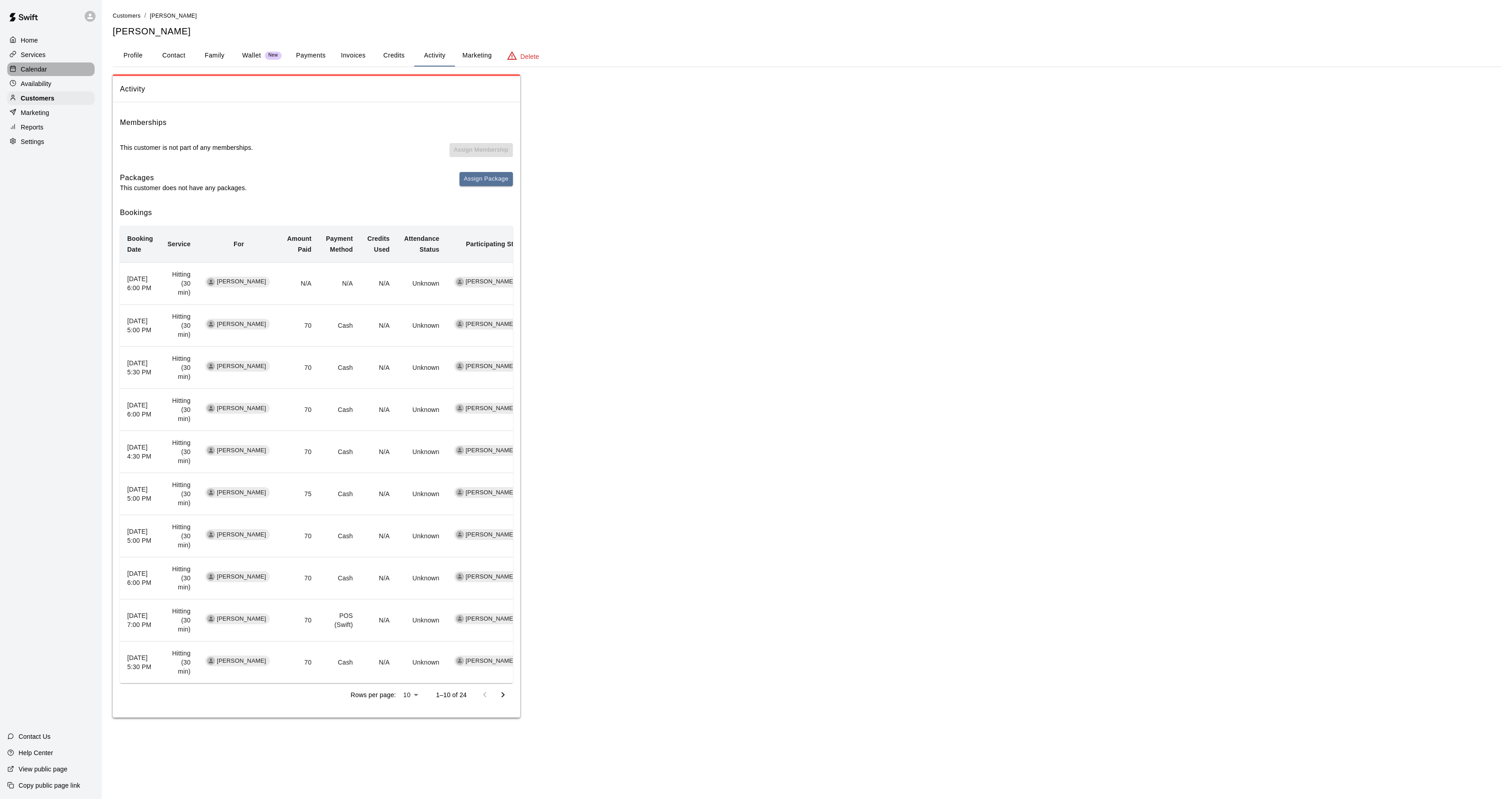
click at [20, 67] on div at bounding box center [15, 69] width 11 height 8
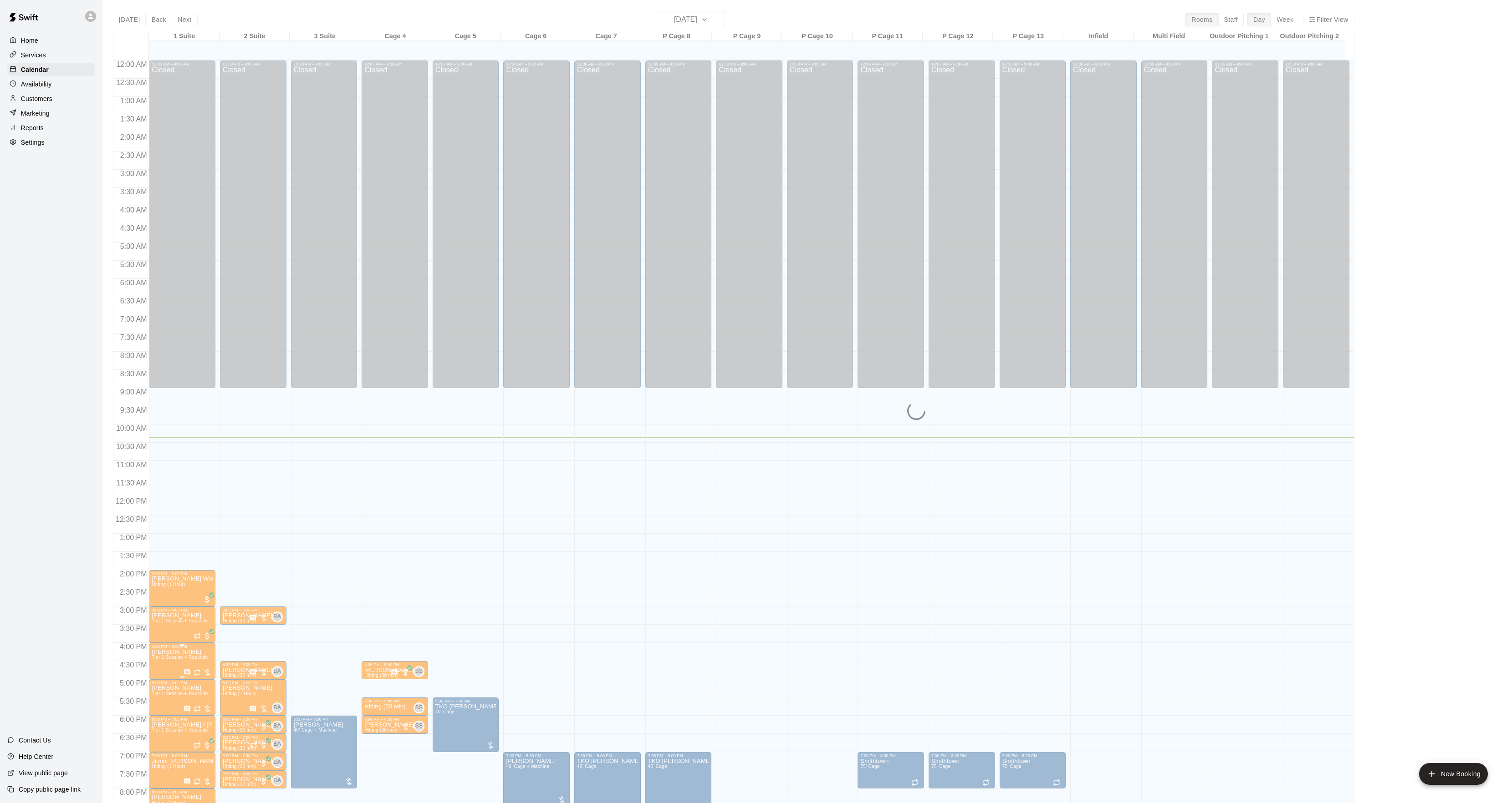
scroll to position [93, 0]
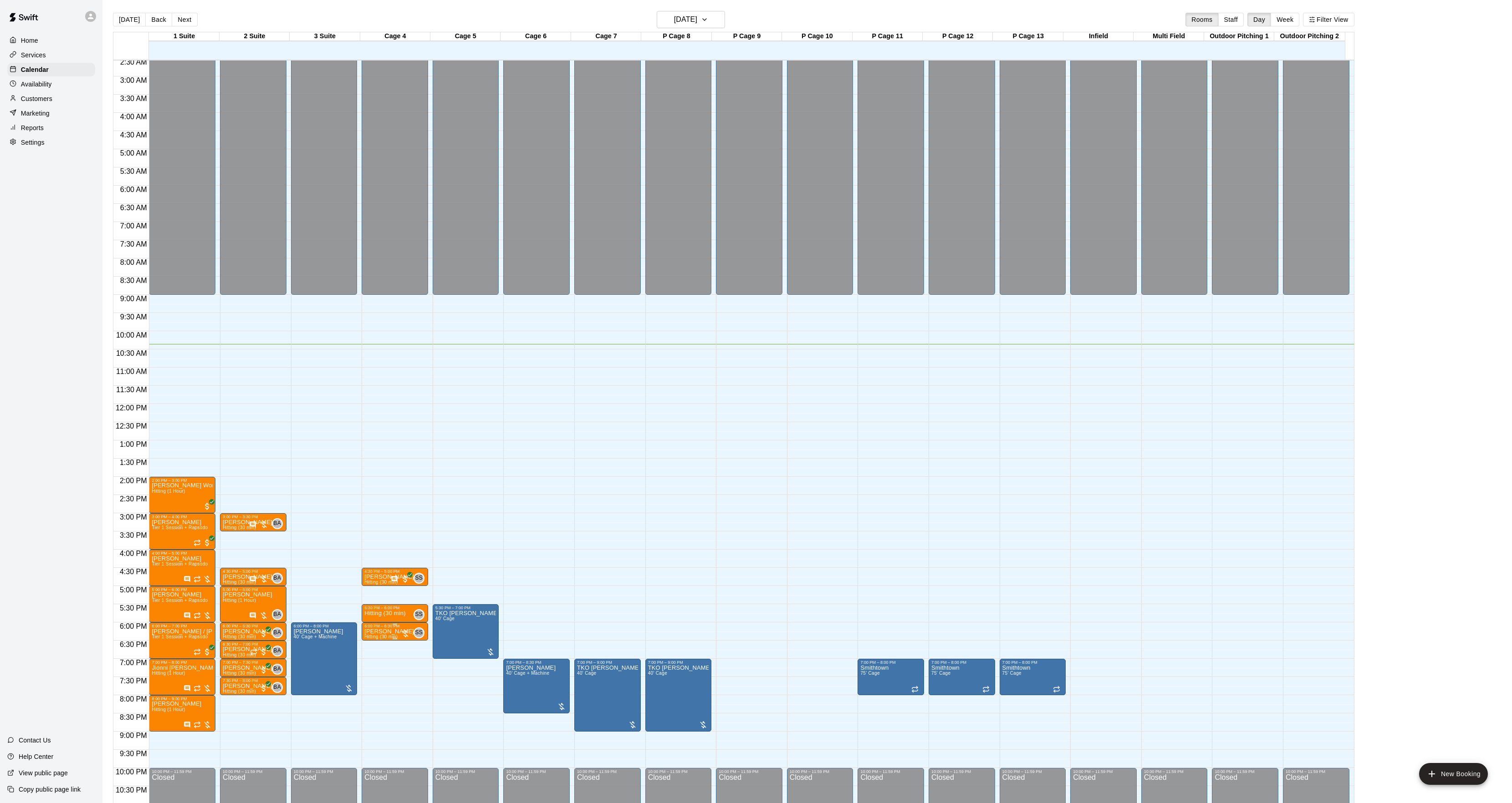
click at [372, 631] on p "[PERSON_NAME]" at bounding box center [389, 631] width 50 height 0
click at [373, 645] on icon "edit" at bounding box center [374, 644] width 11 height 11
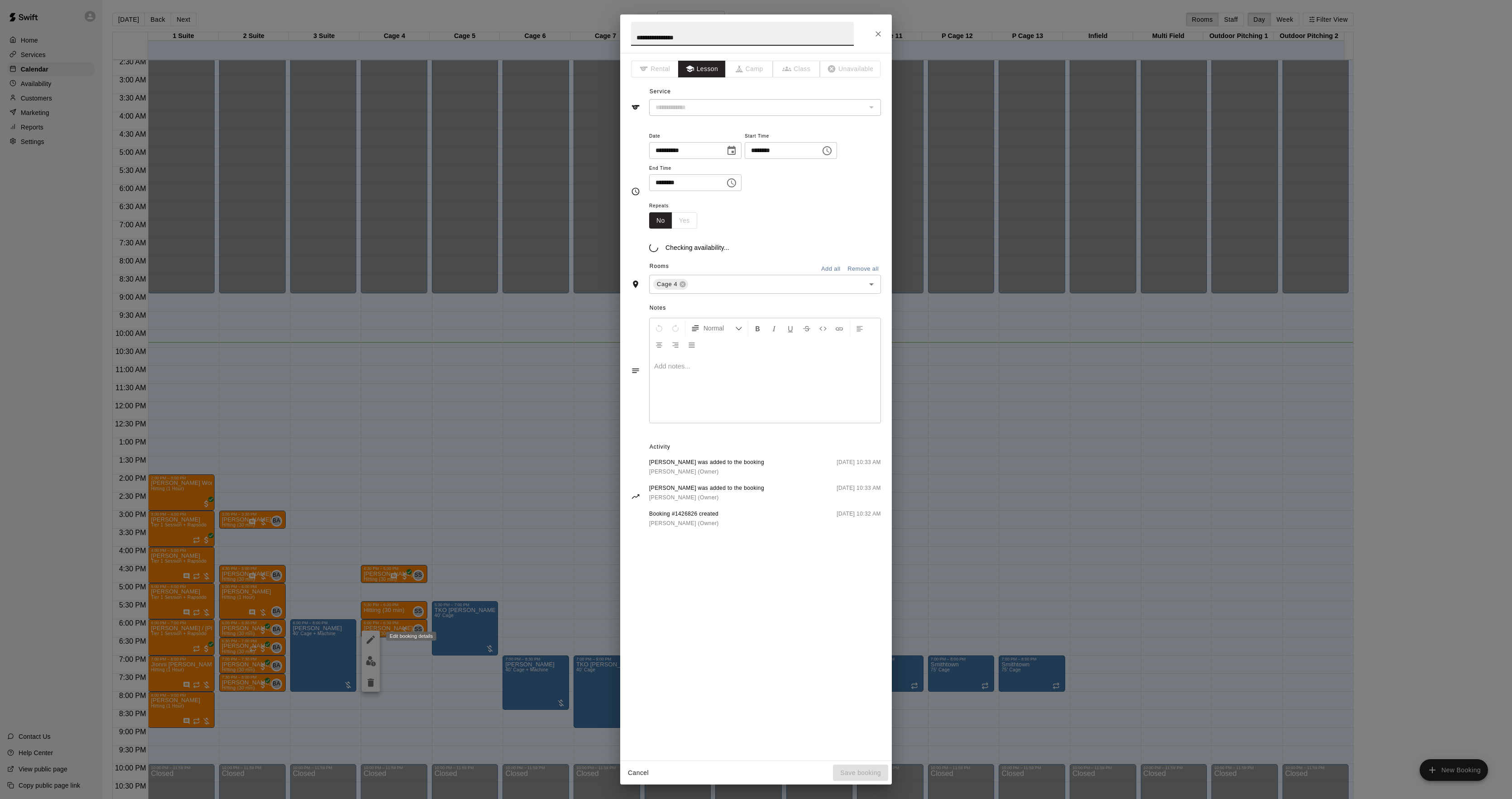
type input "**********"
click at [671, 388] on div at bounding box center [764, 400] width 231 height 68
click at [847, 763] on div "Cancel Save booking" at bounding box center [756, 774] width 272 height 24
click at [859, 778] on button "Save booking" at bounding box center [861, 773] width 55 height 17
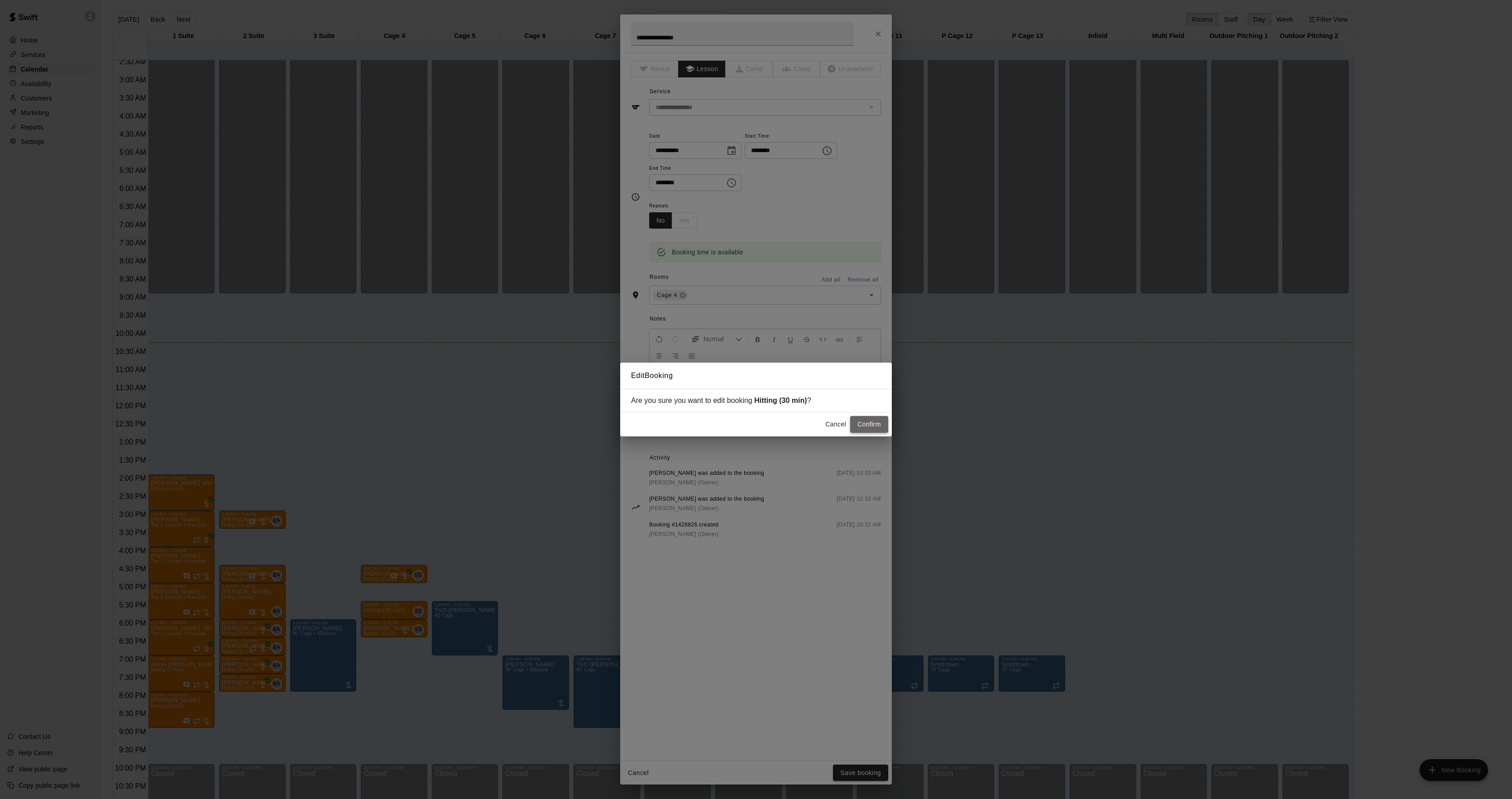
click at [854, 421] on button "Confirm" at bounding box center [869, 425] width 38 height 17
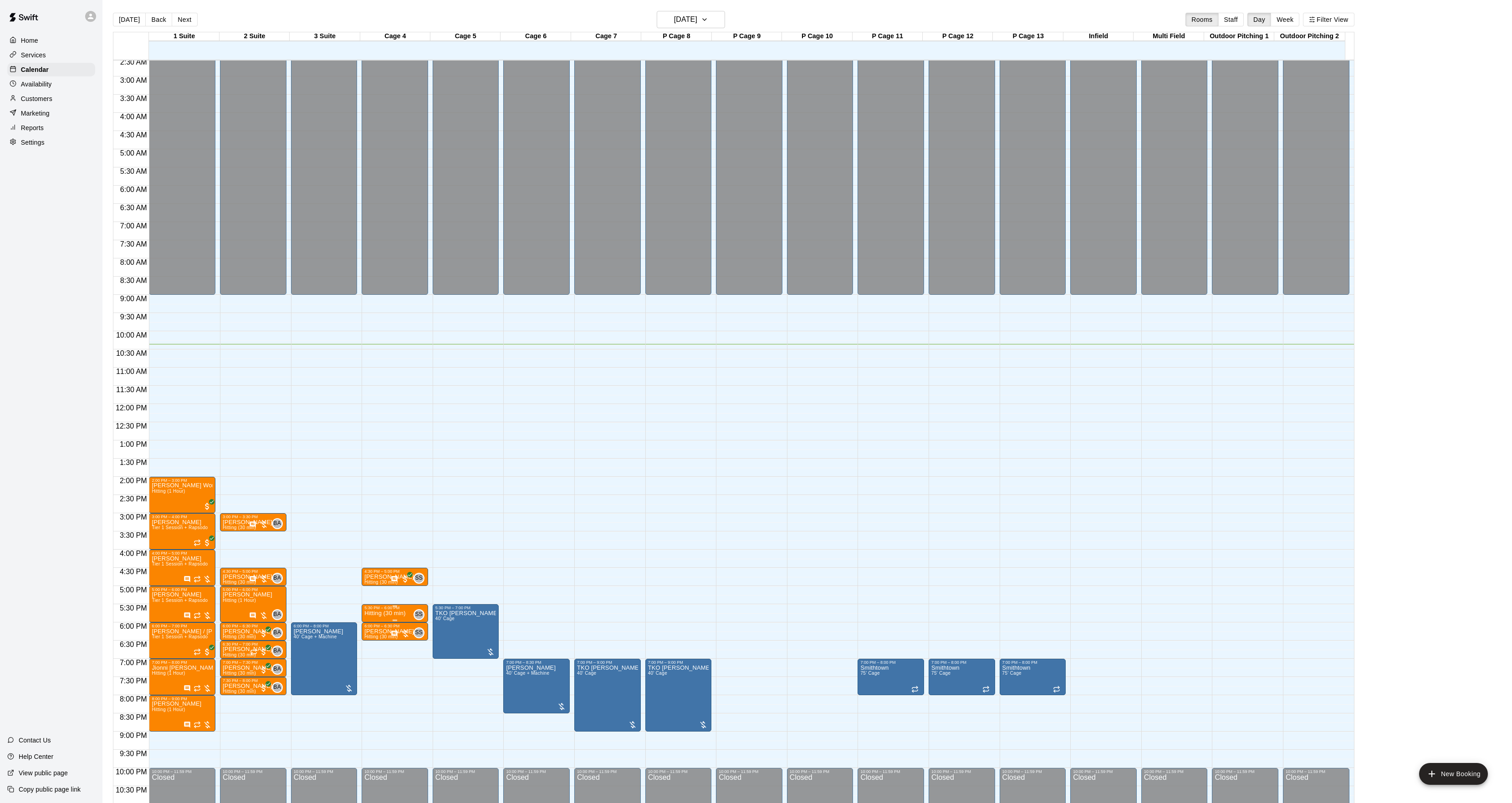
click at [401, 611] on div "5:30 PM – 6:00 PM" at bounding box center [394, 608] width 61 height 5
click at [367, 614] on button "edit" at bounding box center [373, 615] width 18 height 18
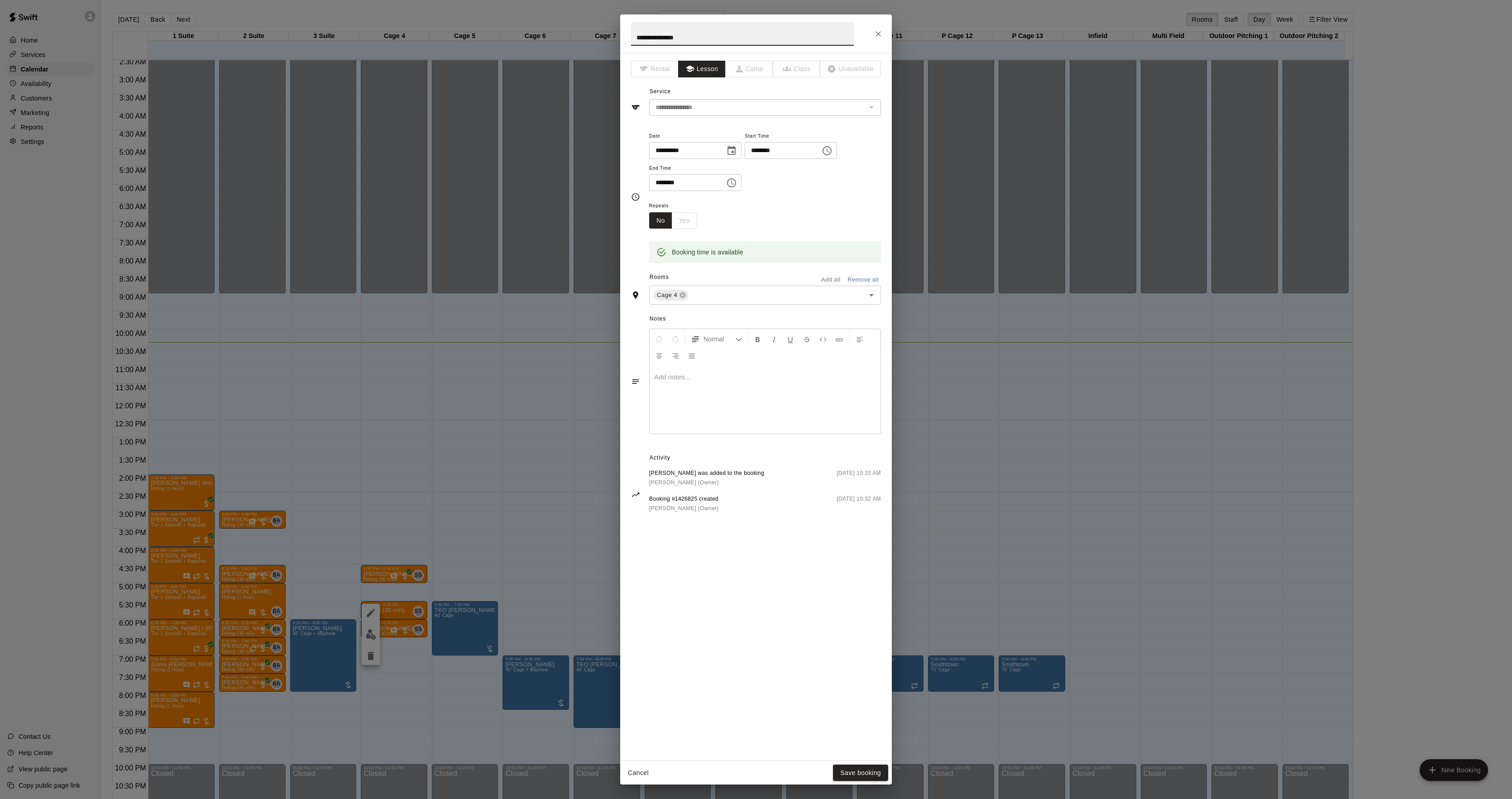
click at [774, 414] on div at bounding box center [764, 400] width 231 height 68
click at [513, 431] on div "**********" at bounding box center [756, 400] width 1512 height 799
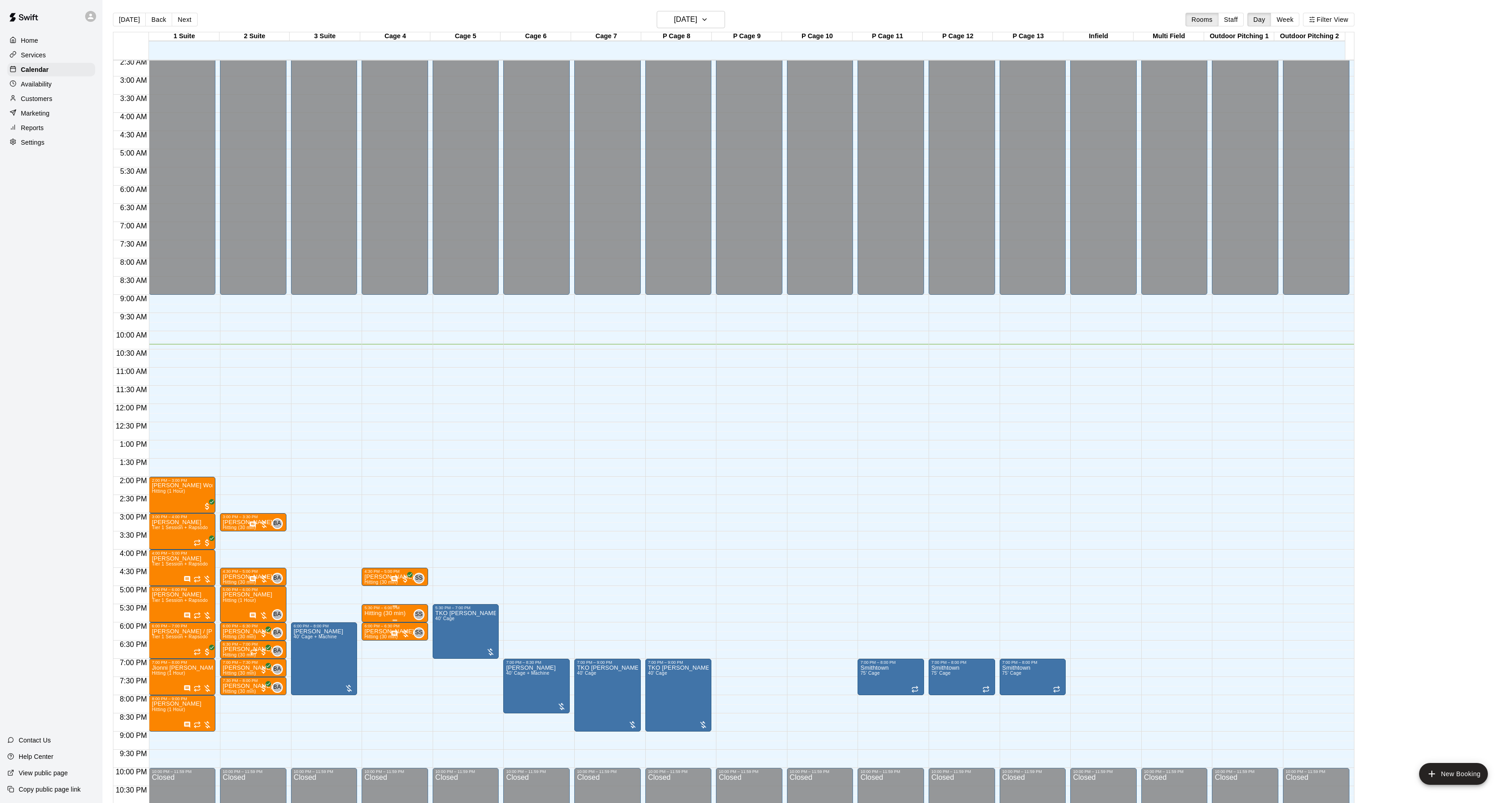
click at [385, 614] on p "Hitting (30 min)" at bounding box center [385, 614] width 41 height 0
click at [377, 643] on button "edit" at bounding box center [373, 646] width 18 height 18
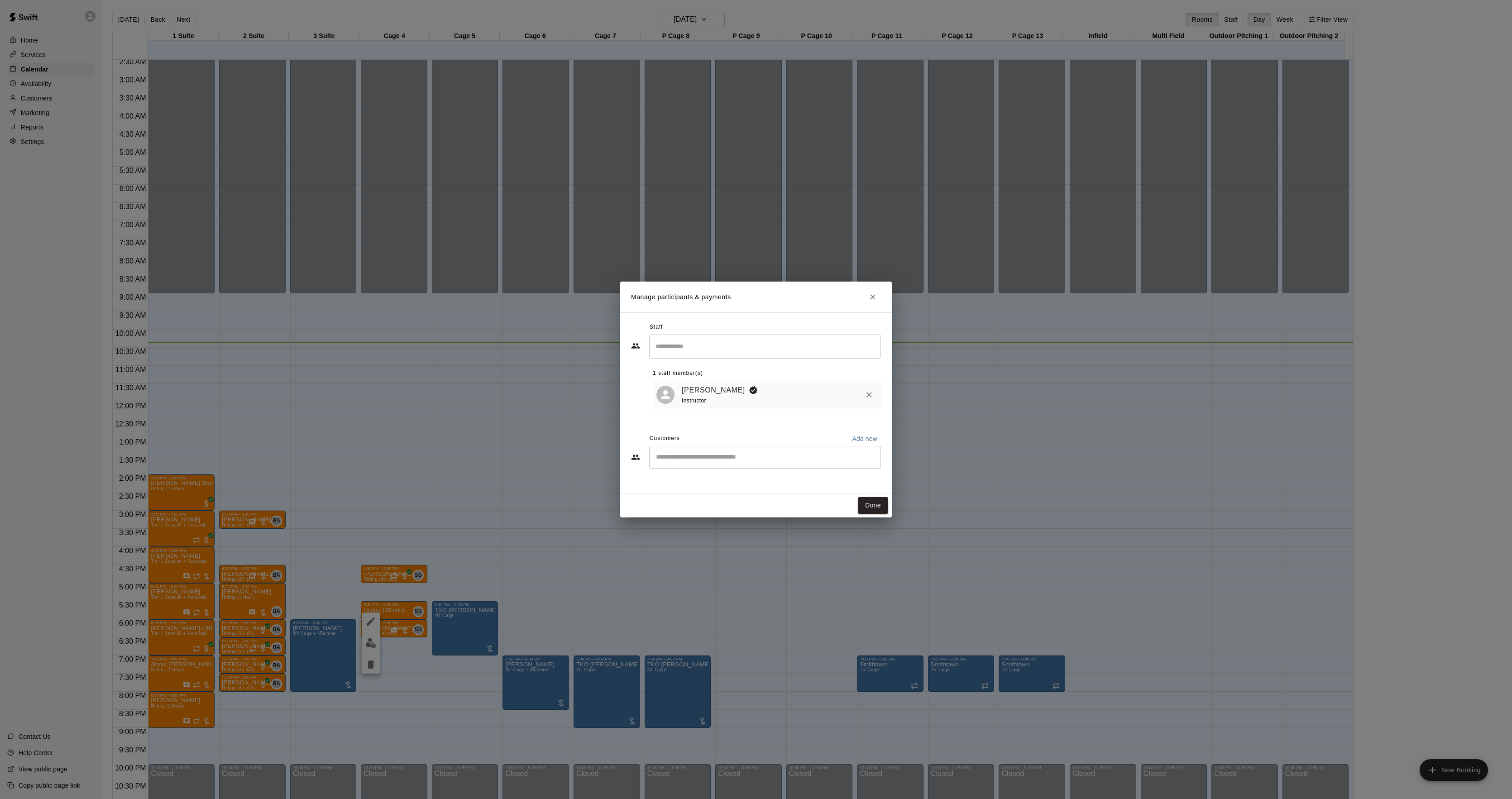
click at [698, 457] on input "Start typing to search customers..." at bounding box center [765, 457] width 224 height 9
type input "*"
type input "****"
click at [439, 643] on div "Manage participants & payments Staff ​ 1 staff member(s) [PERSON_NAME] Instruct…" at bounding box center [756, 400] width 1512 height 799
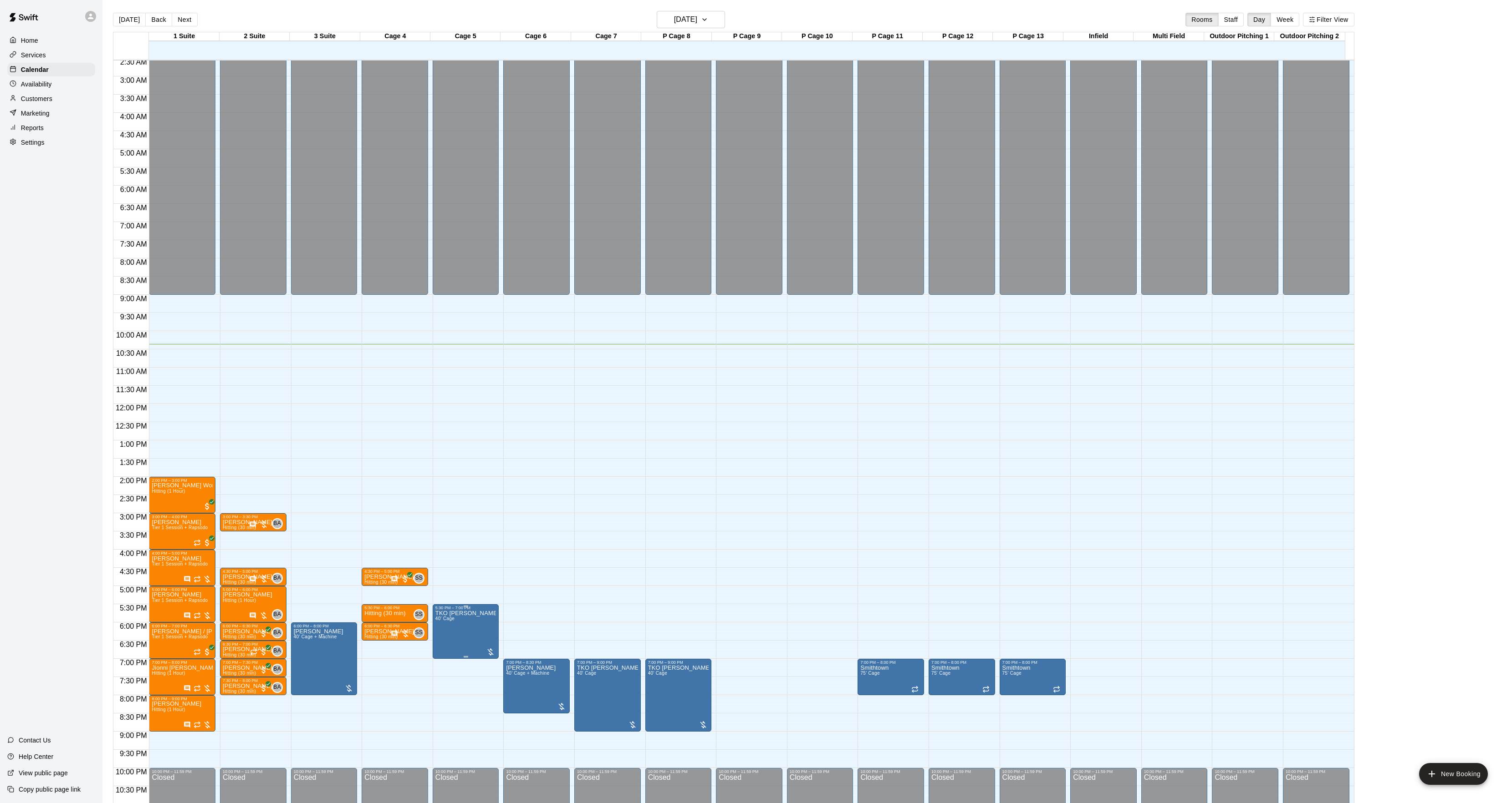
click at [448, 618] on span "40' Cage" at bounding box center [445, 618] width 19 height 5
click at [489, 636] on div at bounding box center [760, 402] width 1520 height 803
click at [312, 640] on div at bounding box center [760, 402] width 1520 height 803
click at [307, 640] on span "40’ Cage + Machine" at bounding box center [315, 636] width 43 height 5
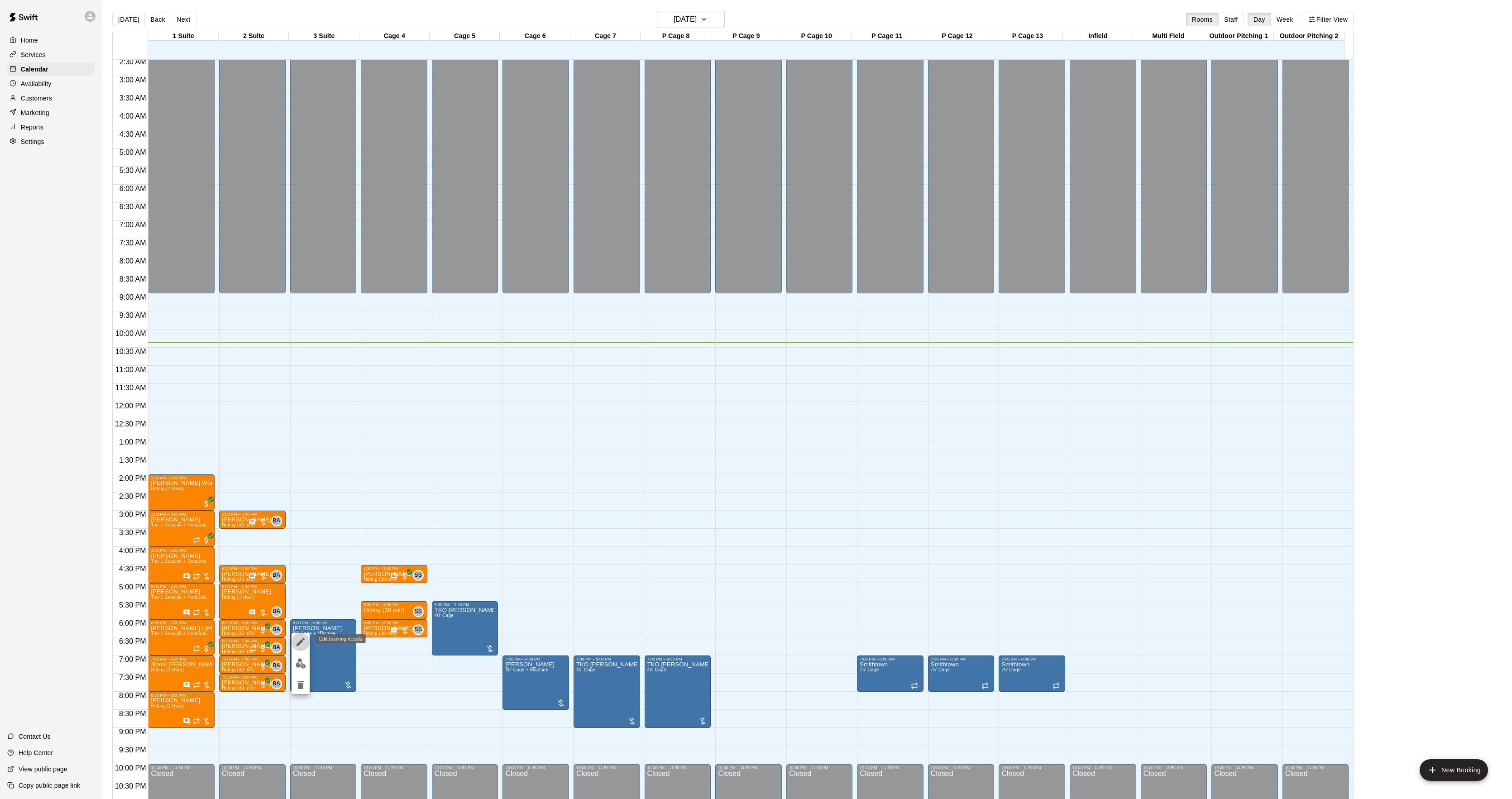
click at [303, 638] on icon "edit" at bounding box center [301, 642] width 11 height 11
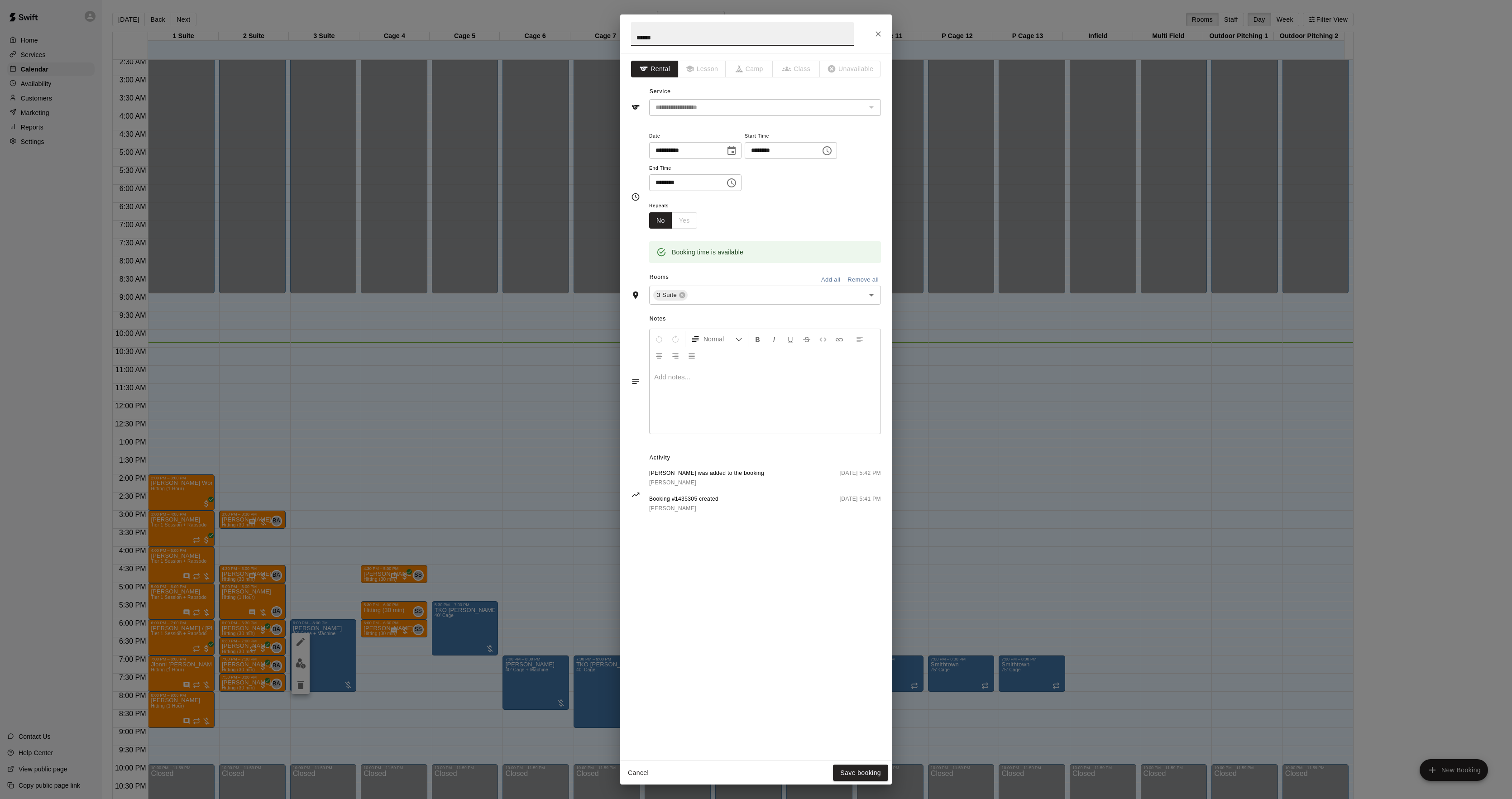
click at [741, 389] on div at bounding box center [764, 400] width 231 height 68
click at [868, 771] on button "Save booking" at bounding box center [861, 773] width 55 height 17
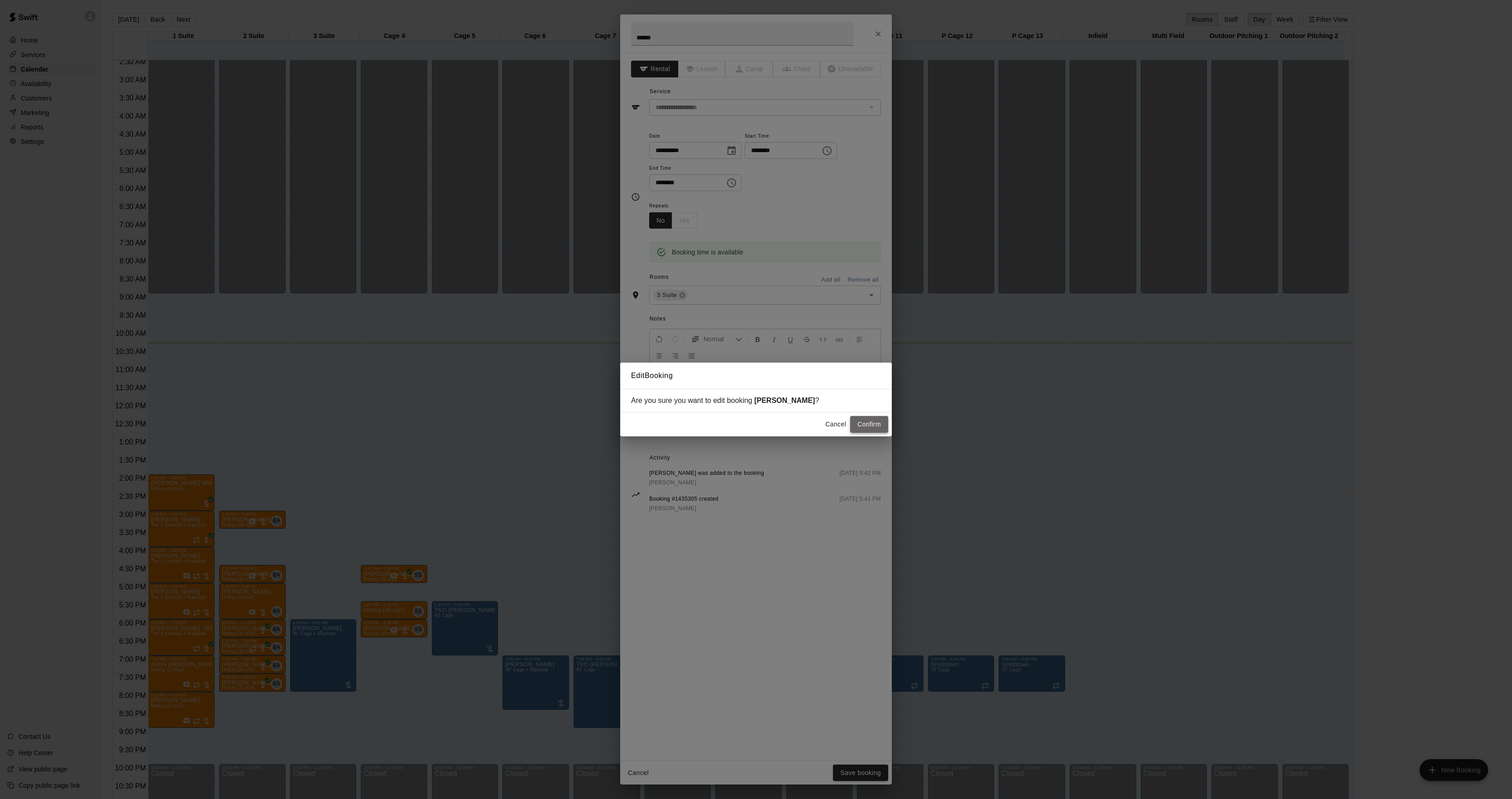
click at [866, 421] on button "Confirm" at bounding box center [869, 425] width 38 height 17
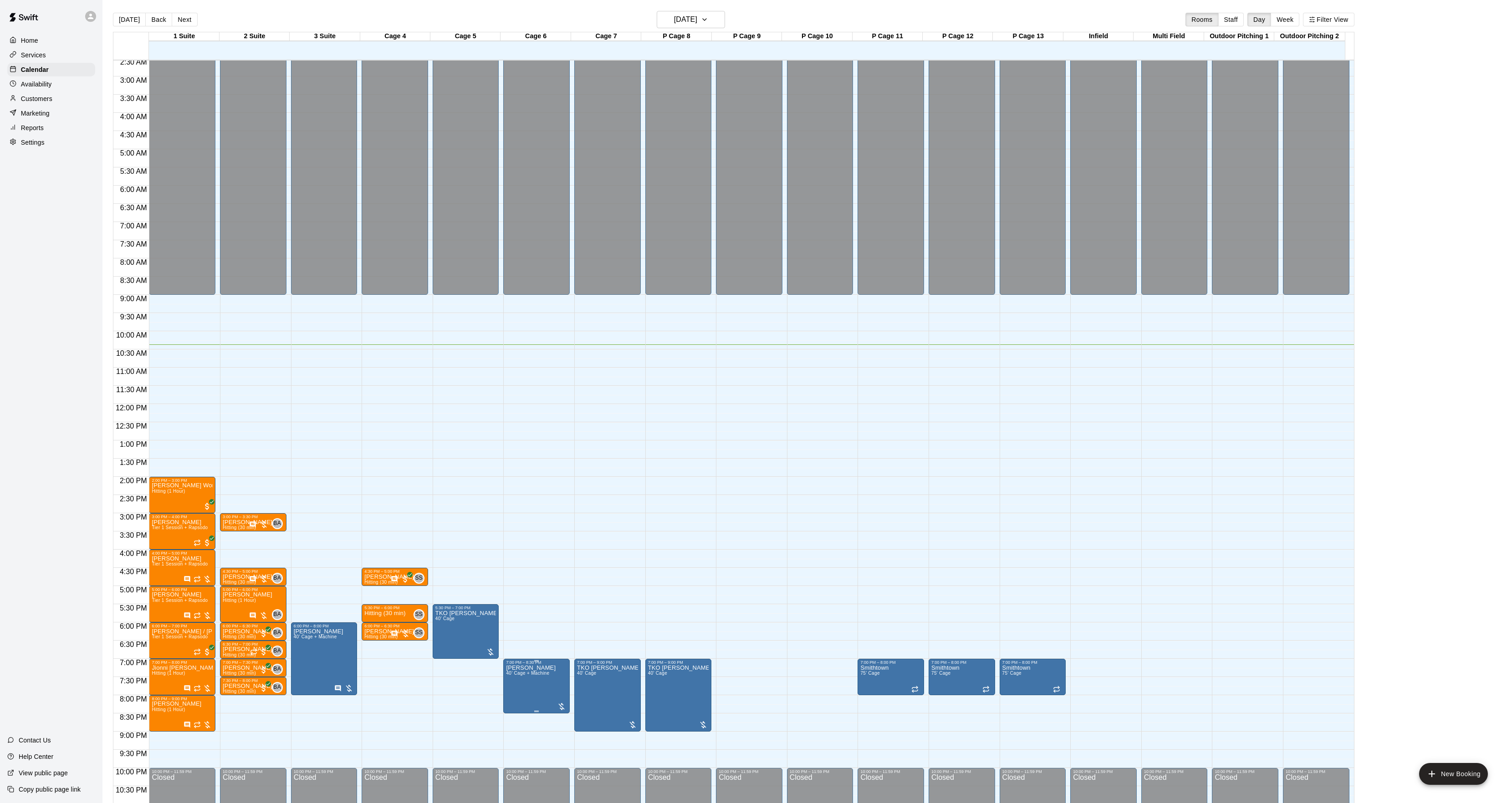
click at [542, 674] on span "40’ Cage + Machine" at bounding box center [527, 673] width 43 height 5
click at [585, 662] on div at bounding box center [760, 402] width 1520 height 803
click at [445, 625] on icon "edit" at bounding box center [444, 622] width 11 height 11
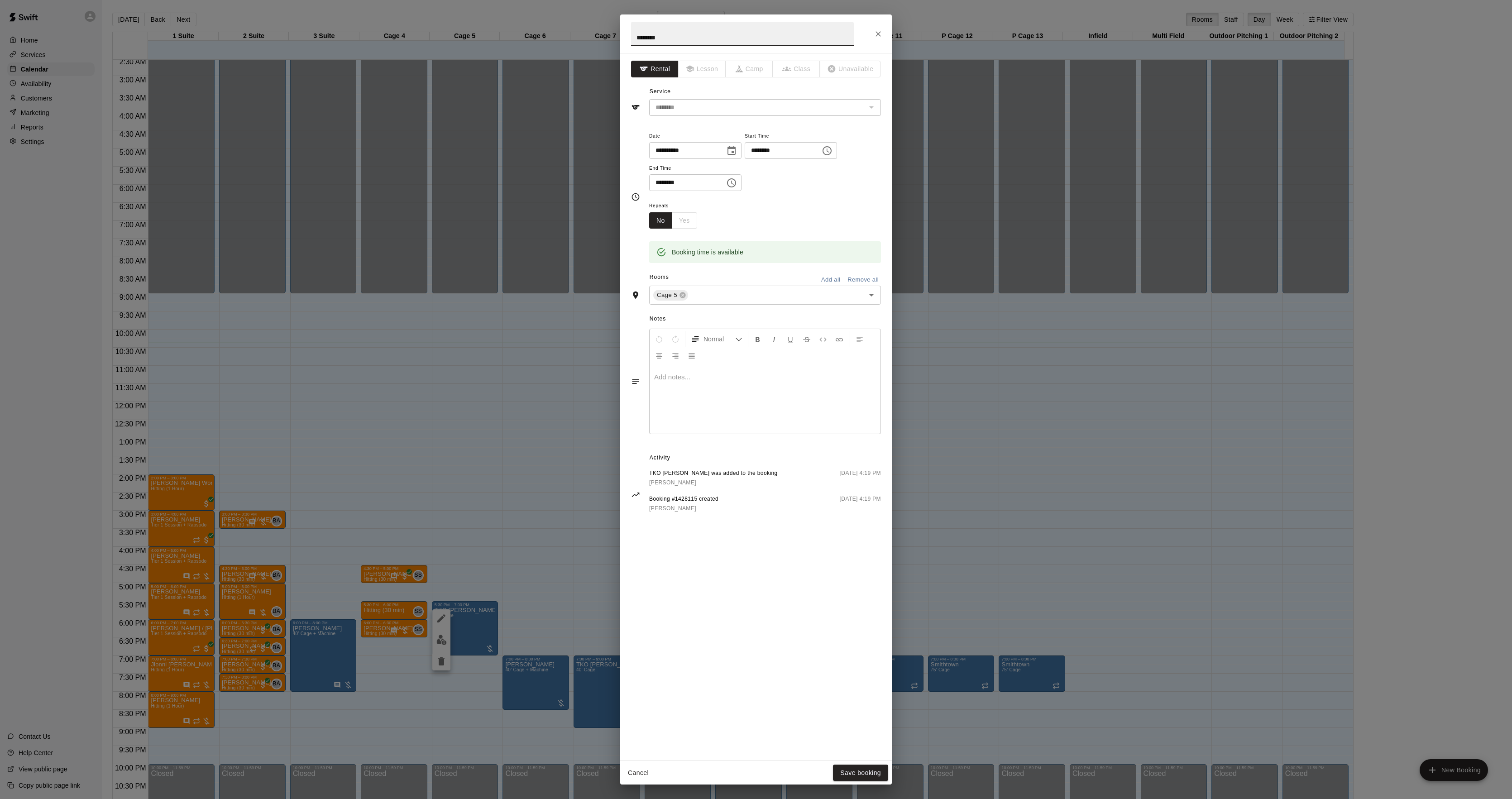
click at [745, 388] on div at bounding box center [764, 400] width 231 height 68
click at [879, 779] on button "Save booking" at bounding box center [861, 773] width 55 height 17
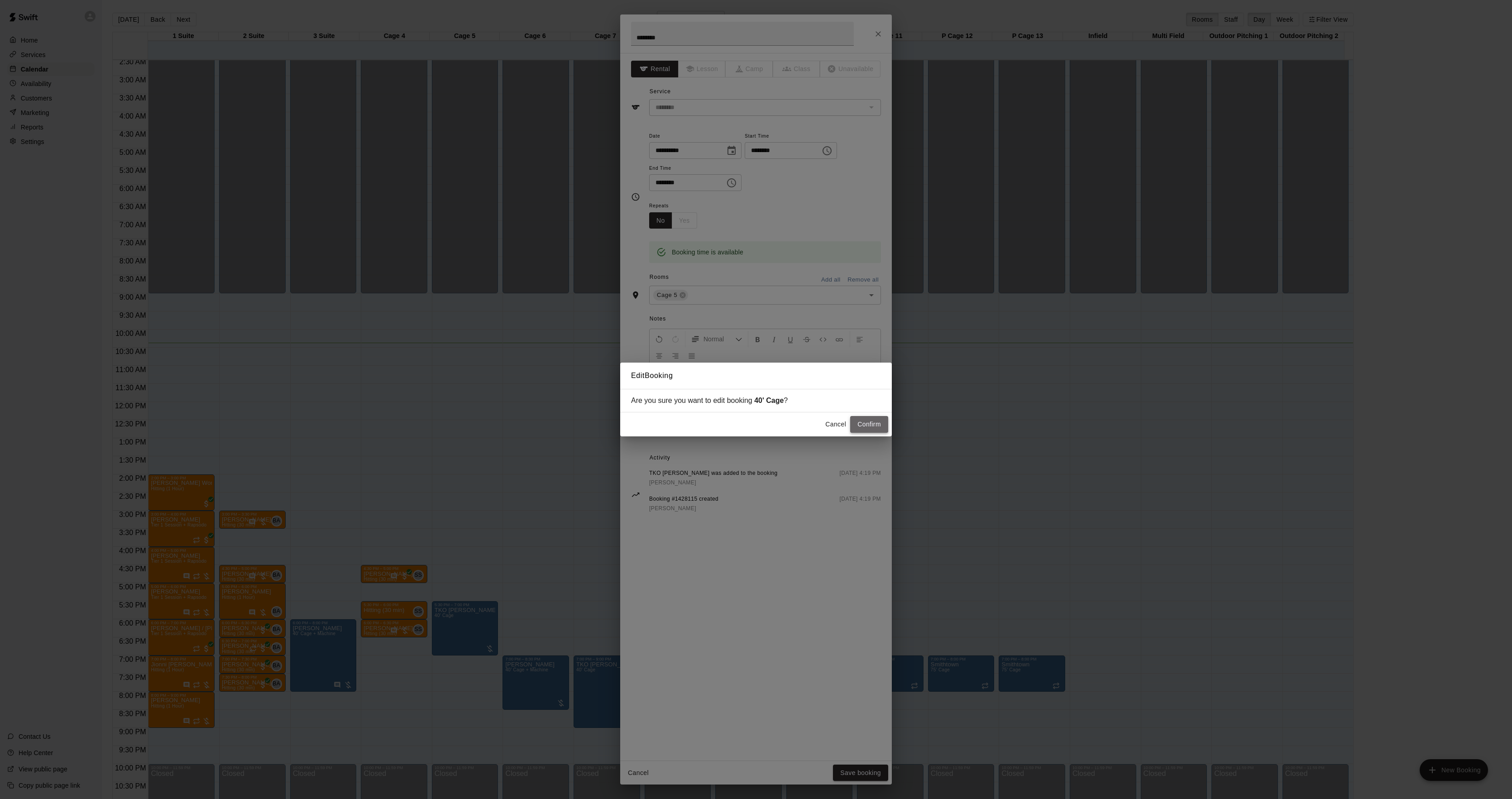
click at [880, 426] on button "Confirm" at bounding box center [869, 425] width 38 height 17
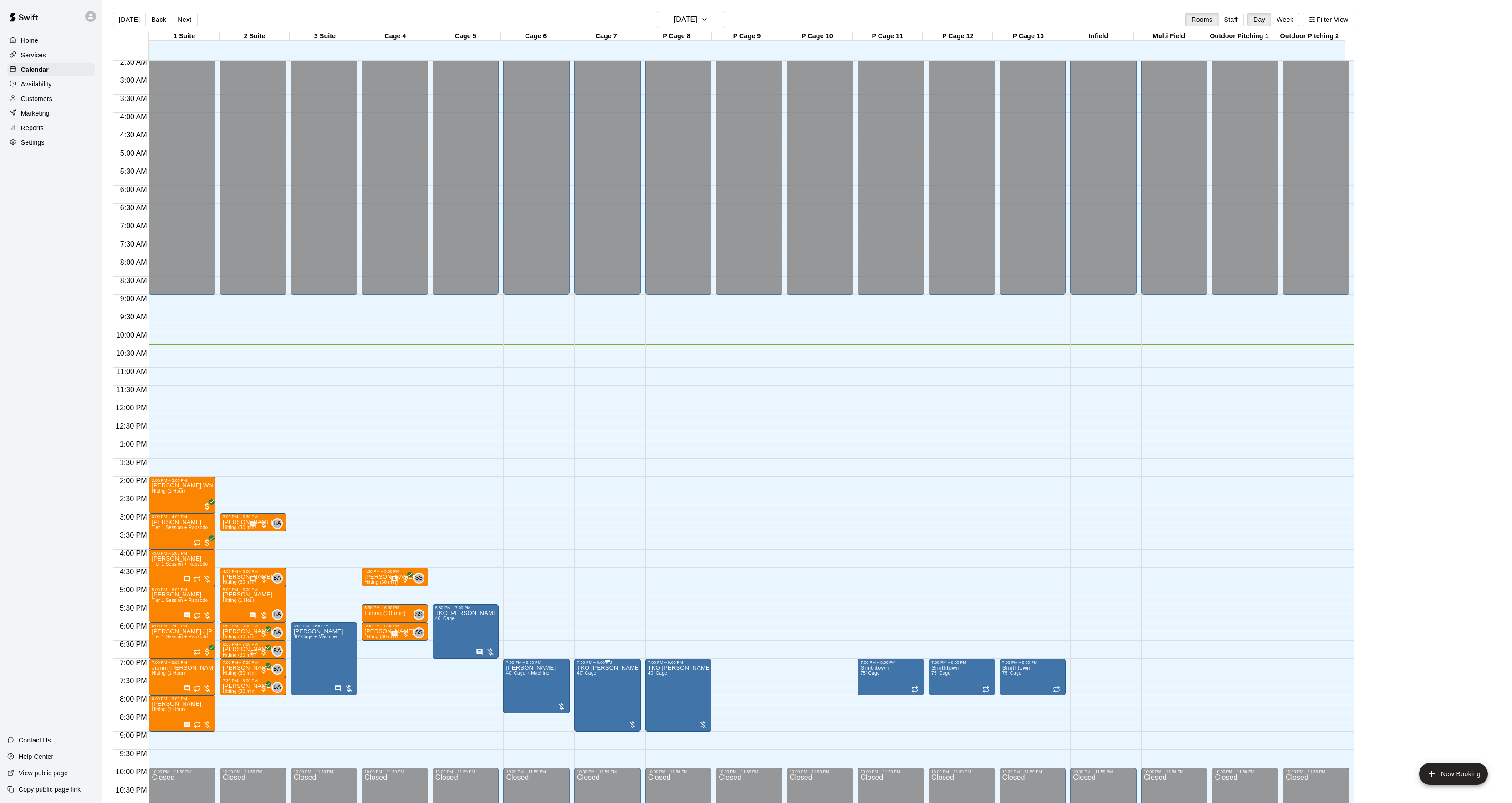
drag, startPoint x: 586, startPoint y: 681, endPoint x: 616, endPoint y: 674, distance: 30.8
click at [616, 674] on div at bounding box center [760, 402] width 1520 height 803
click at [613, 676] on div at bounding box center [760, 402] width 1520 height 803
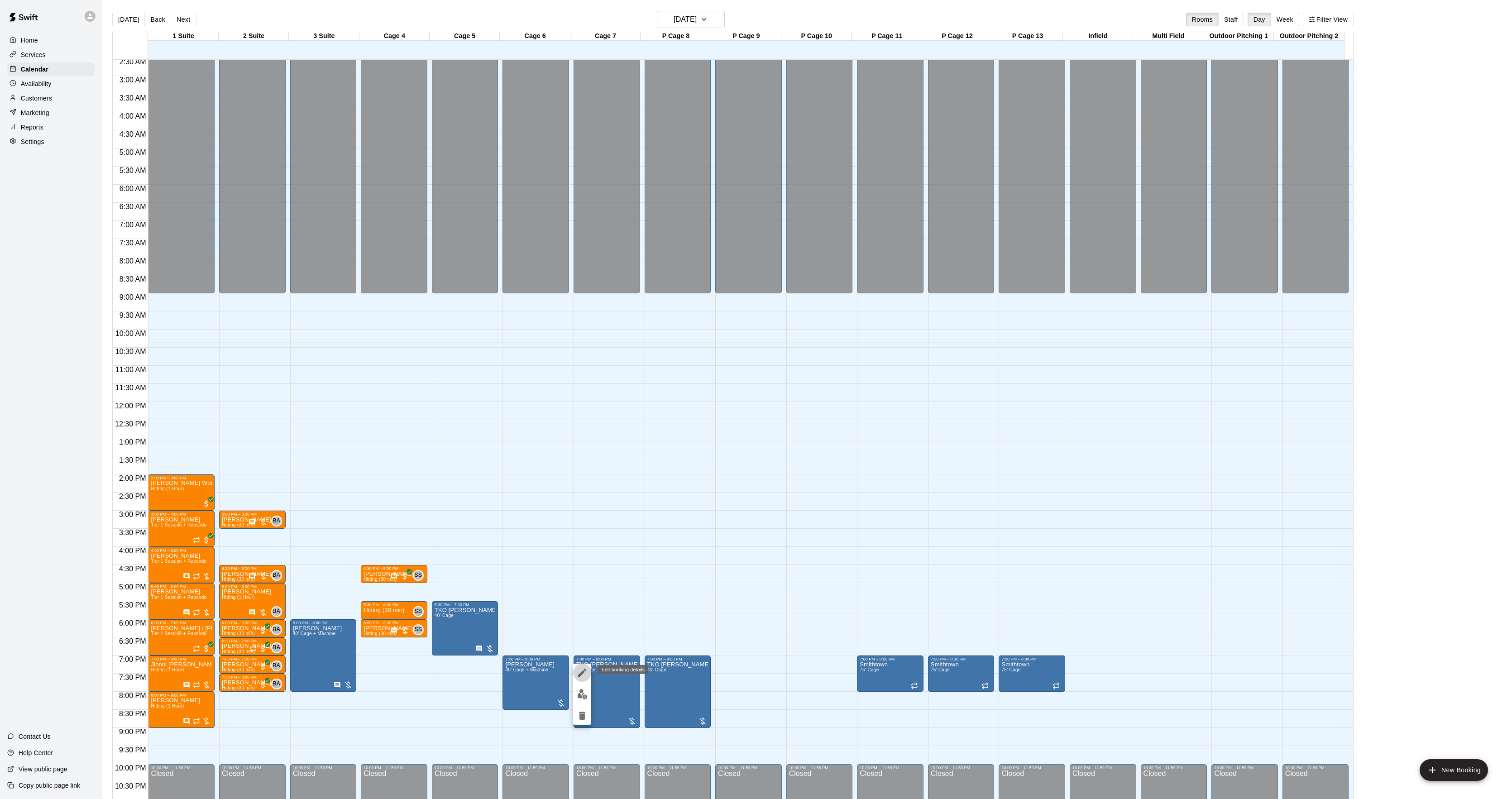
click at [589, 669] on button "edit" at bounding box center [581, 672] width 18 height 18
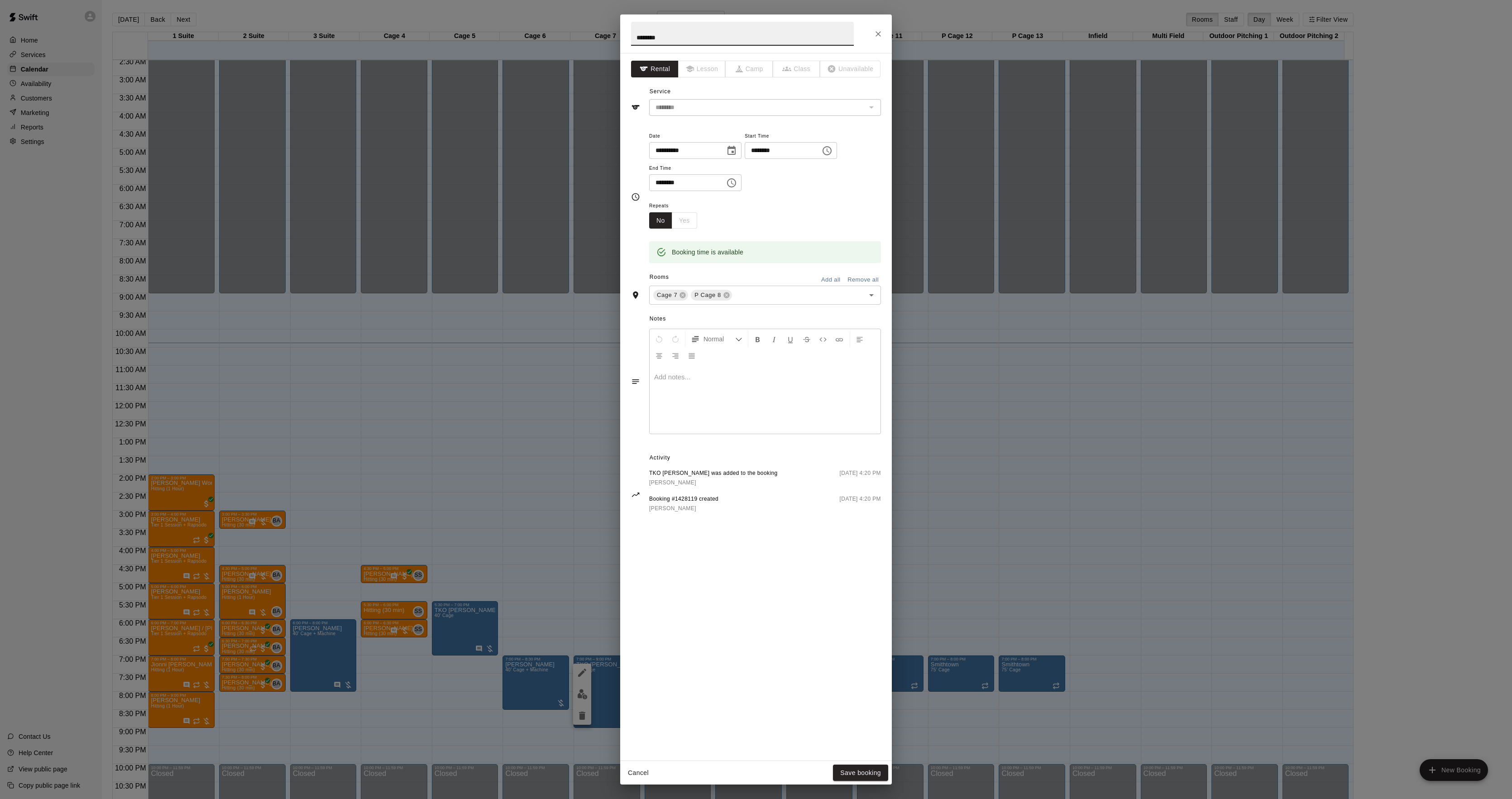
click at [737, 392] on div at bounding box center [764, 400] width 231 height 68
click at [861, 768] on button "Save booking" at bounding box center [861, 773] width 55 height 17
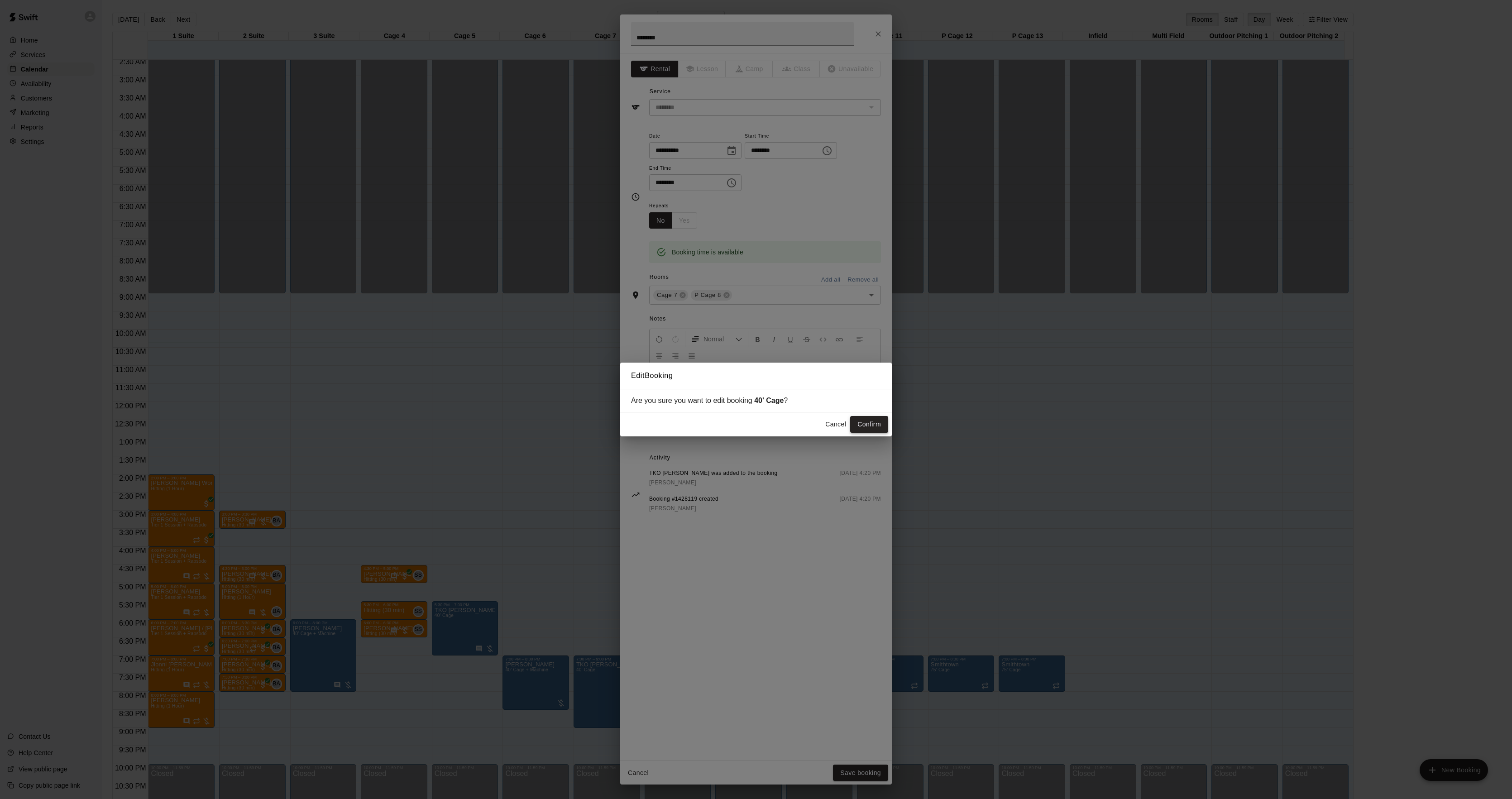
click at [866, 423] on button "Confirm" at bounding box center [869, 425] width 38 height 17
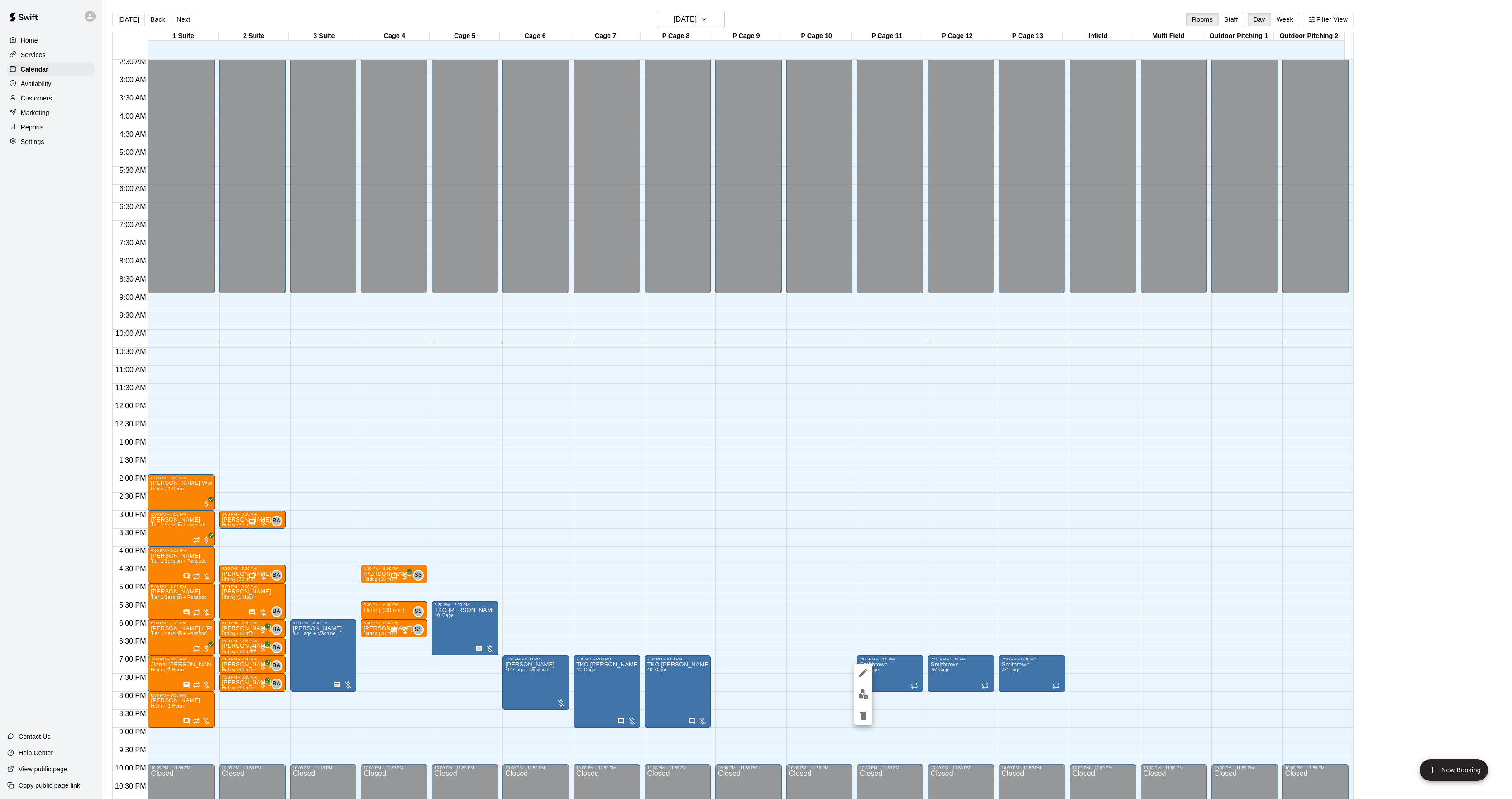
click at [865, 672] on icon "edit" at bounding box center [863, 673] width 8 height 8
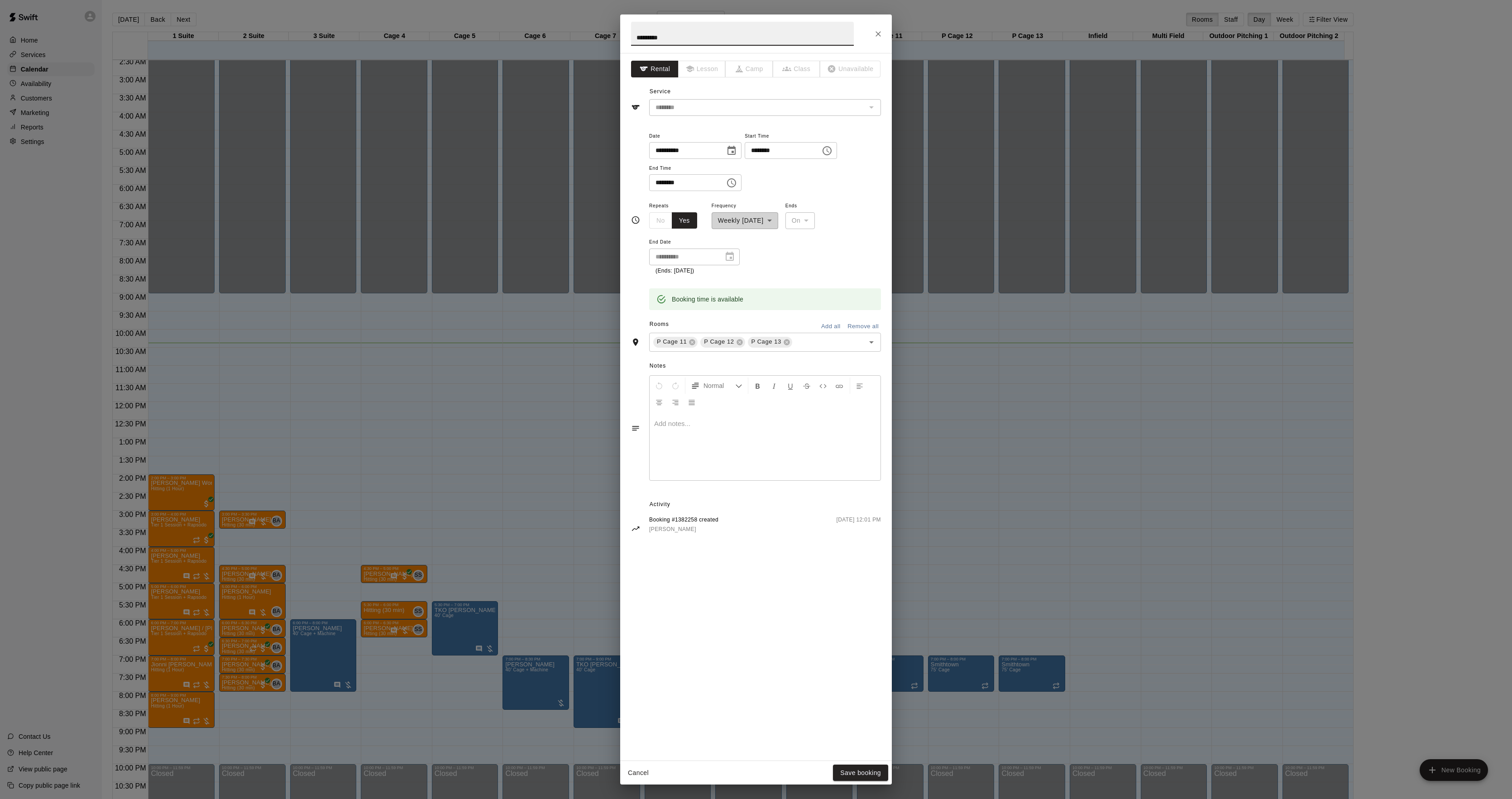
click at [996, 511] on div "**********" at bounding box center [756, 400] width 1512 height 799
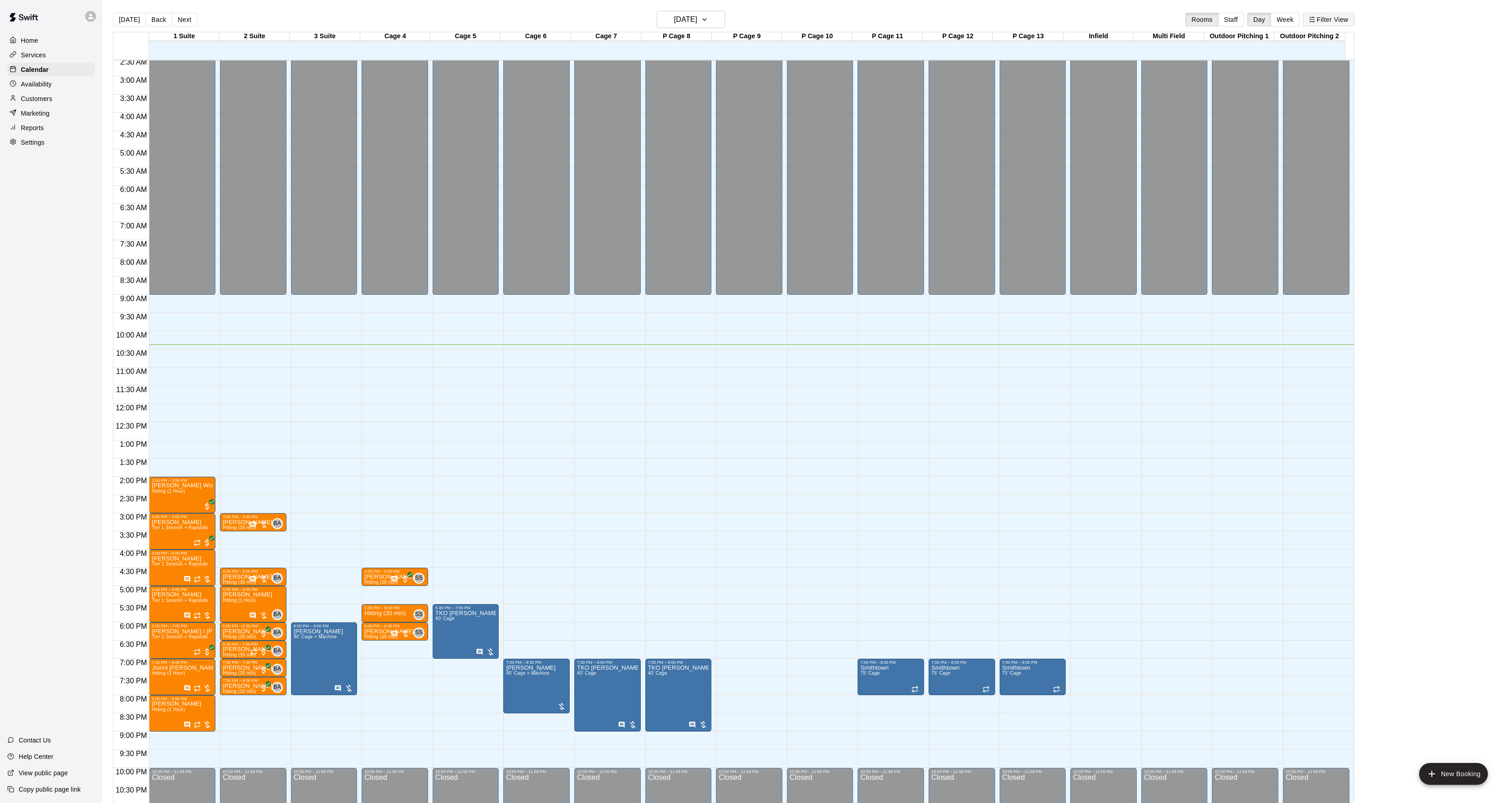
click at [1353, 17] on button "Filter View" at bounding box center [1328, 20] width 51 height 14
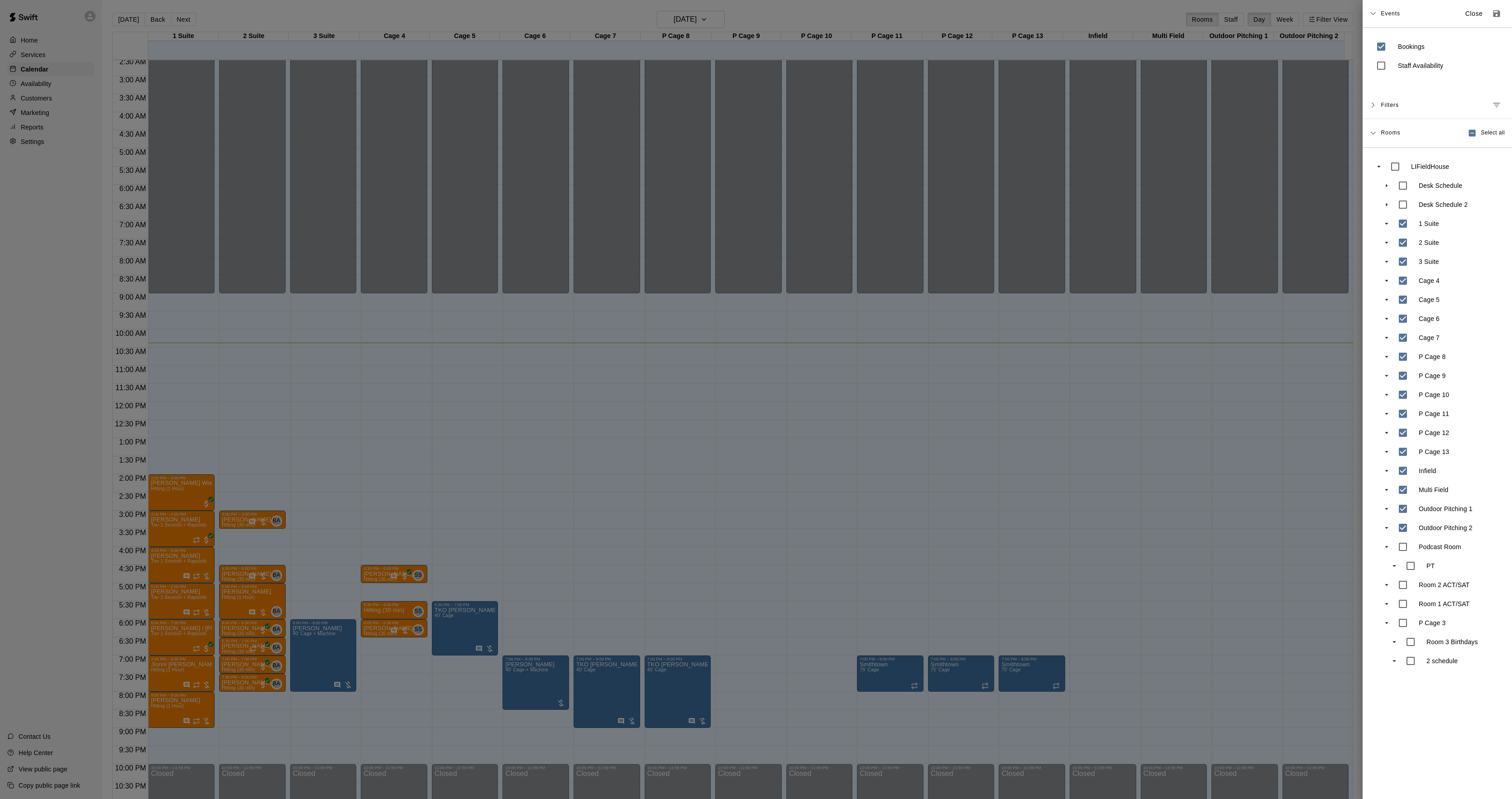
click at [1413, 187] on div "Desk Schedule" at bounding box center [1447, 186] width 106 height 19
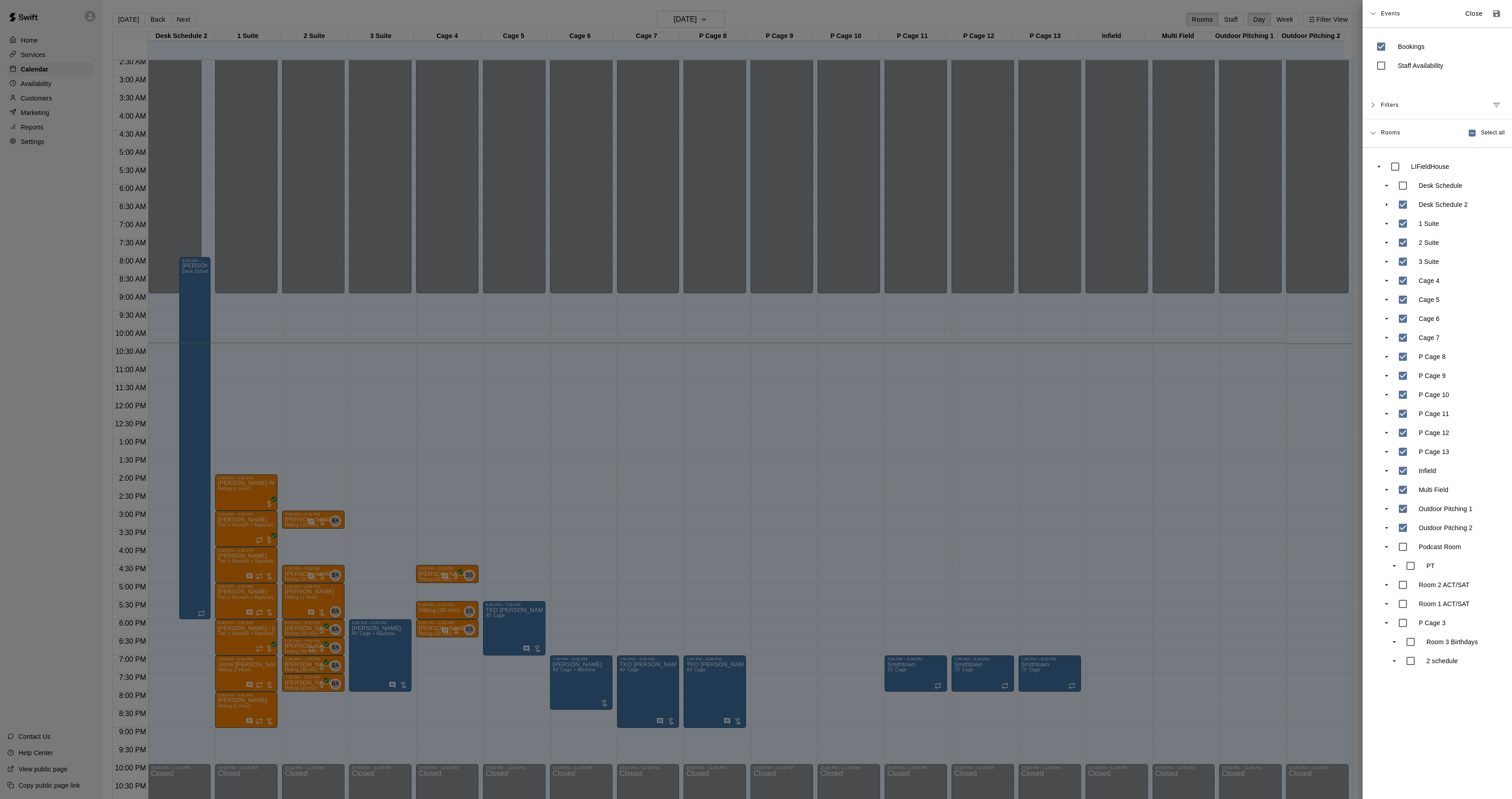
click at [348, 410] on div at bounding box center [756, 400] width 1512 height 799
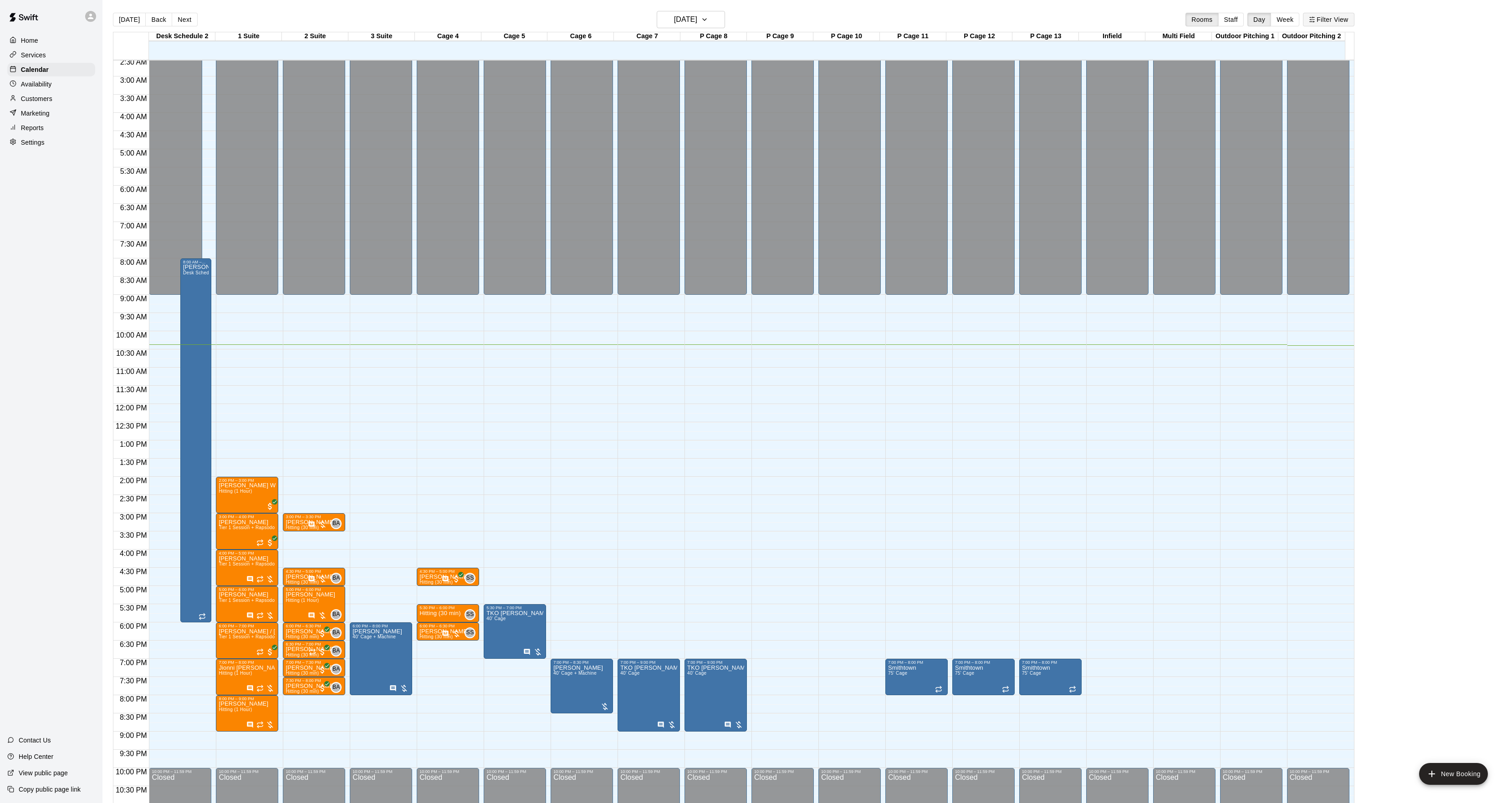
click at [1327, 26] on button "Filter View" at bounding box center [1328, 20] width 51 height 14
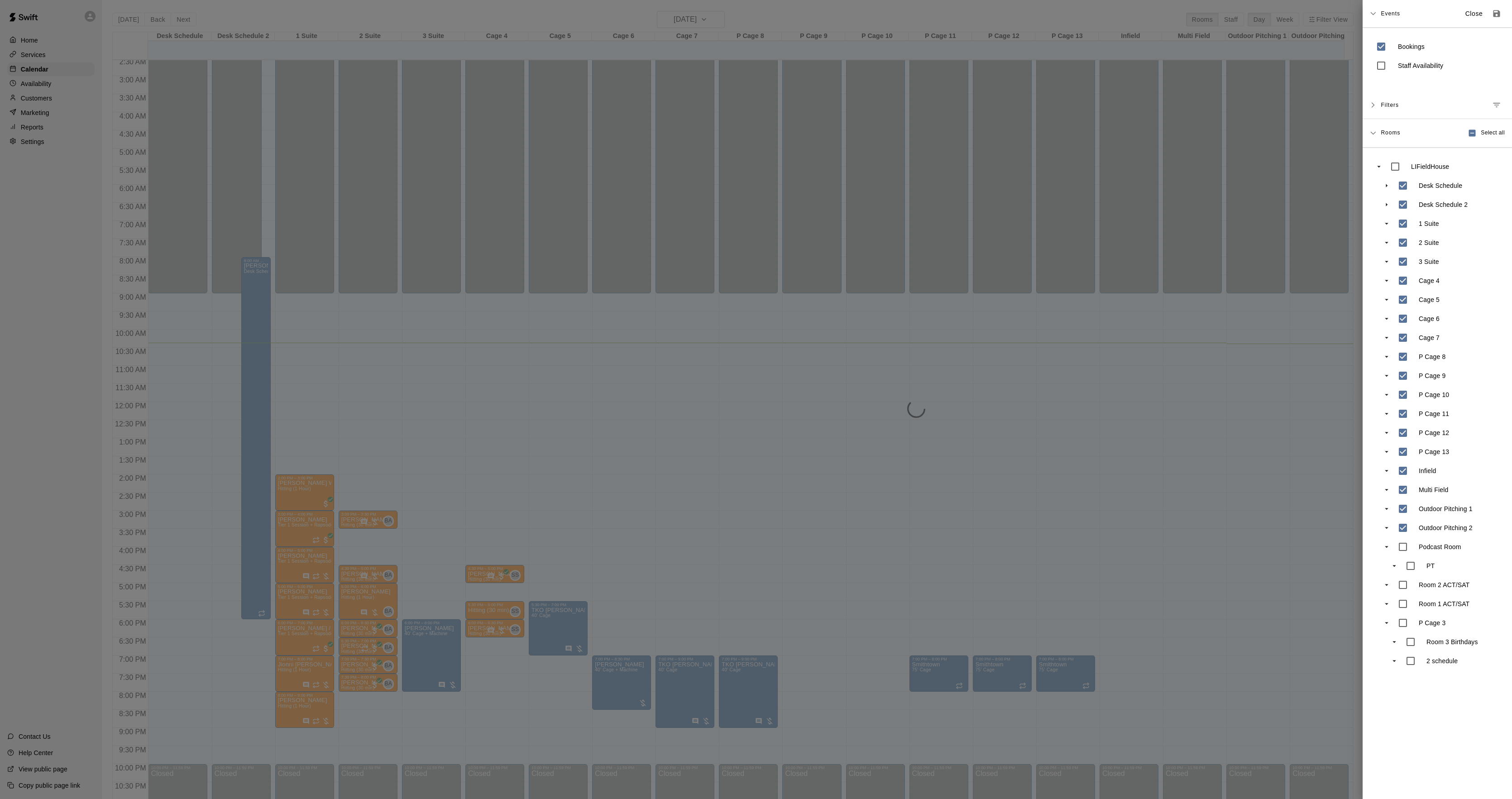
click at [334, 450] on div at bounding box center [756, 400] width 1512 height 799
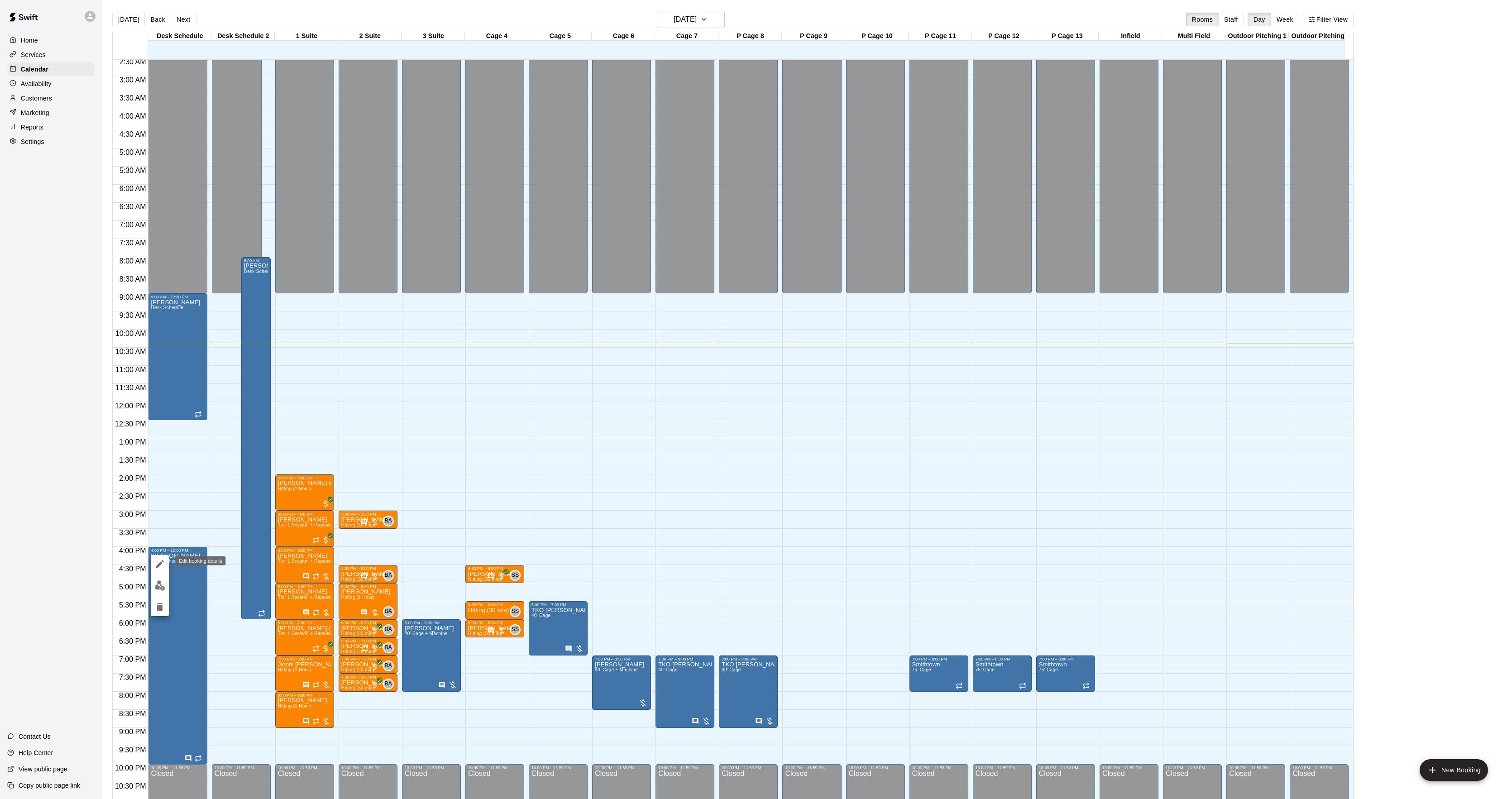
click at [167, 569] on button "edit" at bounding box center [160, 564] width 18 height 18
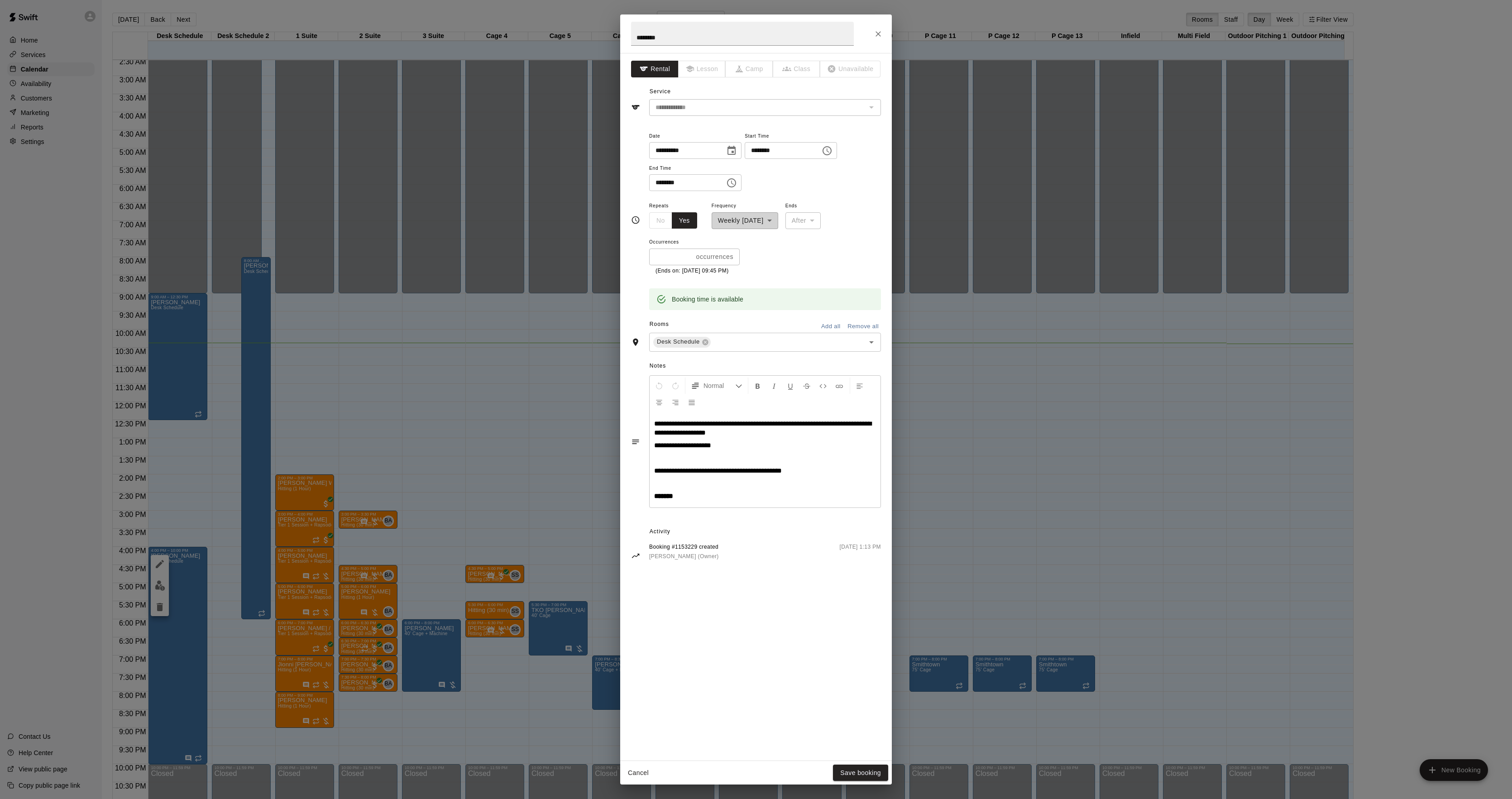
click at [751, 450] on p "**********" at bounding box center [765, 446] width 222 height 9
click at [857, 765] on button "Save booking" at bounding box center [861, 773] width 55 height 17
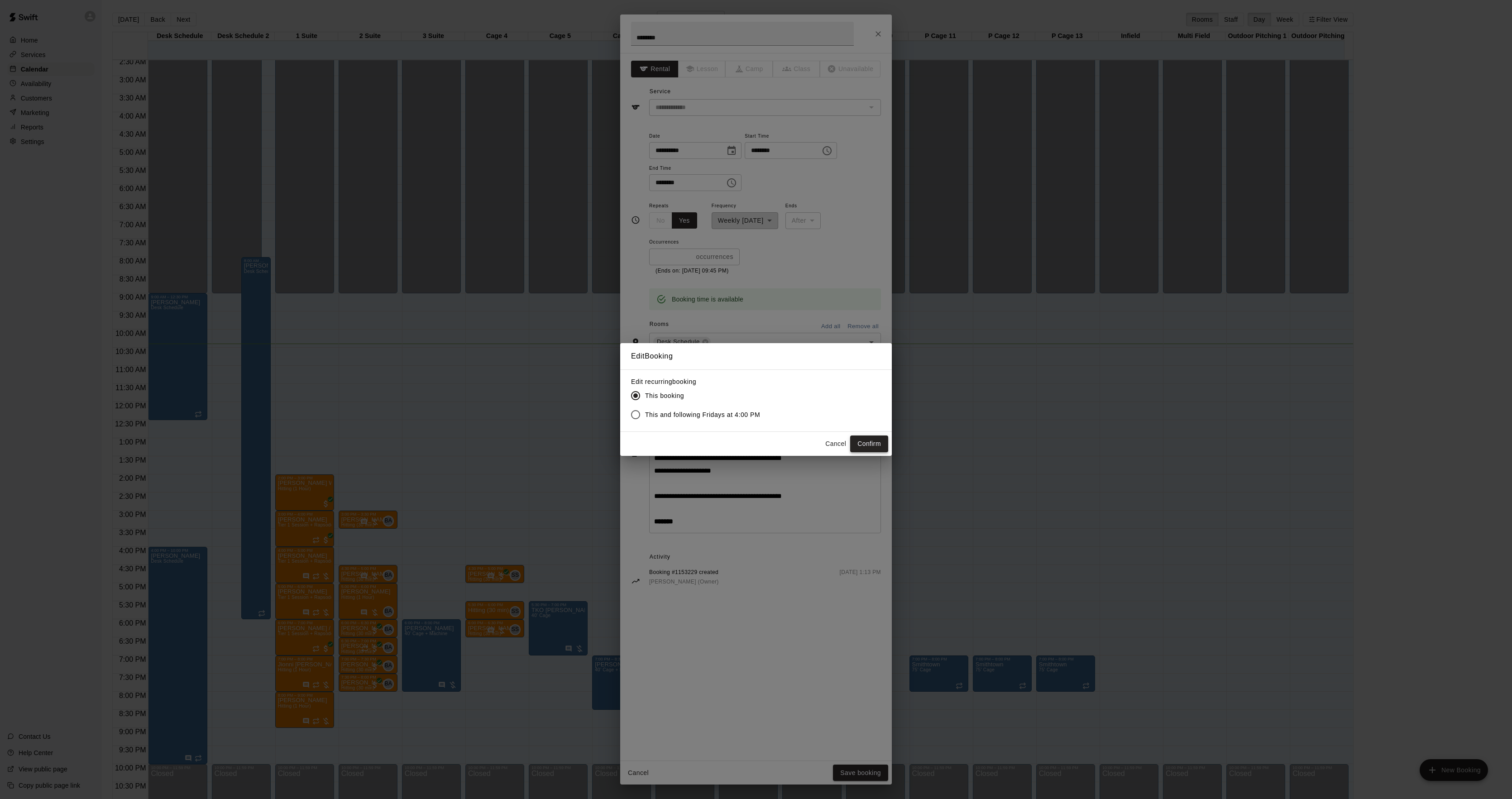
click at [875, 438] on button "Confirm" at bounding box center [869, 444] width 38 height 17
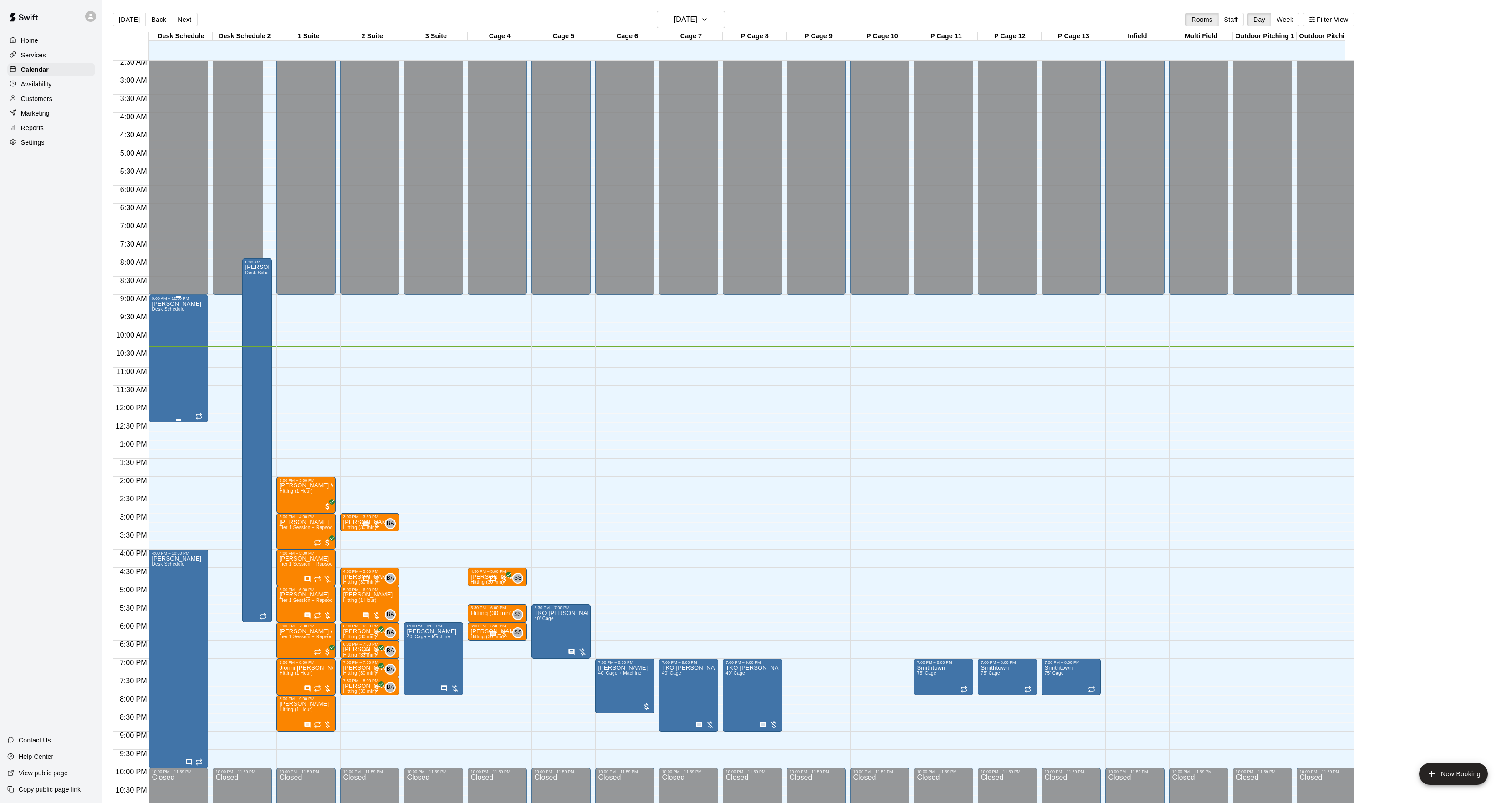
click at [200, 324] on div "[PERSON_NAME] Schedule" at bounding box center [178, 703] width 53 height 803
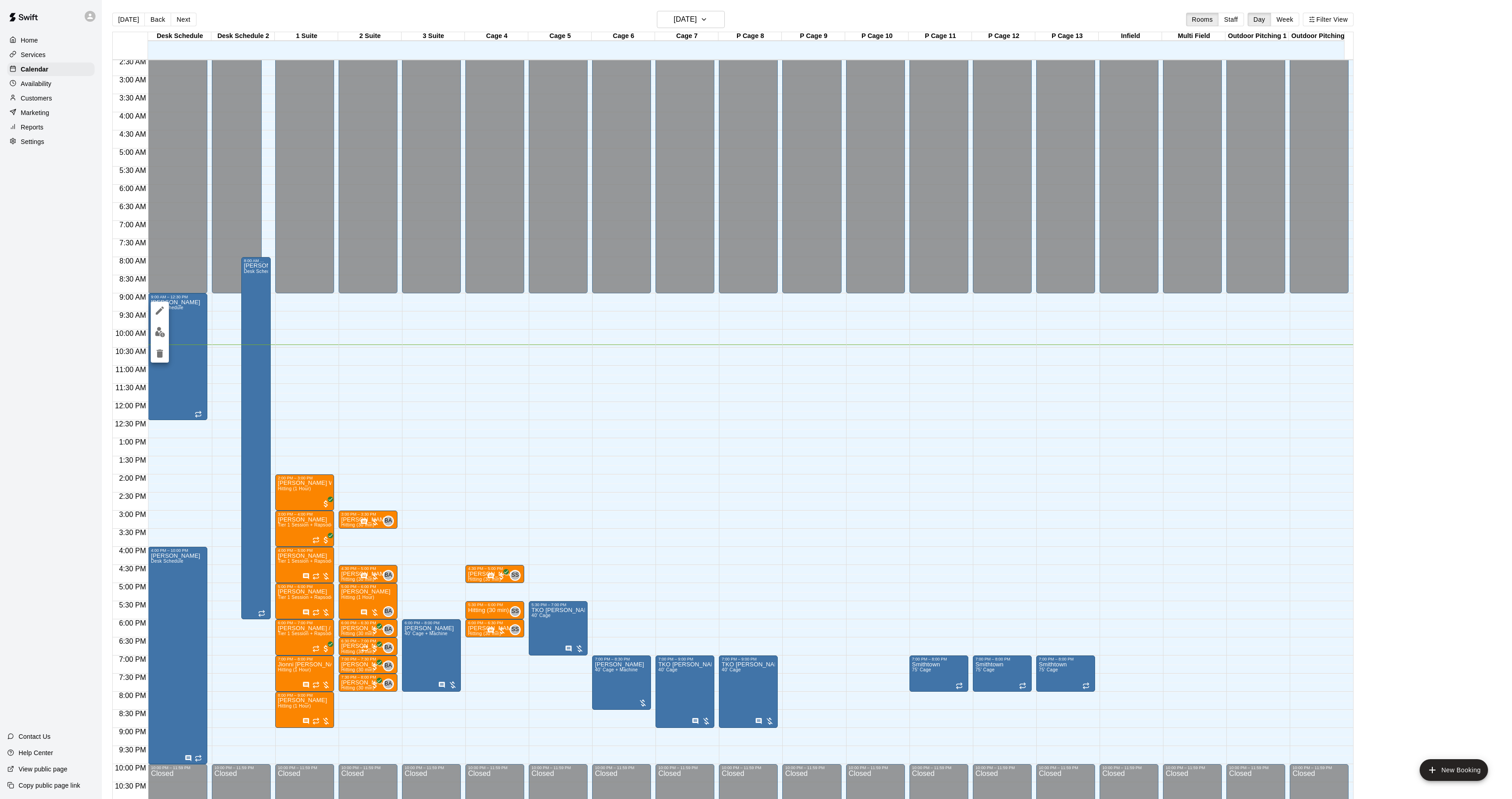
click at [169, 351] on div at bounding box center [756, 400] width 1512 height 799
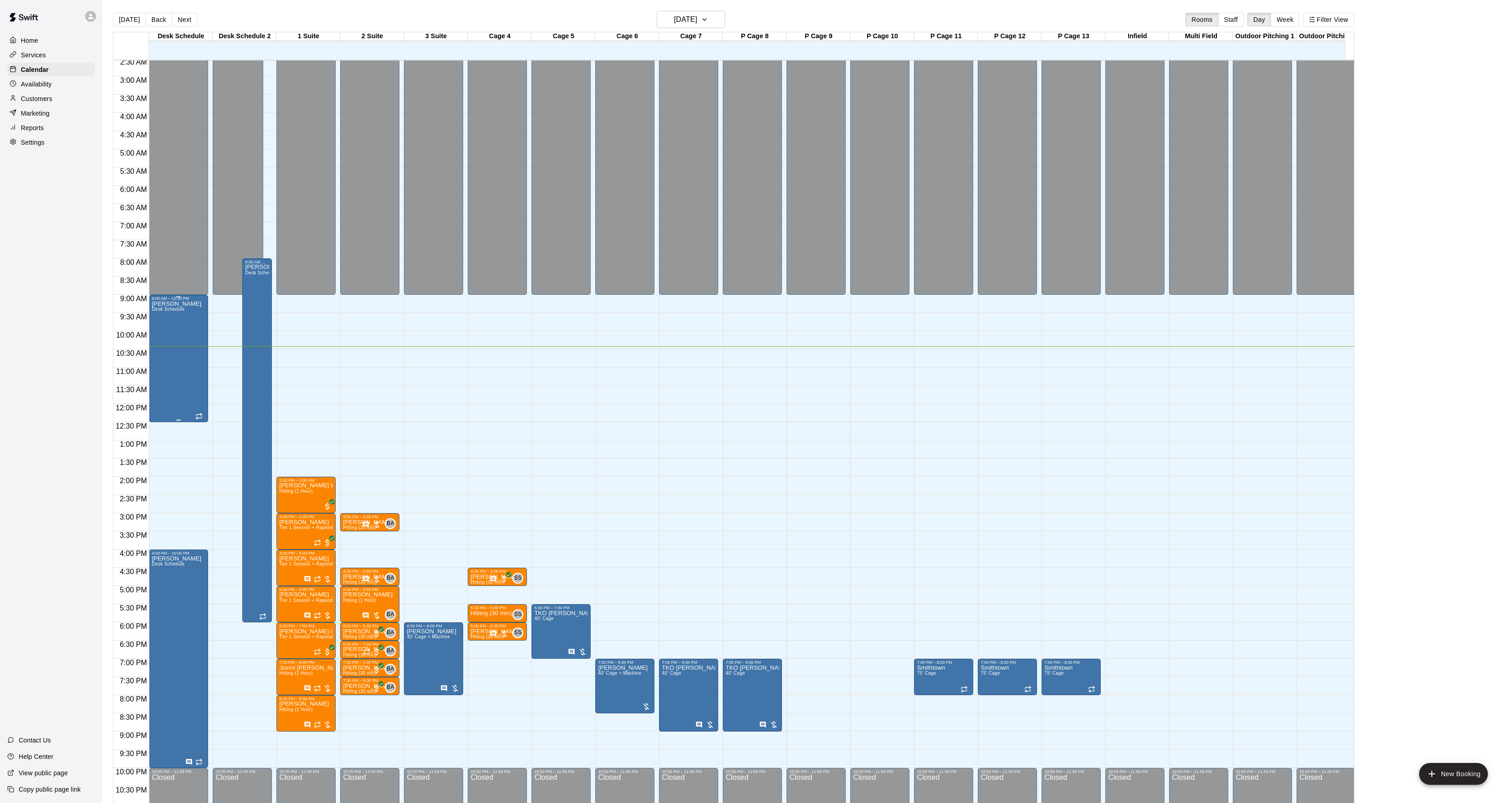
click at [172, 353] on div "[PERSON_NAME] Schedule" at bounding box center [176, 703] width 50 height 803
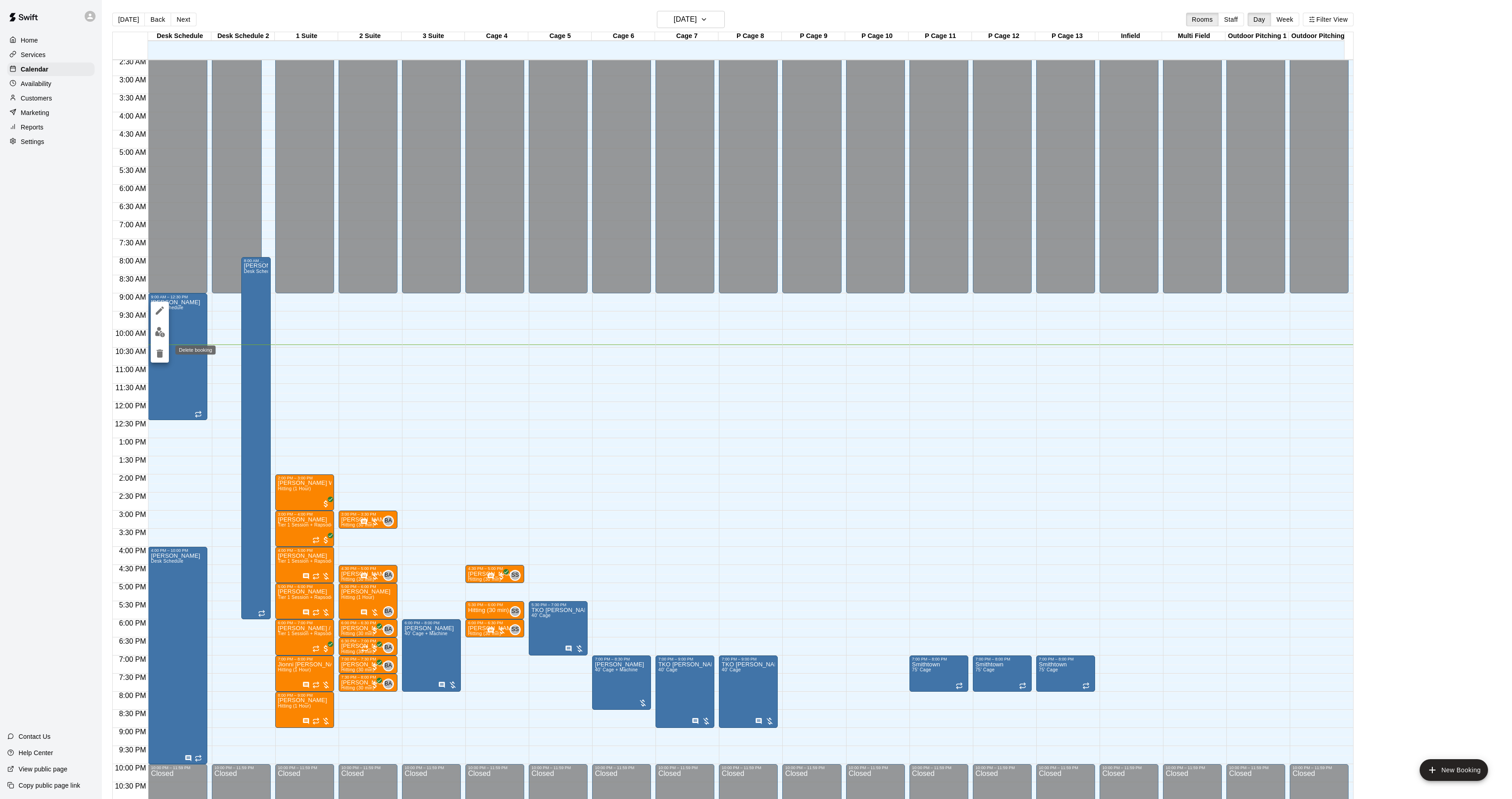
click at [165, 351] on button "delete" at bounding box center [160, 353] width 18 height 18
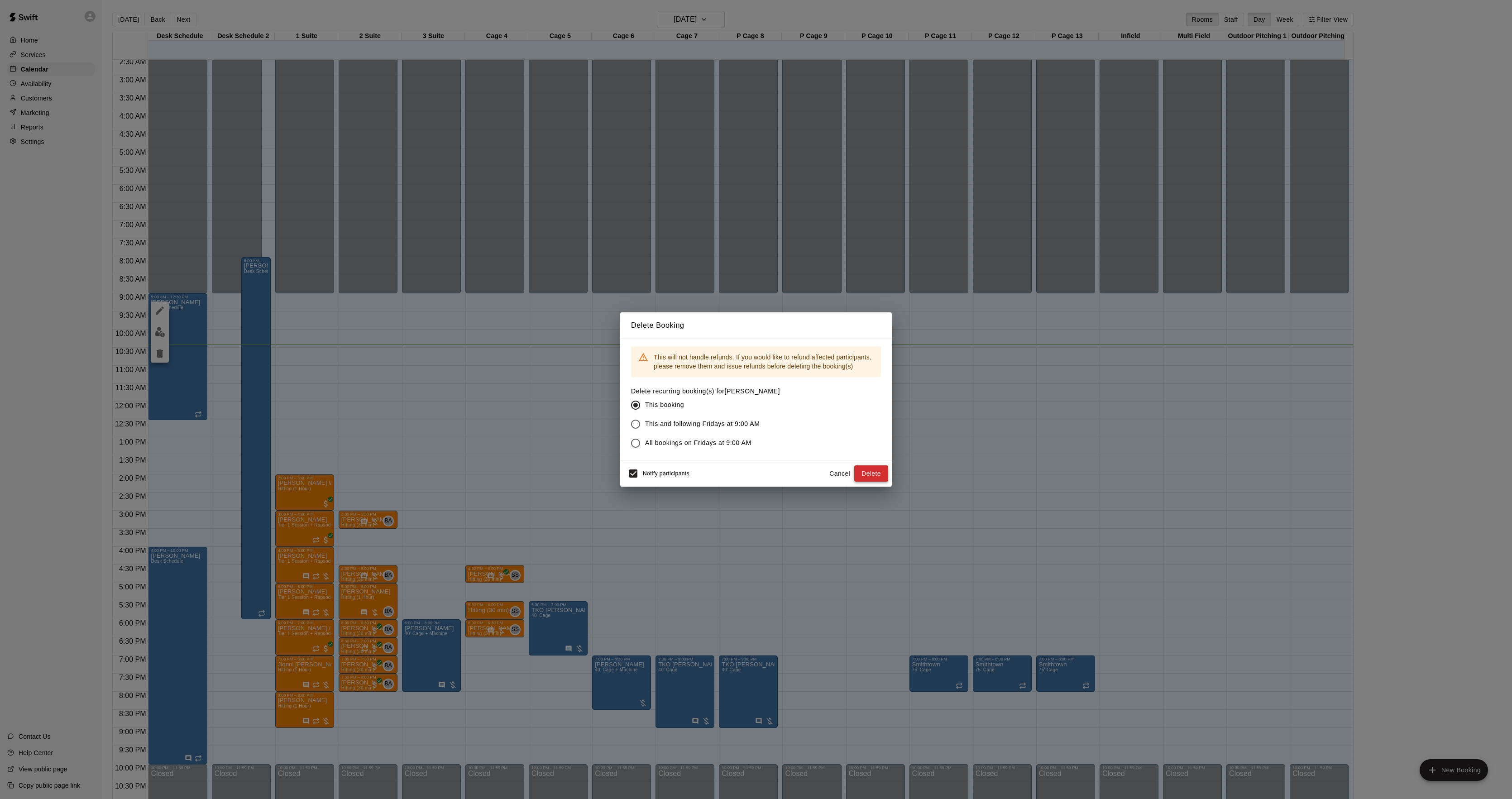
click at [881, 468] on button "Delete" at bounding box center [872, 474] width 34 height 17
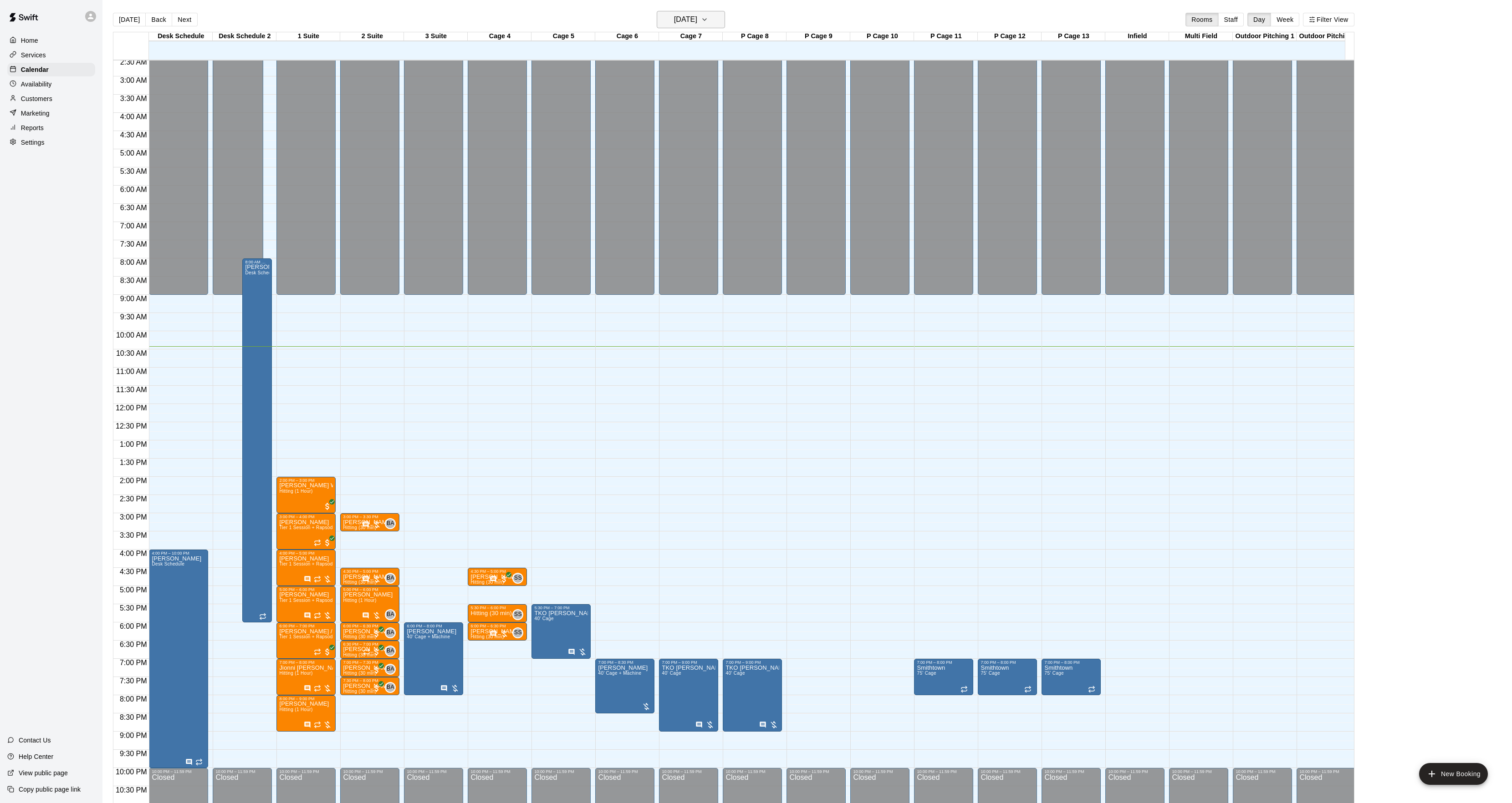
click at [691, 20] on h6 "[DATE]" at bounding box center [685, 20] width 23 height 13
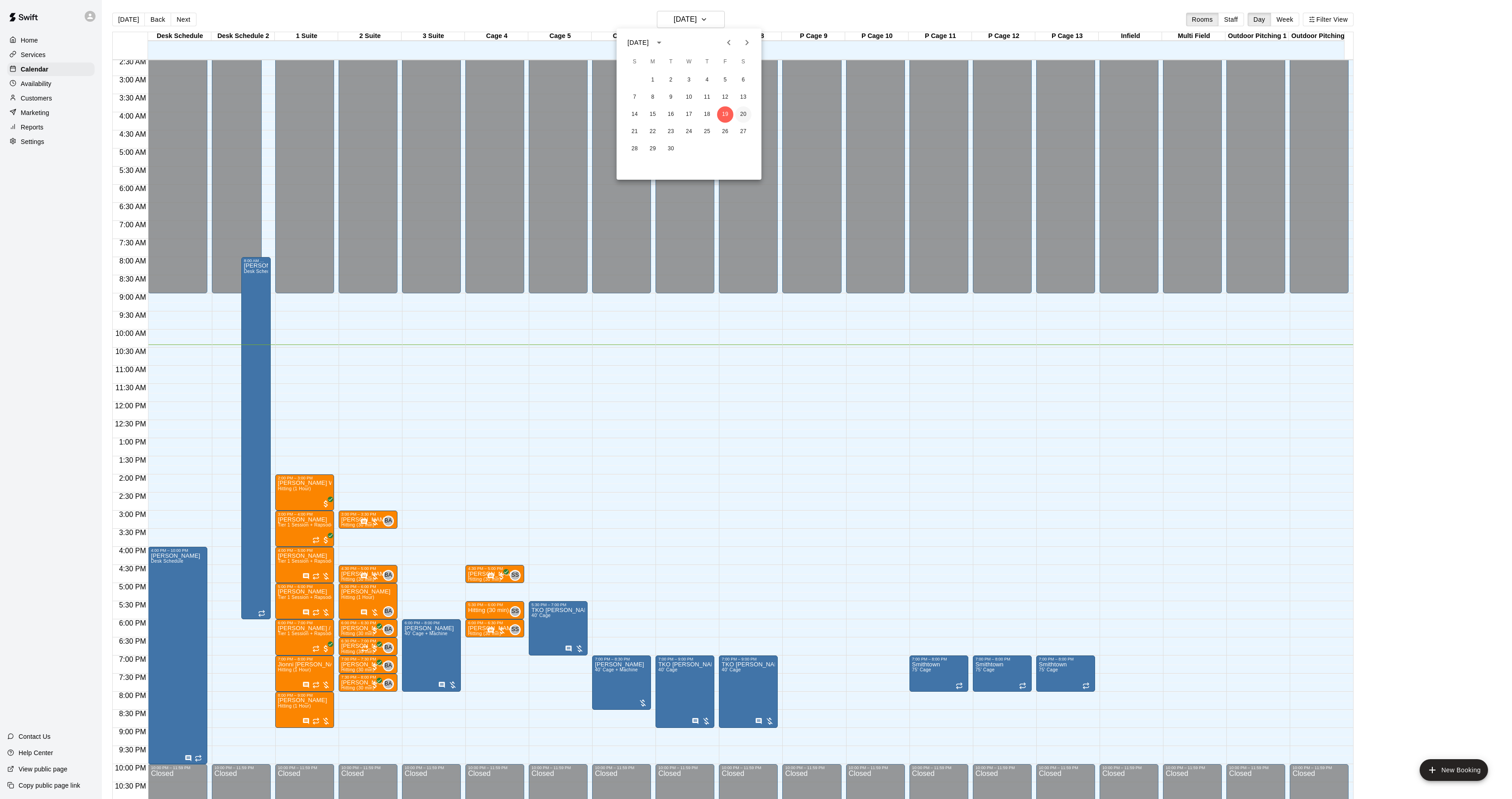
drag, startPoint x: 743, startPoint y: 115, endPoint x: 904, endPoint y: 48, distance: 174.4
click at [744, 115] on button "20" at bounding box center [743, 114] width 16 height 16
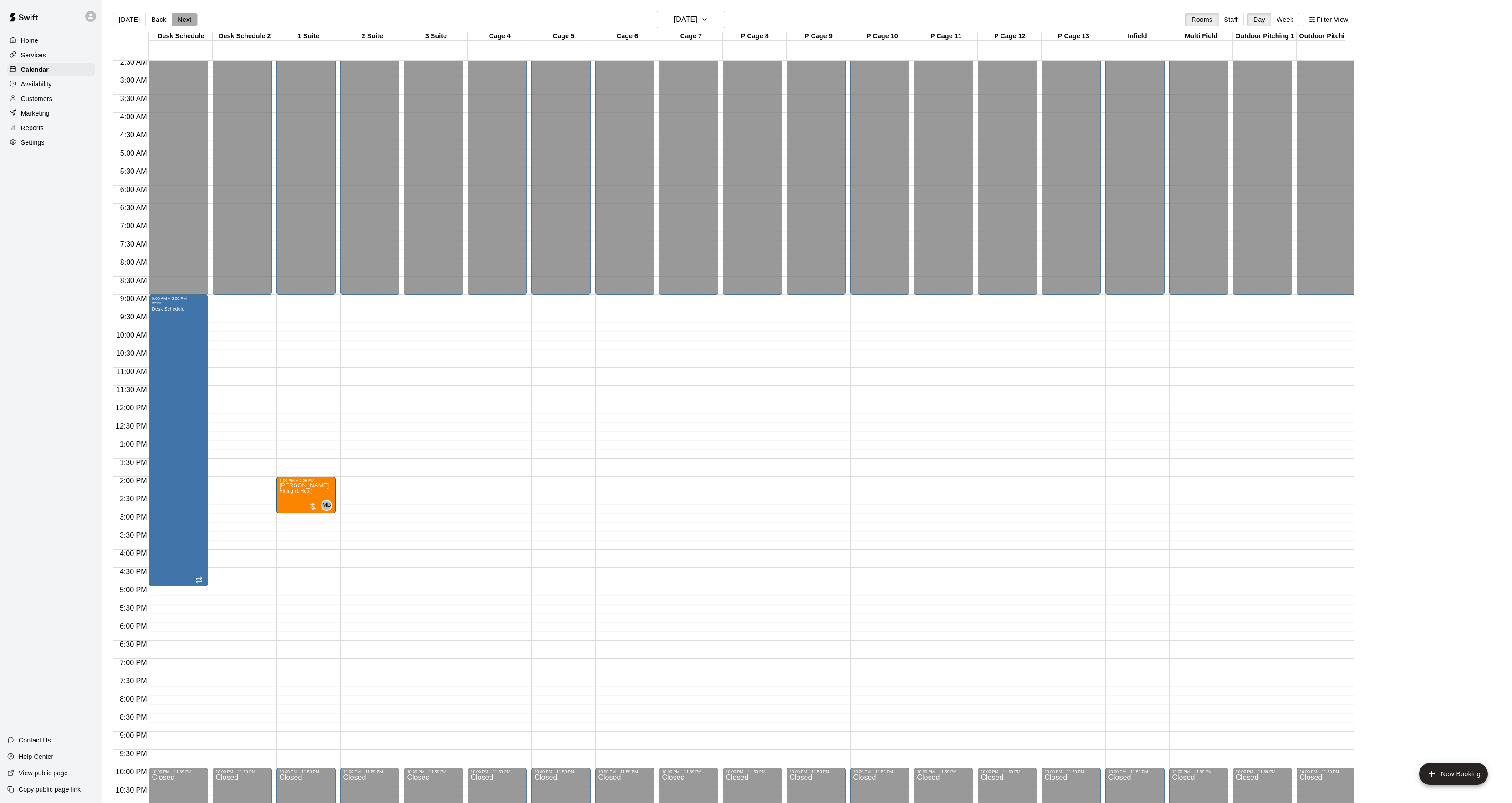
click at [175, 19] on button "Next" at bounding box center [184, 20] width 25 height 14
